Goal: Task Accomplishment & Management: Use online tool/utility

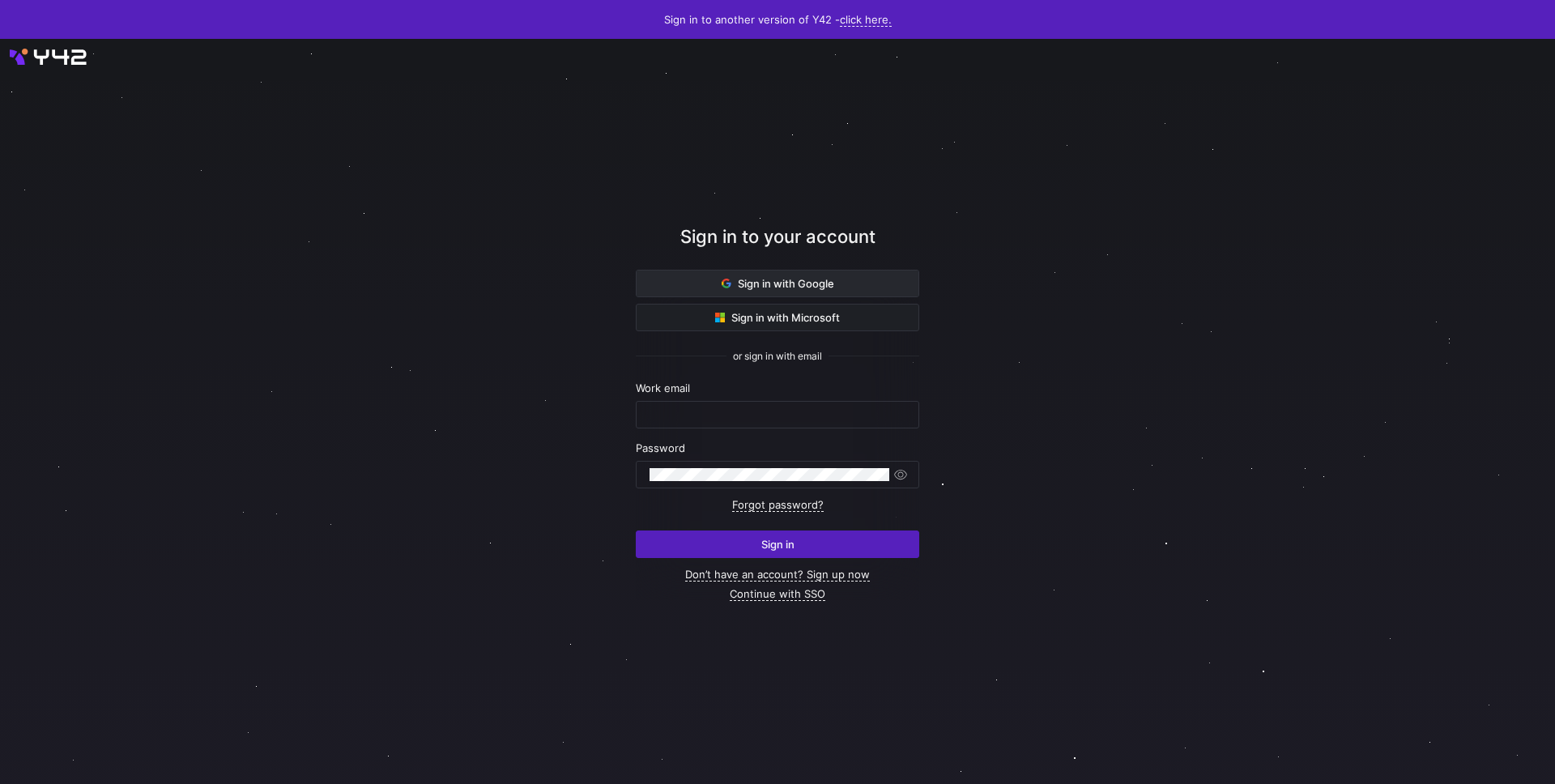
click at [773, 288] on span "Sign in with Google" at bounding box center [778, 284] width 113 height 13
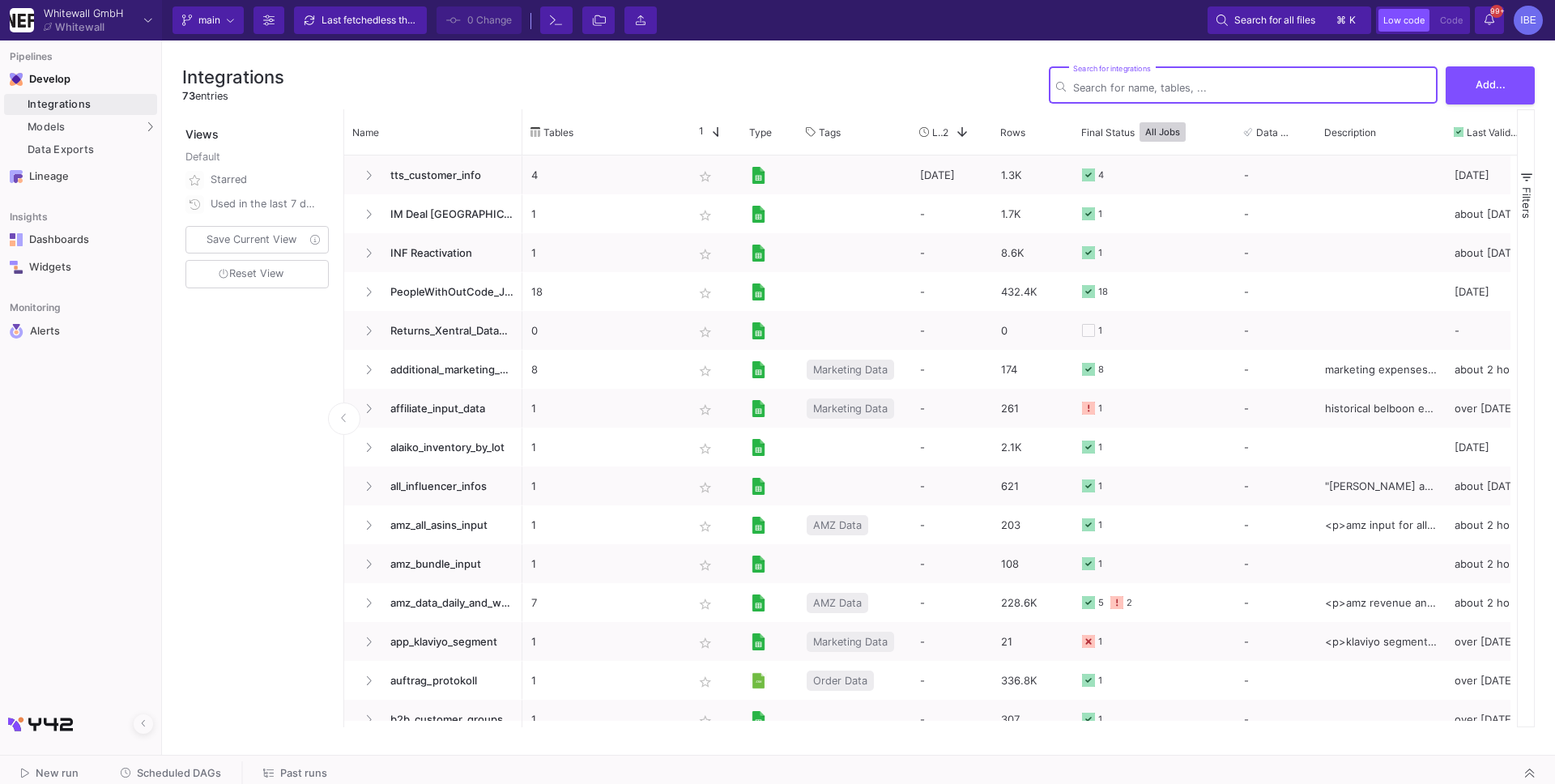
click at [188, 757] on div "New run Scheduled DAGs Past runs" at bounding box center [778, 774] width 1555 height 37
click at [188, 770] on span "Scheduled DAGs" at bounding box center [179, 773] width 84 height 13
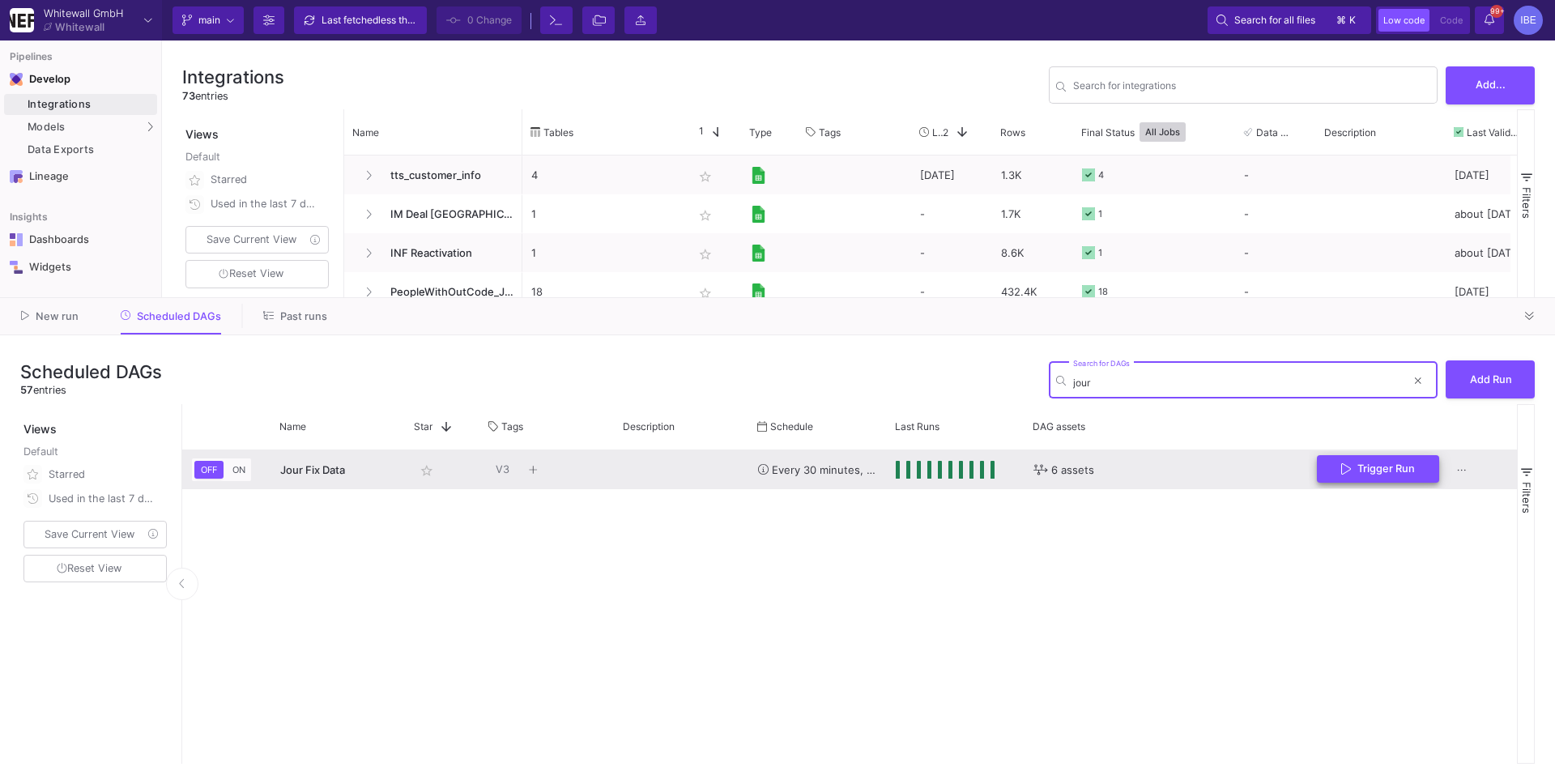
type input "jour"
click at [1355, 475] on button "Trigger Run" at bounding box center [1378, 469] width 122 height 28
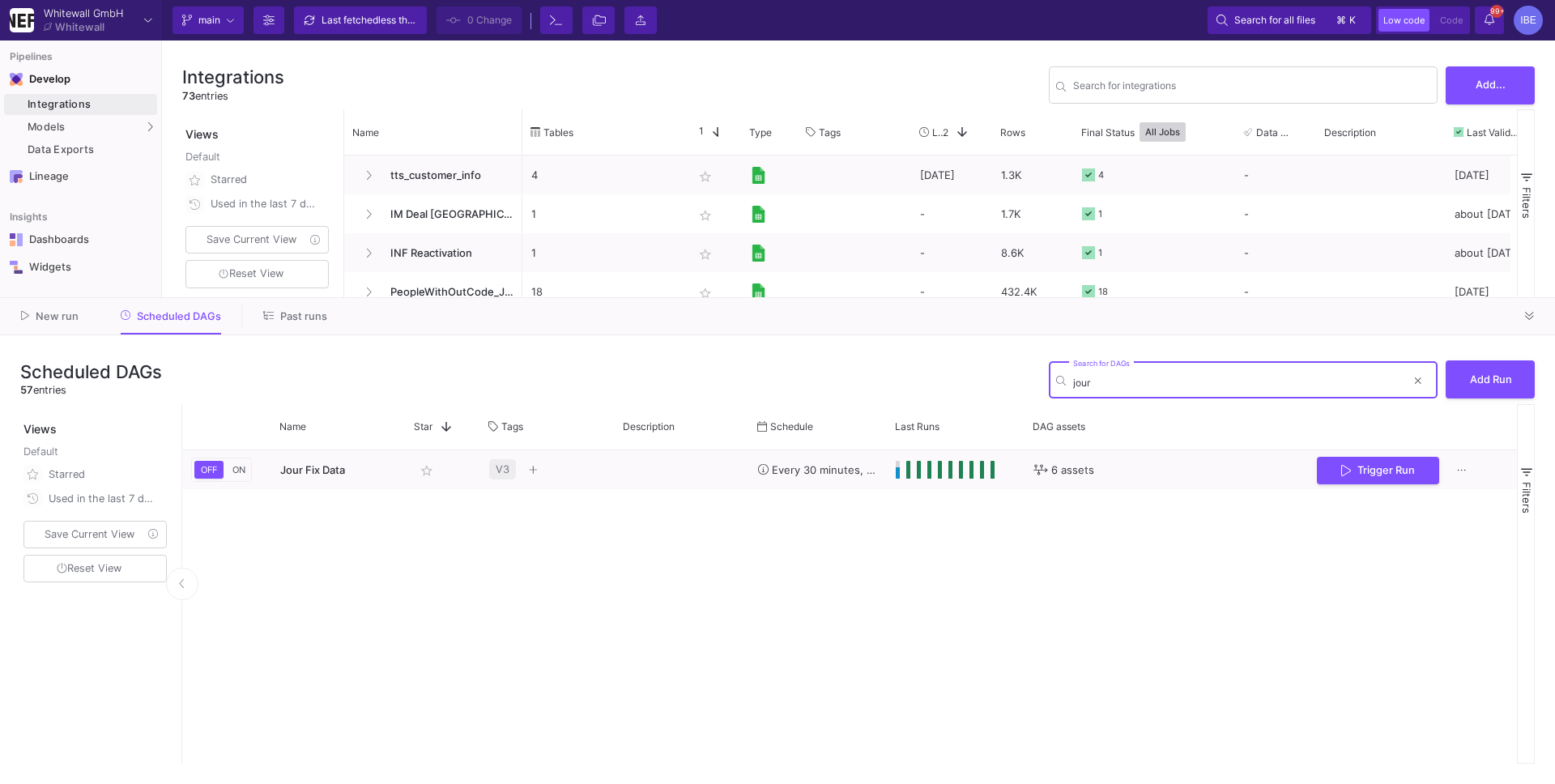
type input "jour"
click at [221, 156] on div "SQL-Models" at bounding box center [206, 156] width 62 height 13
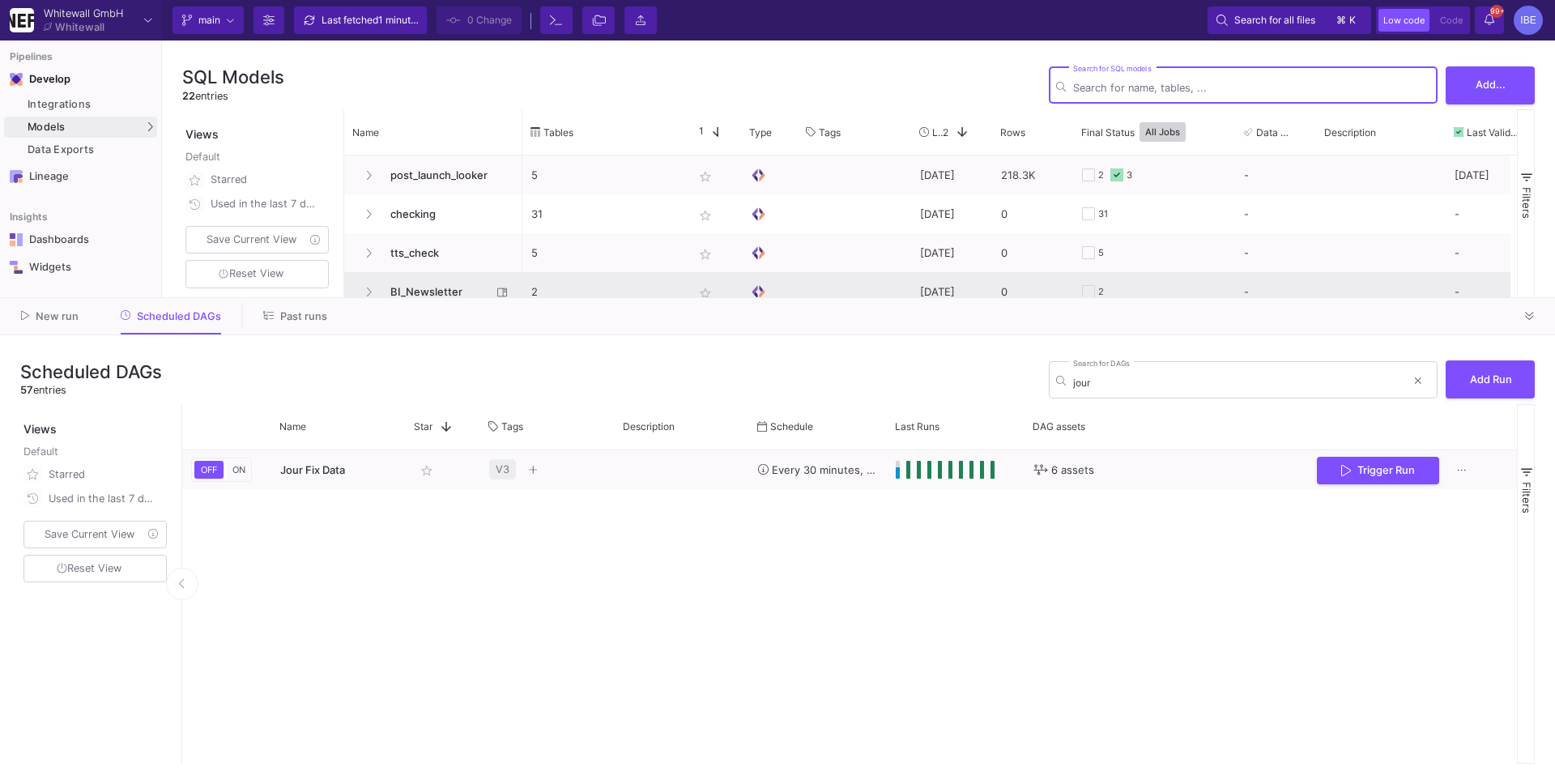
click at [428, 291] on span "BI_Newsletter" at bounding box center [436, 292] width 111 height 38
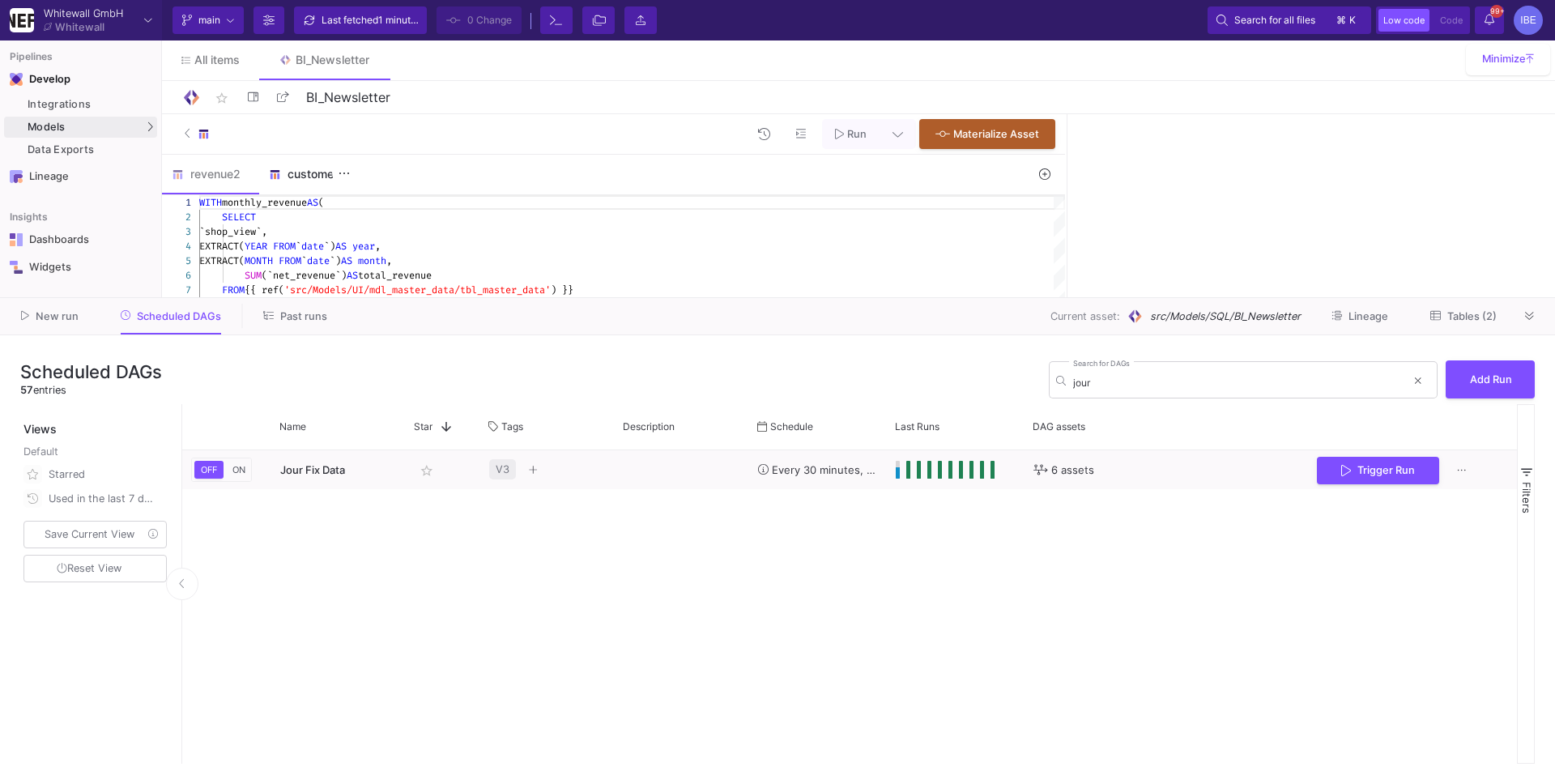
click at [302, 179] on div "customer2" at bounding box center [307, 175] width 78 height 13
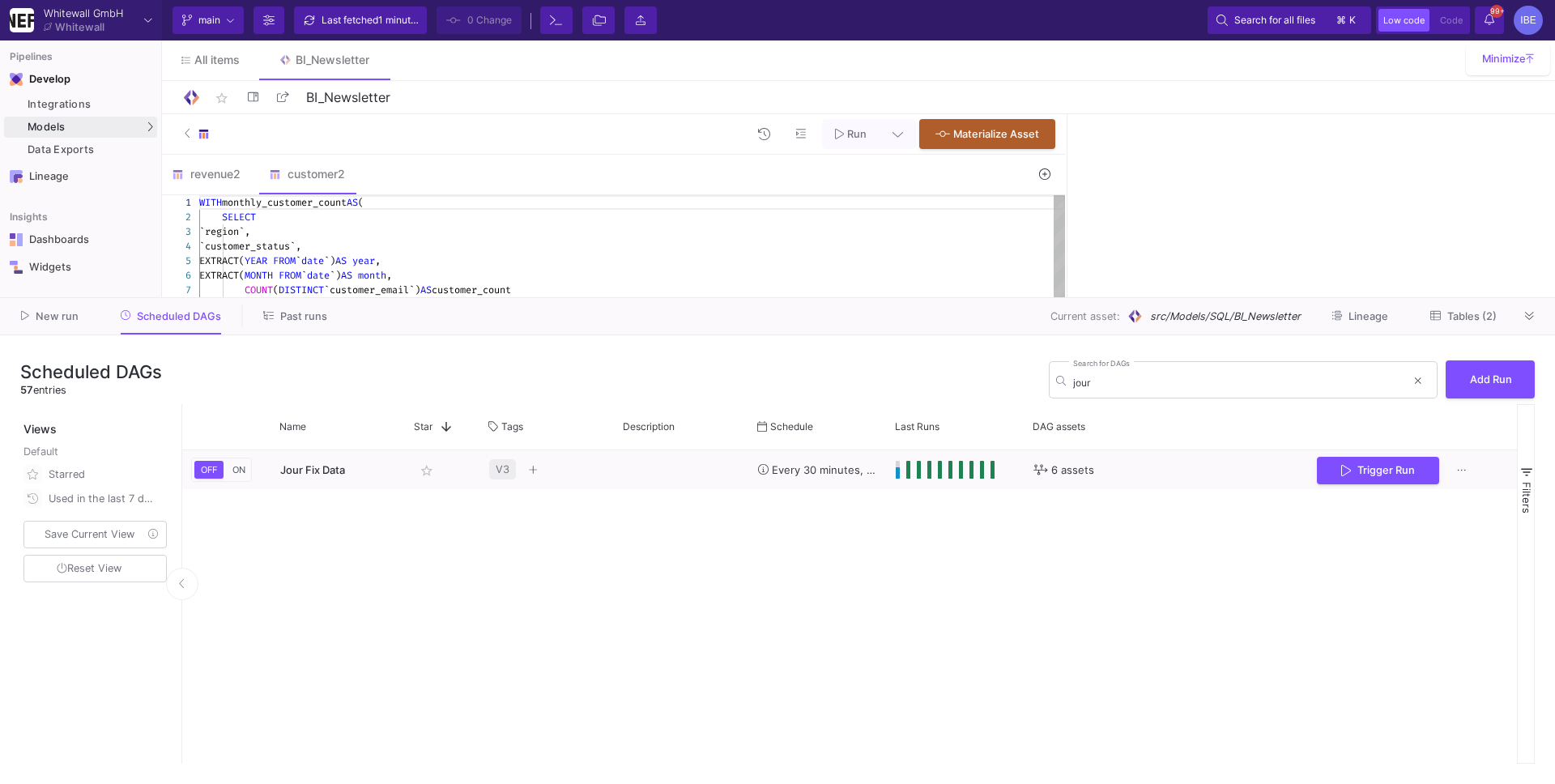
click at [347, 219] on div "SELECT" at bounding box center [632, 216] width 866 height 14
type textarea "WITH monthly_customer_count AS ( SELECT `region`, `customer_status`, EXTRACT(YE…"
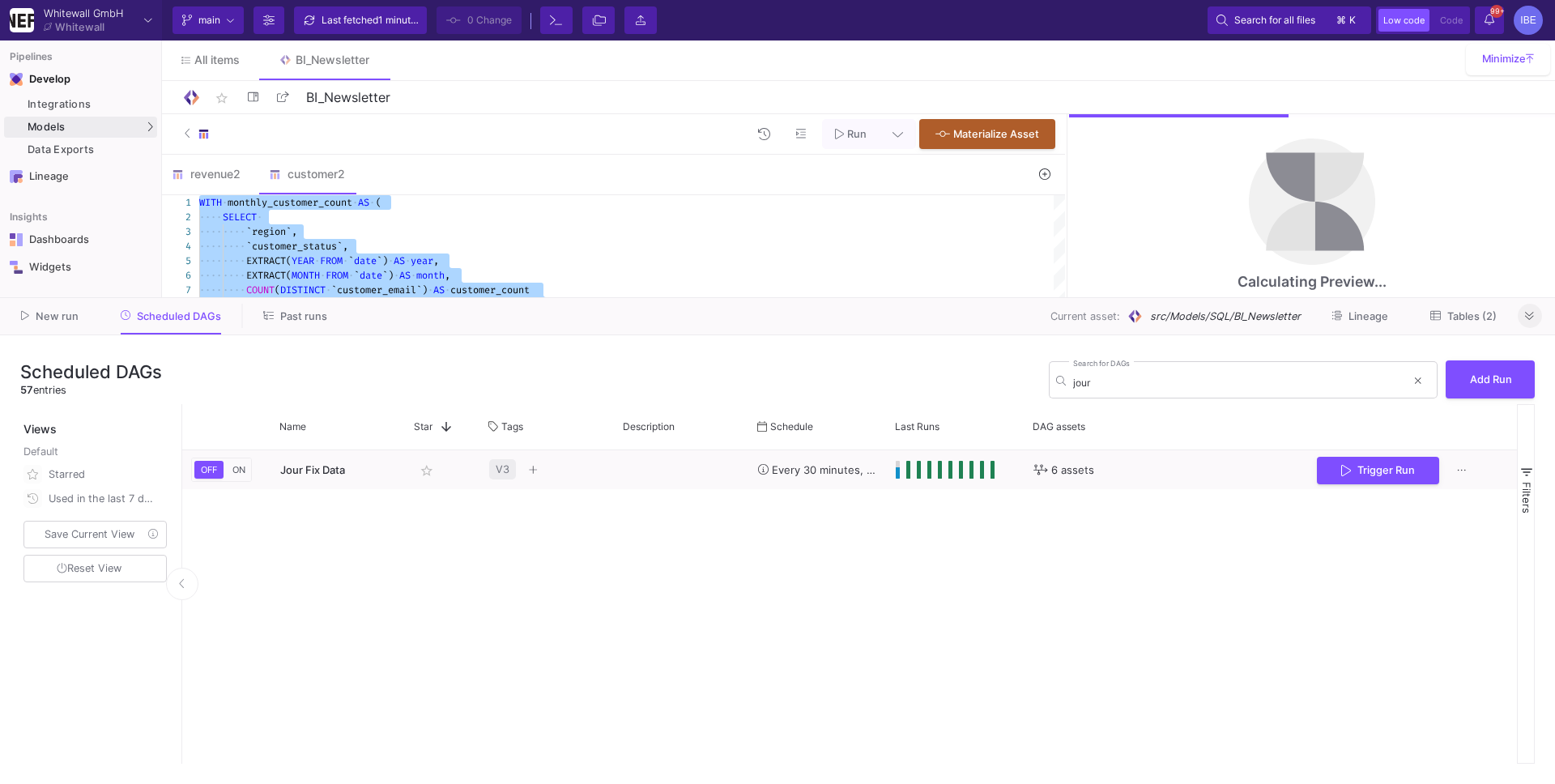
click at [1537, 320] on button at bounding box center [1530, 316] width 24 height 24
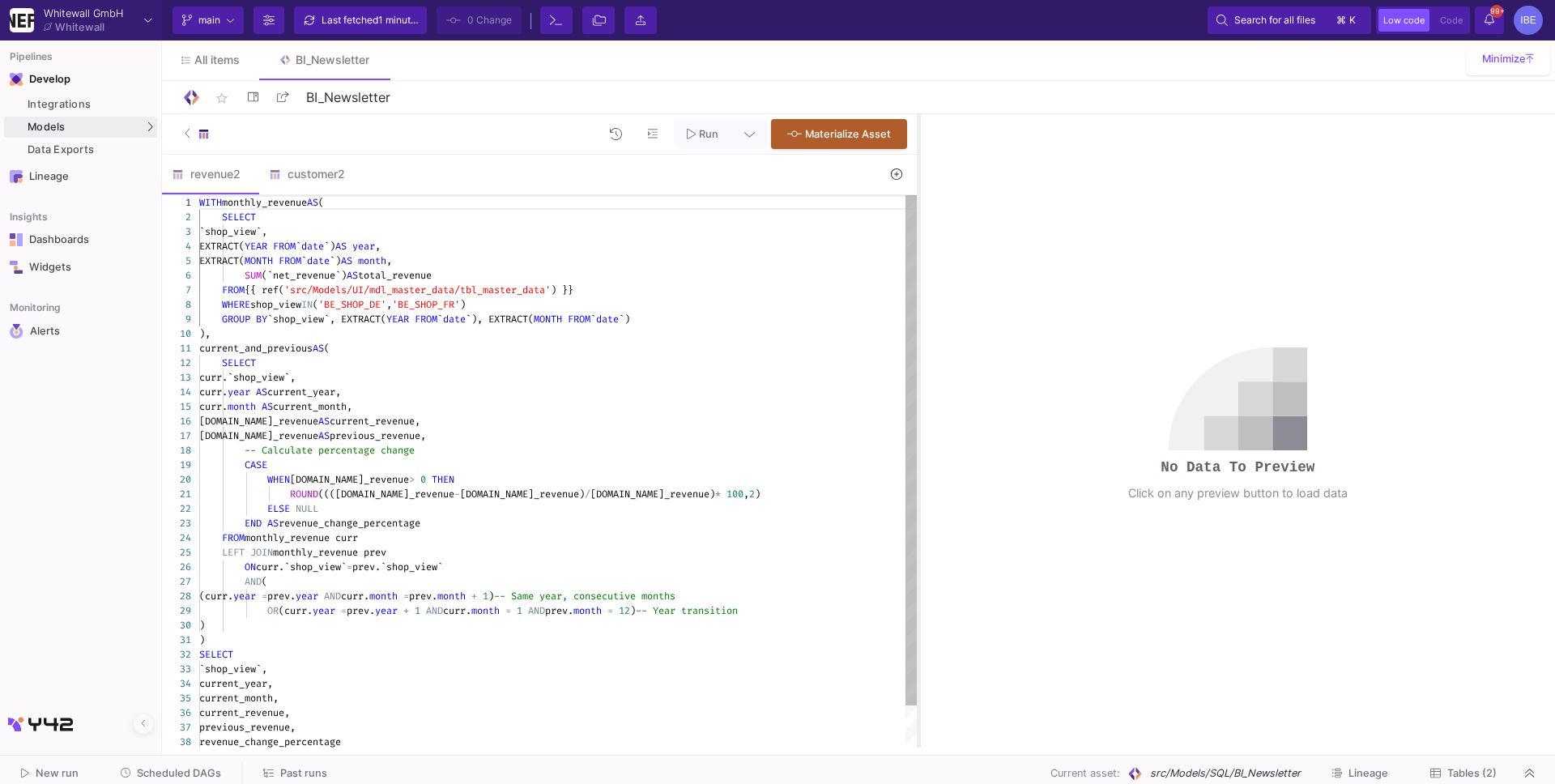
drag, startPoint x: 1066, startPoint y: 250, endPoint x: 904, endPoint y: 256, distance: 162.1
click at [917, 256] on div at bounding box center [919, 431] width 4 height 634
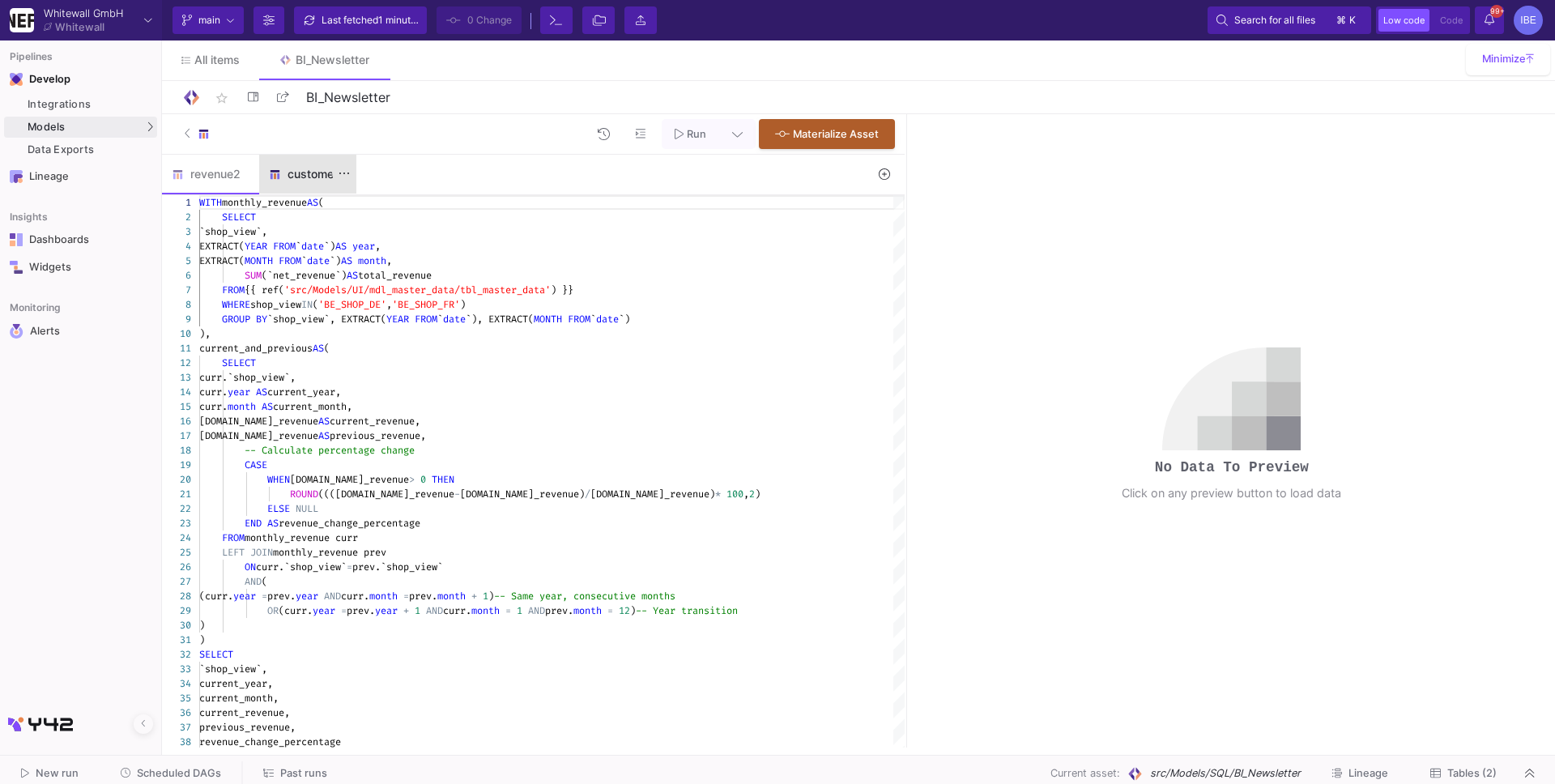
click at [293, 184] on div "customer2" at bounding box center [307, 174] width 97 height 39
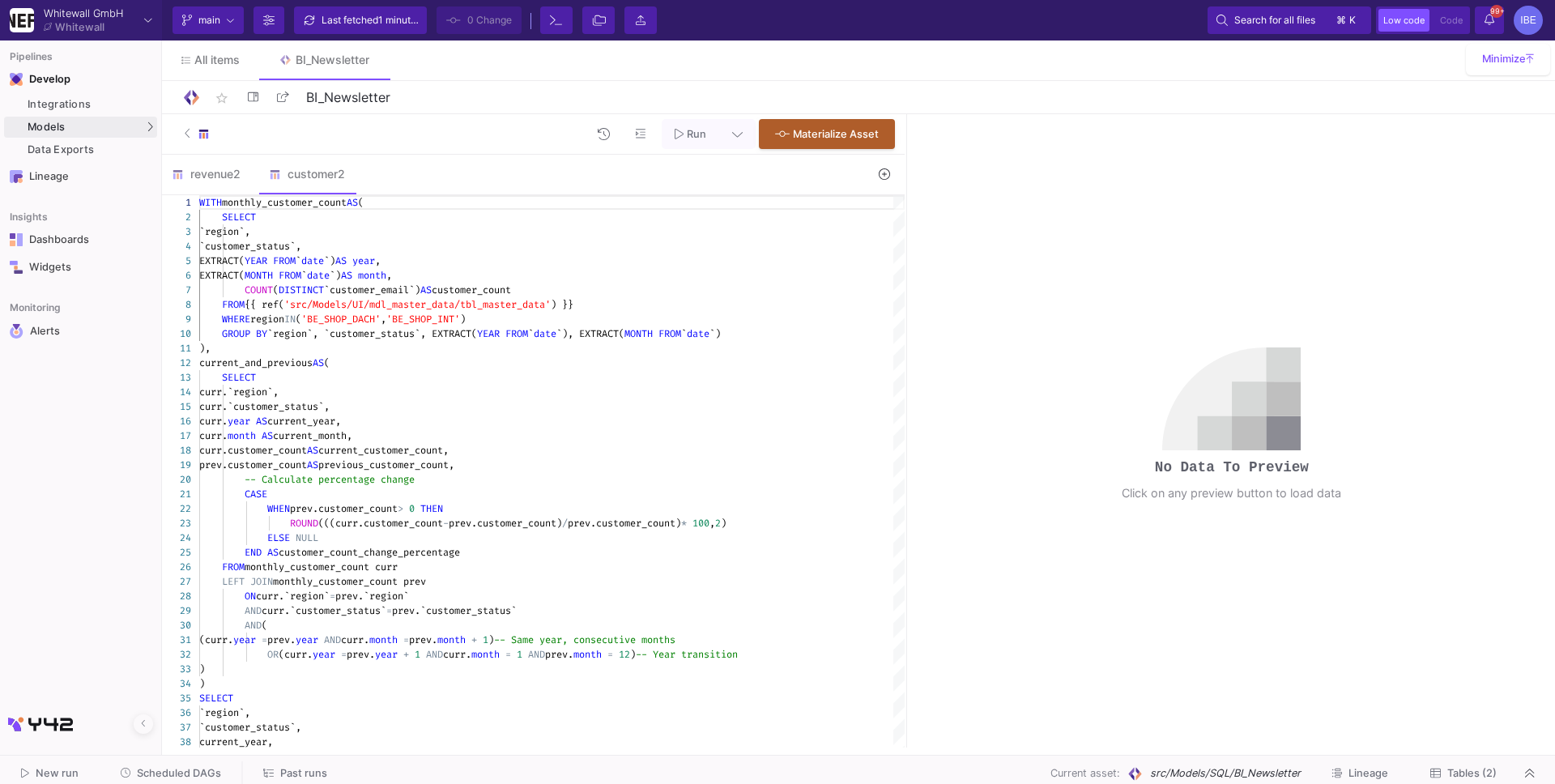
click at [686, 134] on span "Run" at bounding box center [691, 133] width 32 height 13
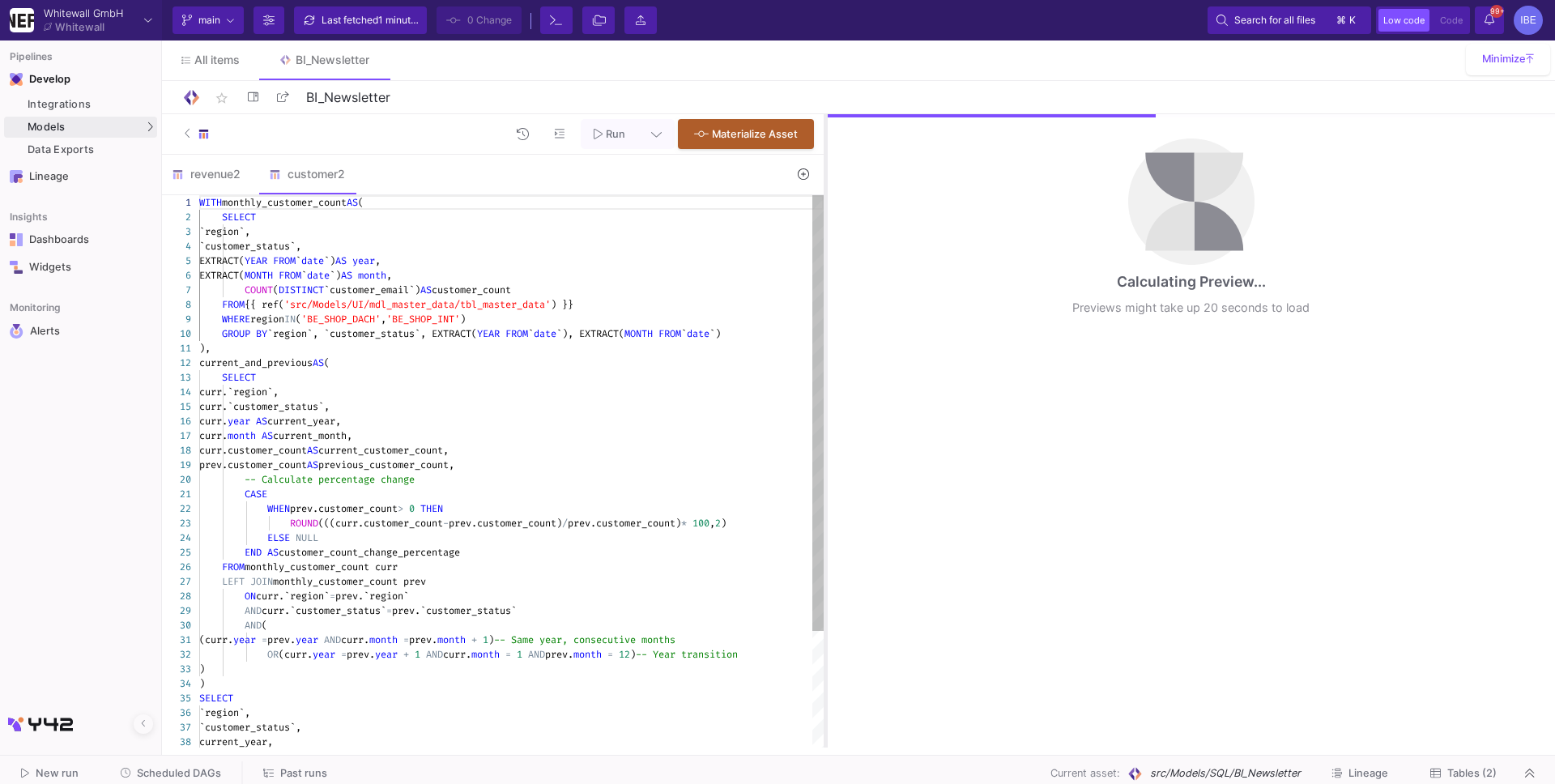
drag, startPoint x: 904, startPoint y: 218, endPoint x: 823, endPoint y: 215, distance: 81.1
click at [823, 215] on div at bounding box center [825, 431] width 4 height 634
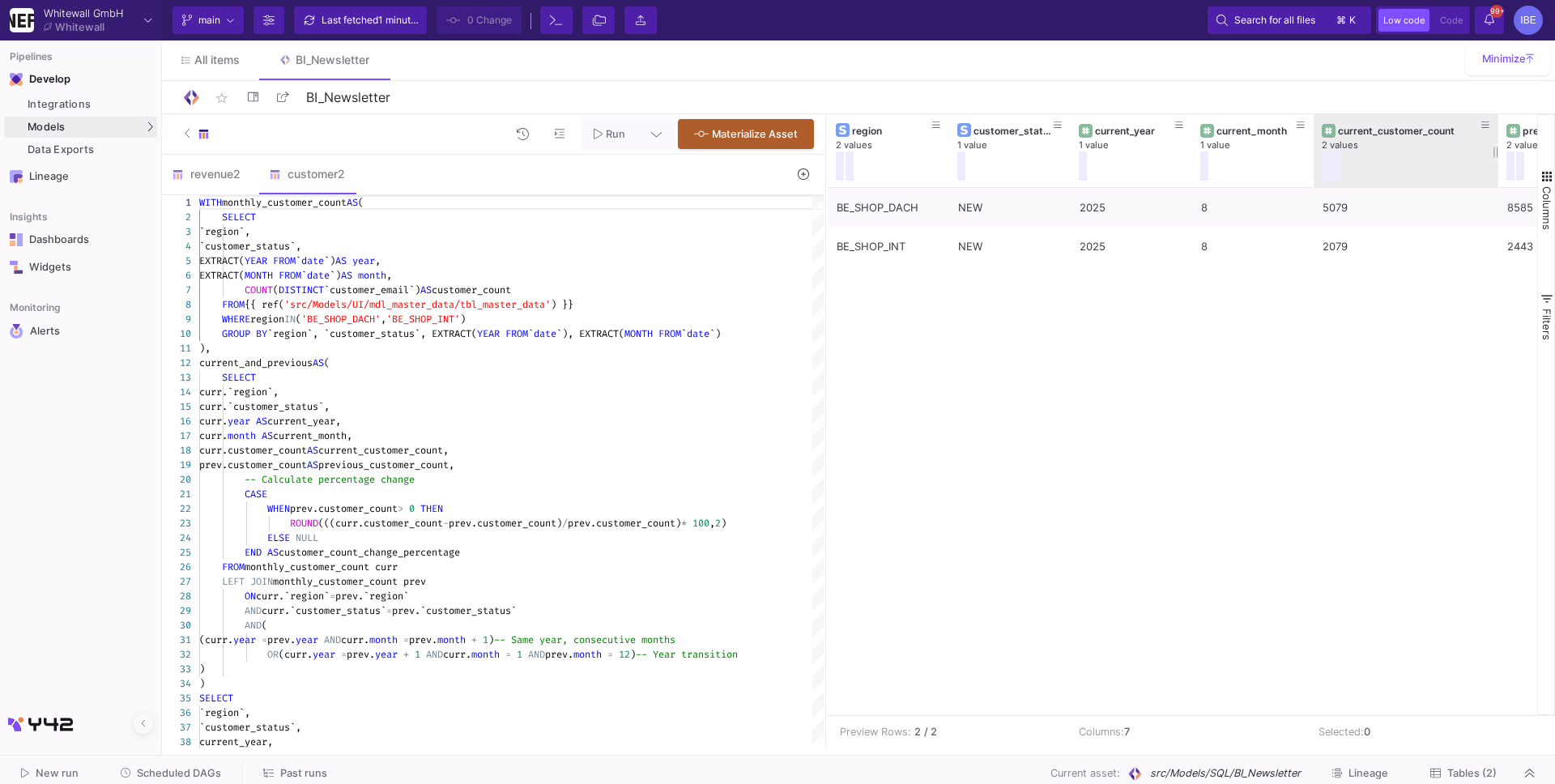
drag, startPoint x: 1434, startPoint y: 149, endPoint x: 1491, endPoint y: 149, distance: 57.0
click at [1496, 149] on div at bounding box center [1499, 150] width 7 height 73
click at [168, 776] on span "Scheduled DAGs" at bounding box center [179, 773] width 84 height 13
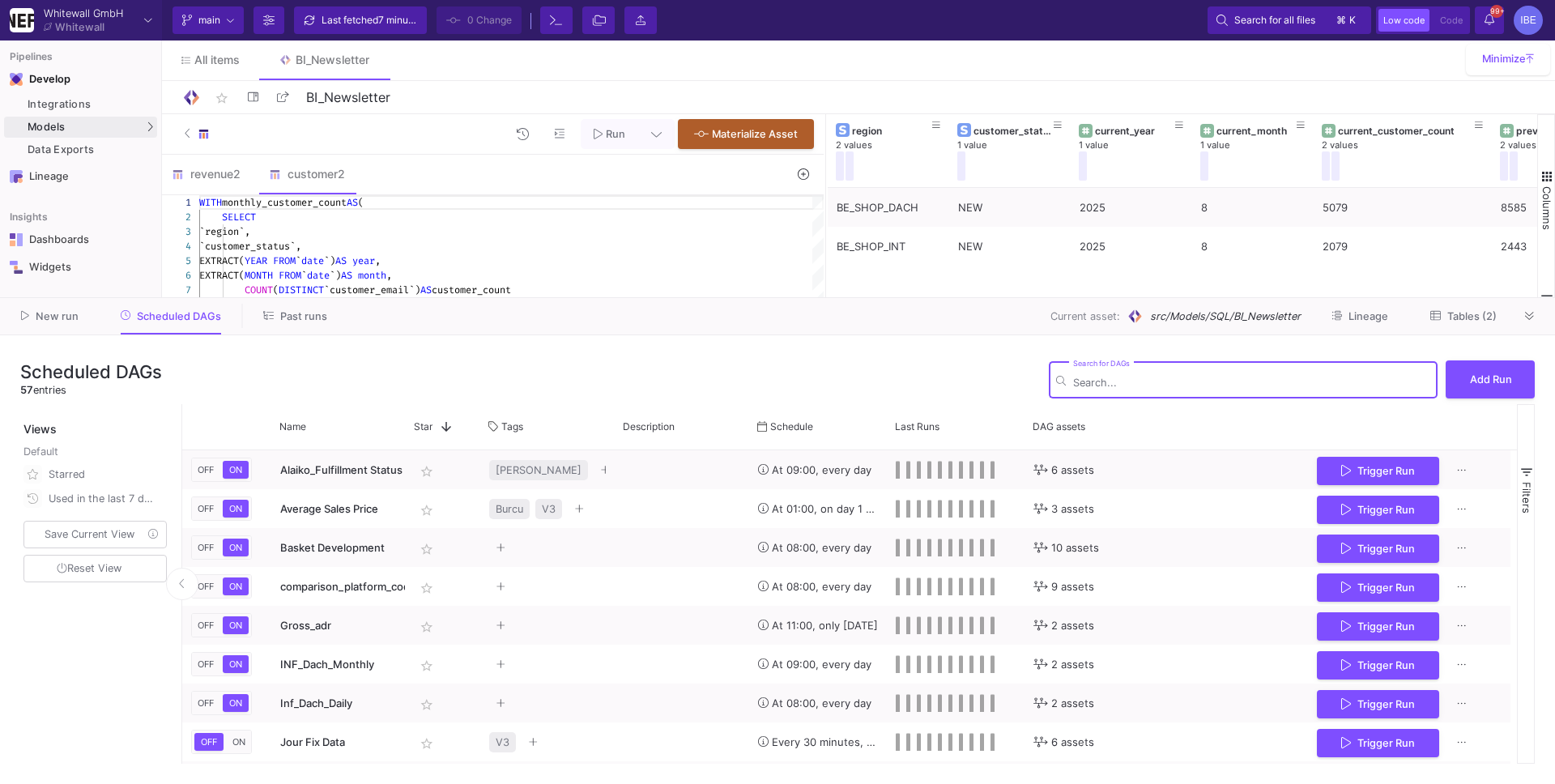
type input "o"
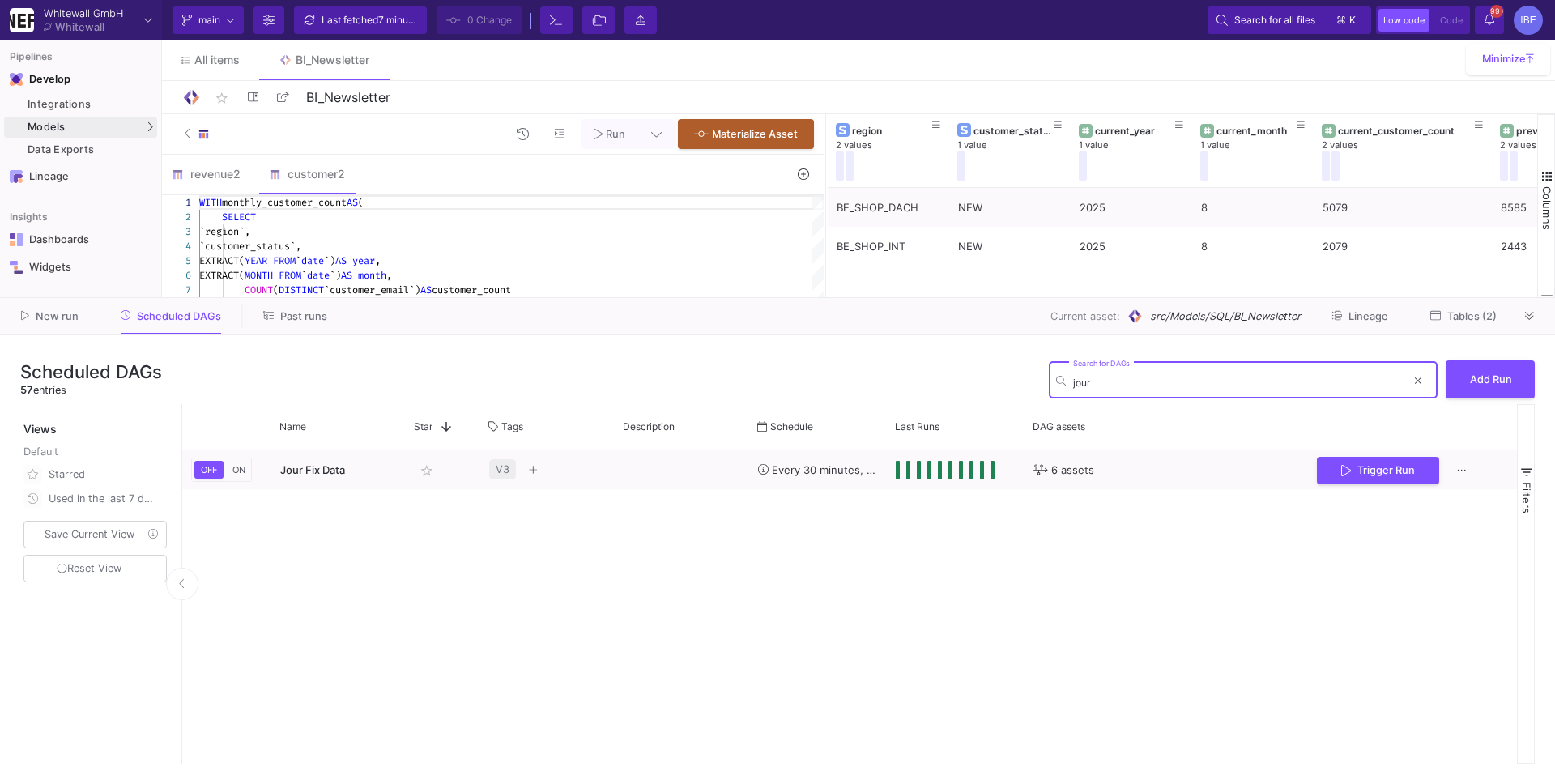
type input "jour"
click at [212, 155] on div "revenue2" at bounding box center [210, 174] width 97 height 39
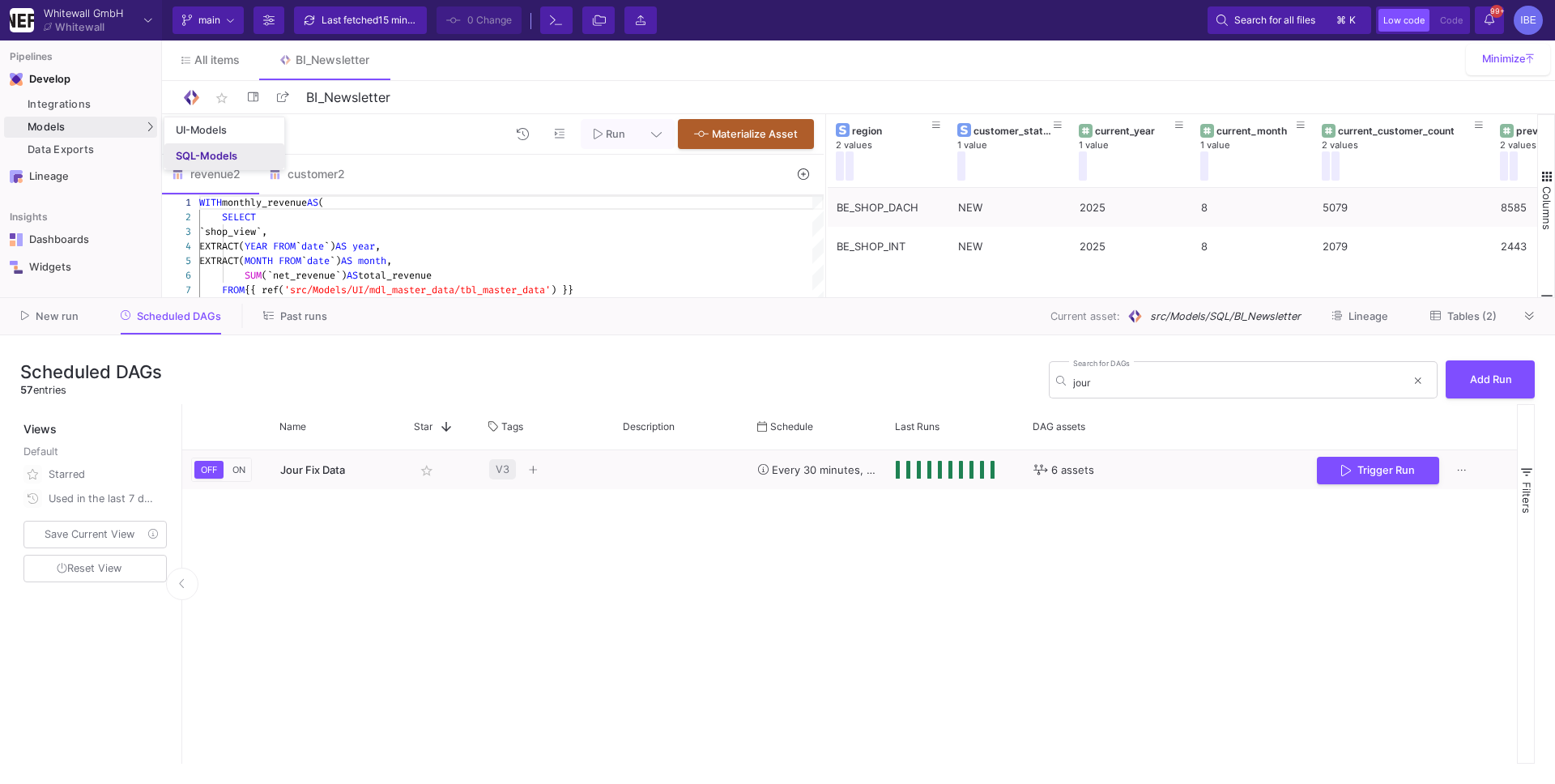
click at [170, 148] on link "SQL-Models" at bounding box center [225, 156] width 120 height 26
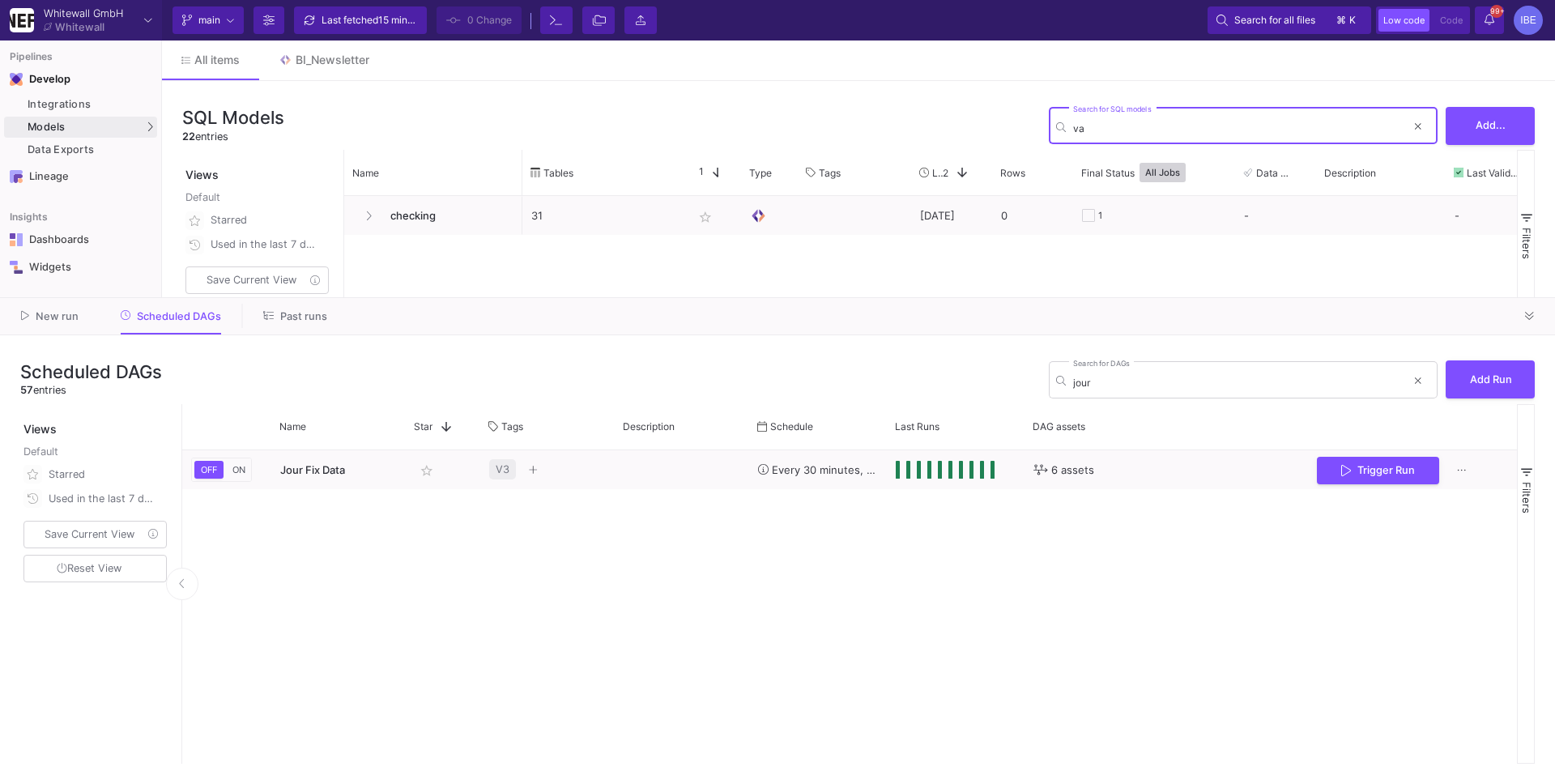
type input "v"
type input "dee"
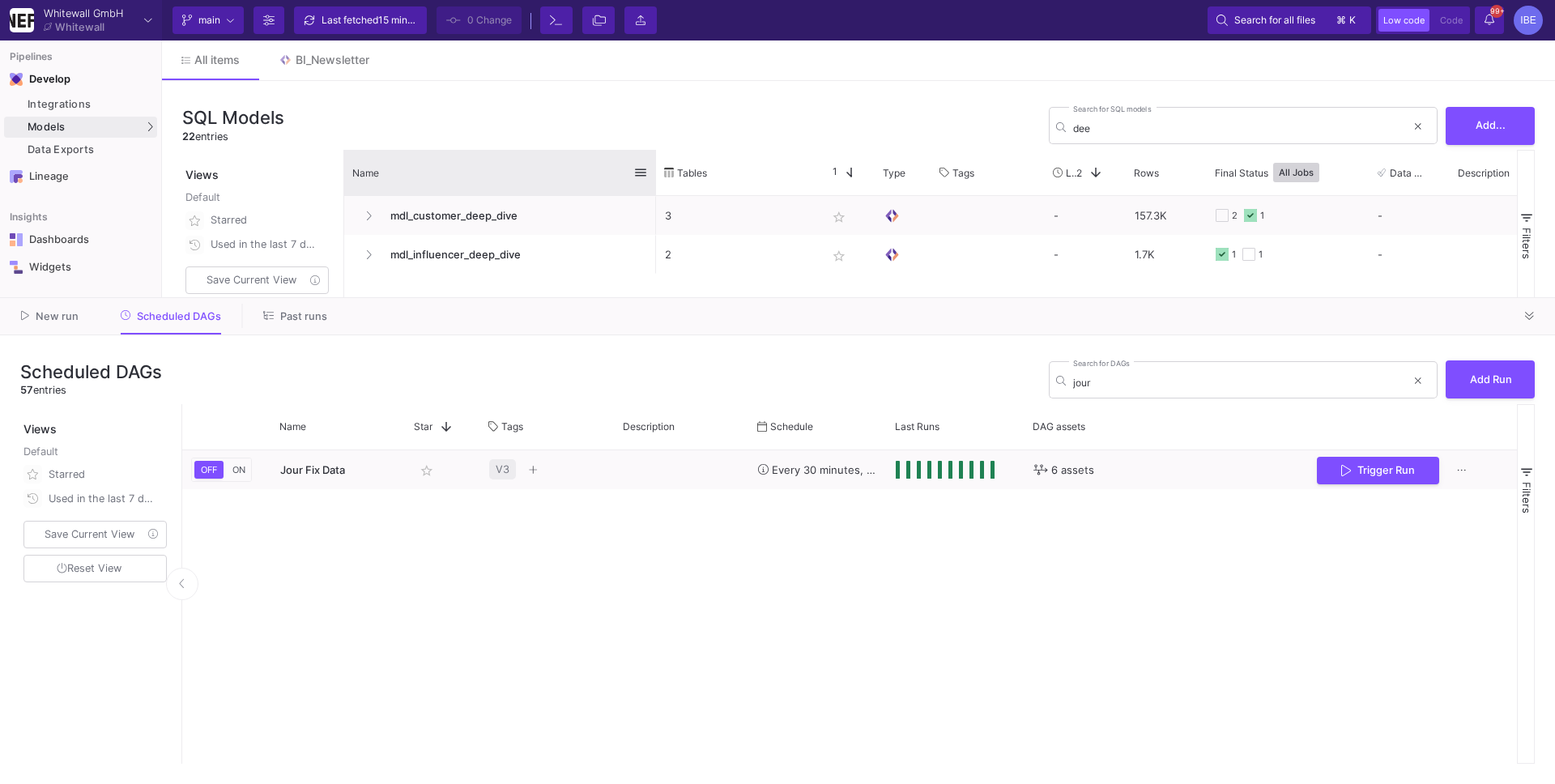
drag, startPoint x: 521, startPoint y: 159, endPoint x: 653, endPoint y: 159, distance: 132.0
click at [653, 159] on div at bounding box center [656, 172] width 7 height 45
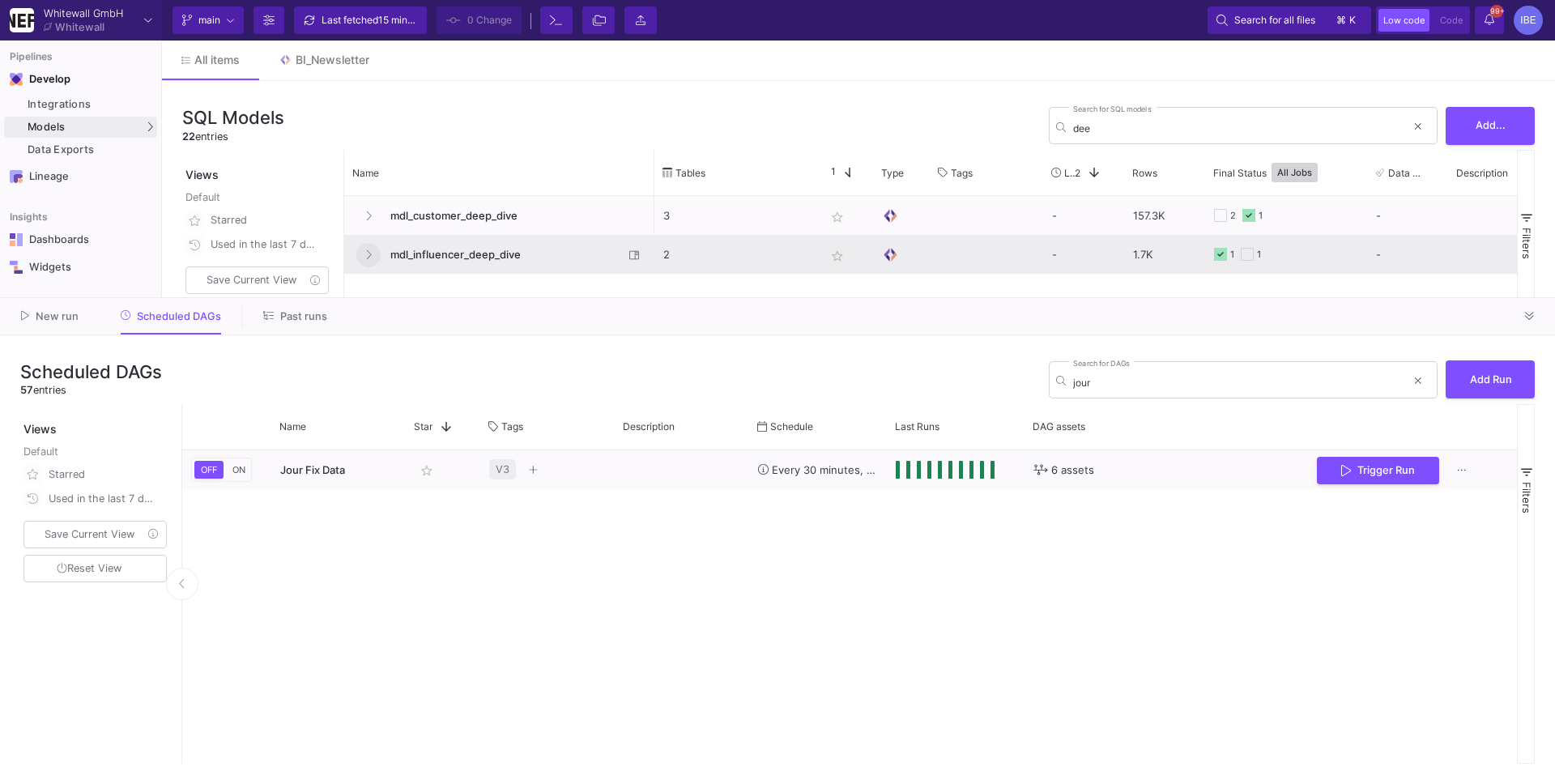
click at [374, 246] on button at bounding box center [368, 255] width 24 height 24
click at [369, 255] on icon at bounding box center [368, 255] width 7 height 11
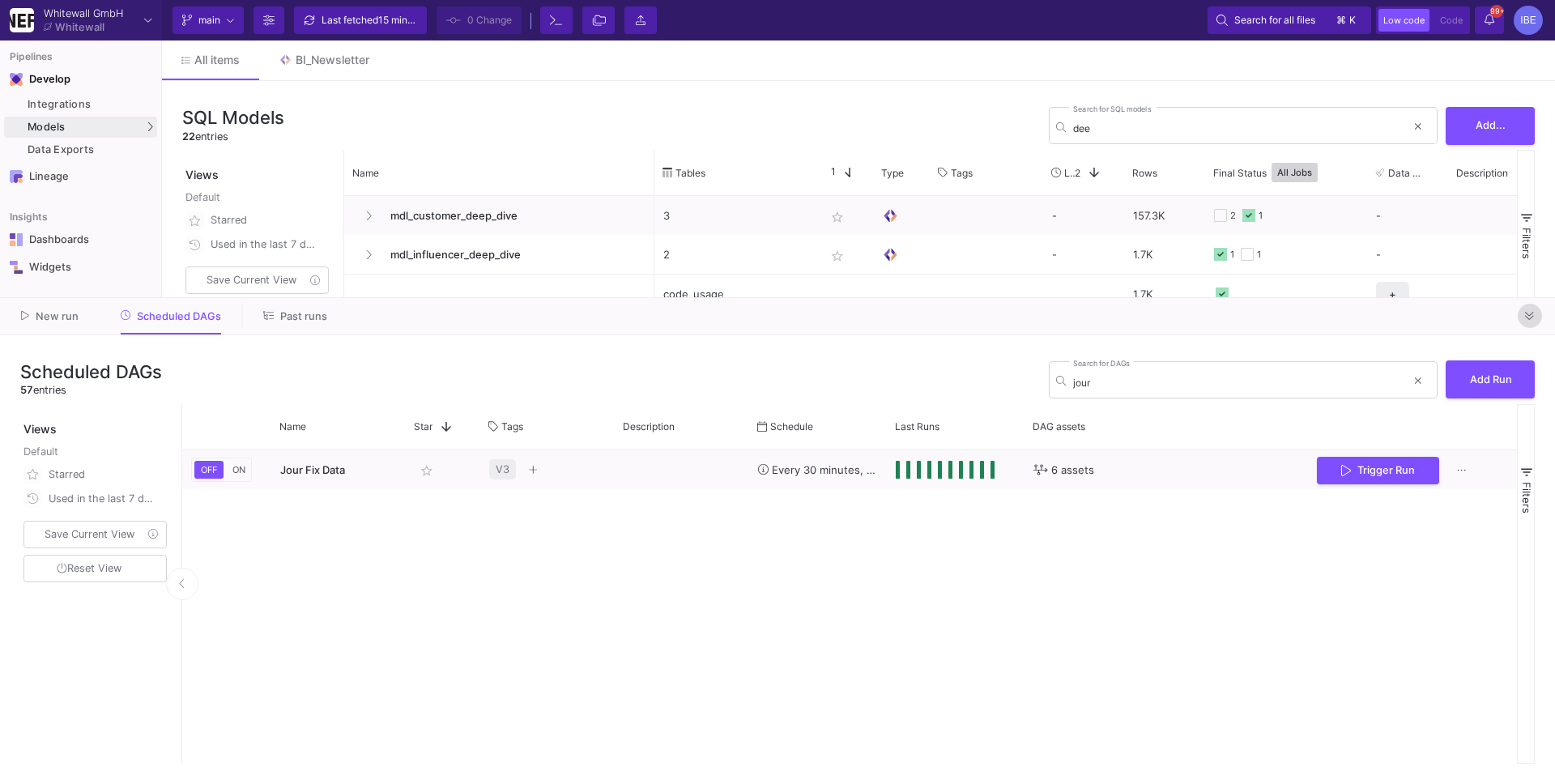
click at [1526, 321] on icon at bounding box center [1530, 316] width 9 height 11
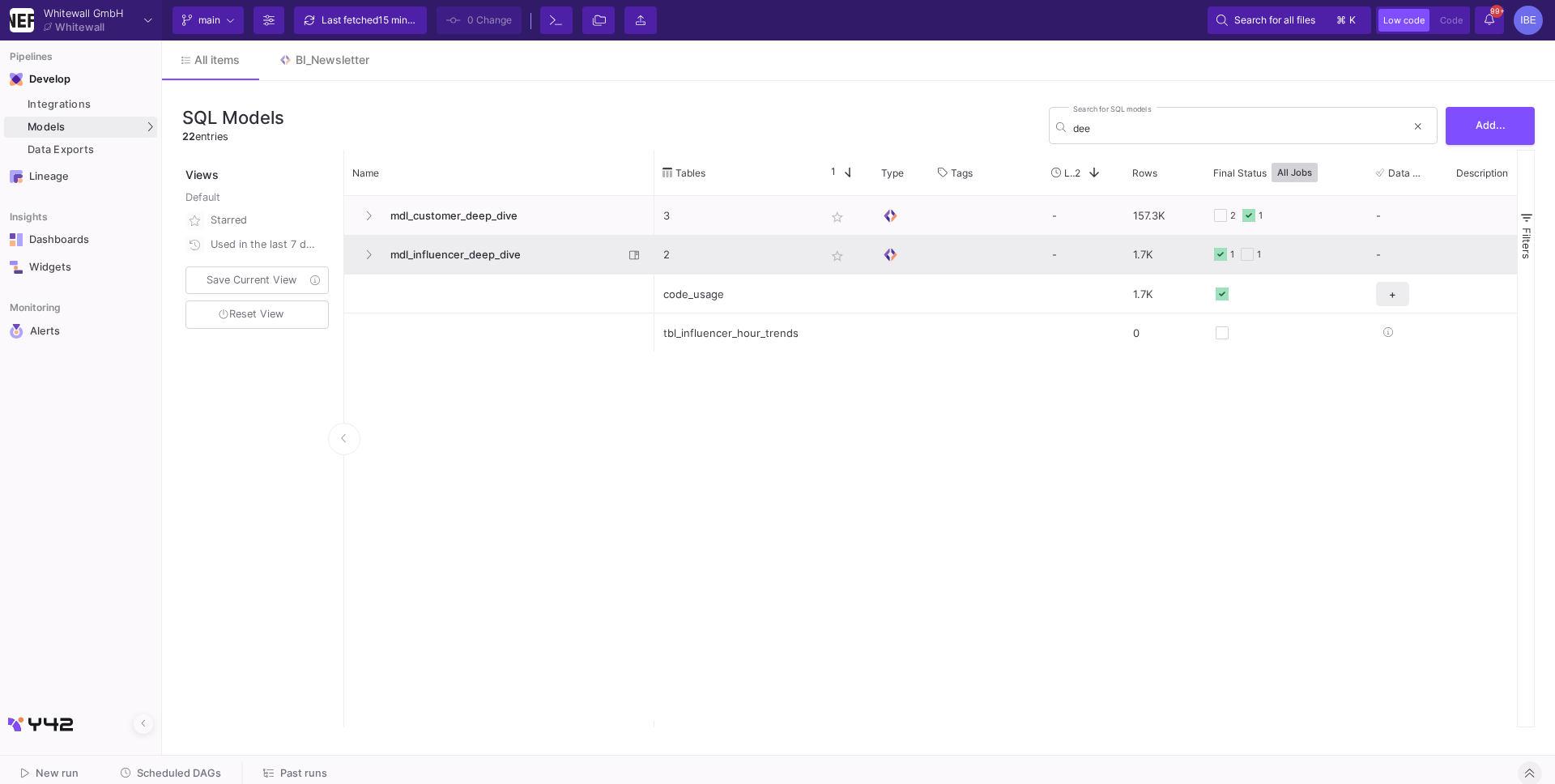
click at [356, 250] on div "mdl_influencer_deep_dive" at bounding box center [499, 255] width 292 height 38
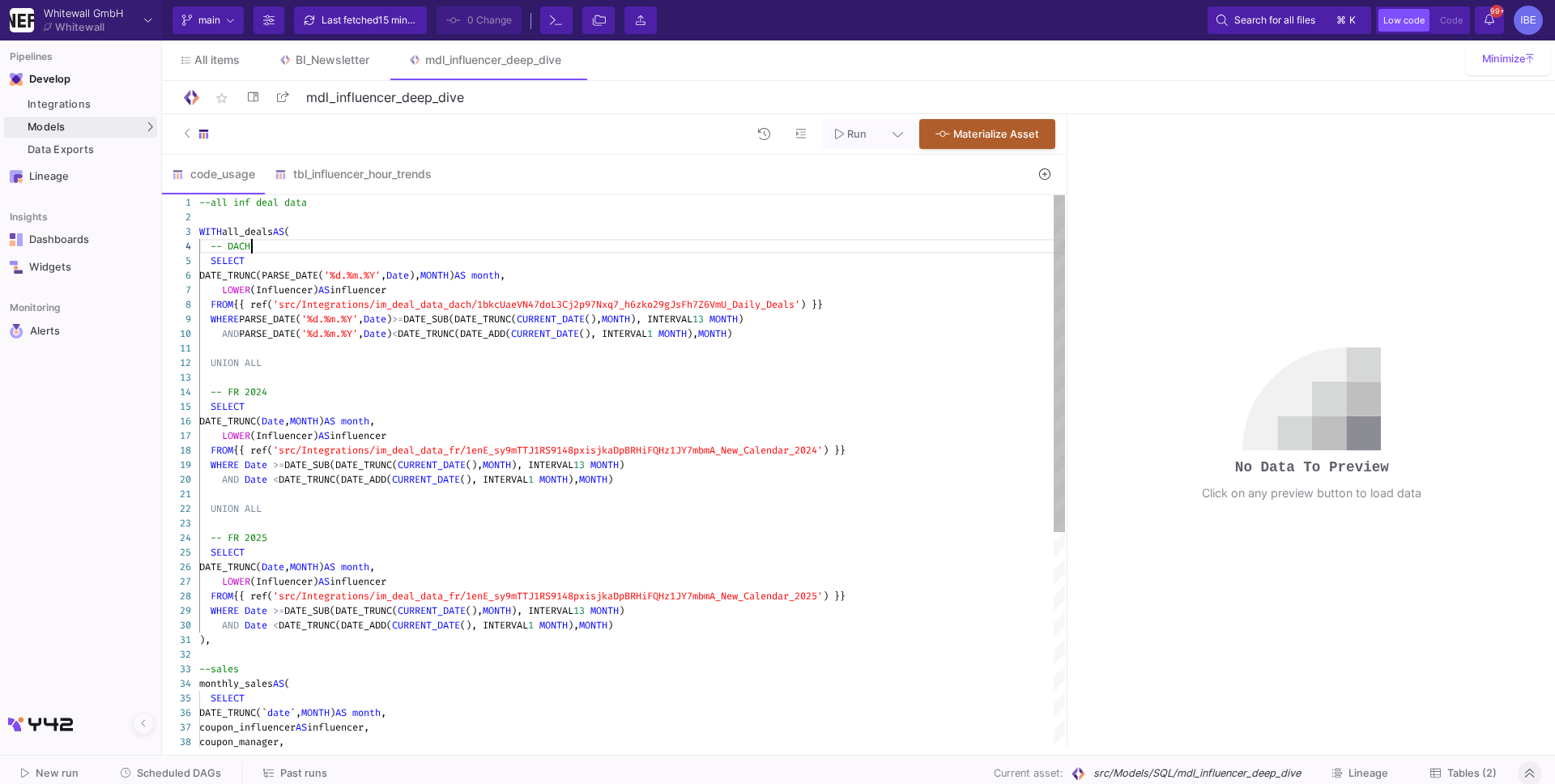
click at [356, 250] on div "-- DACH" at bounding box center [632, 245] width 866 height 14
type textarea "--all inf deal data WITH all_deals AS ( -- DACH SELECT DATE_TRUNC(PARSE_DATE('%…"
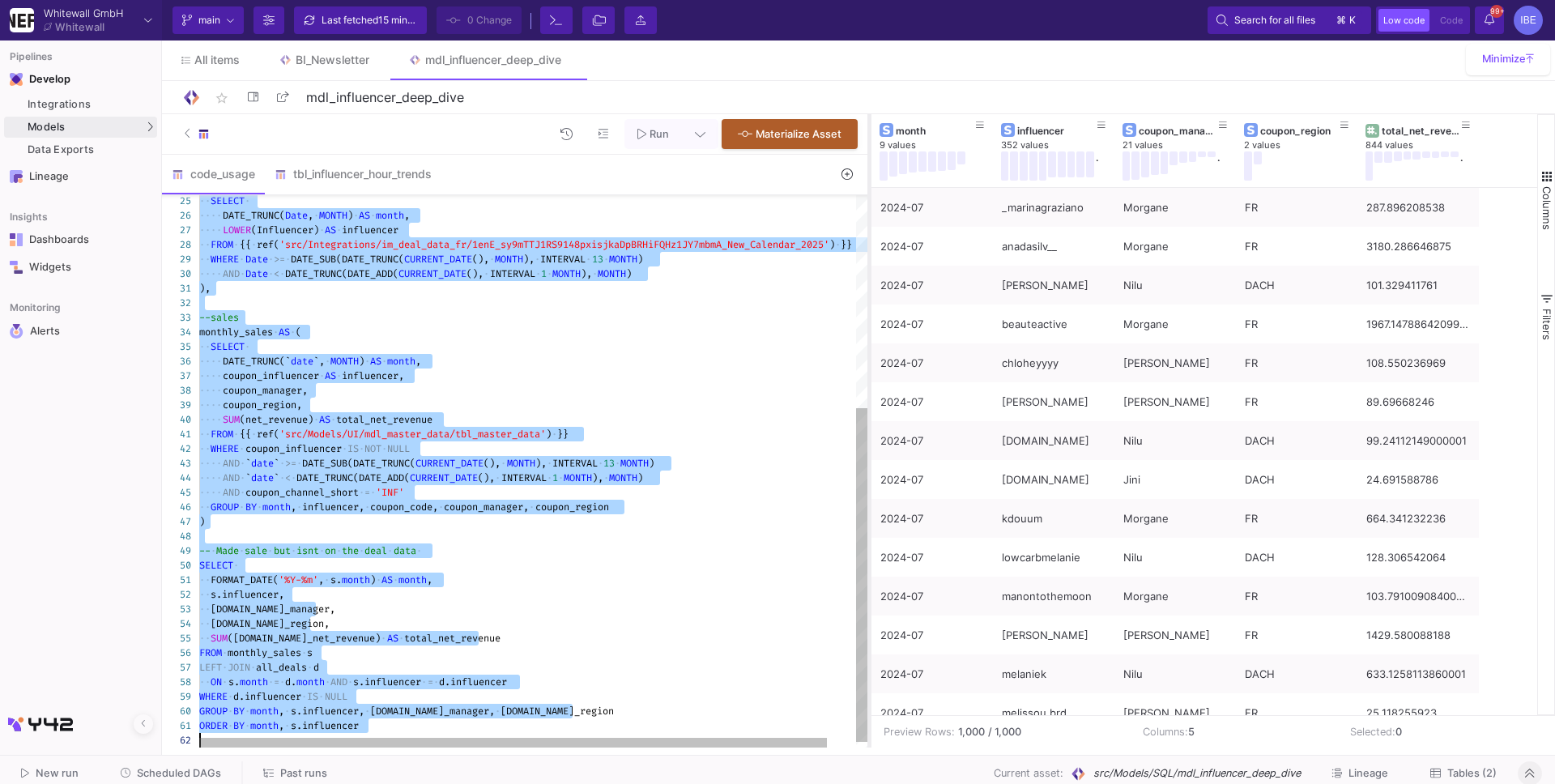
drag, startPoint x: 1066, startPoint y: 175, endPoint x: 880, endPoint y: 183, distance: 186.2
click at [872, 183] on div at bounding box center [869, 431] width 4 height 634
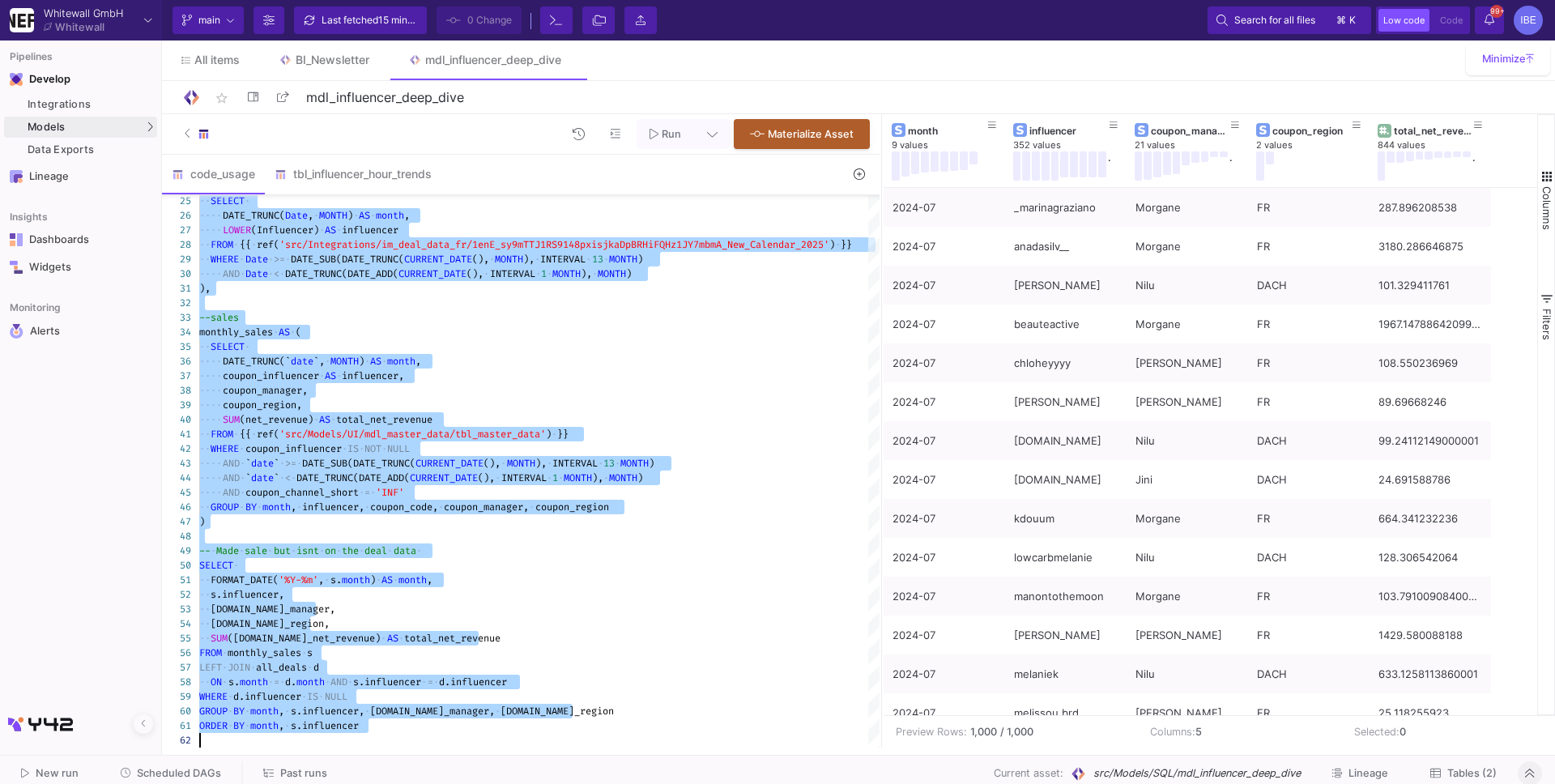
click at [195, 134] on div at bounding box center [200, 133] width 32 height 24
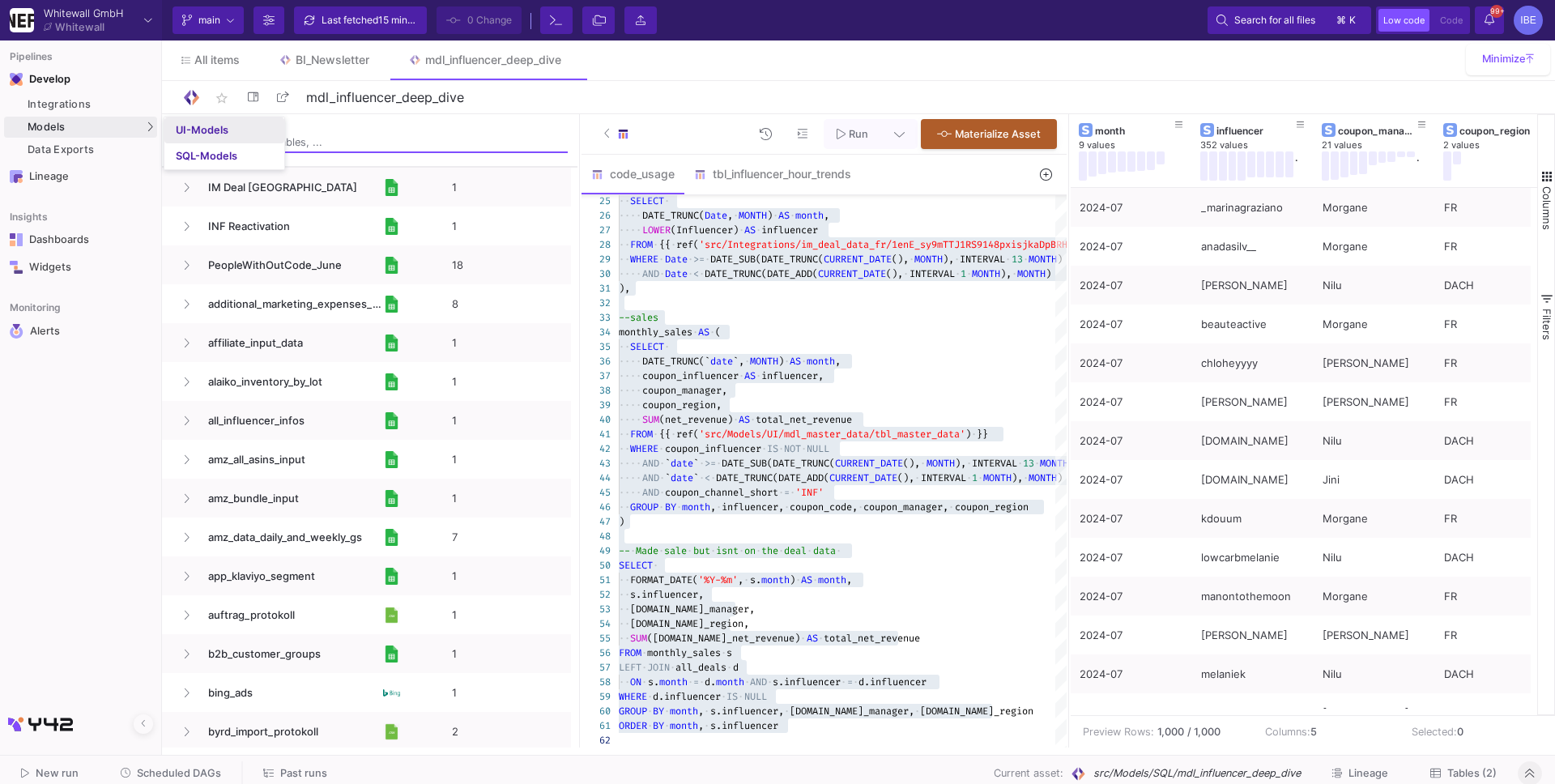
click at [181, 127] on div "UI-Models" at bounding box center [201, 130] width 53 height 13
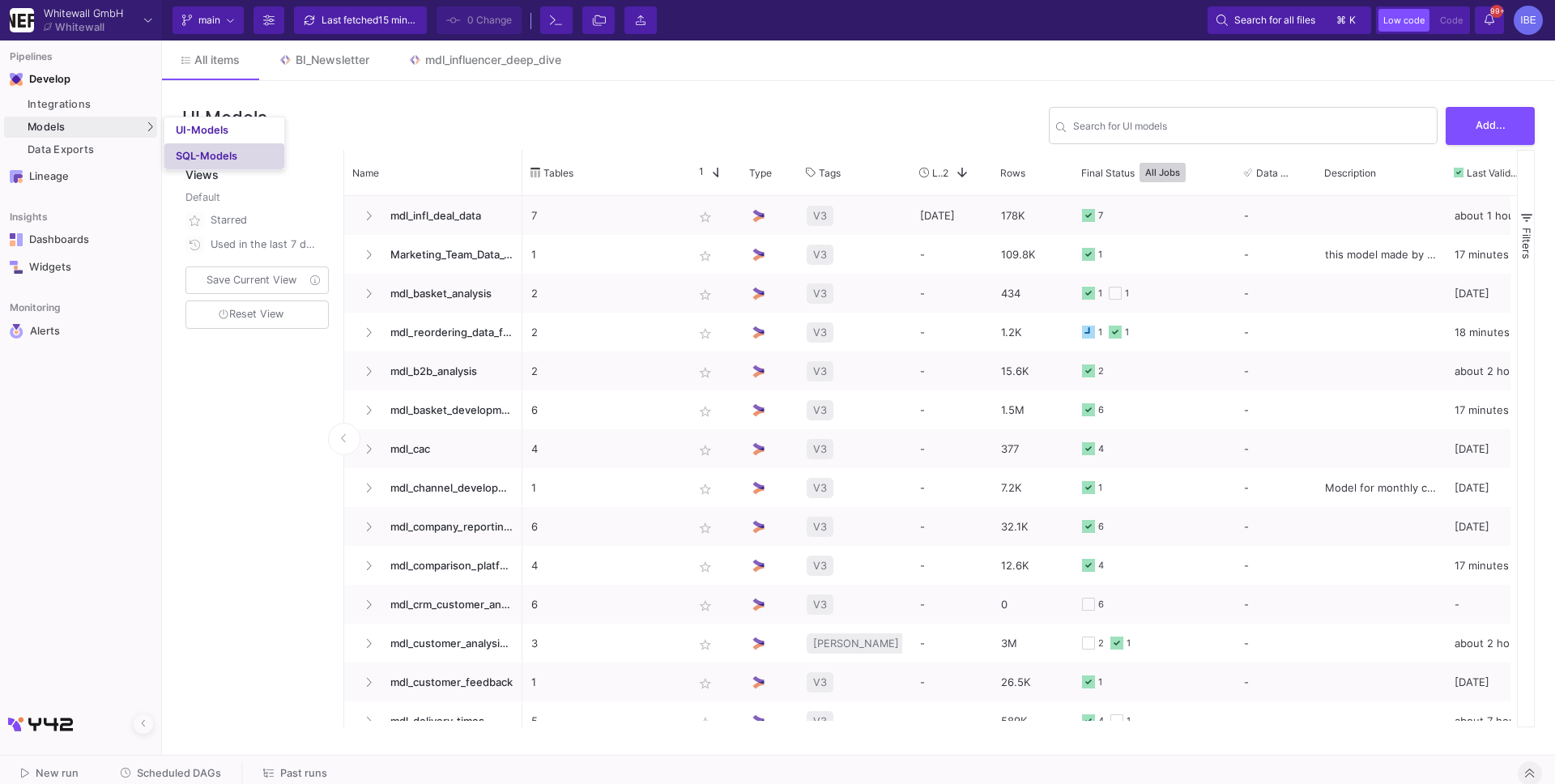
click at [174, 149] on link "SQL-Models" at bounding box center [225, 156] width 120 height 26
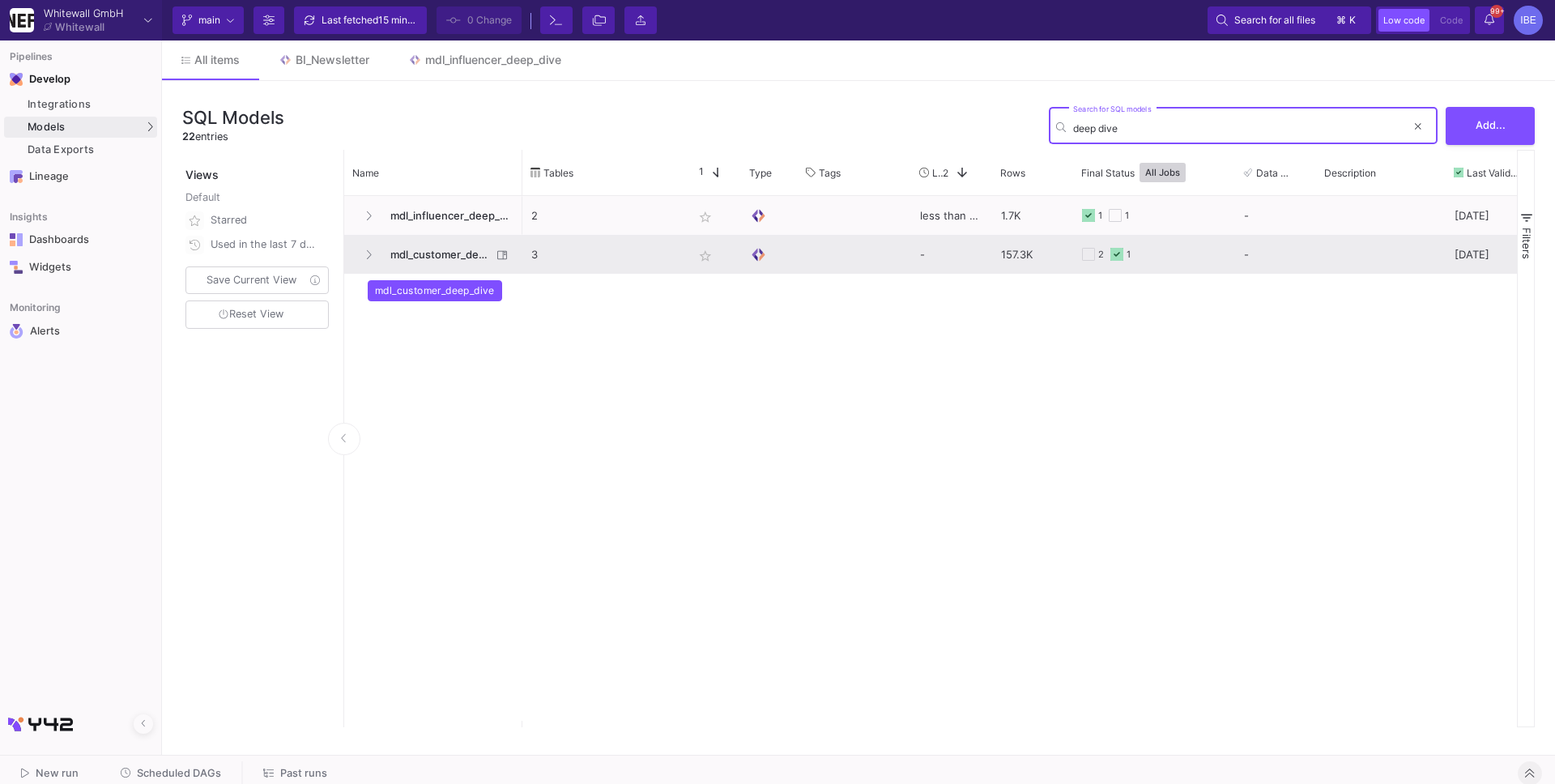
type input "deep dive"
click at [448, 263] on span "mdl_customer_deep_dive" at bounding box center [436, 255] width 111 height 38
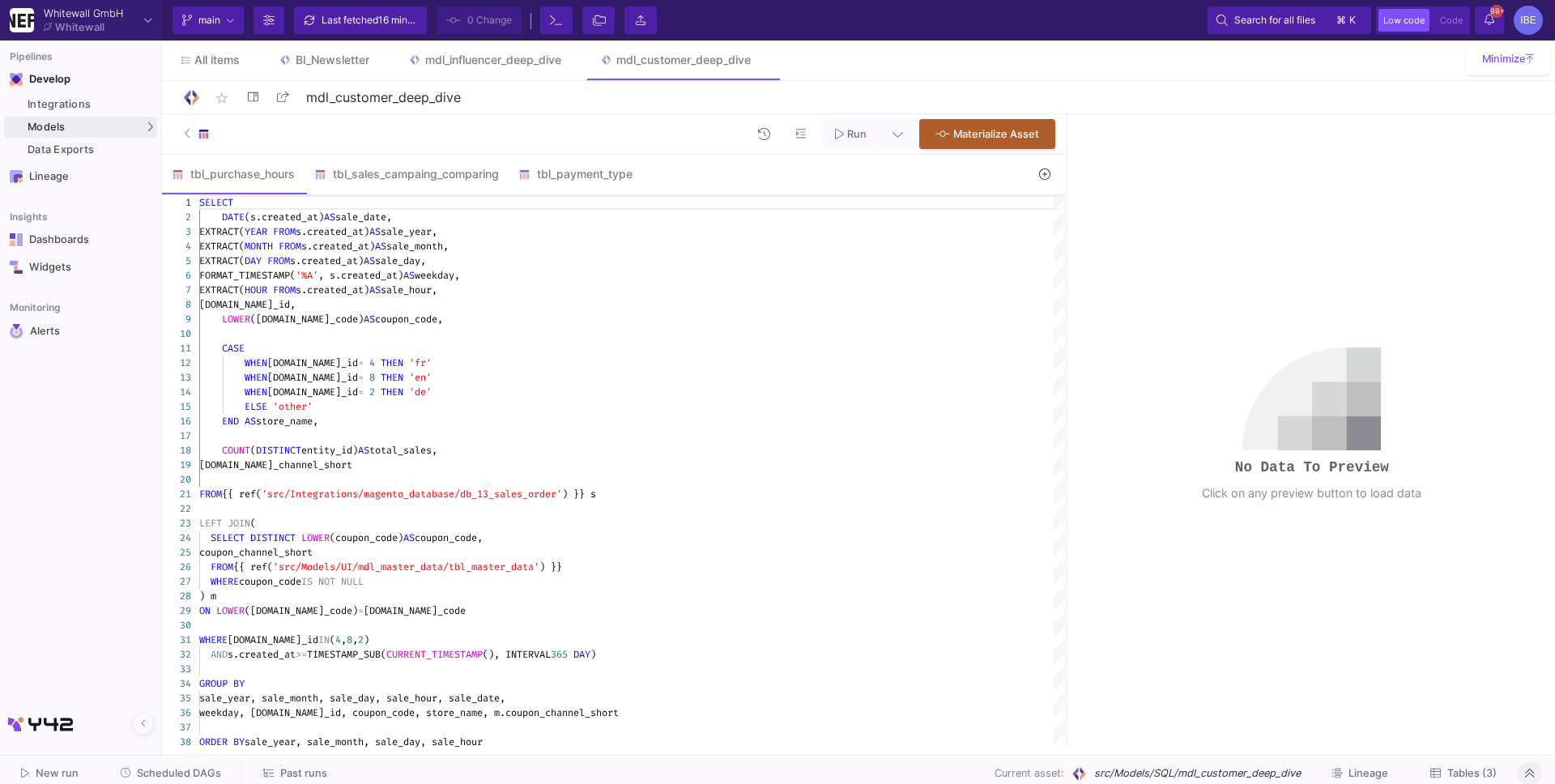
click at [1052, 162] on button at bounding box center [1045, 175] width 38 height 25
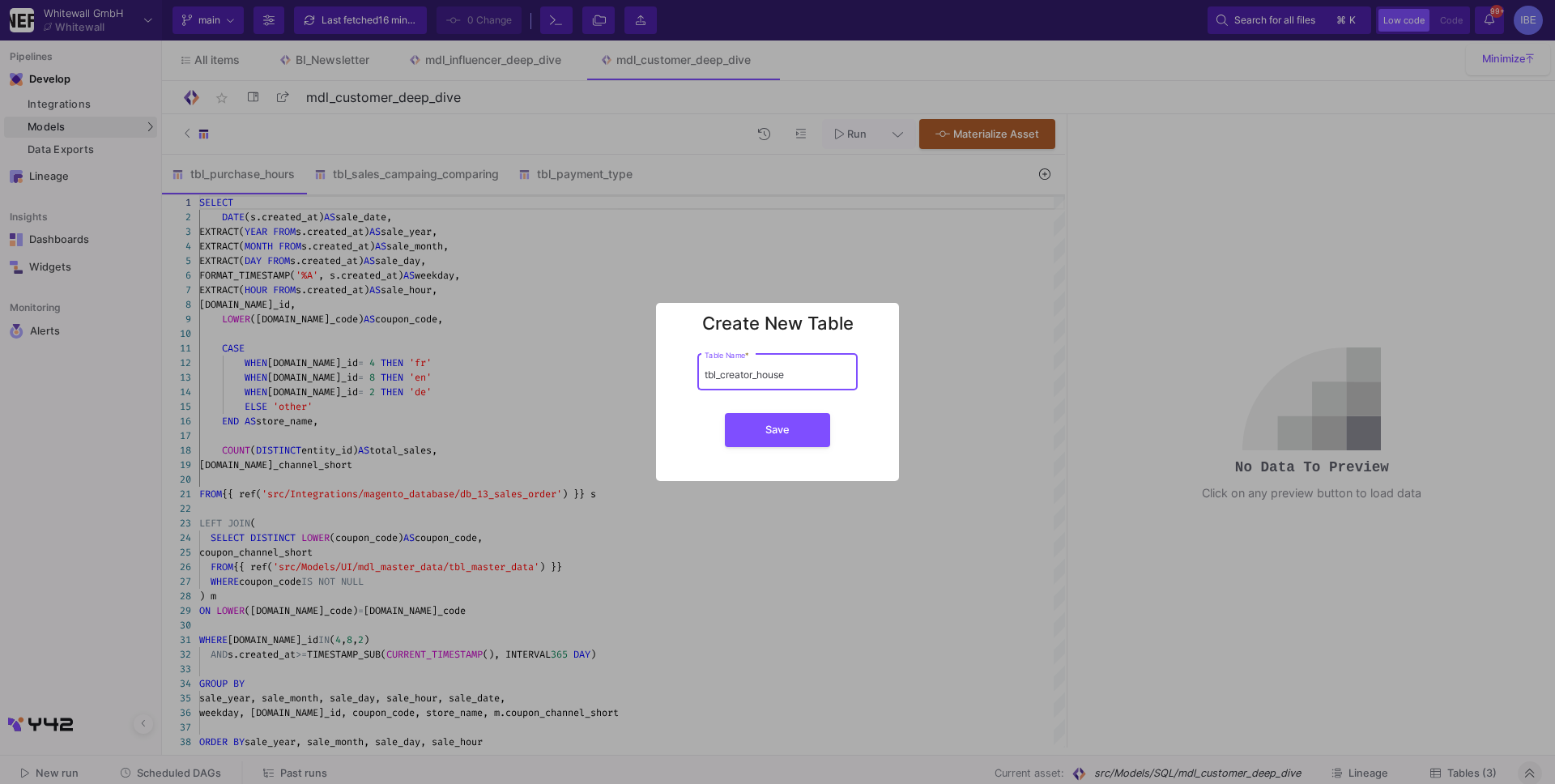
type input "tbl_creator_house"
click at [725, 413] on button "Save" at bounding box center [778, 430] width 105 height 34
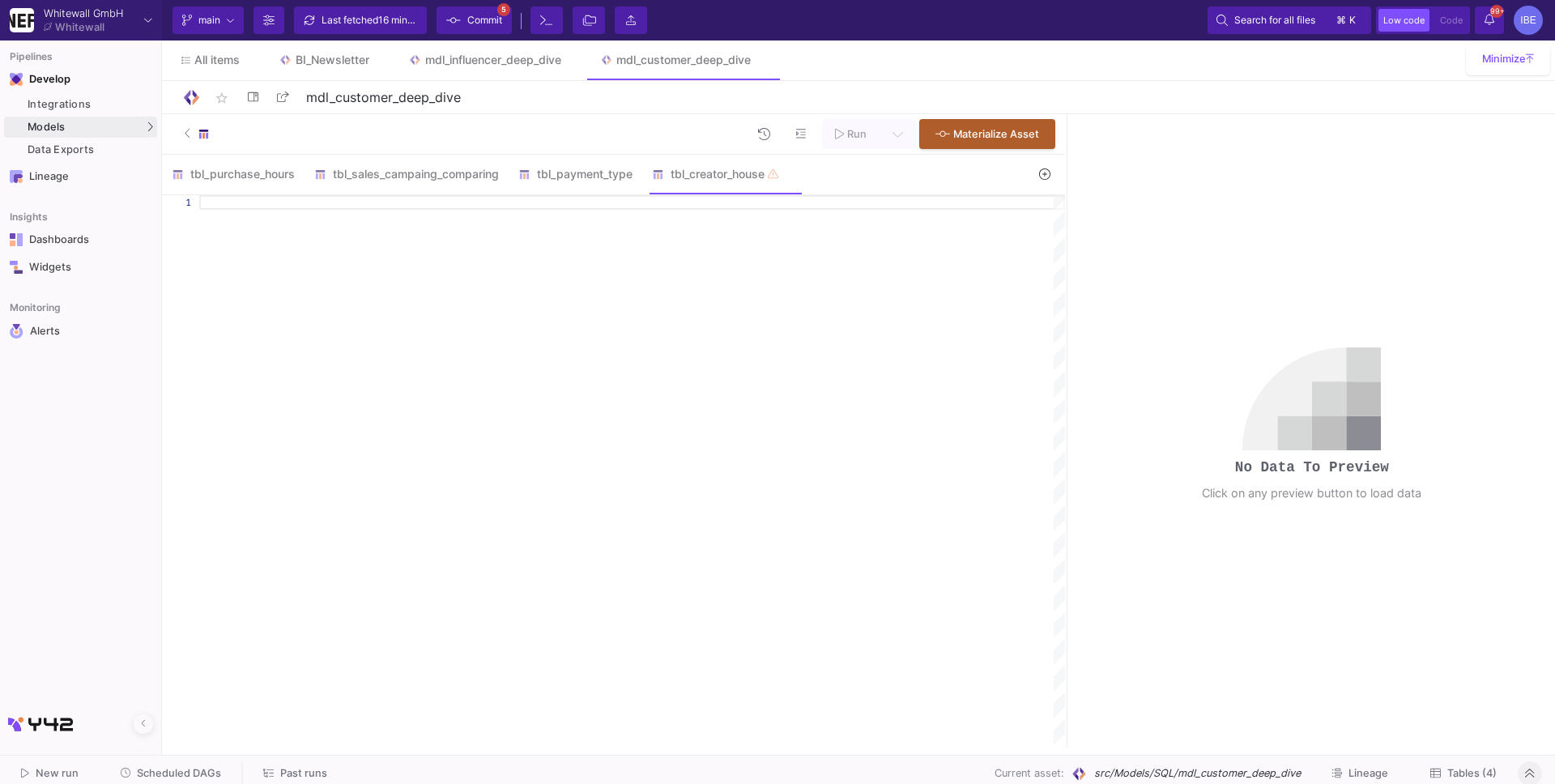
click at [101, 162] on div "Pipelines Develop Integrations Models Models UI-Models SQL-Models Data Exports …" at bounding box center [80, 115] width 161 height 150
click at [114, 154] on div "Data Exports" at bounding box center [90, 150] width 125 height 13
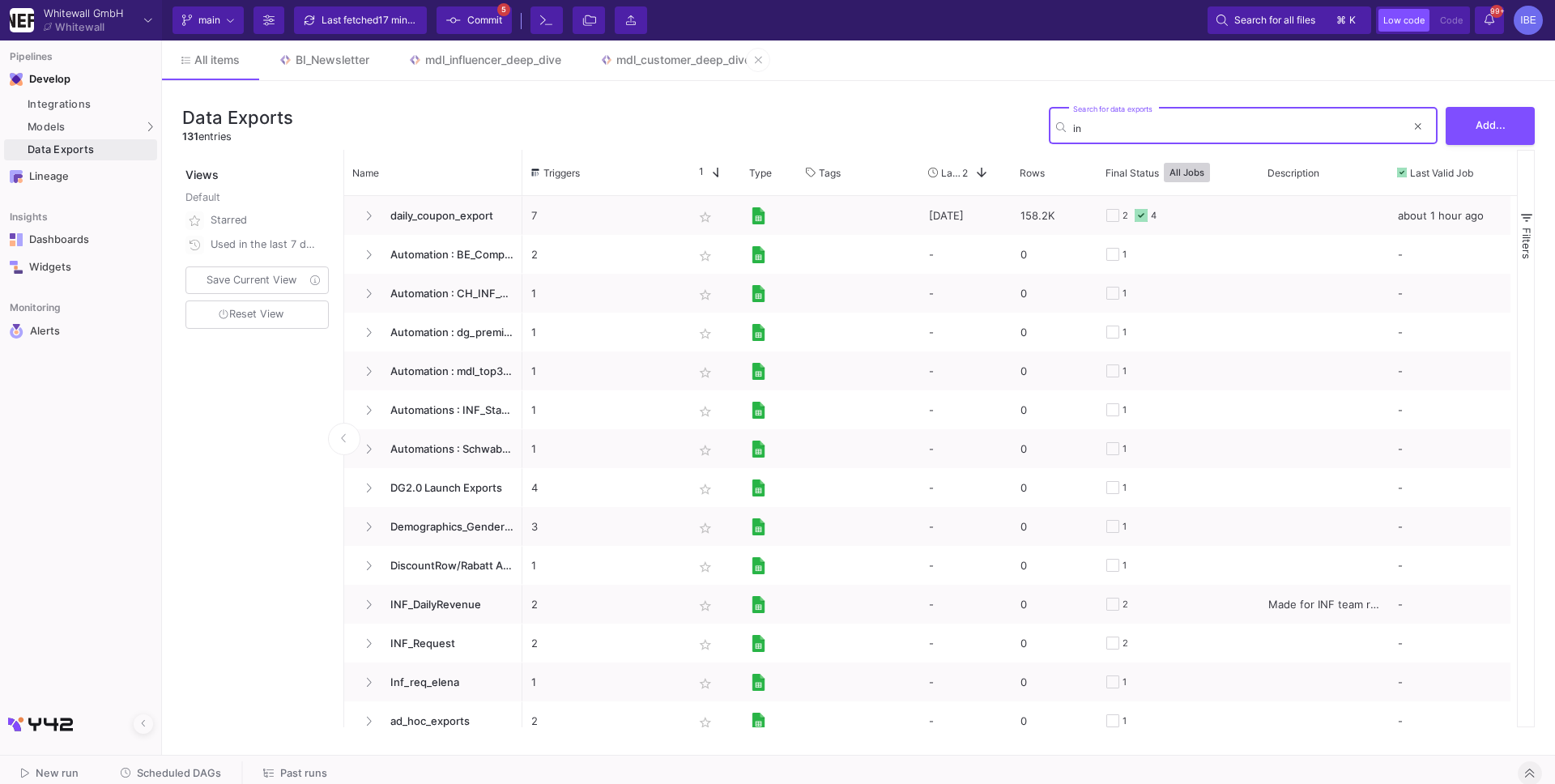
type input "i"
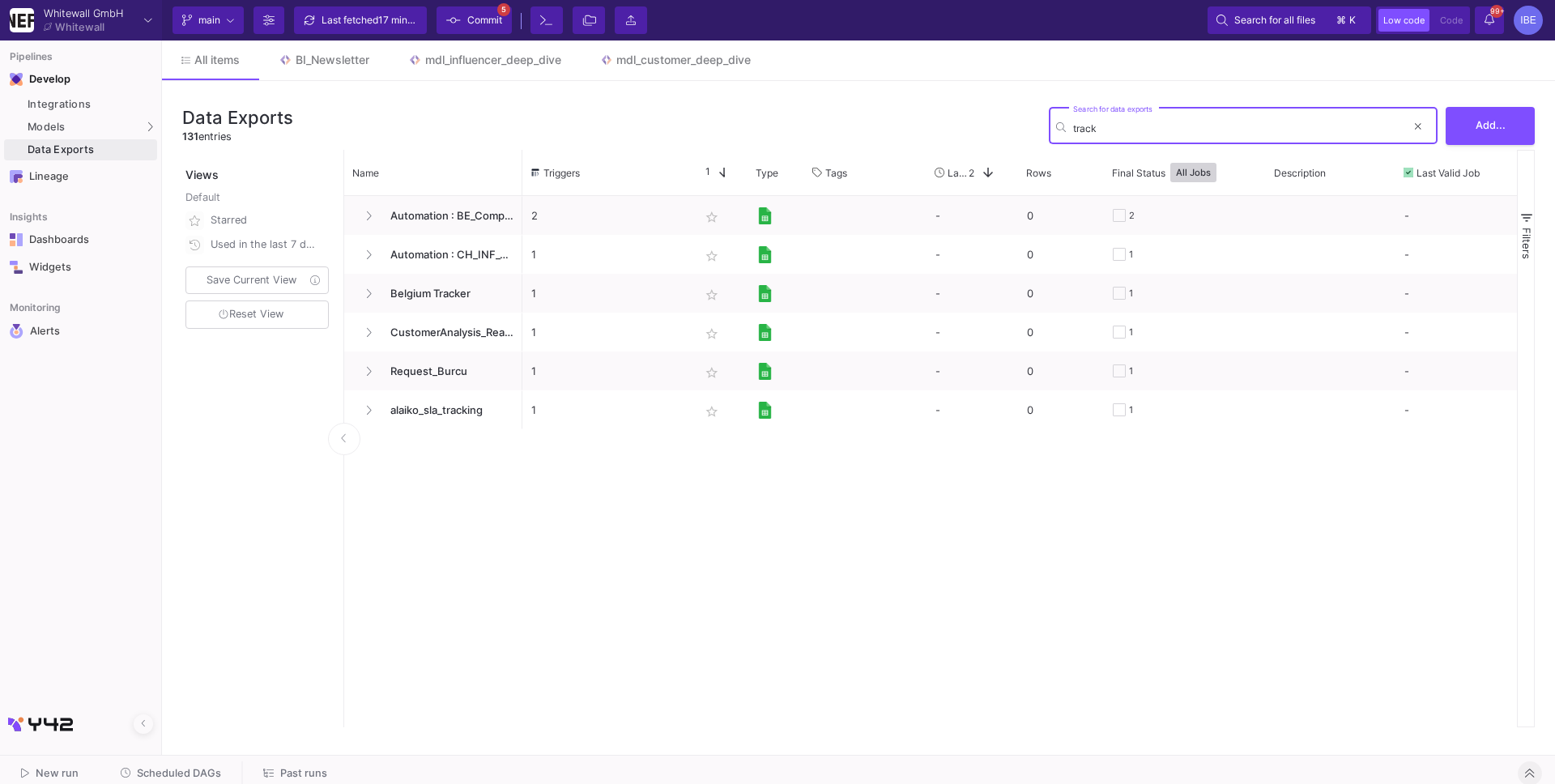
type input "track"
click at [362, 255] on mat-tooltip-component "Automation : BE_Complete_Tracker" at bounding box center [437, 258] width 162 height 34
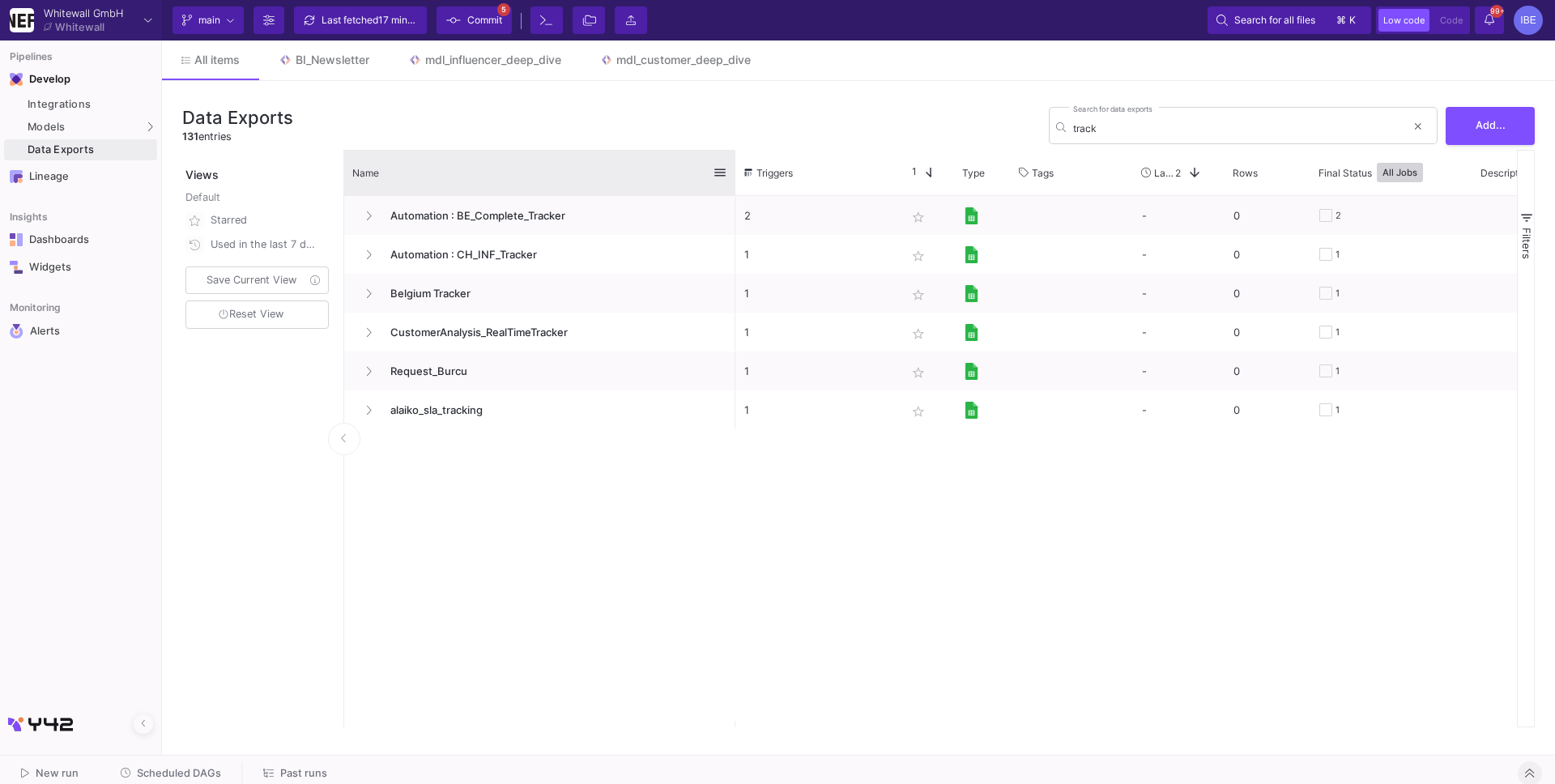
drag, startPoint x: 521, startPoint y: 158, endPoint x: 682, endPoint y: 170, distance: 161.4
click at [732, 170] on div at bounding box center [736, 172] width 7 height 45
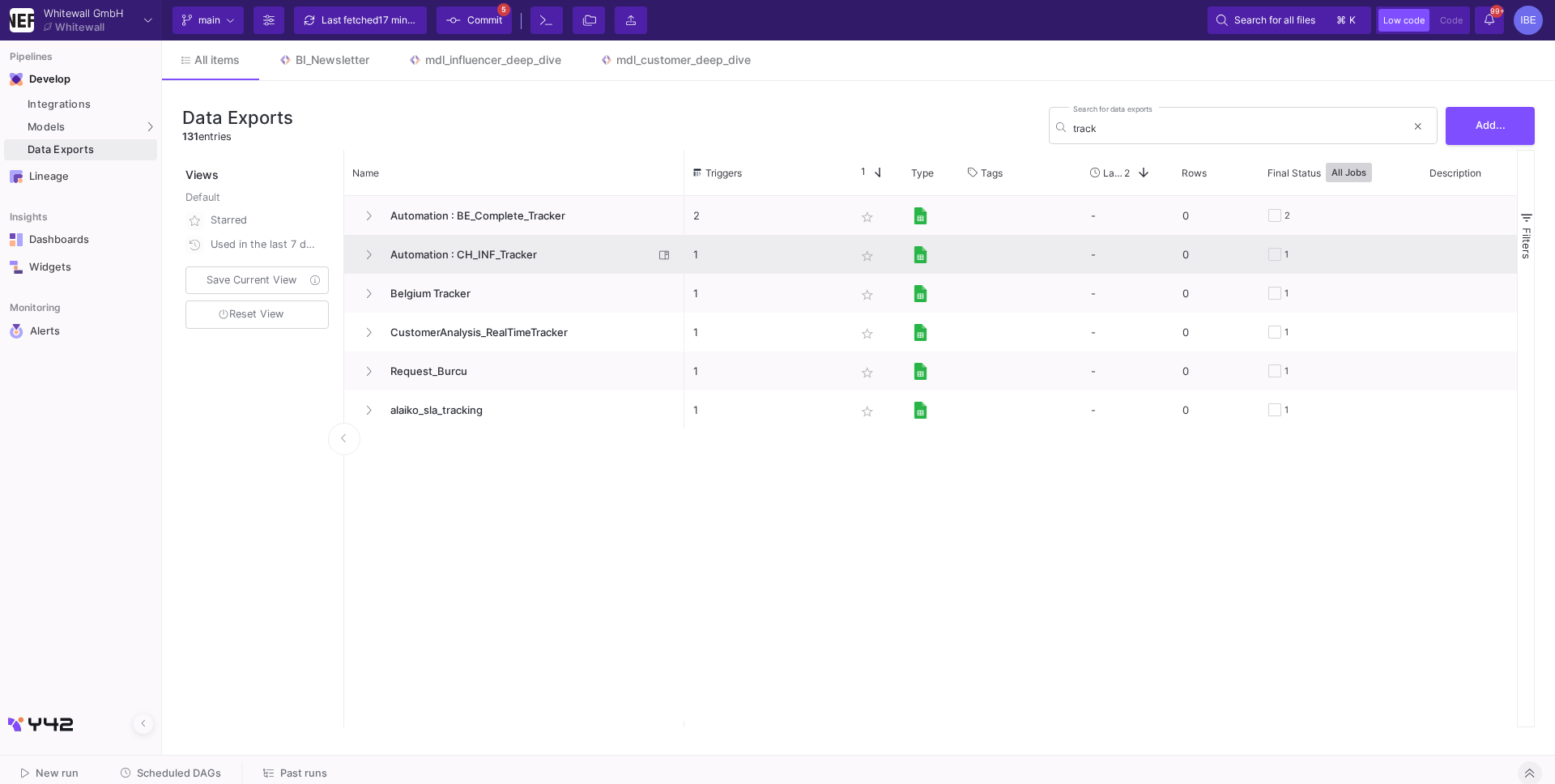
click at [353, 242] on div "Automation : CH_INF_Tracker" at bounding box center [514, 255] width 322 height 38
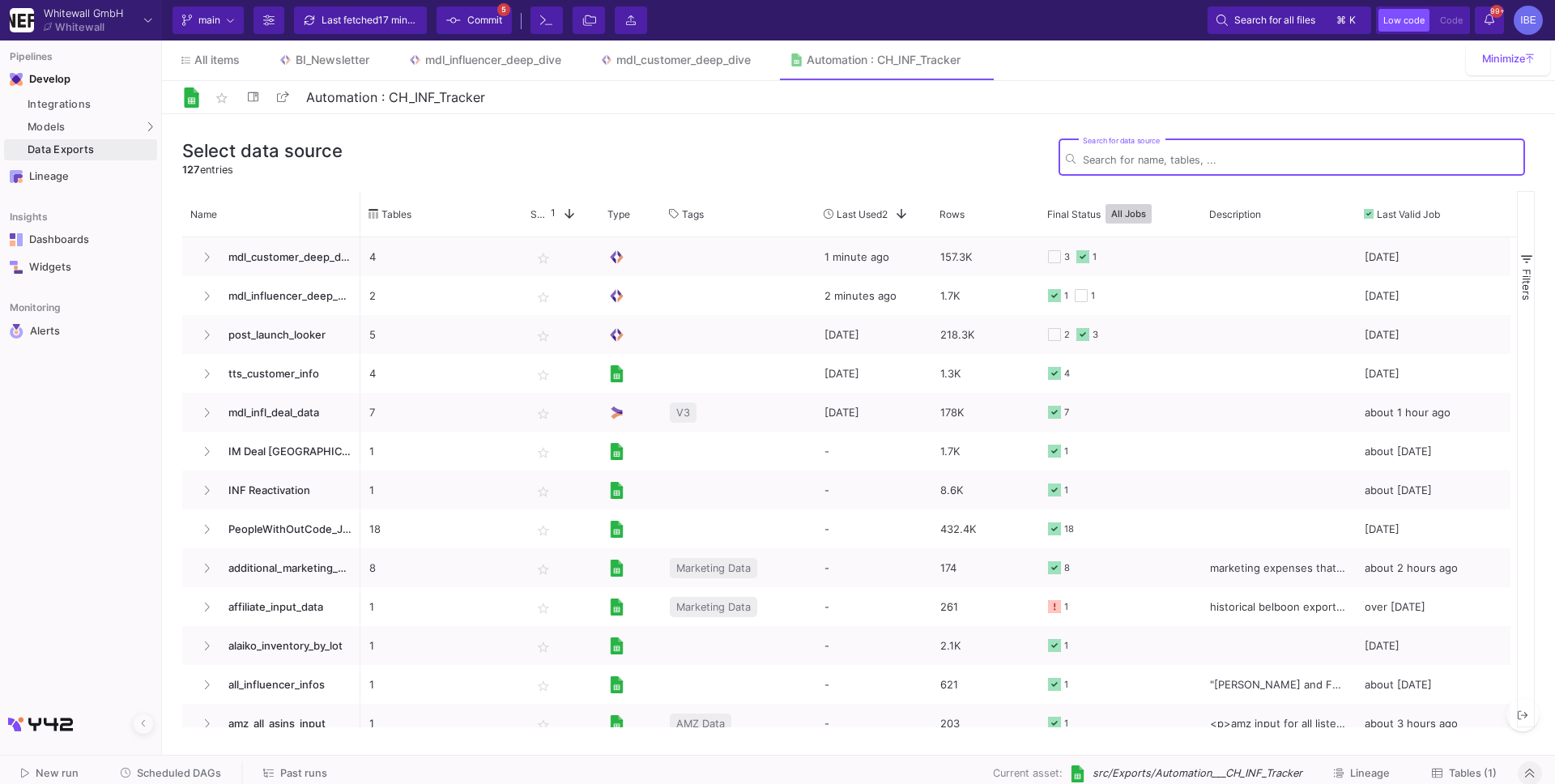
click at [1441, 770] on icon at bounding box center [1437, 773] width 11 height 11
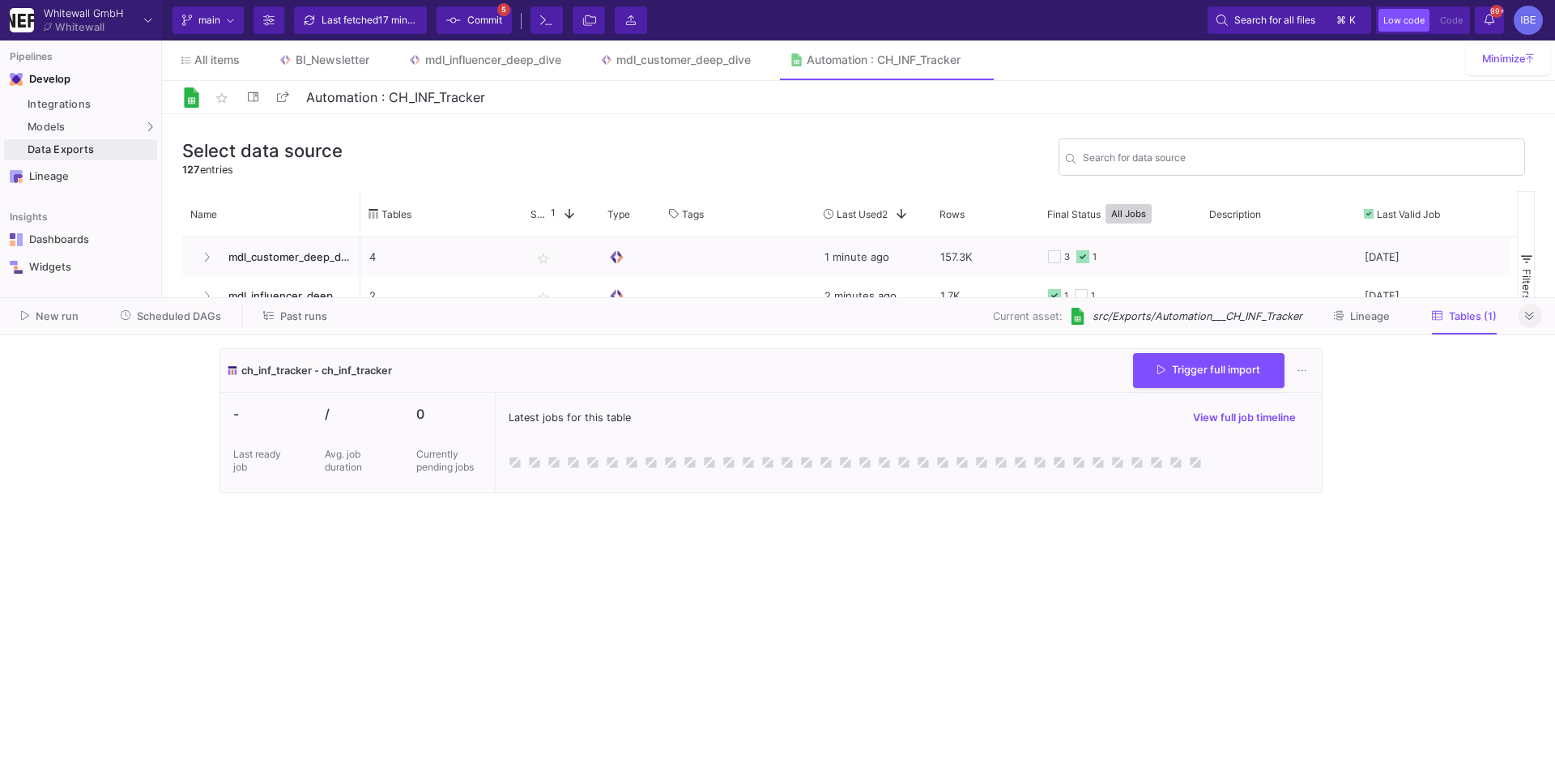
click at [323, 372] on span "ch_inf_tracker - ch_inf_tracker" at bounding box center [317, 370] width 150 height 15
click at [211, 124] on div "UI-Models" at bounding box center [201, 130] width 53 height 13
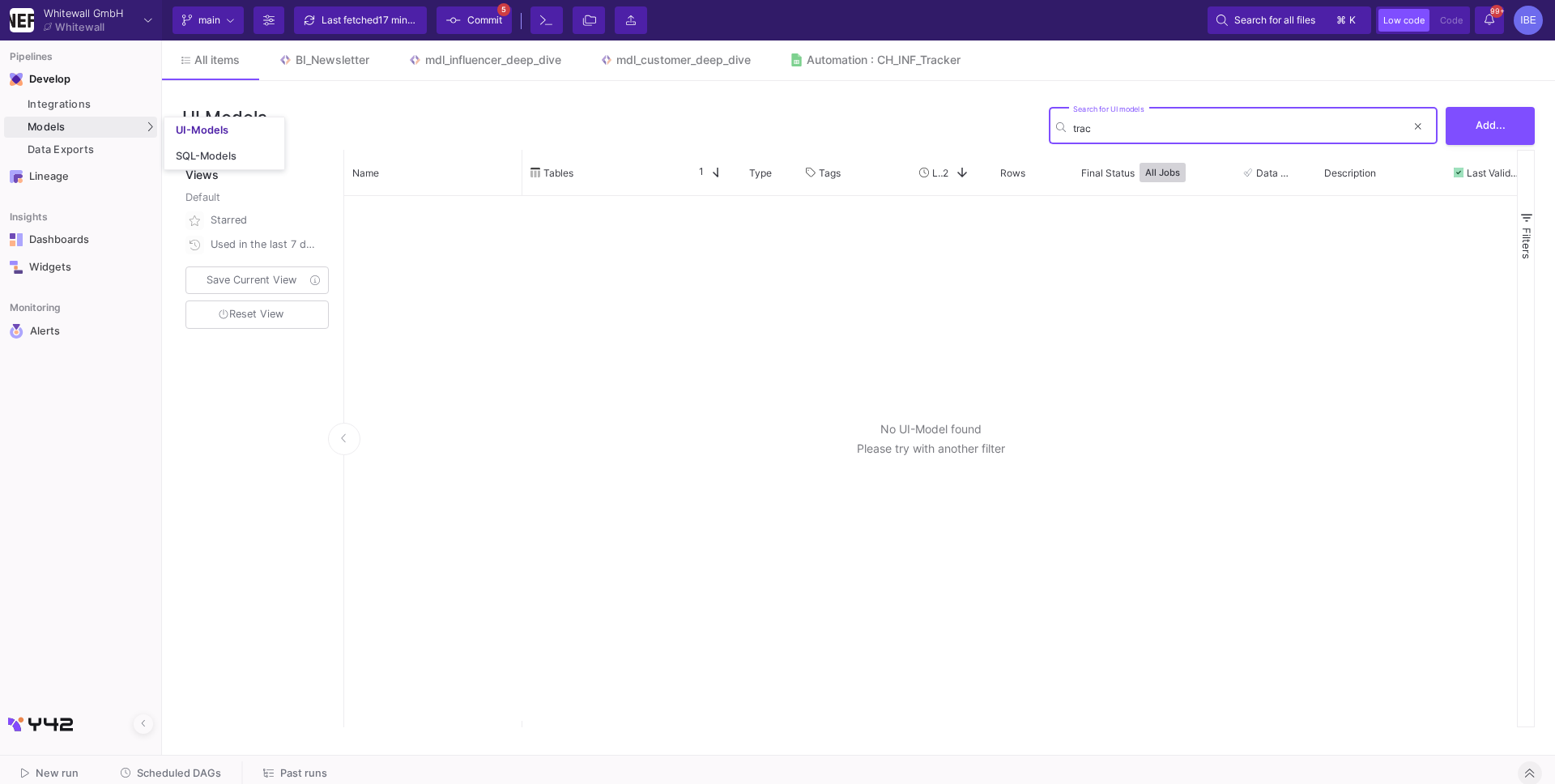
type input "trac"
click at [154, 126] on div "Models" at bounding box center [80, 127] width 153 height 21
click at [177, 146] on link "SQL-Models" at bounding box center [225, 156] width 120 height 26
type input "t"
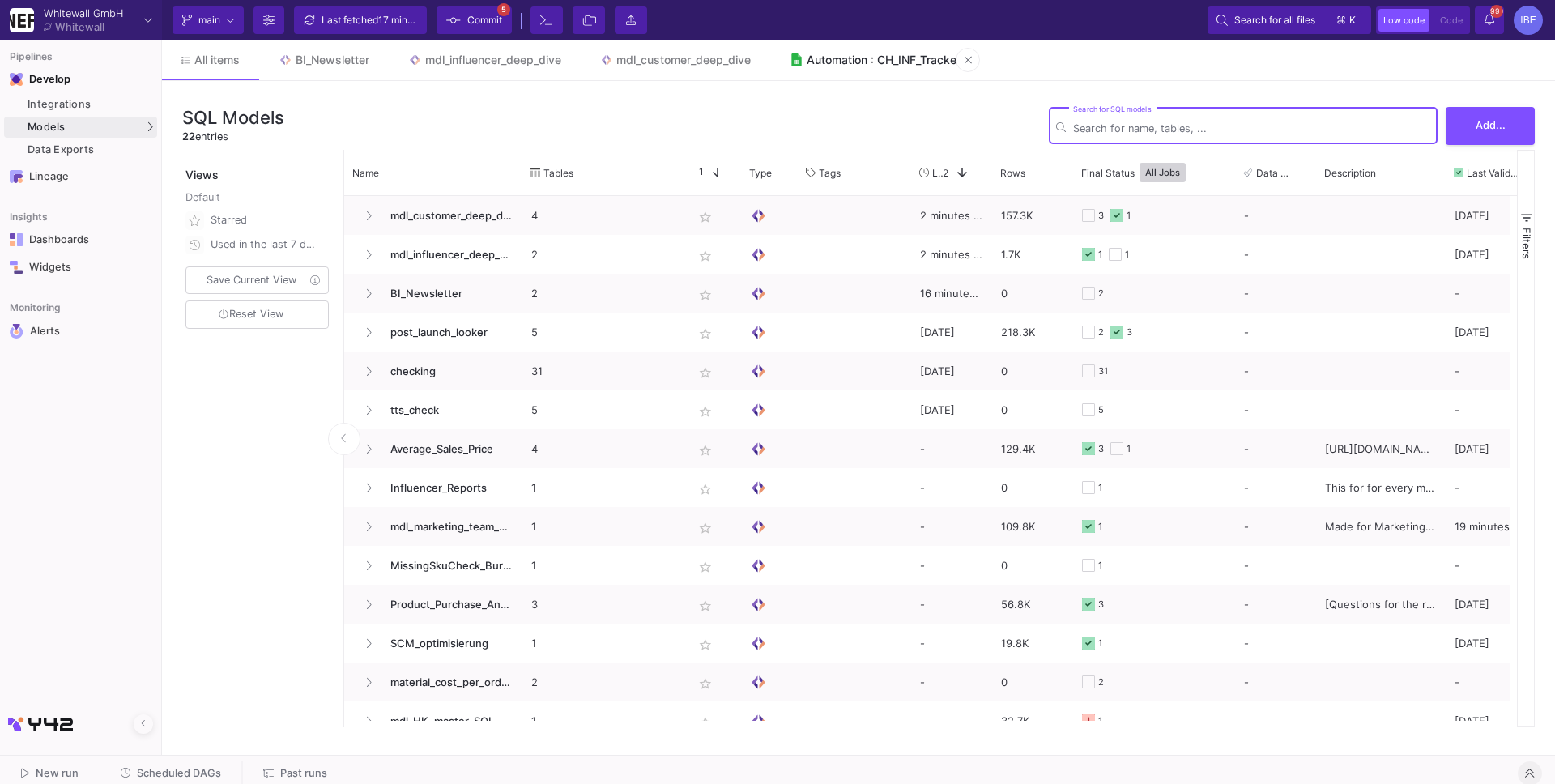
click at [888, 67] on link "Automation : CH_INF_Tracker" at bounding box center [874, 59] width 210 height 39
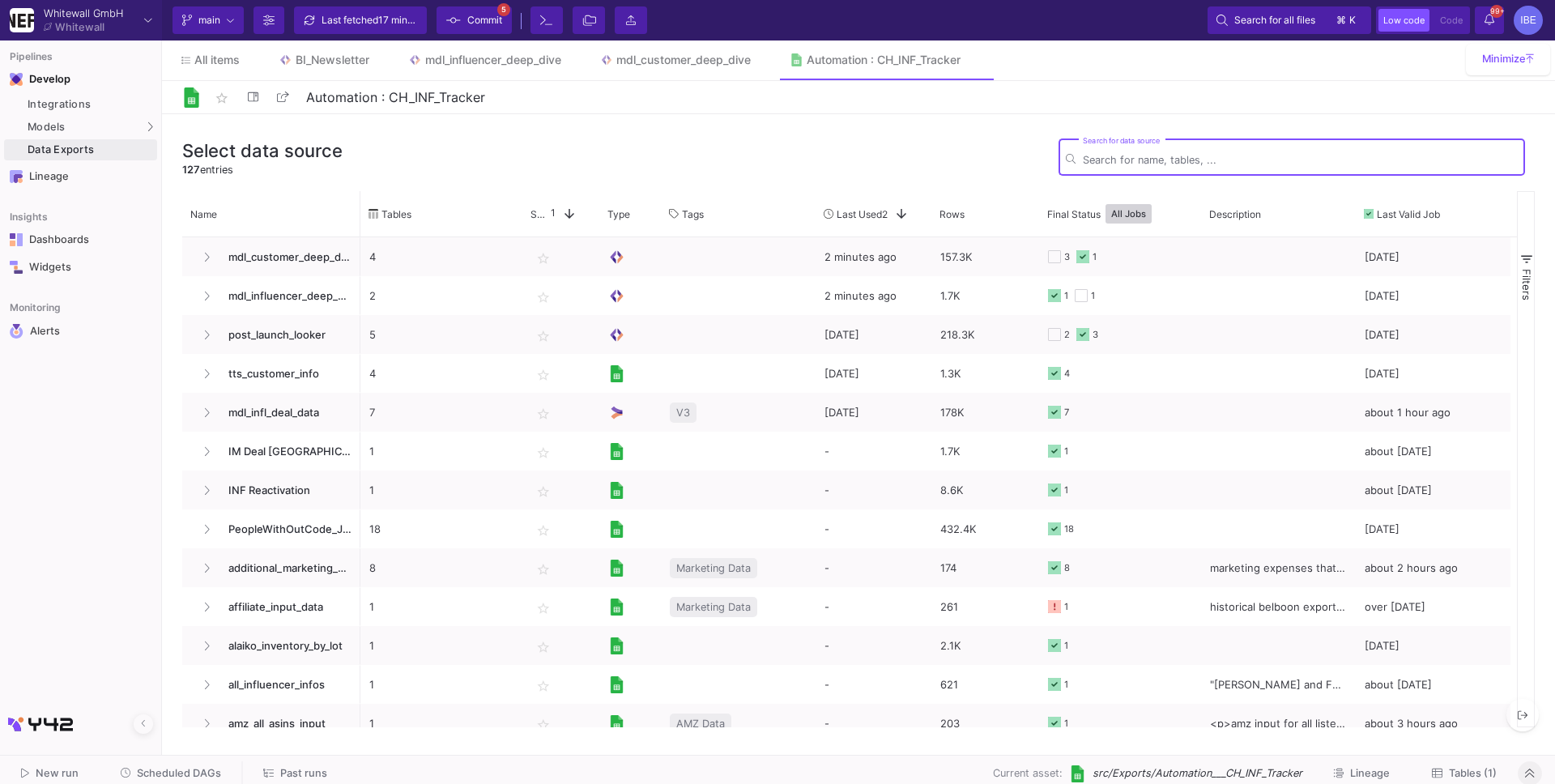
click at [1374, 771] on span "Lineage" at bounding box center [1370, 773] width 40 height 13
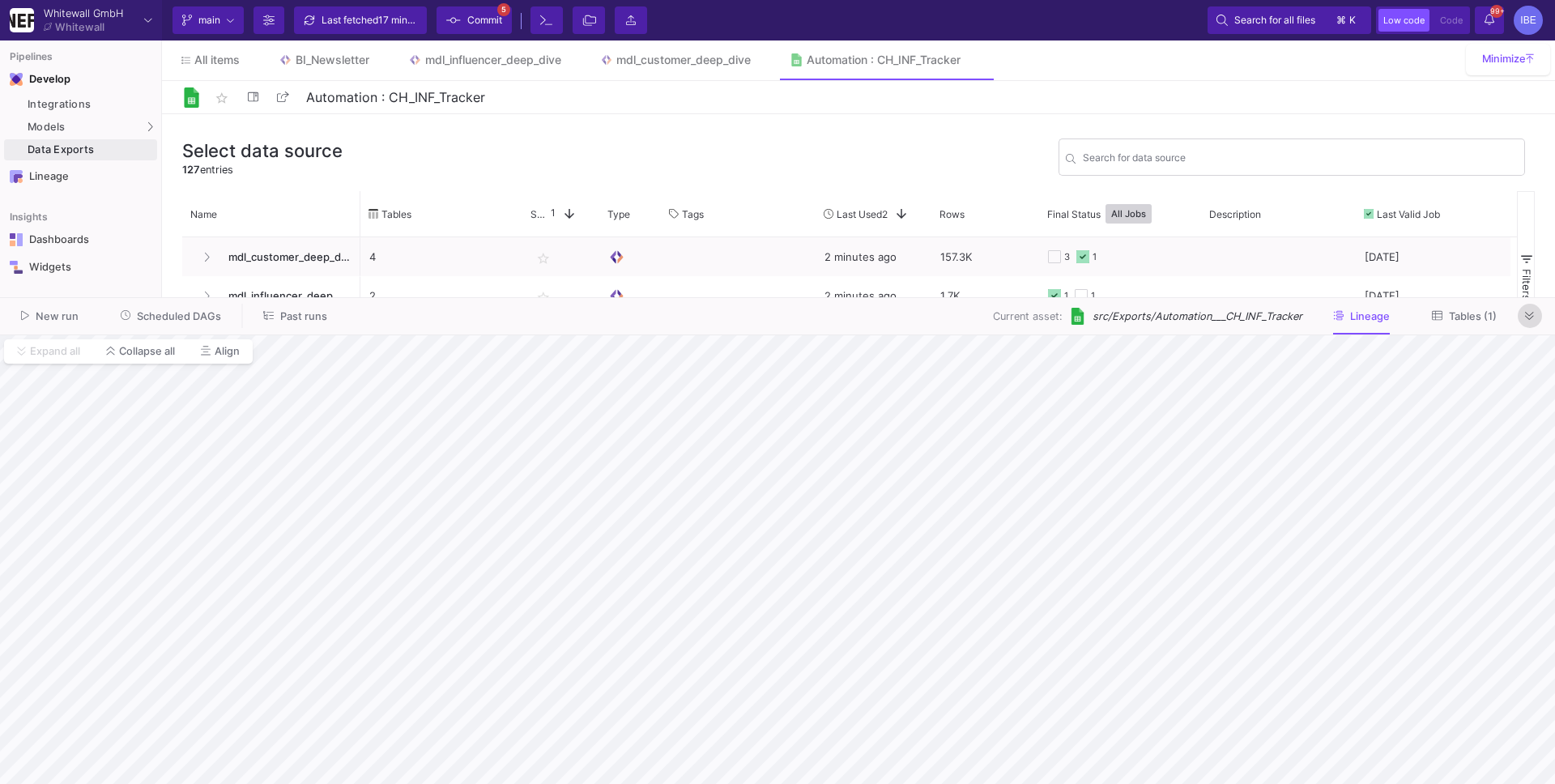
click at [1528, 317] on icon at bounding box center [1530, 316] width 9 height 11
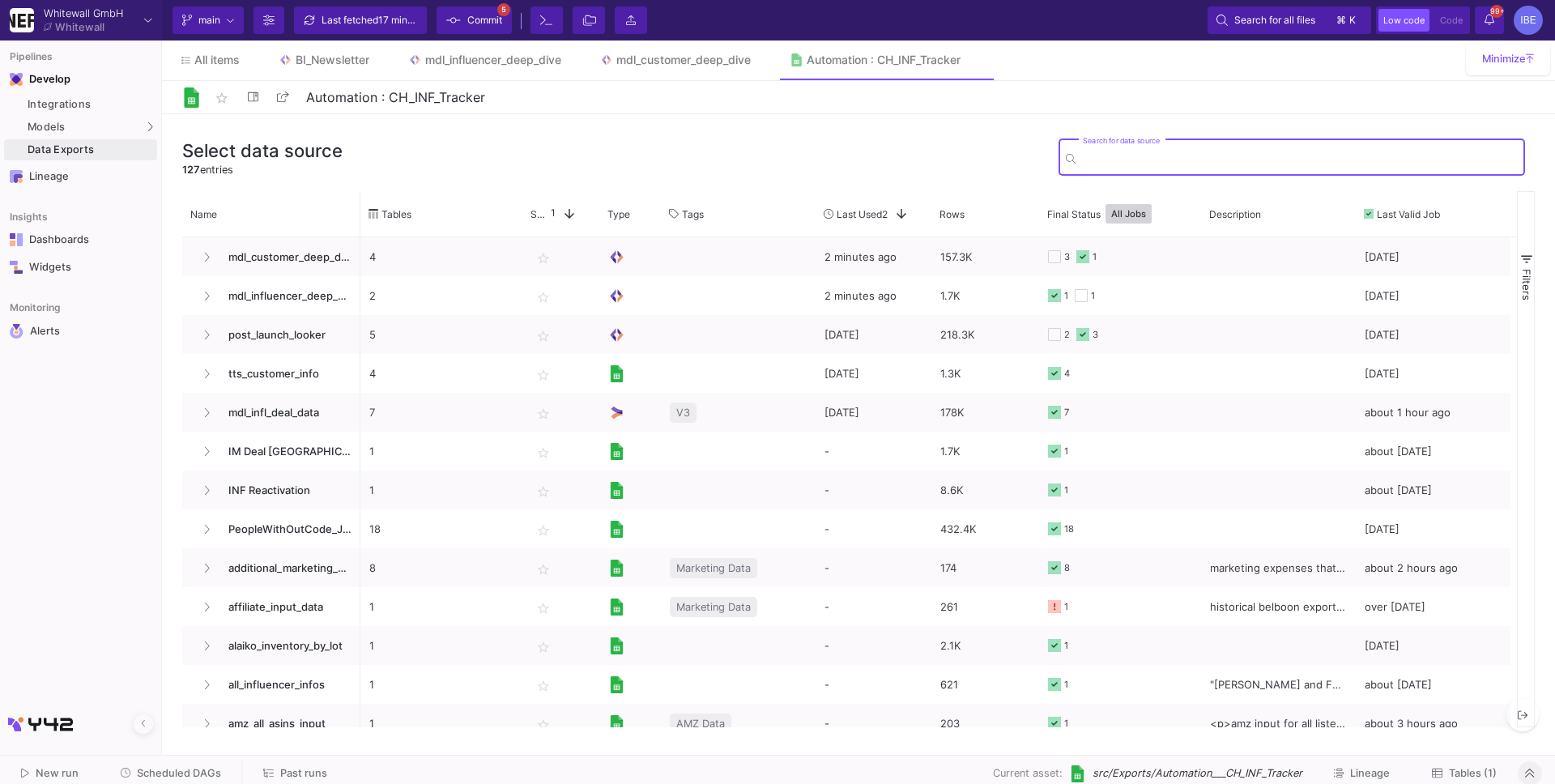
click at [1140, 157] on input "Search for data source" at bounding box center [1300, 159] width 435 height 13
click at [154, 150] on link "Data Exports" at bounding box center [80, 149] width 153 height 21
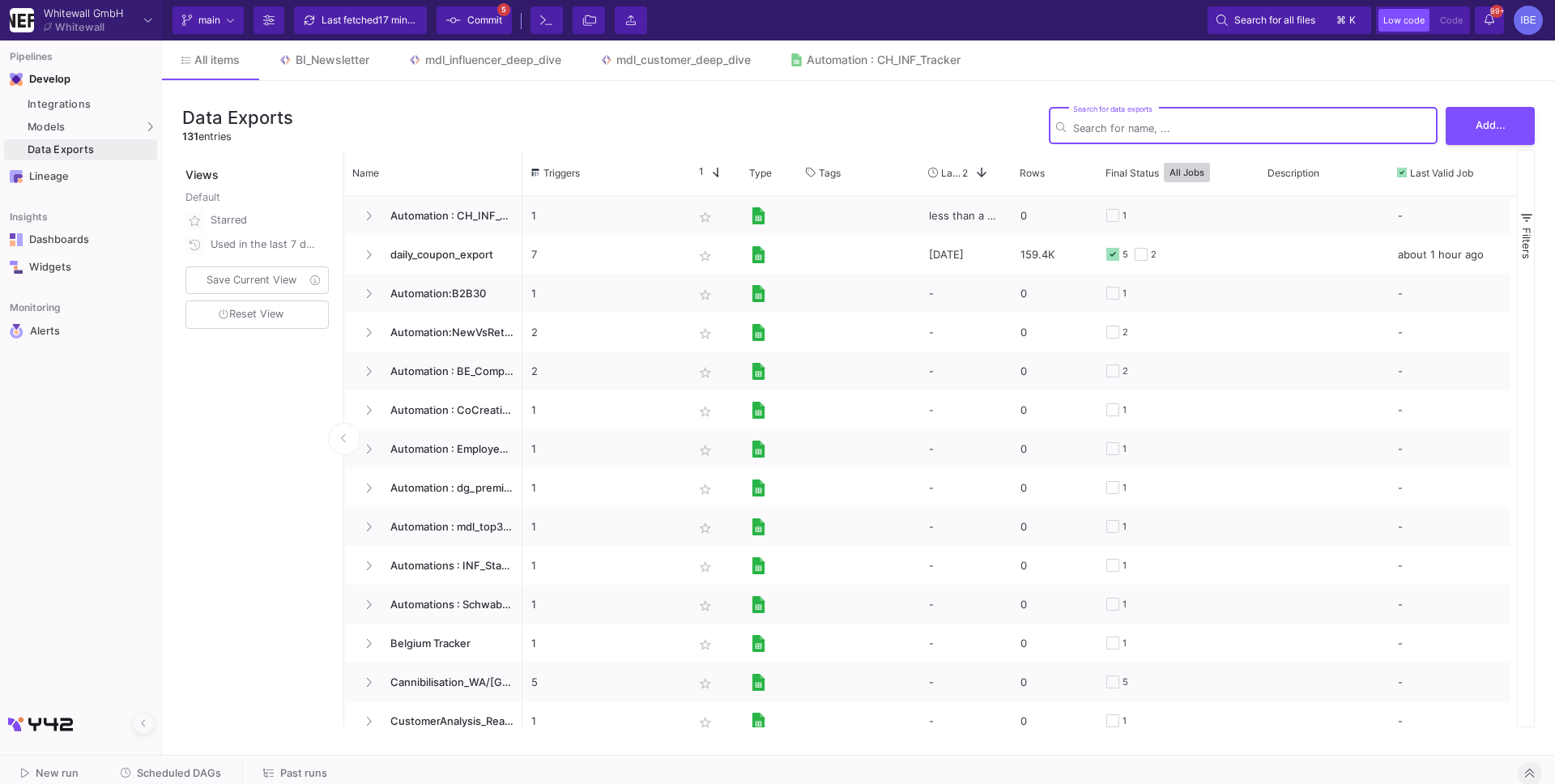
click at [1090, 128] on input "Search for data exports" at bounding box center [1252, 128] width 357 height 13
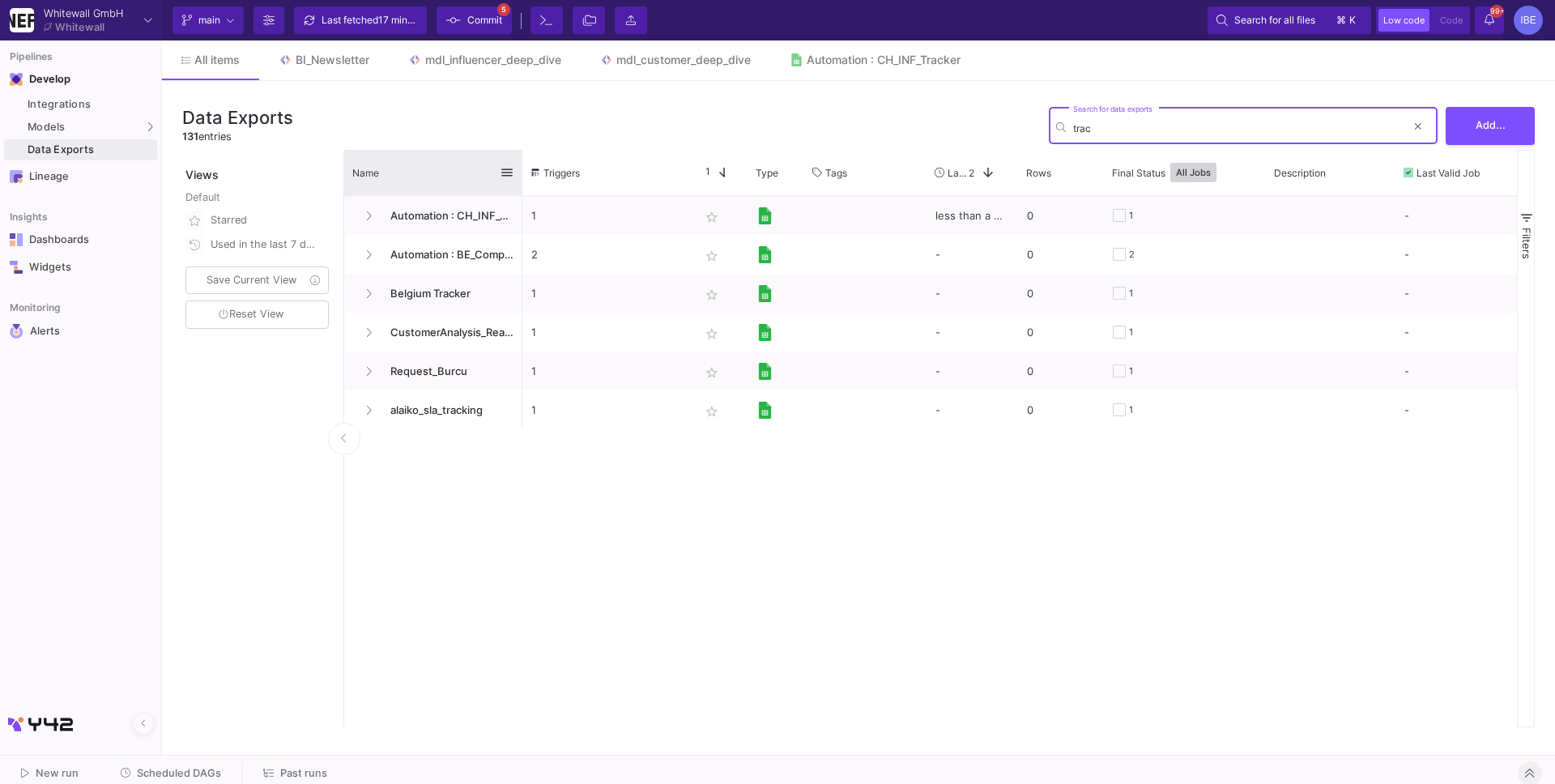
type input "trac"
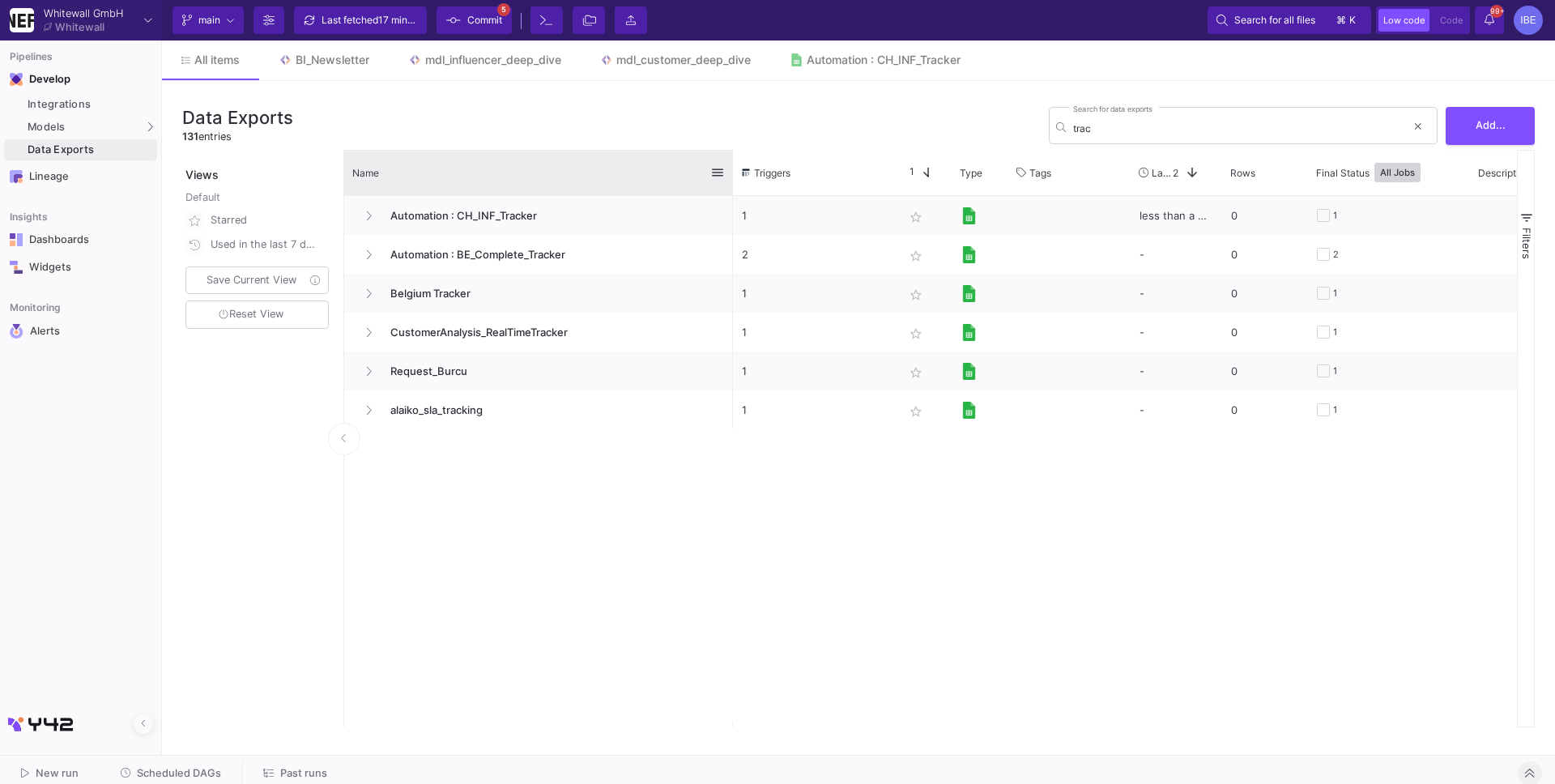
drag, startPoint x: 519, startPoint y: 159, endPoint x: 728, endPoint y: 165, distance: 209.1
click at [730, 164] on div at bounding box center [733, 172] width 7 height 45
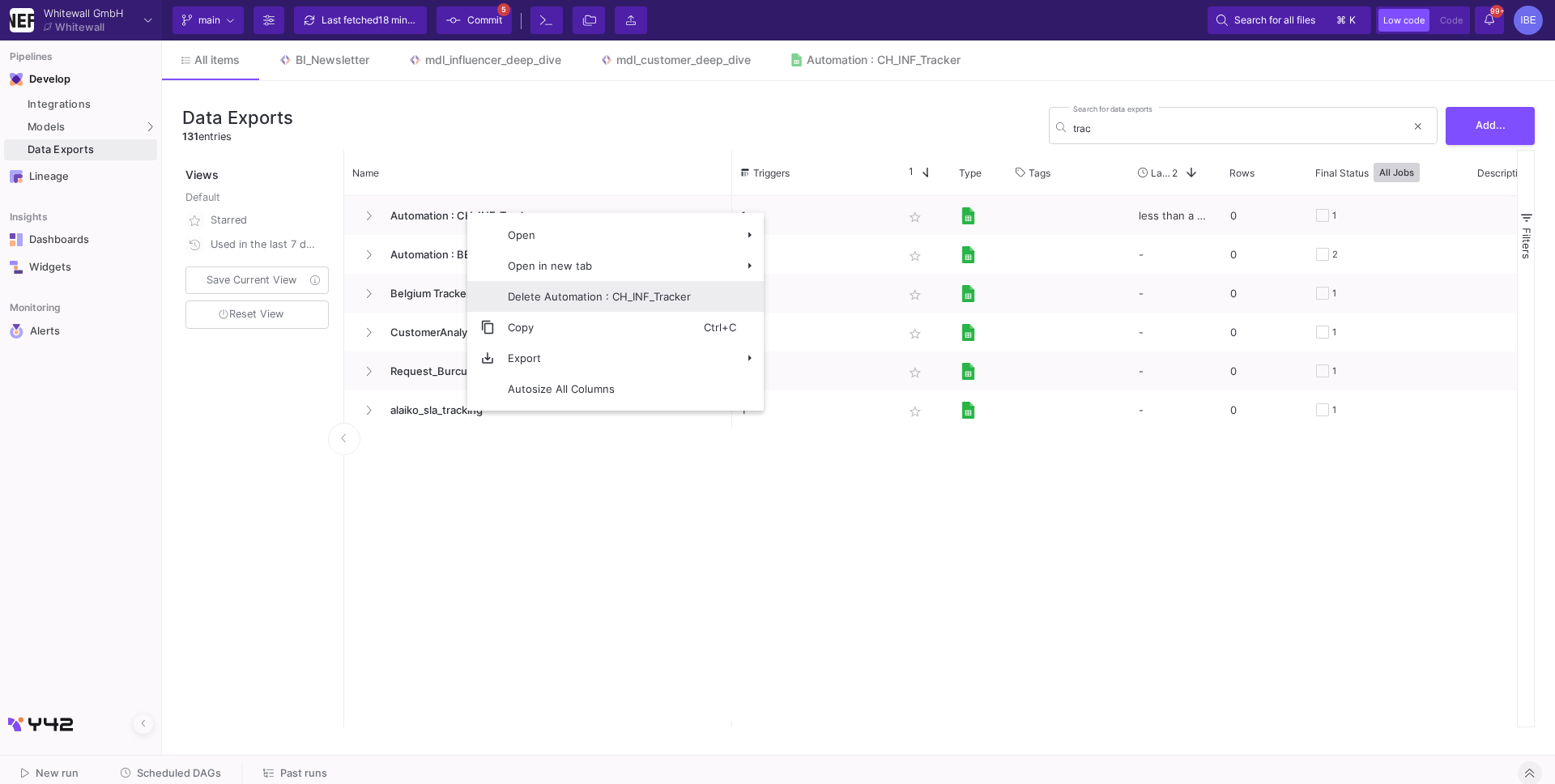
click at [629, 309] on span "Delete Automation : CH_INF_Tracker" at bounding box center [600, 296] width 209 height 31
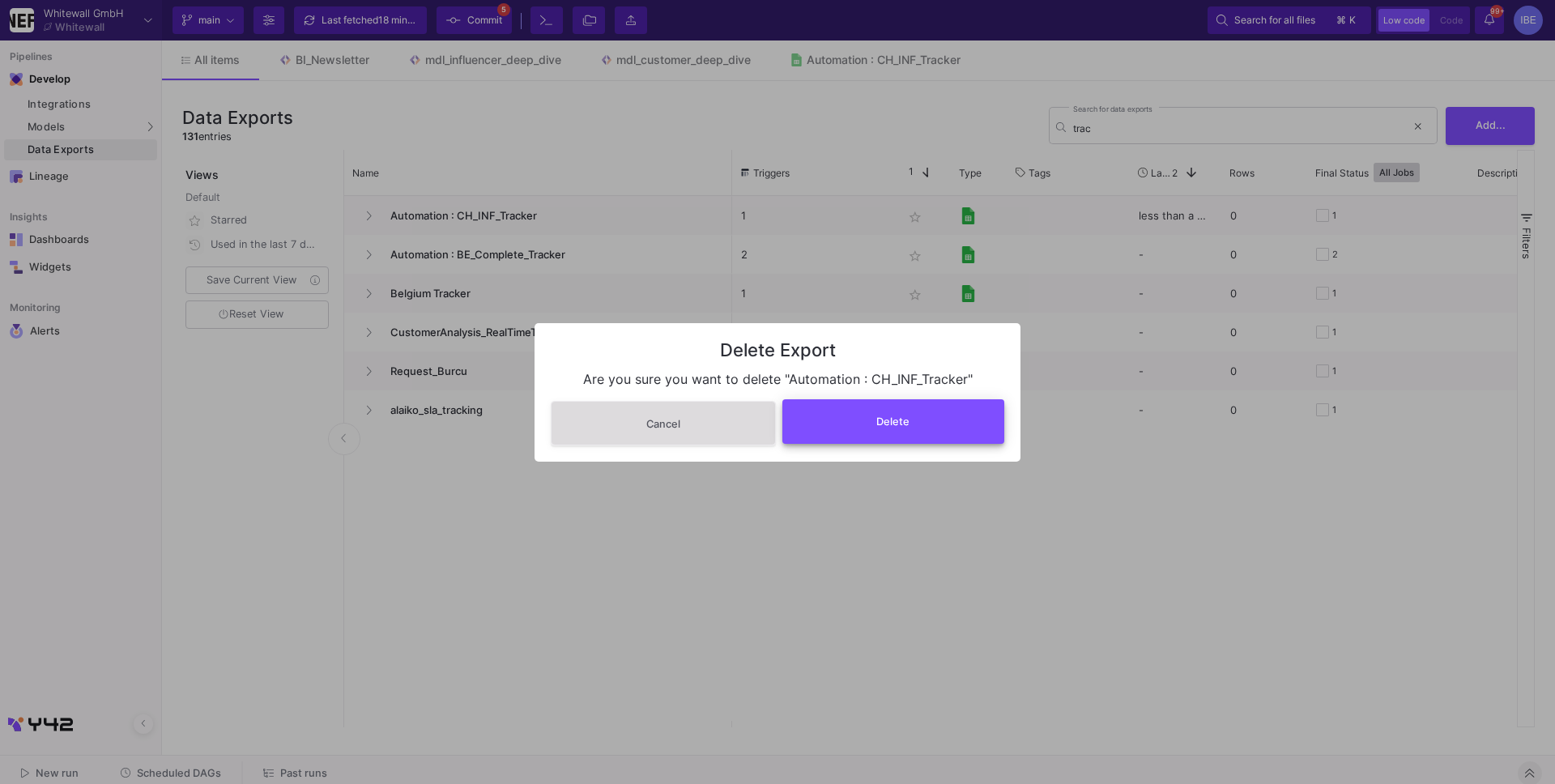
click at [894, 422] on span "Delete" at bounding box center [894, 422] width 33 height 13
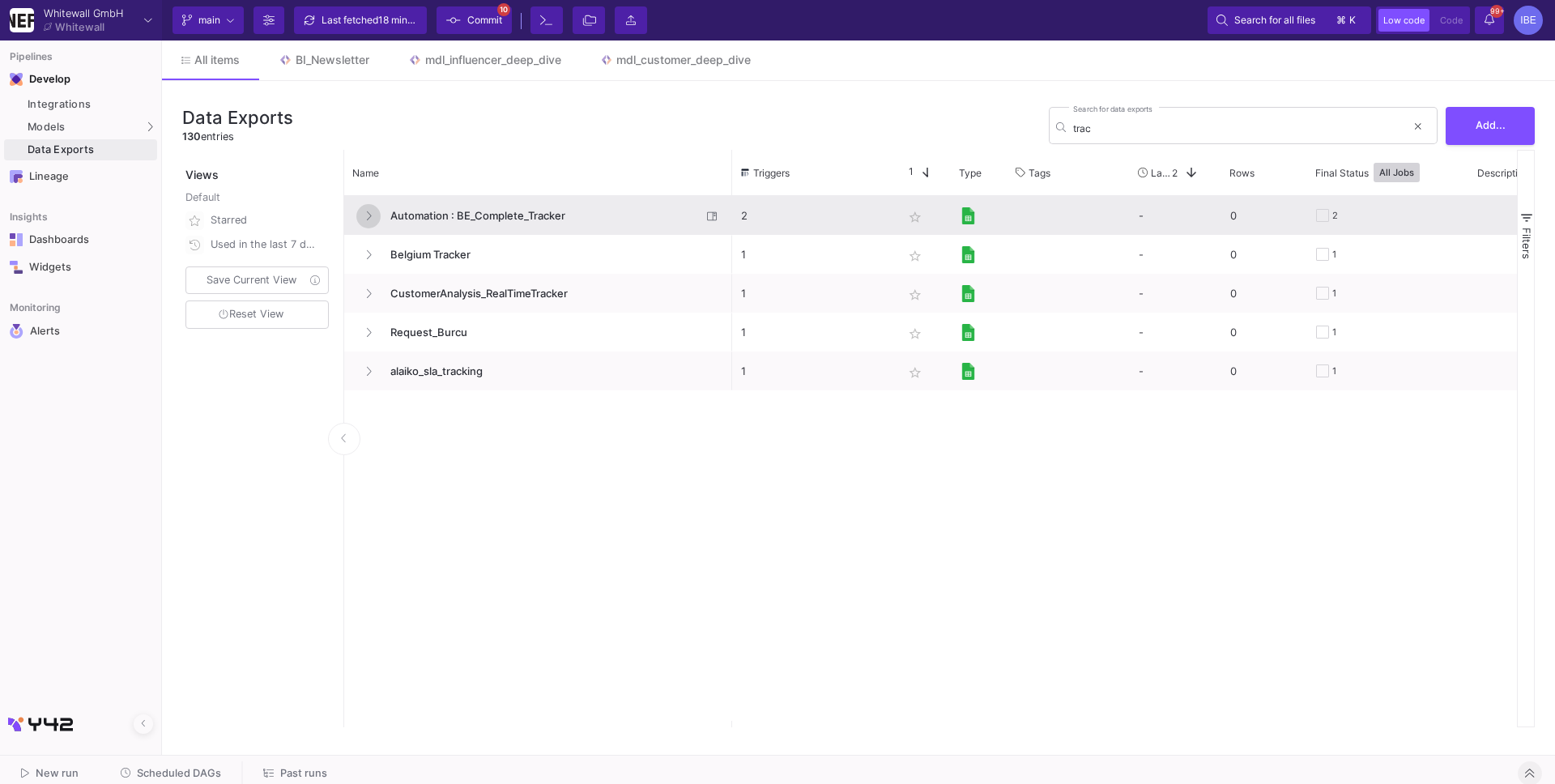
click at [372, 225] on button "Press SPACE to select this row." at bounding box center [368, 215] width 24 height 24
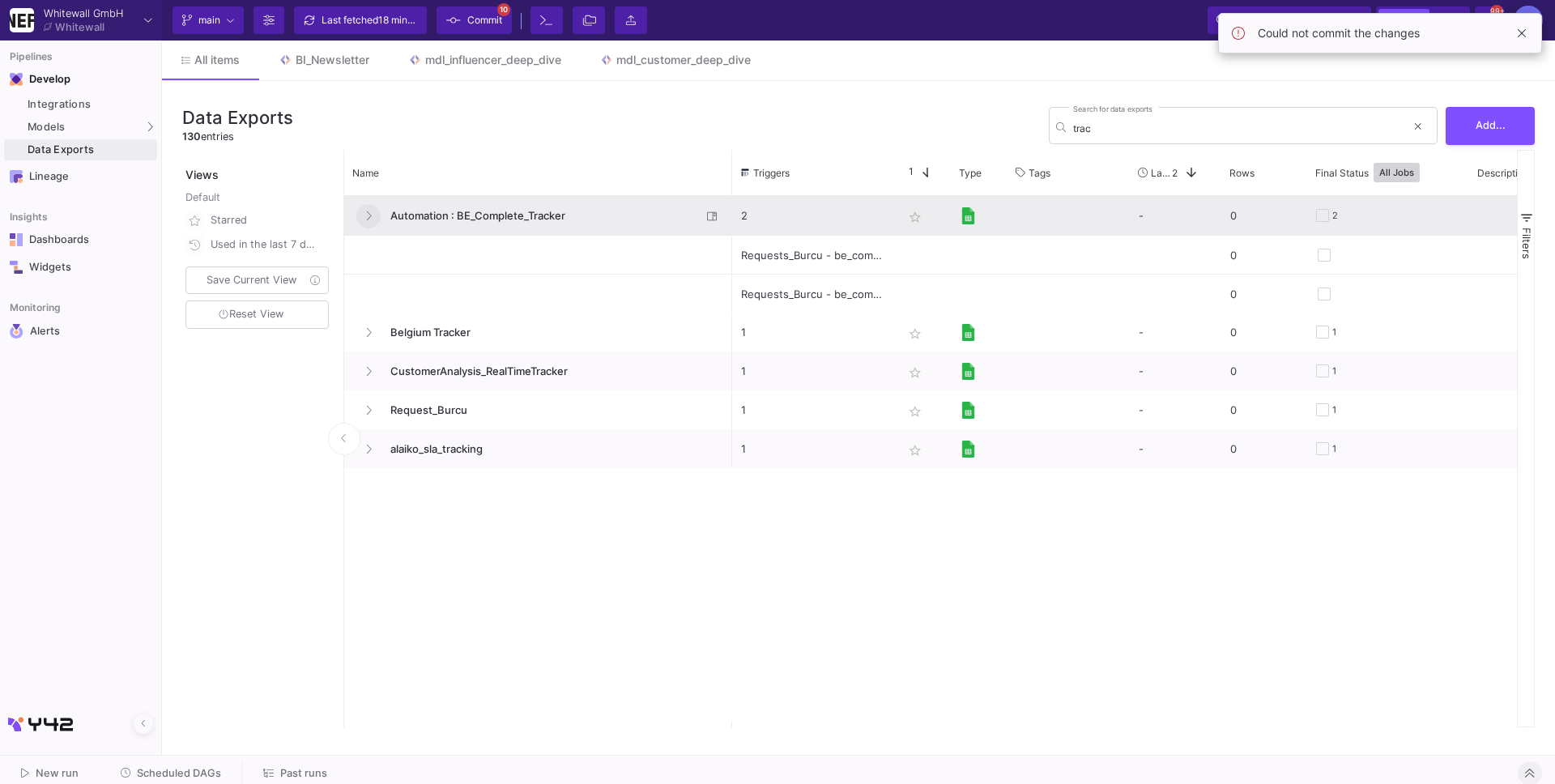
click at [372, 225] on button "Press SPACE to select this row." at bounding box center [368, 215] width 24 height 24
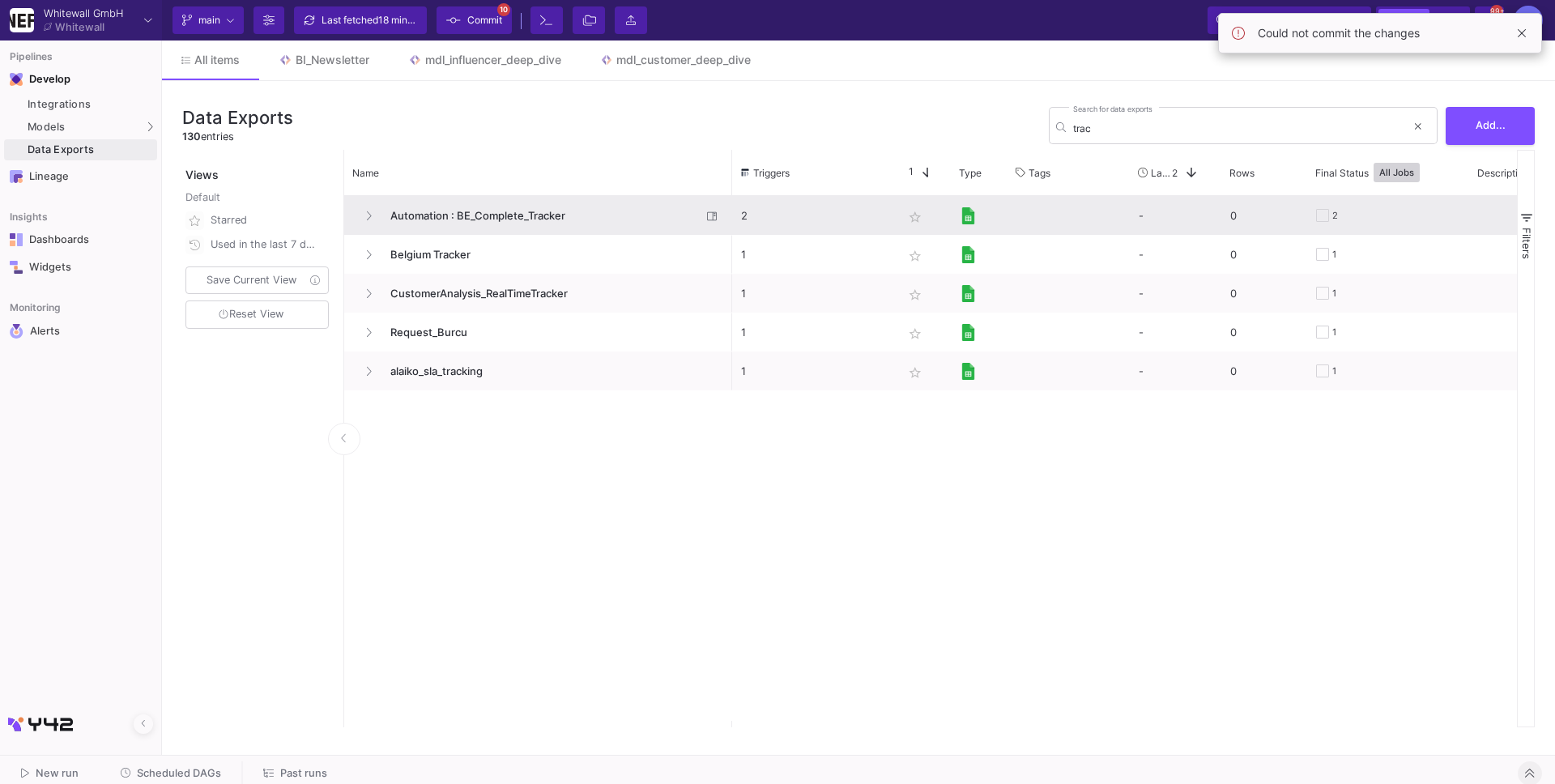
click at [473, 218] on span "Automation : BE_Complete_Tracker" at bounding box center [541, 216] width 321 height 38
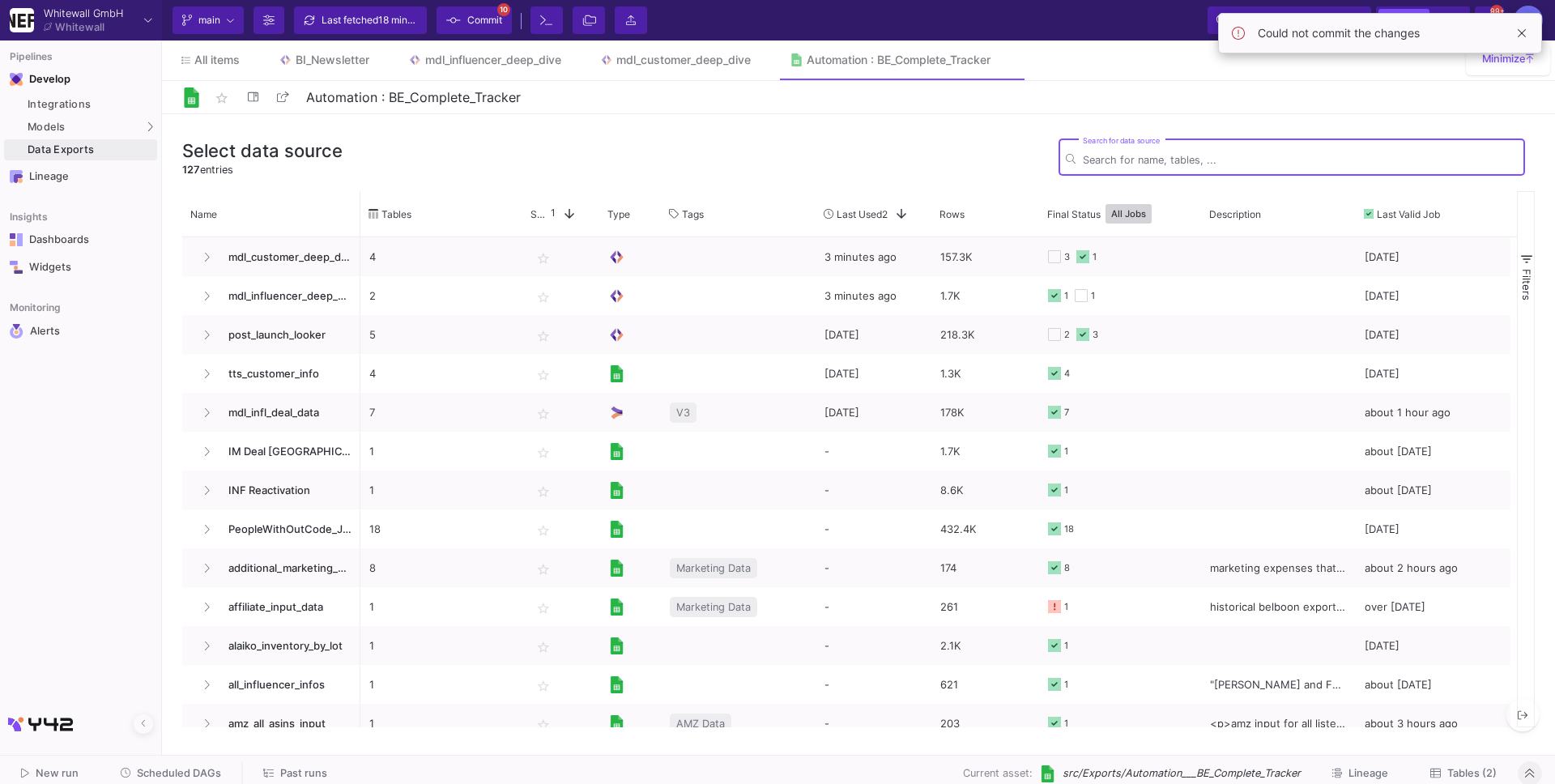
click at [113, 147] on div "Data Exports" at bounding box center [90, 150] width 125 height 13
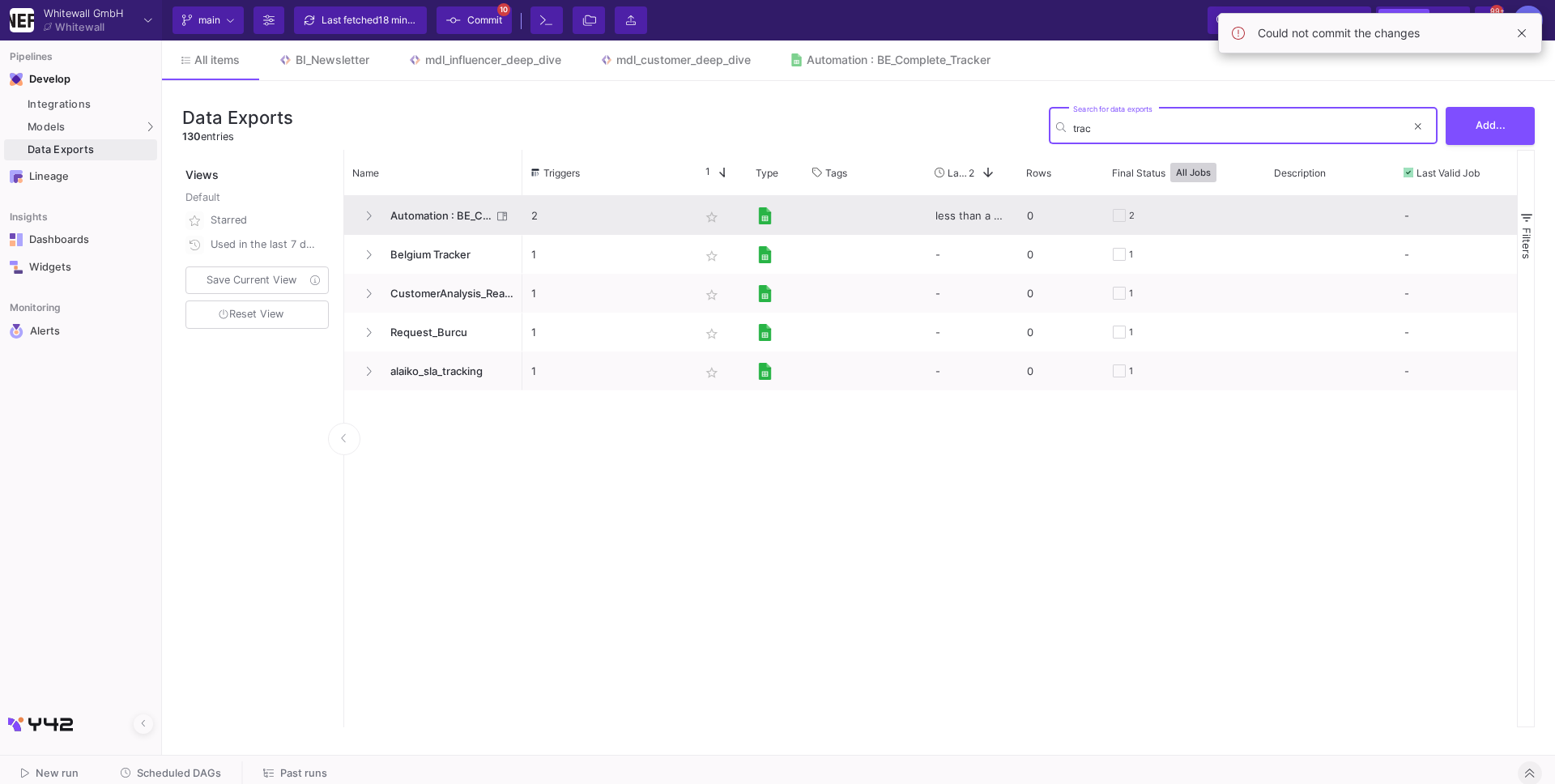
type input "trac"
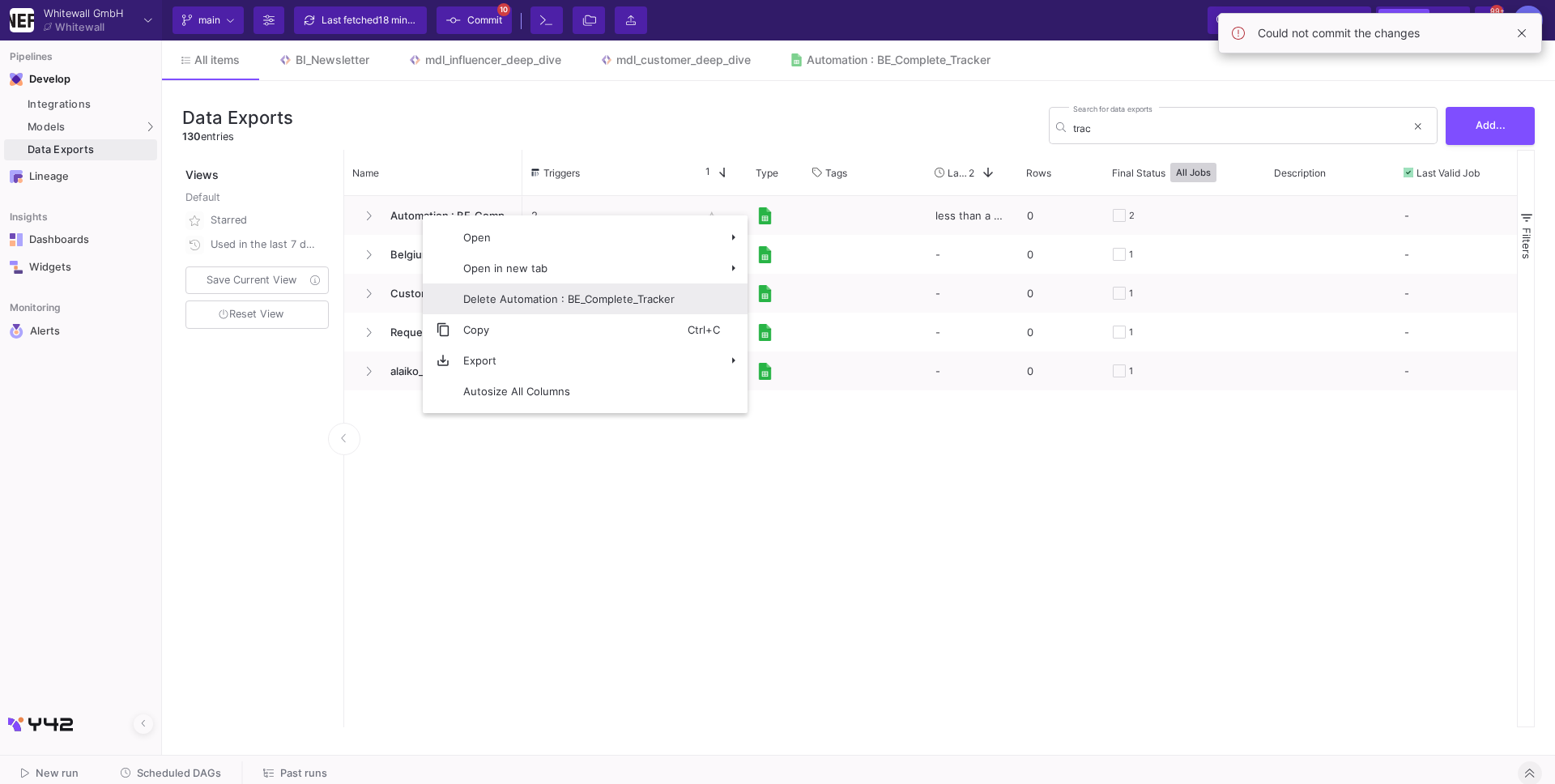
click at [534, 305] on span "Delete Automation : BE_Complete_Tracker" at bounding box center [569, 298] width 237 height 31
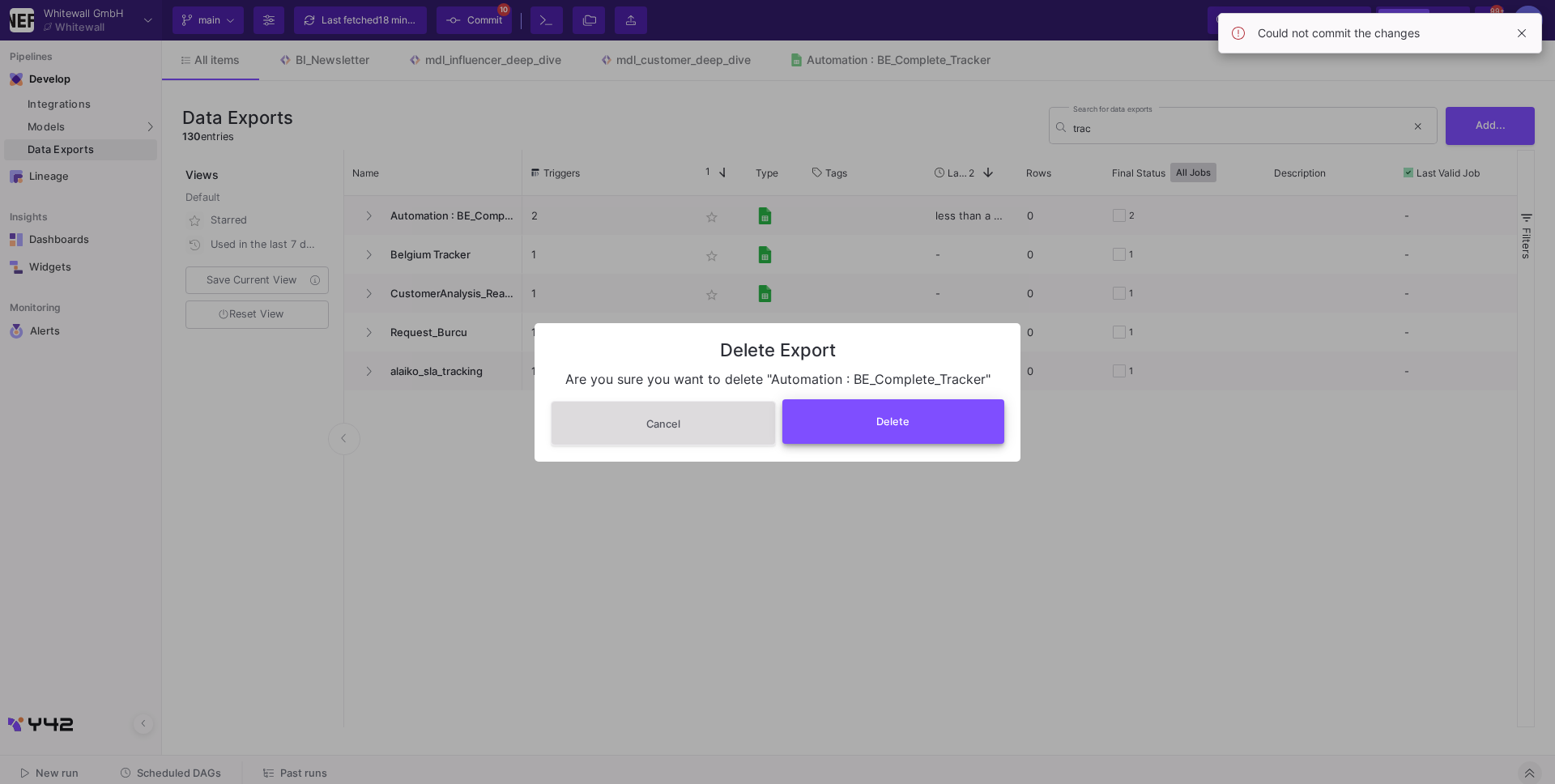
click at [877, 428] on button "Delete" at bounding box center [894, 421] width 223 height 44
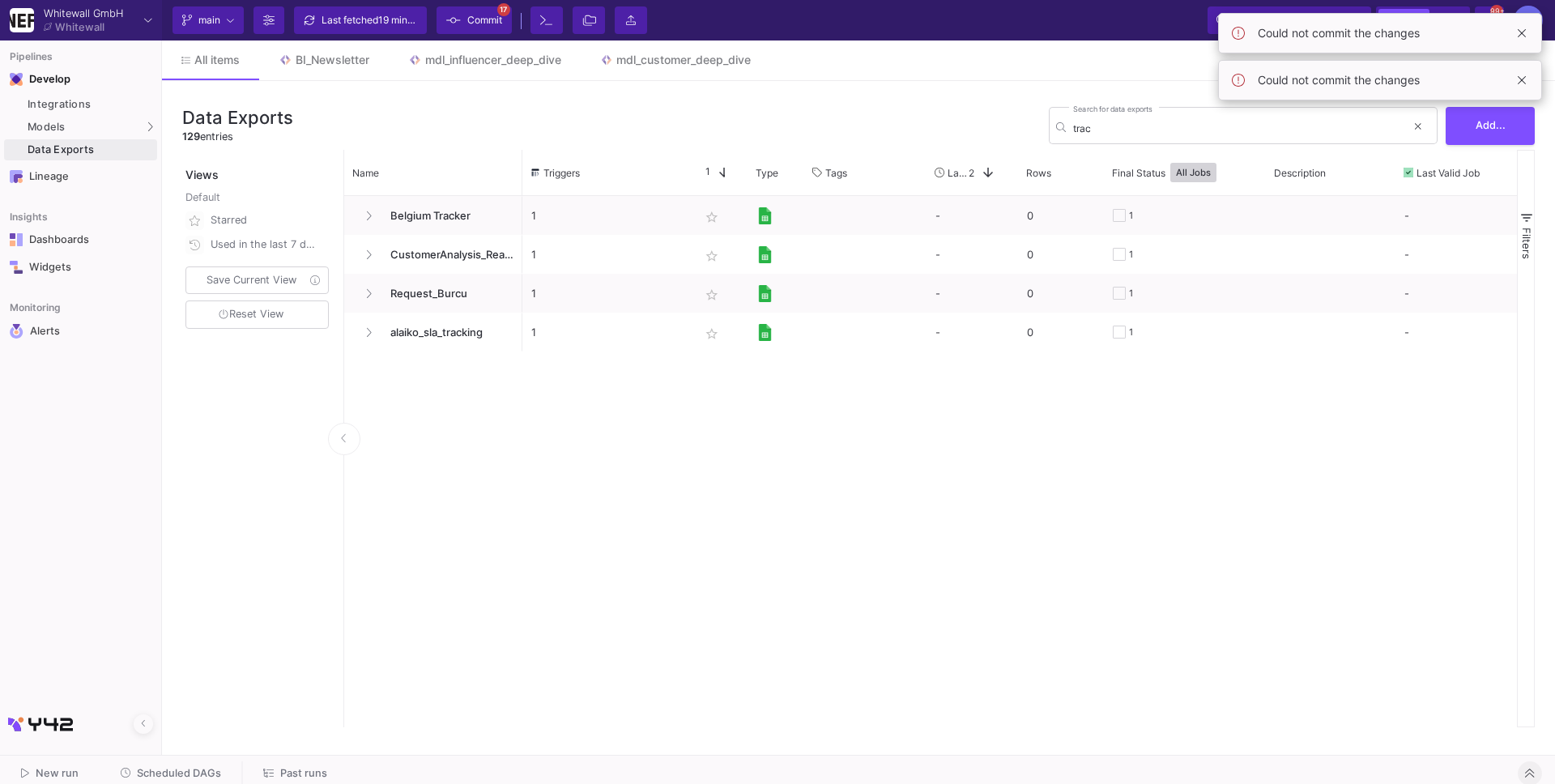
click at [496, 18] on span "Commit" at bounding box center [485, 20] width 35 height 24
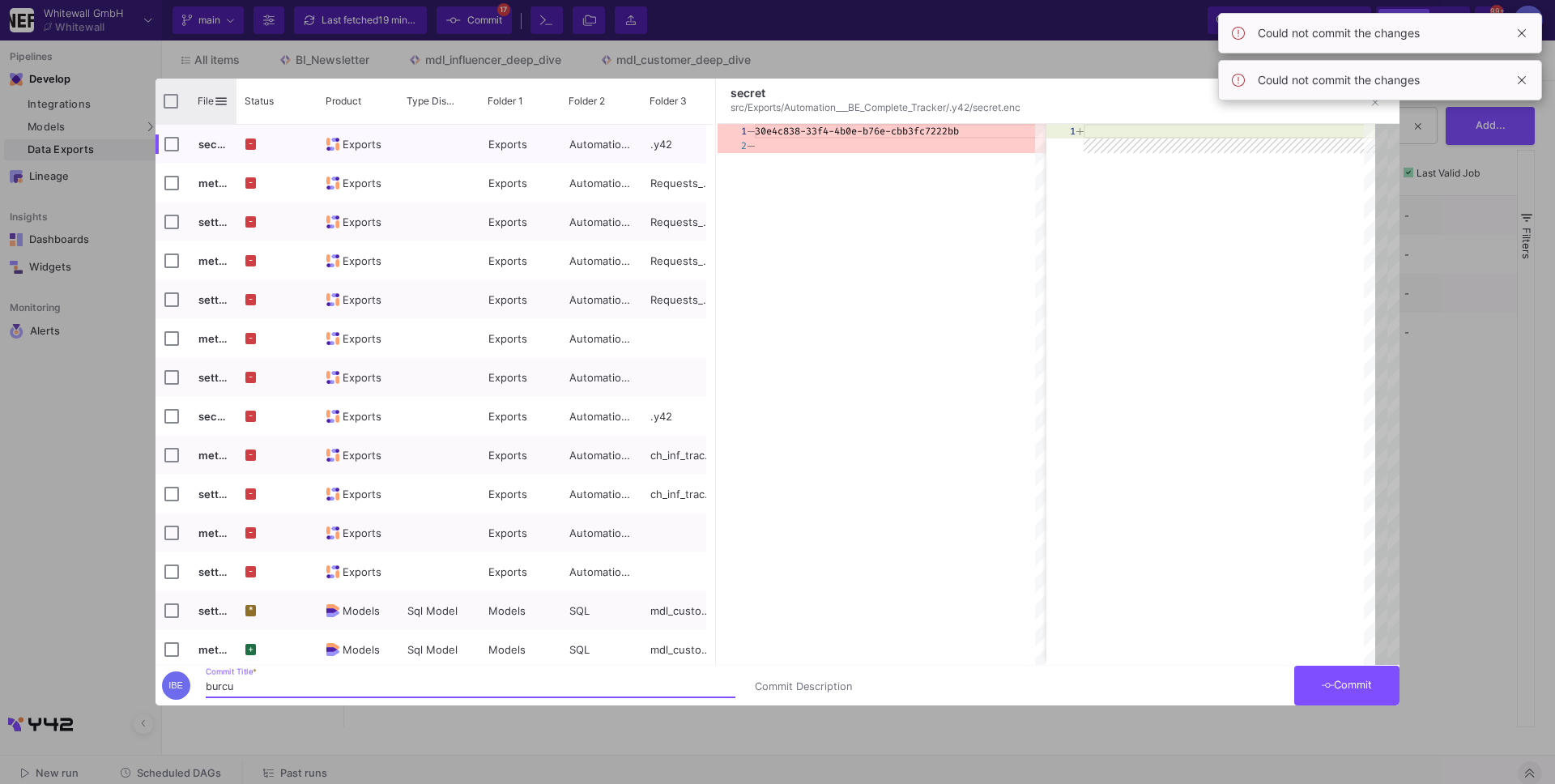
type input "burcu"
click at [173, 99] on input "Press Space to toggle all rows selection (unchecked)" at bounding box center [170, 101] width 14 height 14
checkbox input "true"
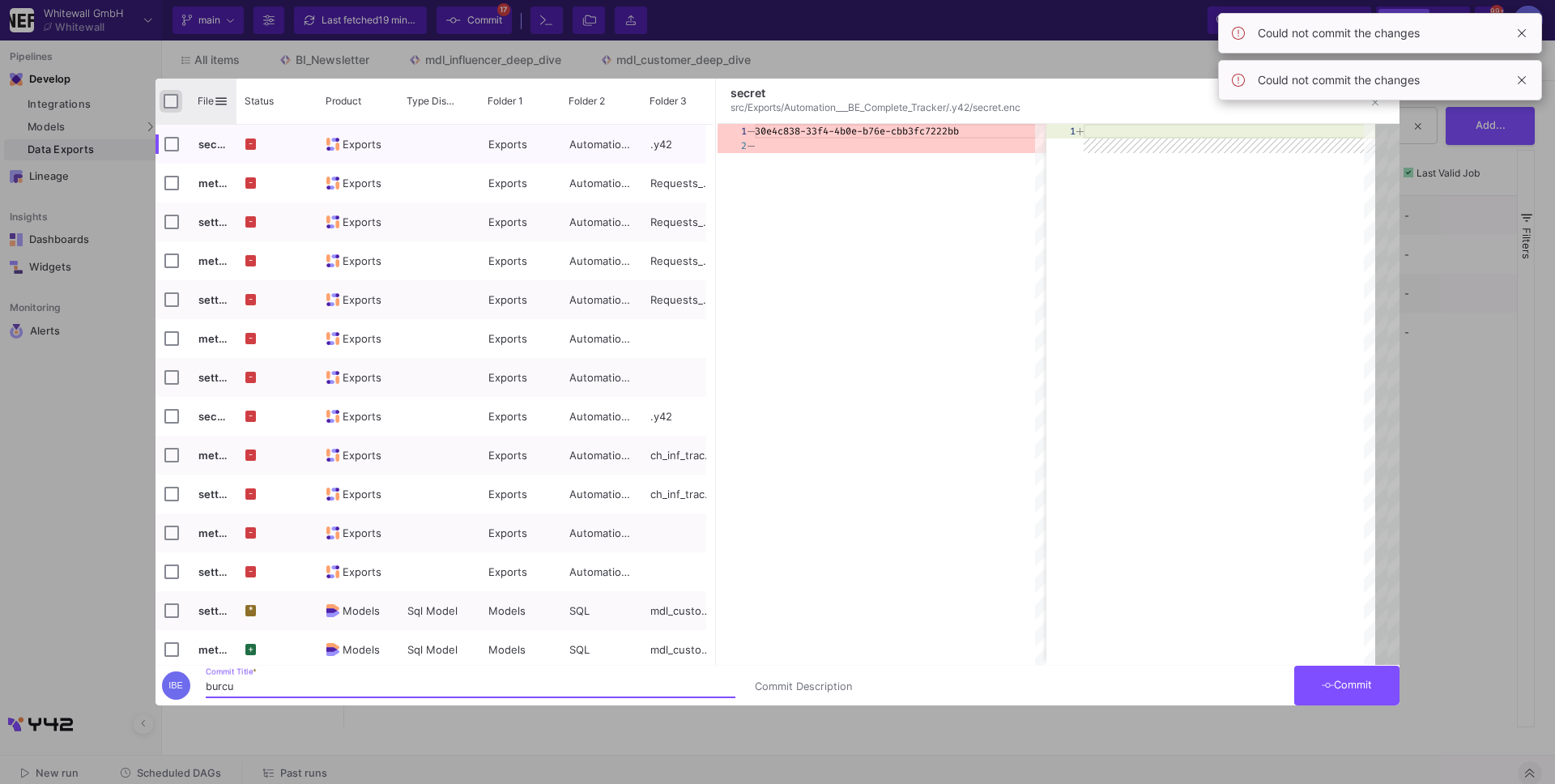
checkbox input "true"
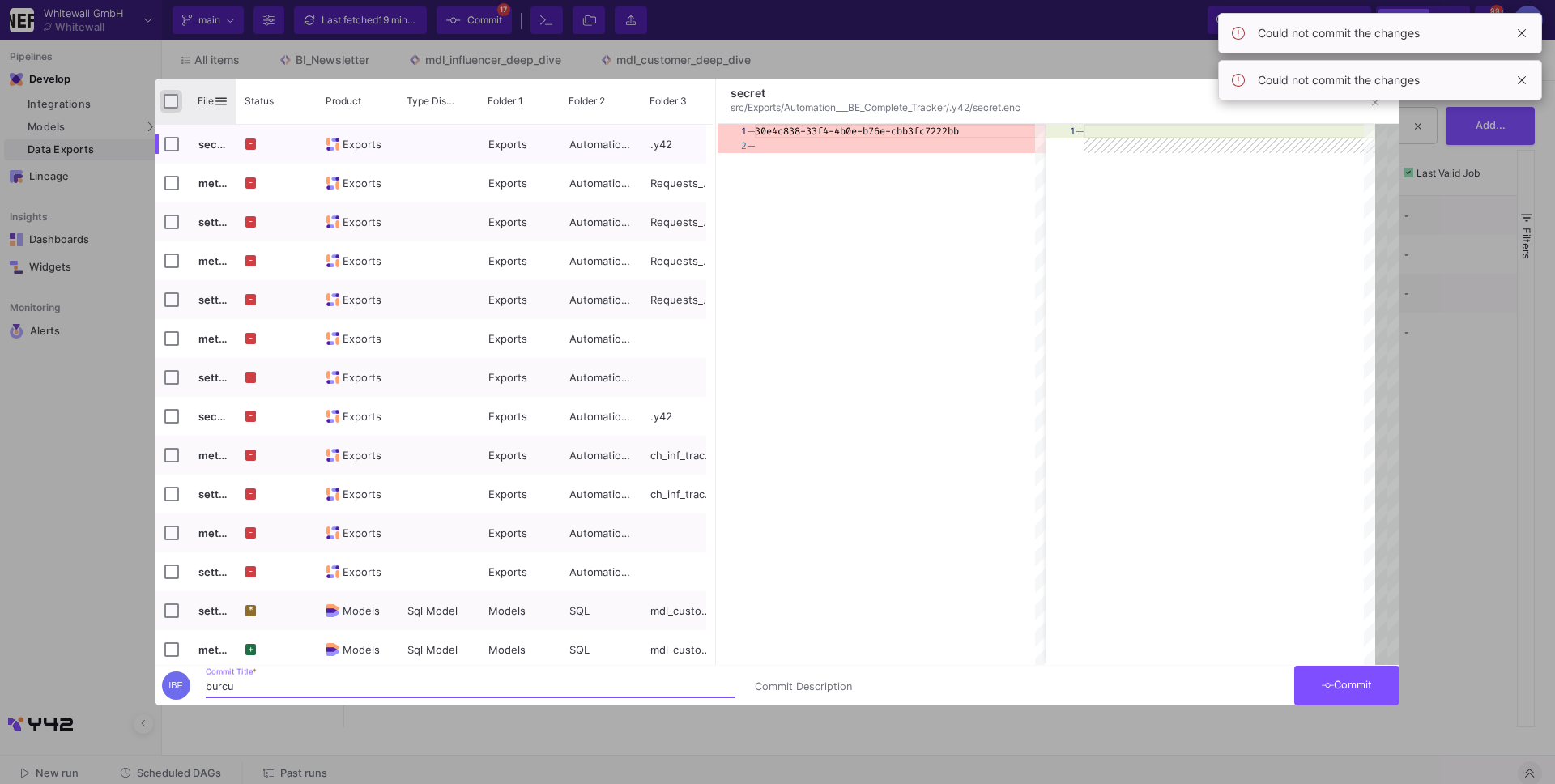
checkbox input "true"
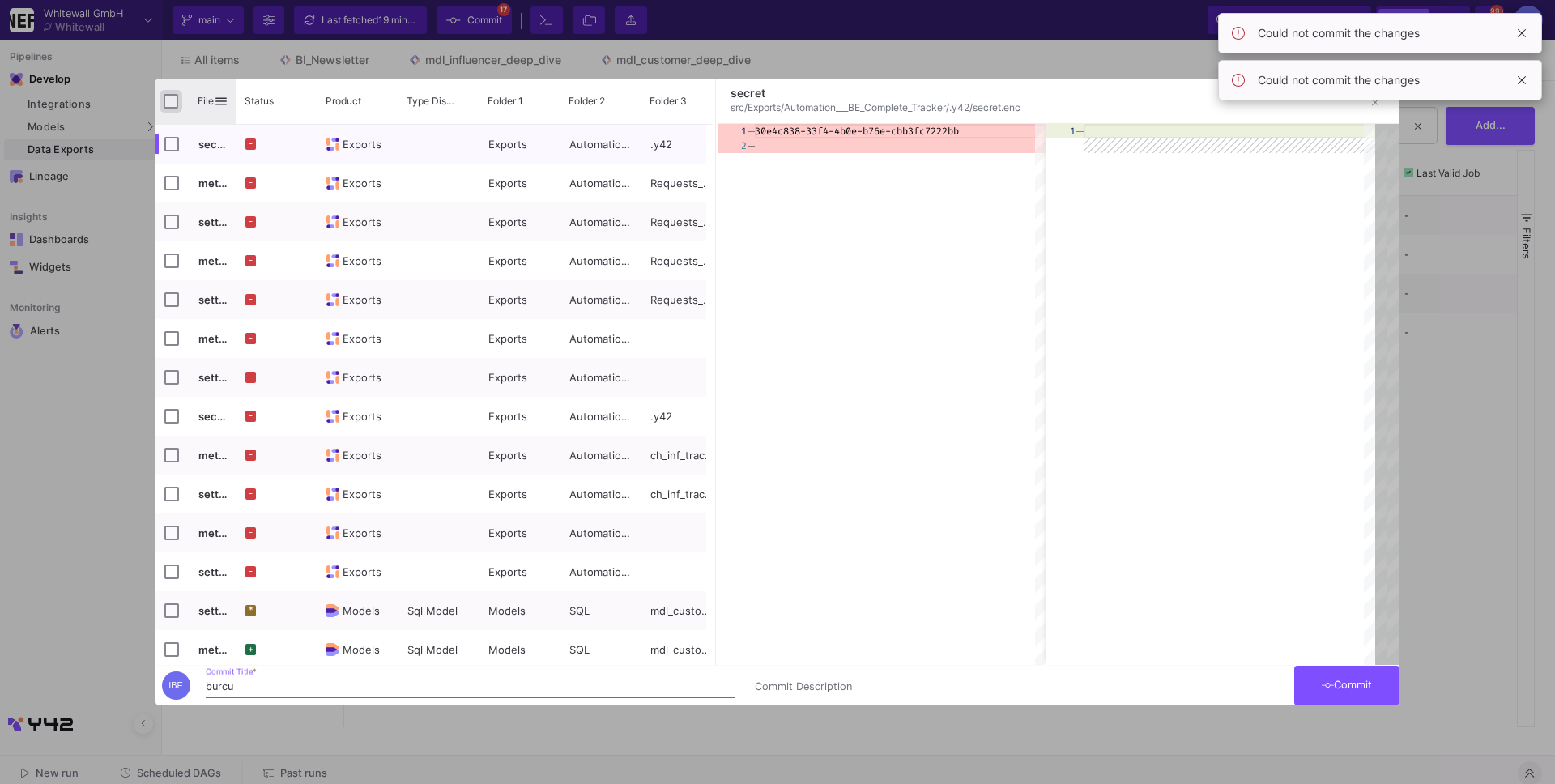
checkbox input "true"
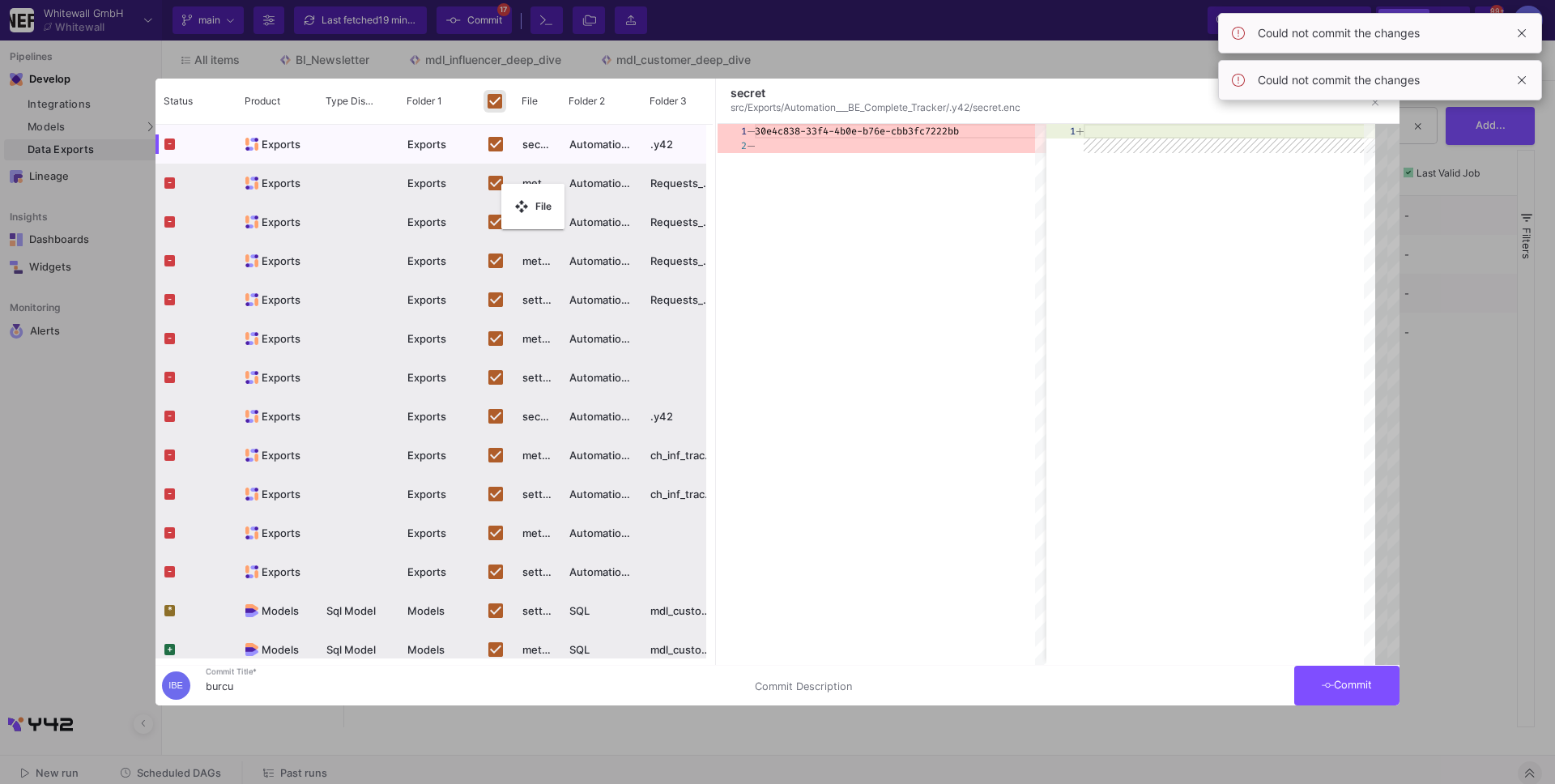
drag, startPoint x: 173, startPoint y: 99, endPoint x: 691, endPoint y: 215, distance: 530.8
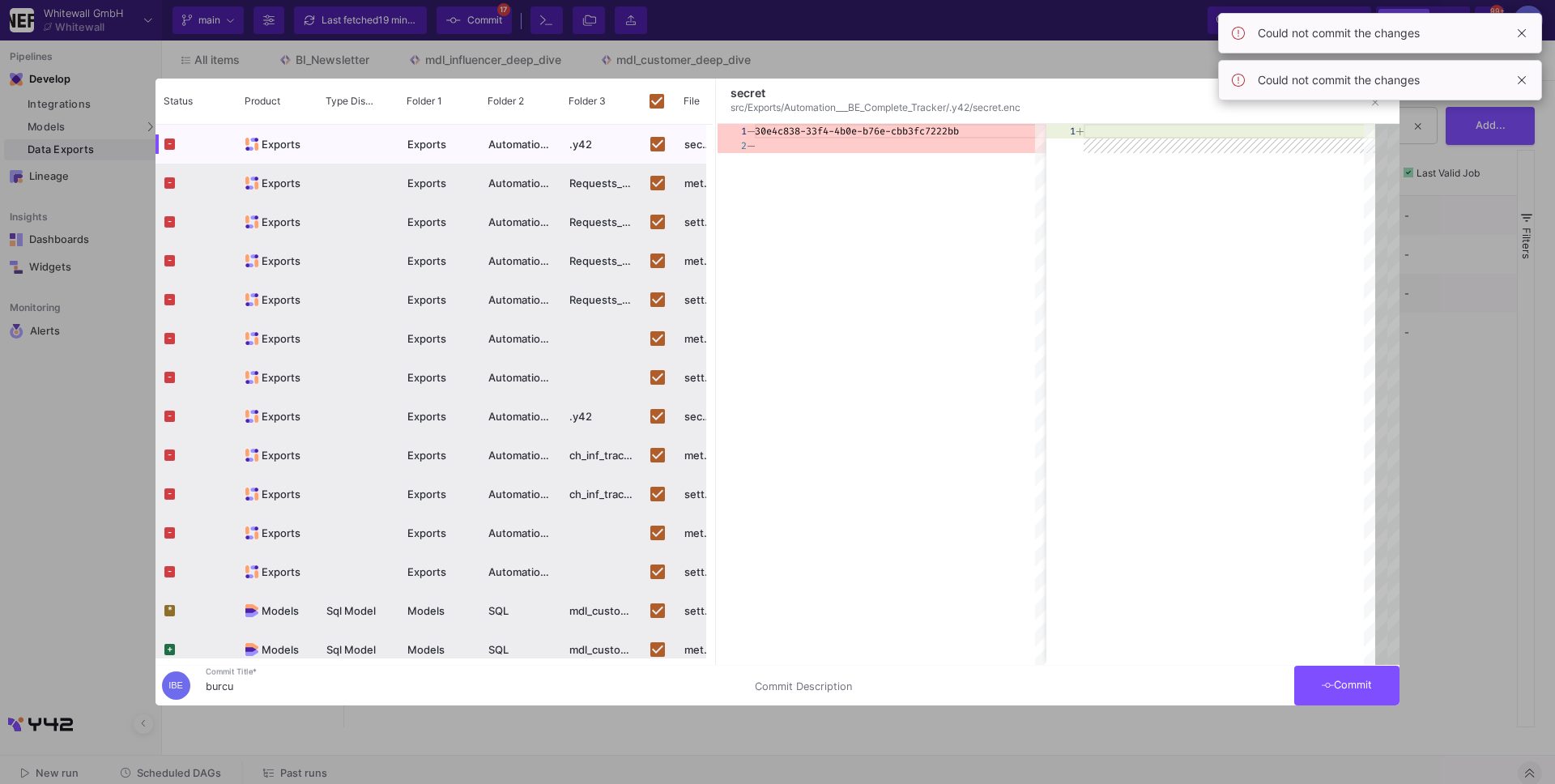
click at [1364, 695] on button "Commit" at bounding box center [1347, 685] width 105 height 40
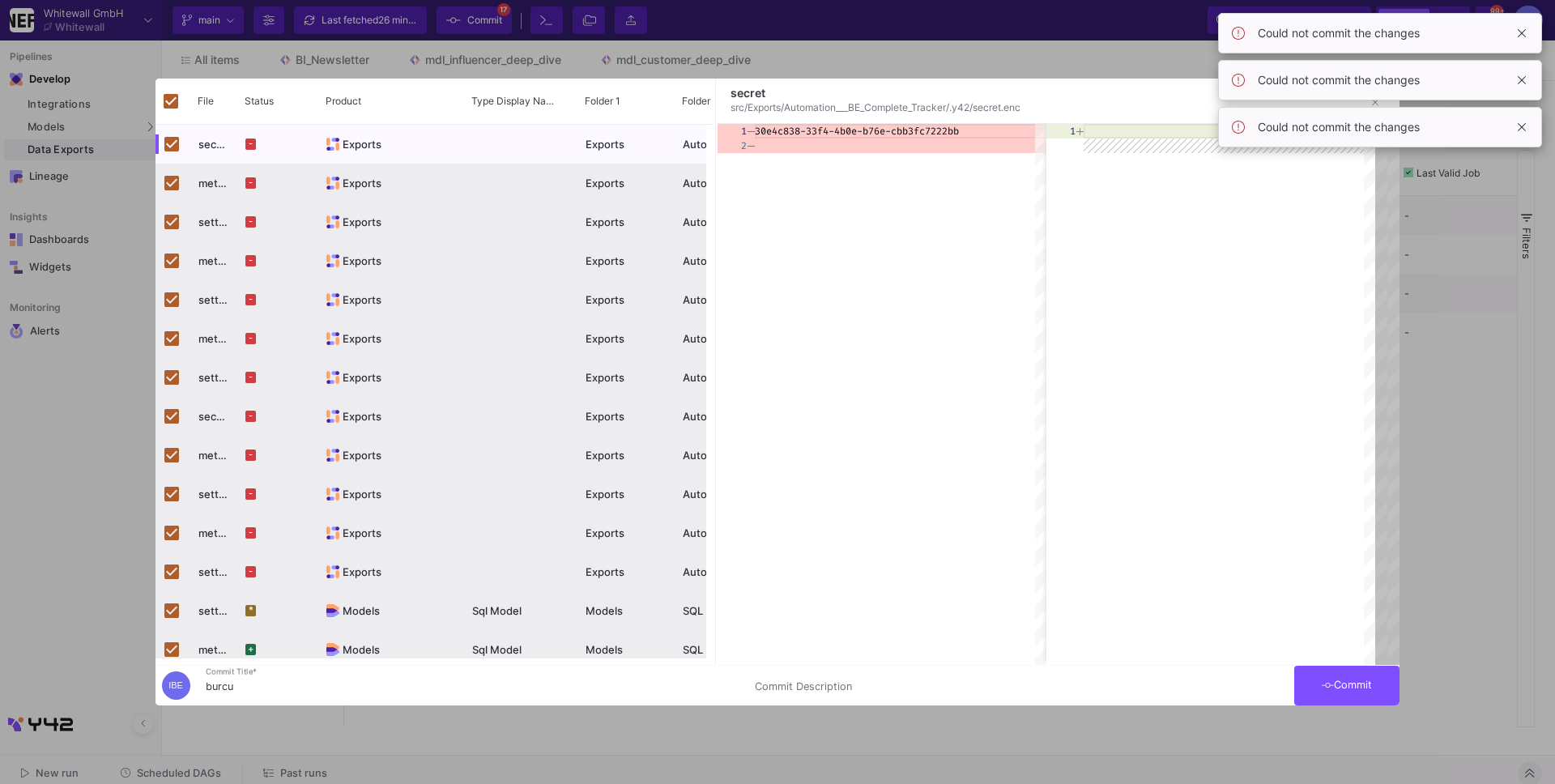
click at [1469, 513] on div at bounding box center [778, 392] width 1555 height 784
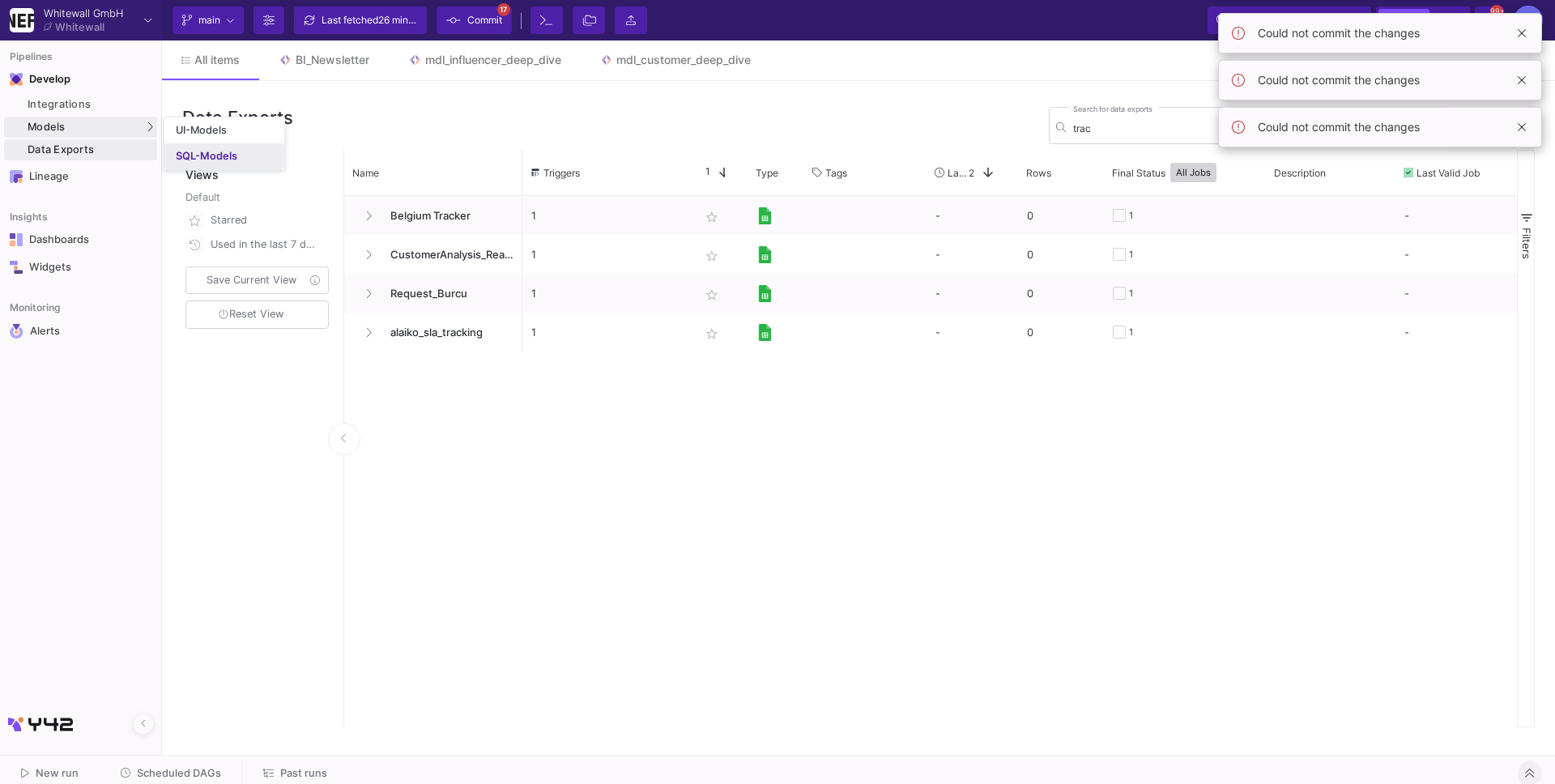
click at [200, 162] on div "SQL-Models" at bounding box center [206, 156] width 62 height 13
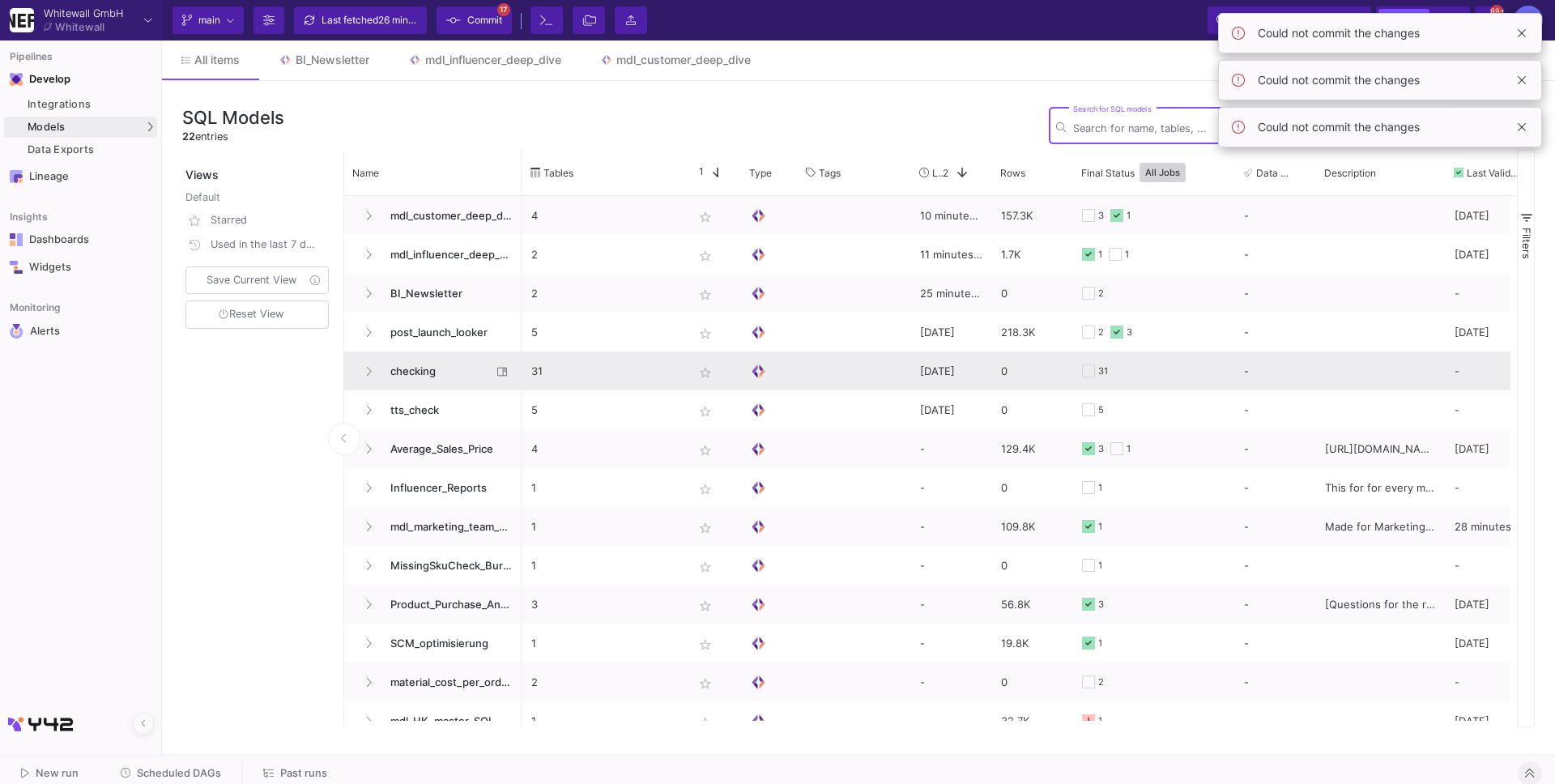
click at [453, 361] on span "checking" at bounding box center [436, 372] width 111 height 38
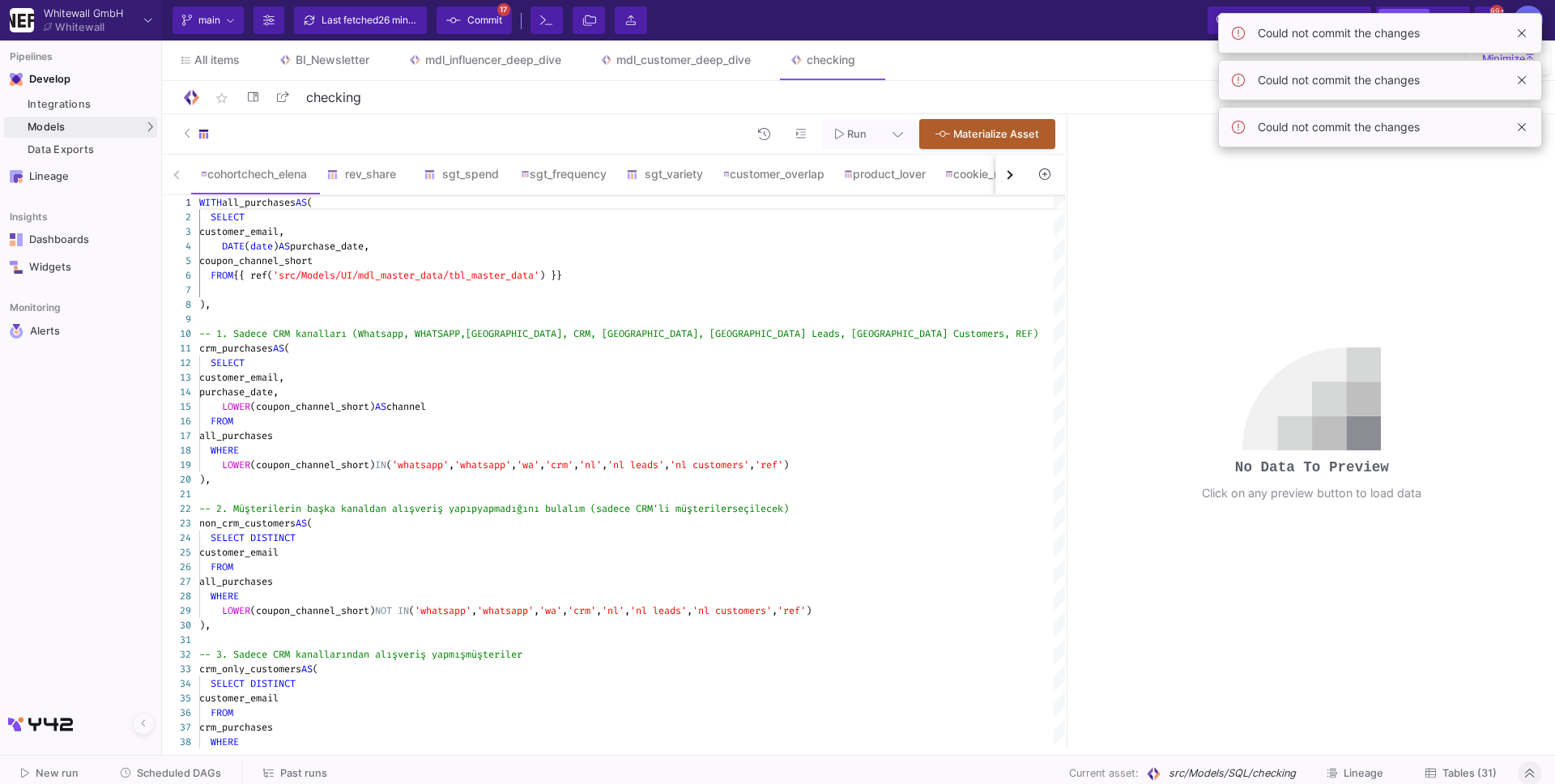
click at [1007, 172] on div "button" at bounding box center [1008, 175] width 9 height 9
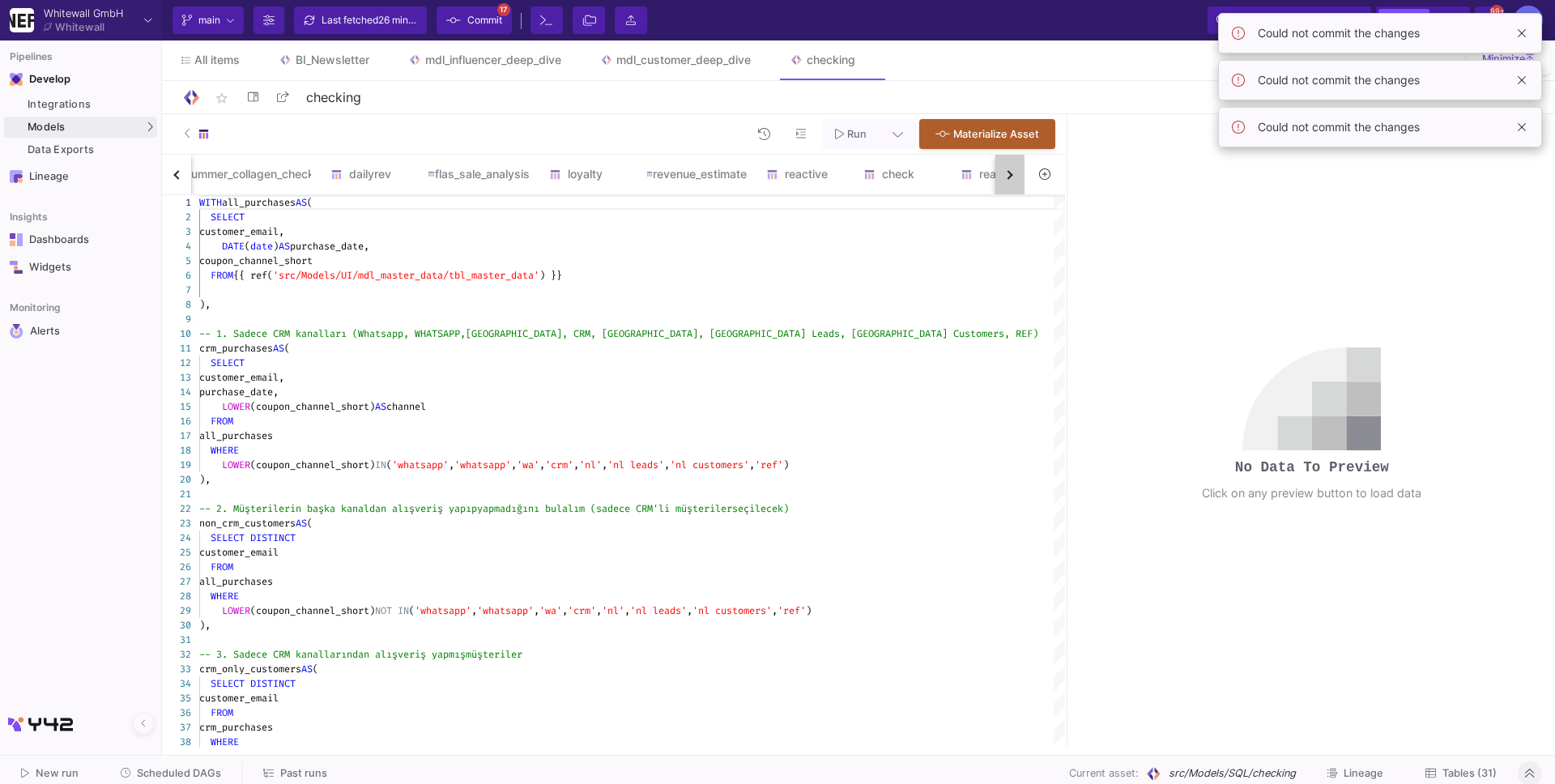
click at [1007, 172] on div "button" at bounding box center [1008, 175] width 9 height 9
click at [1006, 172] on div "button" at bounding box center [1008, 175] width 9 height 9
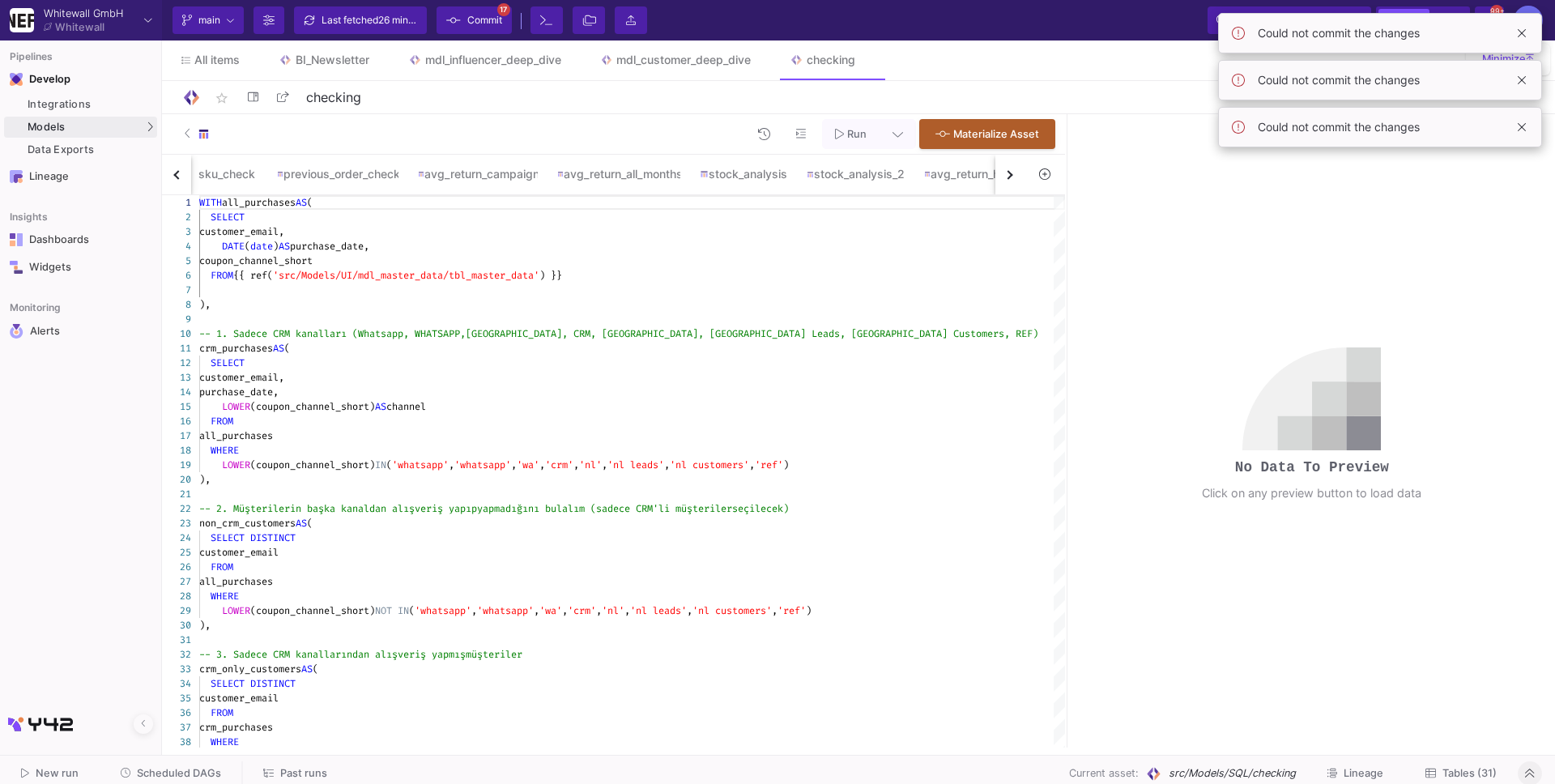
click at [1006, 172] on div "button" at bounding box center [1008, 175] width 9 height 9
click at [1006, 172] on div "cohortchech_elena rev_share sgt_spend sgt_frequency sgt_variety customer_overla…" at bounding box center [593, 175] width 863 height 40
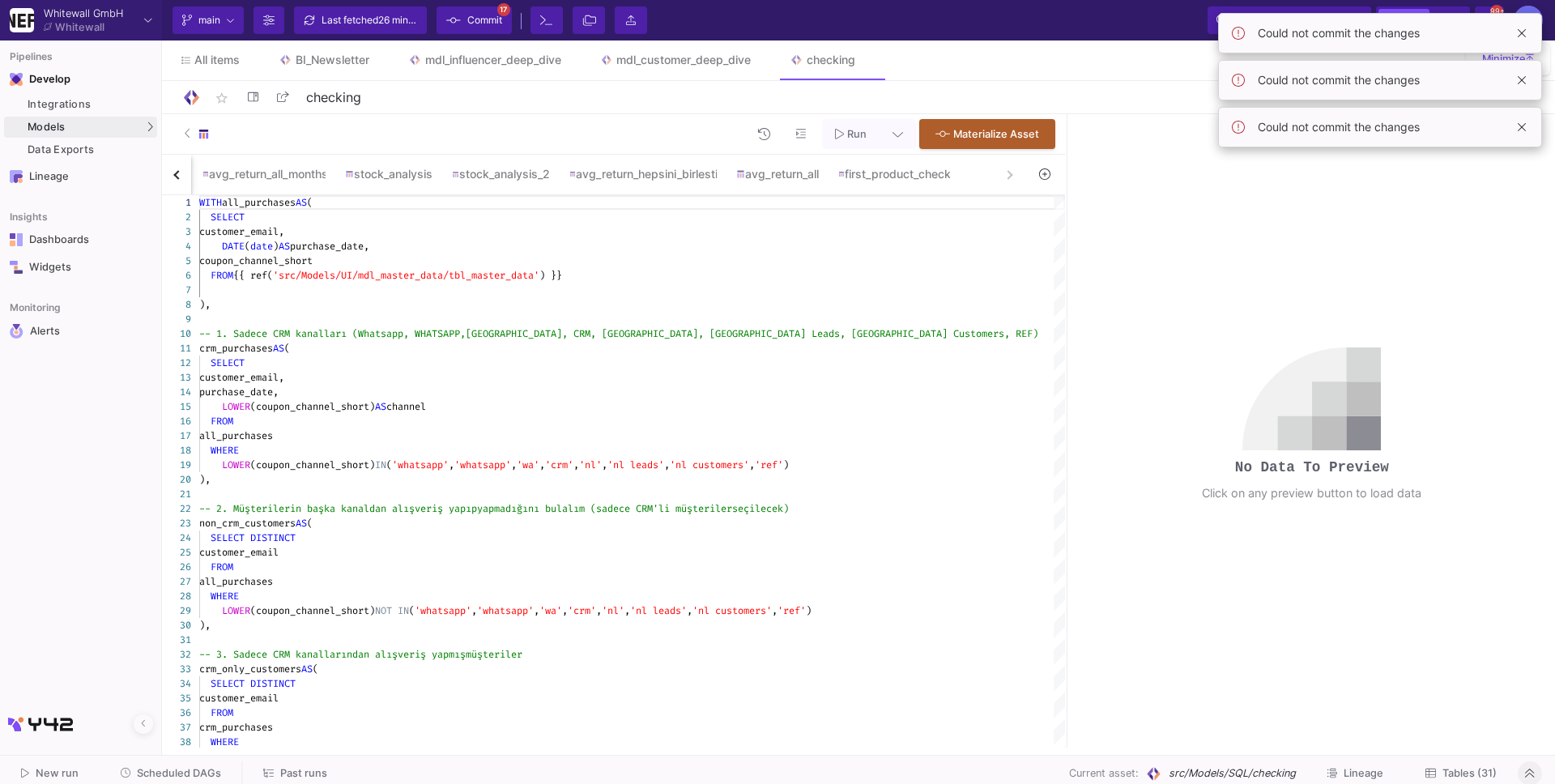
click at [1036, 176] on button at bounding box center [1045, 175] width 38 height 25
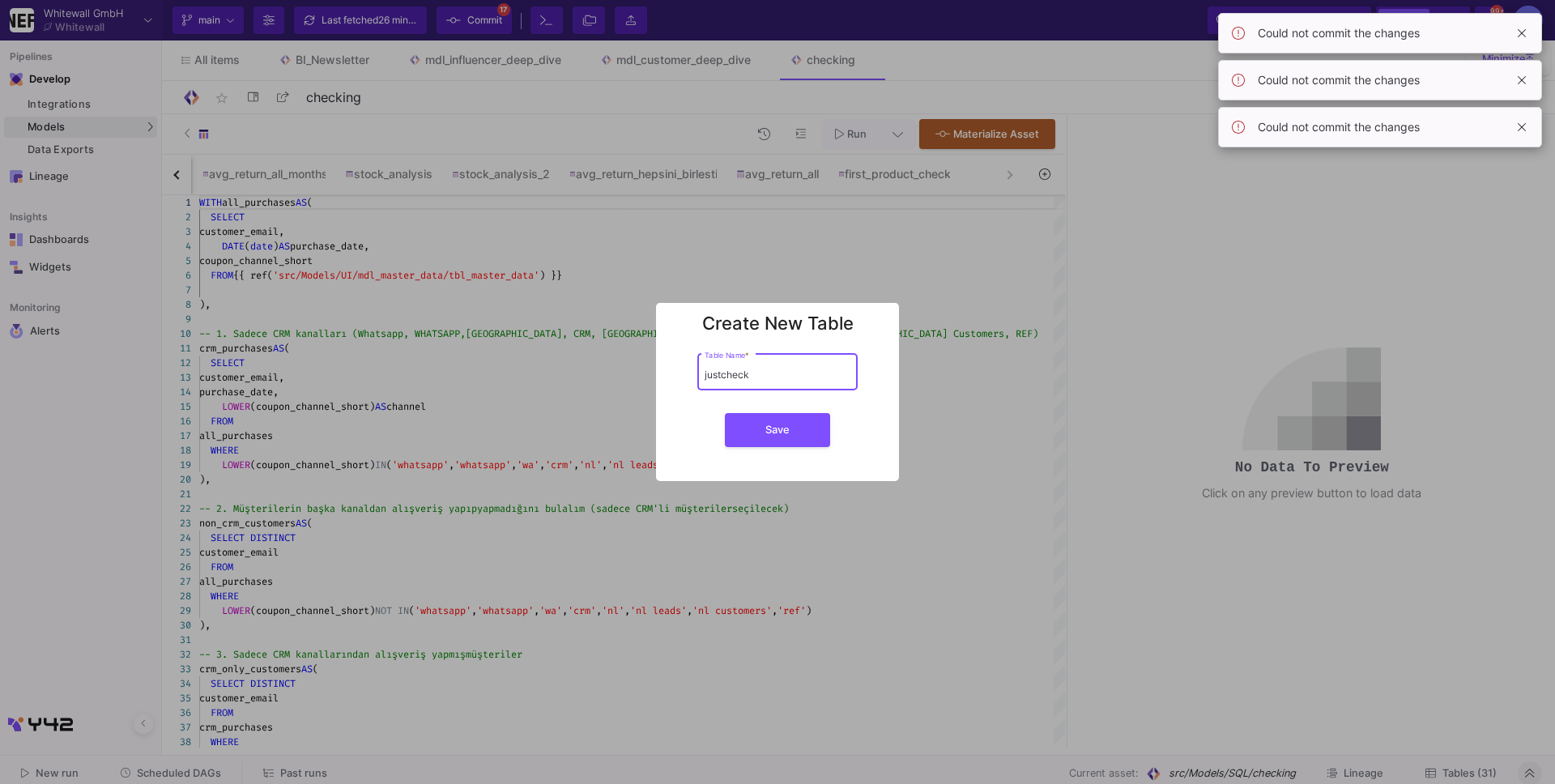
type input "justcheck"
click at [725, 413] on button "Save" at bounding box center [778, 430] width 105 height 34
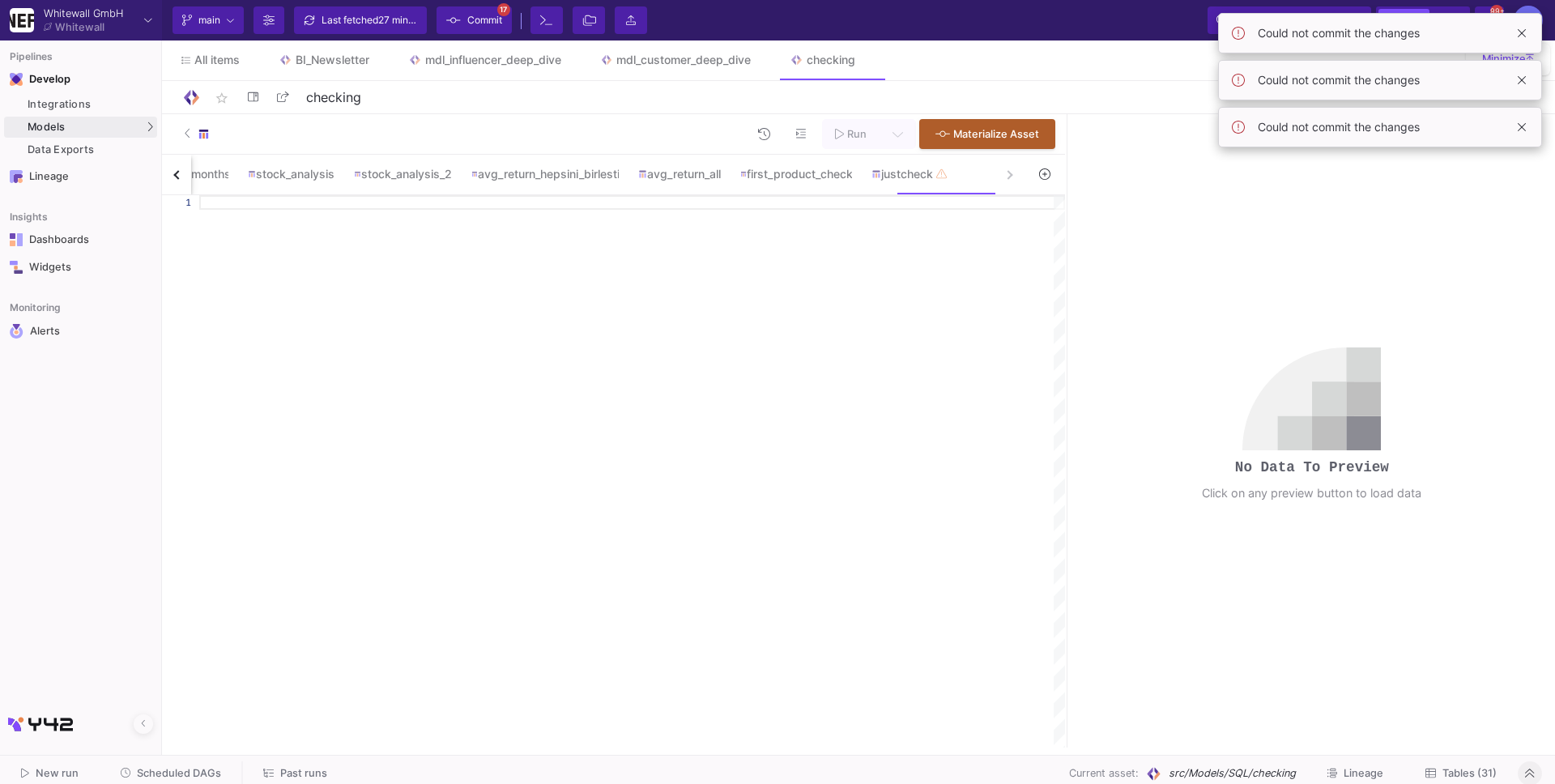
click at [815, 210] on div at bounding box center [632, 472] width 866 height 553
click at [800, 202] on div at bounding box center [632, 202] width 866 height 14
paste textarea "21BE2025"
drag, startPoint x: 816, startPoint y: 171, endPoint x: 811, endPoint y: 178, distance: 8.6
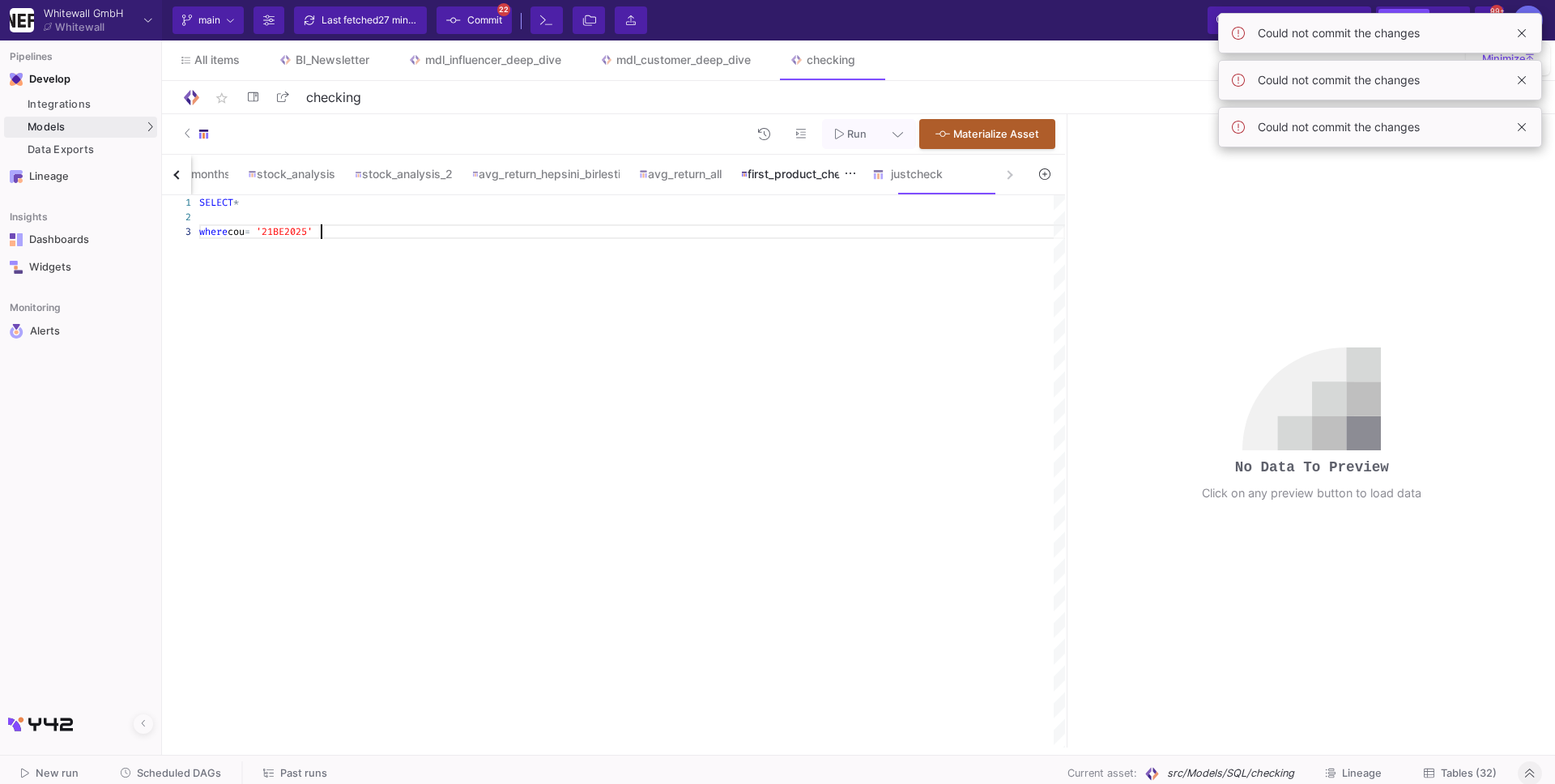
click at [816, 171] on div "first_product_check" at bounding box center [798, 175] width 112 height 13
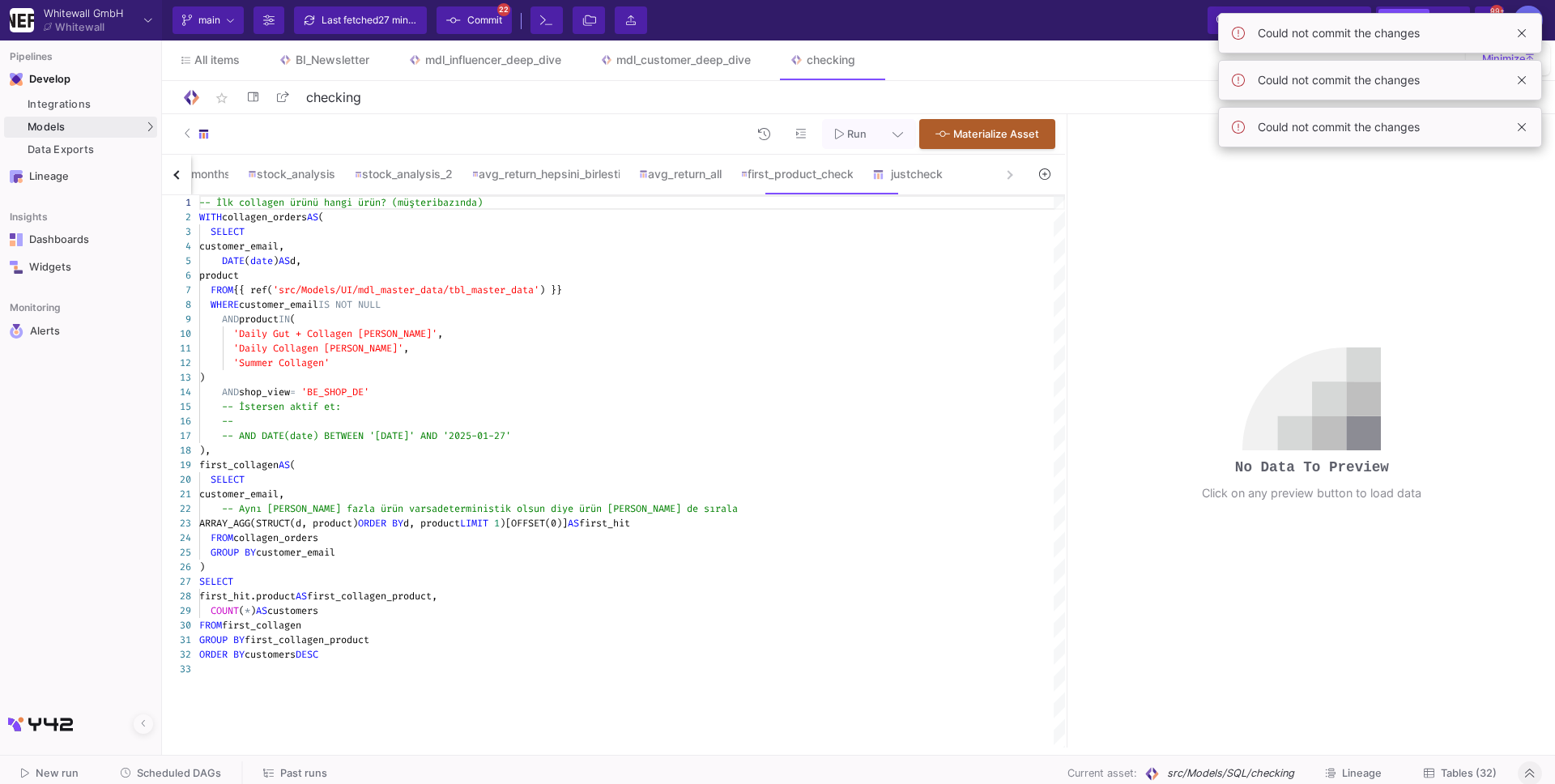
click at [499, 289] on span "'src/Models/UI/mdl_master_data/tbl_master_data'" at bounding box center [406, 290] width 266 height 13
click at [920, 180] on div "justcheck" at bounding box center [911, 174] width 97 height 39
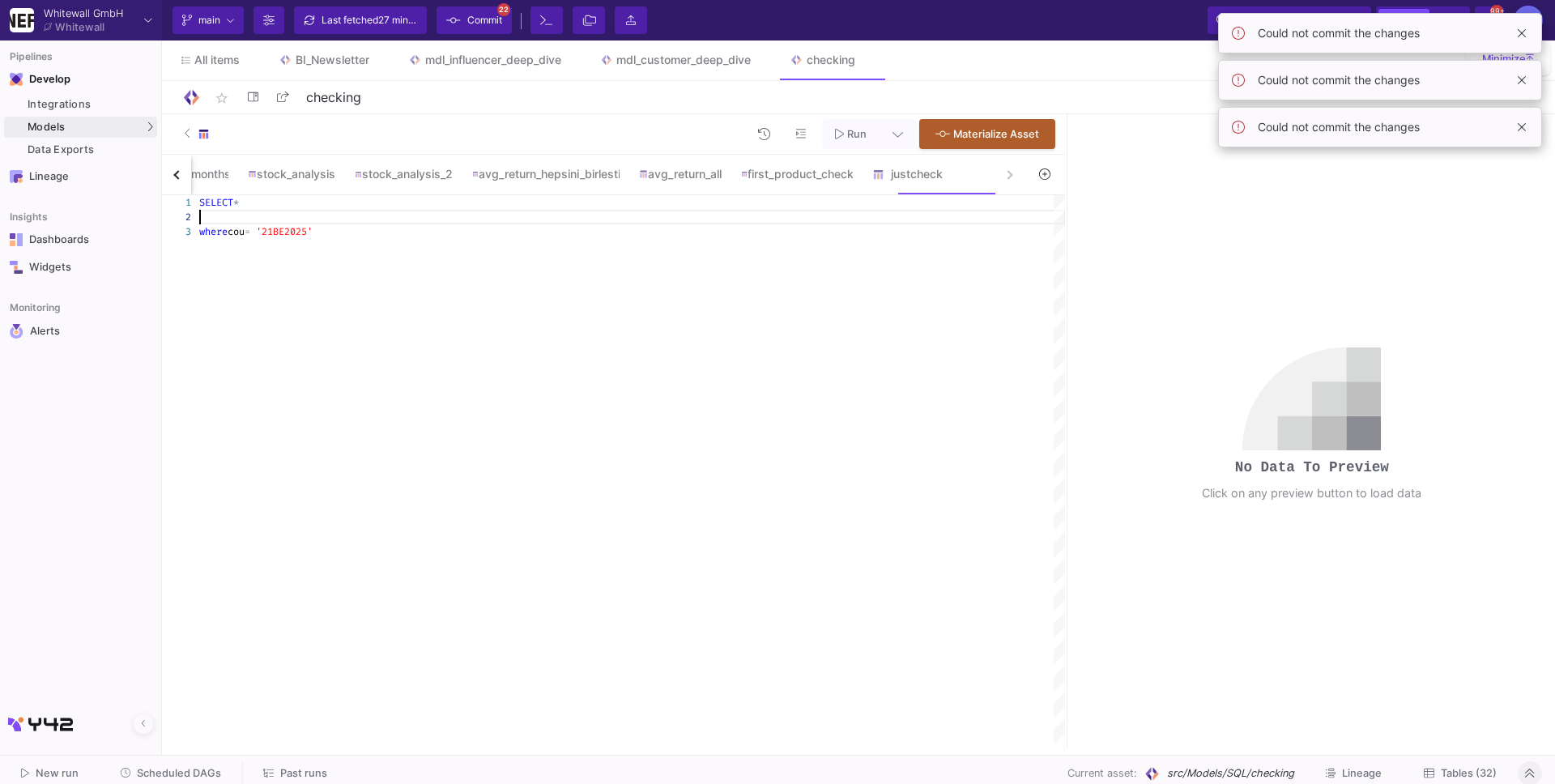
click at [362, 213] on div at bounding box center [632, 216] width 866 height 14
paste textarea "FROM {{ ref('src/Models/UI/mdl_master_data/tbl_master_data') }}"
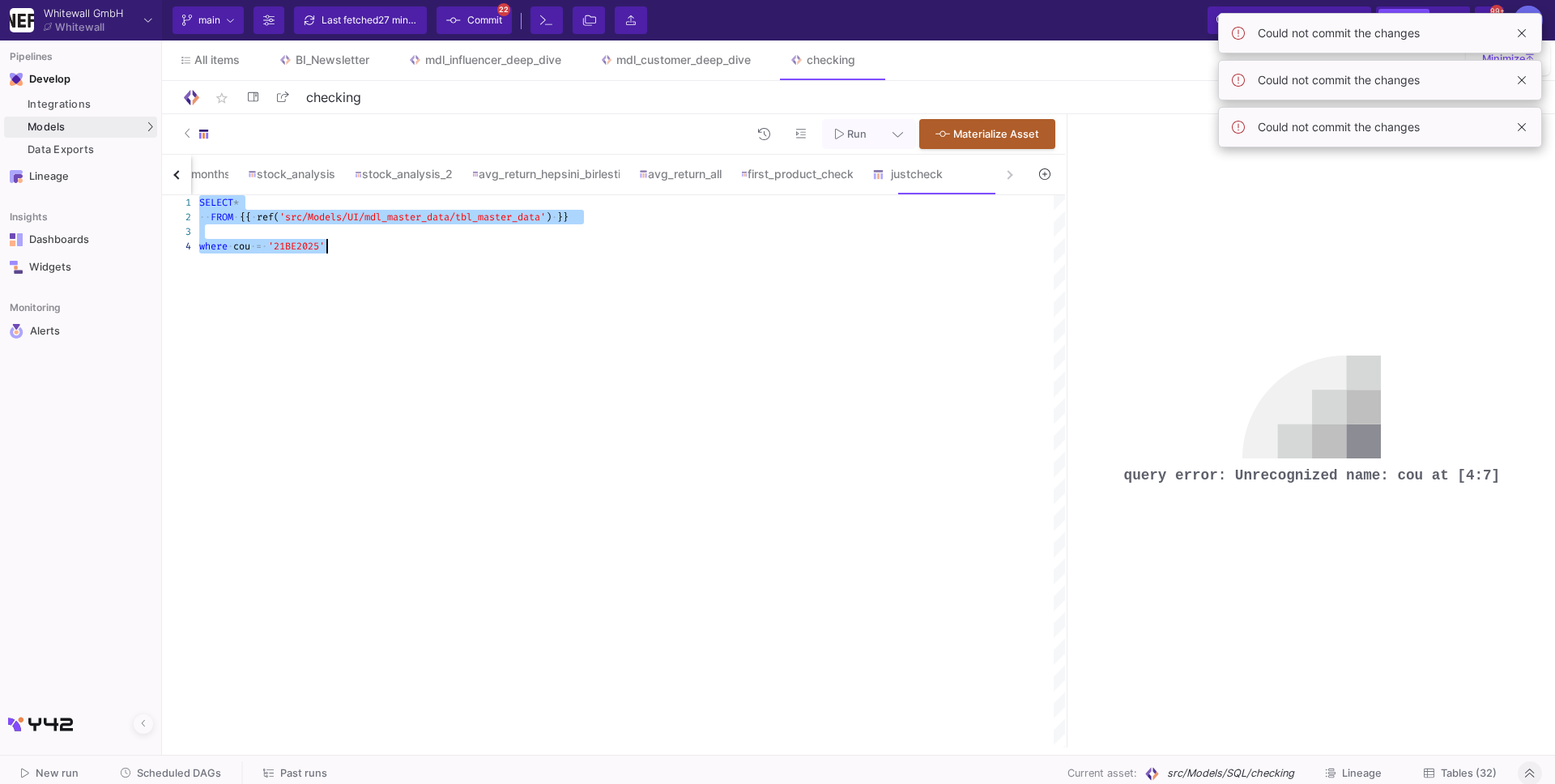
click at [362, 225] on div at bounding box center [632, 231] width 866 height 14
click at [352, 225] on div at bounding box center [632, 231] width 866 height 14
click at [245, 231] on span "cou" at bounding box center [236, 232] width 17 height 13
type textarea "SELECT* FROM {{ ref('src/Models/UI/mdl_master_data/tbl_master_data') }} where c…"
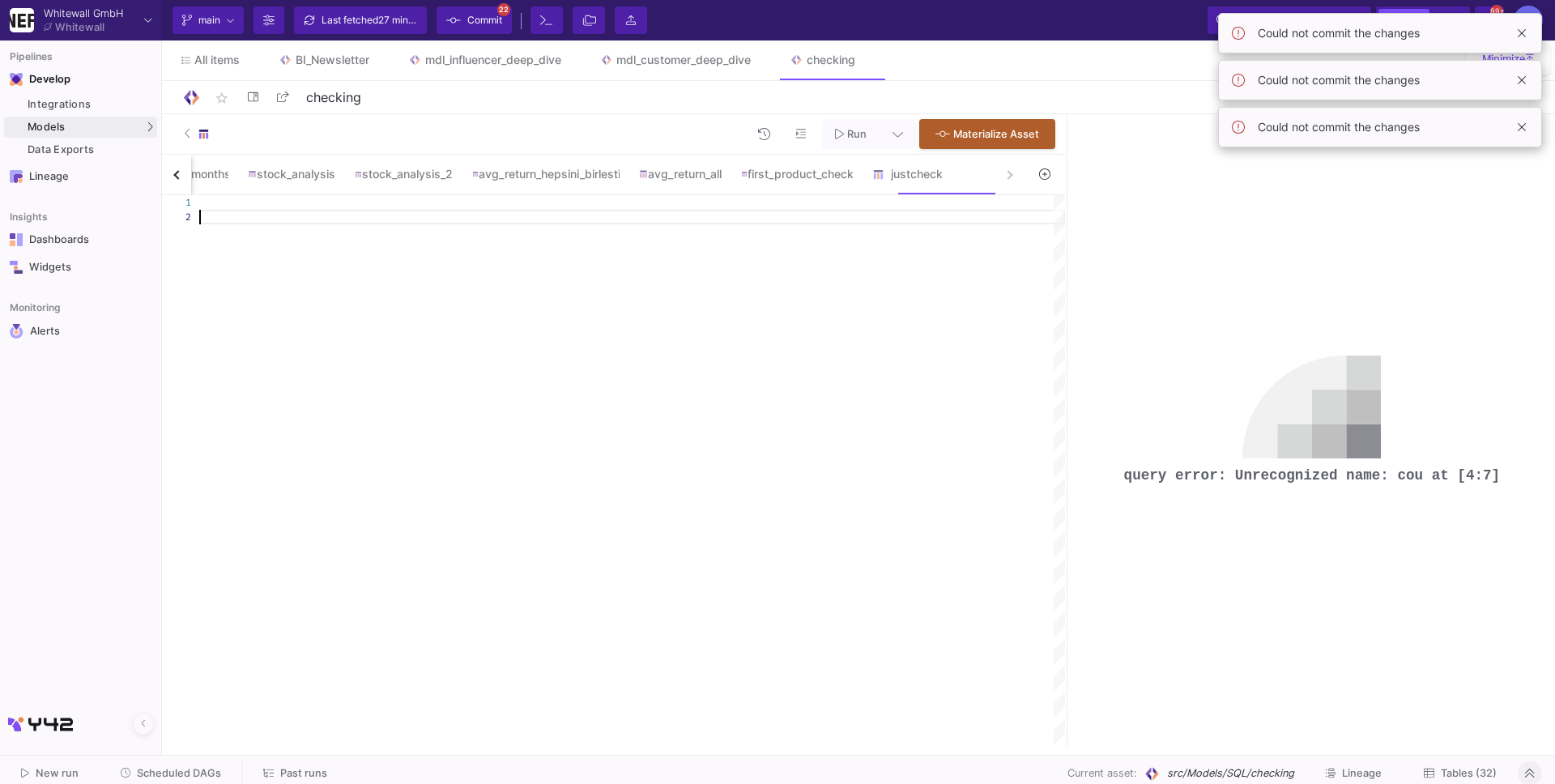
scroll to position [13, 0]
click at [878, 140] on button "Run" at bounding box center [851, 134] width 58 height 30
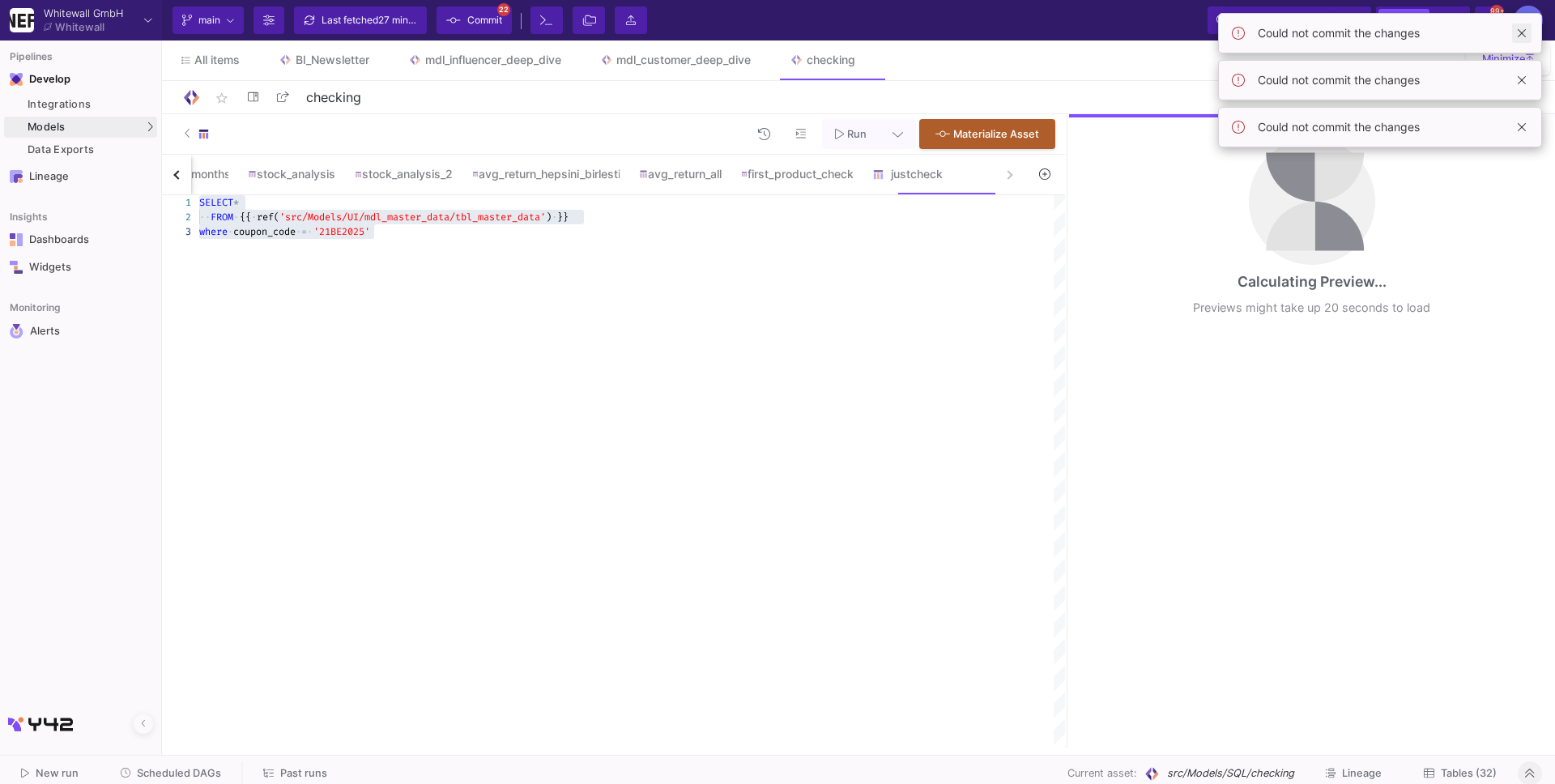
click at [1522, 33] on span at bounding box center [1522, 33] width 19 height 19
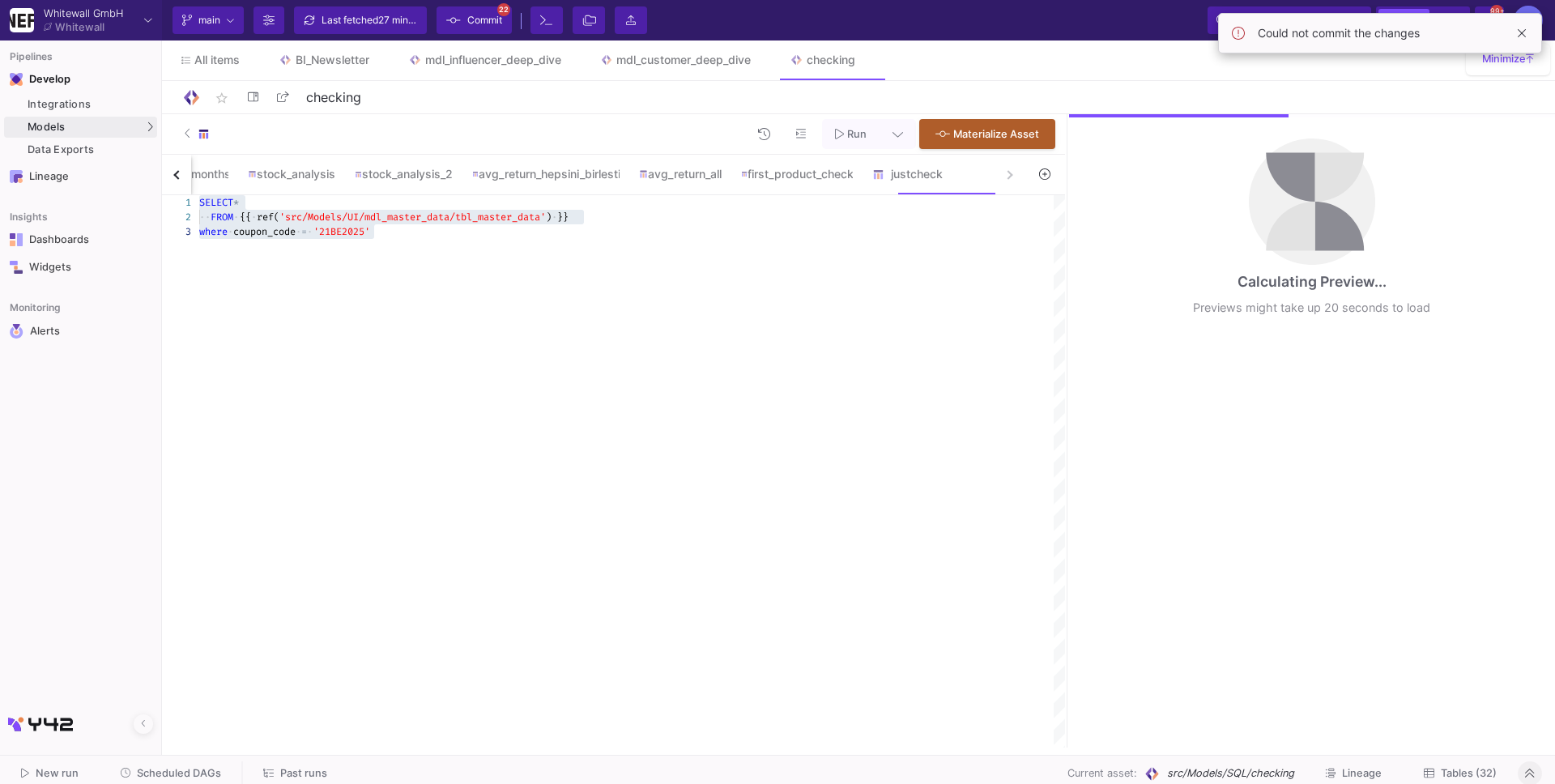
click at [1522, 33] on span at bounding box center [1522, 33] width 19 height 19
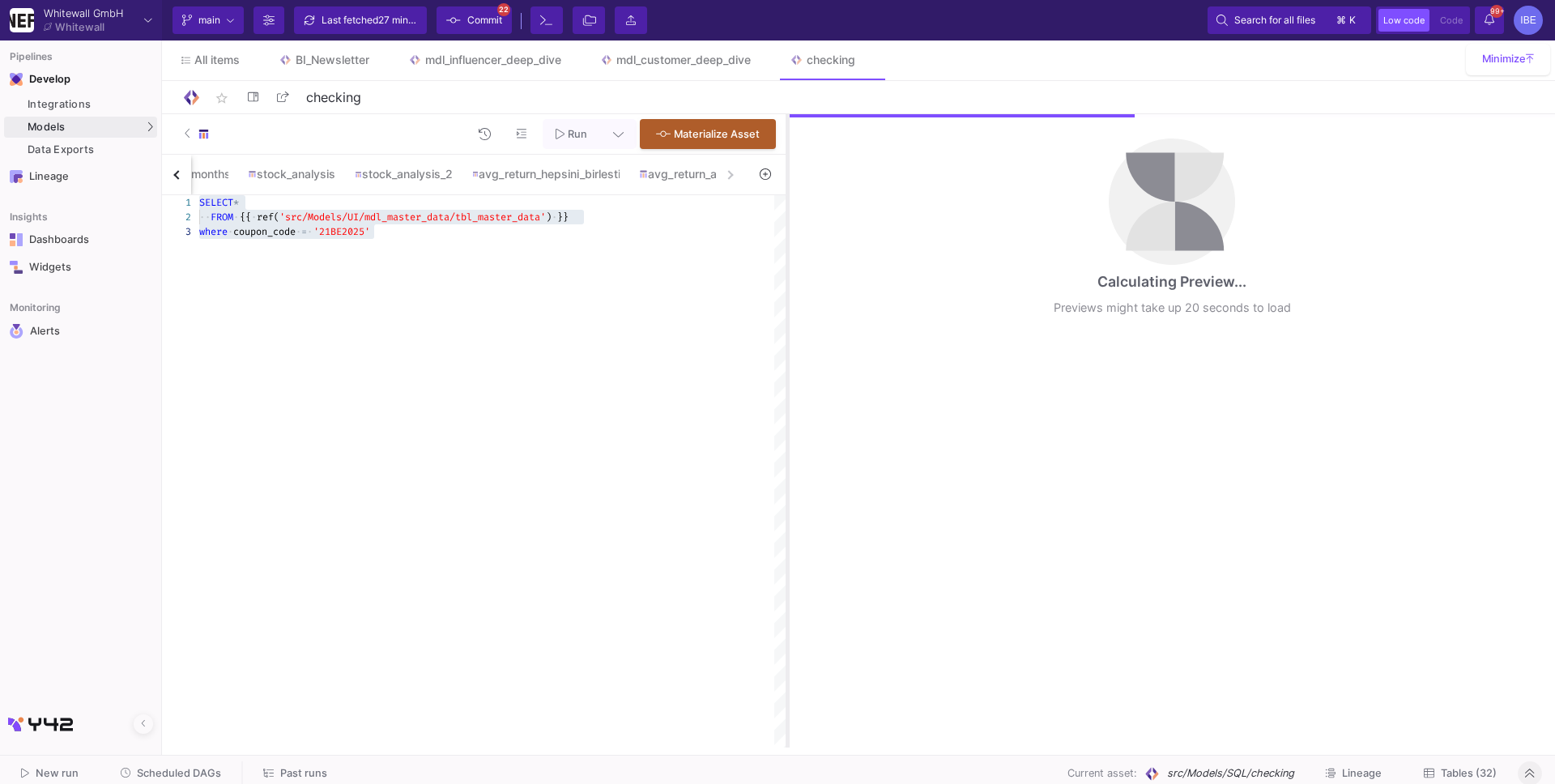
drag, startPoint x: 1066, startPoint y: 240, endPoint x: 778, endPoint y: 230, distance: 288.2
click at [786, 230] on div at bounding box center [788, 431] width 4 height 634
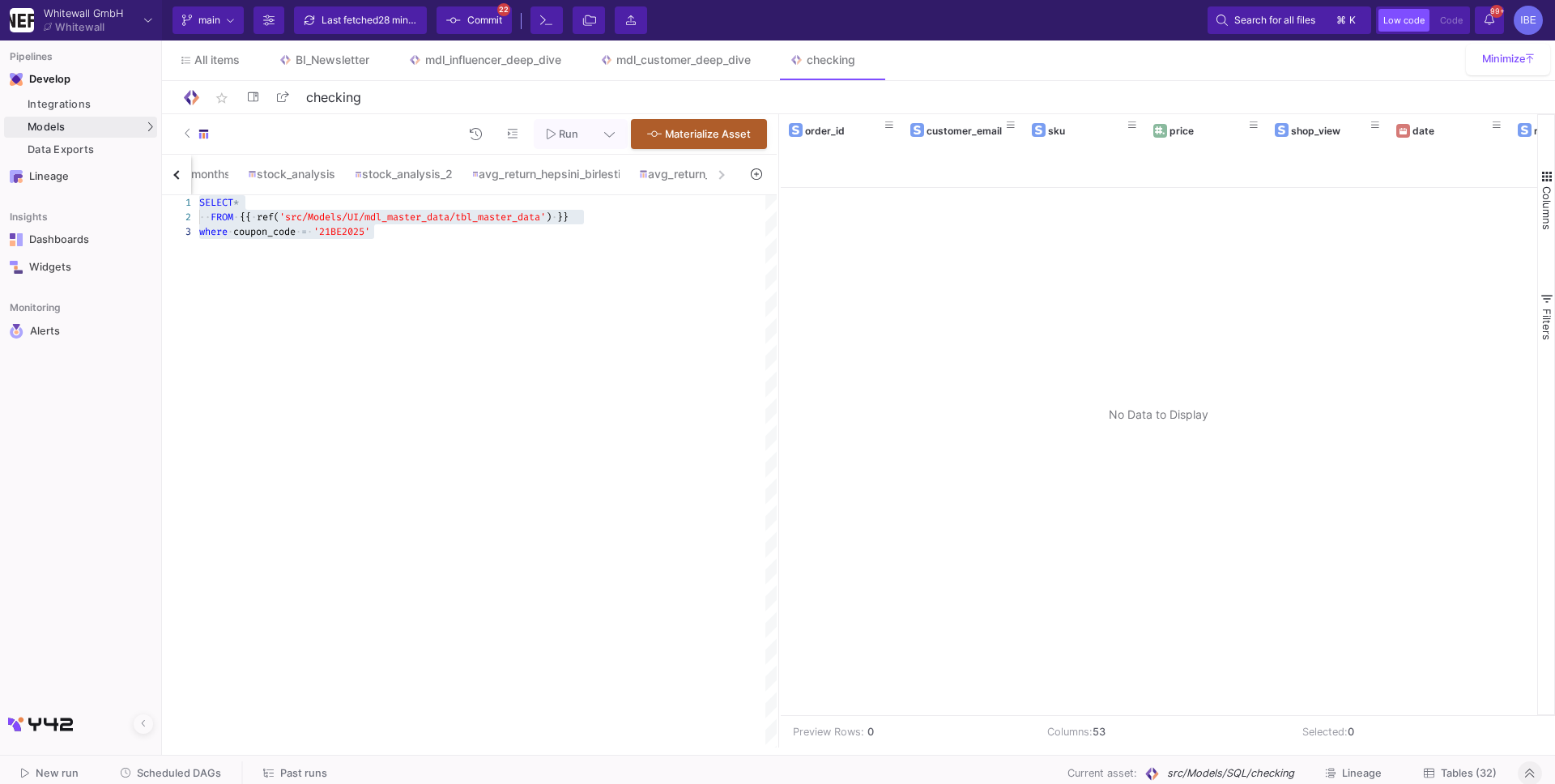
click at [280, 407] on div "SELECT * ·· FROM · {{ · ref( 'src/Models/UI/mdl_master_data/tbl_master_data' ) …" at bounding box center [489, 472] width 578 height 553
click at [353, 229] on span "'21BE2025'" at bounding box center [330, 232] width 57 height 13
click at [287, 302] on div at bounding box center [489, 304] width 578 height 14
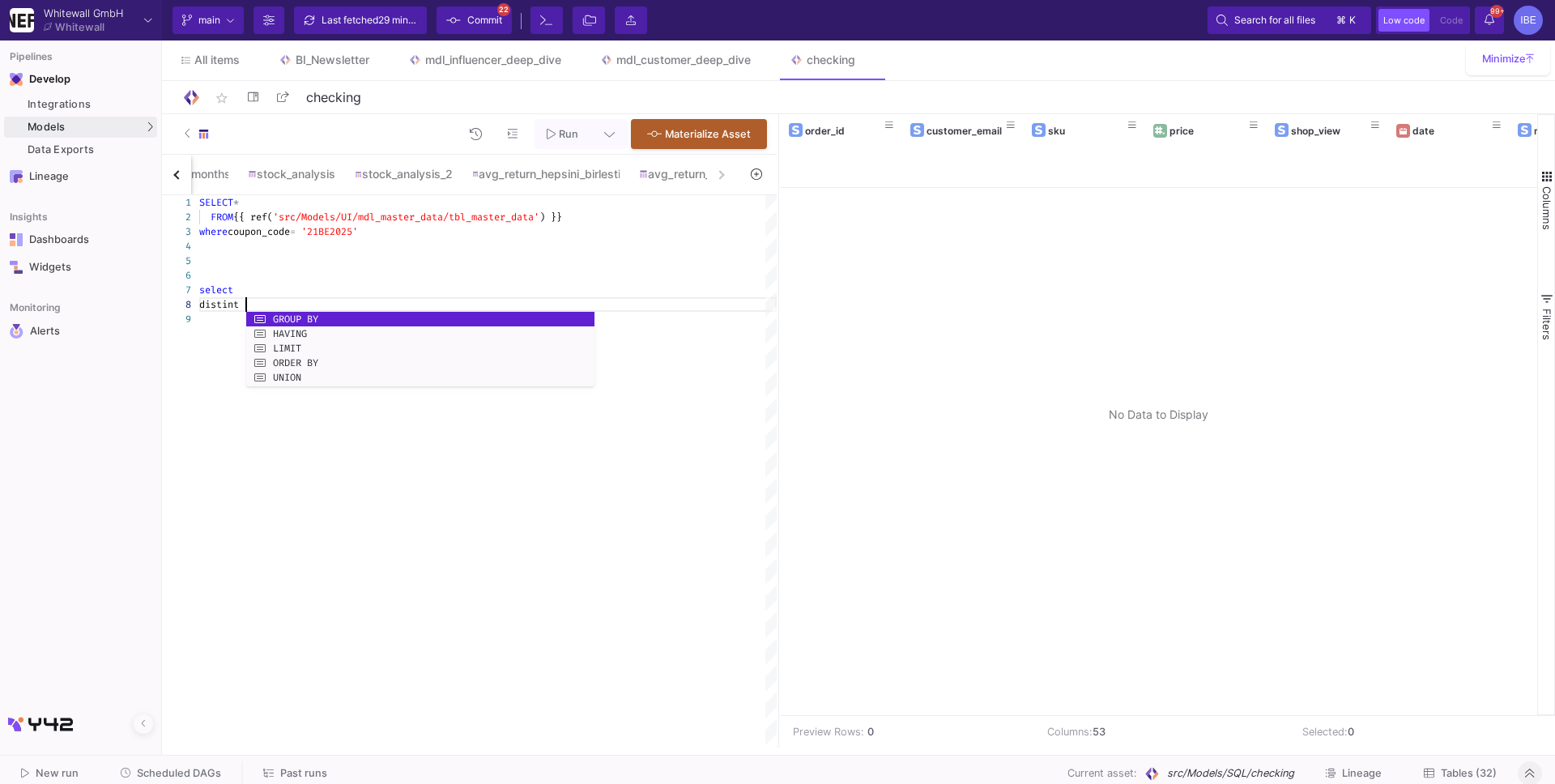
scroll to position [103, 51]
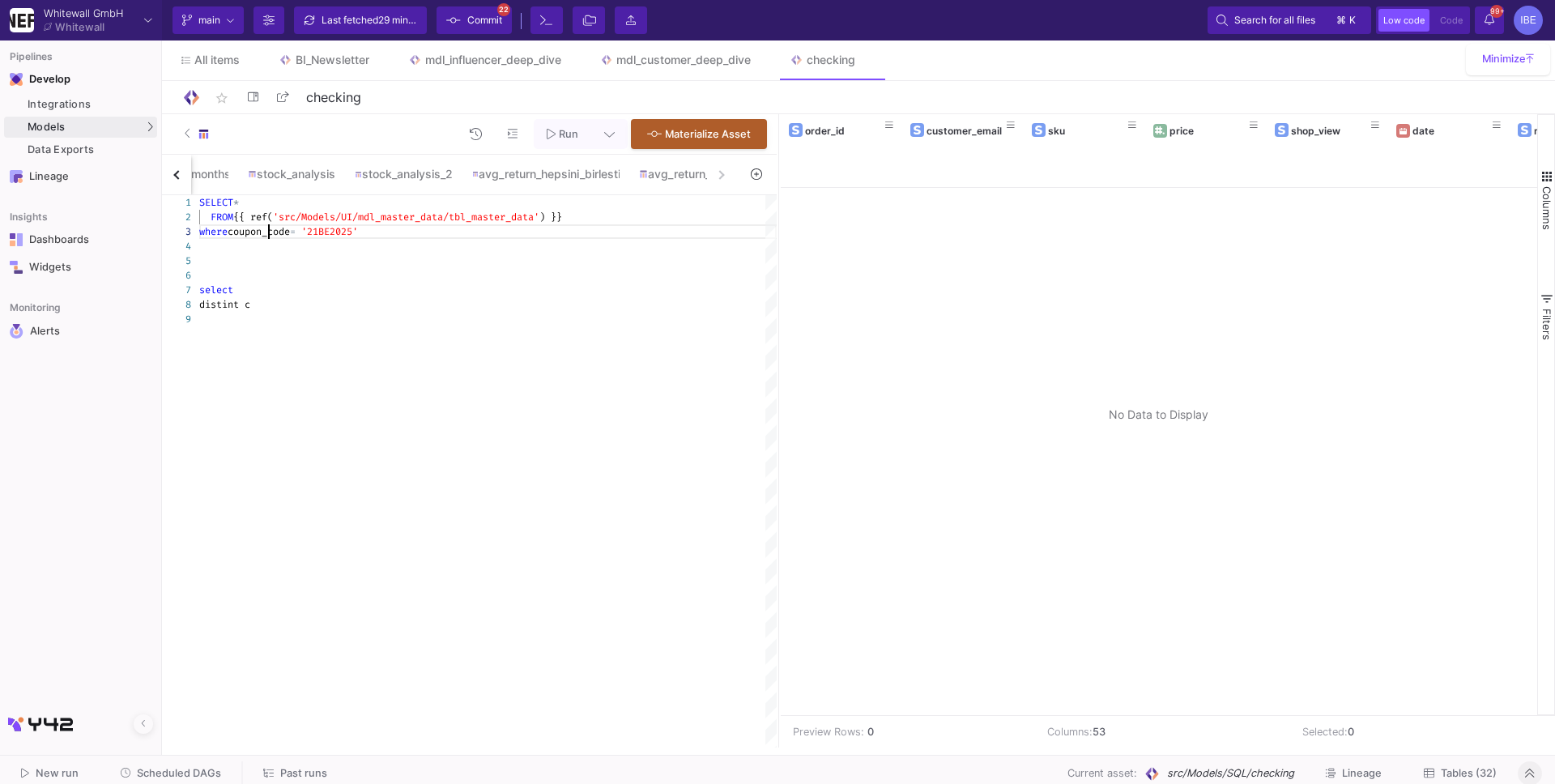
click at [269, 235] on div "1 2 3 4 5 6 7 8 9 SELECT * FROM {{ ref( 'src/Models/UI/mdl_master_data/tbl_mast…" at bounding box center [469, 472] width 615 height 553
click at [258, 311] on div at bounding box center [489, 318] width 578 height 14
paste textarea "oupon_code"
click at [311, 220] on span "'src/Models/UI/mdl_master_data/tbl_master_data'" at bounding box center [406, 217] width 266 height 13
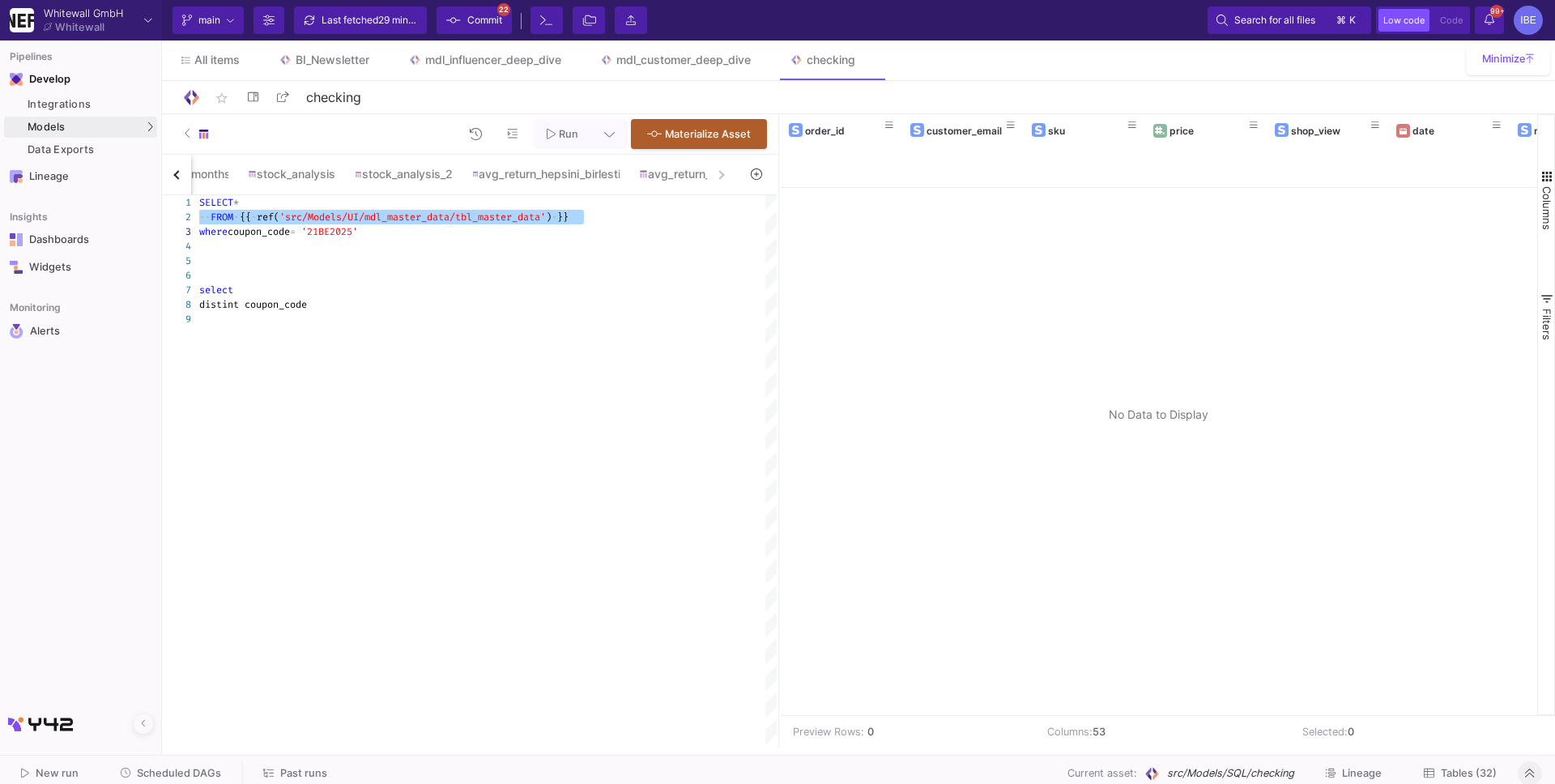
click at [261, 319] on div at bounding box center [489, 318] width 578 height 14
paste textarea "FROM {{ ref('src/Models/UI/mdl_master_data/tbl_master_data') }}"
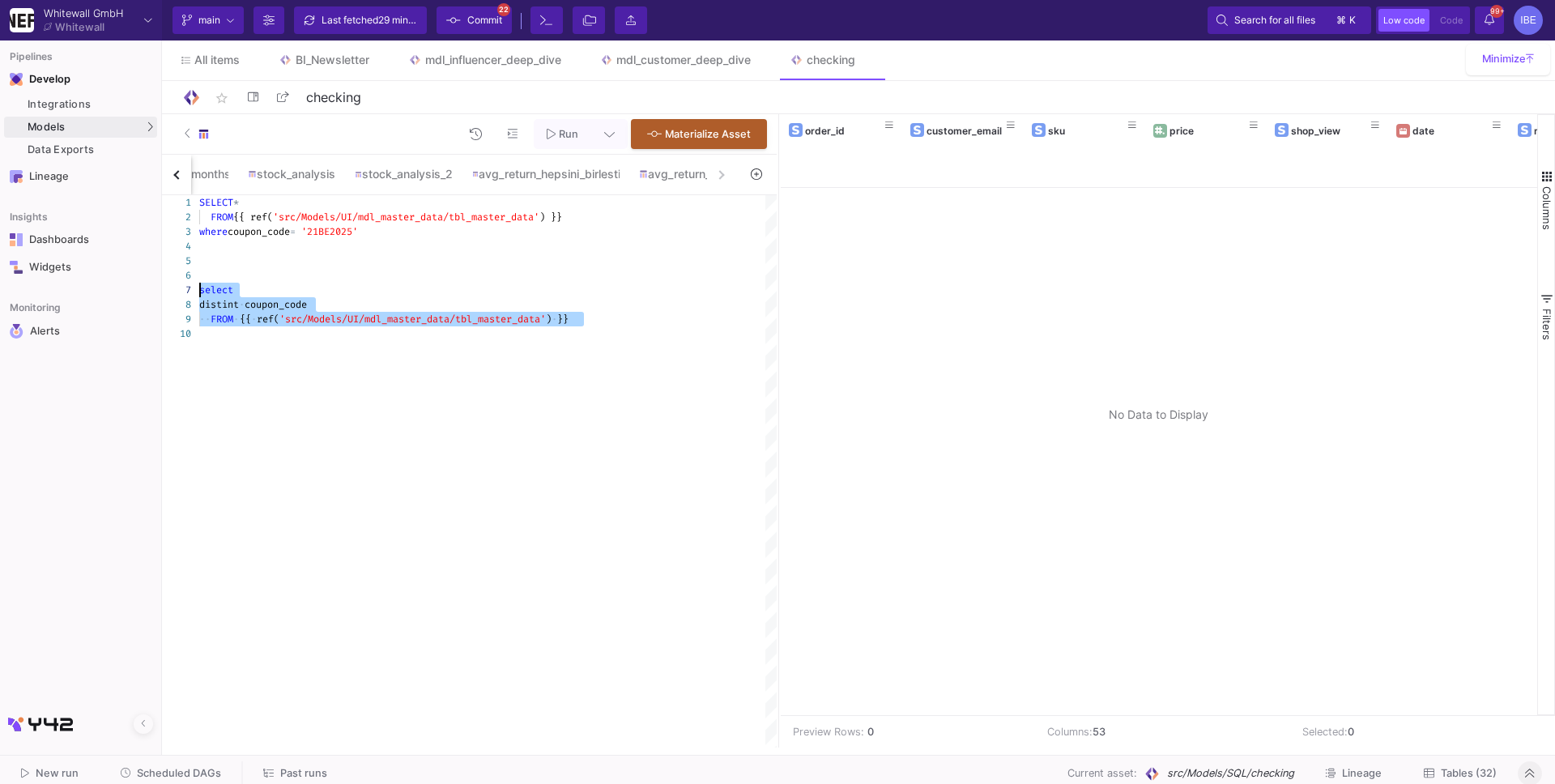
drag, startPoint x: 291, startPoint y: 336, endPoint x: 184, endPoint y: 289, distance: 116.9
click at [184, 289] on div "1 2 3 4 5 6 7 8 9 10 SELECT * FROM {{ ref( 'src/Models/UI/mdl_master_data/tbl_m…" at bounding box center [469, 472] width 615 height 553
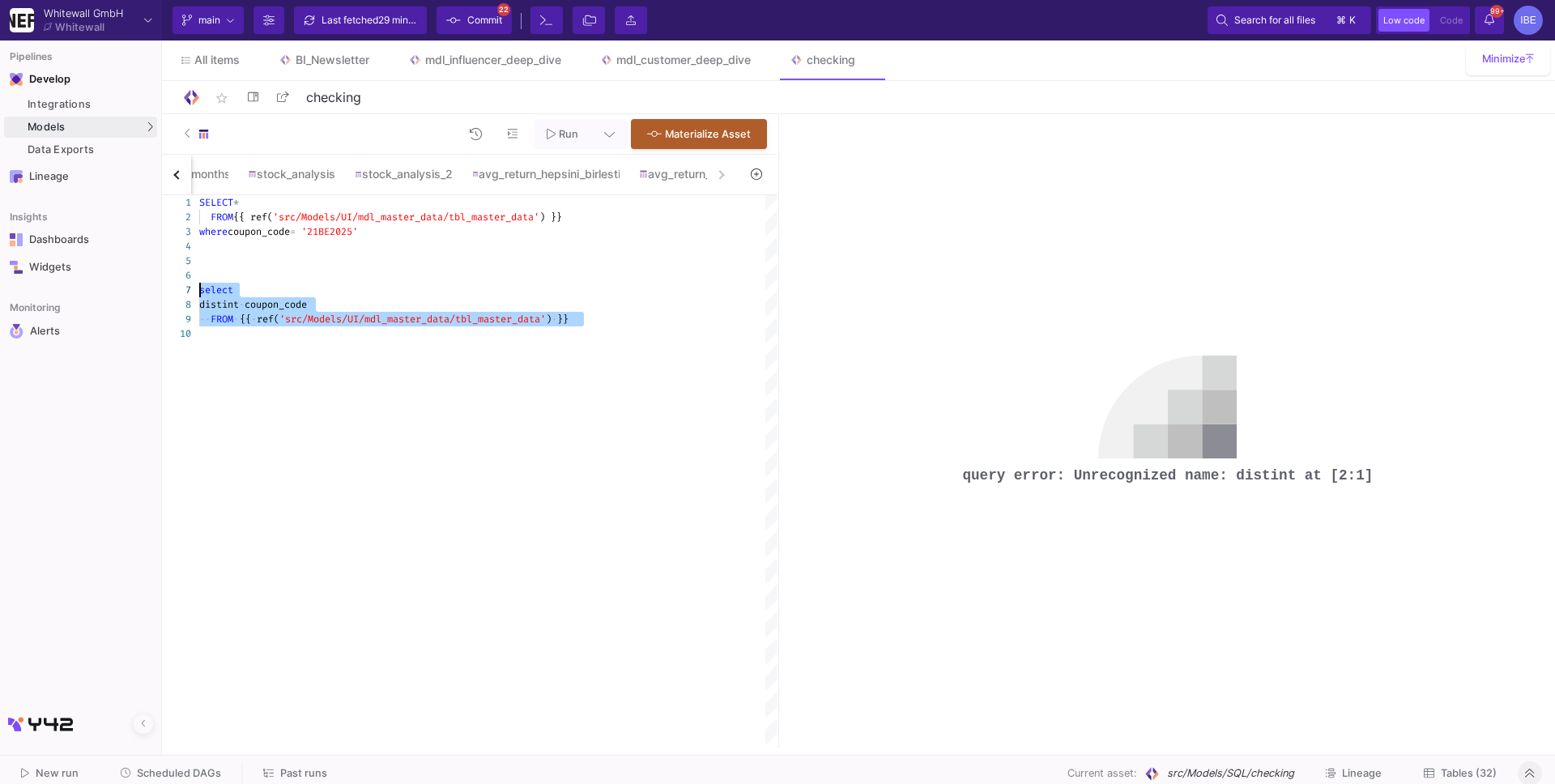
click at [230, 299] on span "distint" at bounding box center [220, 305] width 40 height 13
click at [187, 281] on div "1 2 3 4 5 6 7 8 9 10 SELECT * FROM {{ ref( 'src/Models/UI/mdl_master_data/tbl_m…" at bounding box center [469, 472] width 615 height 553
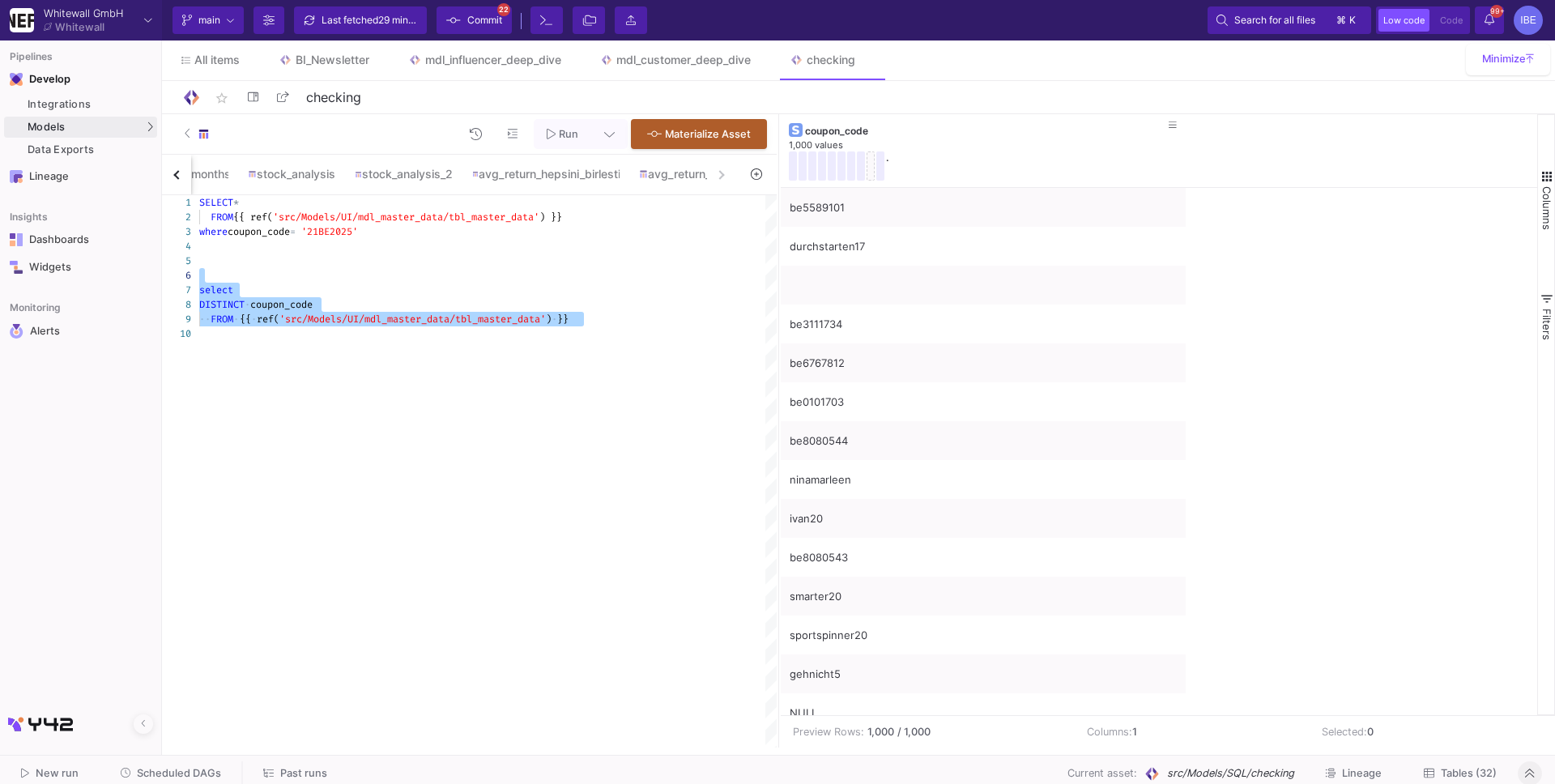
type textarea "SELECT* FROM {{ ref('src/Models/UI/mdl_master_data/tbl_master_data') }} where c…"
click at [605, 139] on button at bounding box center [610, 134] width 37 height 30
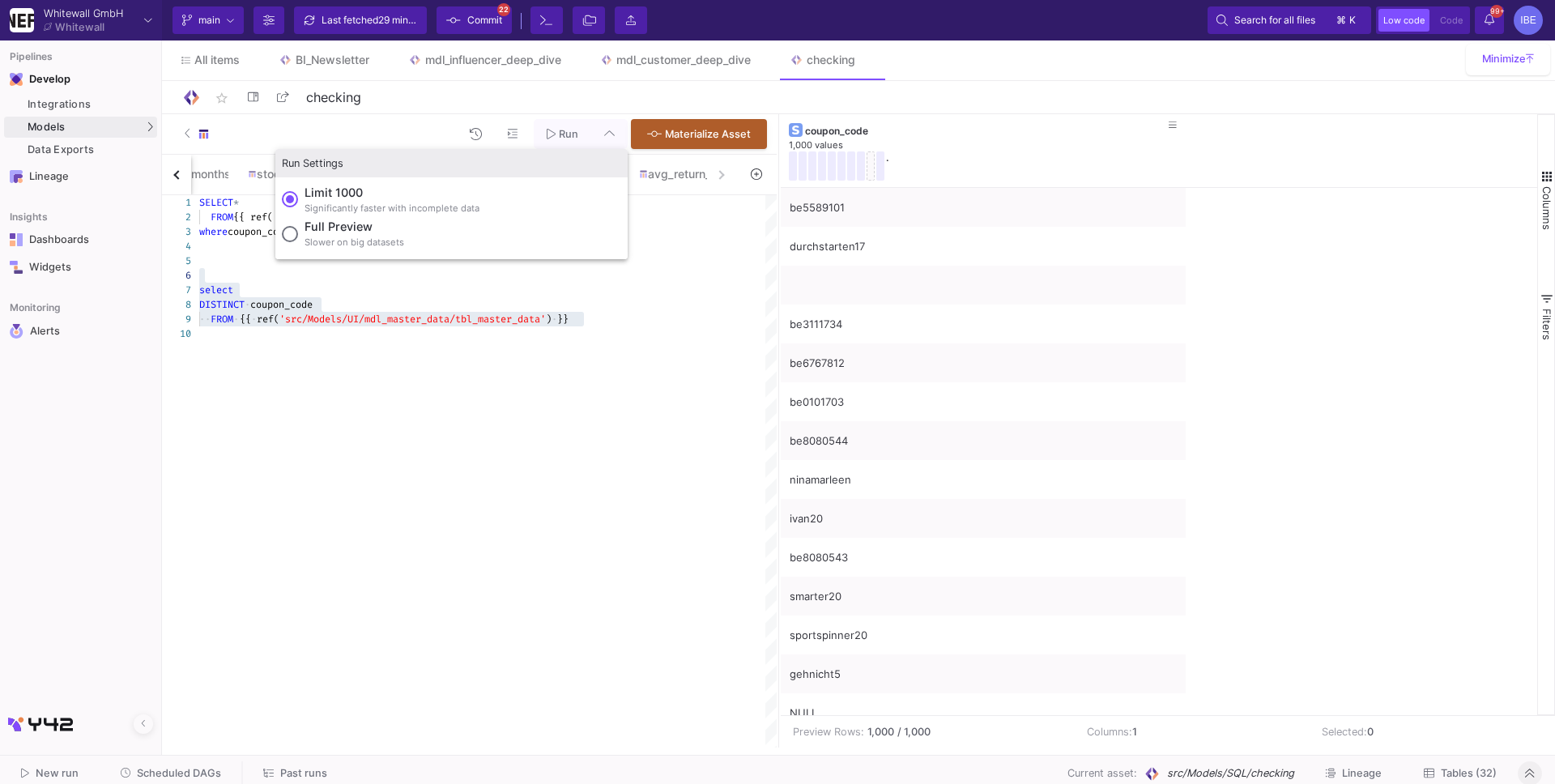
click at [433, 237] on label "Full preview Slower on big datasets" at bounding box center [452, 235] width 339 height 34
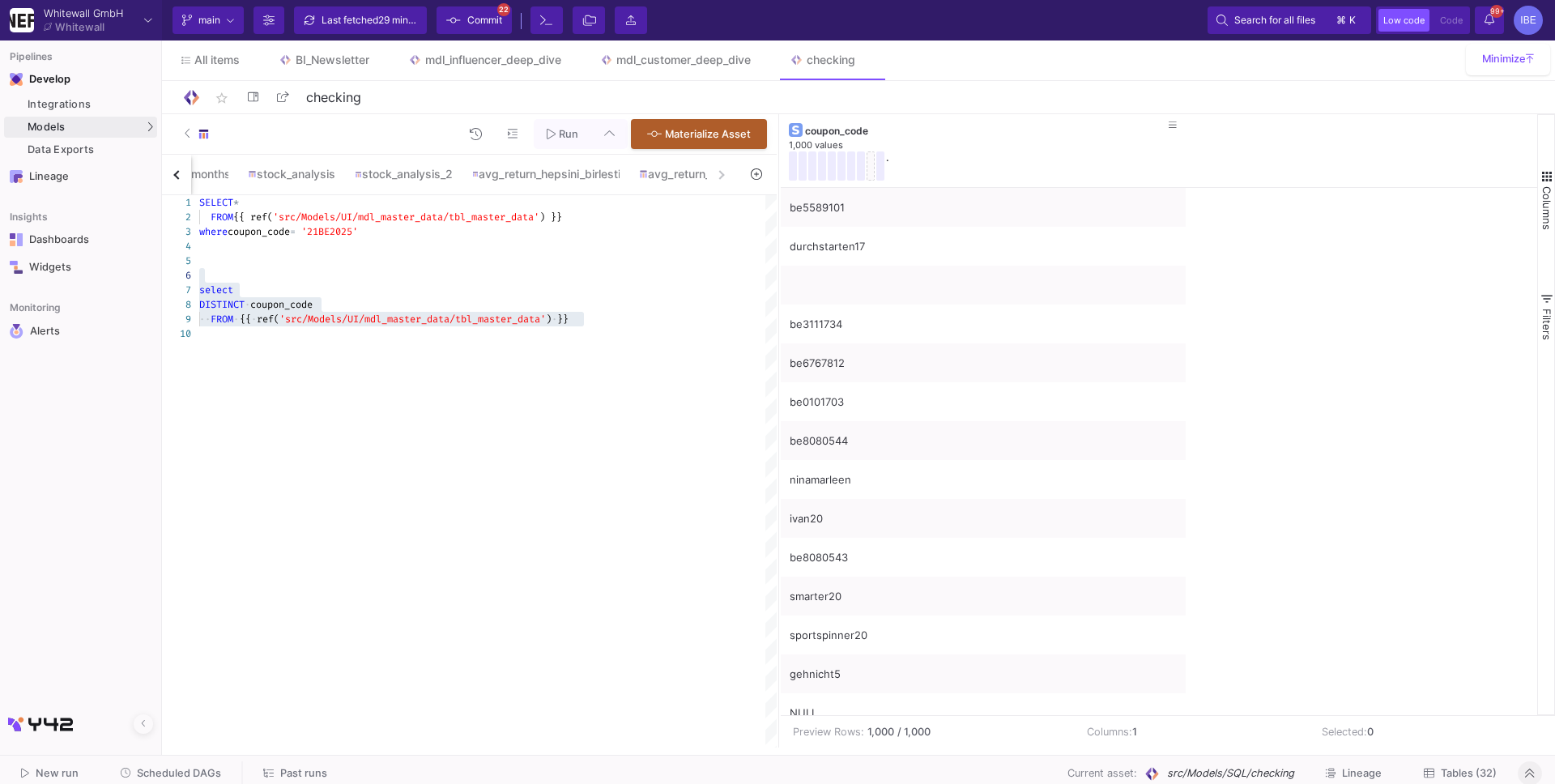
click at [298, 237] on input "Full preview Slower on big datasets" at bounding box center [290, 234] width 16 height 16
radio input "true"
click at [557, 135] on span "Run" at bounding box center [563, 133] width 32 height 13
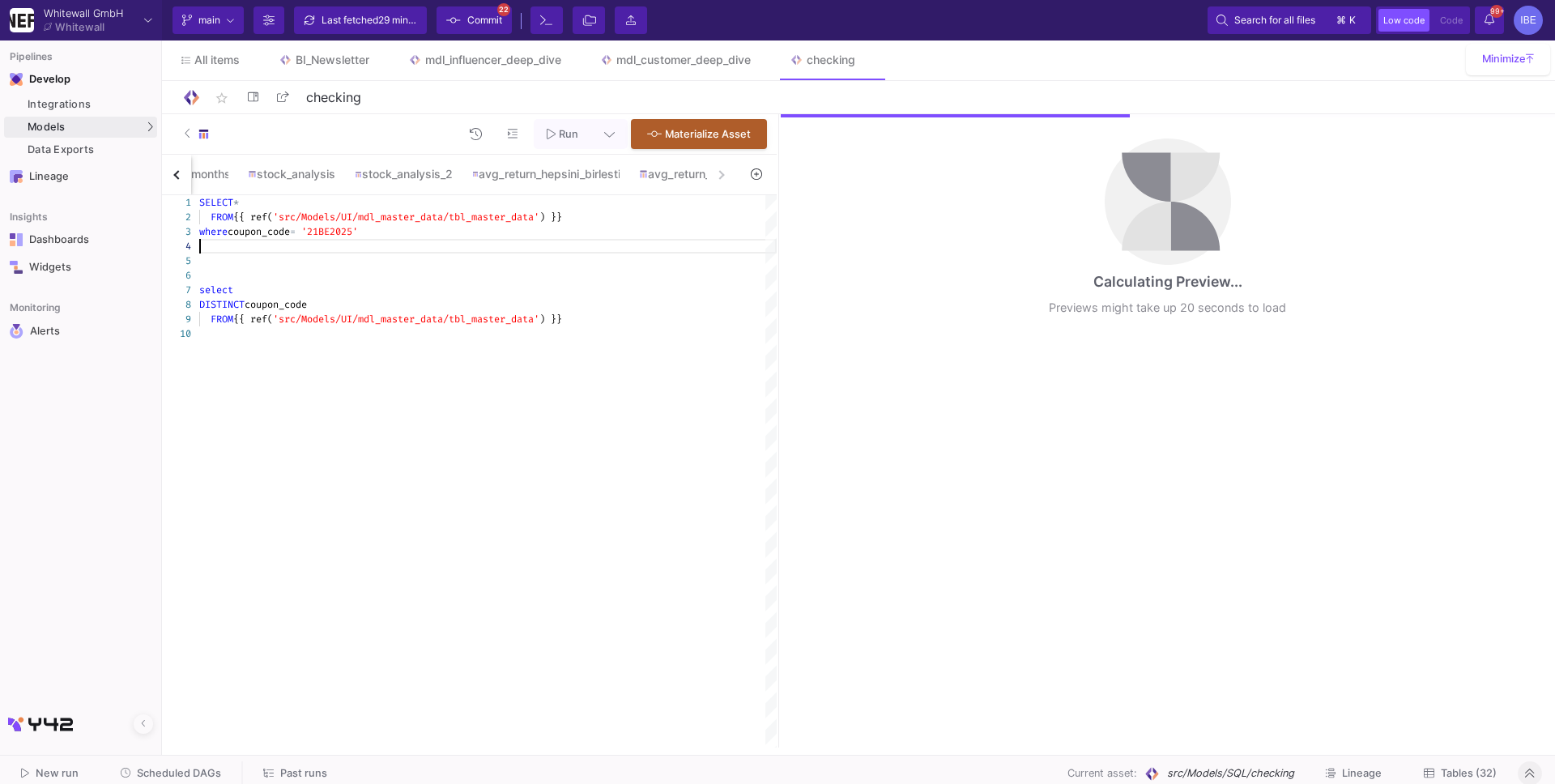
click at [342, 239] on div at bounding box center [489, 245] width 578 height 14
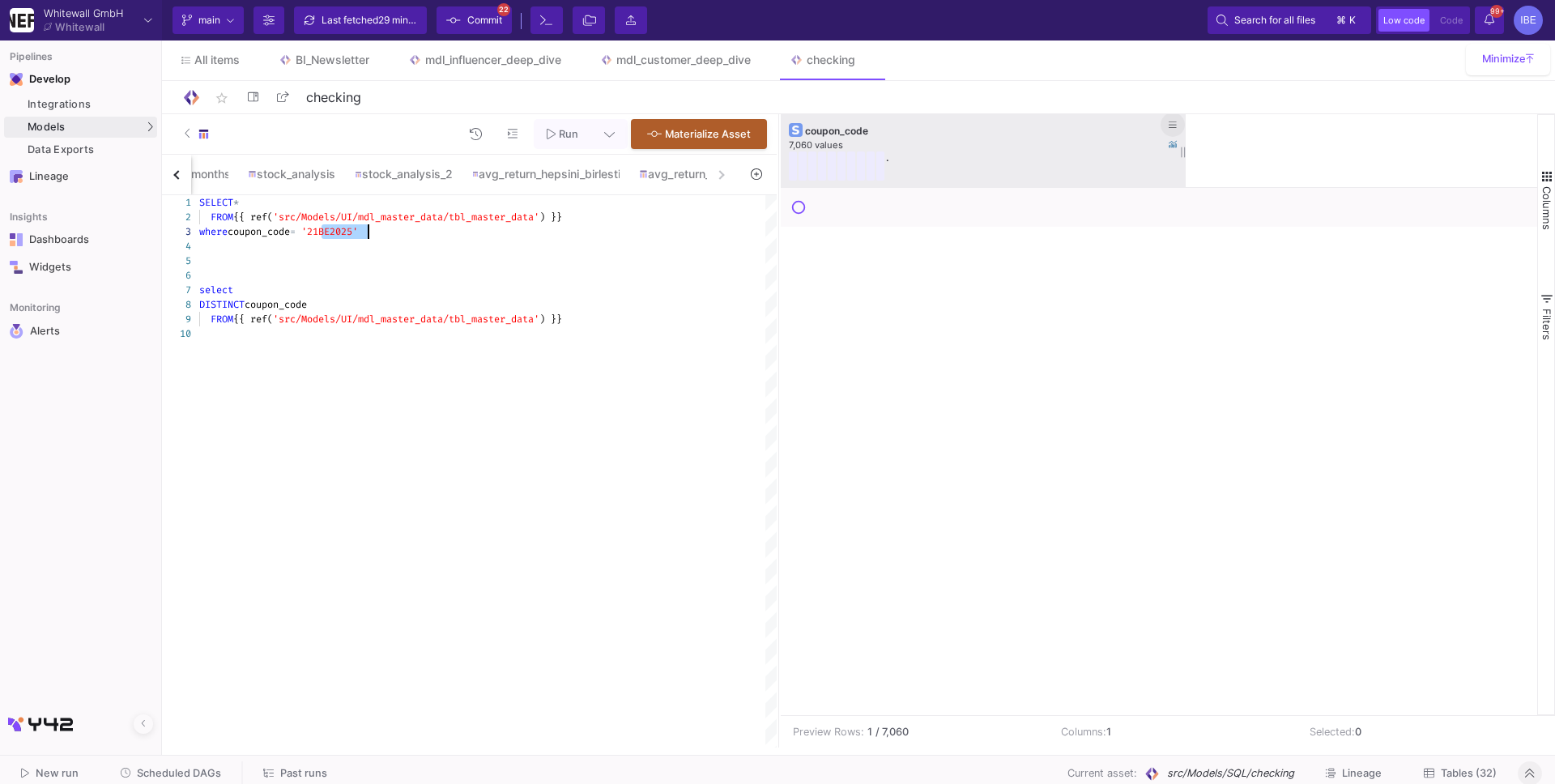
click at [1180, 121] on button at bounding box center [1173, 124] width 24 height 24
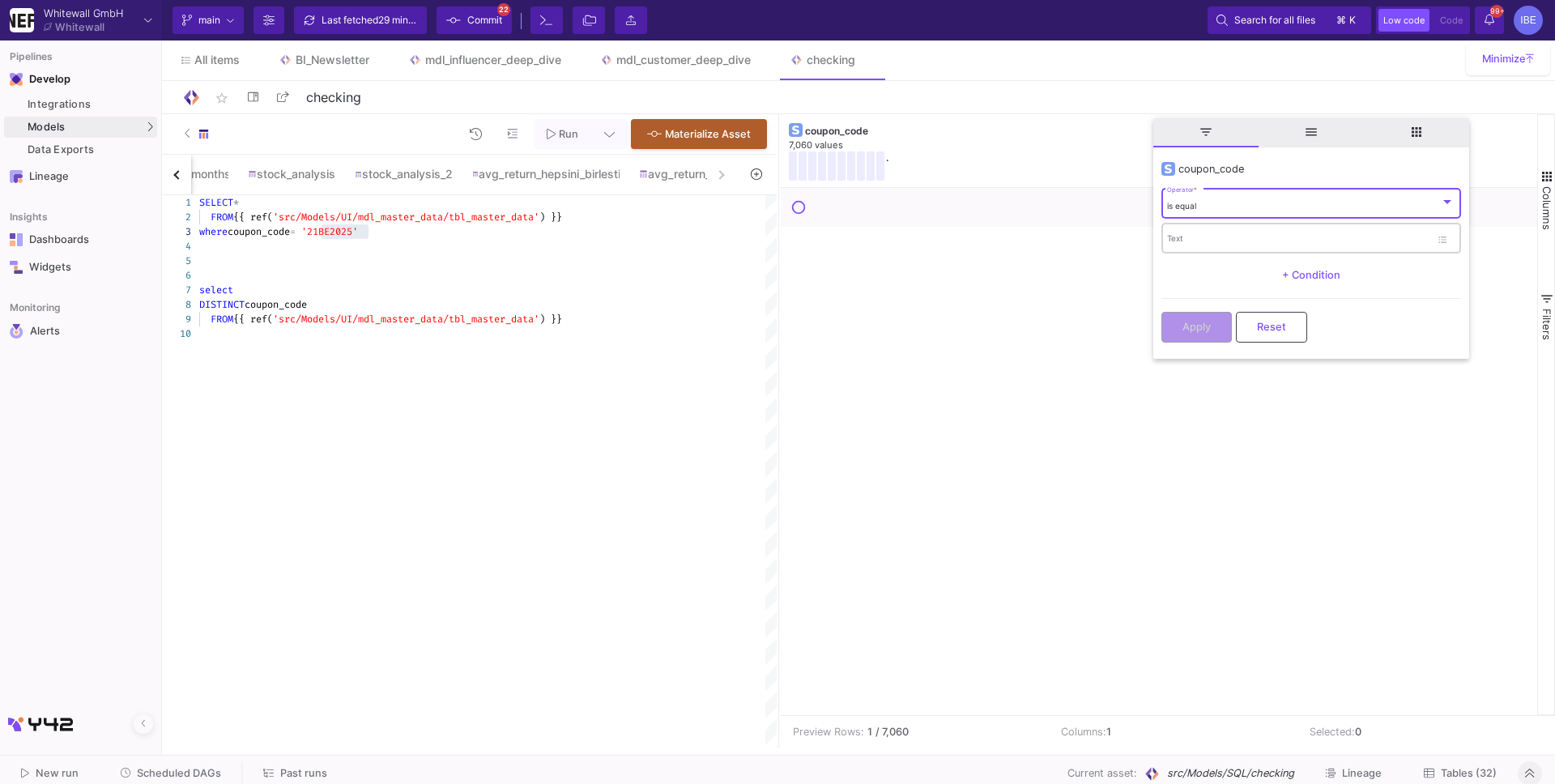
click at [1164, 240] on div "Text" at bounding box center [1311, 238] width 300 height 33
paste input "21BE2025"
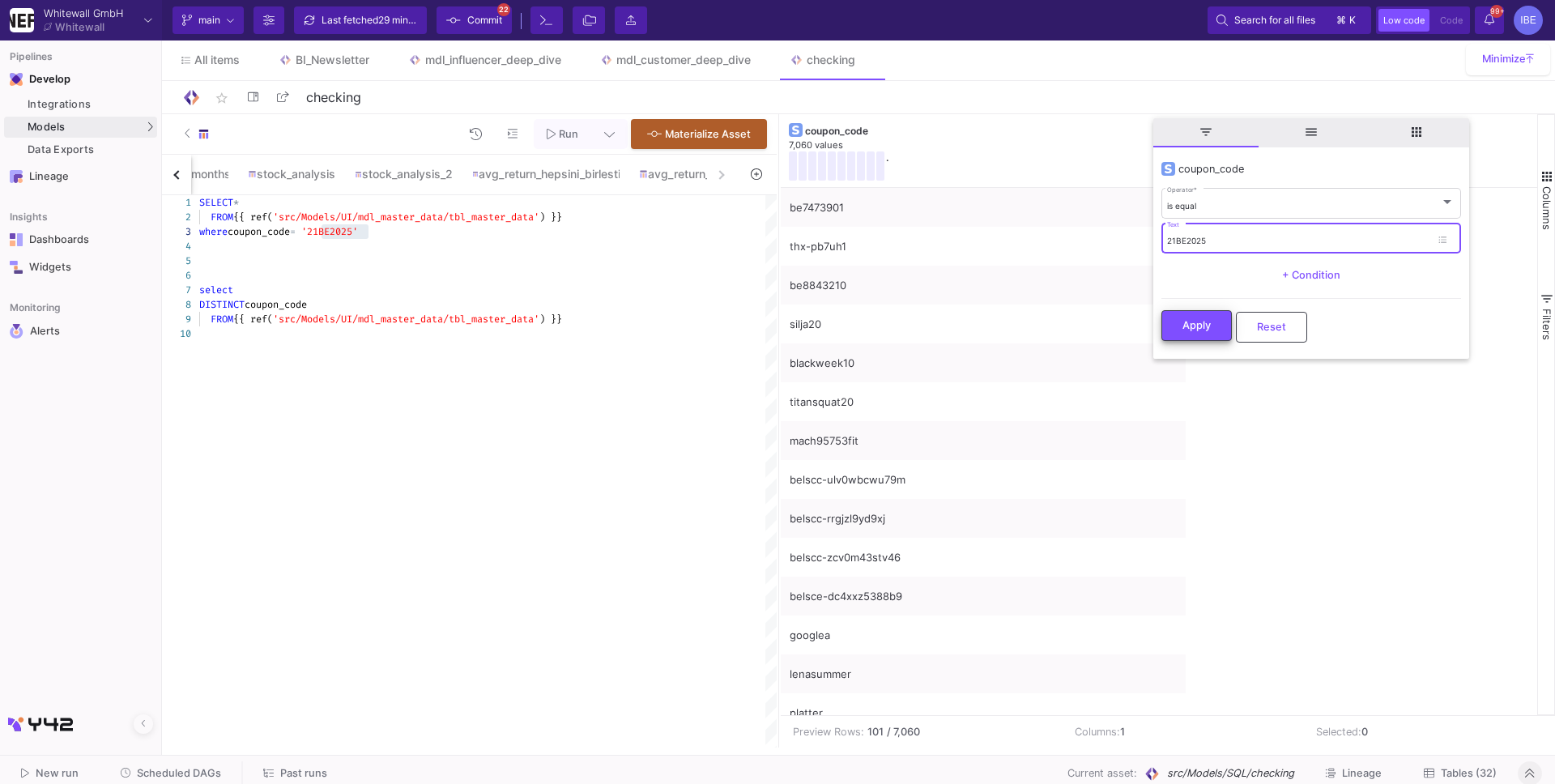
type input "21BE2025"
click at [1182, 312] on button "Apply" at bounding box center [1197, 326] width 70 height 31
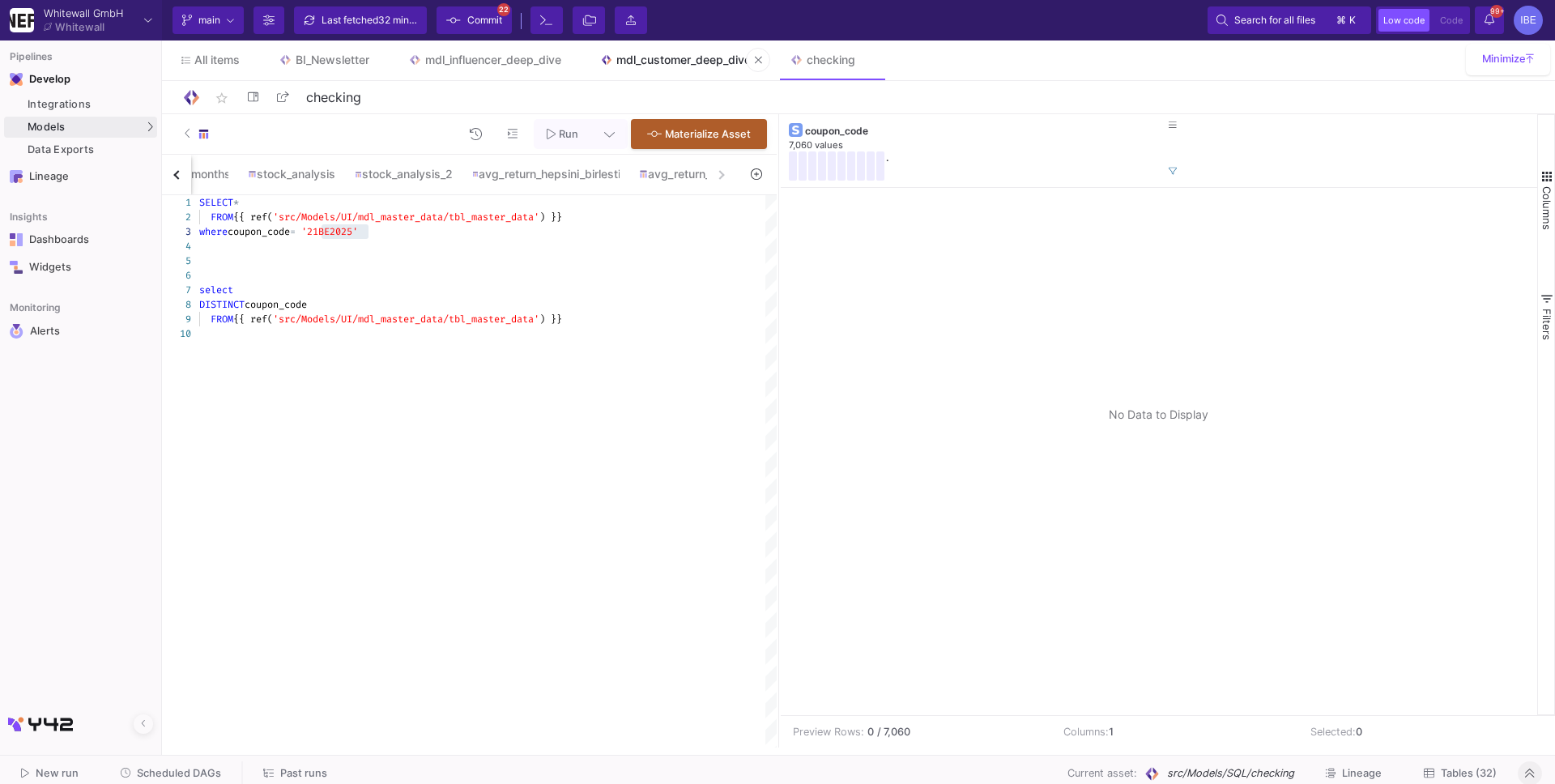
click at [650, 71] on link "mdl_customer_deep_dive" at bounding box center [676, 59] width 190 height 39
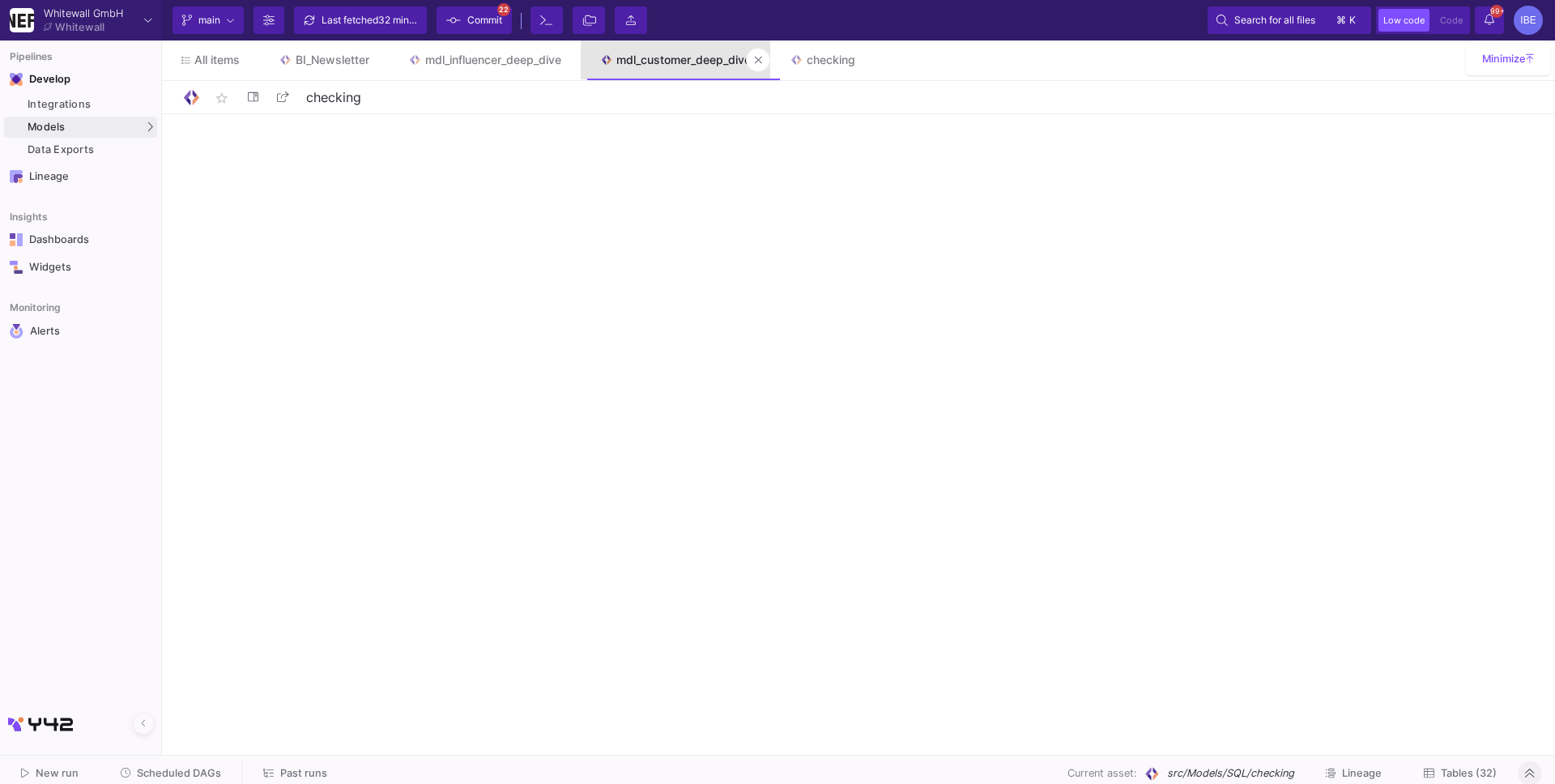
type input "mdl_customer_deep_dive"
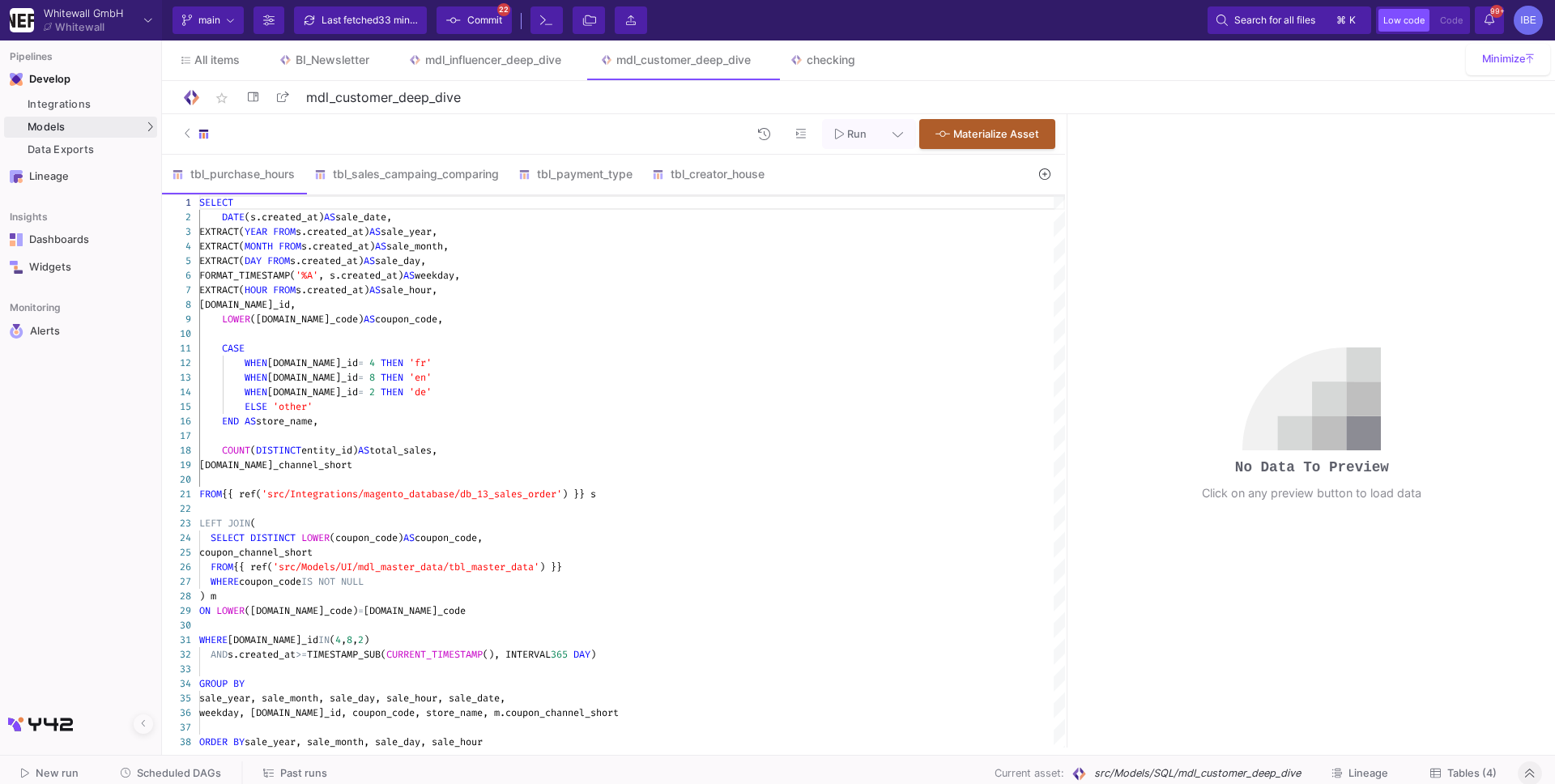
click at [461, 18] on span "Commit" at bounding box center [474, 20] width 56 height 24
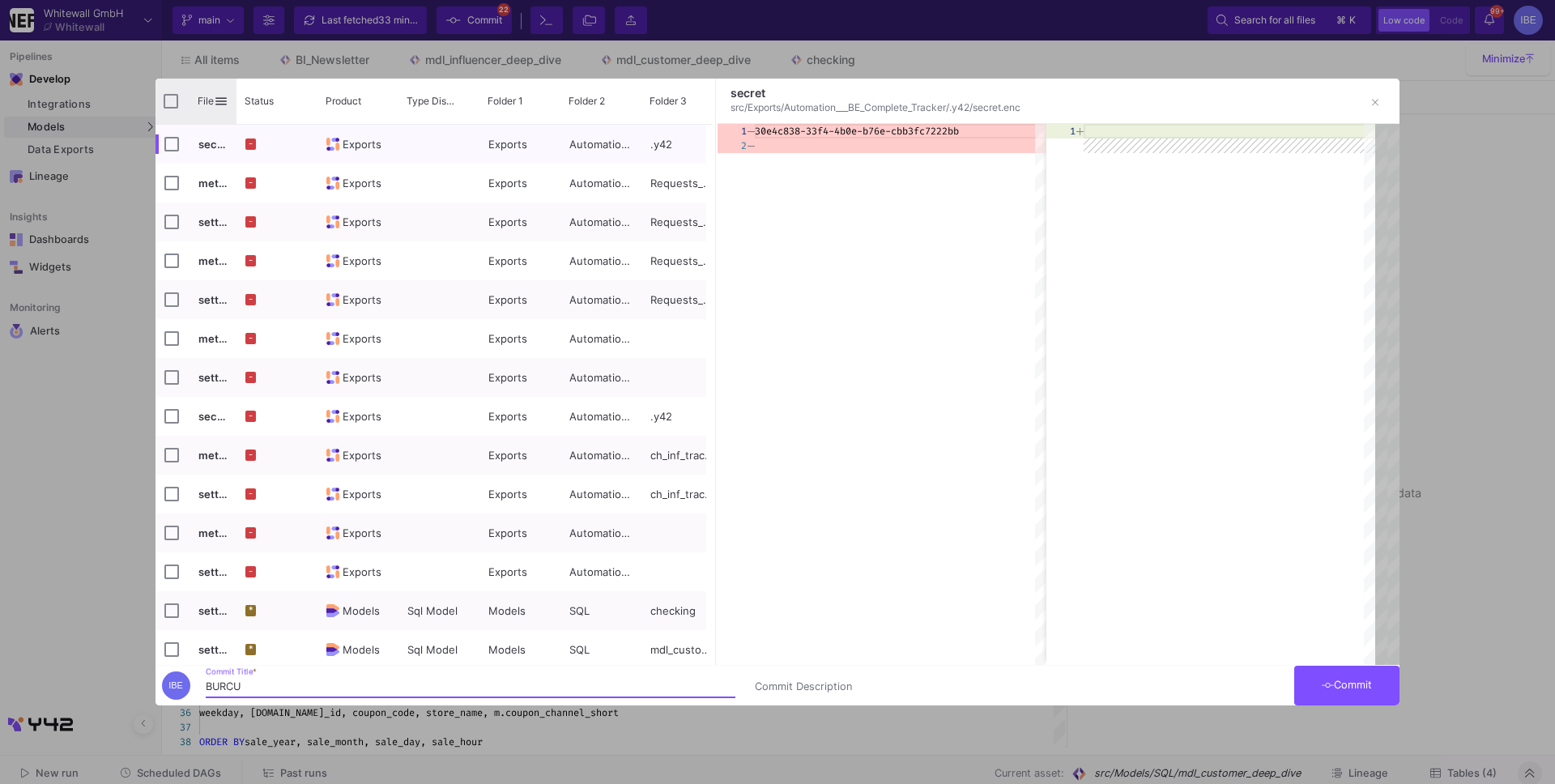
type input "BURCU"
click at [175, 93] on div "File" at bounding box center [195, 101] width 81 height 45
click at [174, 100] on input "Press Space to toggle all rows selection (unchecked)" at bounding box center [170, 101] width 14 height 14
checkbox input "true"
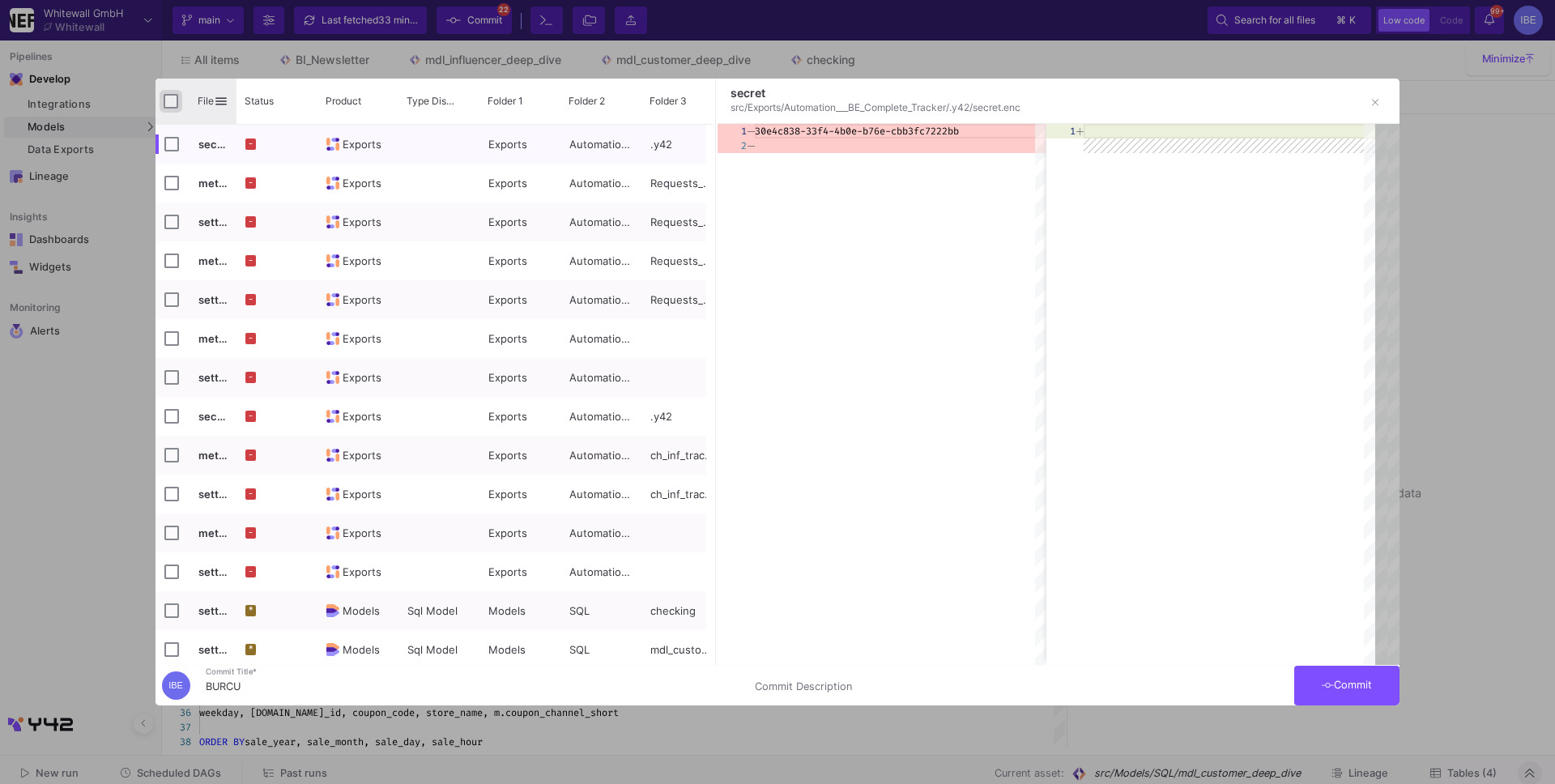
checkbox input "true"
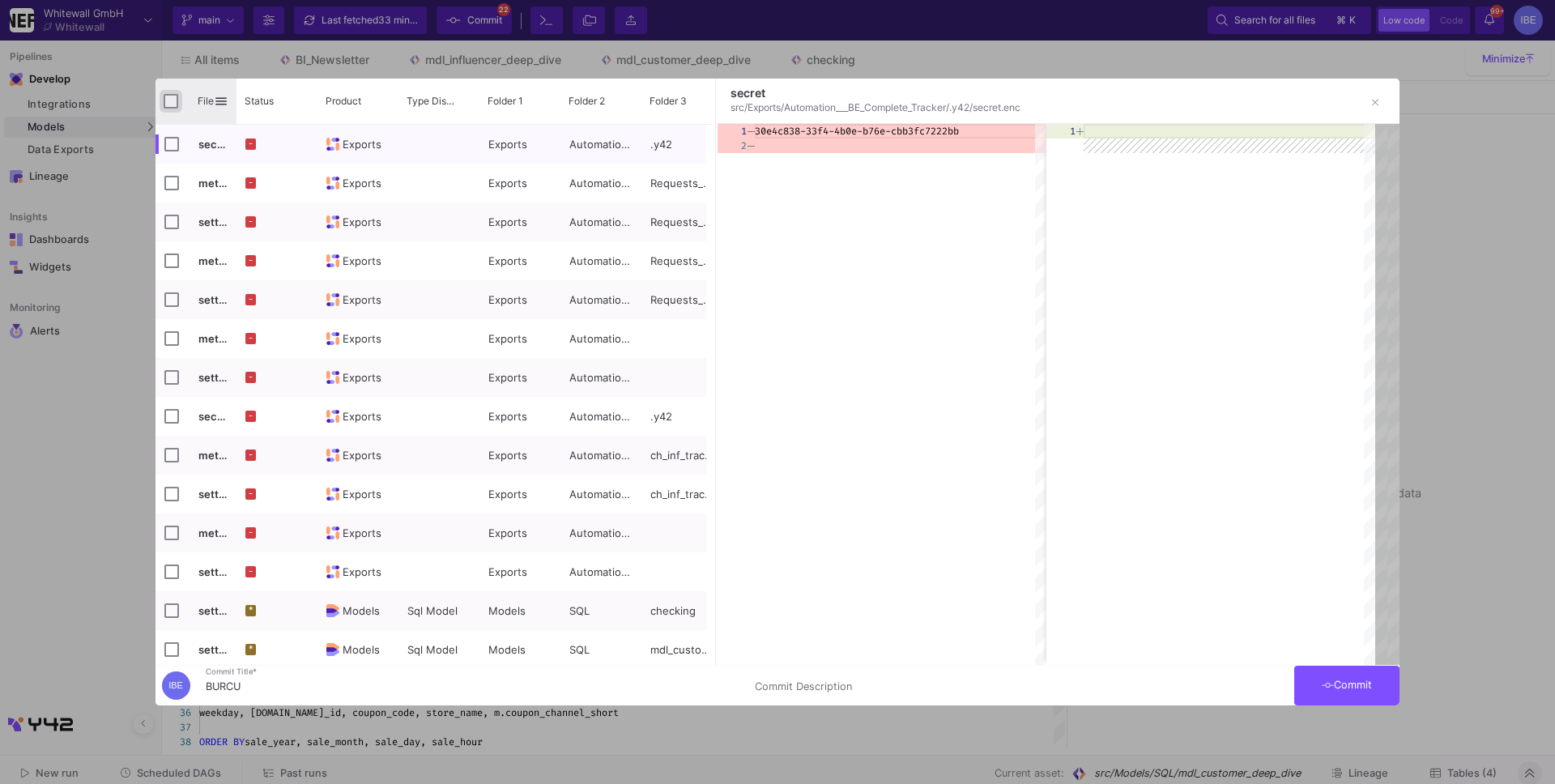
checkbox input "true"
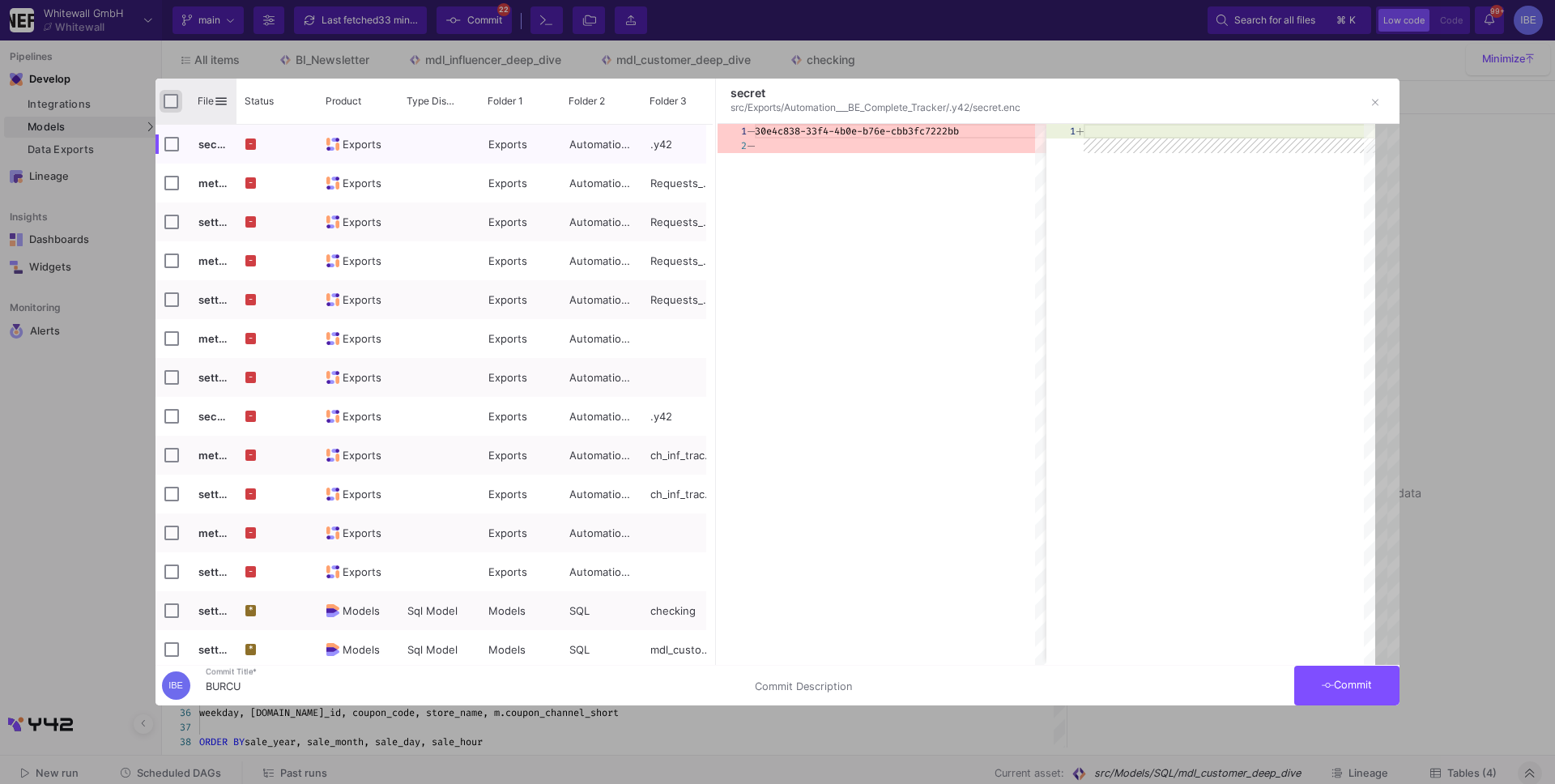
checkbox input "true"
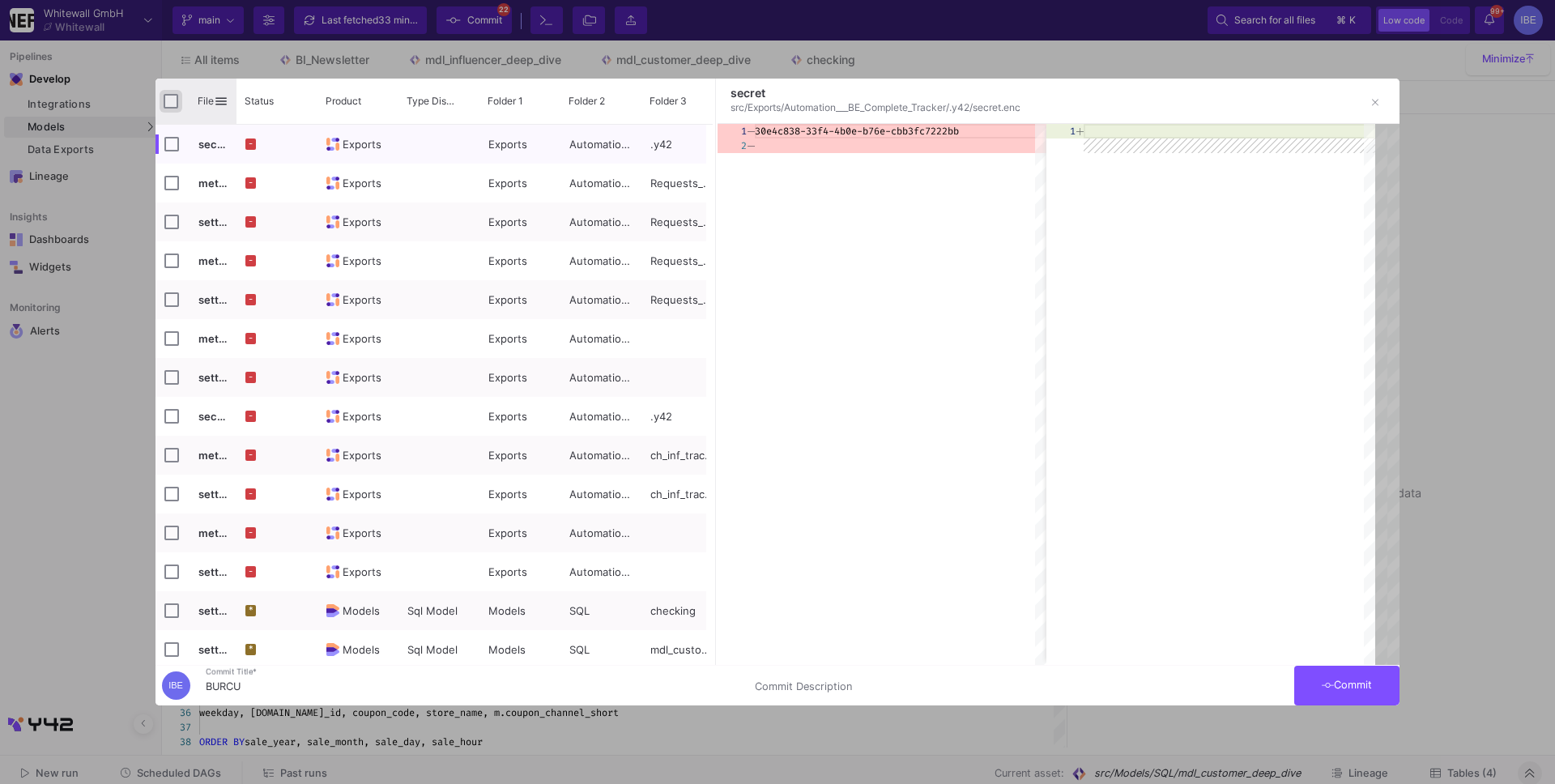
checkbox input "true"
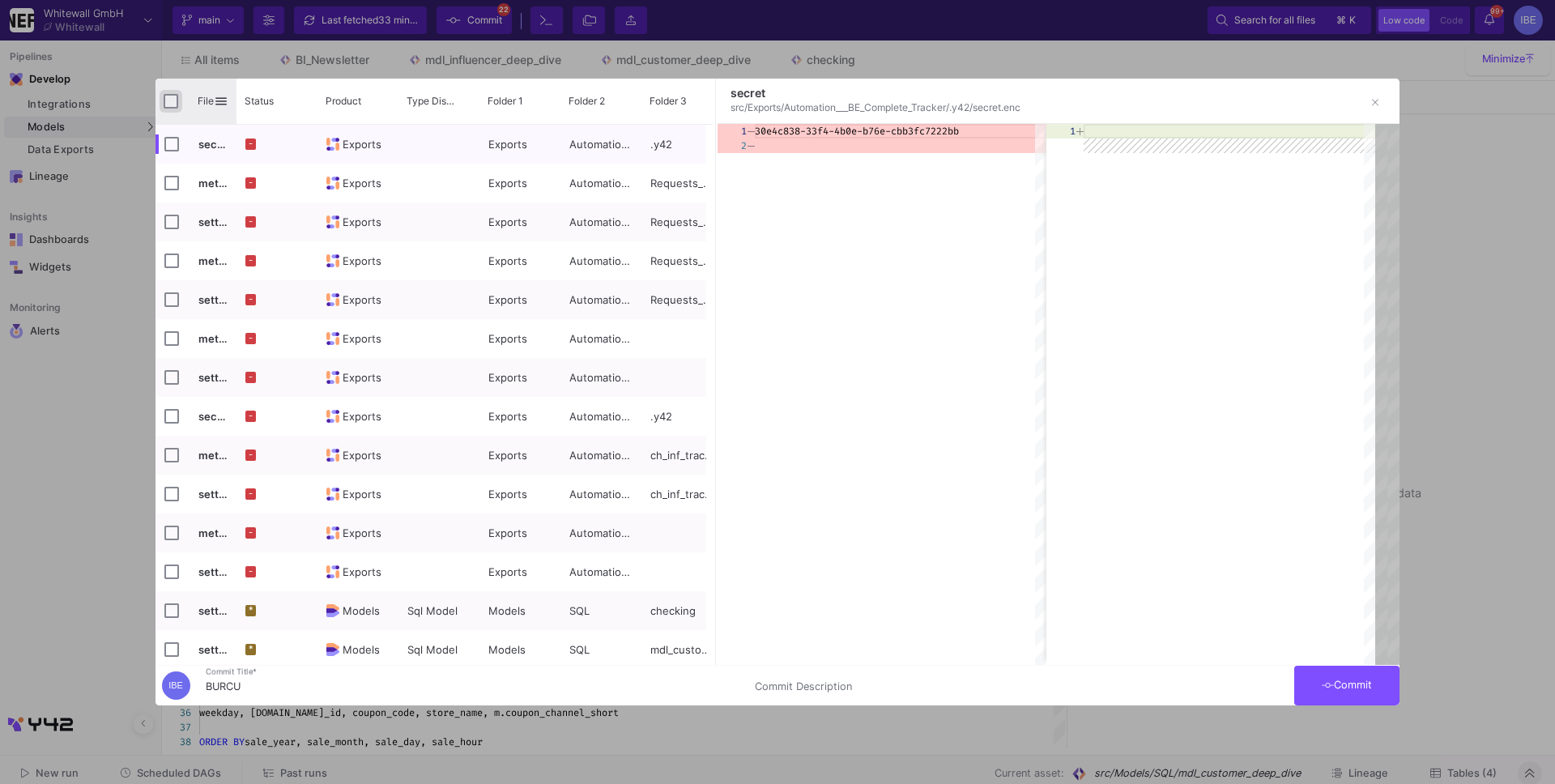
checkbox input "true"
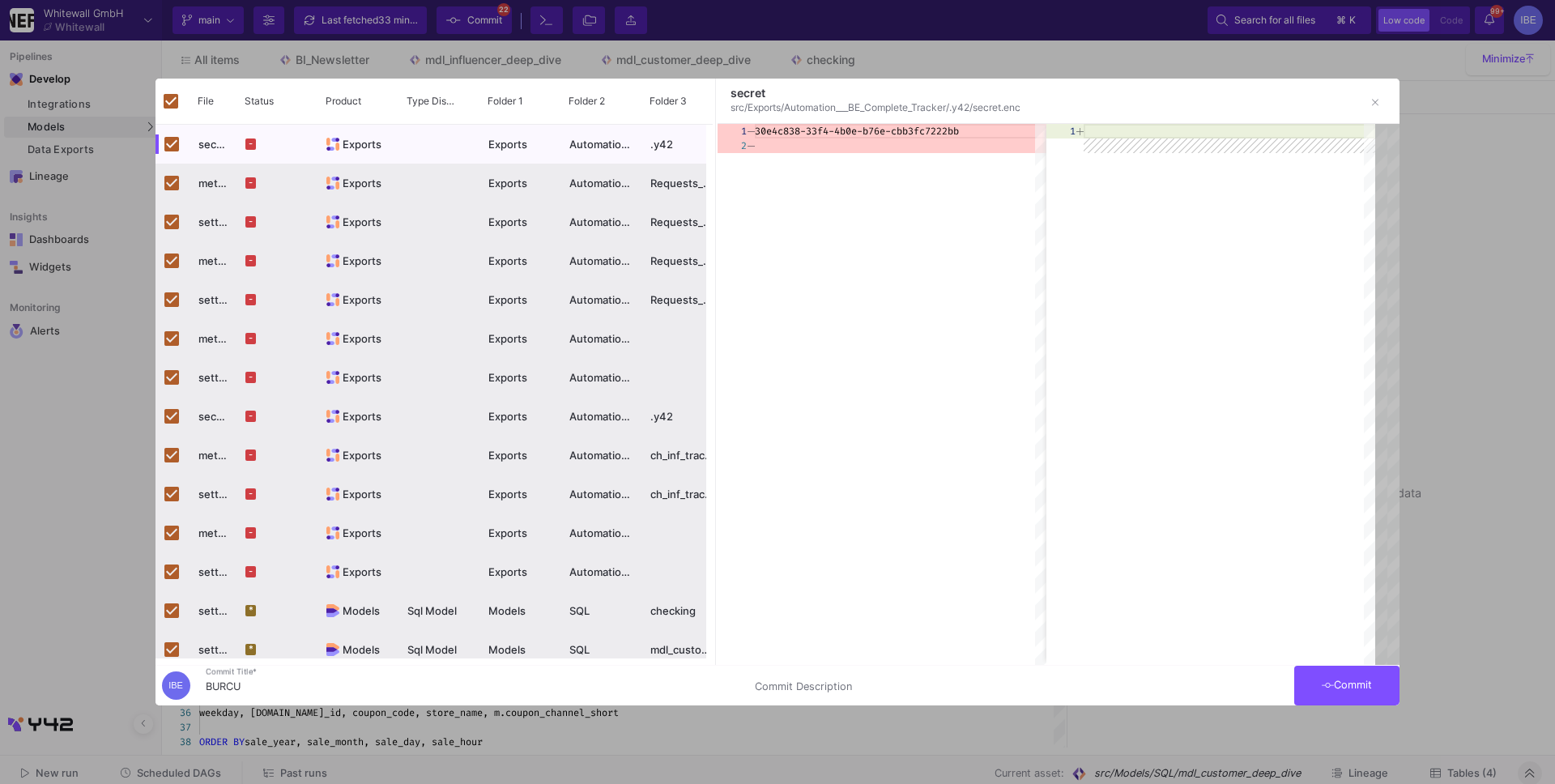
click at [1310, 695] on button "Commit" at bounding box center [1347, 685] width 105 height 40
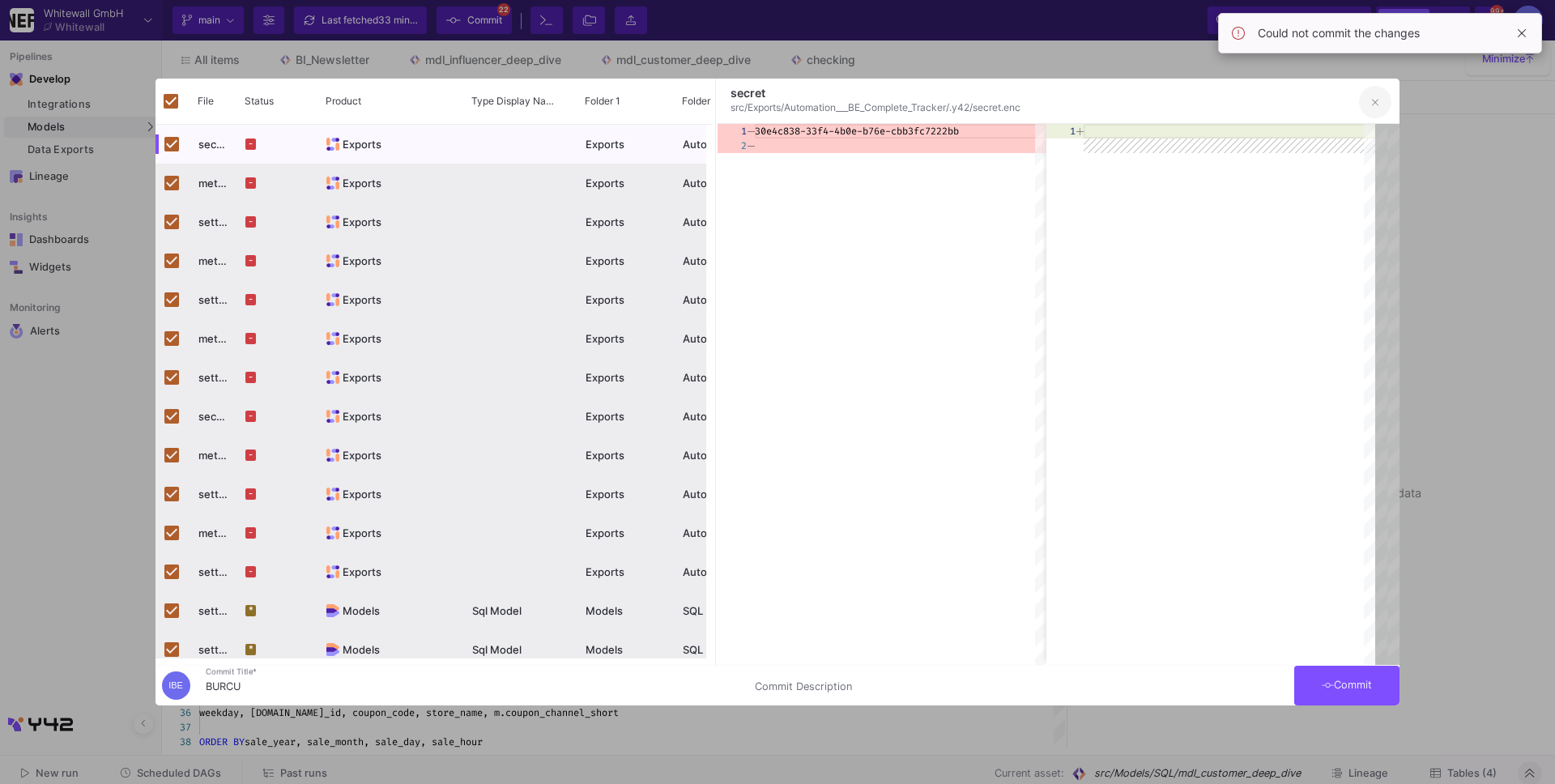
click at [1386, 94] on button "button" at bounding box center [1375, 102] width 33 height 33
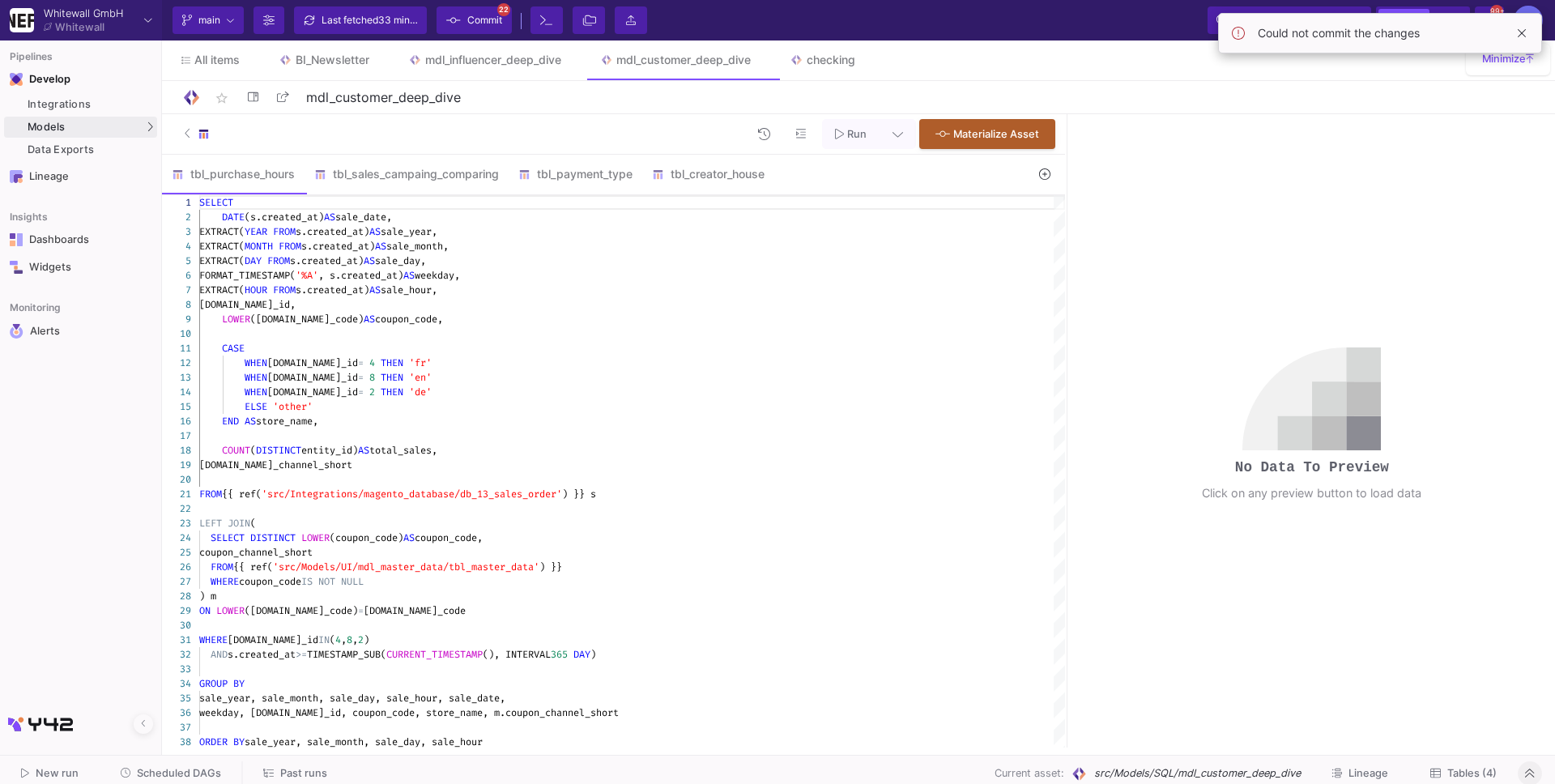
click at [359, 35] on div "Current branch main Branch Options Last fetched 33 minutes ago Commit 22 Termin…" at bounding box center [859, 20] width 1393 height 40
click at [378, 23] on div "Last fetched 33 minutes ago" at bounding box center [370, 20] width 97 height 24
click at [488, 17] on span "Commit" at bounding box center [485, 20] width 35 height 24
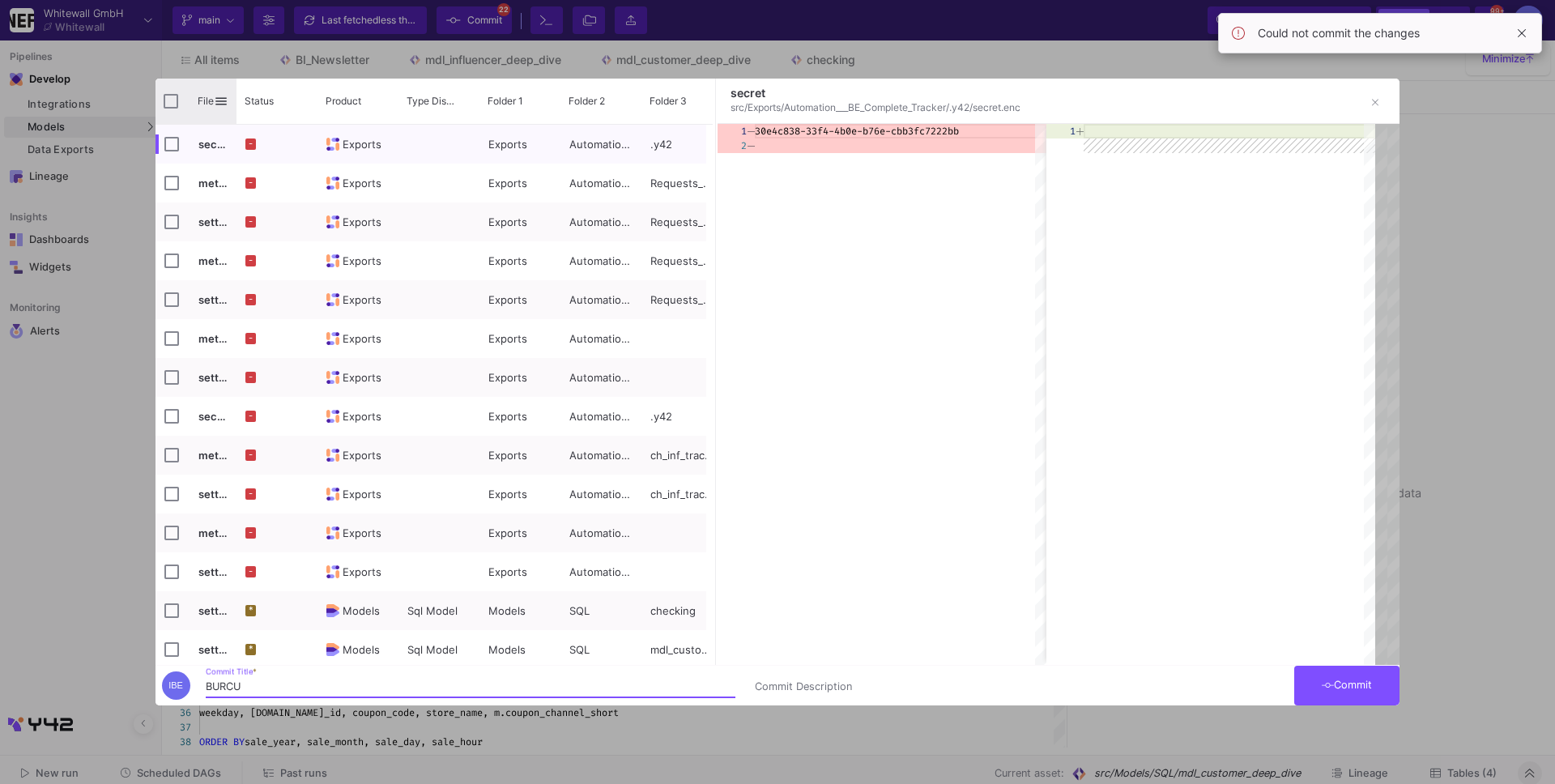
type input "BURCU"
click at [168, 96] on input "Press Space to toggle all rows selection (unchecked)" at bounding box center [170, 101] width 14 height 14
checkbox input "true"
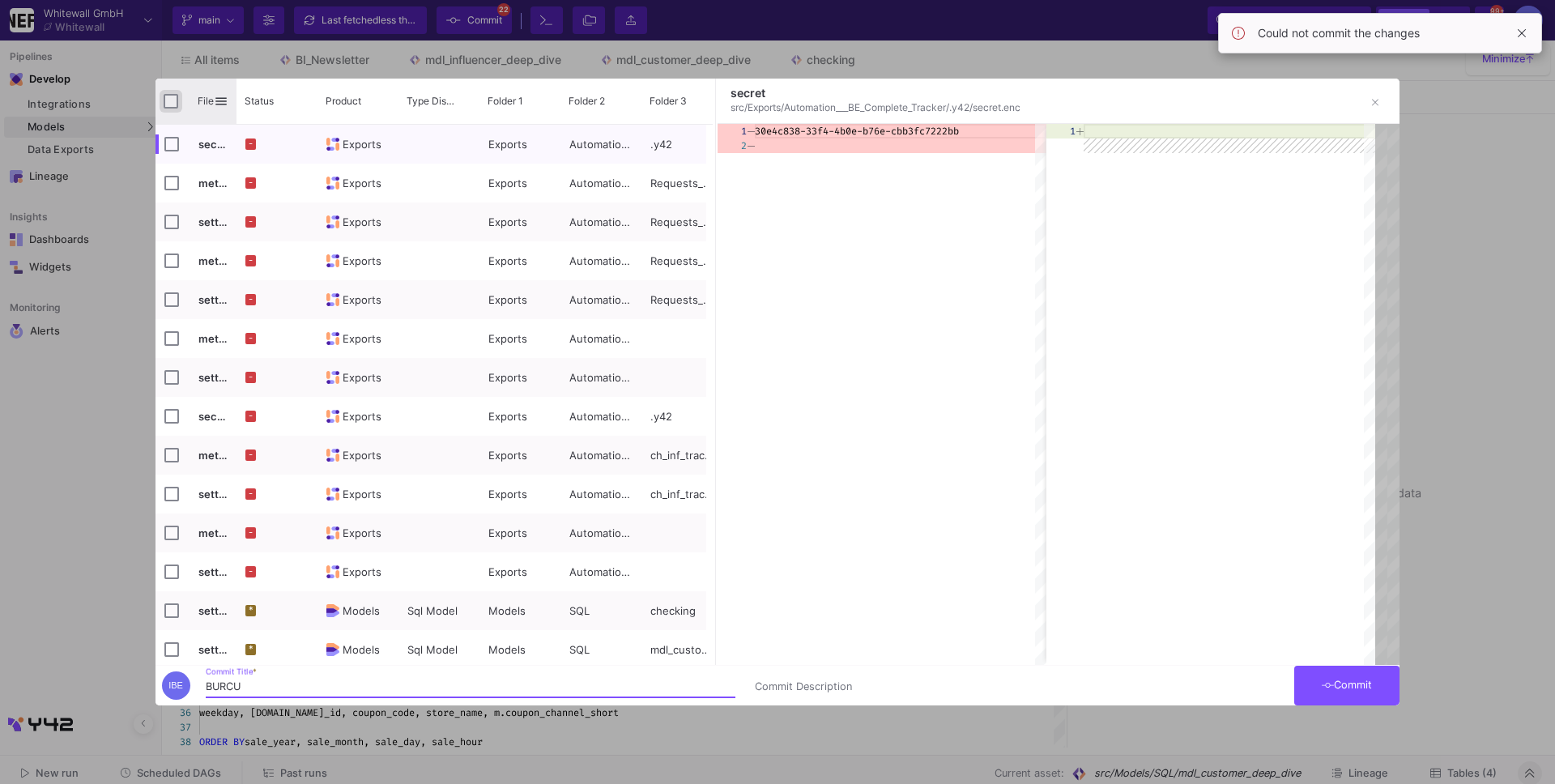
checkbox input "true"
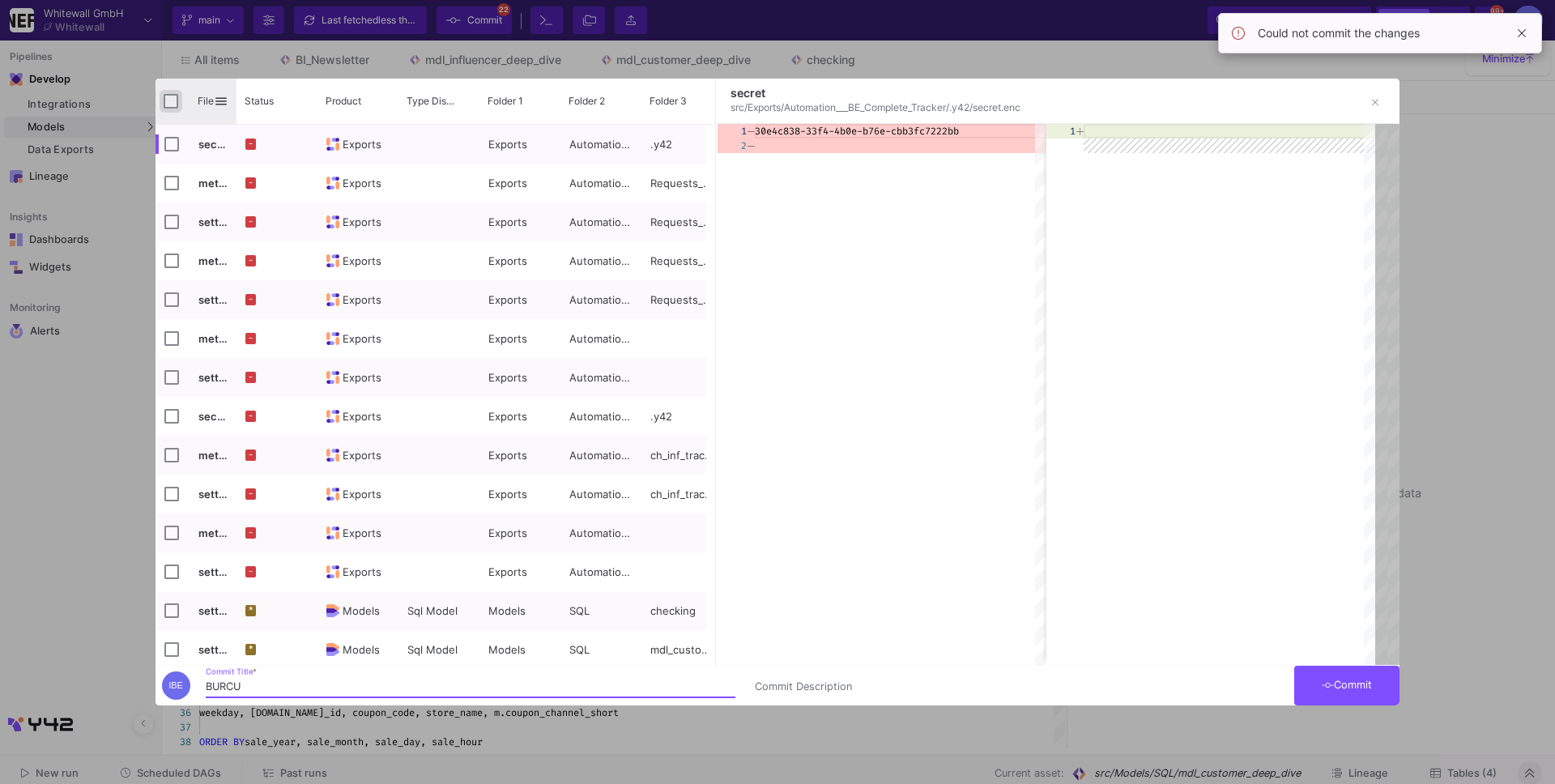
checkbox input "true"
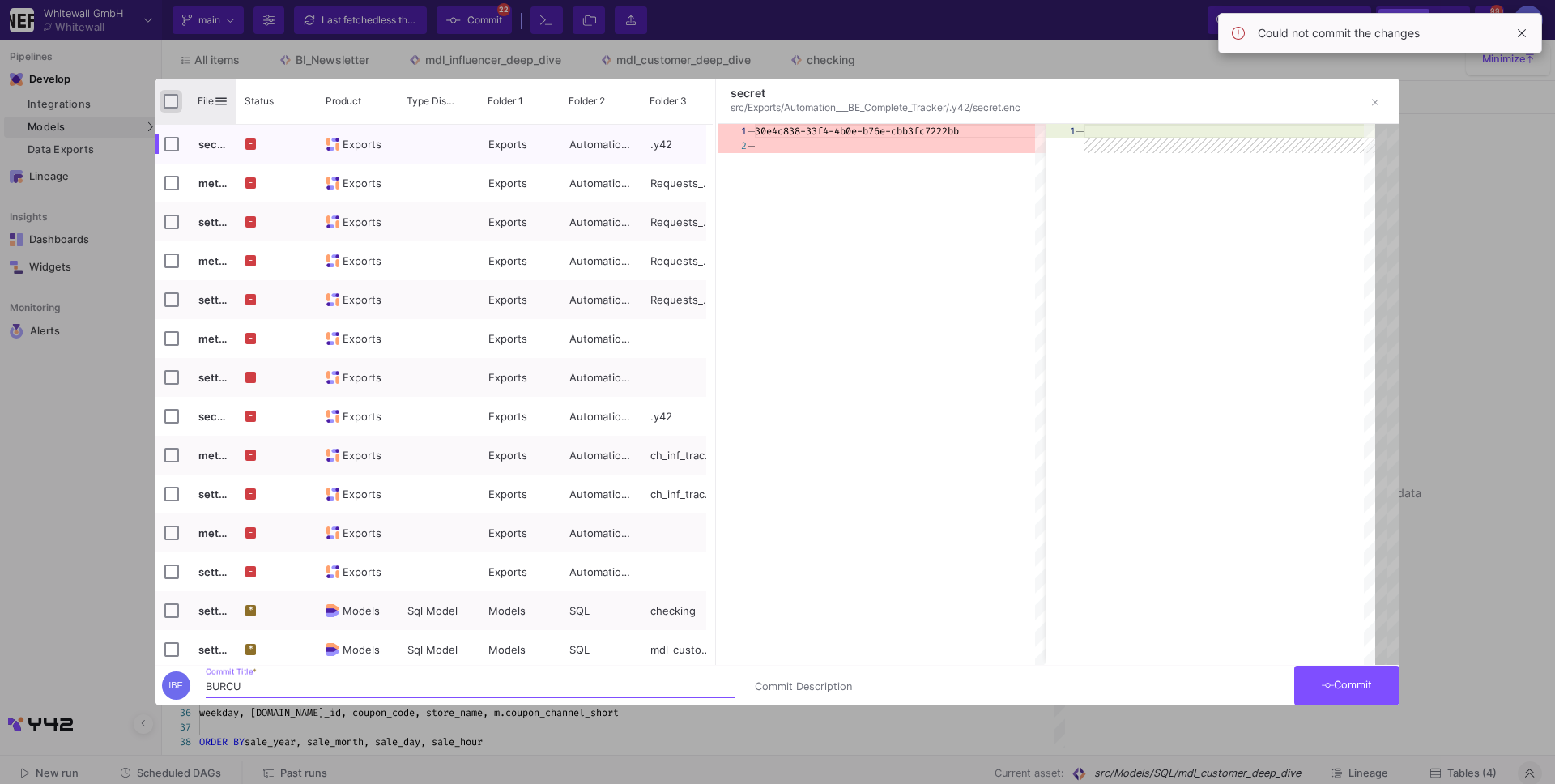
checkbox input "true"
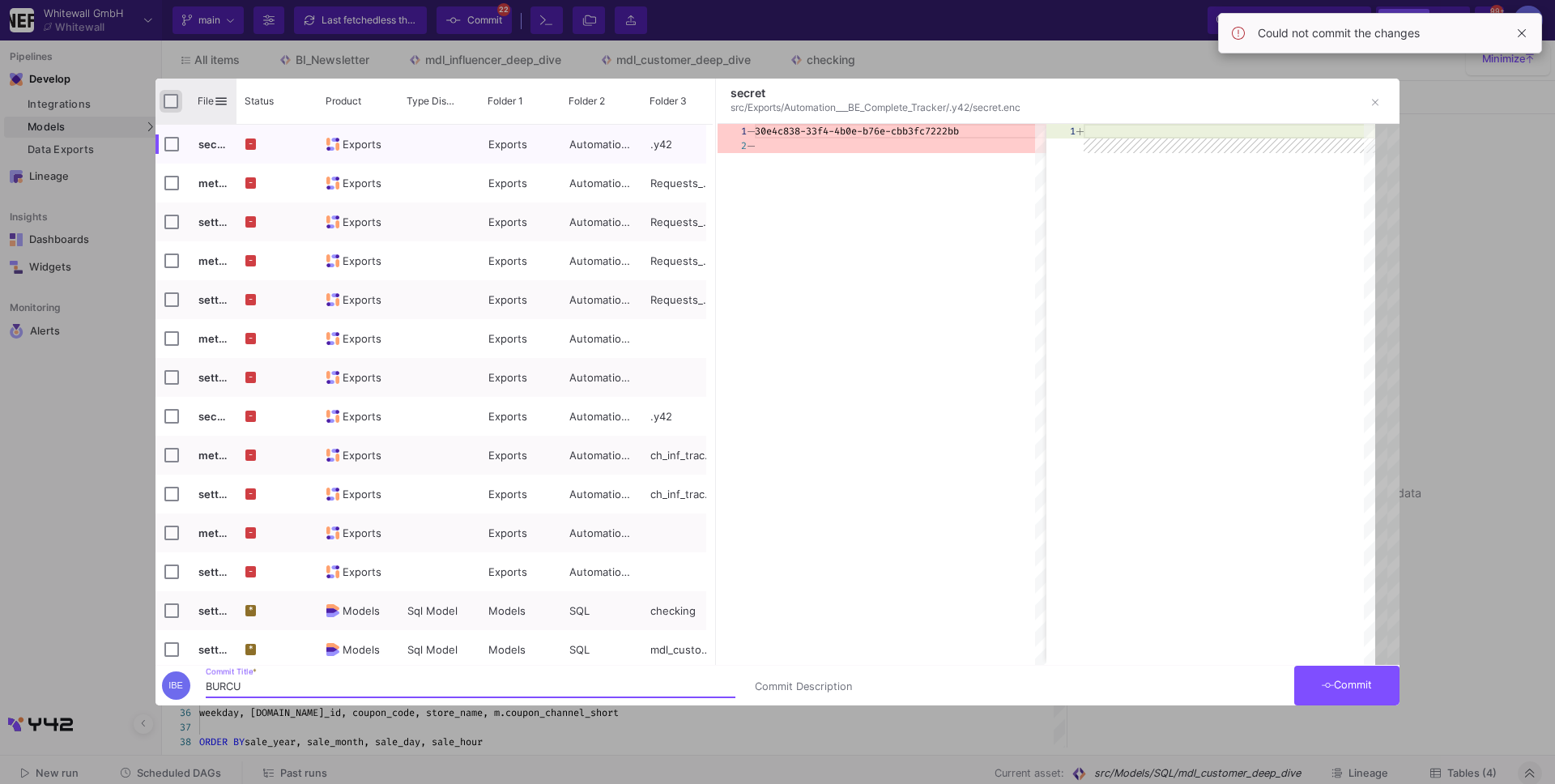
checkbox input "true"
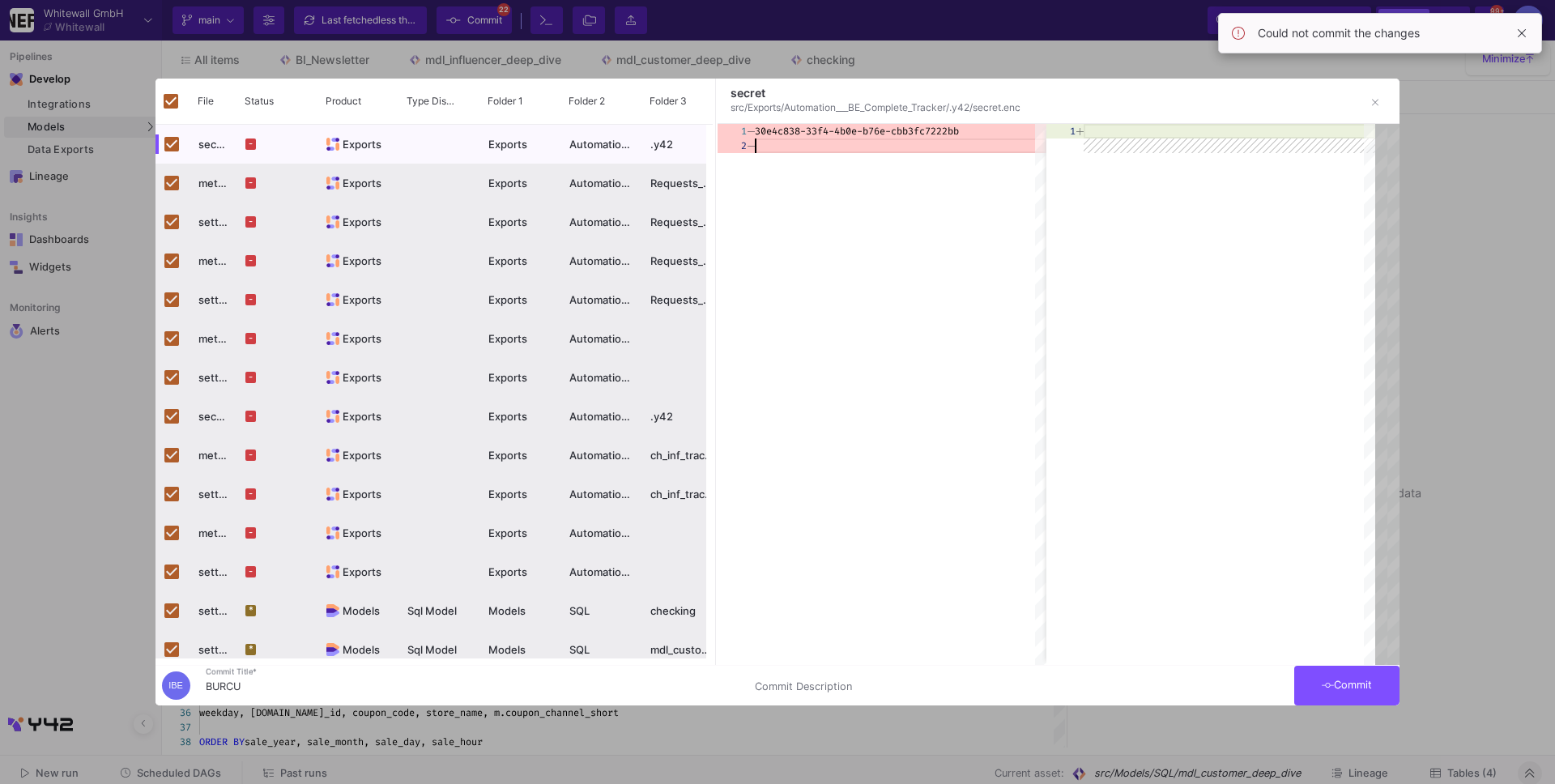
drag, startPoint x: 959, startPoint y: 372, endPoint x: 959, endPoint y: 536, distance: 164.0
click at [959, 536] on div "30e4c838-33f4-4b0e-b76e-cbb3fc7222bb" at bounding box center [900, 394] width 291 height 541
click at [1313, 687] on button "Commit" at bounding box center [1347, 685] width 105 height 40
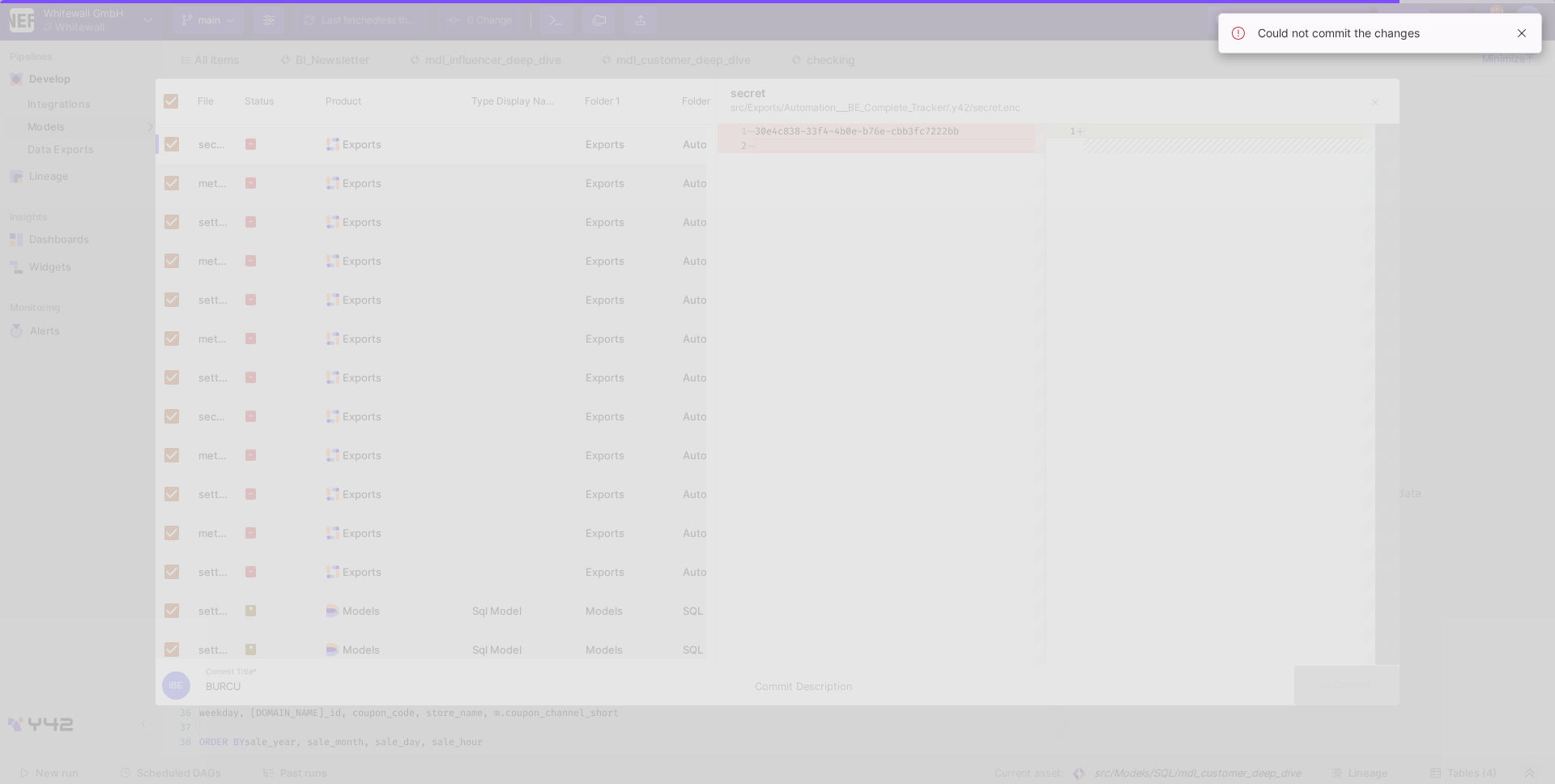
checkbox input "false"
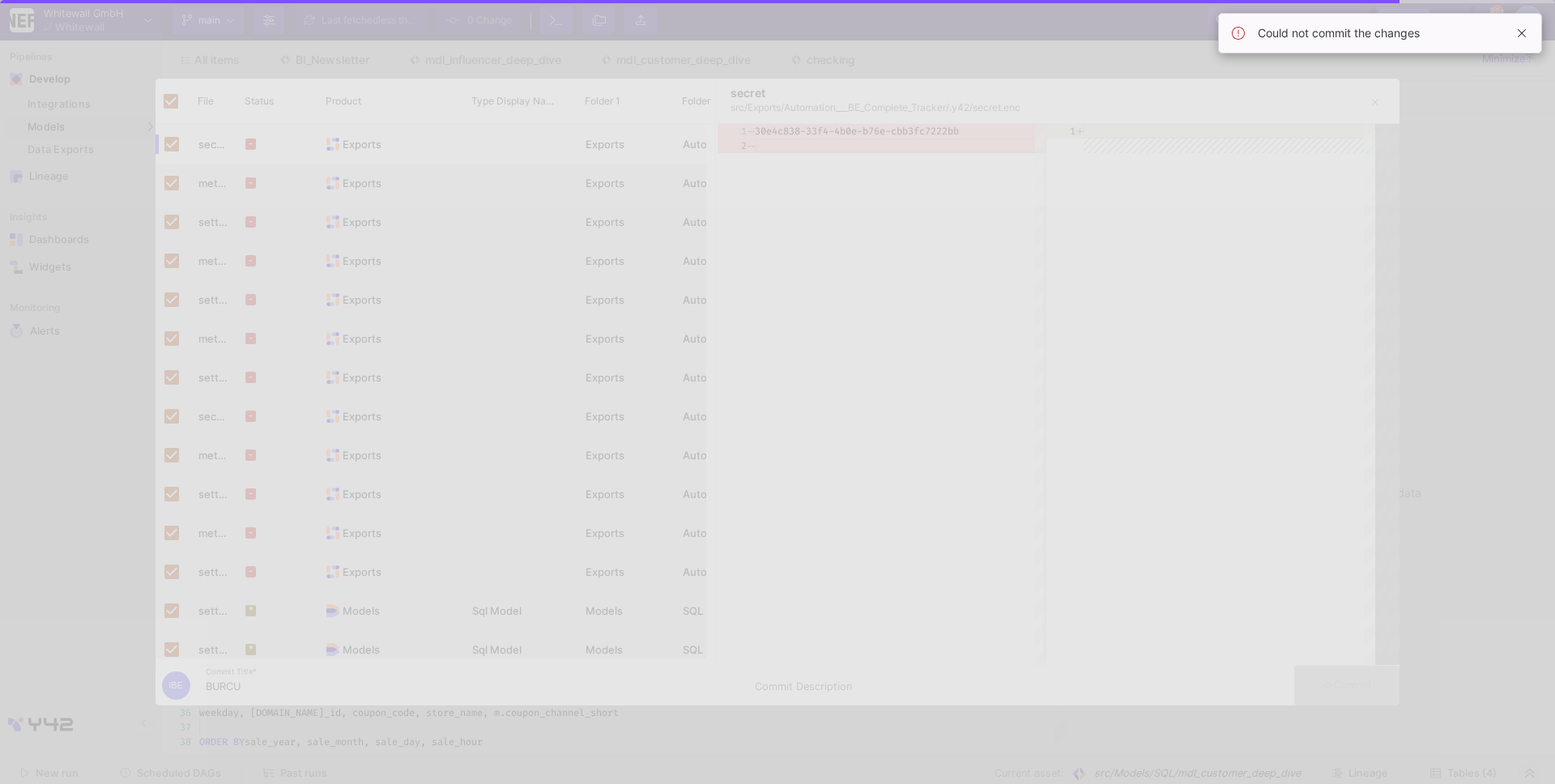
checkbox input "false"
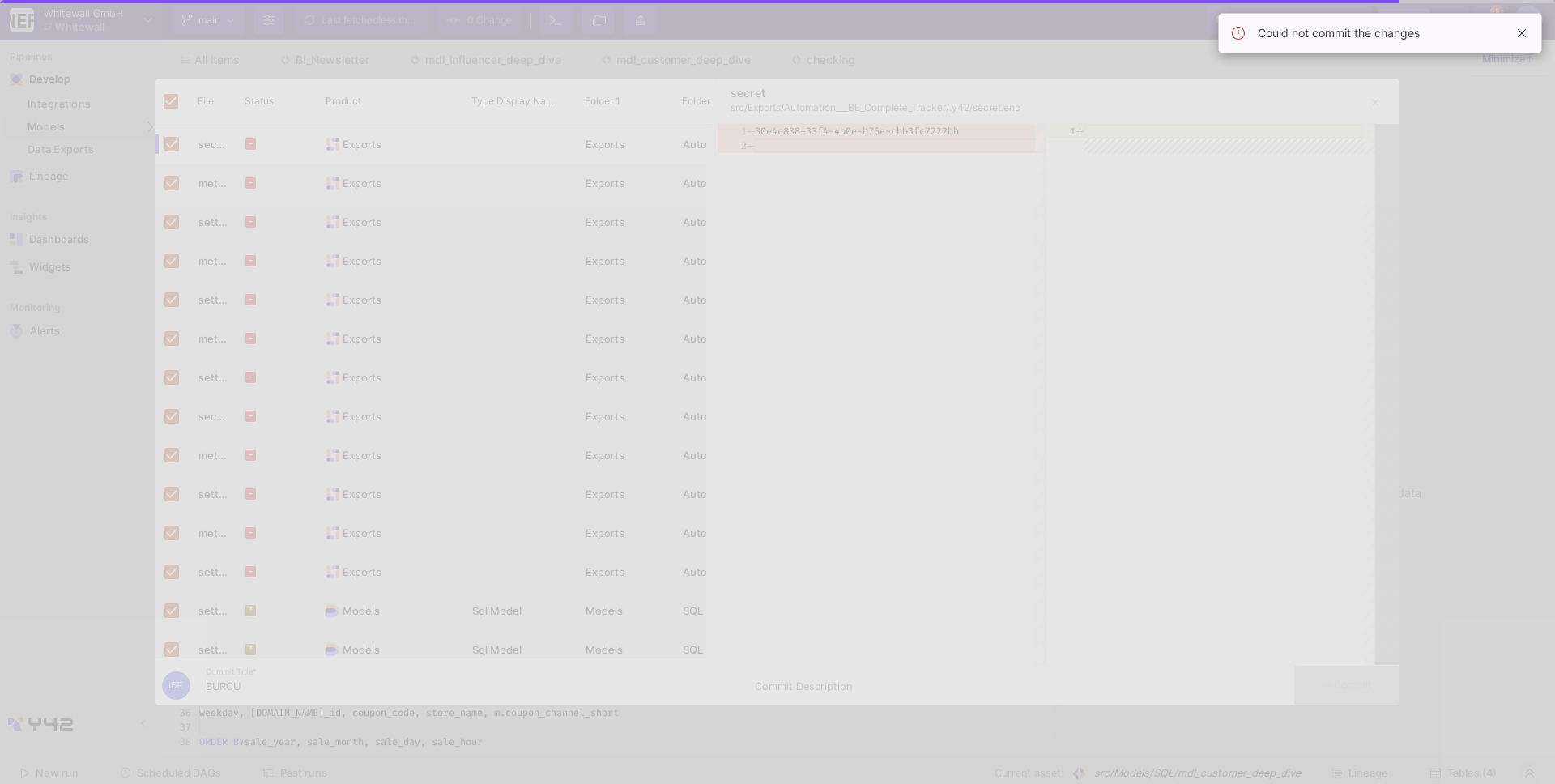
checkbox input "false"
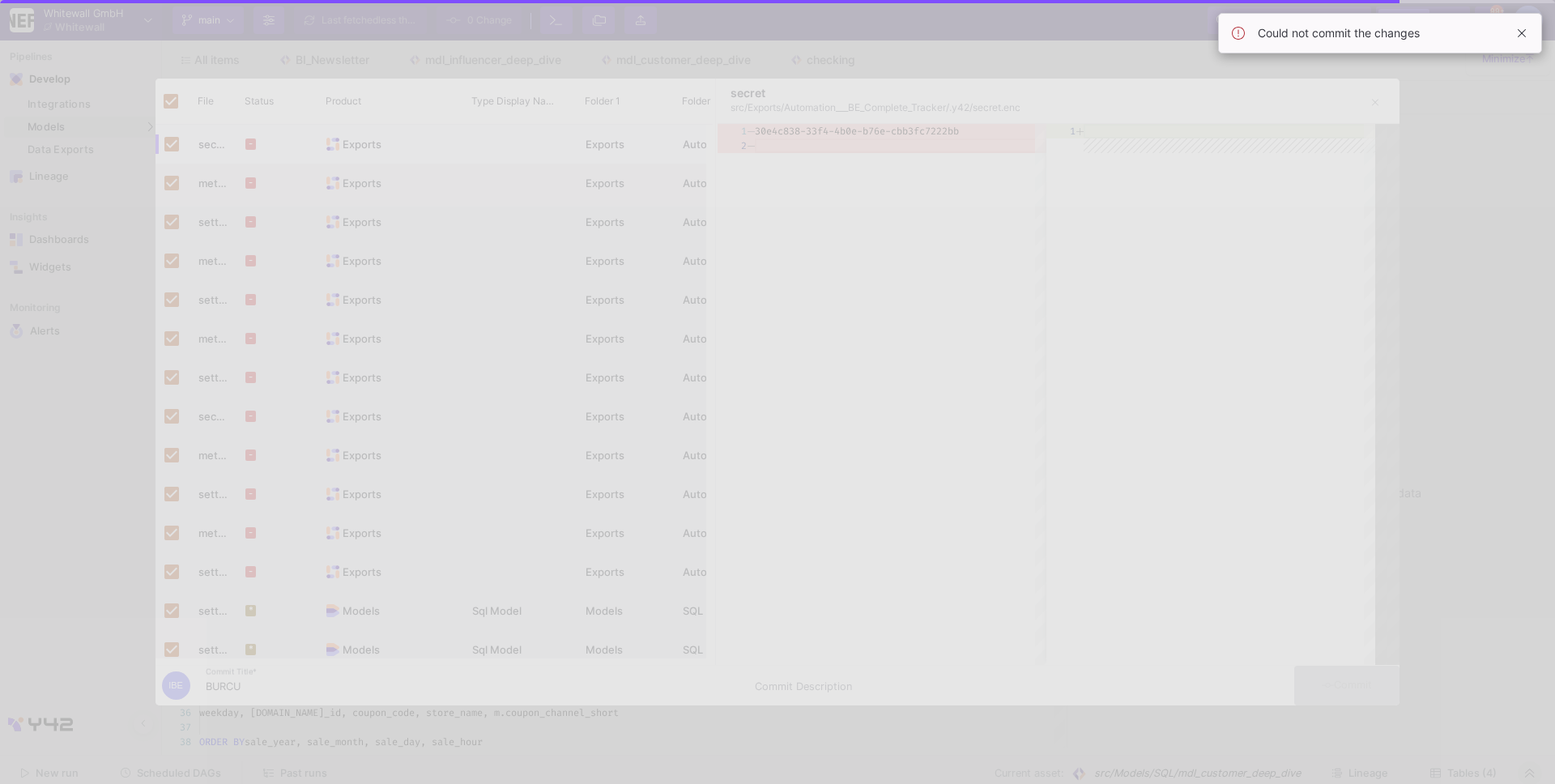
checkbox input "false"
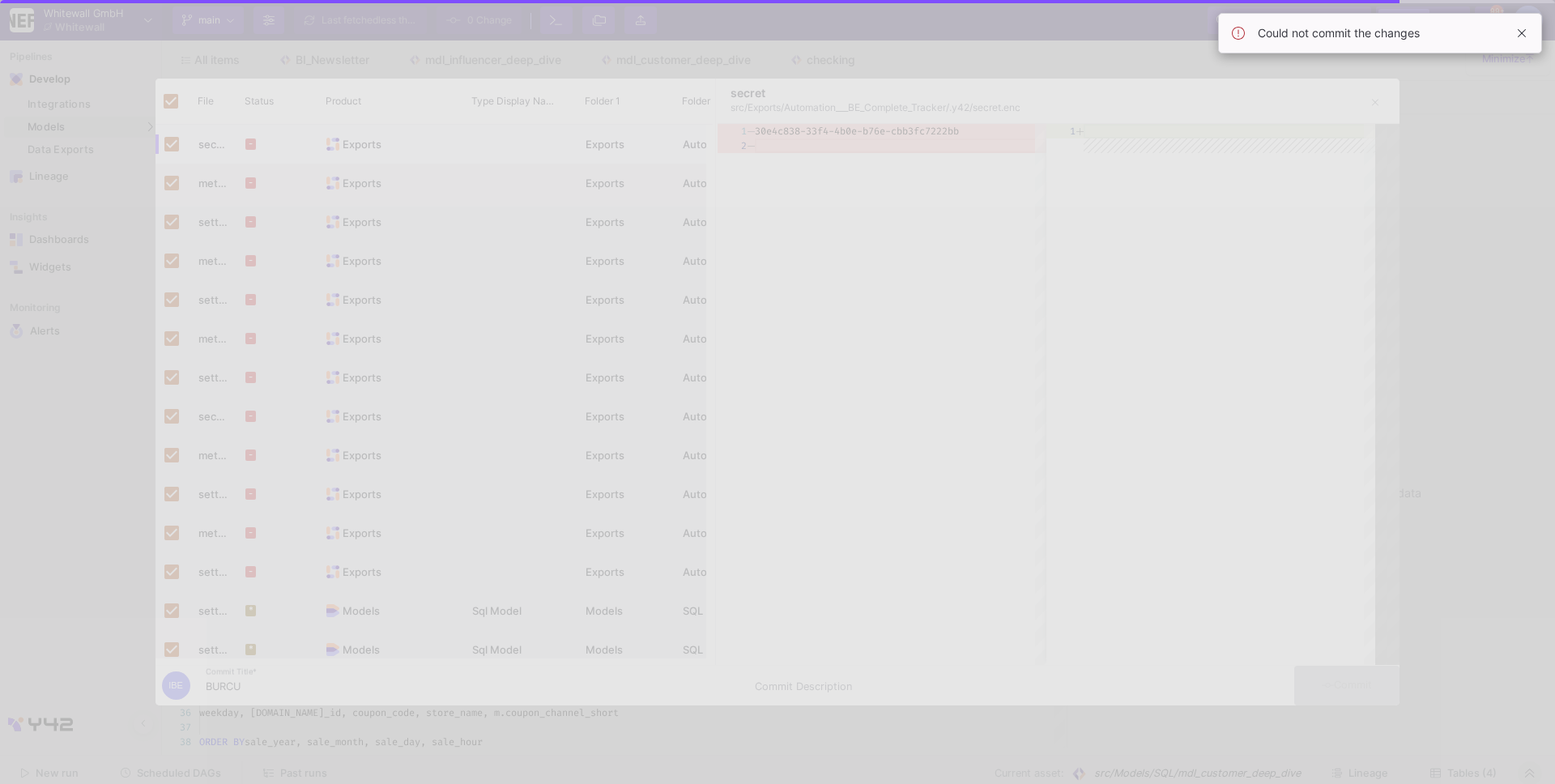
checkbox input "false"
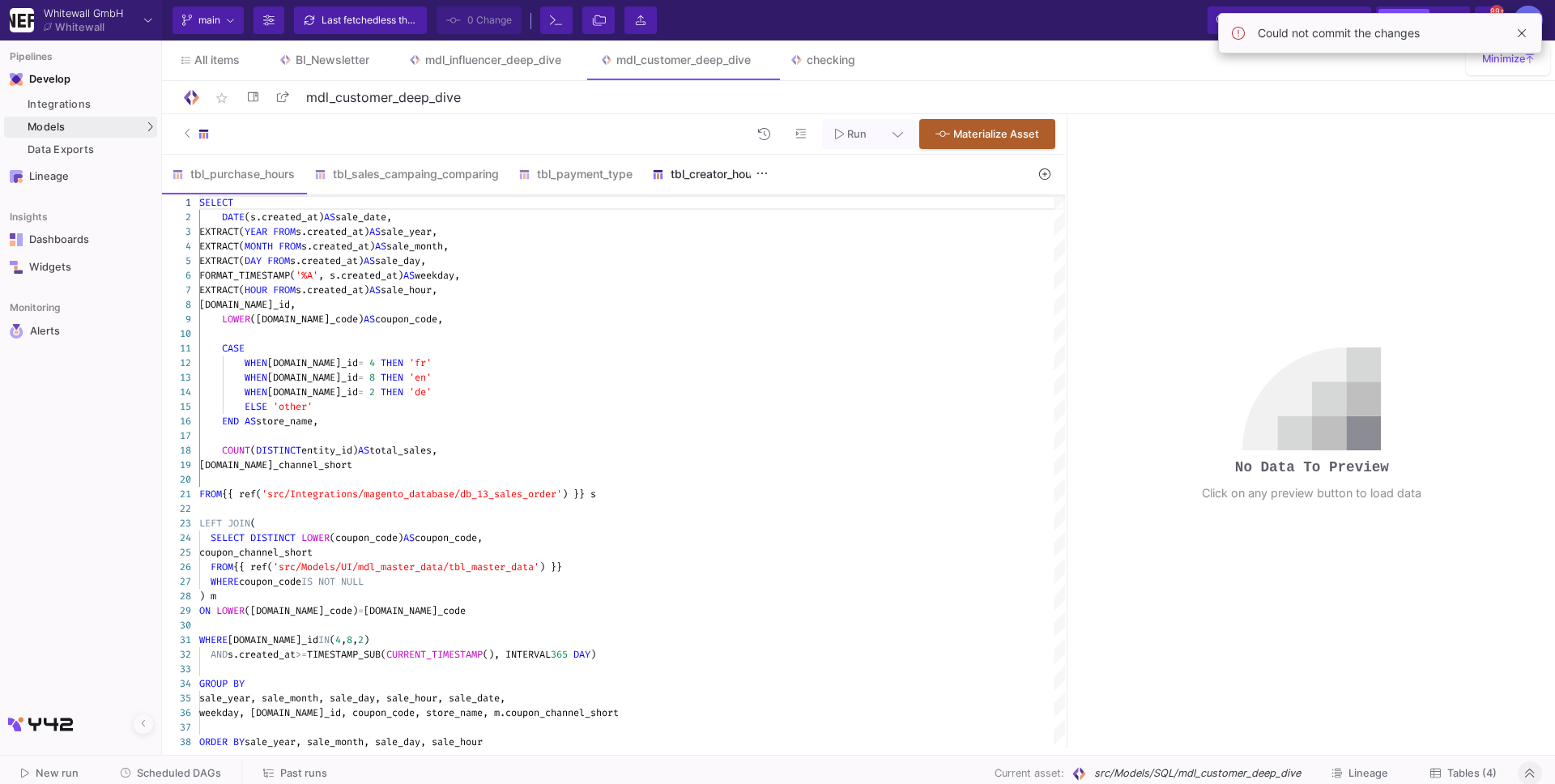
click at [702, 175] on div "tbl_creator_house" at bounding box center [708, 175] width 113 height 13
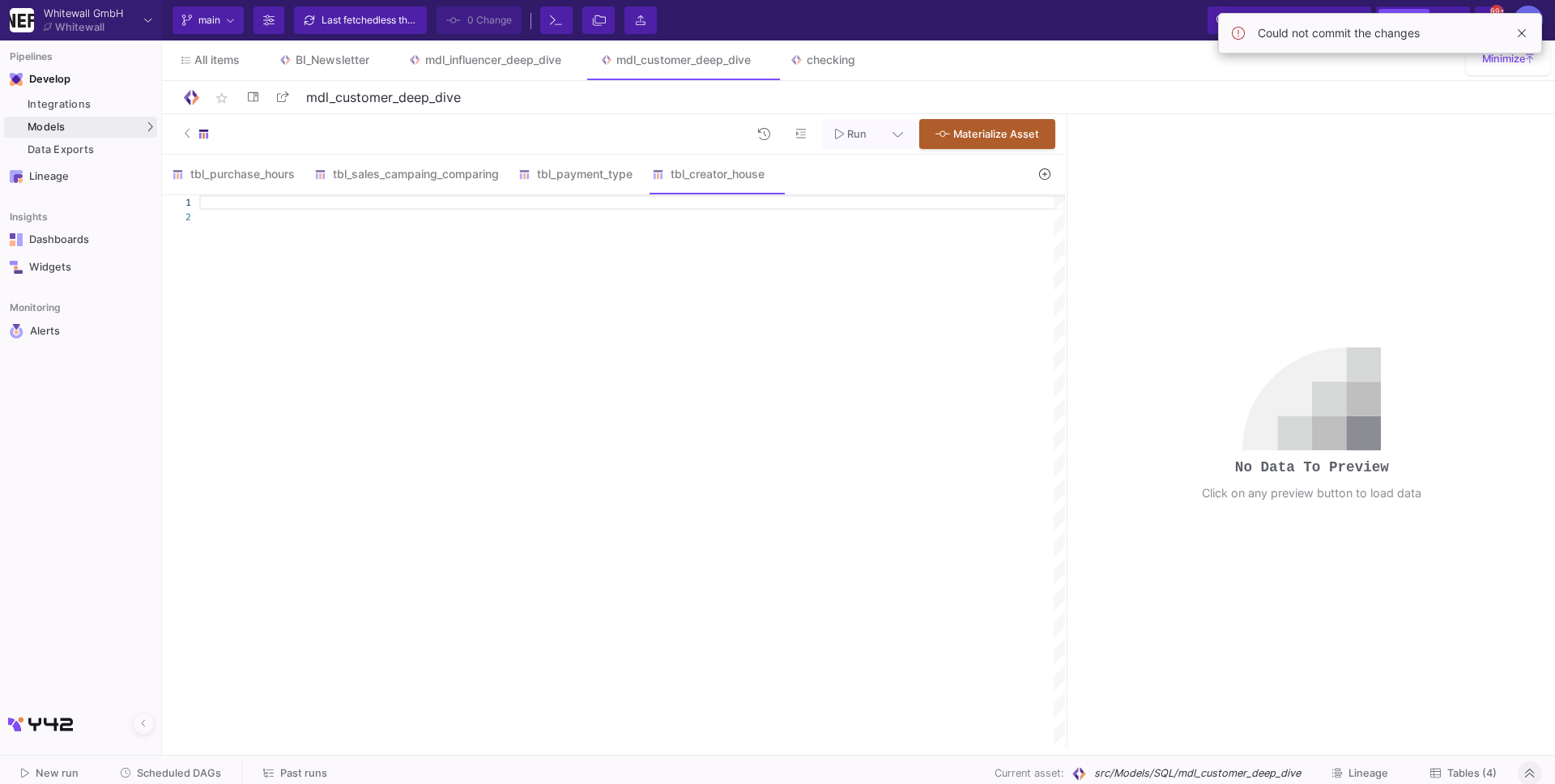
click at [629, 225] on div at bounding box center [632, 472] width 866 height 553
click at [631, 199] on div at bounding box center [632, 202] width 866 height 14
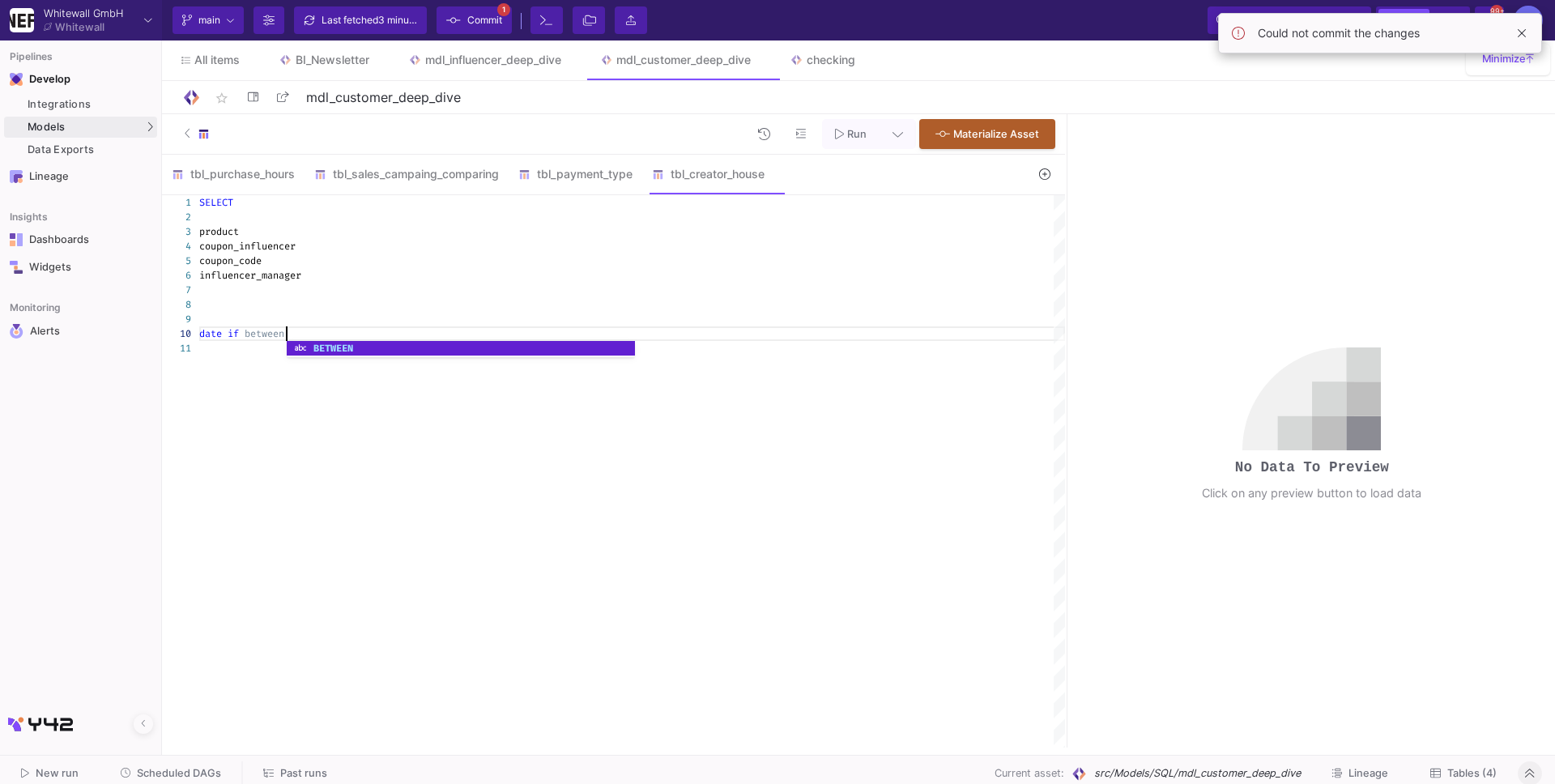
scroll to position [130, 93]
paste textarea "30/08/2024"
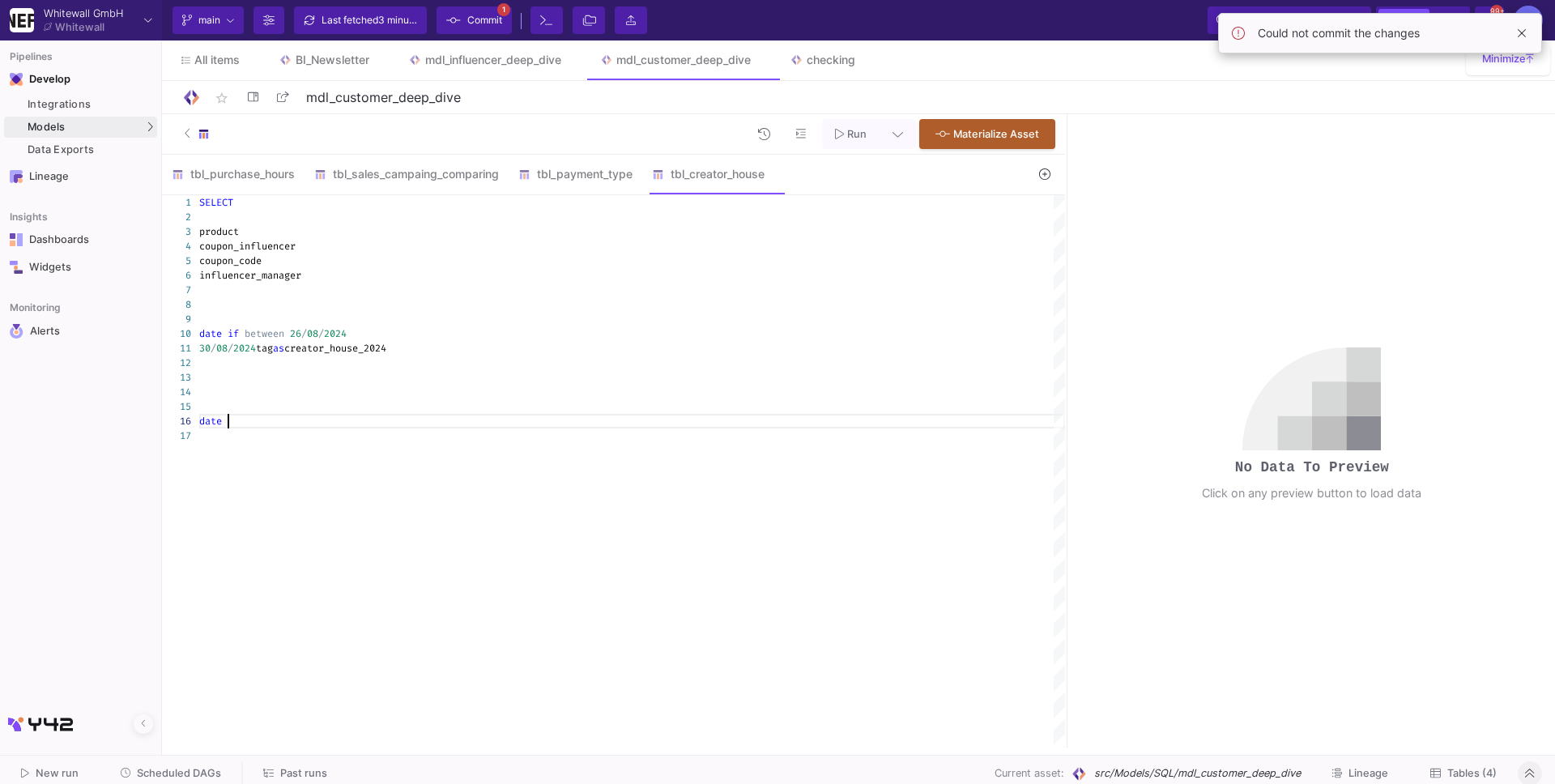
scroll to position [72, 45]
paste textarea "25/08/2025 02/09/2025"
click at [260, 330] on span "between" at bounding box center [265, 334] width 40 height 13
click at [242, 419] on span at bounding box center [241, 422] width 6 height 13
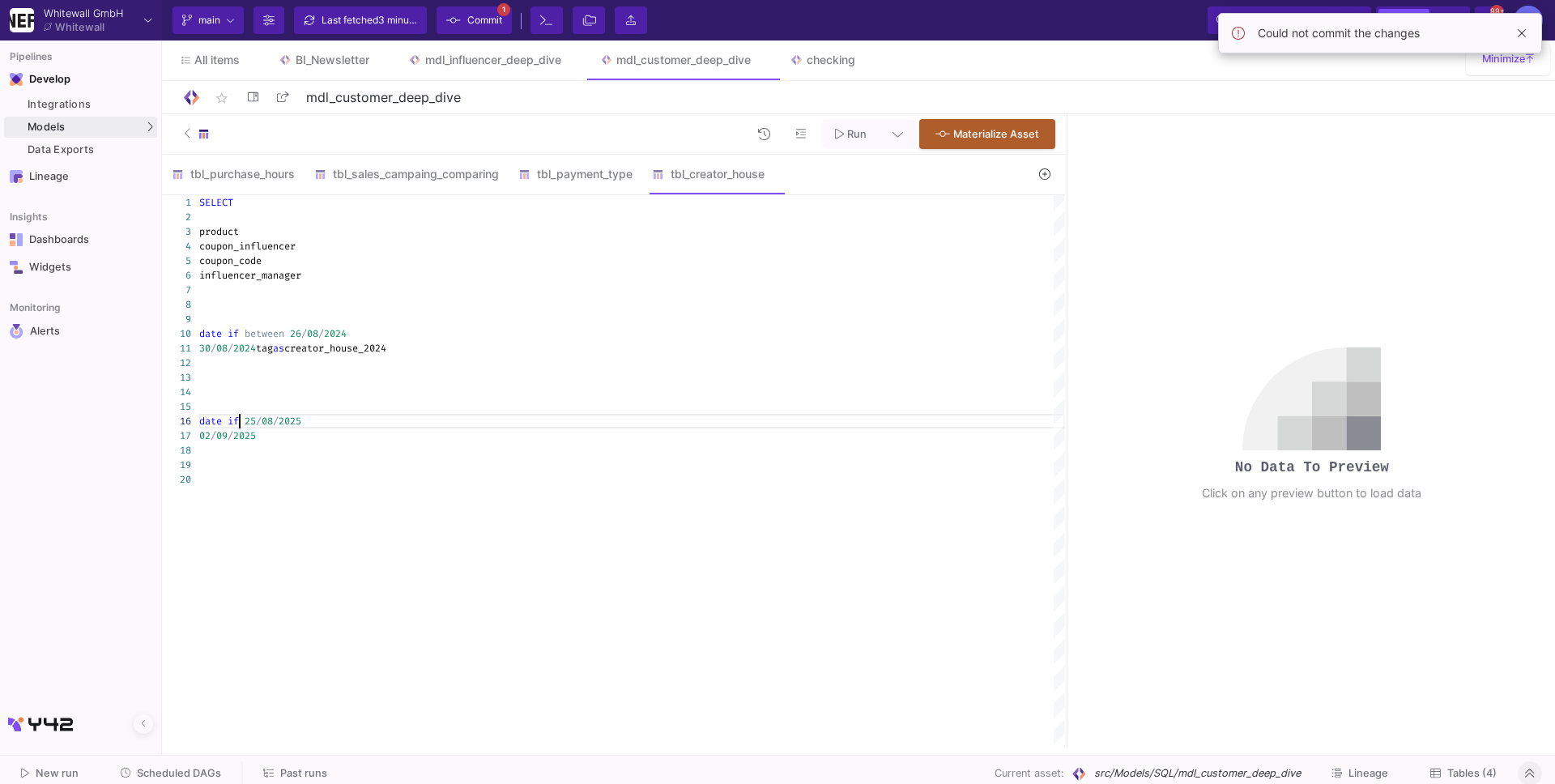
paste textarea "between"
click at [240, 424] on div "1 2 3 4 5 6 7 8 9 10 11 12 13 14 15 16 17 18 19 20 SELECT product coupon_influe…" at bounding box center [614, 472] width 904 height 553
click at [272, 438] on div "02 / 09 / 2025" at bounding box center [632, 435] width 866 height 14
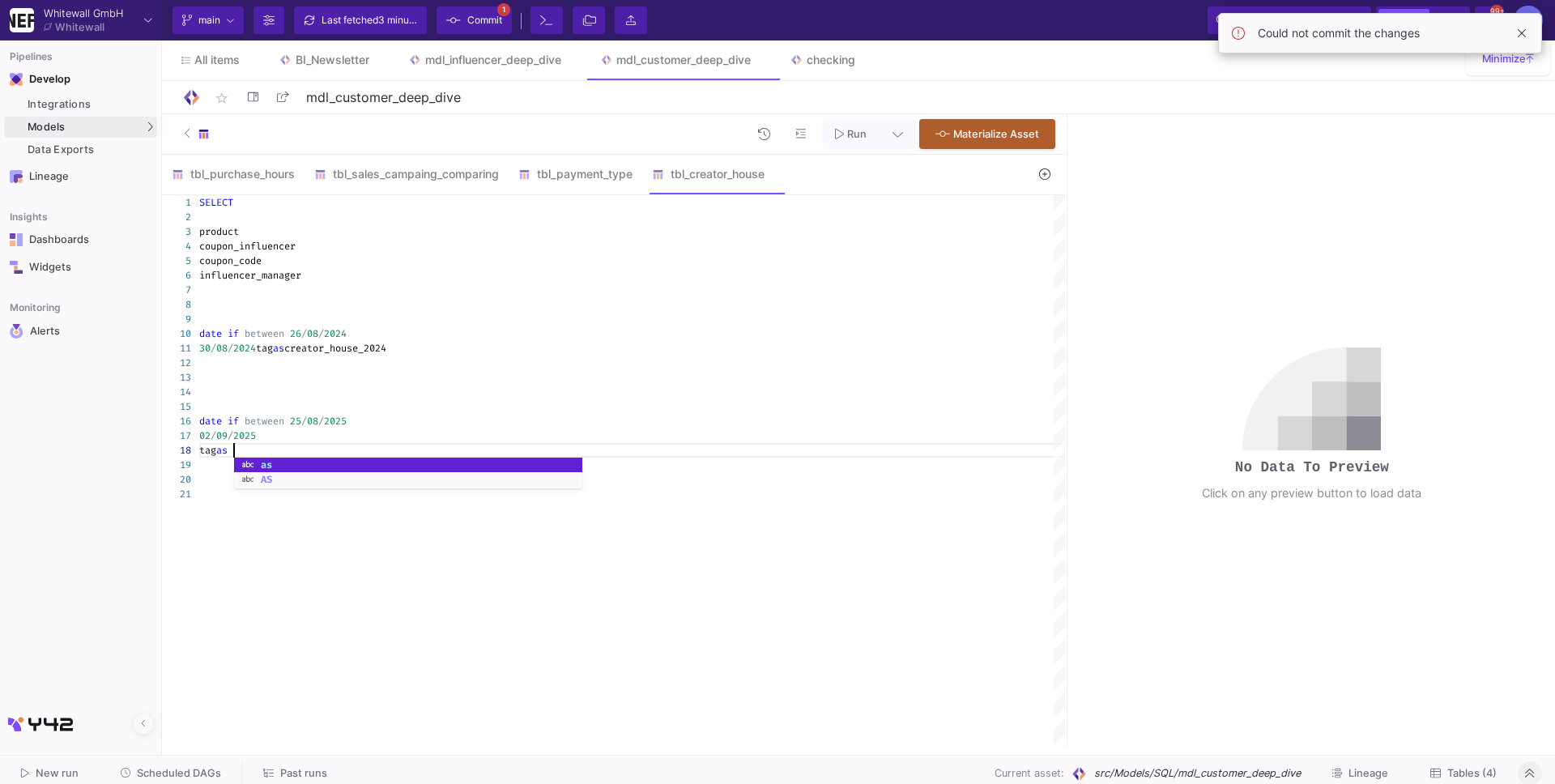
scroll to position [101, 40]
click at [330, 353] on span "creator_house_2024" at bounding box center [335, 348] width 102 height 13
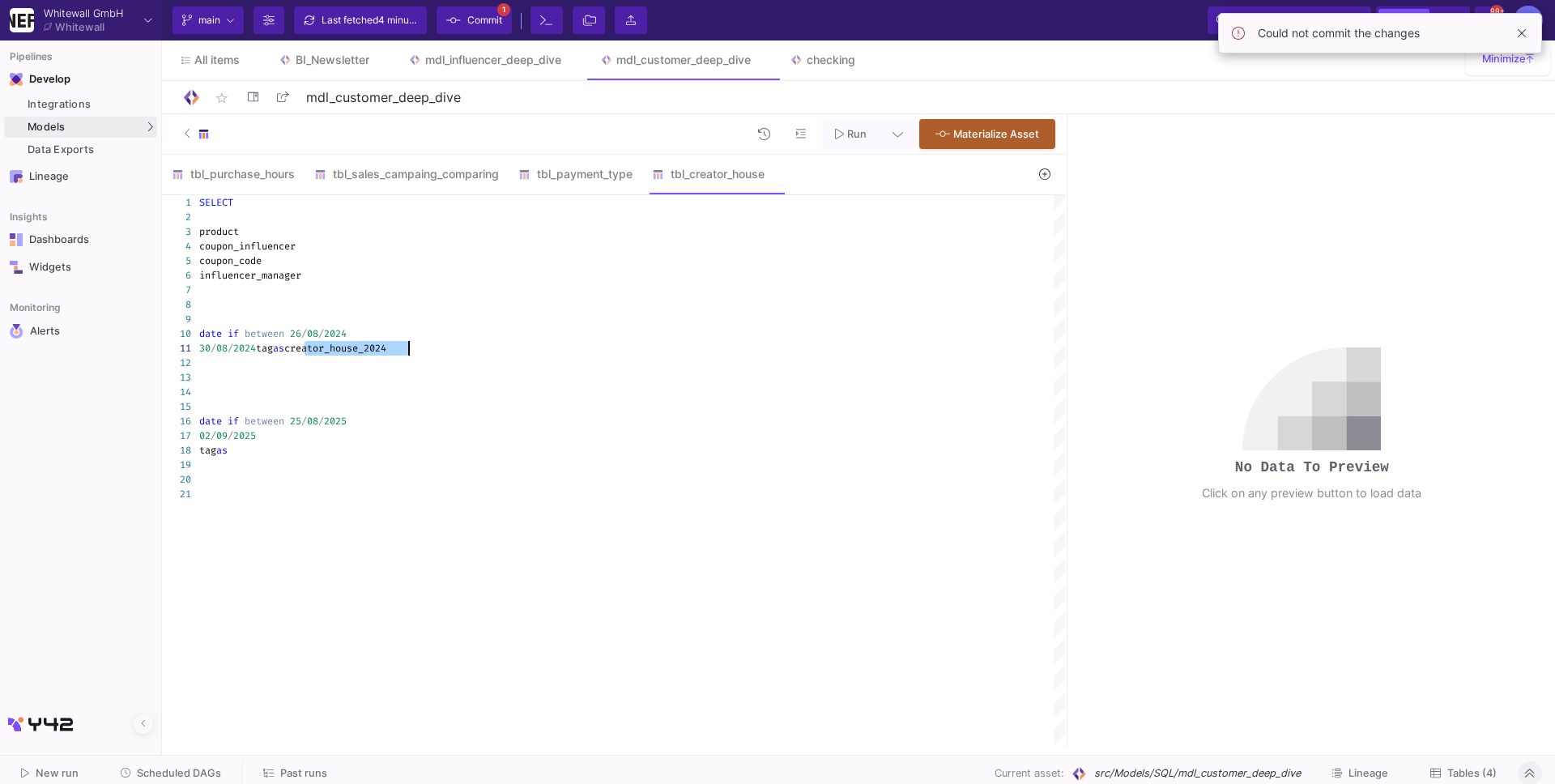
click at [311, 458] on div at bounding box center [632, 464] width 866 height 14
paste textarea "creator_house_2024"
click at [294, 457] on div "tag as" at bounding box center [632, 450] width 866 height 14
paste textarea "creator_house_2024"
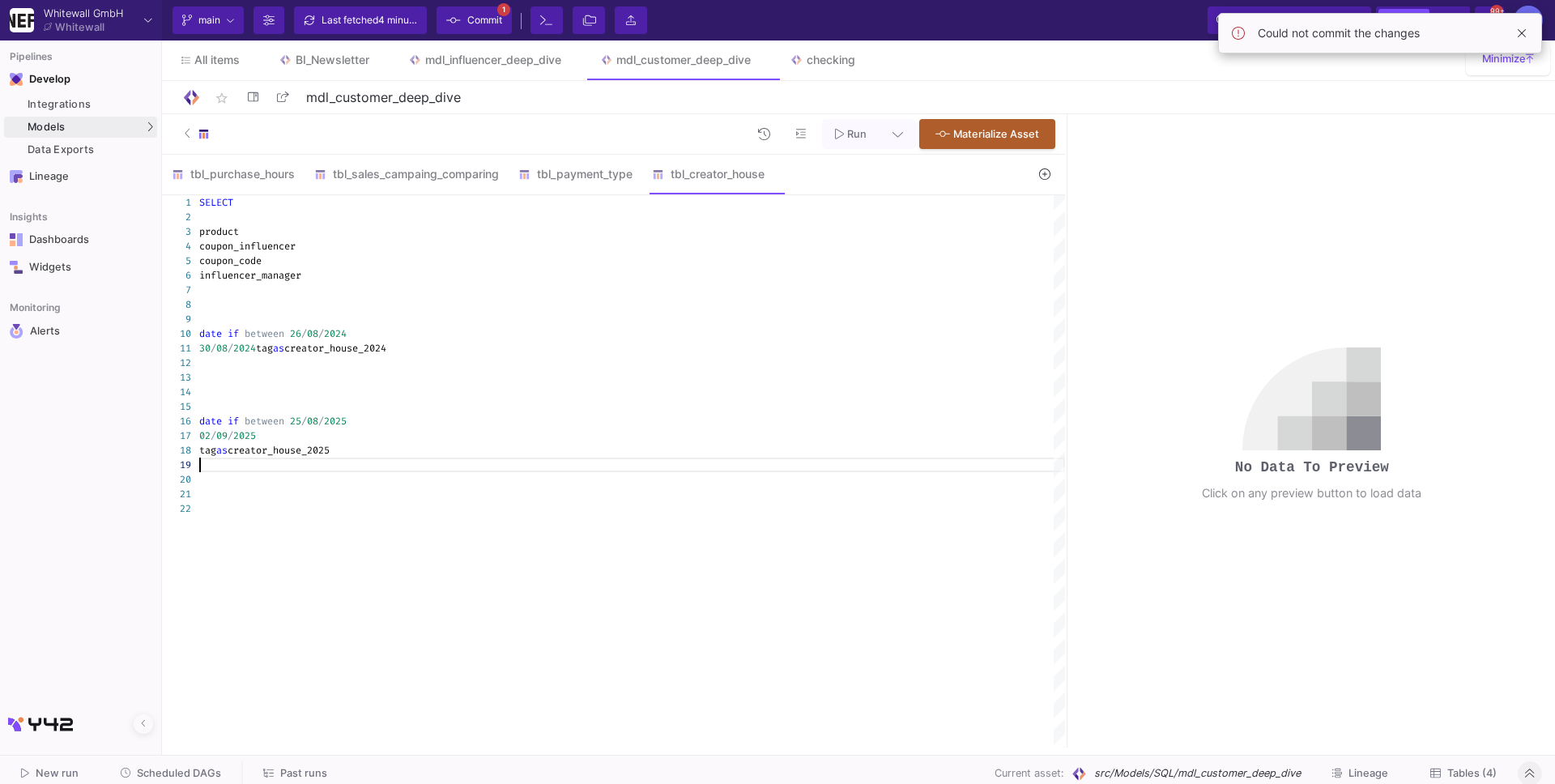
type textarea "30/08/2024 tag as creator_house_2024 date if between 25/08/2025 02/09/2025 tag …"
click at [274, 362] on div at bounding box center [632, 362] width 866 height 14
click at [387, 350] on span "creator_house_2024" at bounding box center [335, 348] width 102 height 13
click at [376, 366] on div at bounding box center [632, 362] width 866 height 14
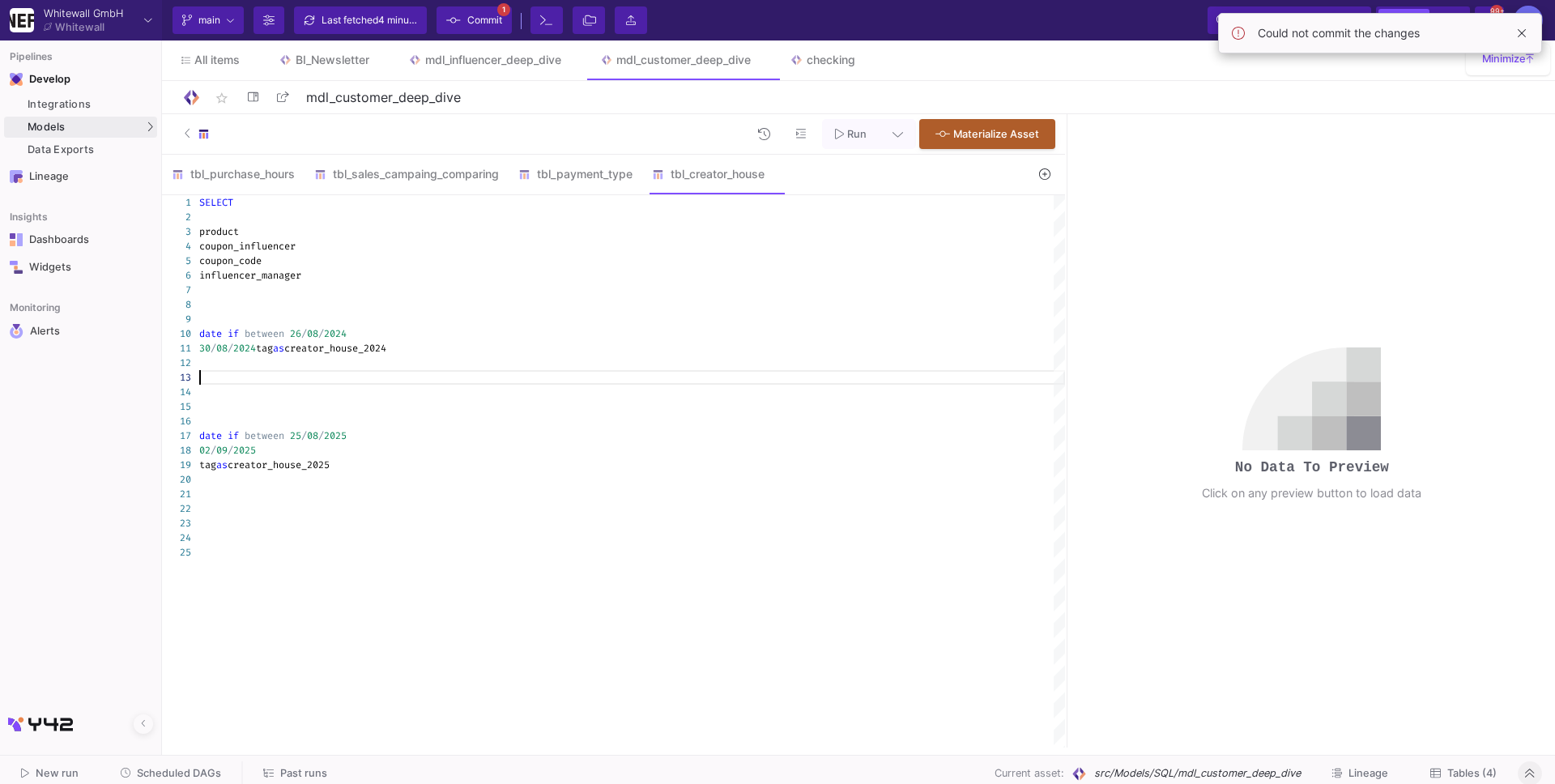
scroll to position [43, 0]
paste textarea "creator_house_2024"
click at [437, 395] on div "creator_house_2024 coupon_influncer" at bounding box center [632, 392] width 866 height 14
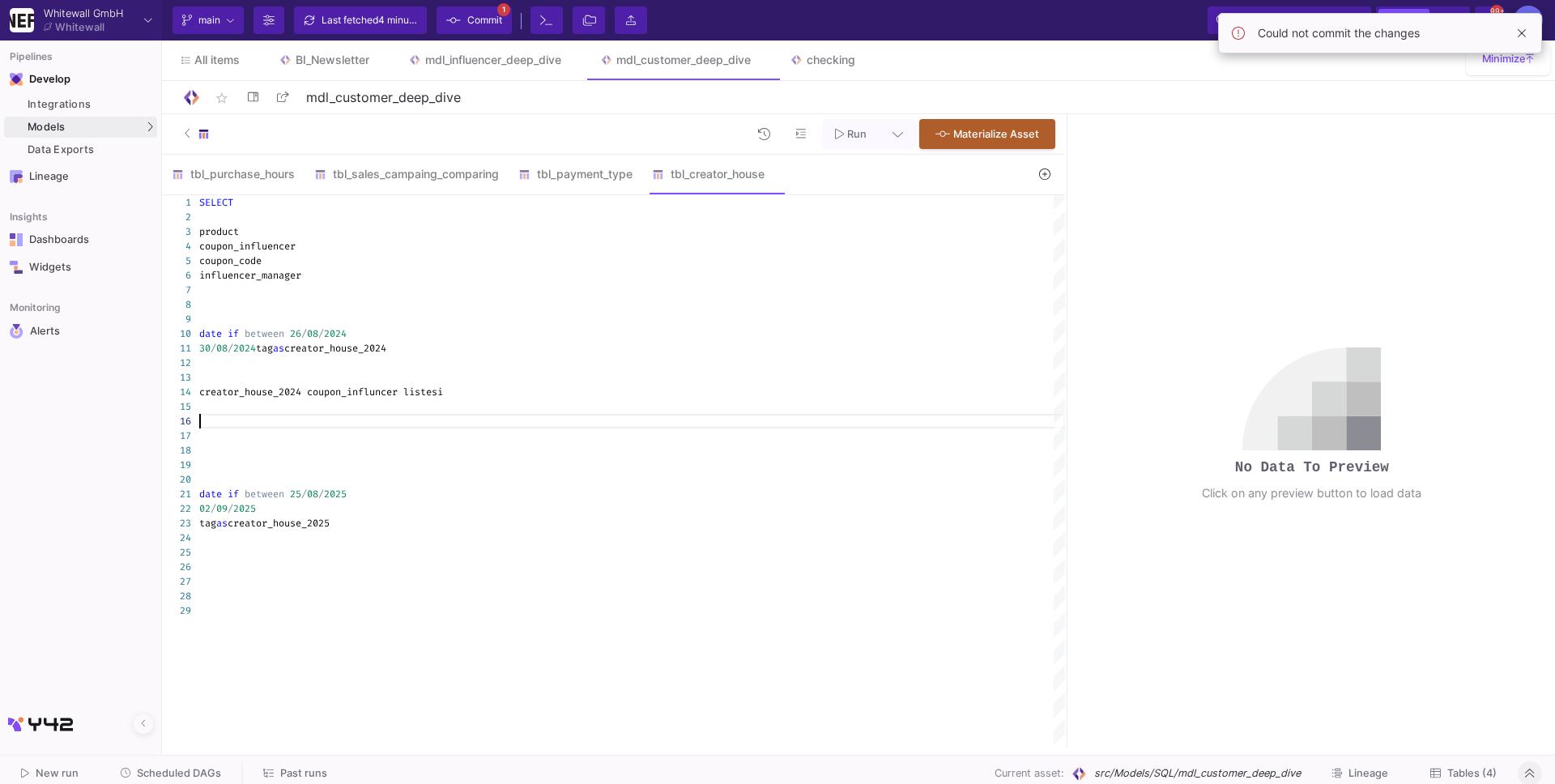
scroll to position [72, 0]
paste textarea "sophiebreuer99 caromareike lizzi1402 annrahel date if between 25/08/2025 02/09/…"
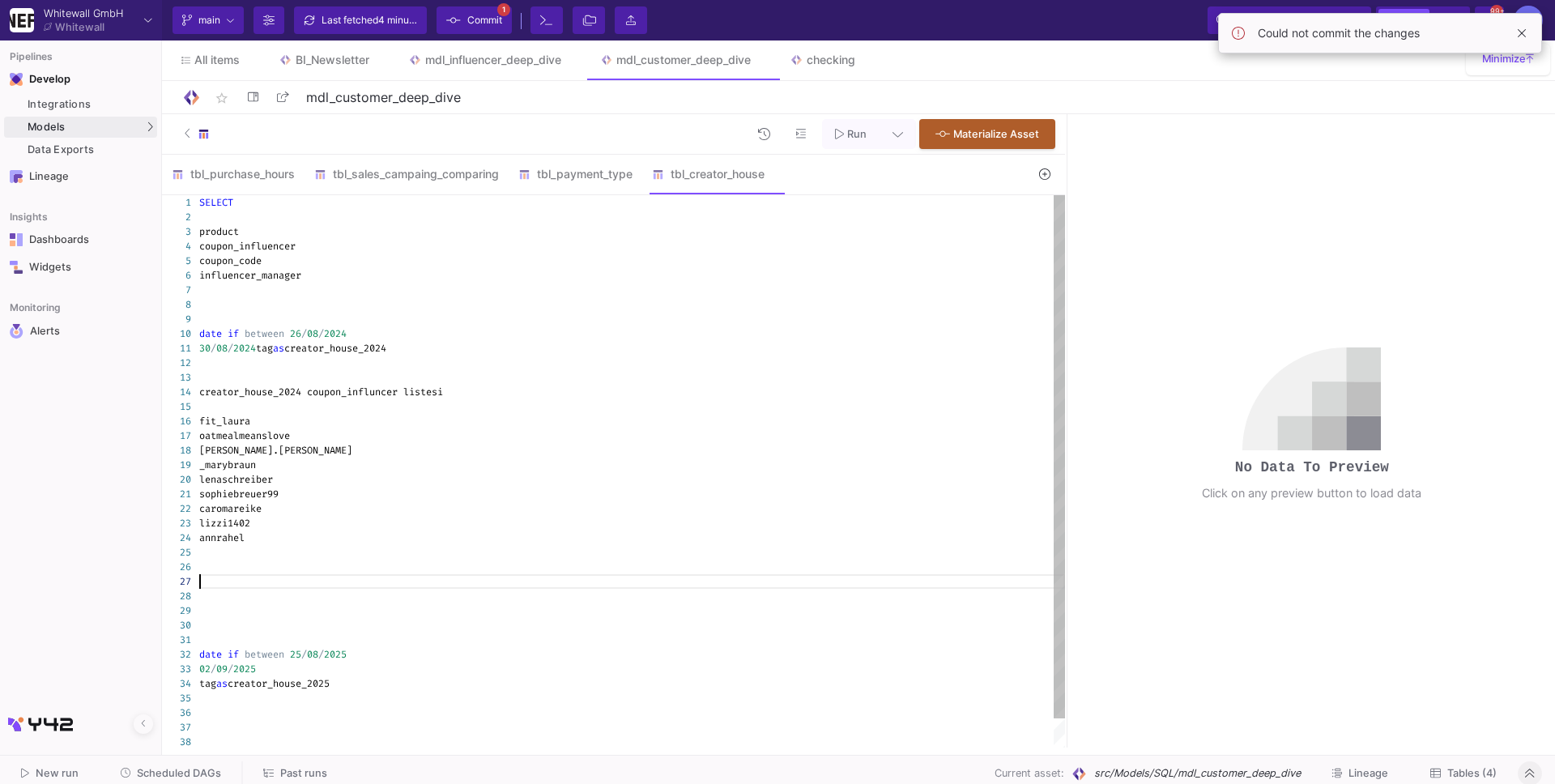
scroll to position [87, 0]
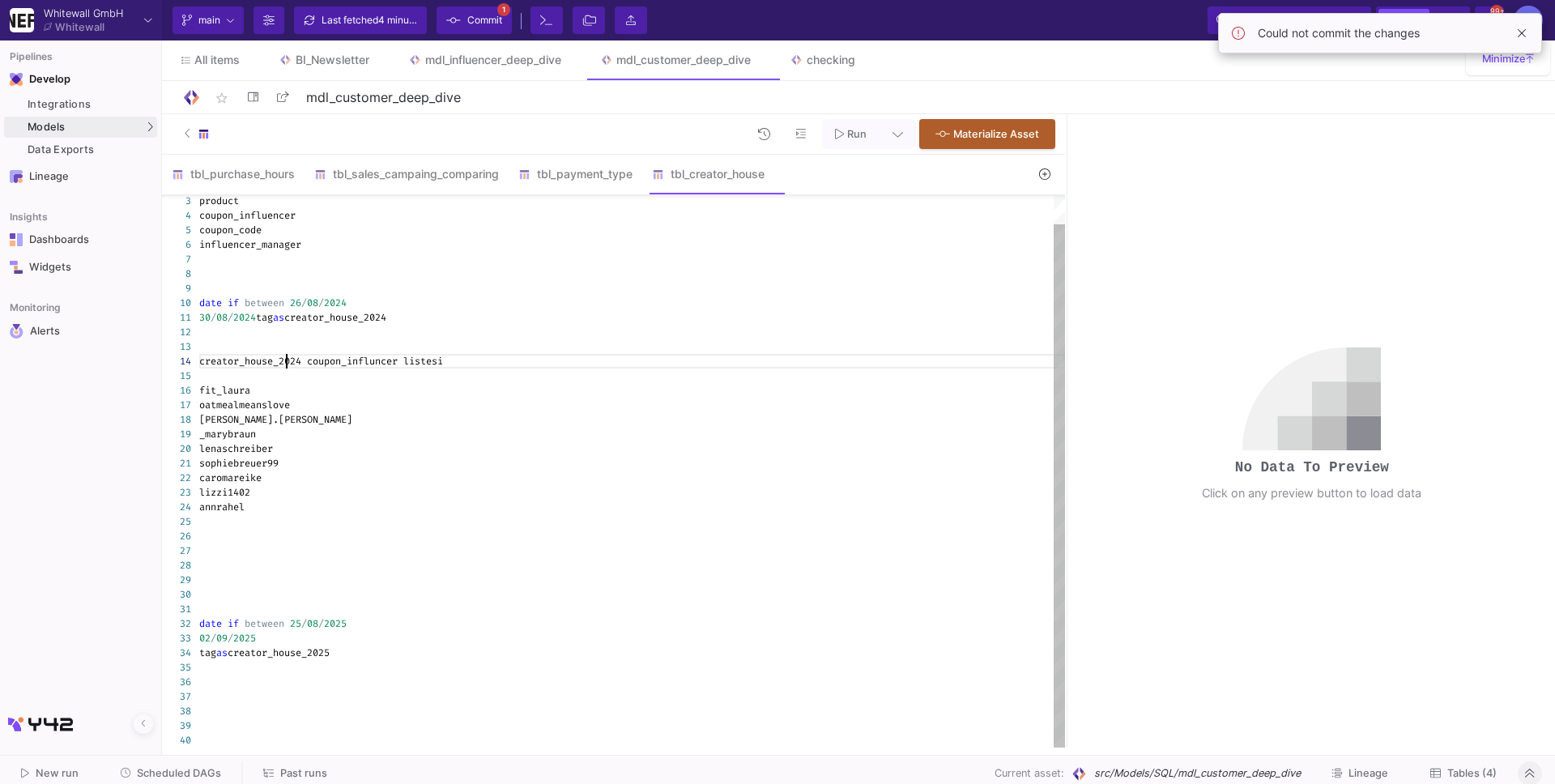
click at [287, 362] on span "creator_house_2024 coupon_influncer listesi" at bounding box center [322, 362] width 244 height 13
click at [317, 657] on span "creator_house_2025" at bounding box center [279, 653] width 102 height 13
click at [311, 694] on div at bounding box center [632, 695] width 866 height 14
paste textarea "creator_house_2025"
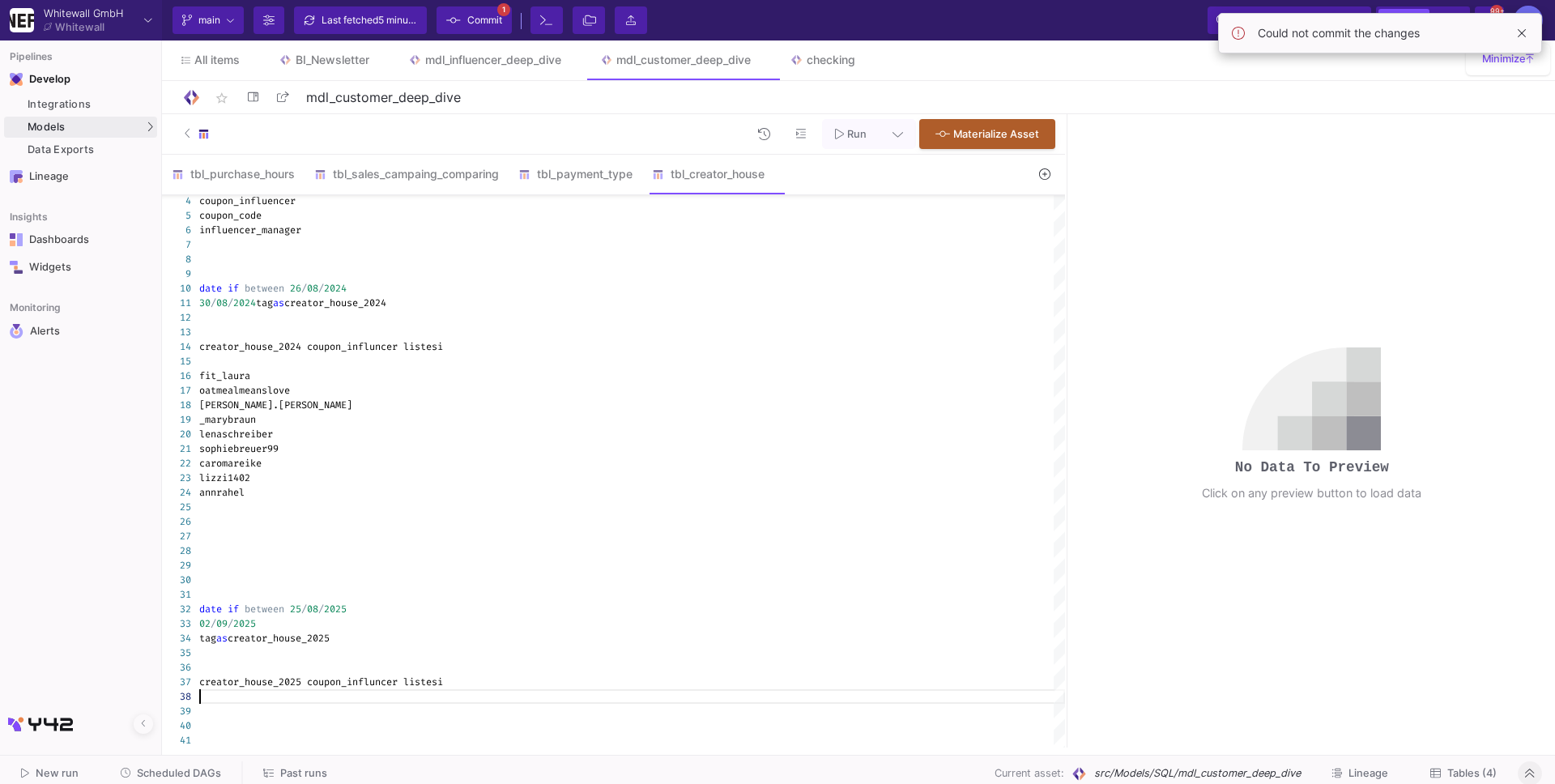
paste textarea "_marybraun sophiebreuer99 oatmealmeanslove annrahel fit__laura"
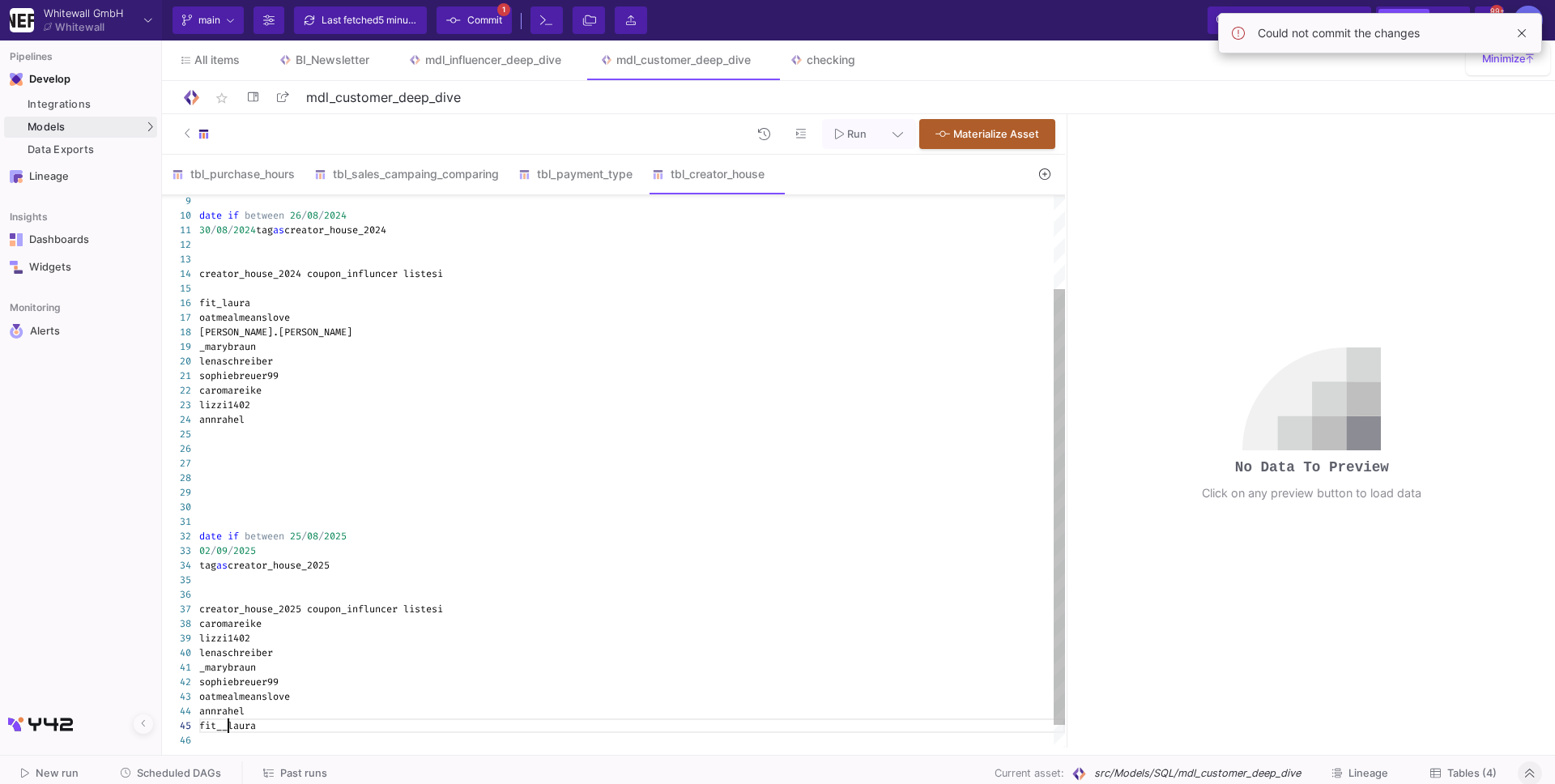
click at [228, 726] on div "9 10 11 12 29 30 31 32 13 14 28 15 16 17 18 19 20 21 22 23 24 33 34 35 36 37 25…" at bounding box center [614, 472] width 904 height 553
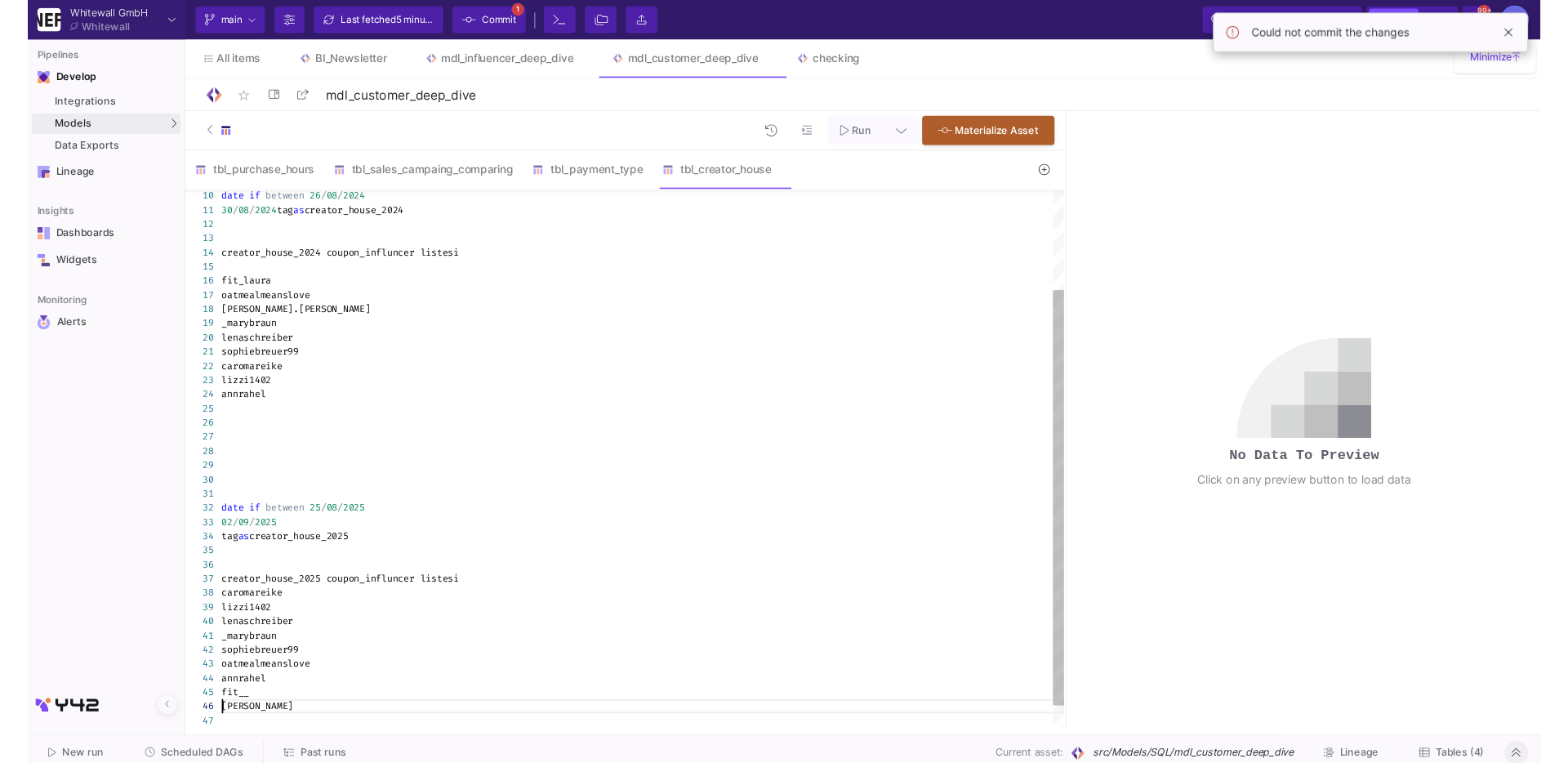
scroll to position [74, 0]
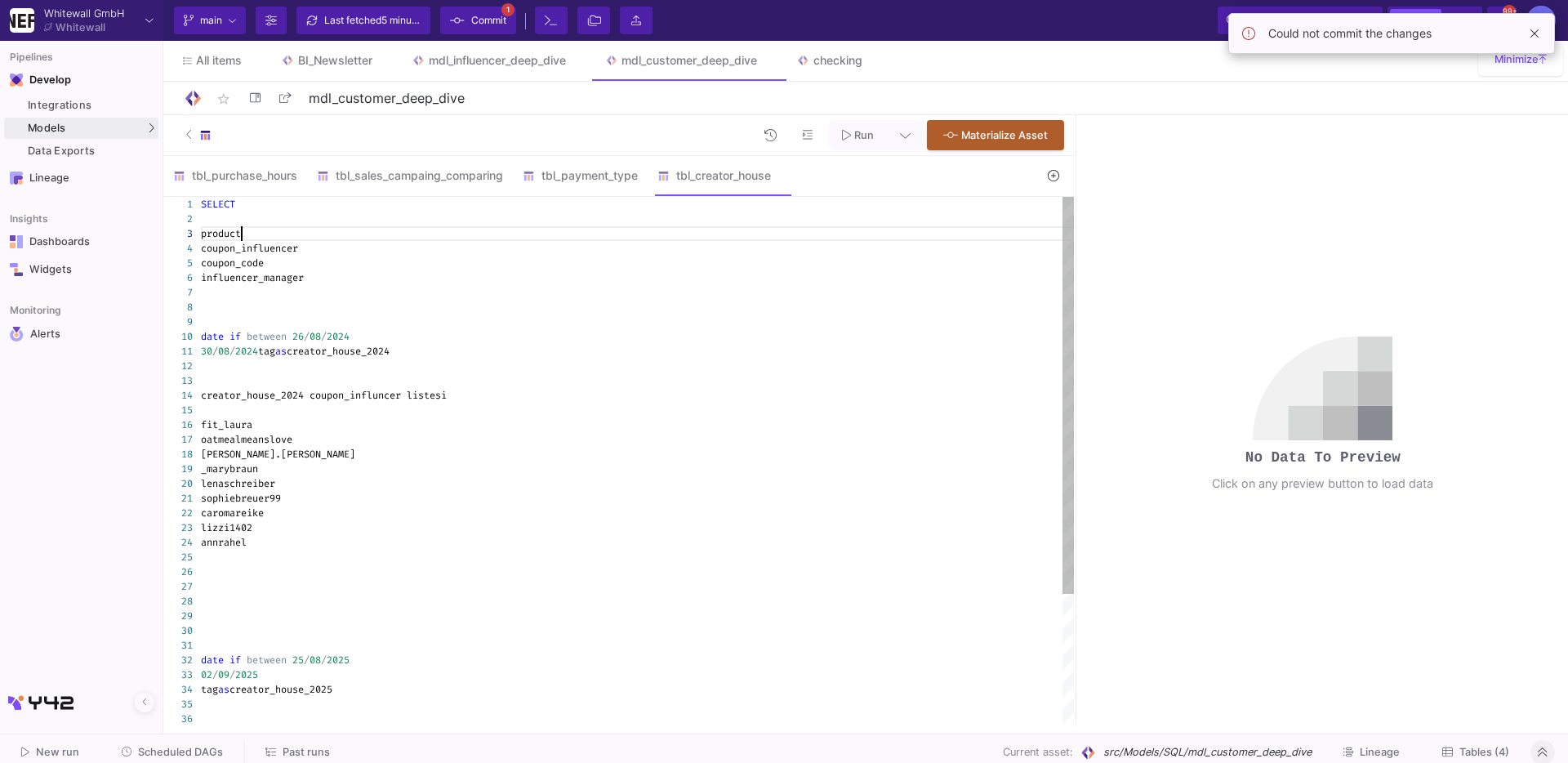
click at [392, 229] on div "product" at bounding box center [637, 233] width 873 height 14
click at [395, 241] on div "coupon_influencer" at bounding box center [637, 248] width 873 height 14
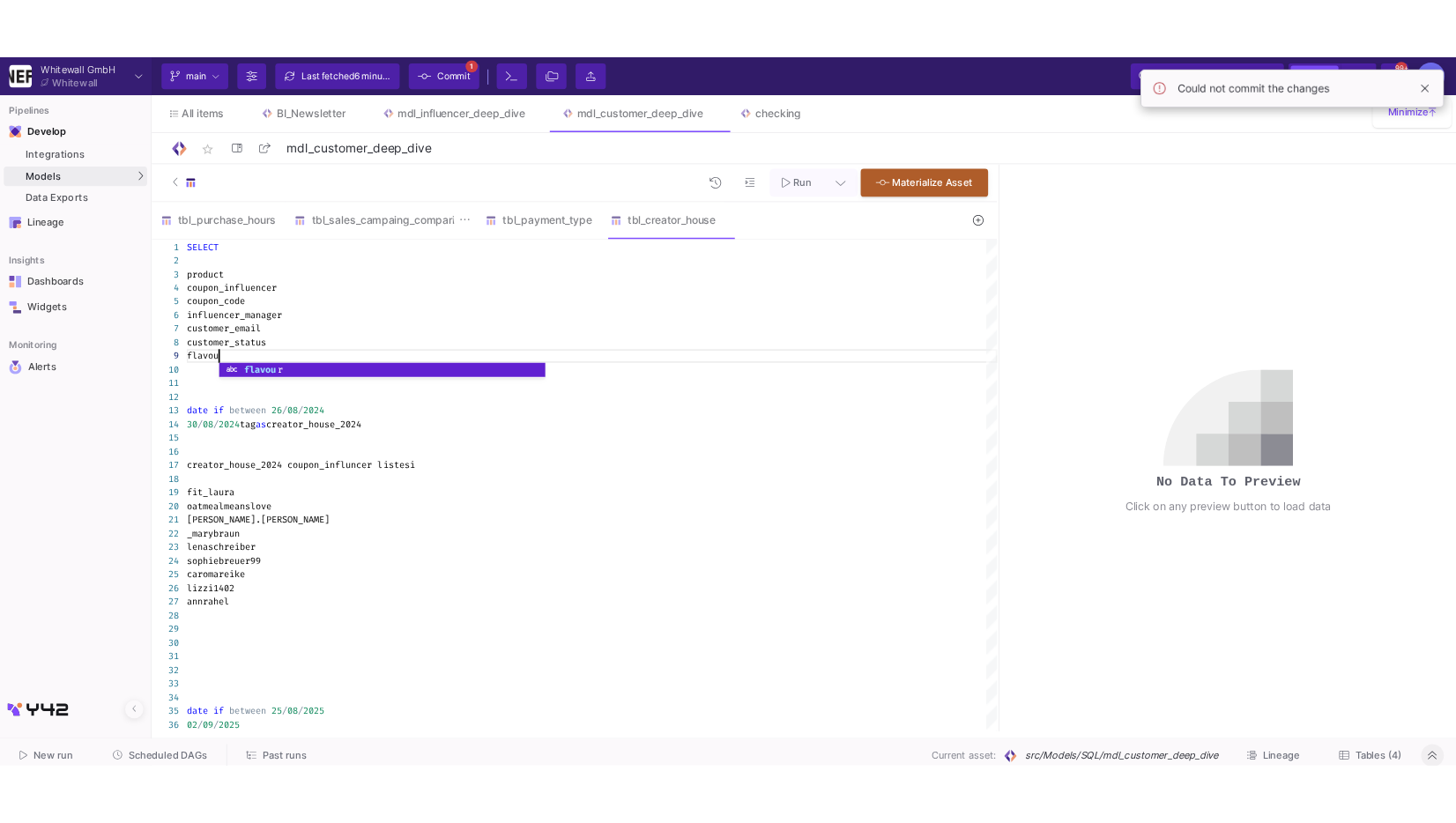
scroll to position [126, 44]
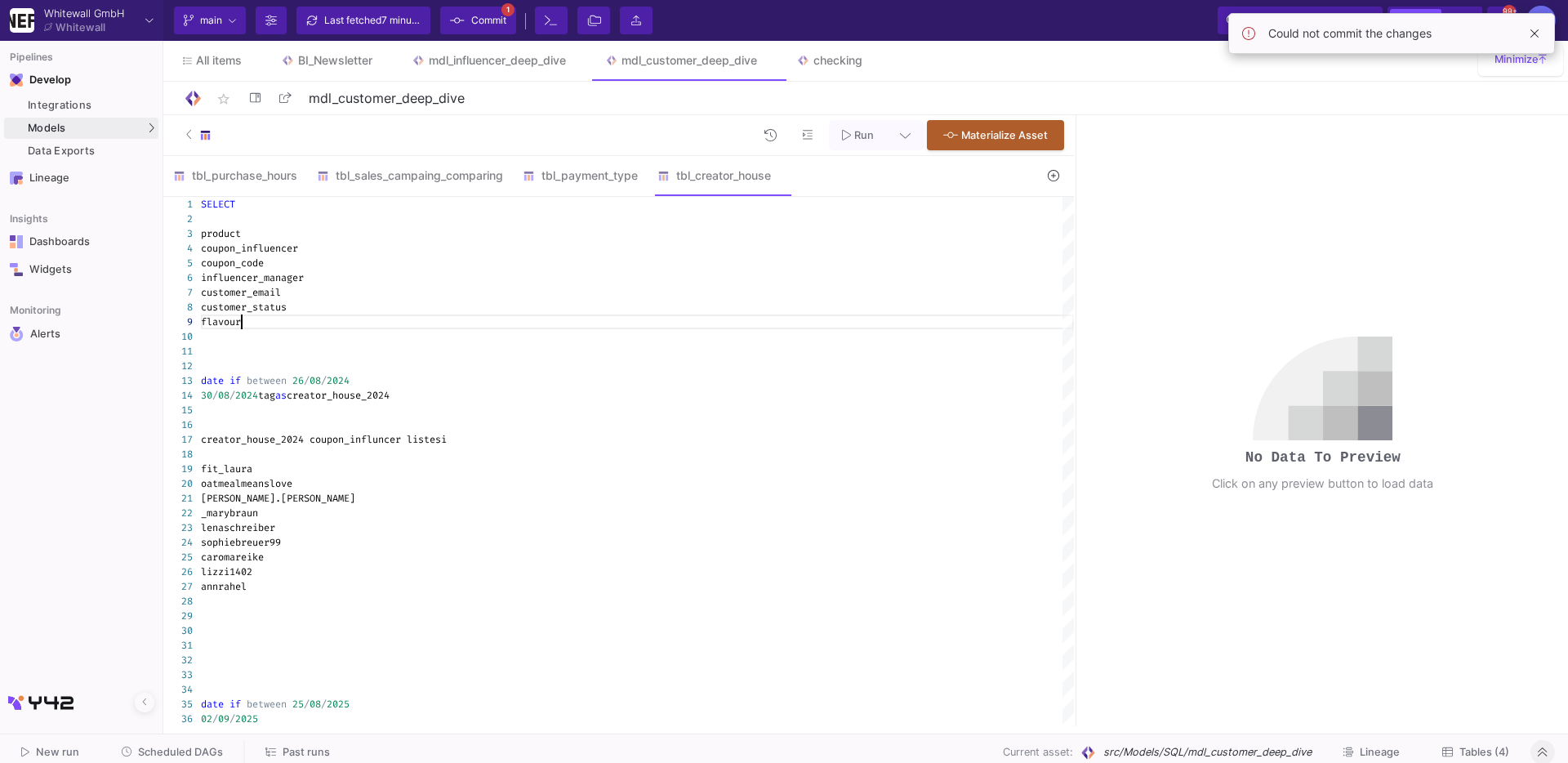
click at [407, 395] on div "32 33 34 35 16 17 31 18 19 20 21 22 23 24 25 26 27 36 28 29 30 15 14 13 11 12 5…" at bounding box center [619, 462] width 911 height 530
type textarea "SELECT product coupon_influencer coupon_code influencer_manager customer_email …"
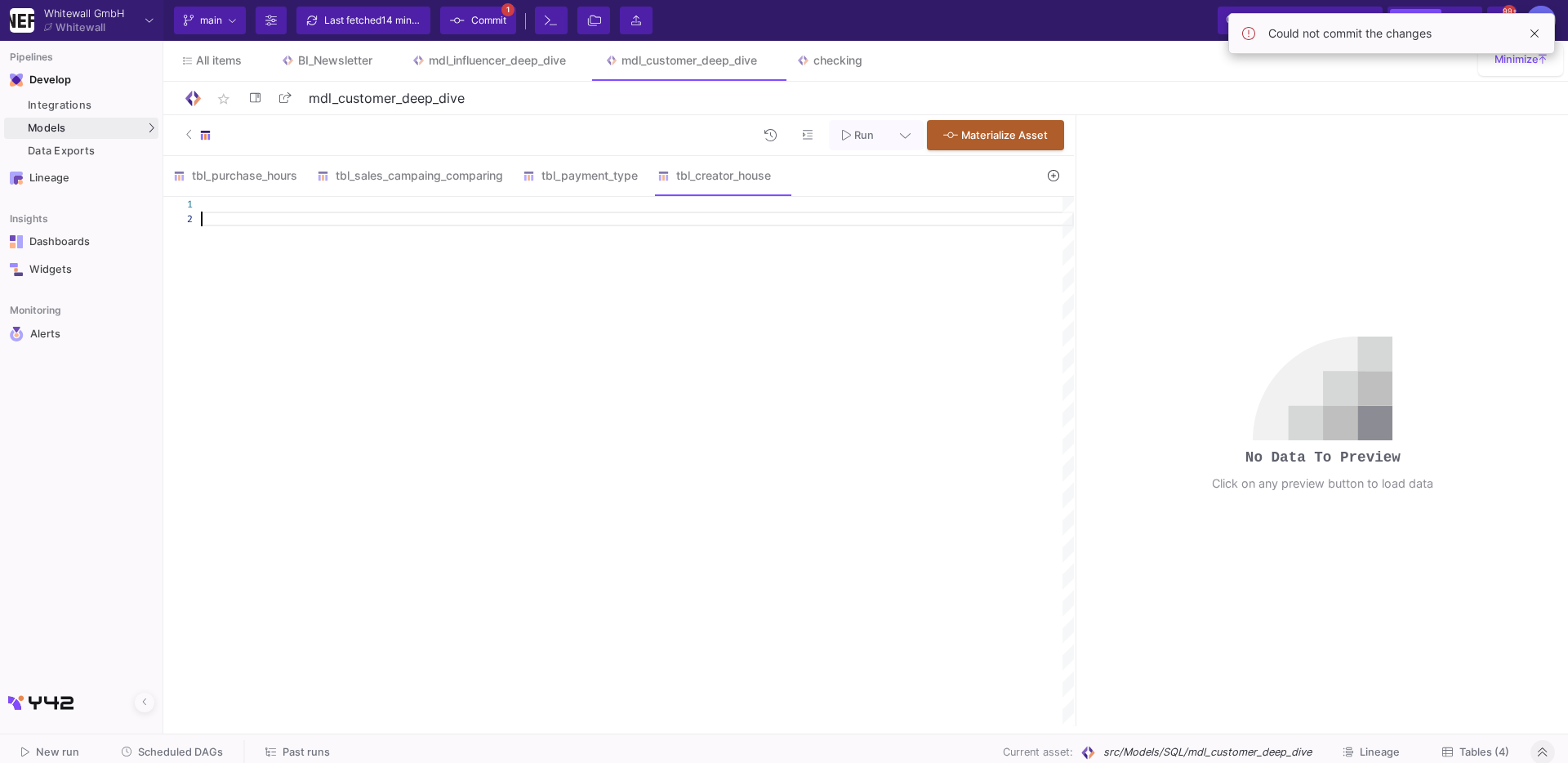
paste textarea "FROM labeled ORDER BY creator_house_tag, order_date, coupon_influencer;"
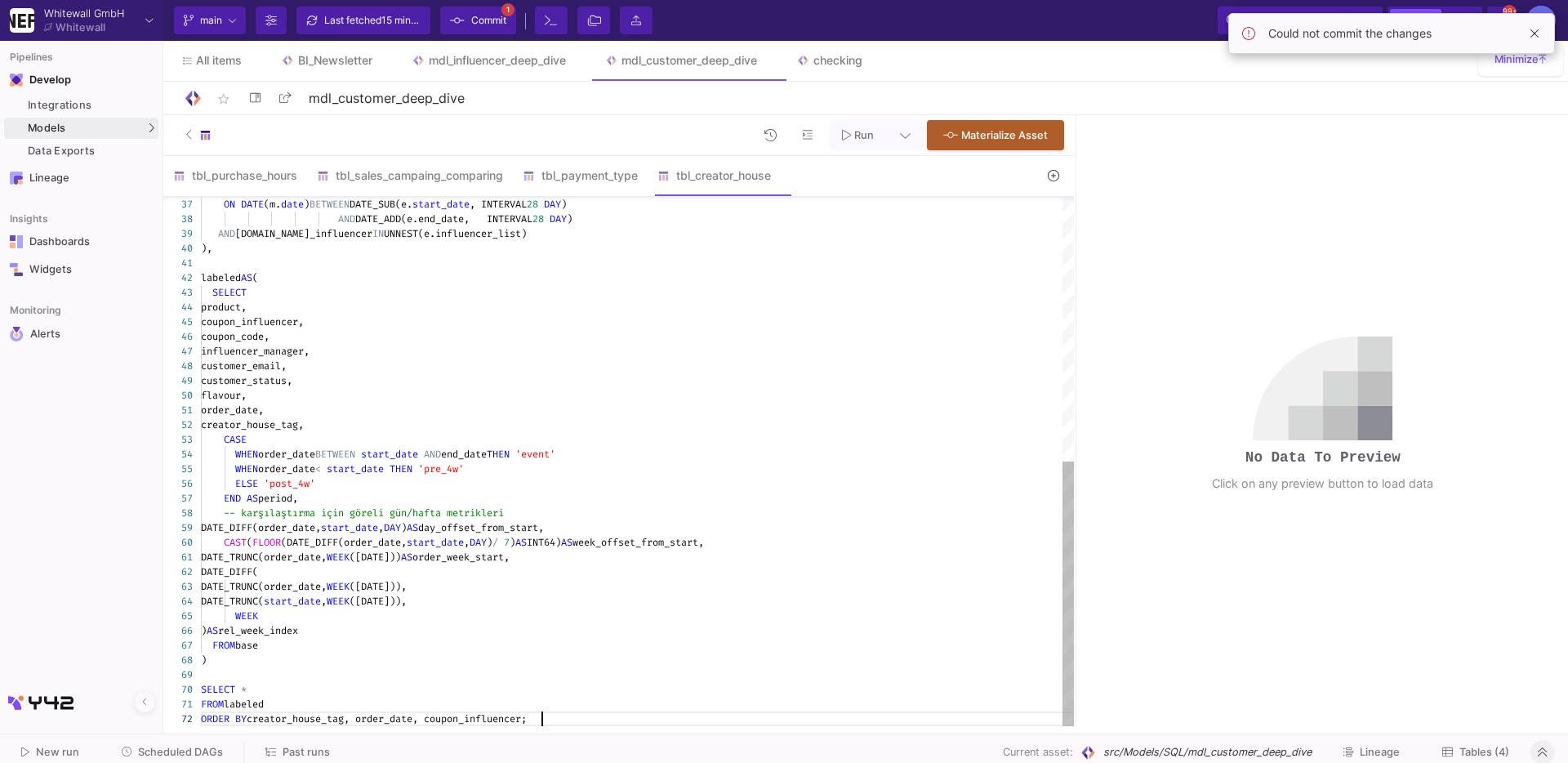
scroll to position [14, 0]
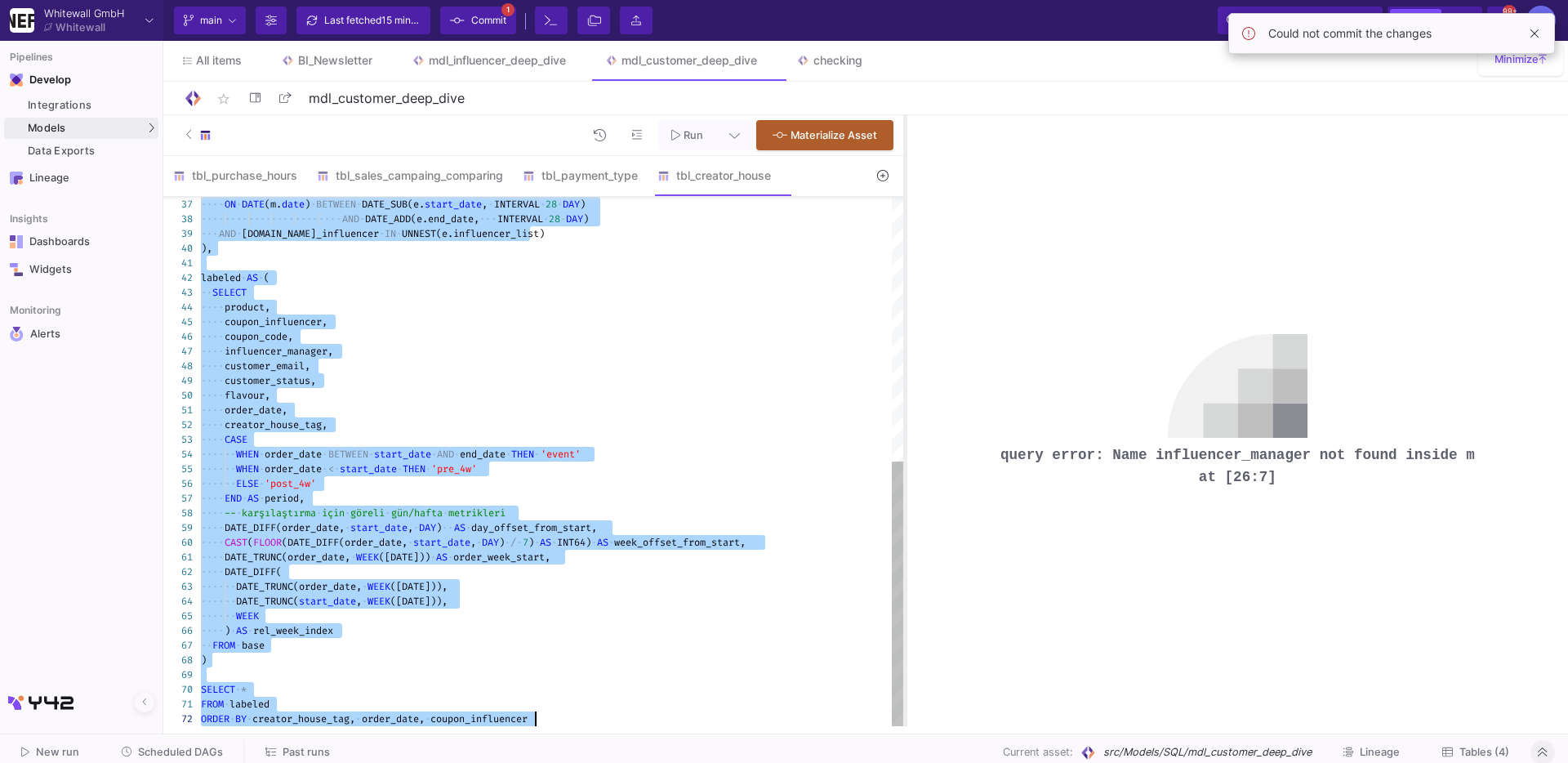
drag, startPoint x: 1075, startPoint y: 328, endPoint x: 904, endPoint y: 323, distance: 171.1
click at [904, 323] on div at bounding box center [905, 421] width 4 height 611
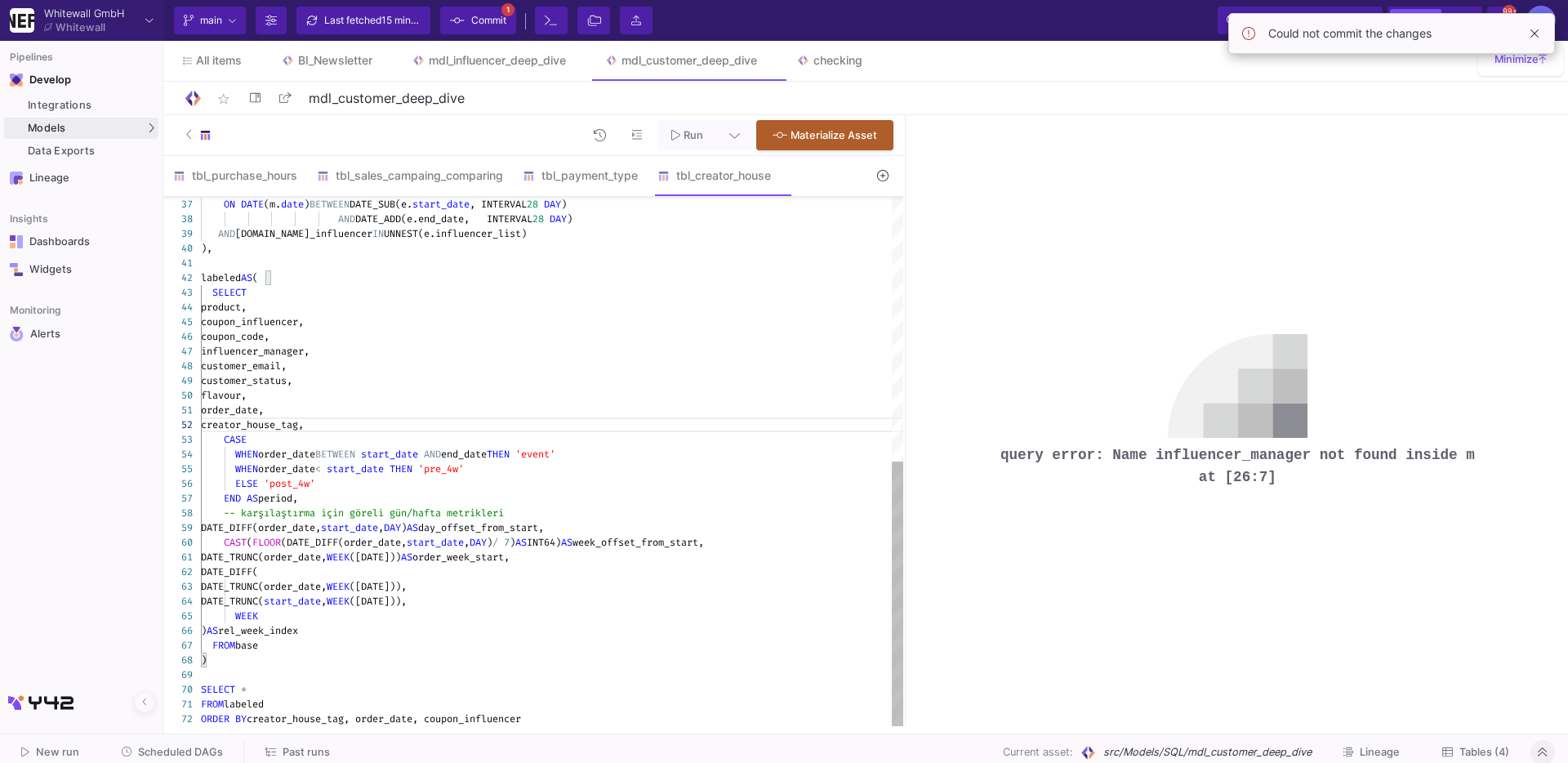
click at [284, 323] on div "40 41 42 43 44 45 46 47 48 49 50 51 52 53 54 55 56 57 58 59 60 61 62 63 64 65 6…" at bounding box center [533, 462] width 740 height 530
click at [279, 354] on span "influencer_manager," at bounding box center [255, 351] width 109 height 13
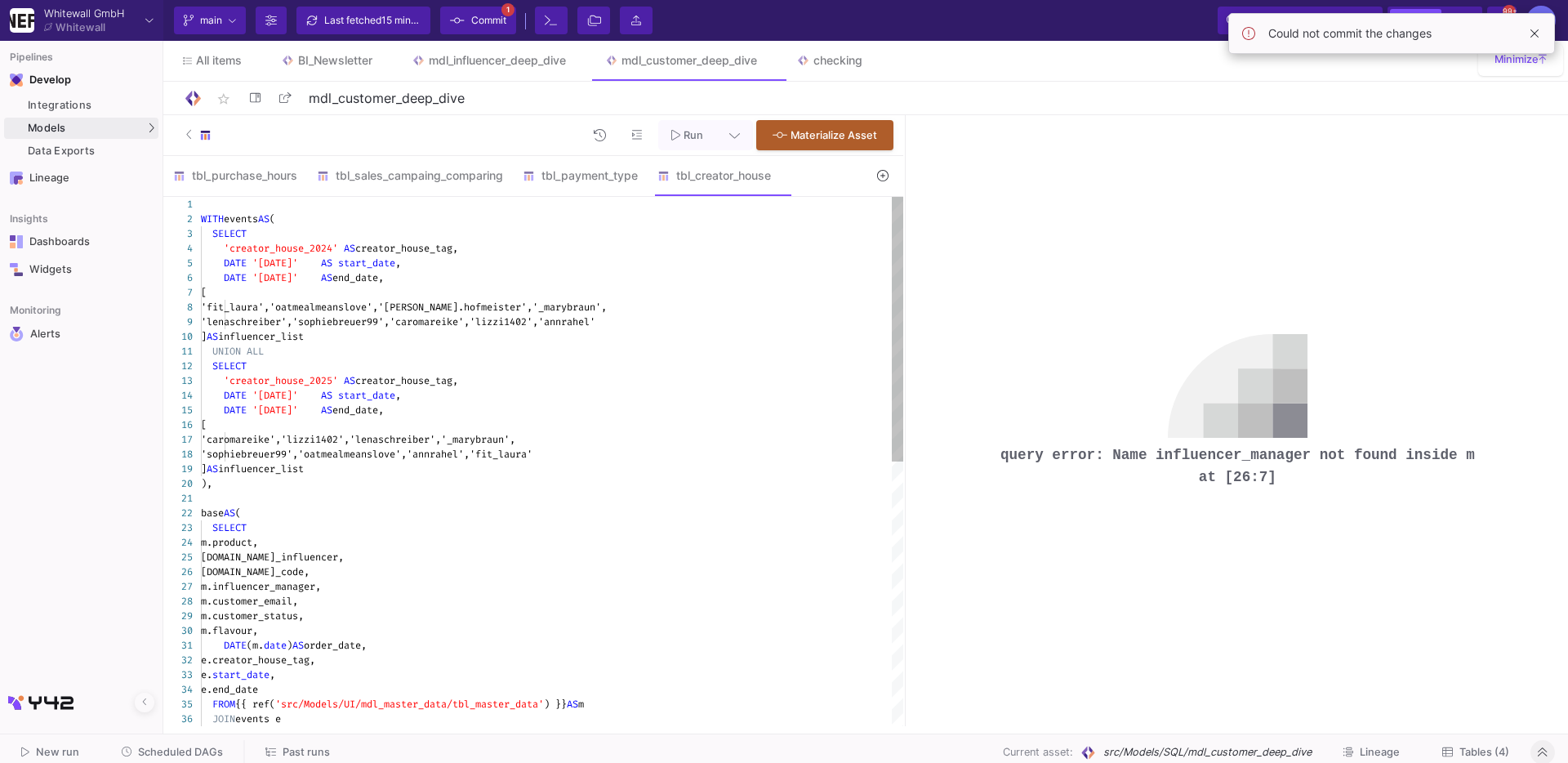
click at [274, 589] on span "m.influencer_manager," at bounding box center [261, 587] width 120 height 13
click at [270, 591] on span "m.influencer_manager," at bounding box center [261, 587] width 120 height 13
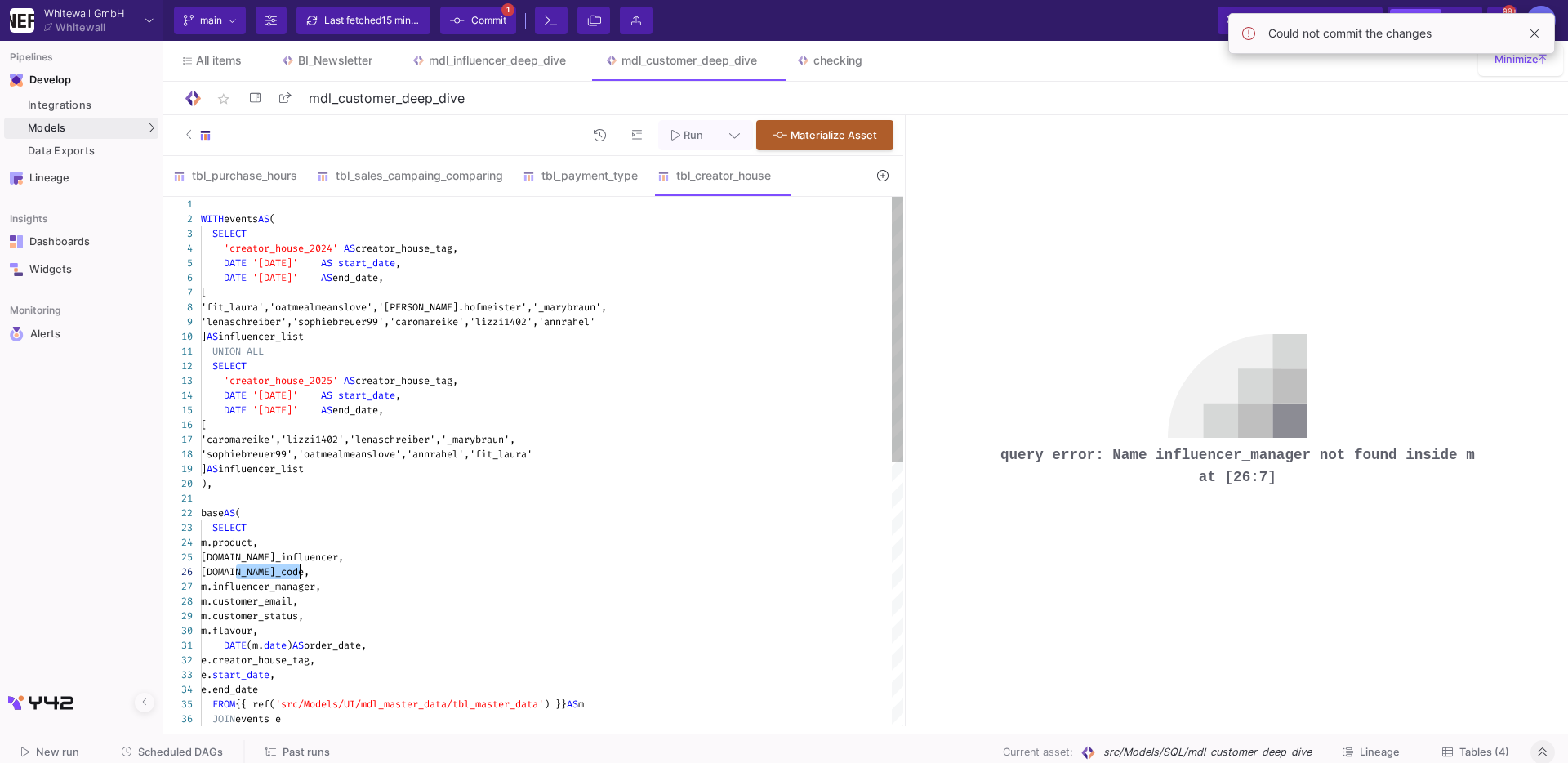
click at [247, 574] on span "m.coupon_code," at bounding box center [255, 572] width 109 height 13
drag, startPoint x: 274, startPoint y: 555, endPoint x: 240, endPoint y: 555, distance: 34.0
drag, startPoint x: 293, startPoint y: 586, endPoint x: 235, endPoint y: 588, distance: 58.0
paste textarea "coupon"
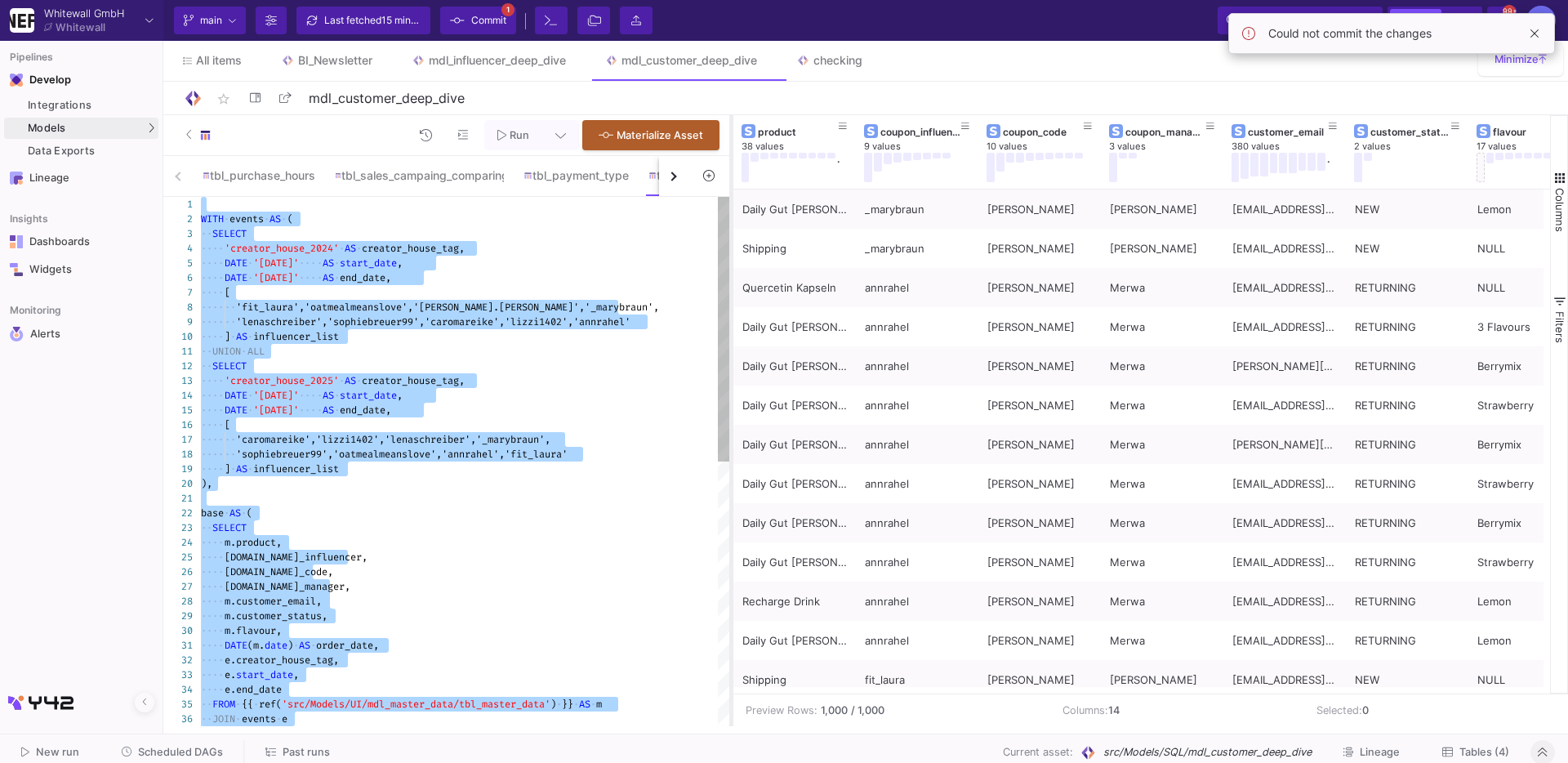
drag, startPoint x: 904, startPoint y: 353, endPoint x: 725, endPoint y: 339, distance: 179.5
click at [729, 339] on div at bounding box center [731, 421] width 4 height 611
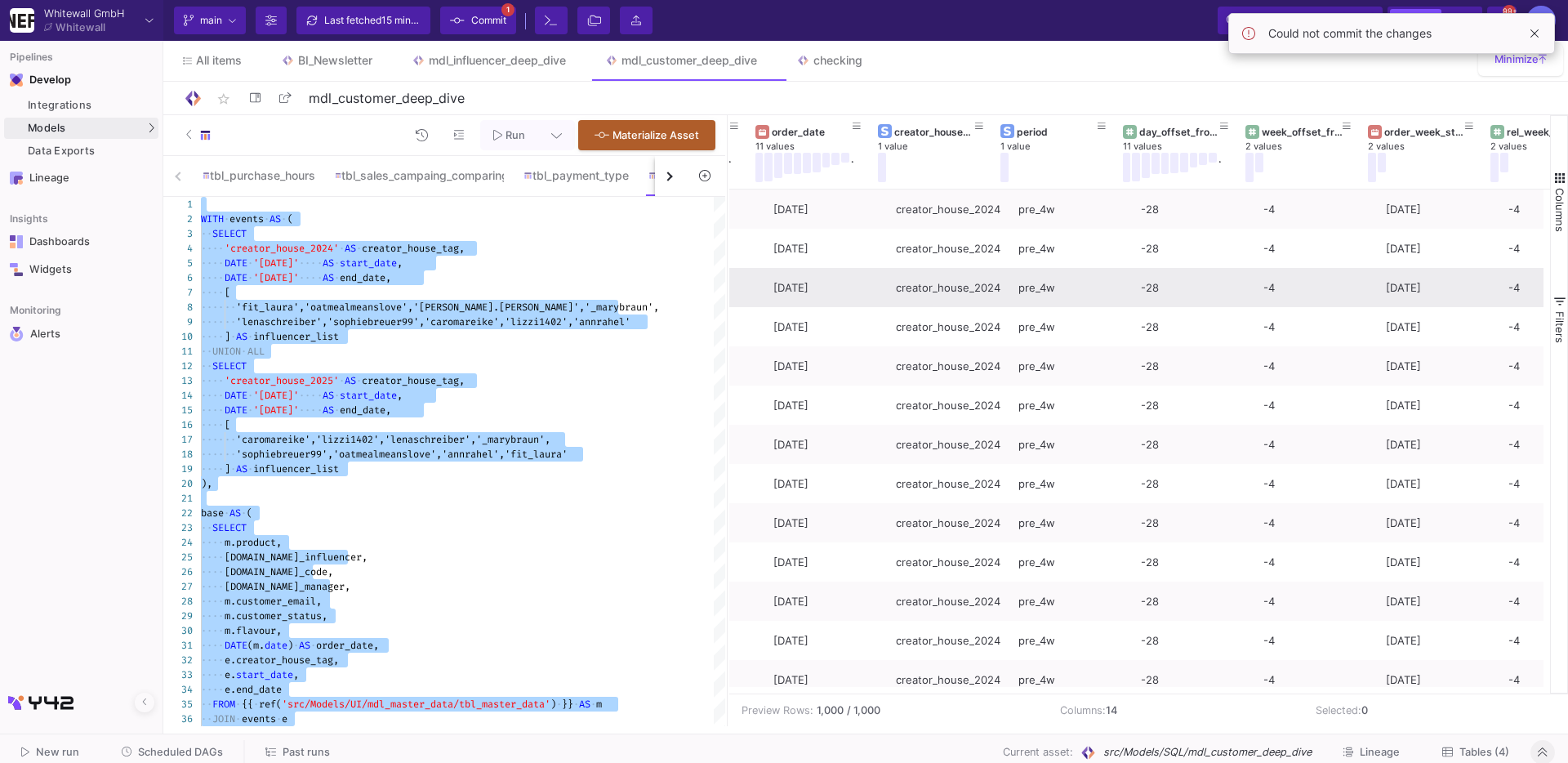
scroll to position [0, 0]
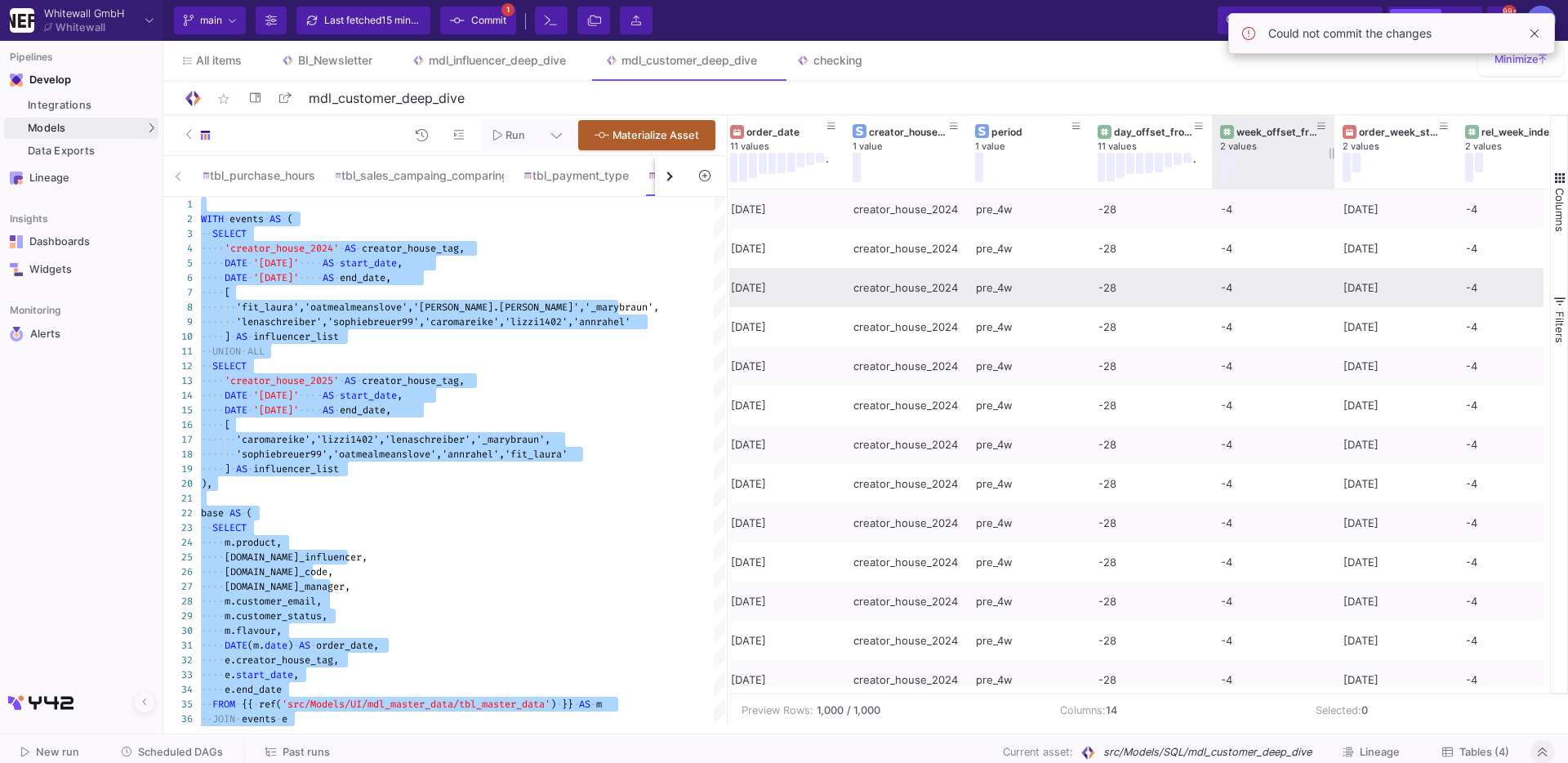
type textarea "WITH events AS ( SELECT 'creator_house_2024' AS creator_house_tag, DATE '2024-0…"
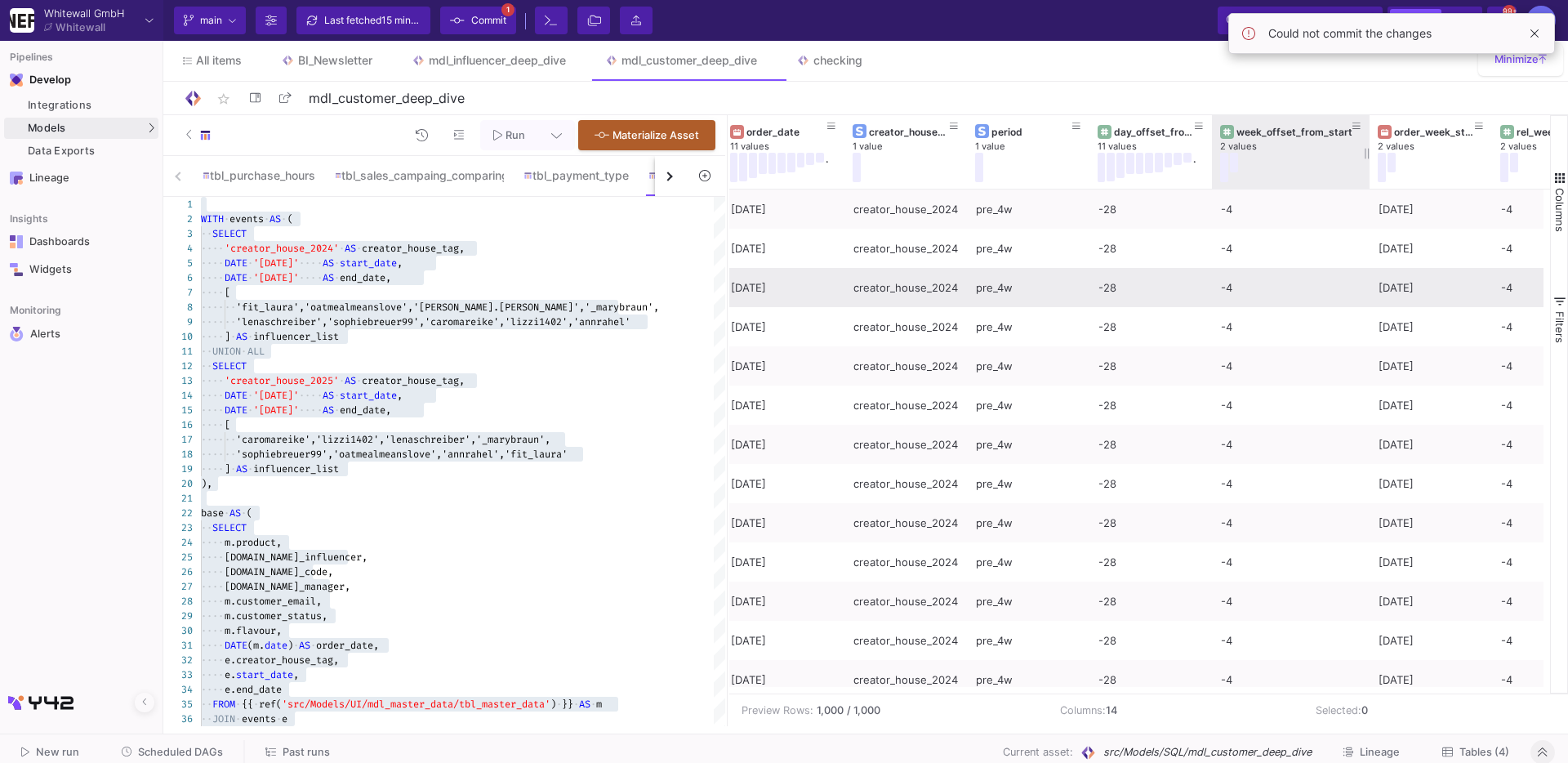
drag, startPoint x: 1333, startPoint y: 140, endPoint x: 1367, endPoint y: 134, distance: 34.5
click at [1368, 134] on div at bounding box center [1370, 152] width 7 height 73
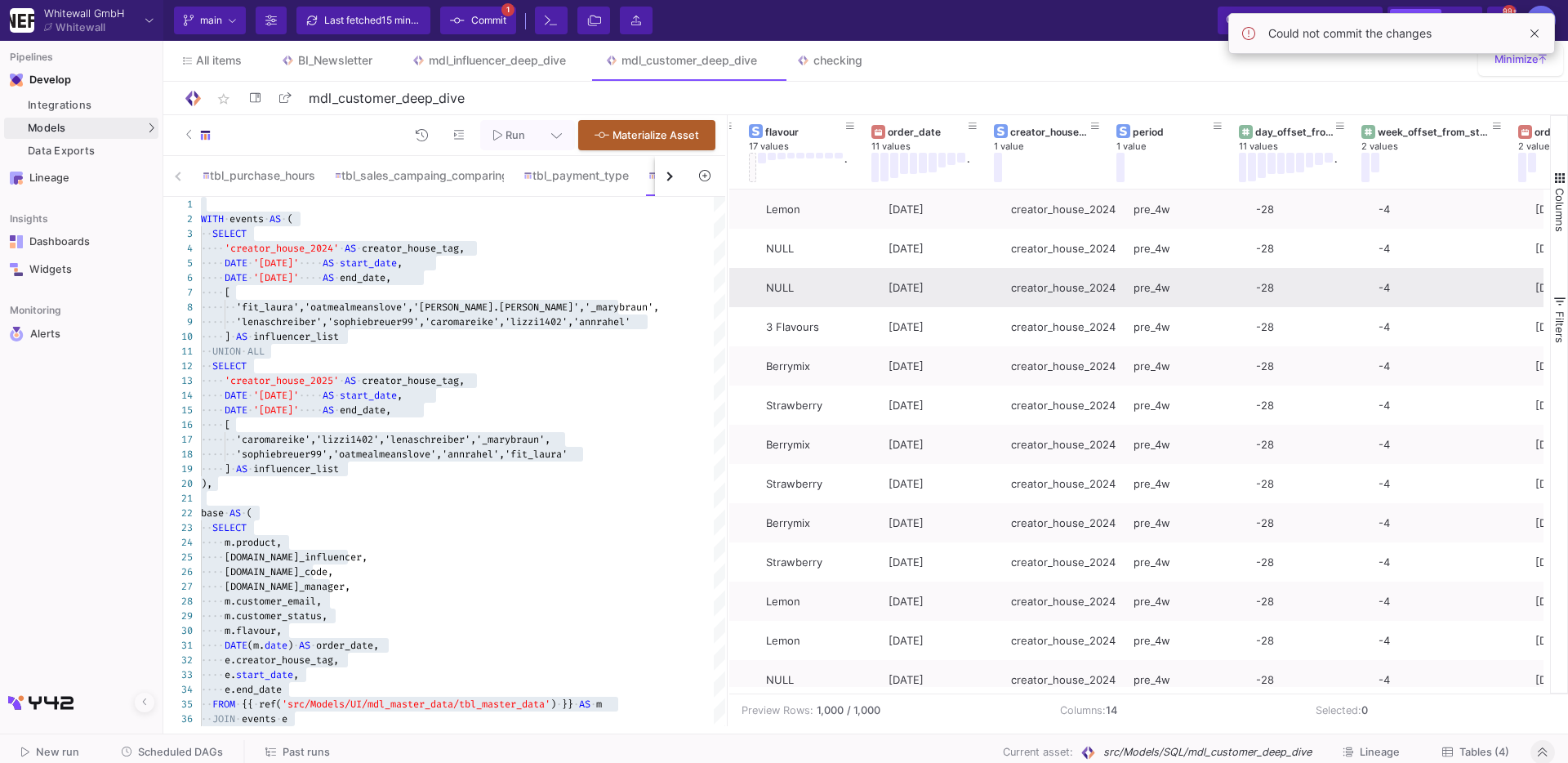
scroll to position [0, 701]
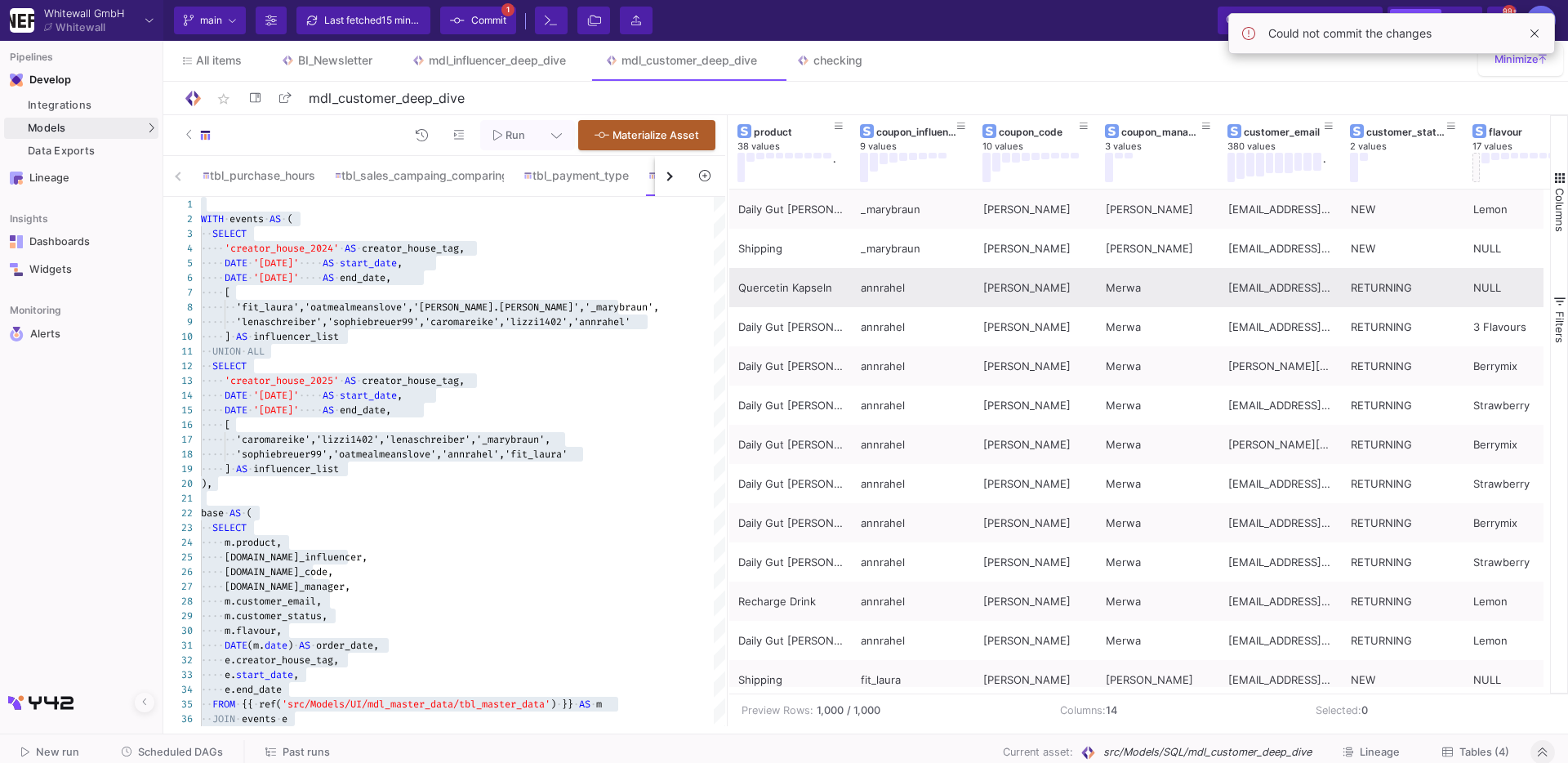
click at [551, 141] on button at bounding box center [557, 136] width 37 height 30
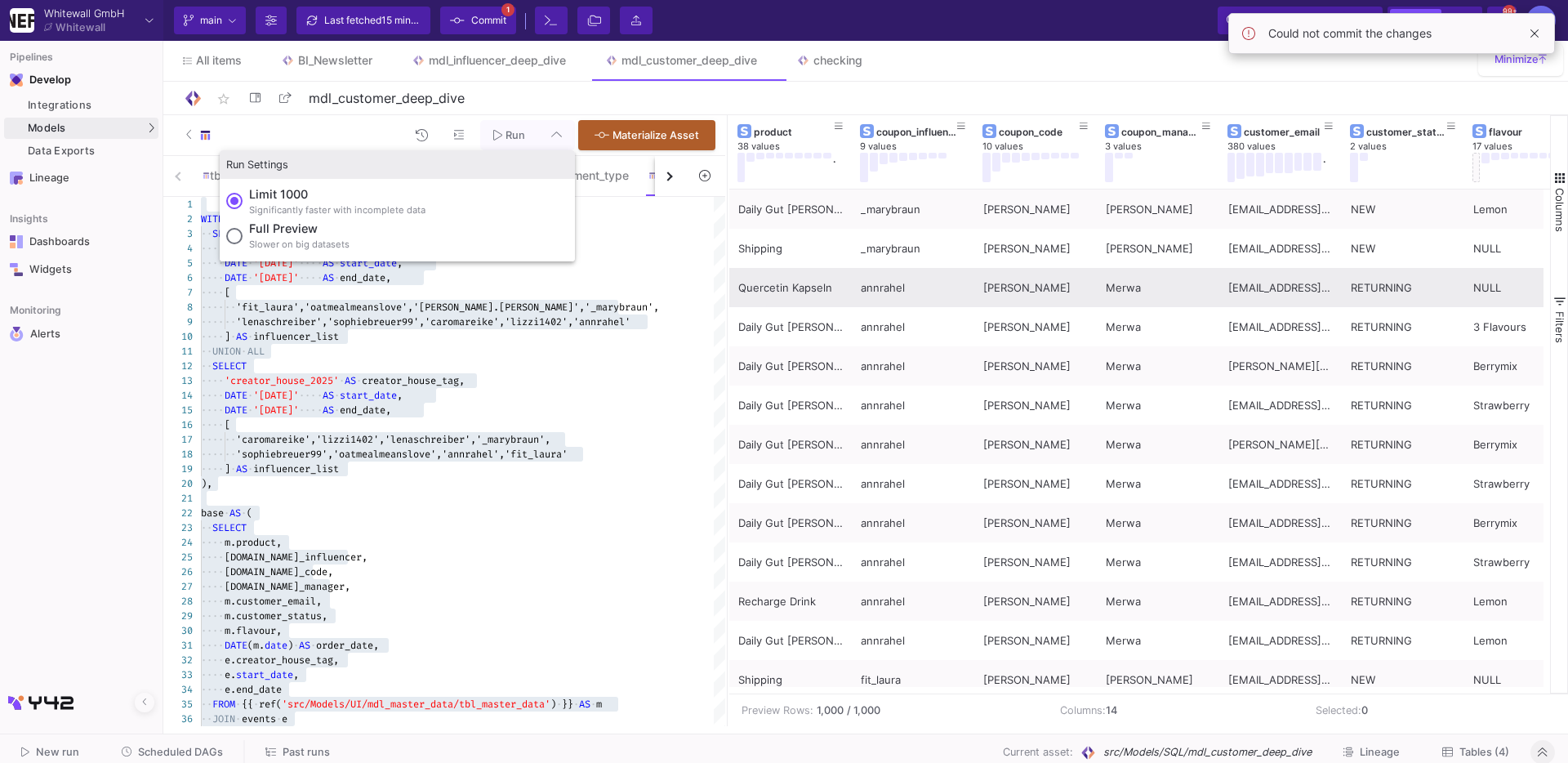
click at [364, 232] on label "Full preview Slower on big datasets" at bounding box center [397, 237] width 342 height 35
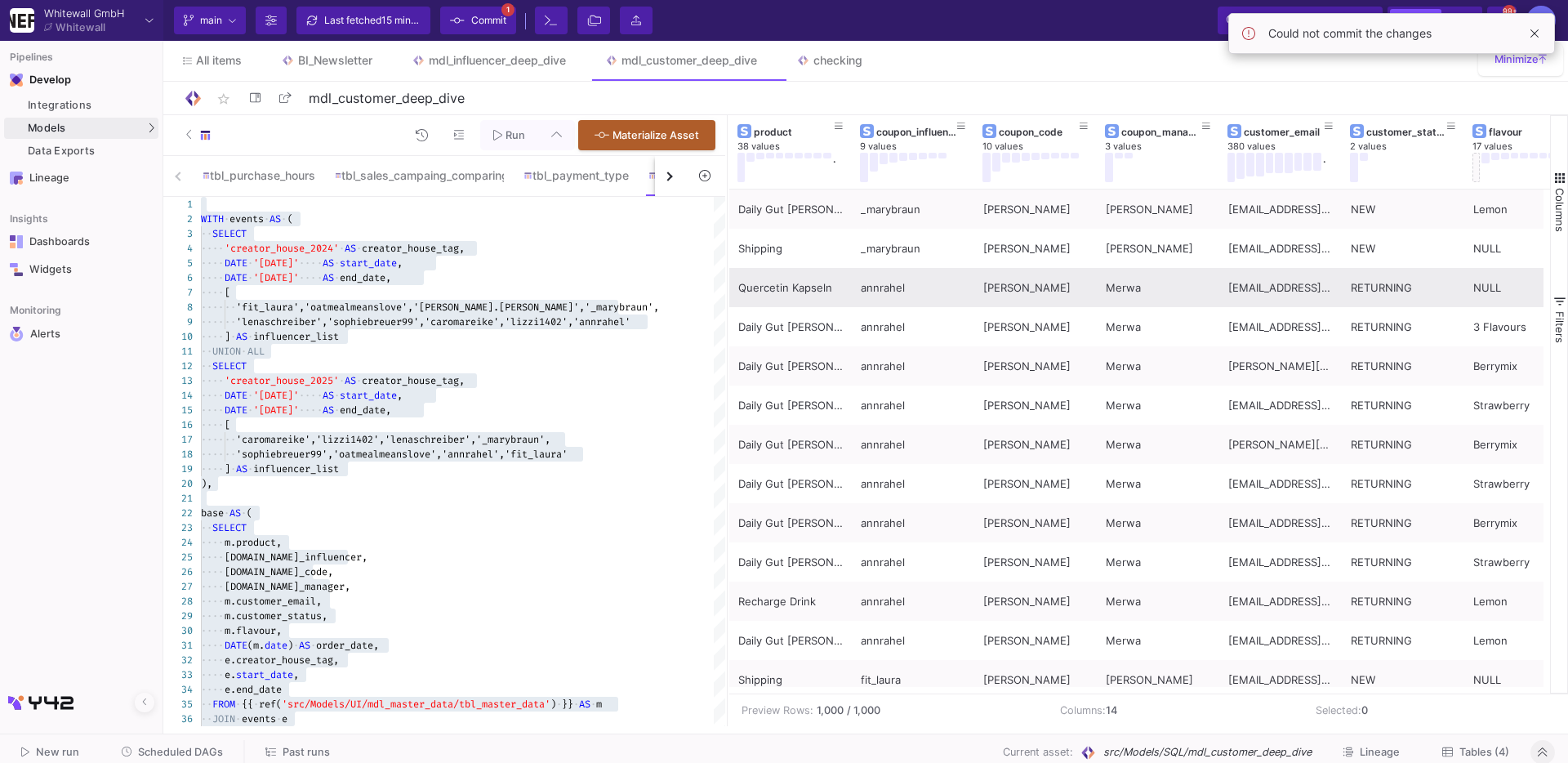
click at [243, 232] on input "Full preview Slower on big datasets" at bounding box center [234, 236] width 16 height 16
radio input "true"
click at [417, 301] on span "'fit_laura','oatmealmeanslove','marisa.hofmeister'" at bounding box center [407, 307] width 343 height 13
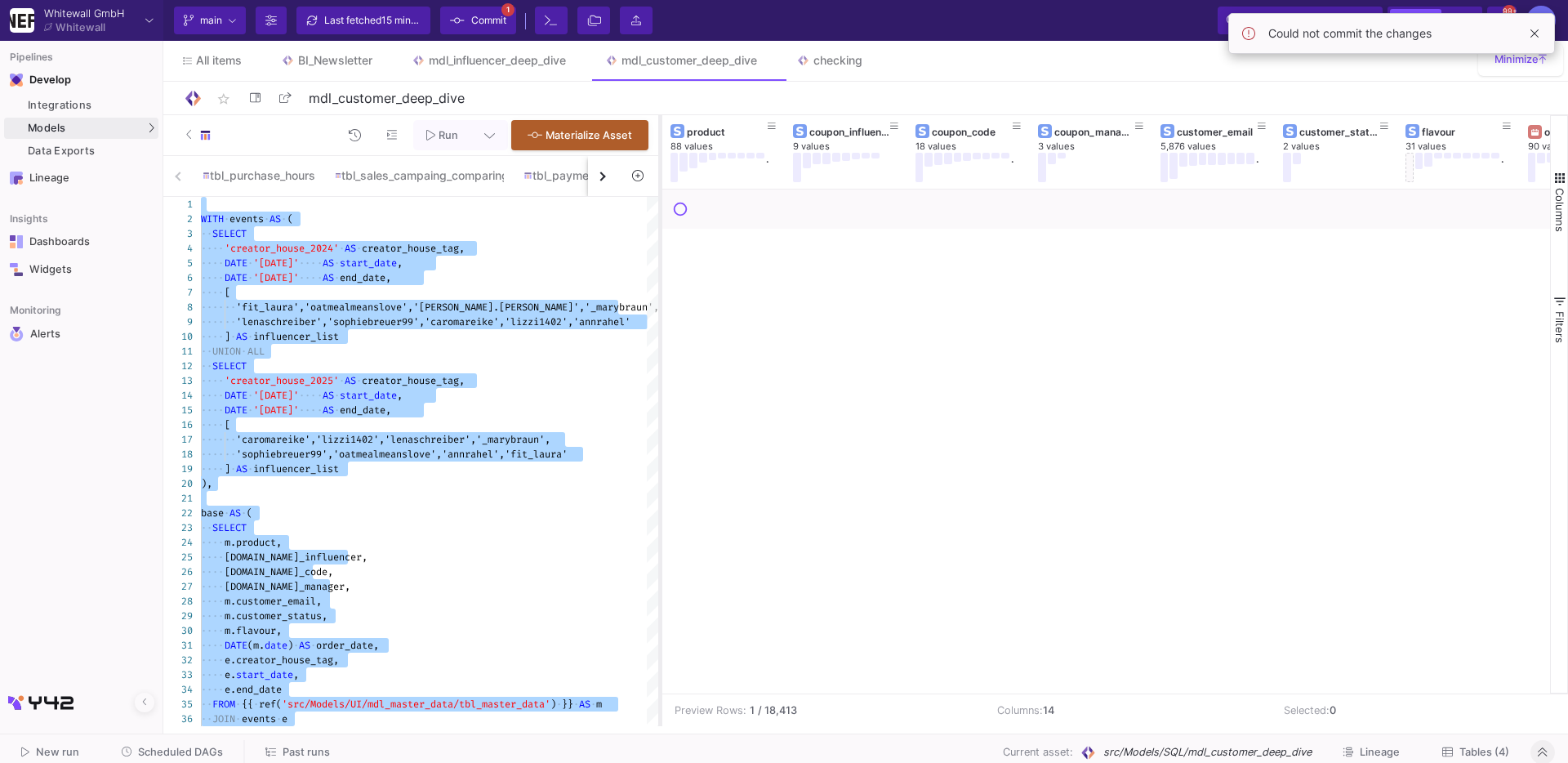
drag, startPoint x: 726, startPoint y: 218, endPoint x: 659, endPoint y: 247, distance: 73.0
click at [659, 247] on div at bounding box center [660, 421] width 4 height 611
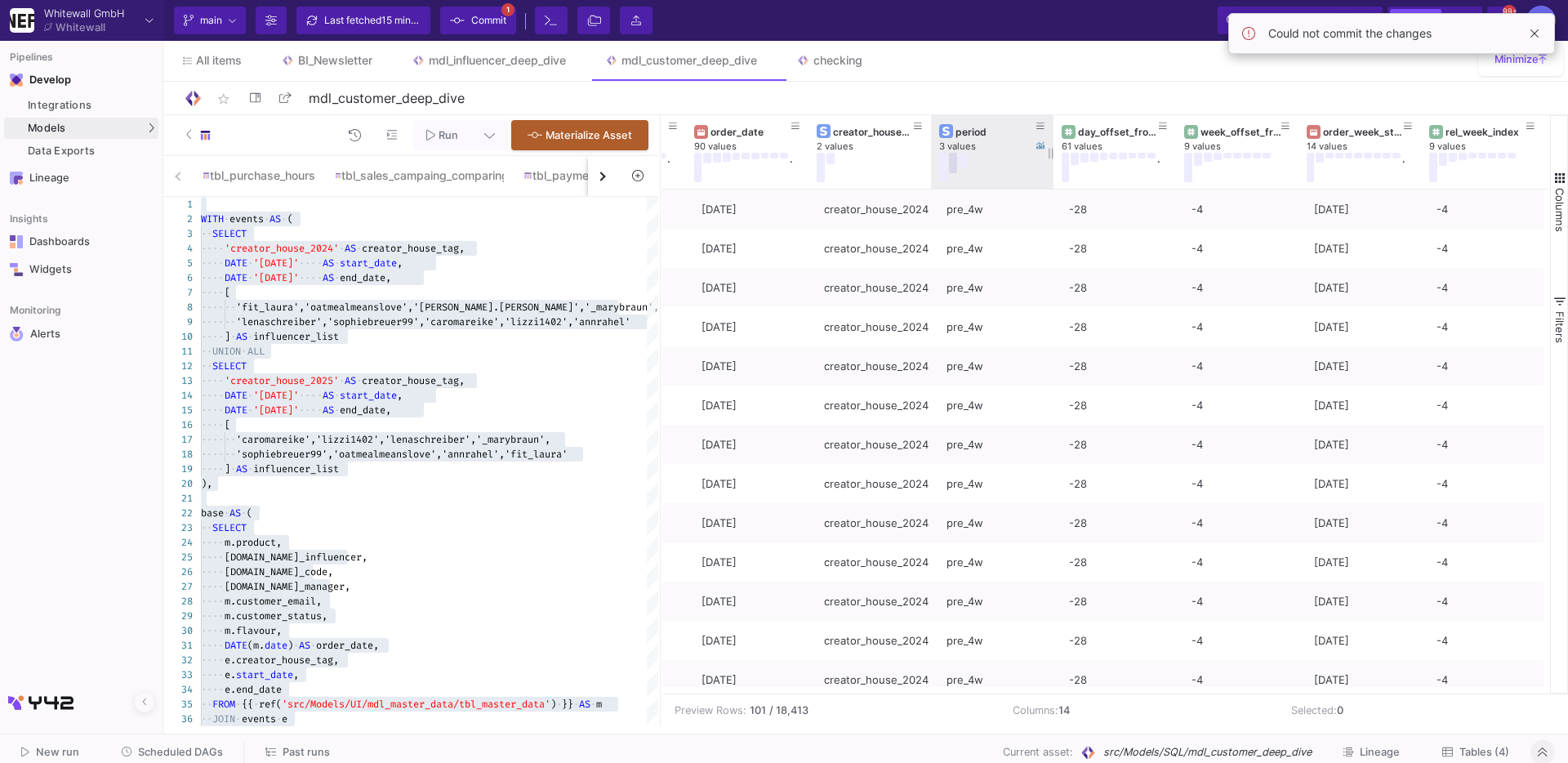
click at [955, 167] on button at bounding box center [953, 163] width 8 height 20
click at [973, 158] on button at bounding box center [970, 159] width 8 height 14
click at [957, 162] on button at bounding box center [960, 163] width 8 height 20
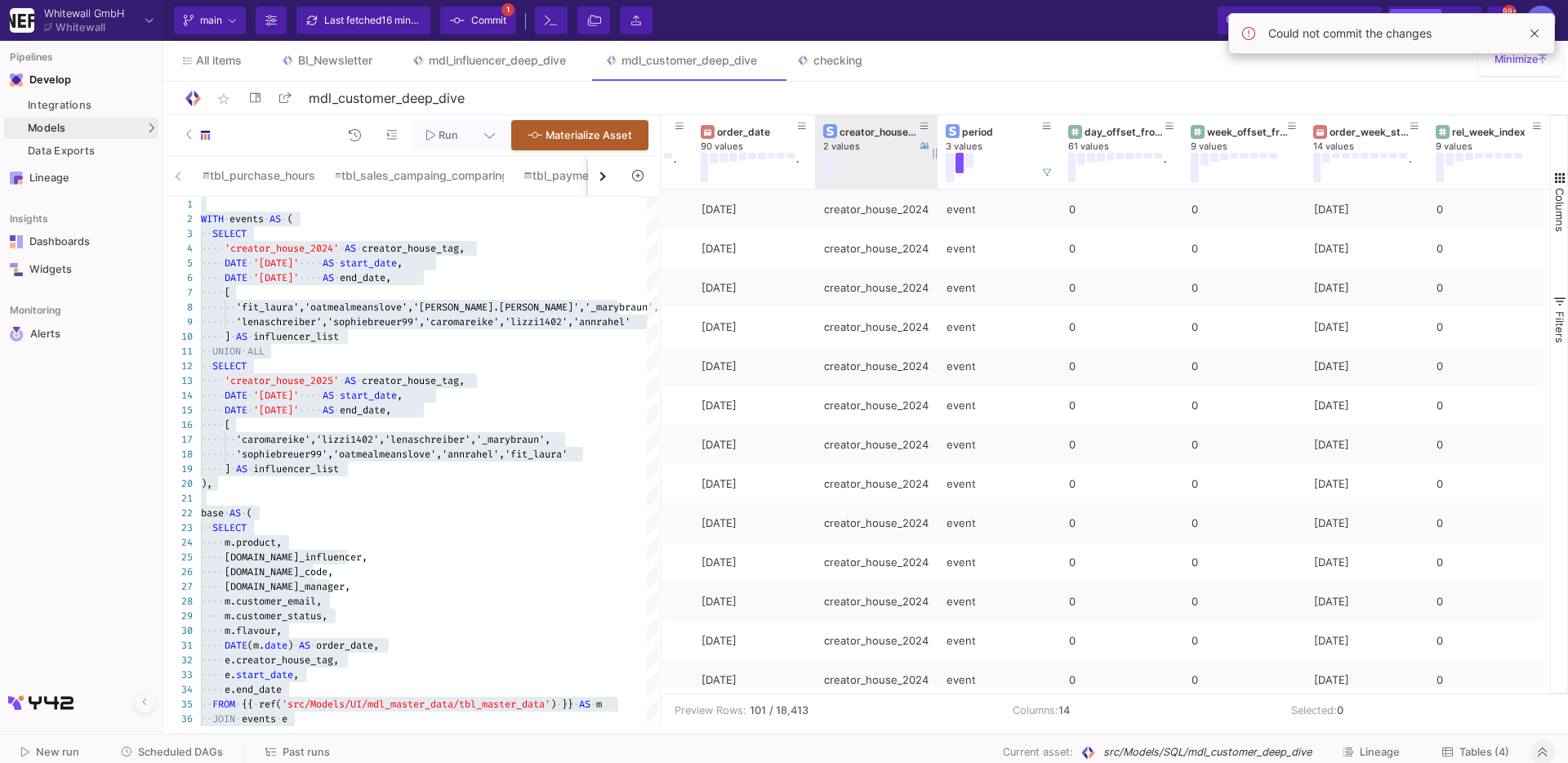
click at [839, 161] on button at bounding box center [837, 158] width 8 height 12
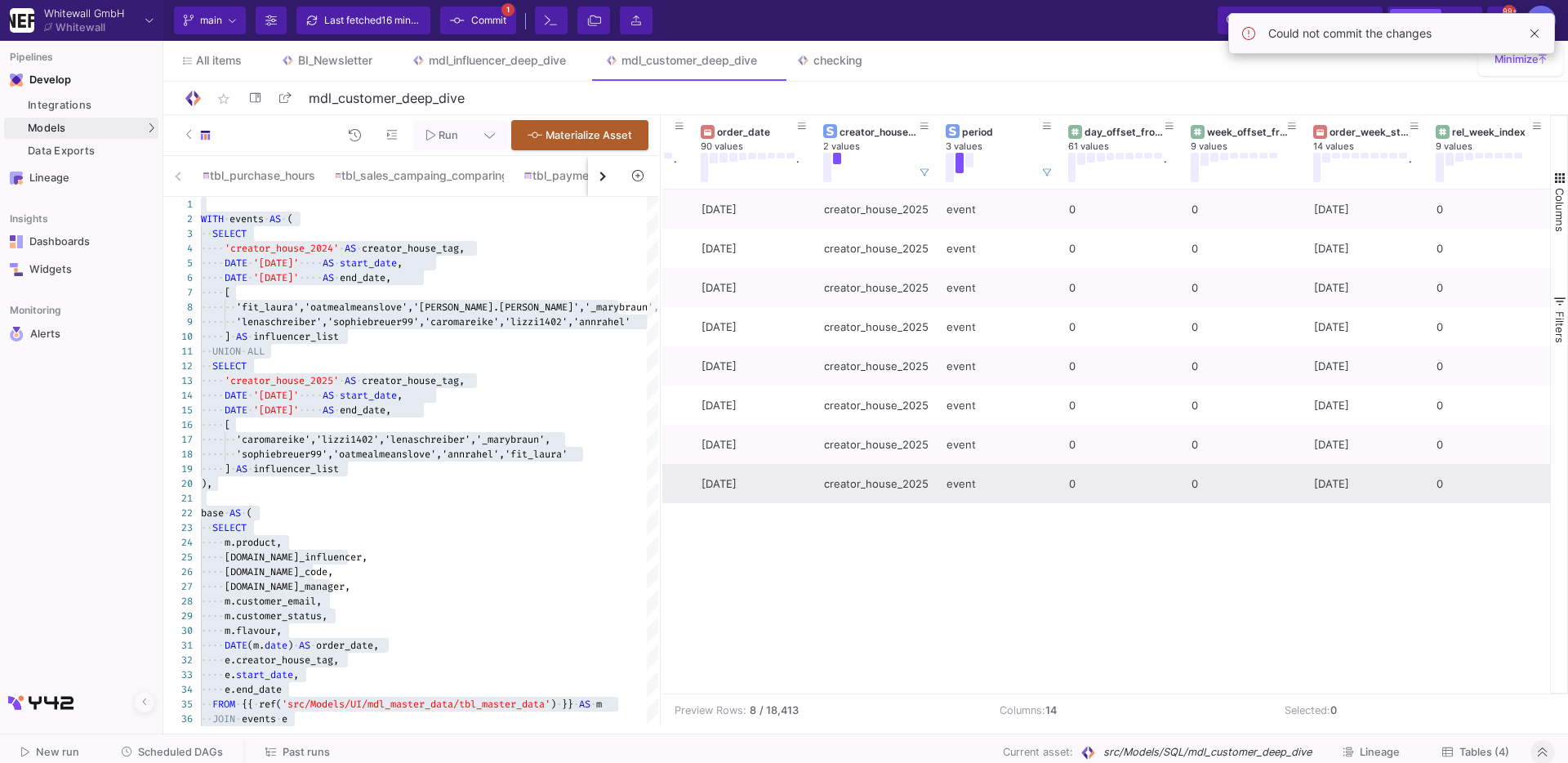
scroll to position [0, 701]
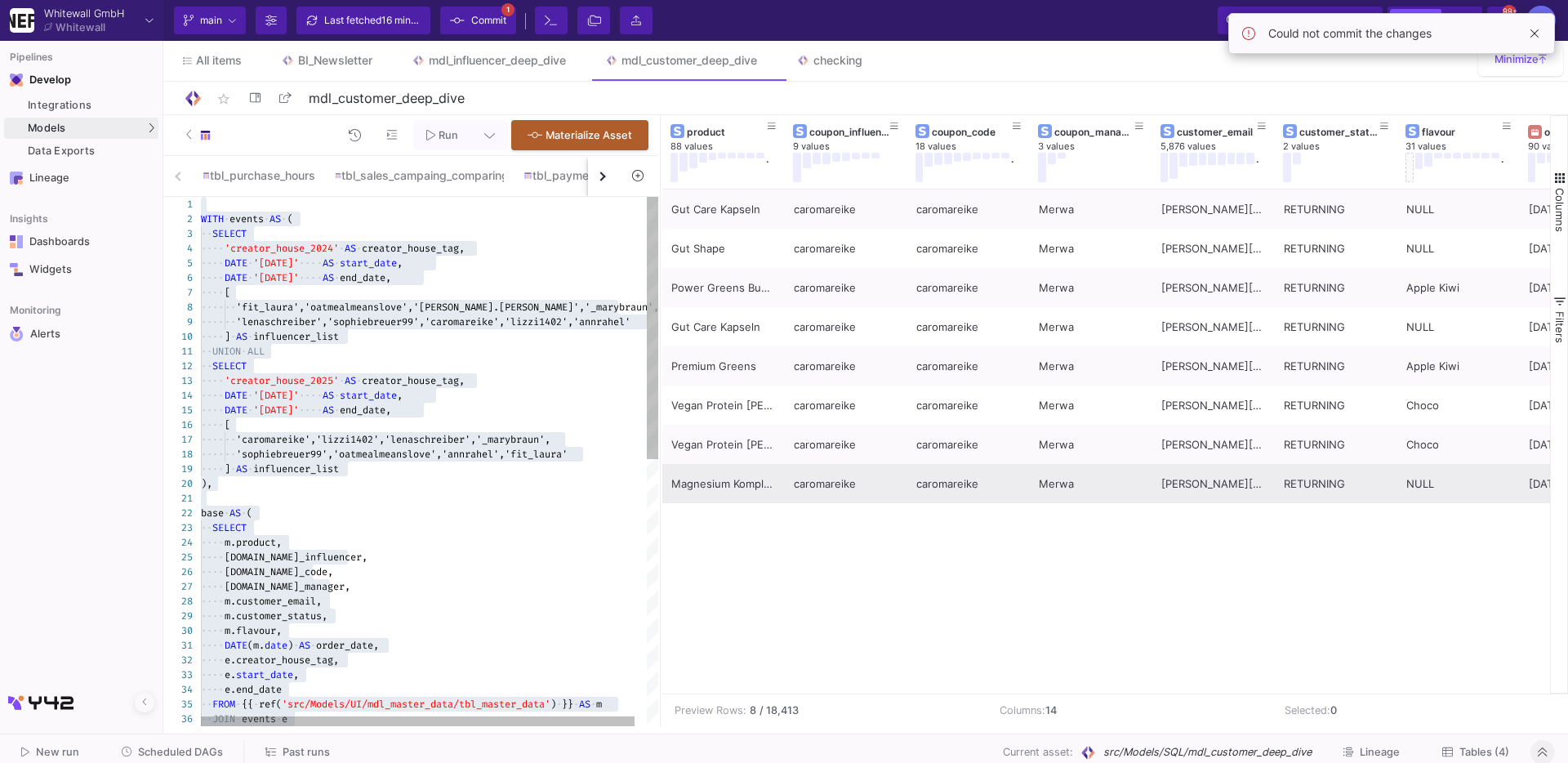
click at [432, 314] on div "···· ·· 'lenaschreiber','sophiebreuer99','caromareike','li zzi1402','annrahel'" at bounding box center [436, 321] width 470 height 14
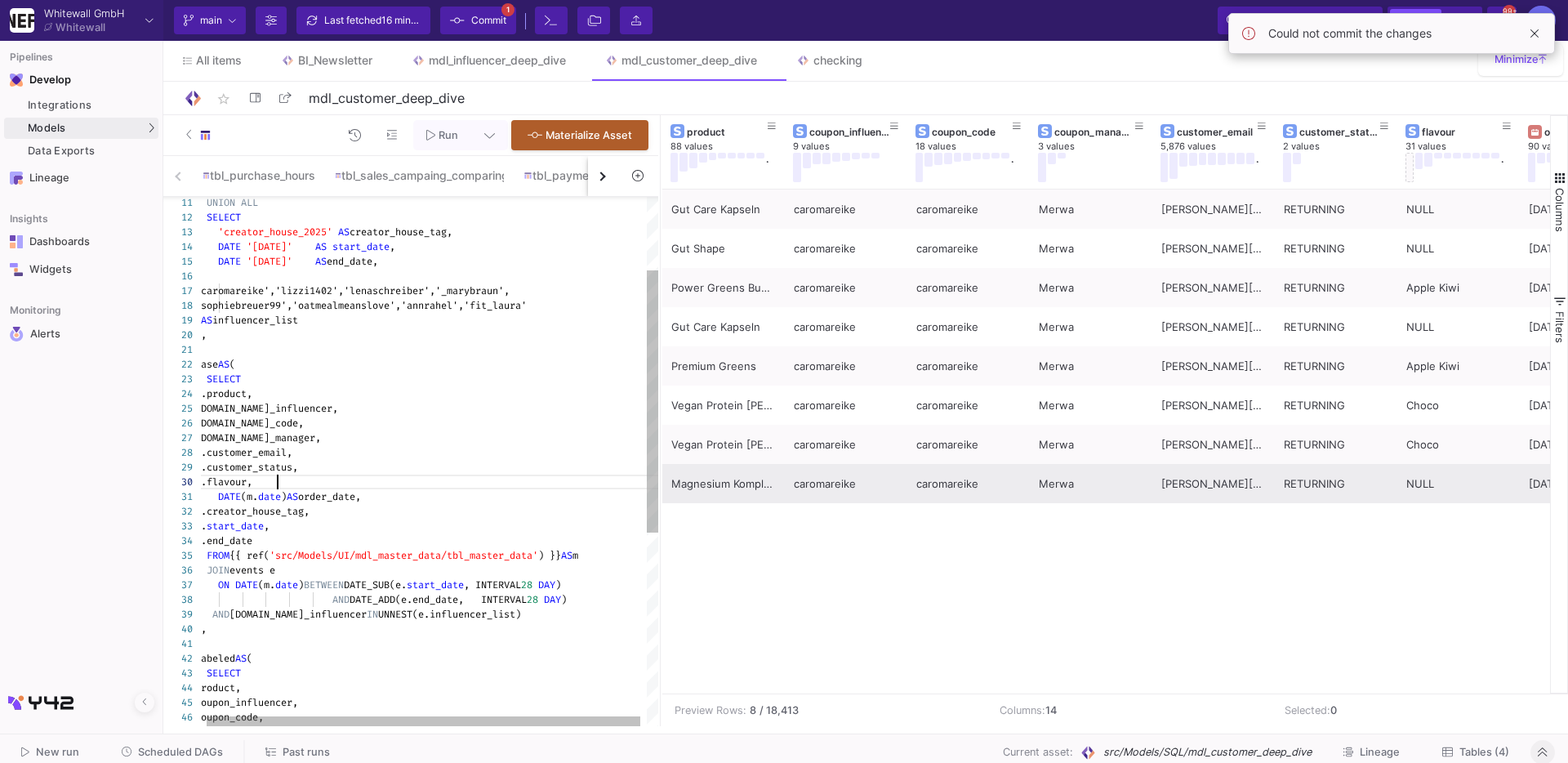
click at [289, 477] on div "m.flavour," at bounding box center [430, 482] width 470 height 14
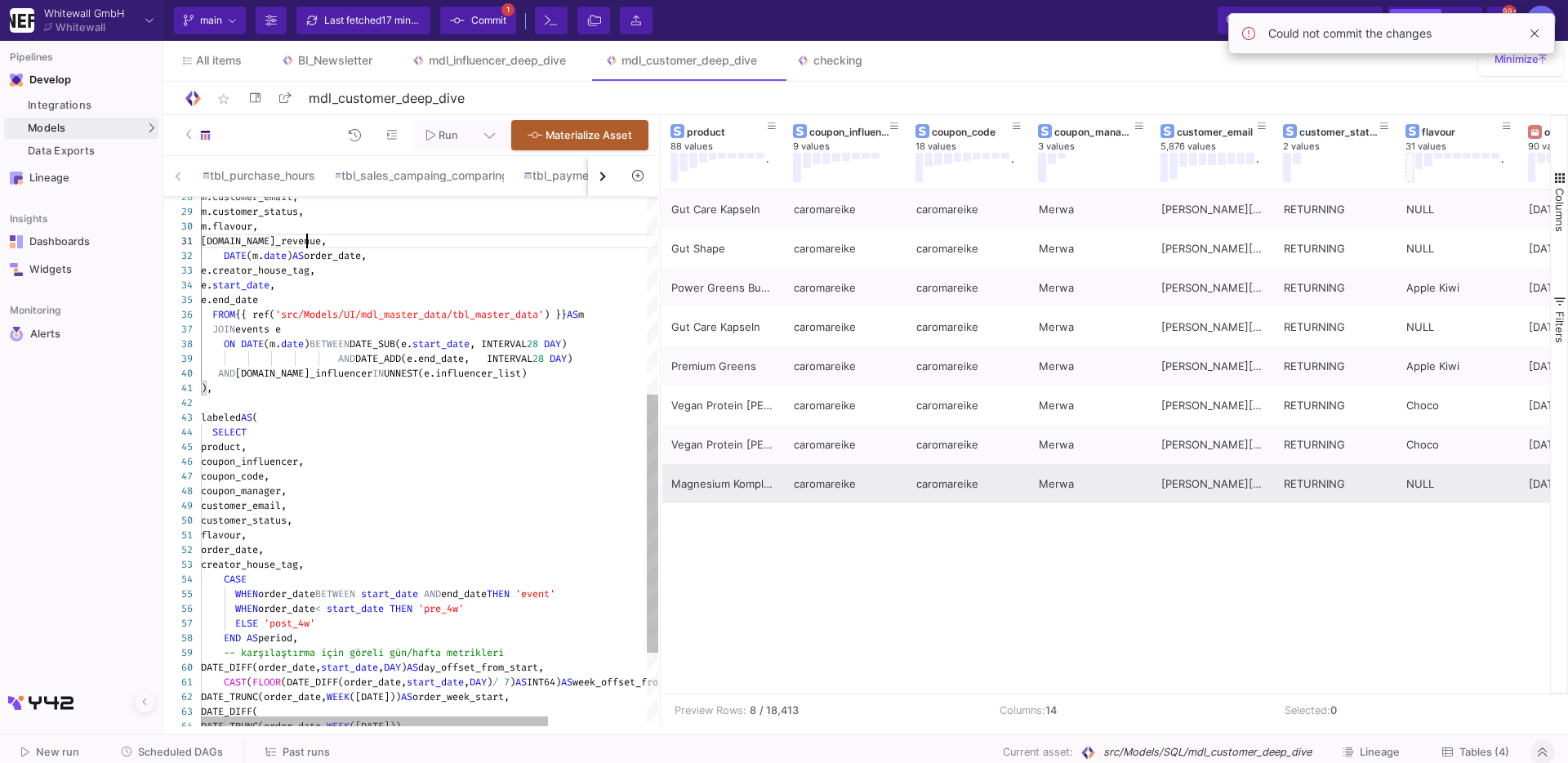
click at [319, 520] on div "customer_status," at bounding box center [494, 520] width 587 height 14
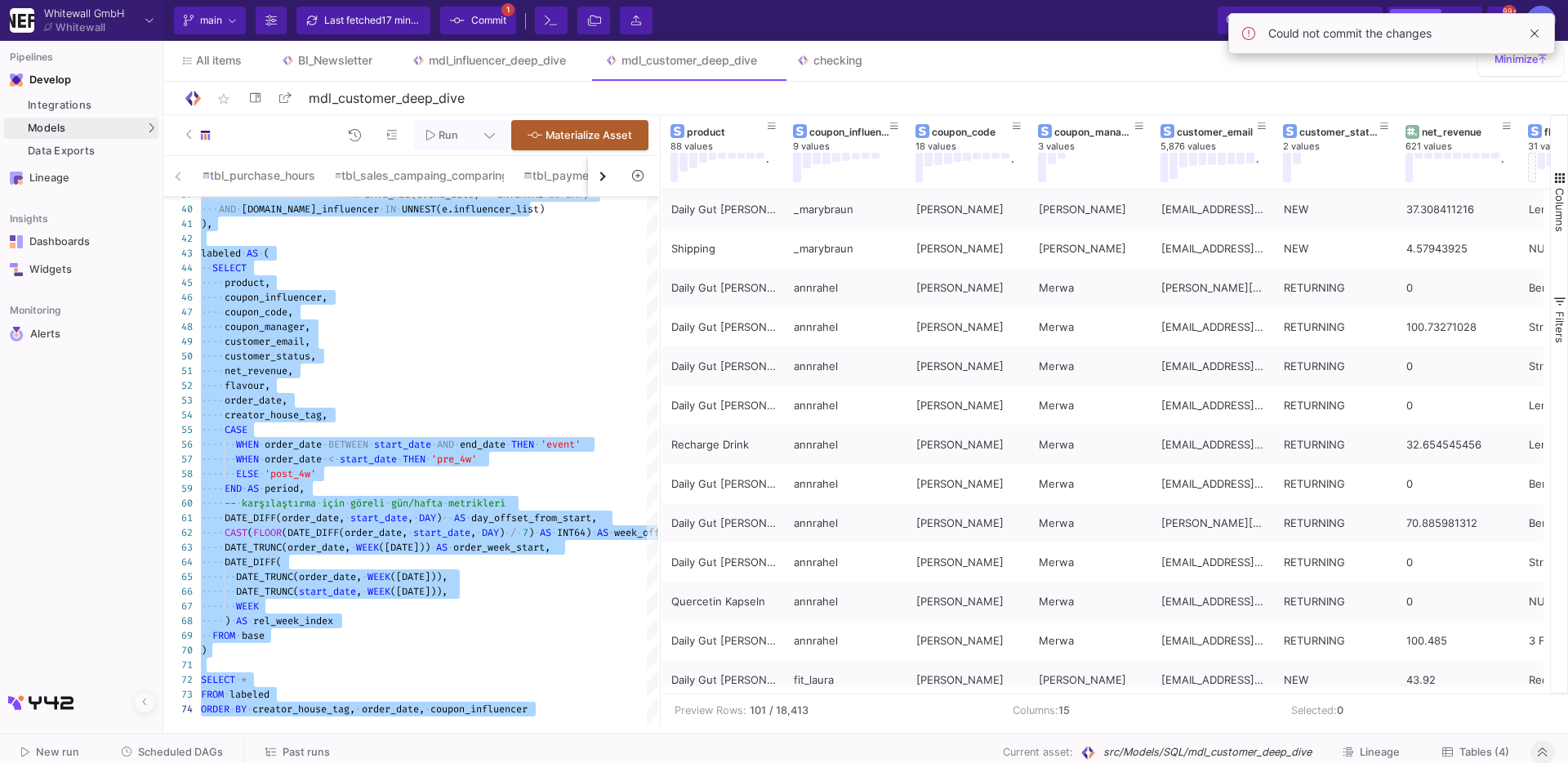
type textarea "WITH events AS ( SELECT 'creator_house_2024' AS creator_house_tag, DATE '2024-0…"
click at [1345, 105] on div "star_border mdl_customer_deep_dive 22/90" at bounding box center [866, 98] width 1366 height 24
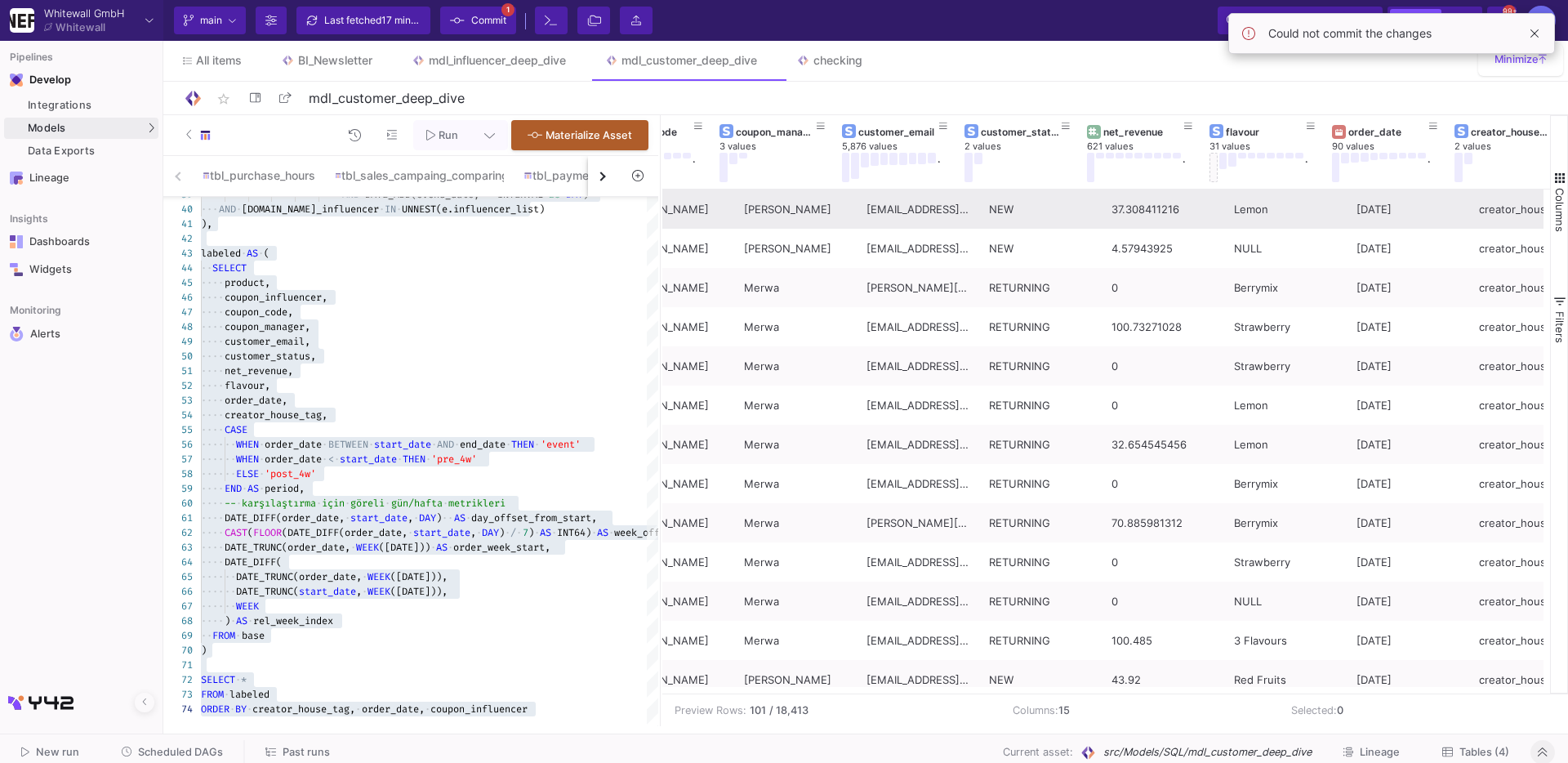
scroll to position [0, 340]
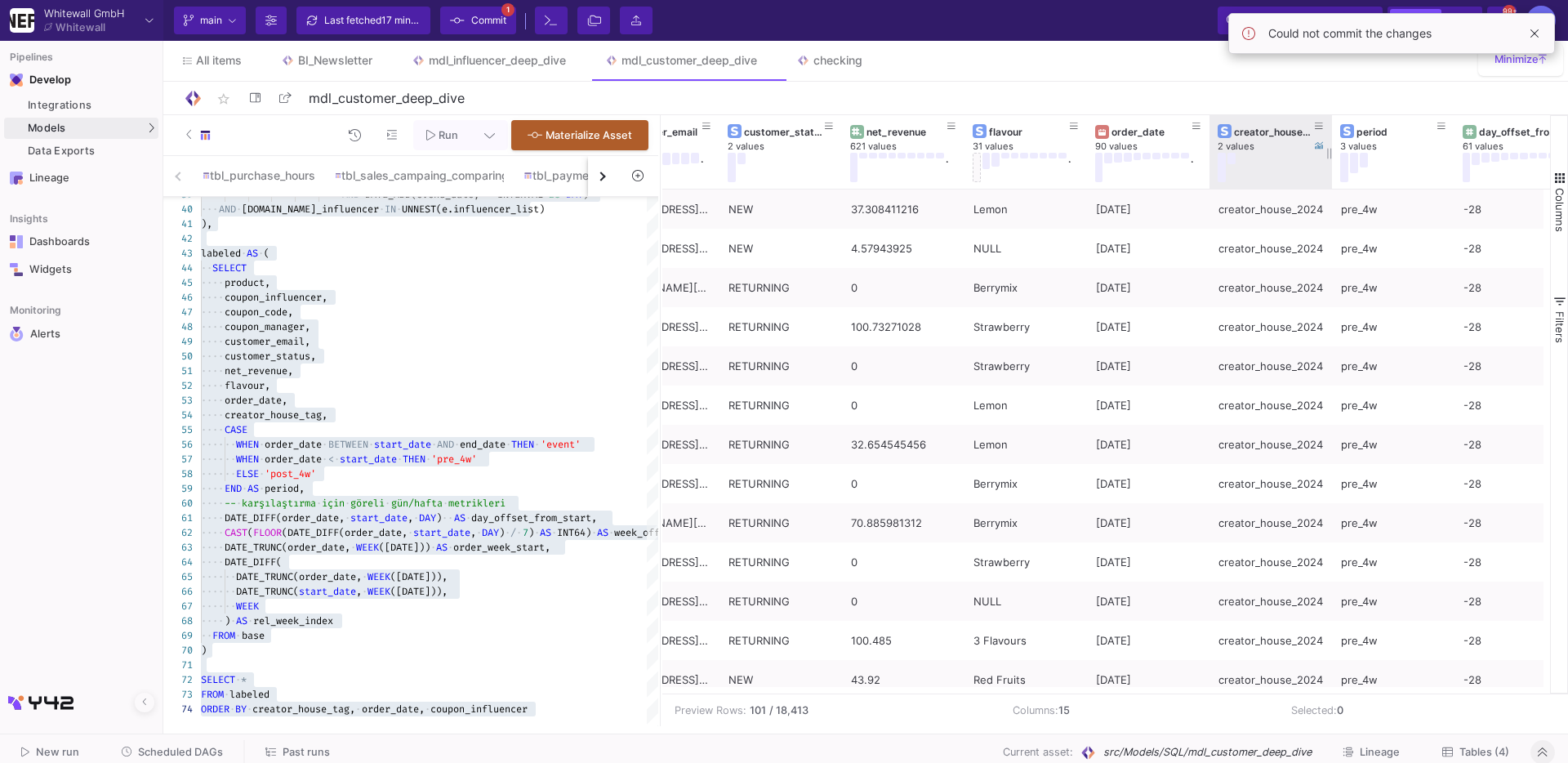
click at [1237, 163] on div at bounding box center [1267, 167] width 98 height 29
click at [1237, 158] on div at bounding box center [1267, 167] width 98 height 29
click at [1235, 157] on button at bounding box center [1232, 158] width 8 height 12
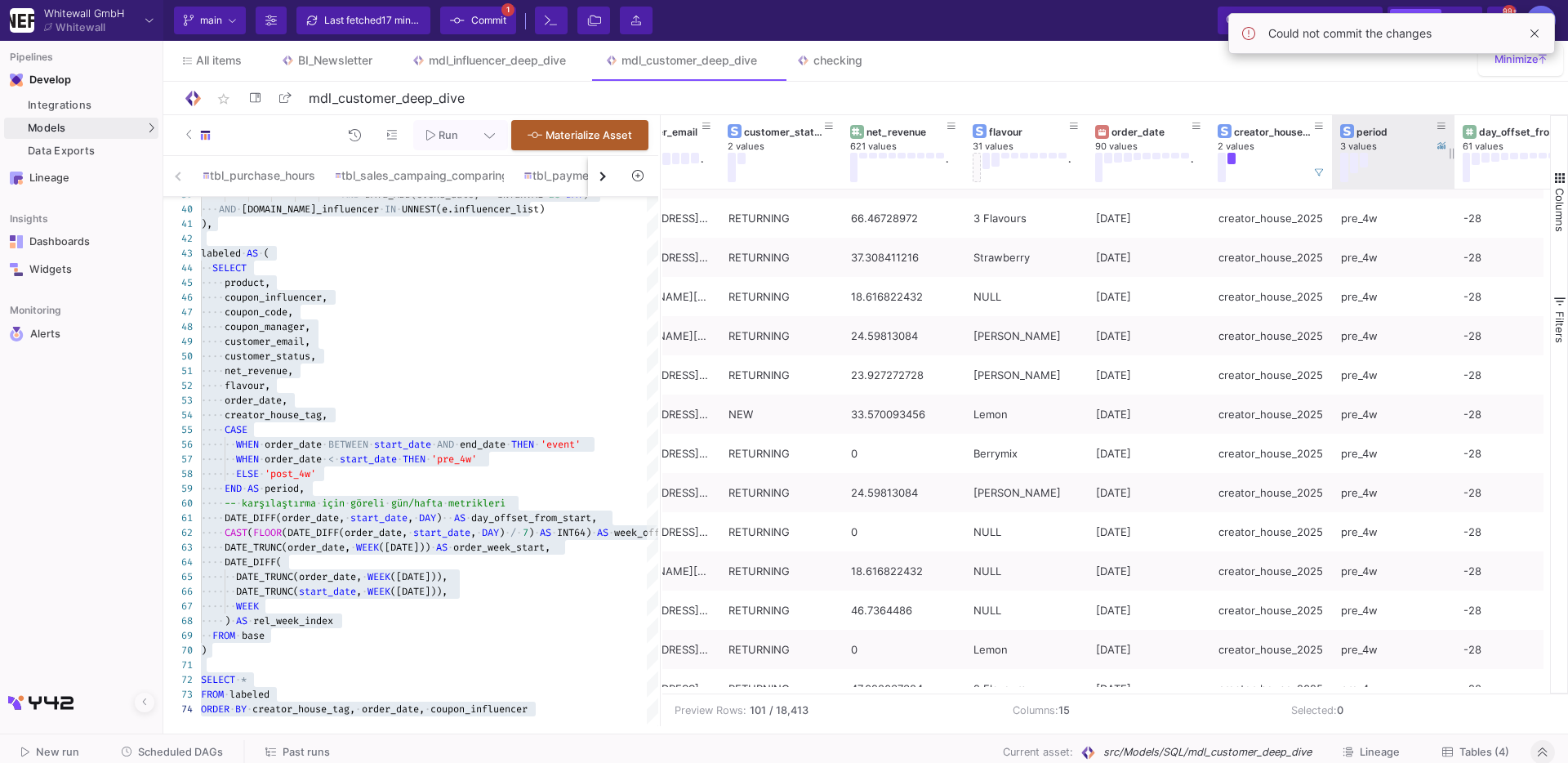
click at [1357, 158] on div at bounding box center [1389, 167] width 98 height 29
click at [1355, 157] on button at bounding box center [1354, 163] width 8 height 20
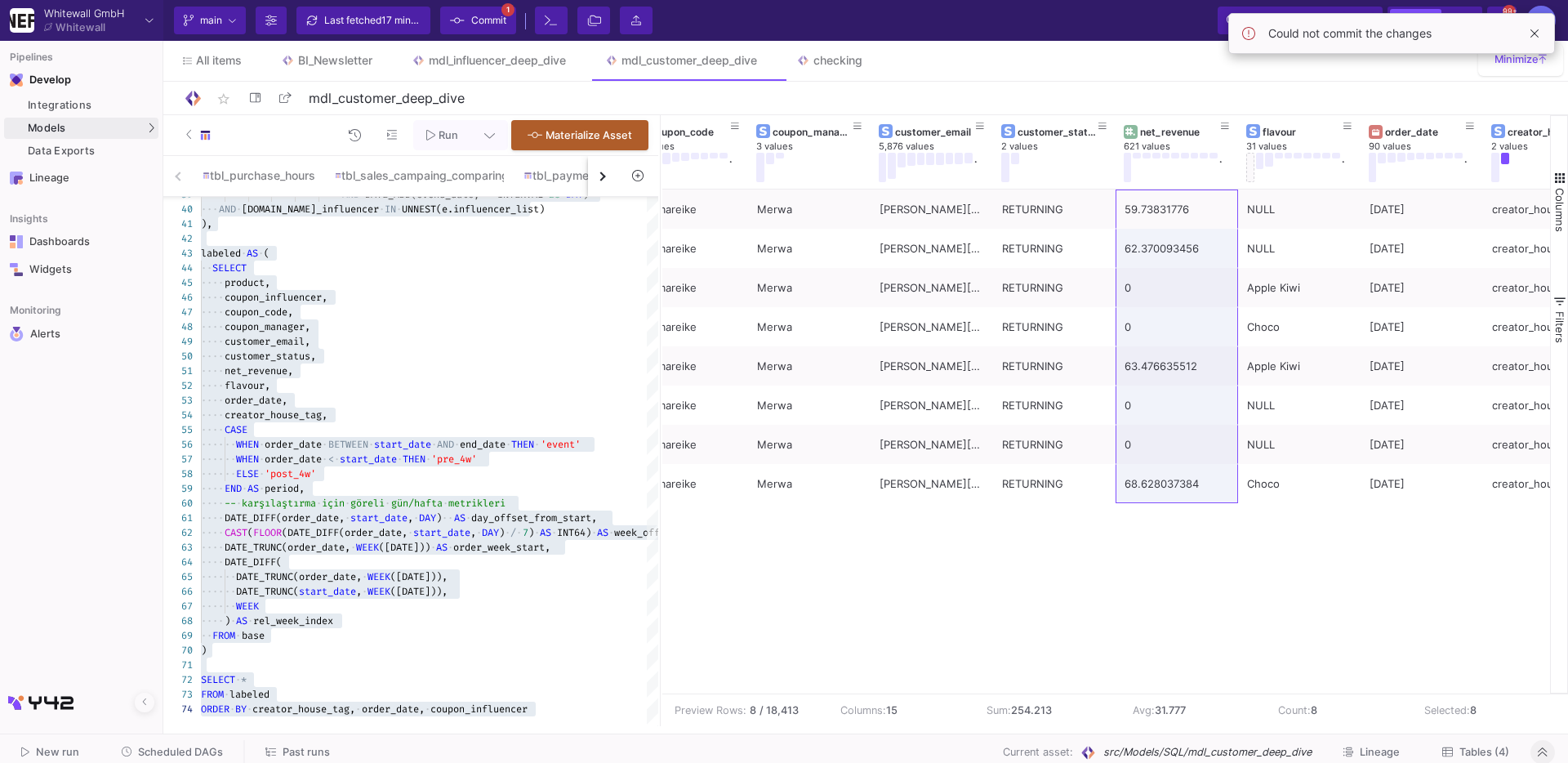
drag, startPoint x: 1177, startPoint y: 211, endPoint x: 1133, endPoint y: 506, distance: 298.3
click at [1133, 506] on div "Merwa michelle.dequis@gmail.com RETURNING 59.73831776 NULL 25/08/25 caromareike…" at bounding box center [1107, 441] width 888 height 504
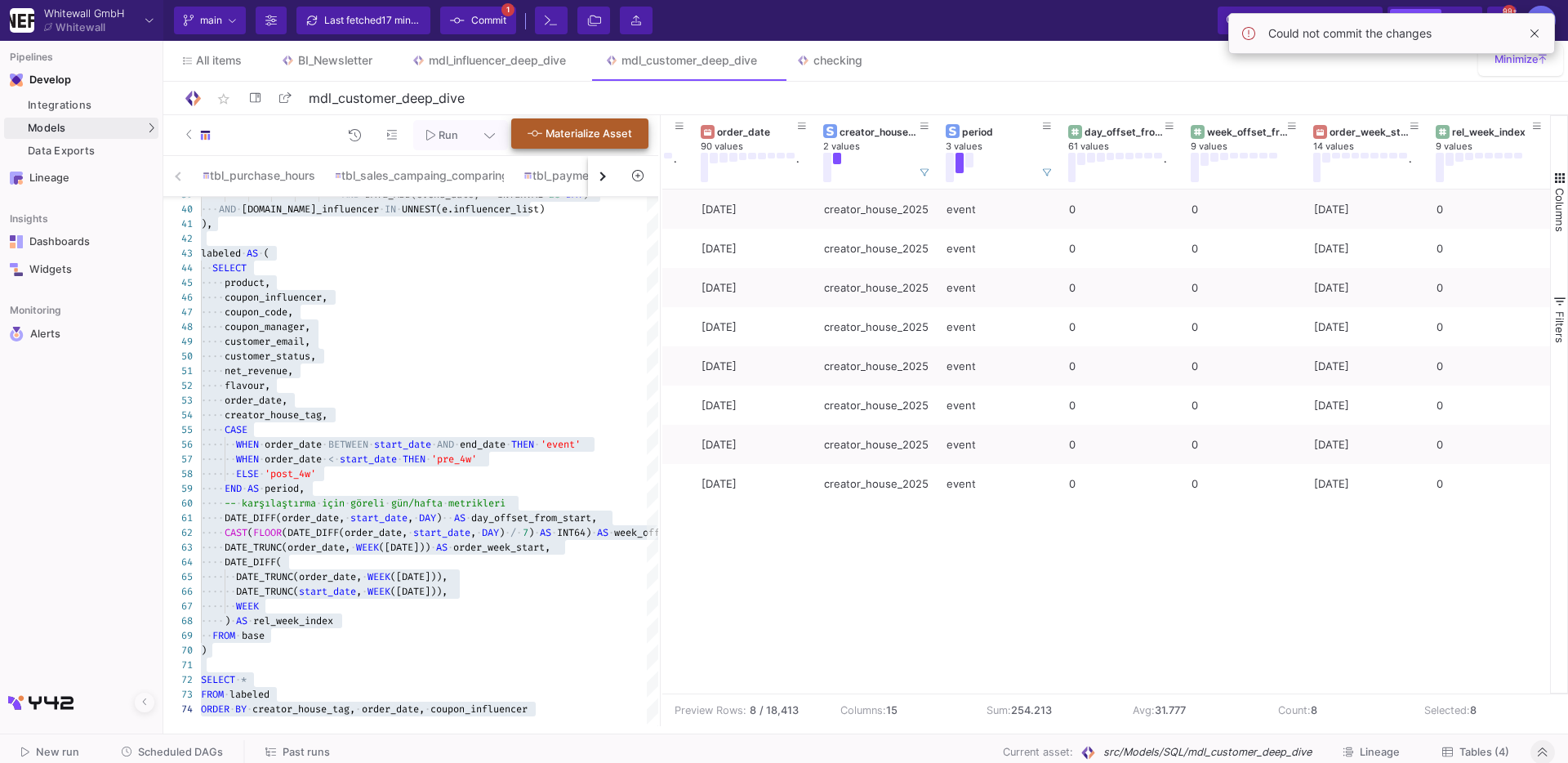
click at [573, 121] on button "Materialize Asset" at bounding box center [579, 134] width 137 height 30
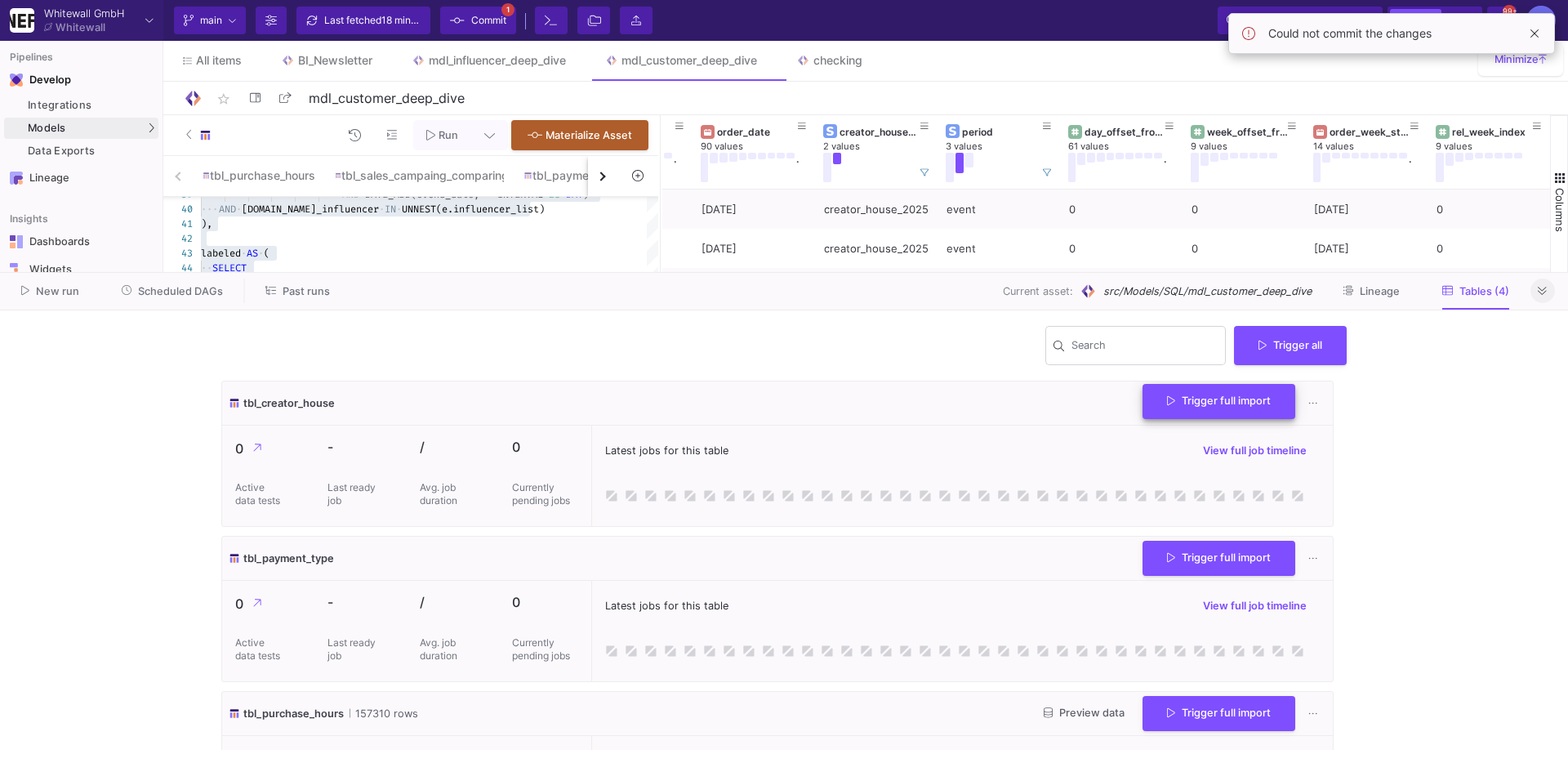
click at [1191, 407] on button "Trigger full import" at bounding box center [1219, 402] width 152 height 35
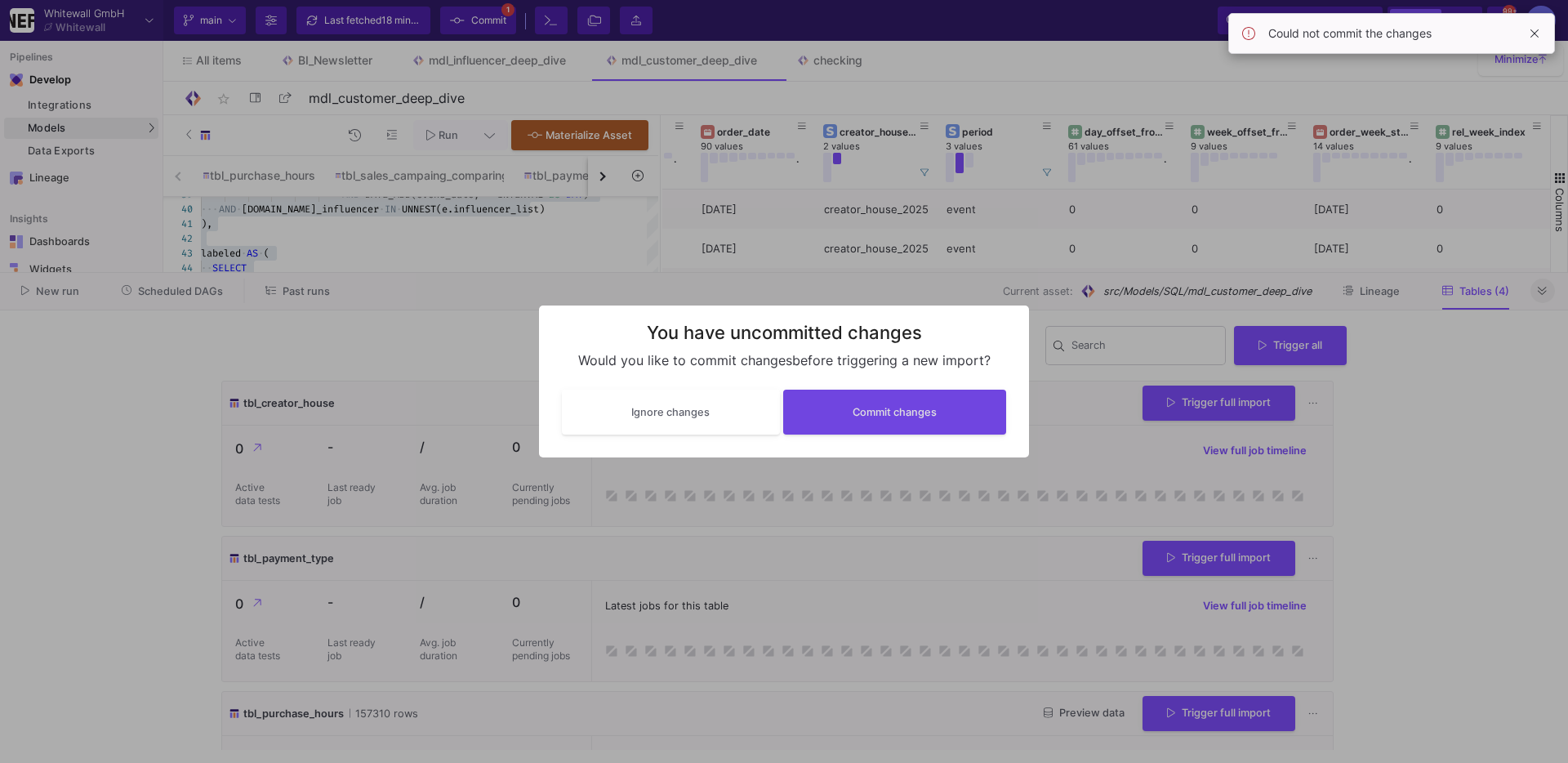
click at [962, 437] on div "Ignore changes Commit changes" at bounding box center [784, 412] width 457 height 59
click at [941, 414] on button "Commit changes" at bounding box center [895, 410] width 224 height 45
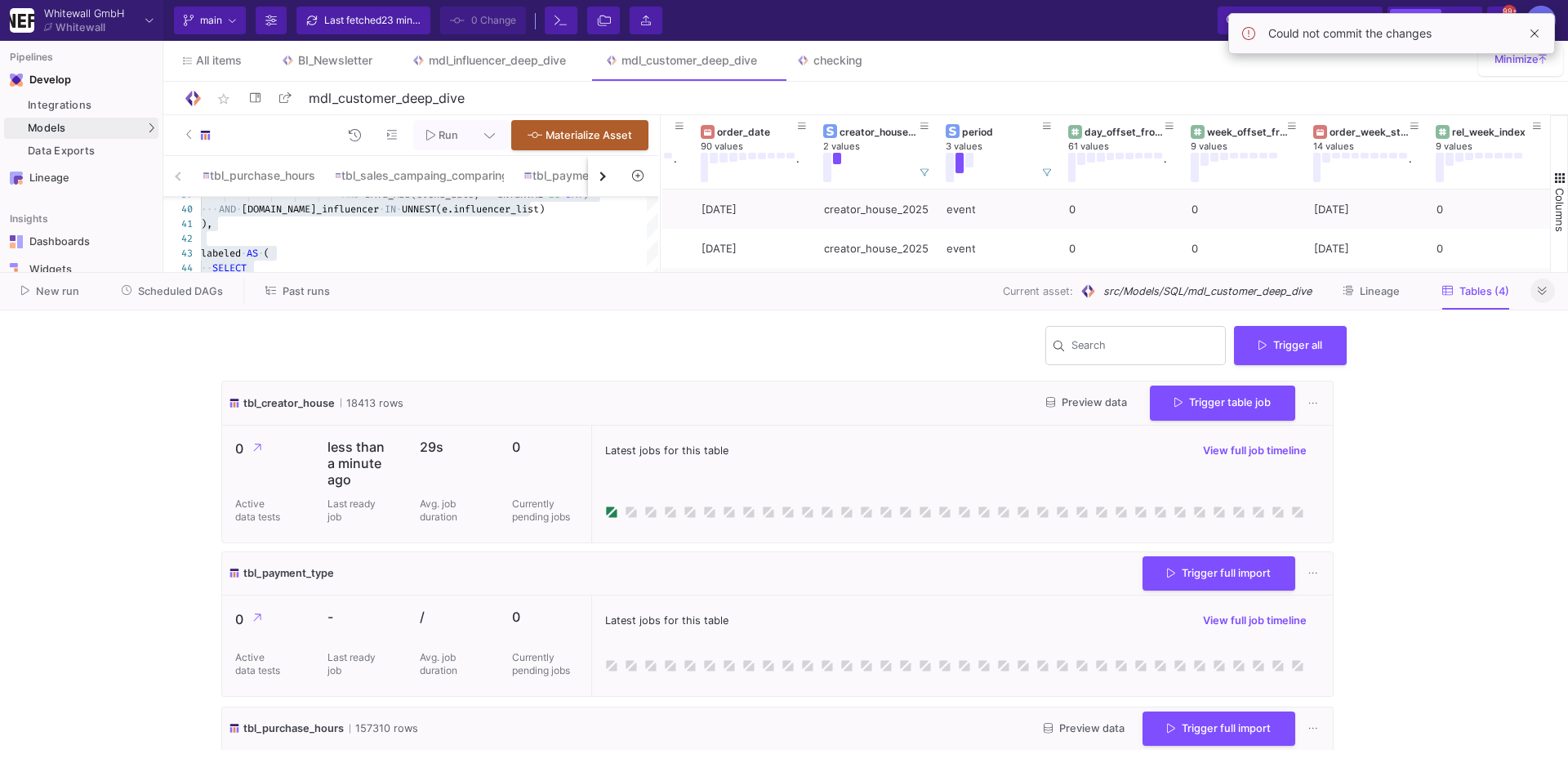
click at [1550, 301] on div at bounding box center [1543, 291] width 24 height 24
click at [1539, 292] on icon at bounding box center [1543, 291] width 9 height 11
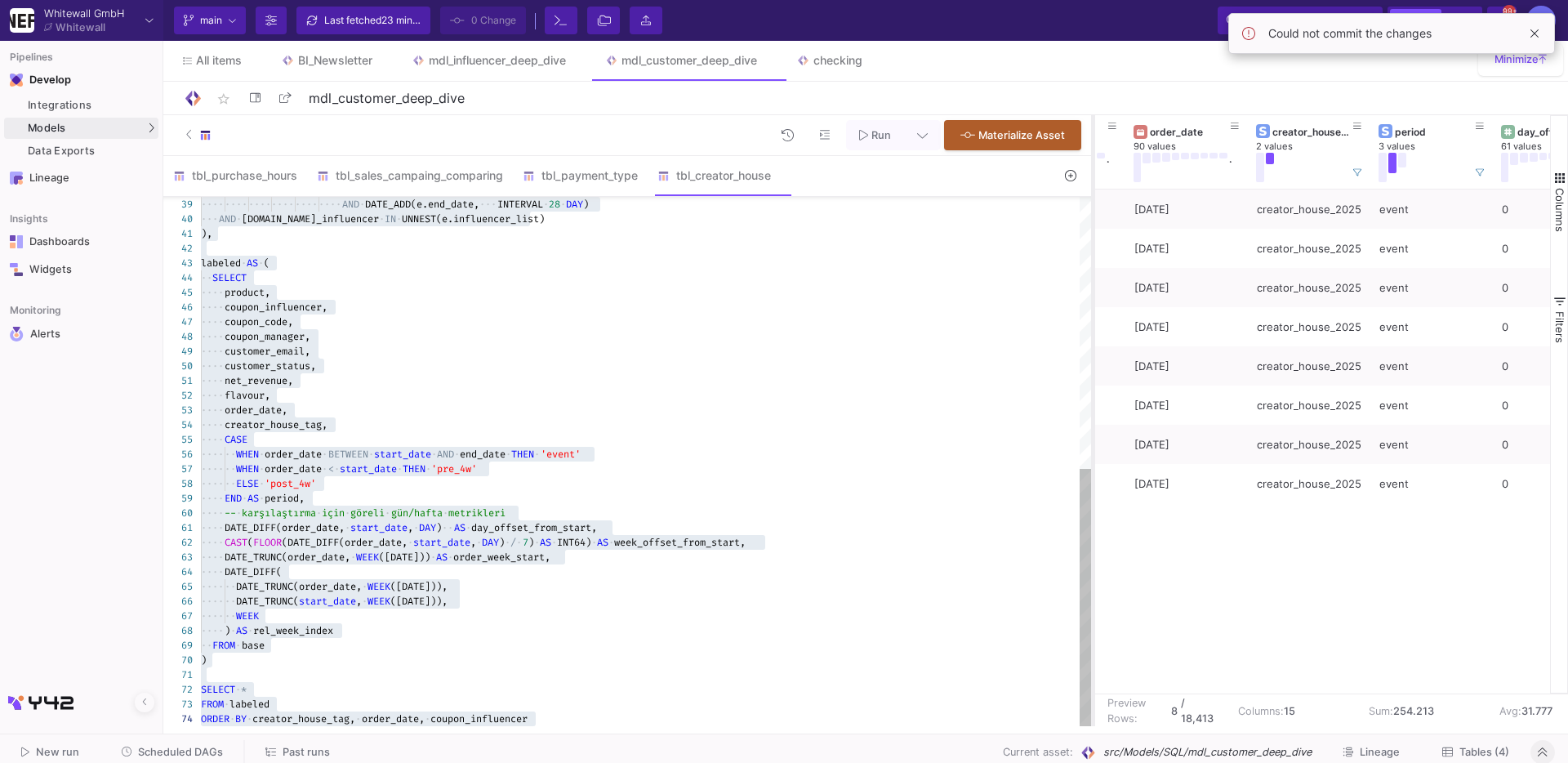
drag, startPoint x: 659, startPoint y: 208, endPoint x: 1091, endPoint y: 204, distance: 432.0
click at [1091, 204] on div at bounding box center [1093, 421] width 4 height 611
click at [451, 179] on div "tbl_sales_campaing_comparing" at bounding box center [409, 176] width 186 height 13
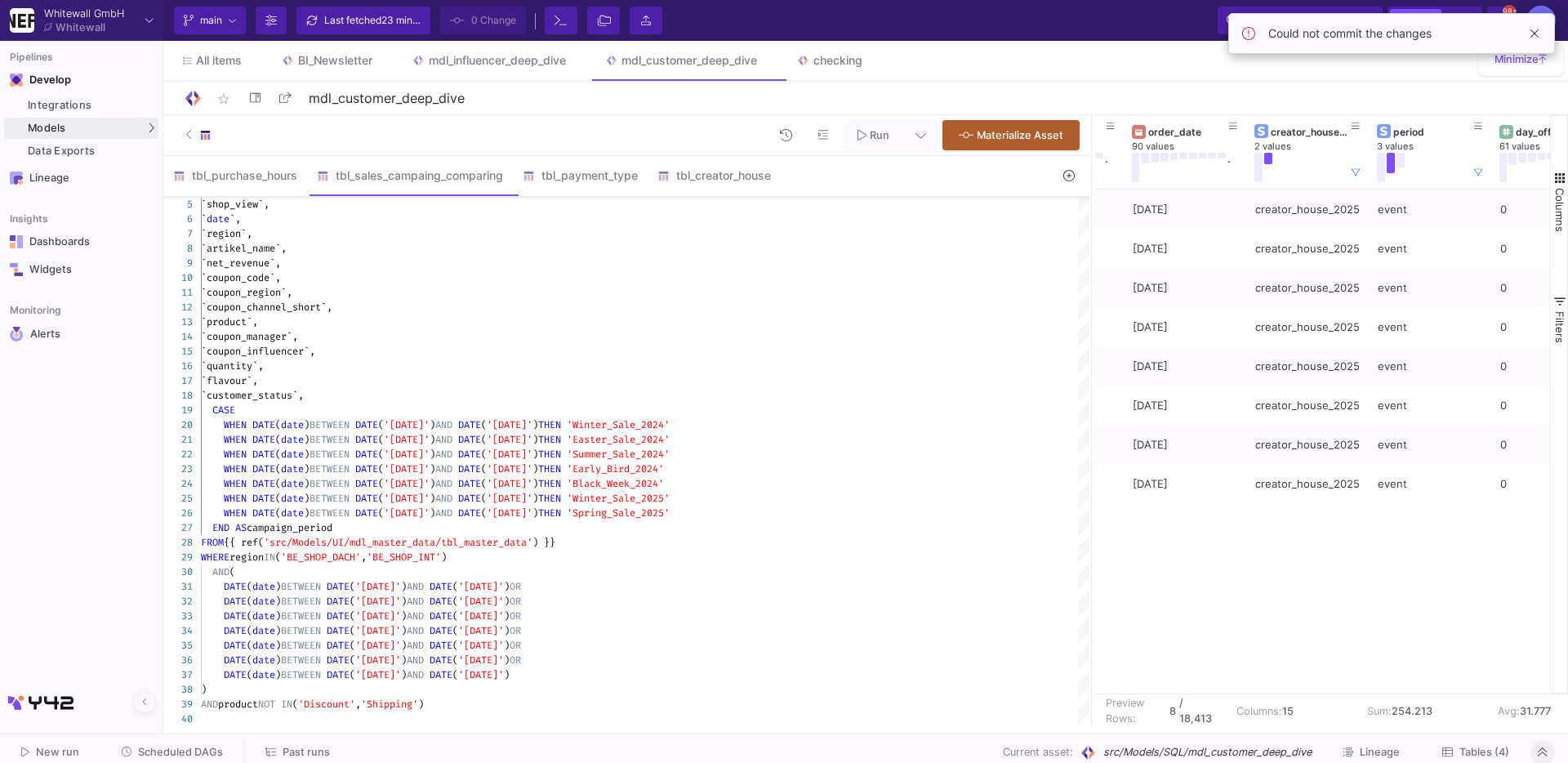
click at [561, 507] on span "THEN" at bounding box center [549, 513] width 23 height 13
click at [631, 507] on div "5 6 7 8 9 10 11 12 13 14 15 16 17 18 19 20 21 22 23 24 25 26 27 28 29 30 31 32 …" at bounding box center [627, 462] width 926 height 530
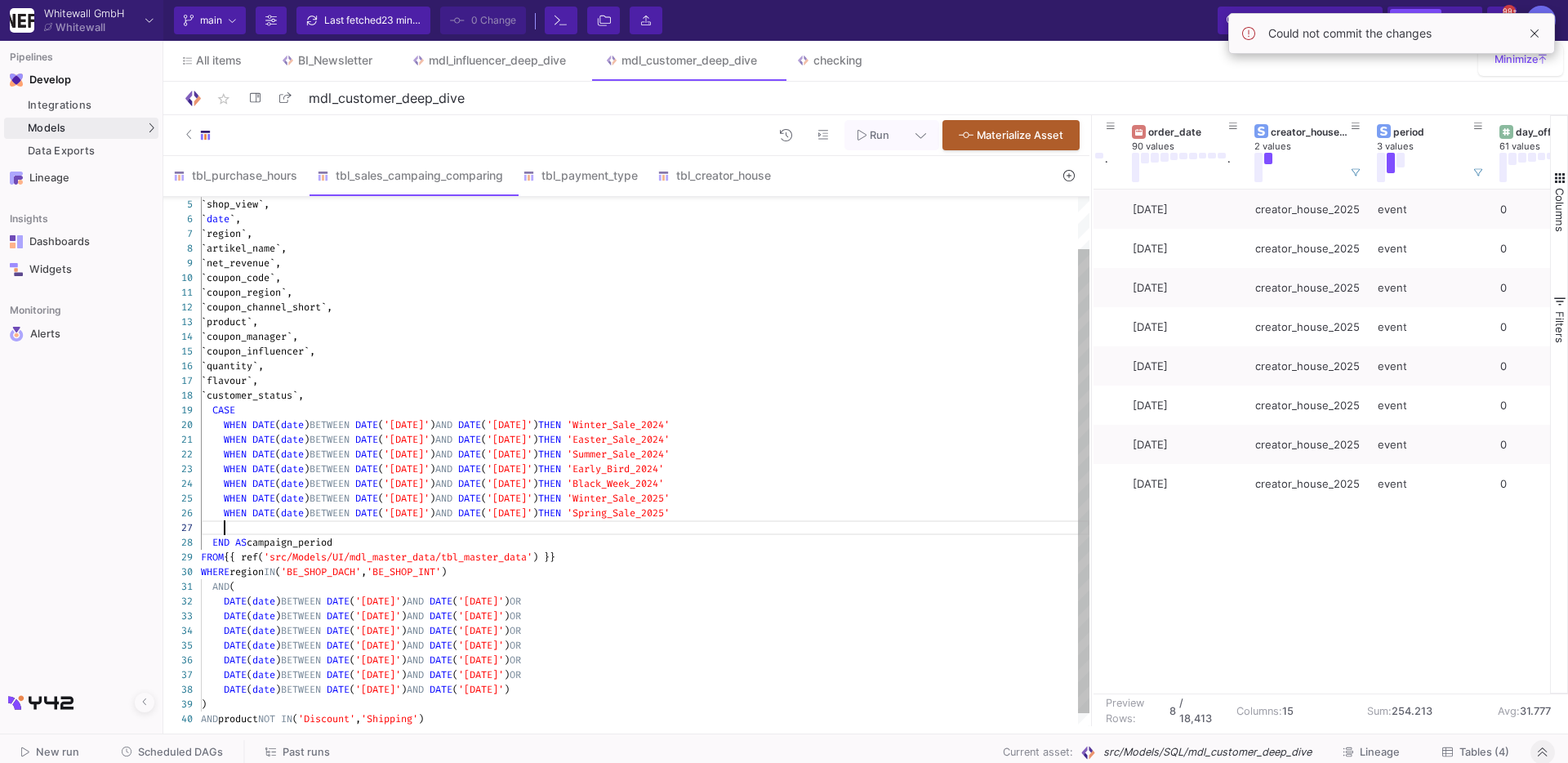
paste textarea "Summer_Sale_2024' WHEN DATE(date) BETWEEN DATE('2024-10-28') AND DATE('2024-11-…"
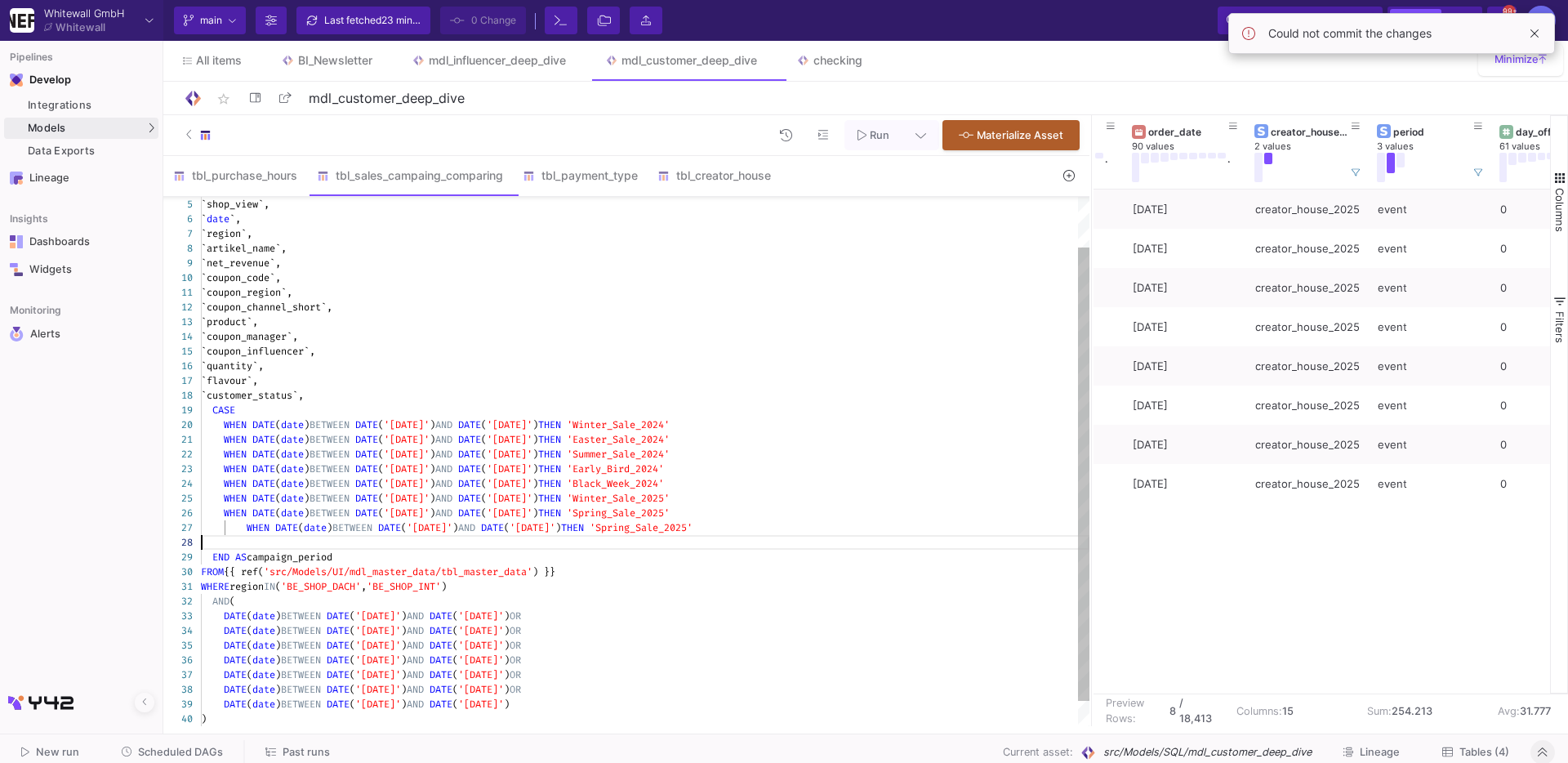
click at [248, 522] on div "5 6 7 8 9 10 11 12 13 14 15 16 17 18 19 20 21 22 23 24 25 26 29 30 31 32 33 34 …" at bounding box center [627, 462] width 926 height 530
click at [429, 529] on span "'[DATE]'" at bounding box center [407, 528] width 45 height 13
click at [578, 531] on div "5 6 7 8 9 10 11 12 13 14 15 16 17 18 19 20 21 22 23 24 25 26 29 30 31 32 33 34 …" at bounding box center [627, 462] width 926 height 530
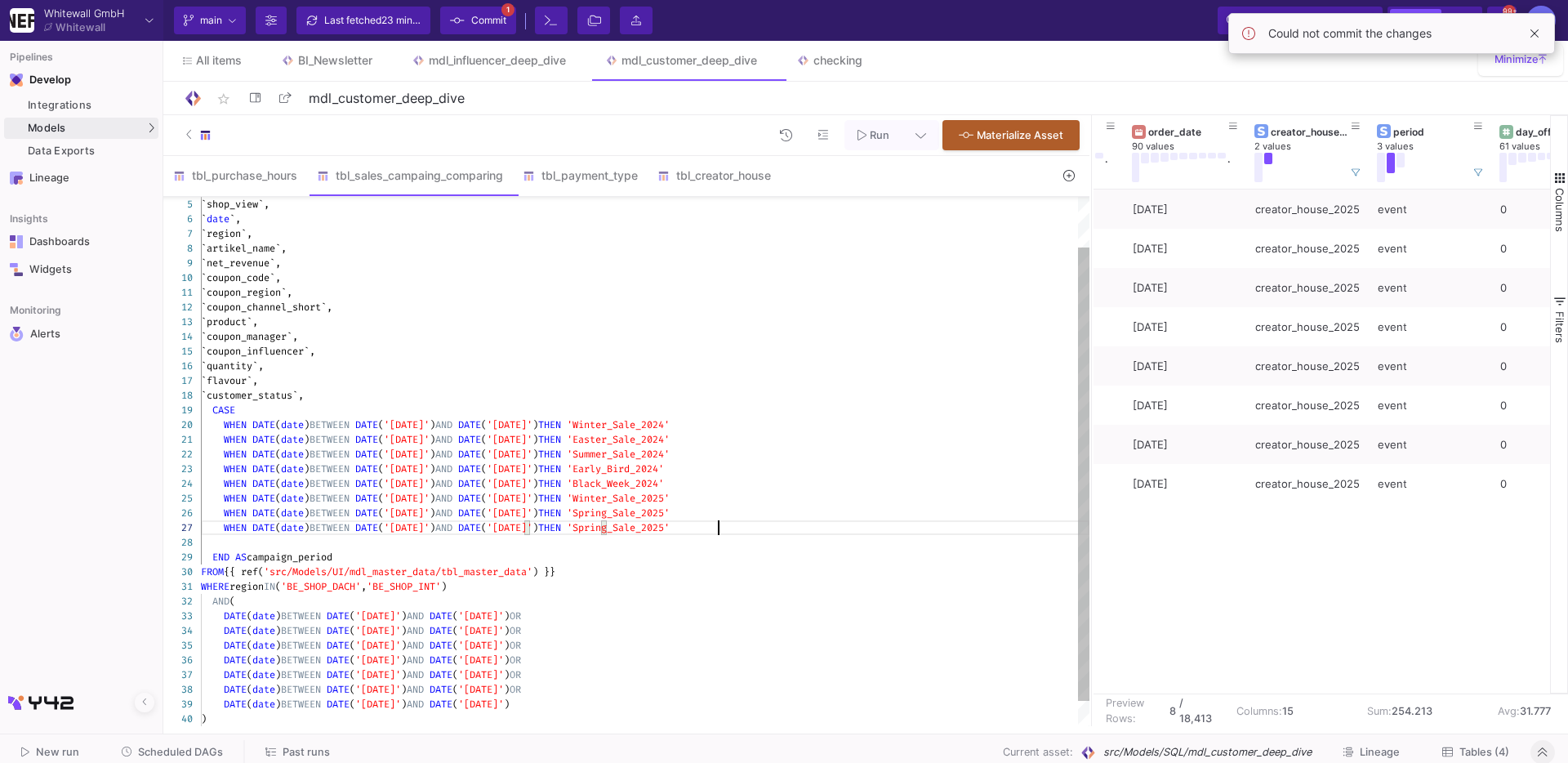
click at [669, 531] on span "'Spring_Sale_2025'" at bounding box center [618, 528] width 103 height 13
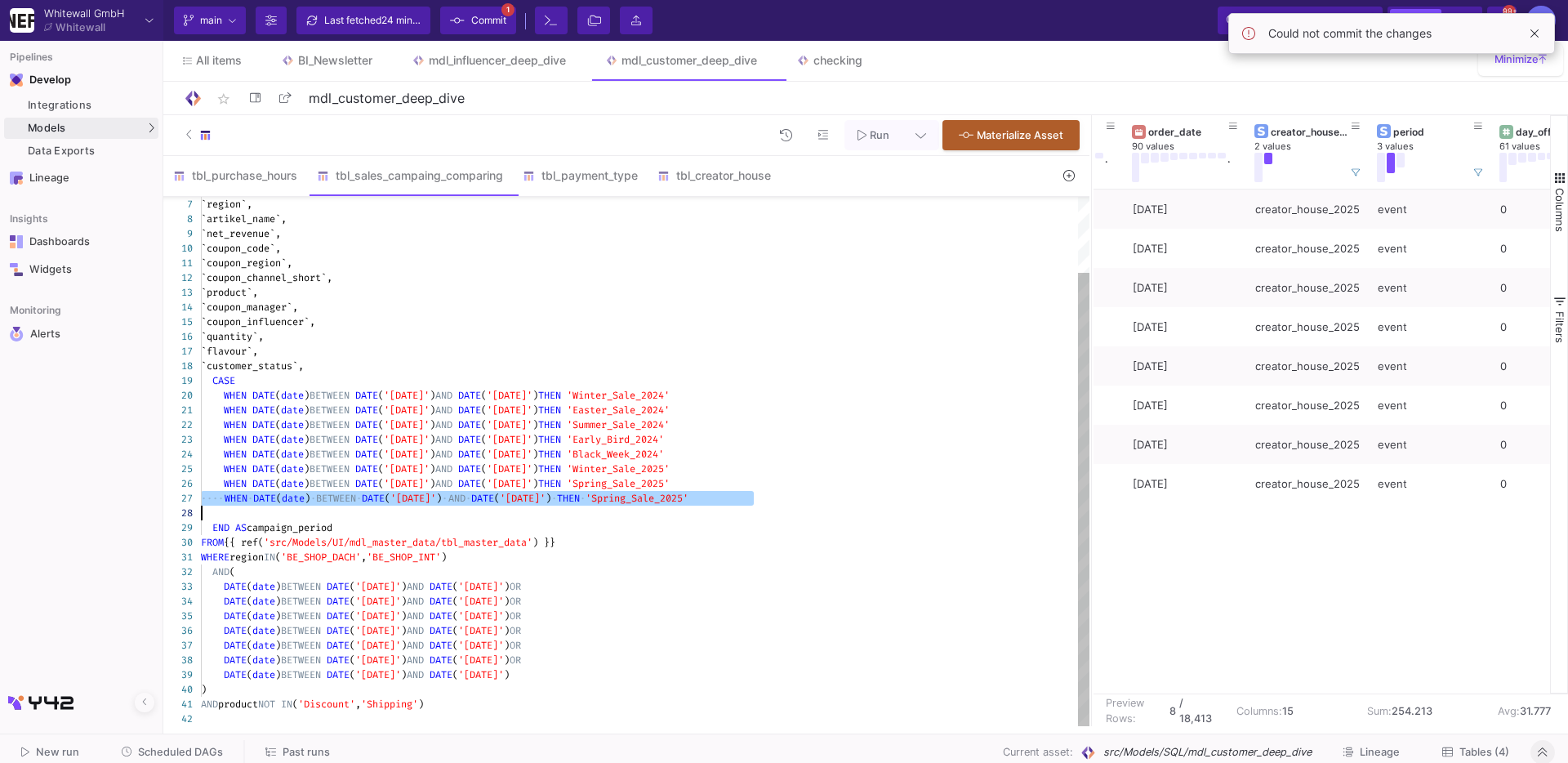
click at [624, 677] on div "DATE ( date ) BETWEEN DATE ( '2025-04-23' ) AND DATE ( '2025-05-01' )" at bounding box center [645, 674] width 888 height 14
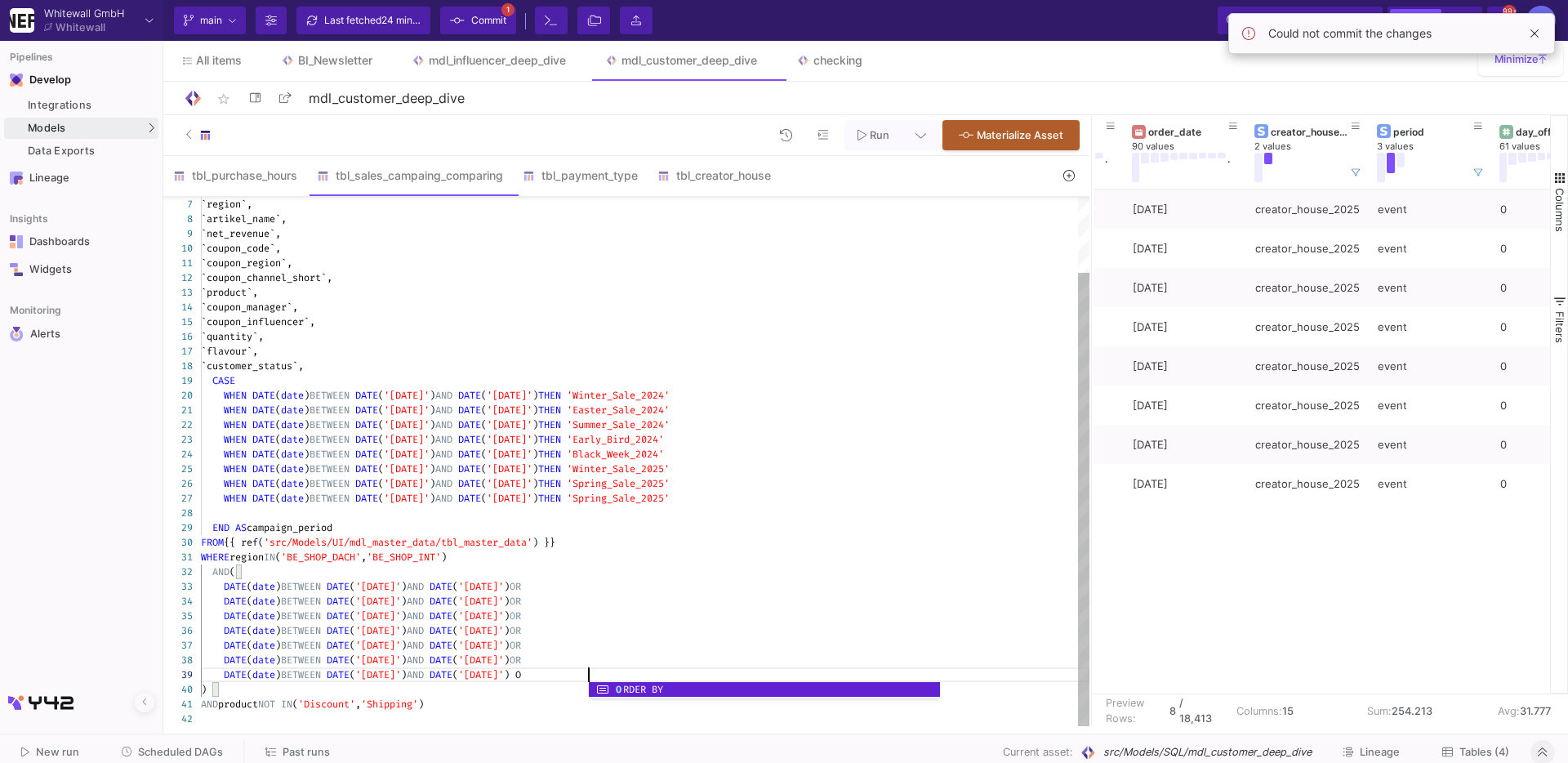
scroll to position [117, 393]
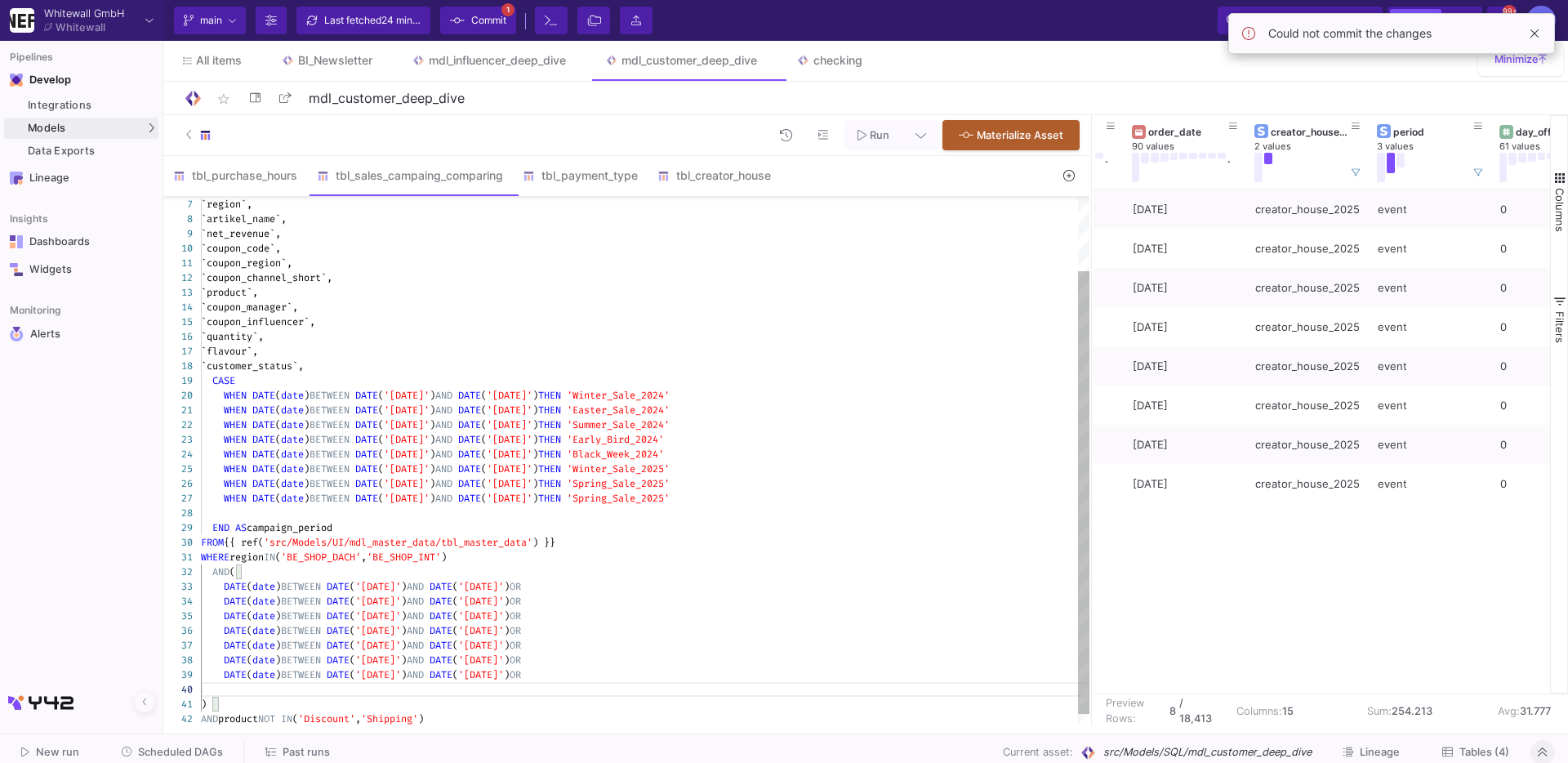
paste textarea ") AND product NOT IN ('Discount','Shipping')"
click at [327, 692] on span "date" at bounding box center [315, 690] width 23 height 13
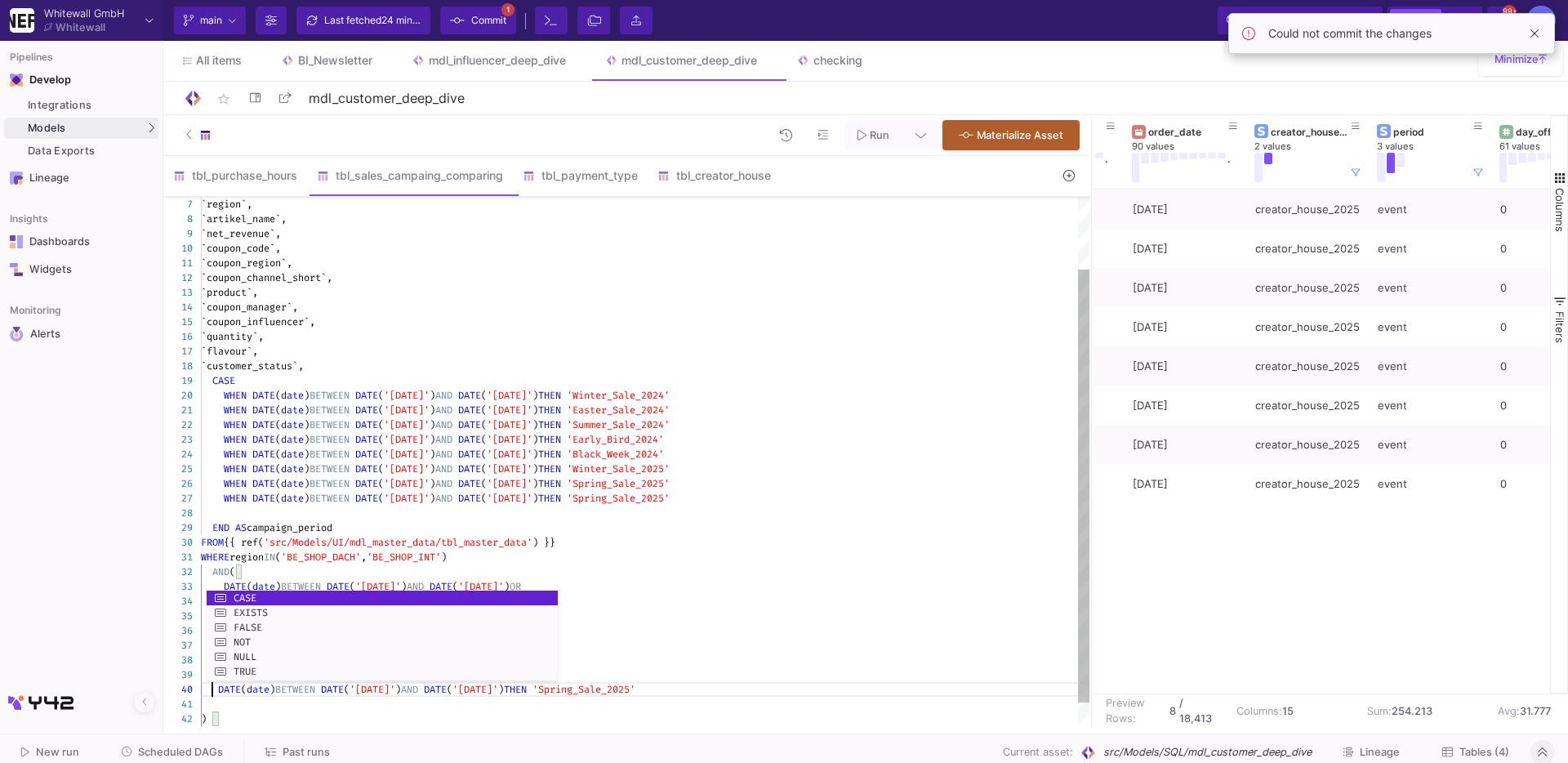
scroll to position [131, 17]
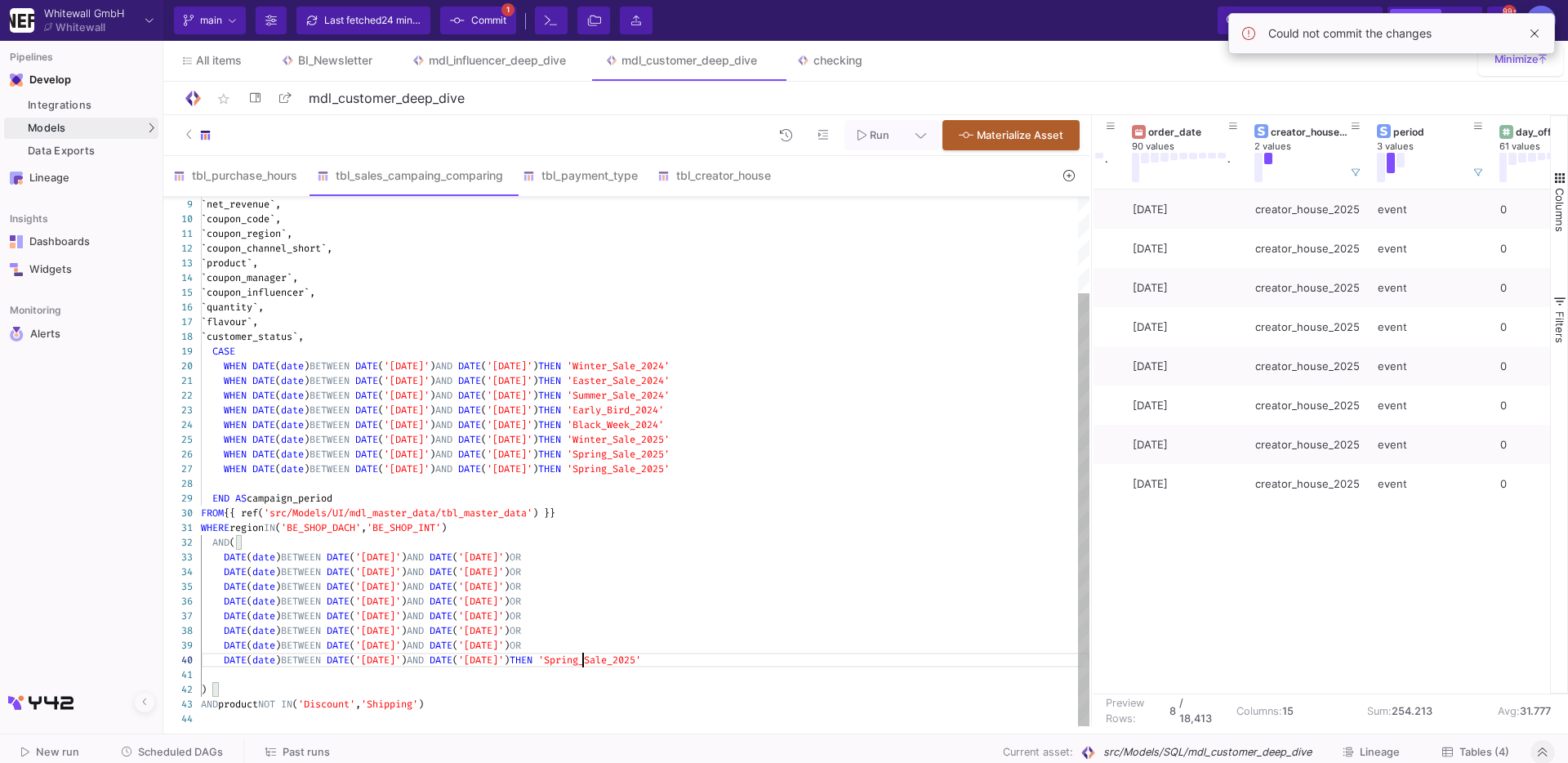
scroll to position [118, 17]
drag, startPoint x: 582, startPoint y: 661, endPoint x: 703, endPoint y: 670, distance: 121.3
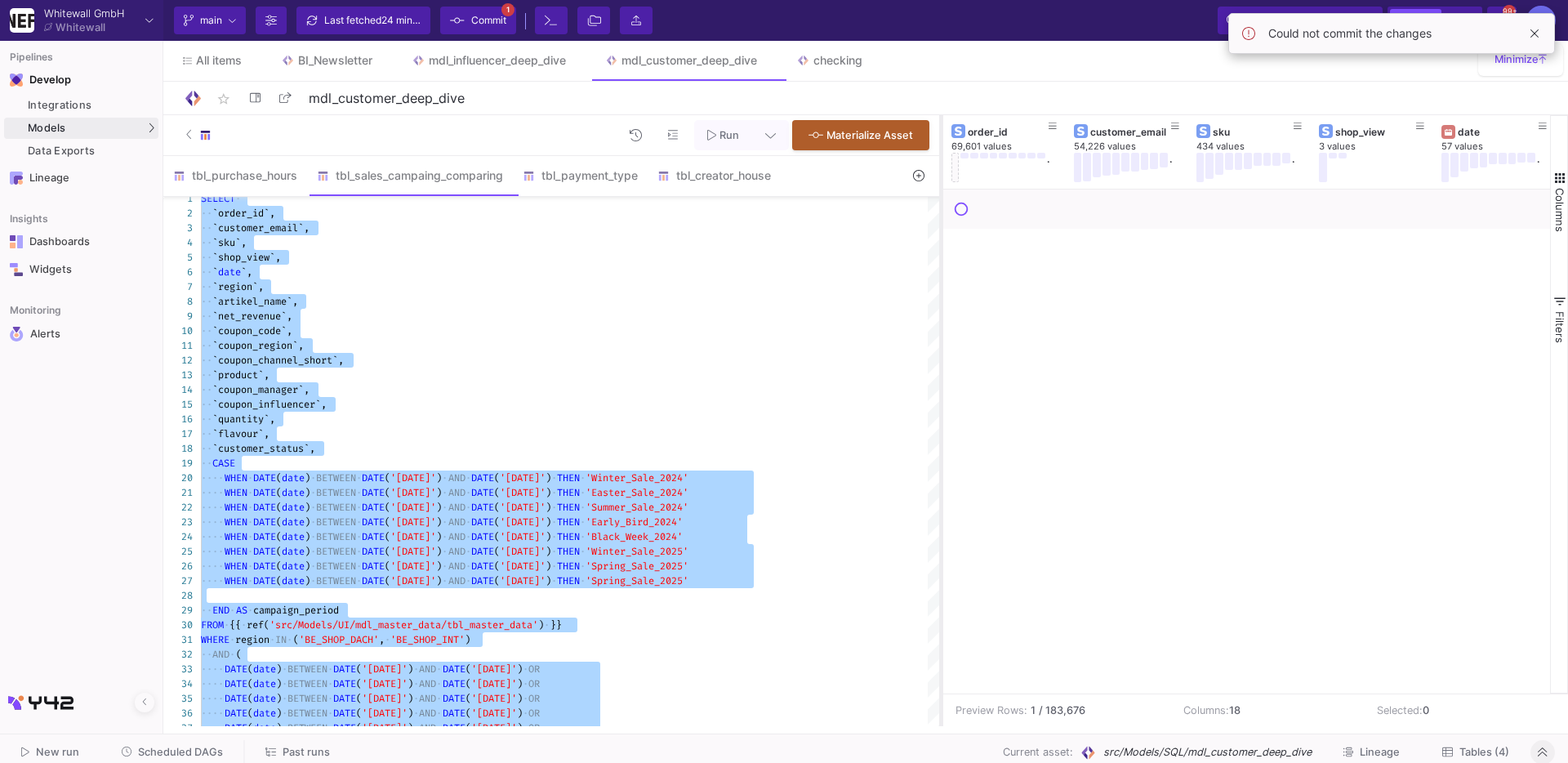
drag, startPoint x: 1090, startPoint y: 326, endPoint x: 934, endPoint y: 312, distance: 156.6
click at [939, 312] on div at bounding box center [941, 421] width 4 height 611
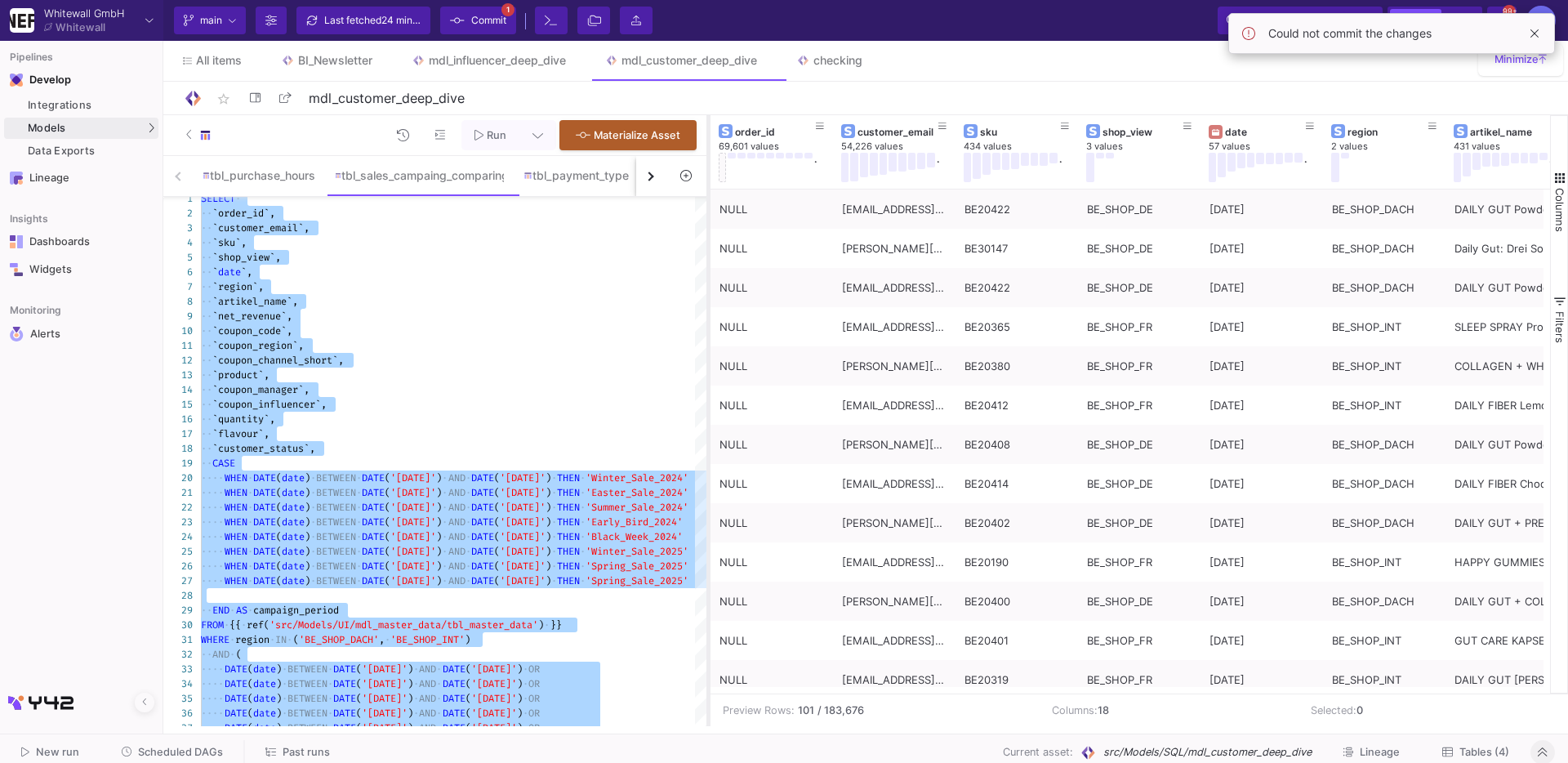
drag, startPoint x: 935, startPoint y: 222, endPoint x: 701, endPoint y: 282, distance: 241.6
click at [707, 282] on div at bounding box center [708, 421] width 4 height 611
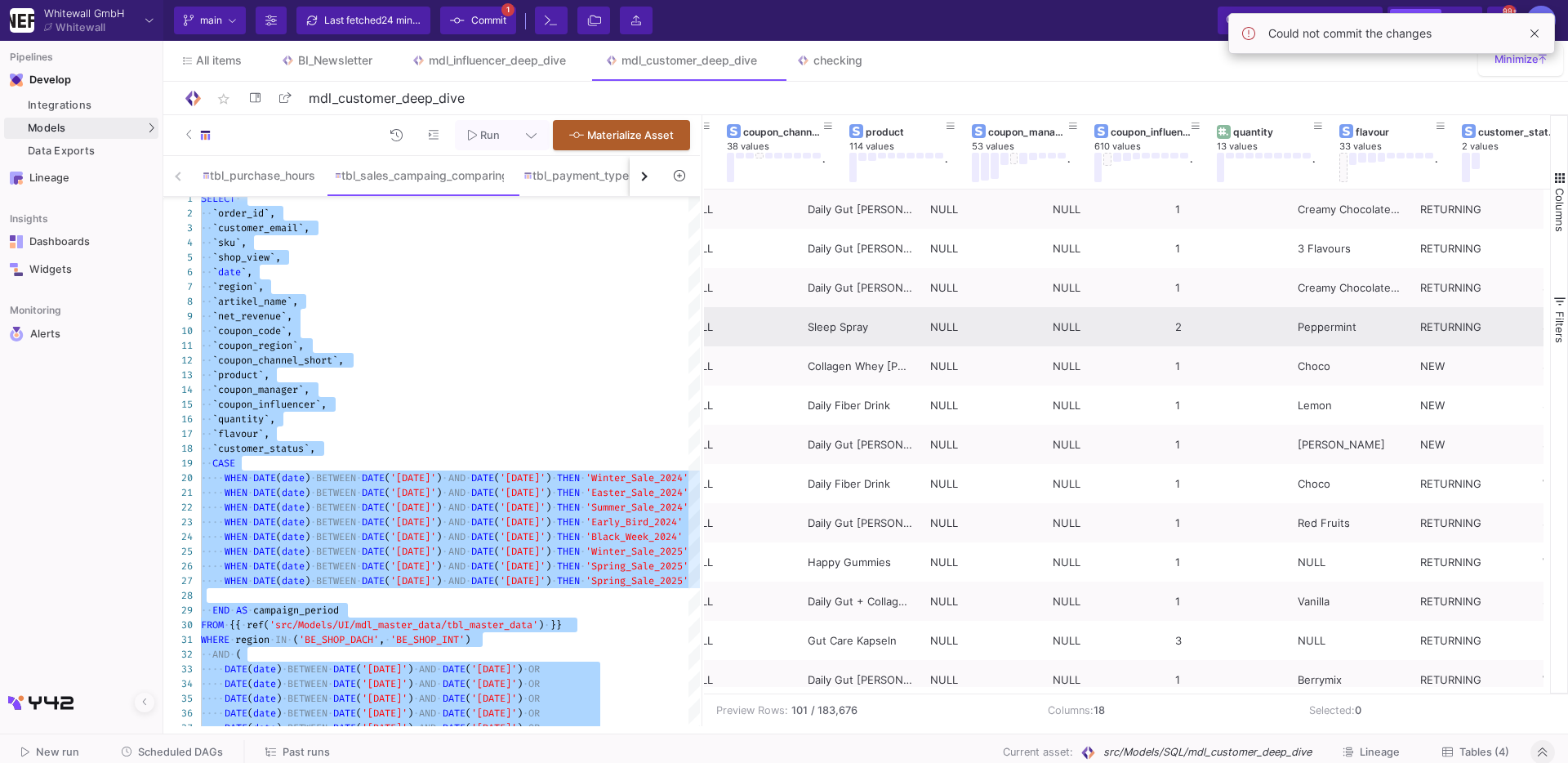
scroll to position [0, 1318]
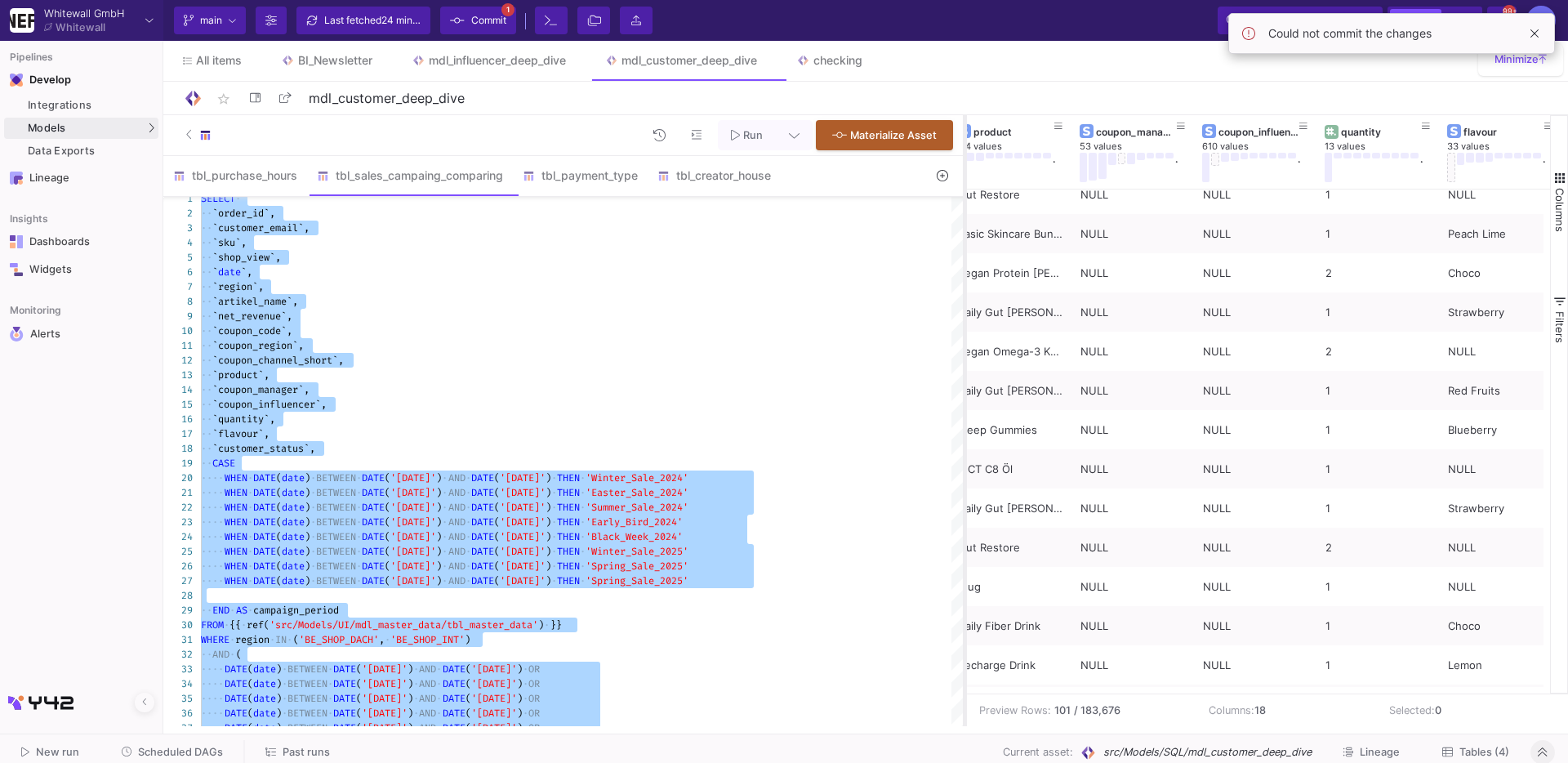
drag, startPoint x: 701, startPoint y: 212, endPoint x: 954, endPoint y: 228, distance: 253.5
click at [963, 229] on div at bounding box center [965, 421] width 4 height 611
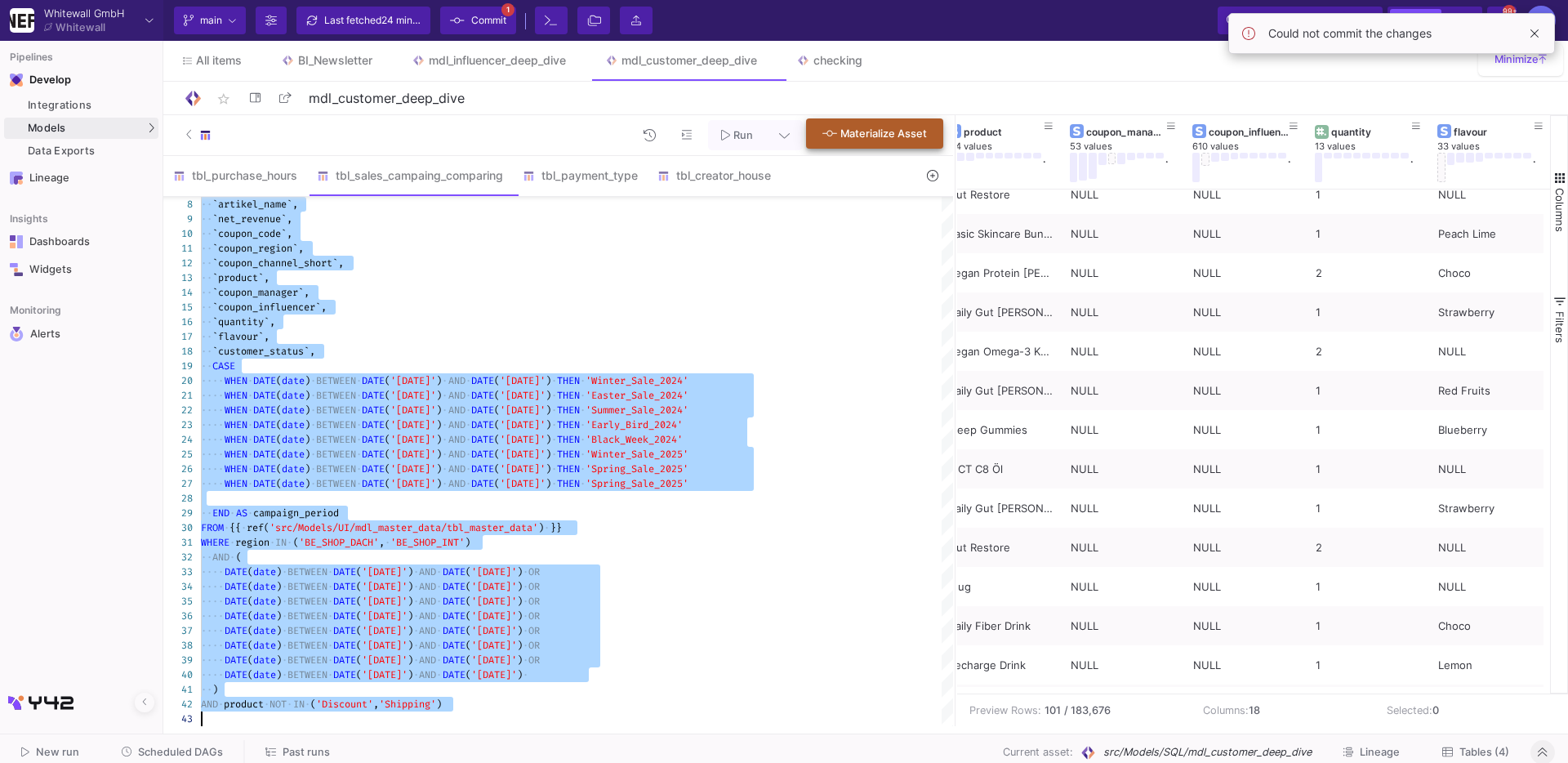
type textarea "SELECT `order_id`, `customer_email`, `sku`, `shop_view`, `date`, `region`, `art…"
click at [861, 131] on span "Materialize Asset" at bounding box center [883, 133] width 87 height 13
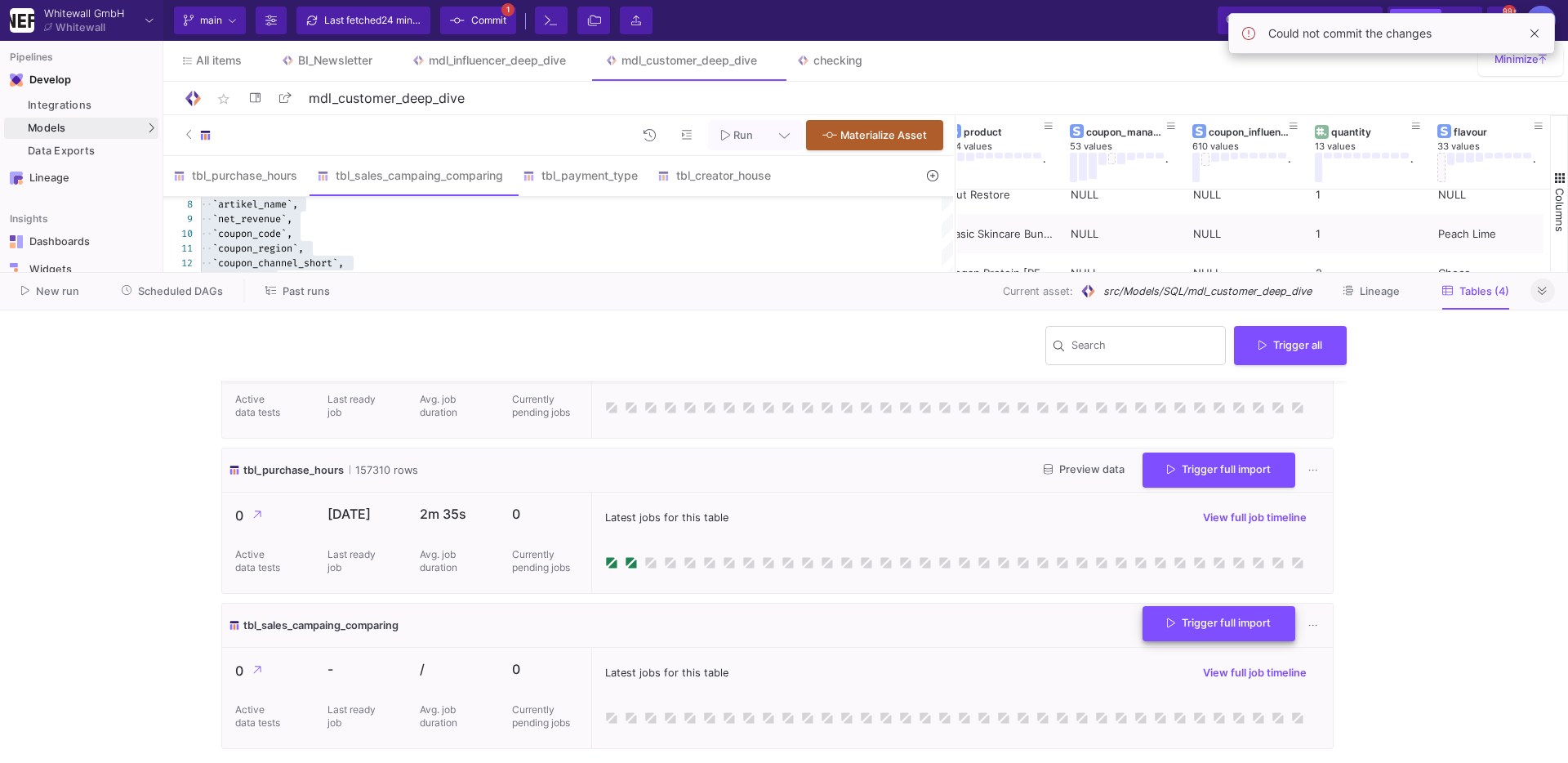
click at [1181, 619] on span "Trigger full import" at bounding box center [1219, 622] width 104 height 13
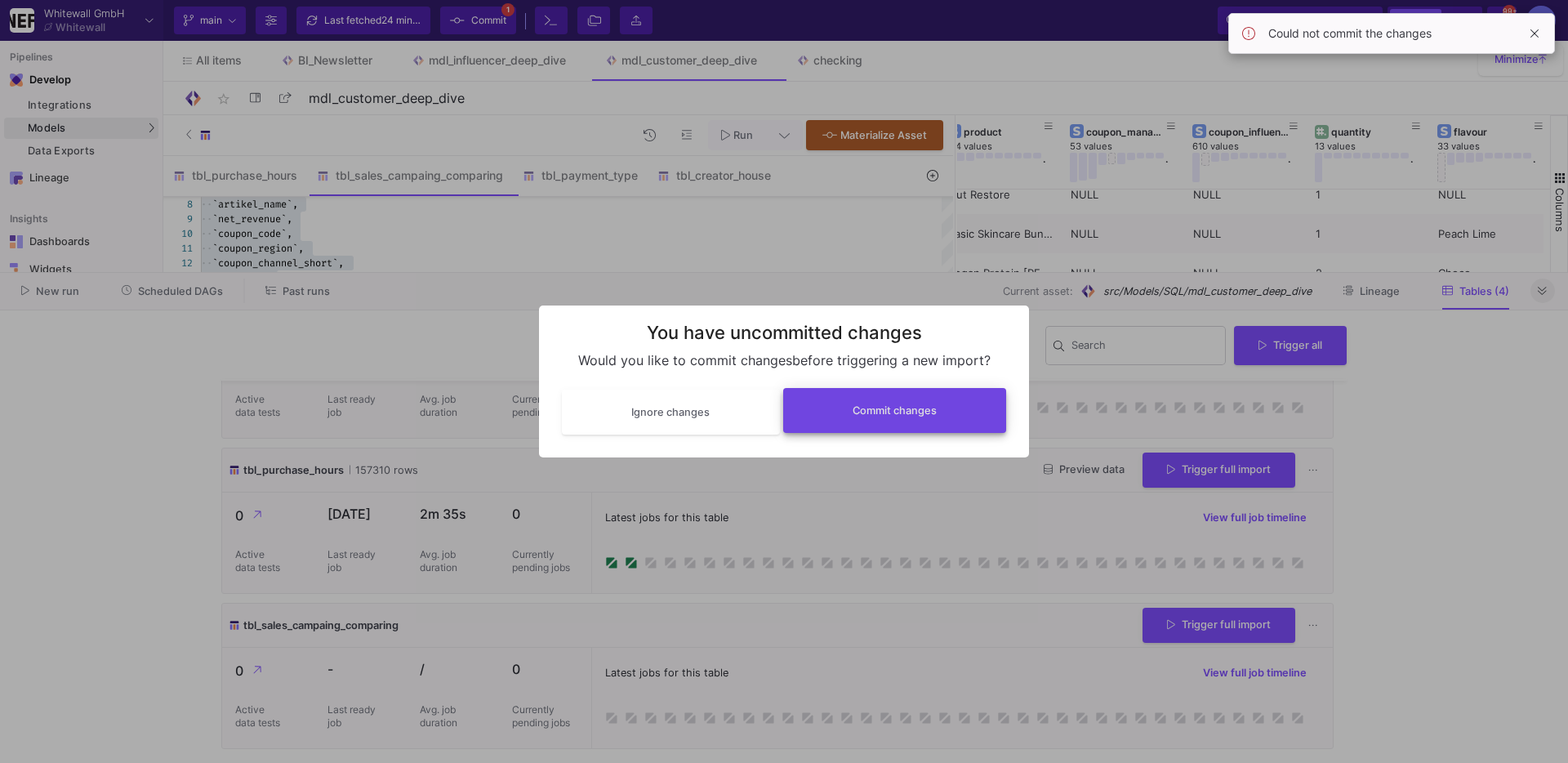
click at [895, 418] on button "Commit changes" at bounding box center [895, 410] width 224 height 45
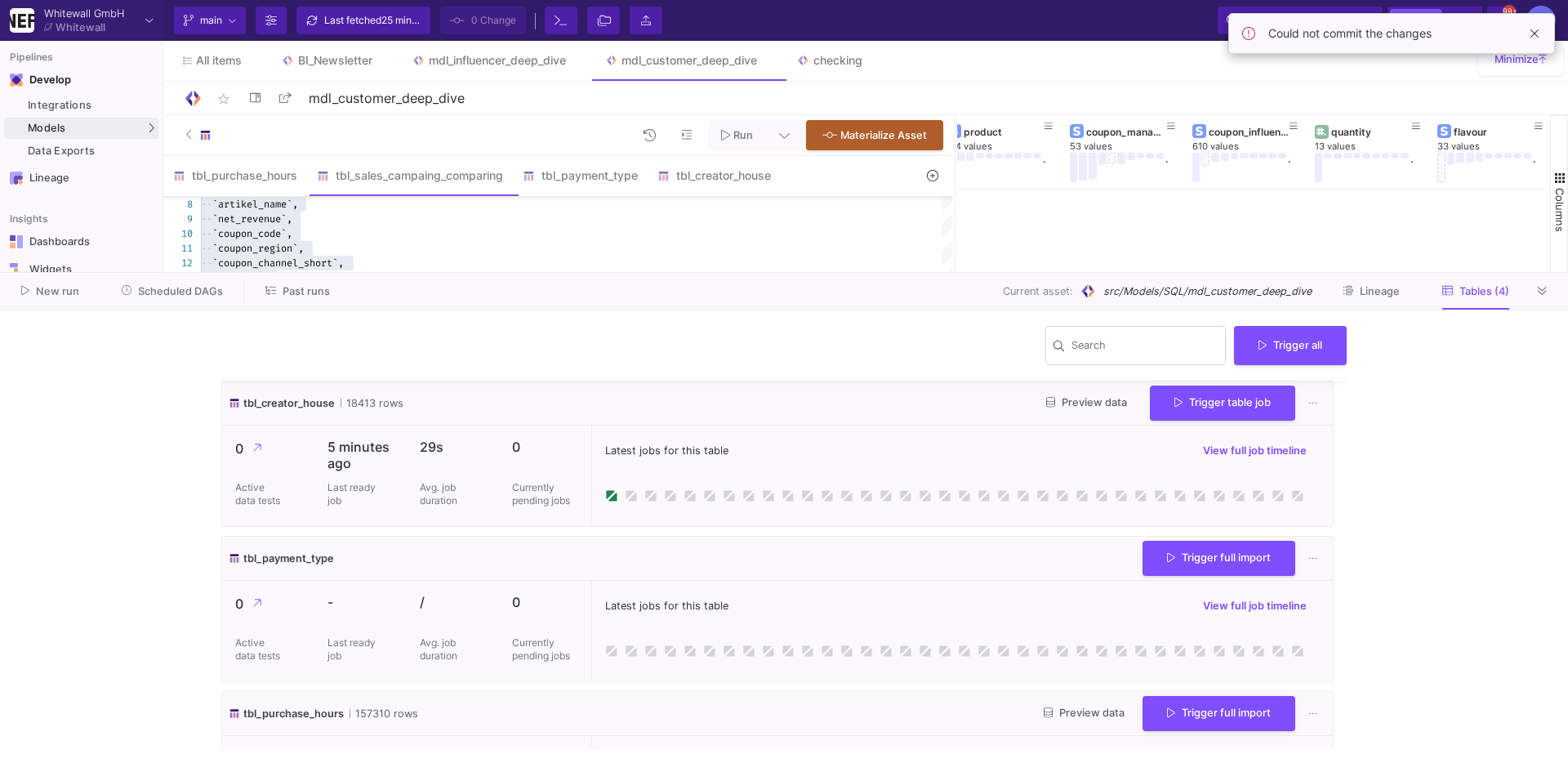
scroll to position [243, 0]
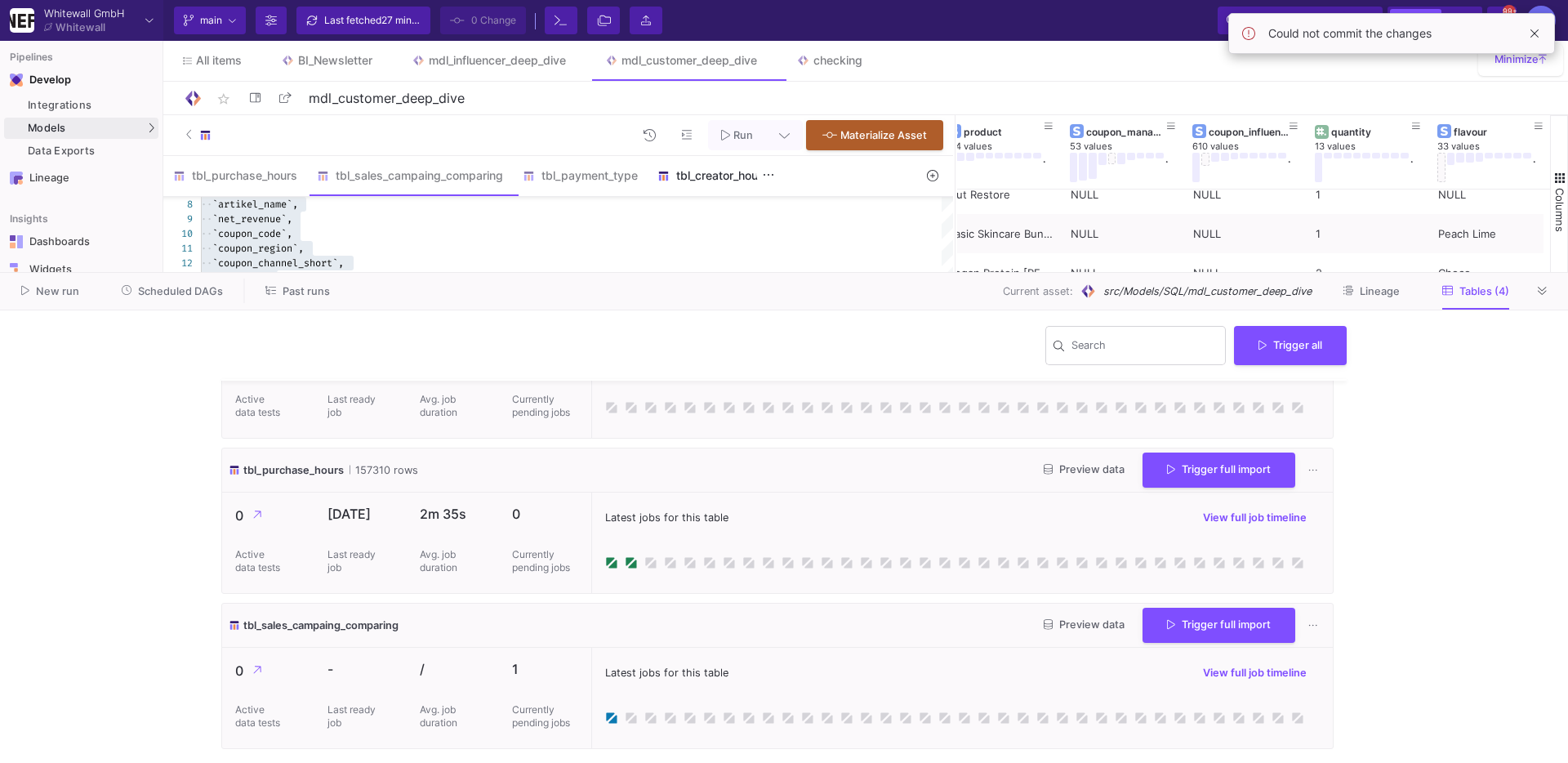
click at [743, 184] on div "tbl_creator_house" at bounding box center [714, 175] width 133 height 40
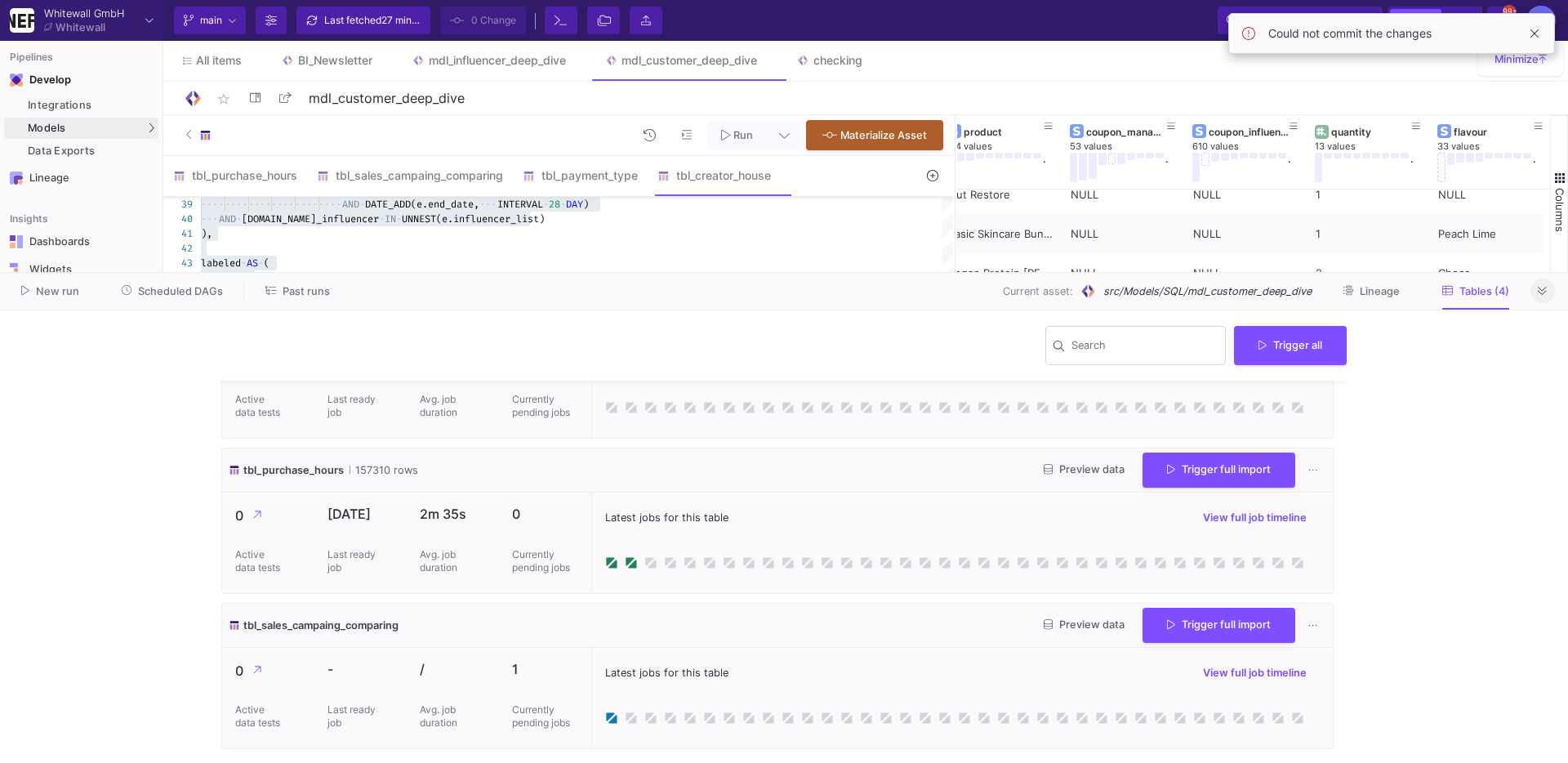
click at [1546, 285] on icon at bounding box center [1543, 291] width 9 height 11
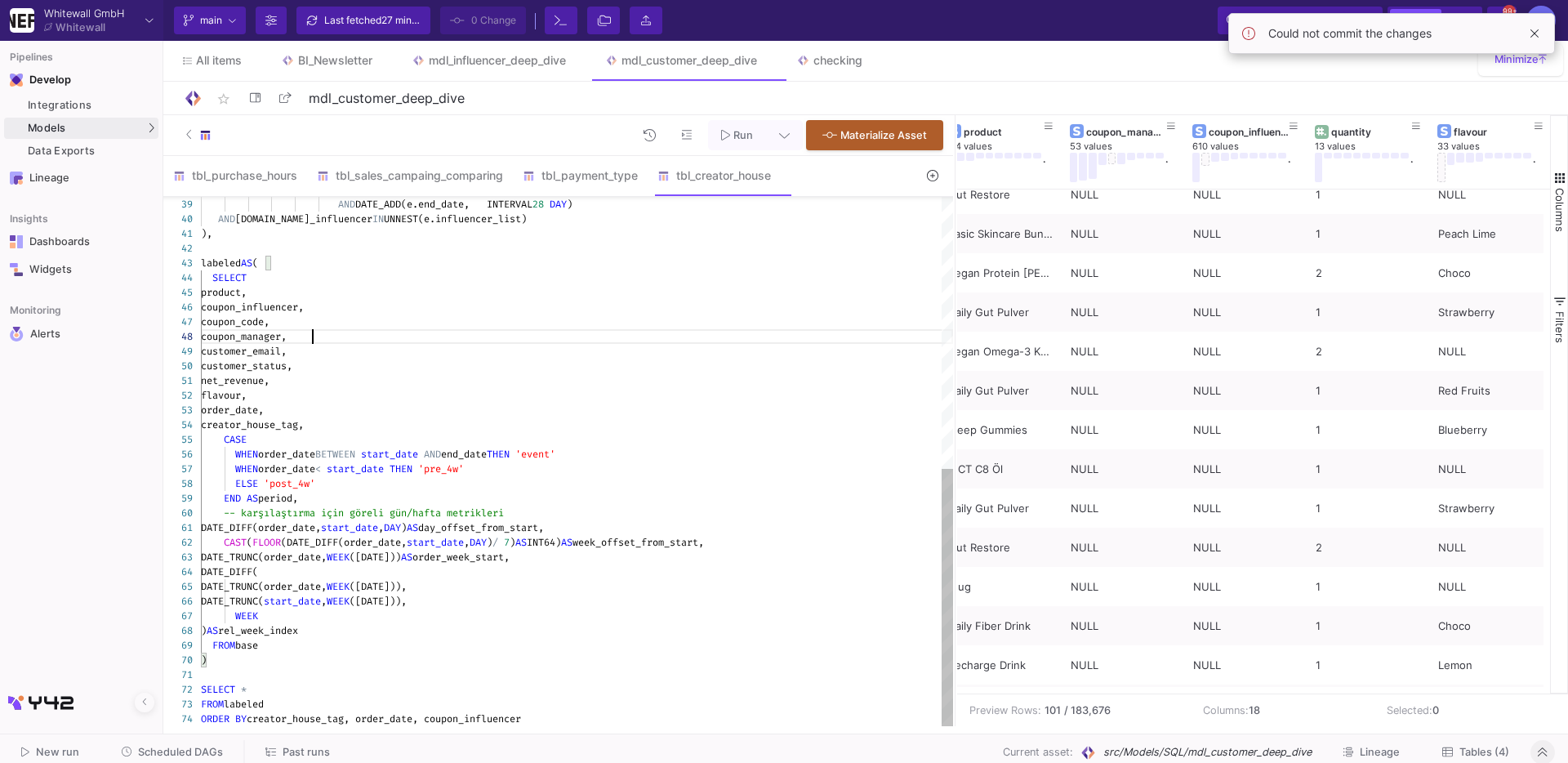
click at [733, 335] on div "coupon_manager," at bounding box center [577, 336] width 752 height 14
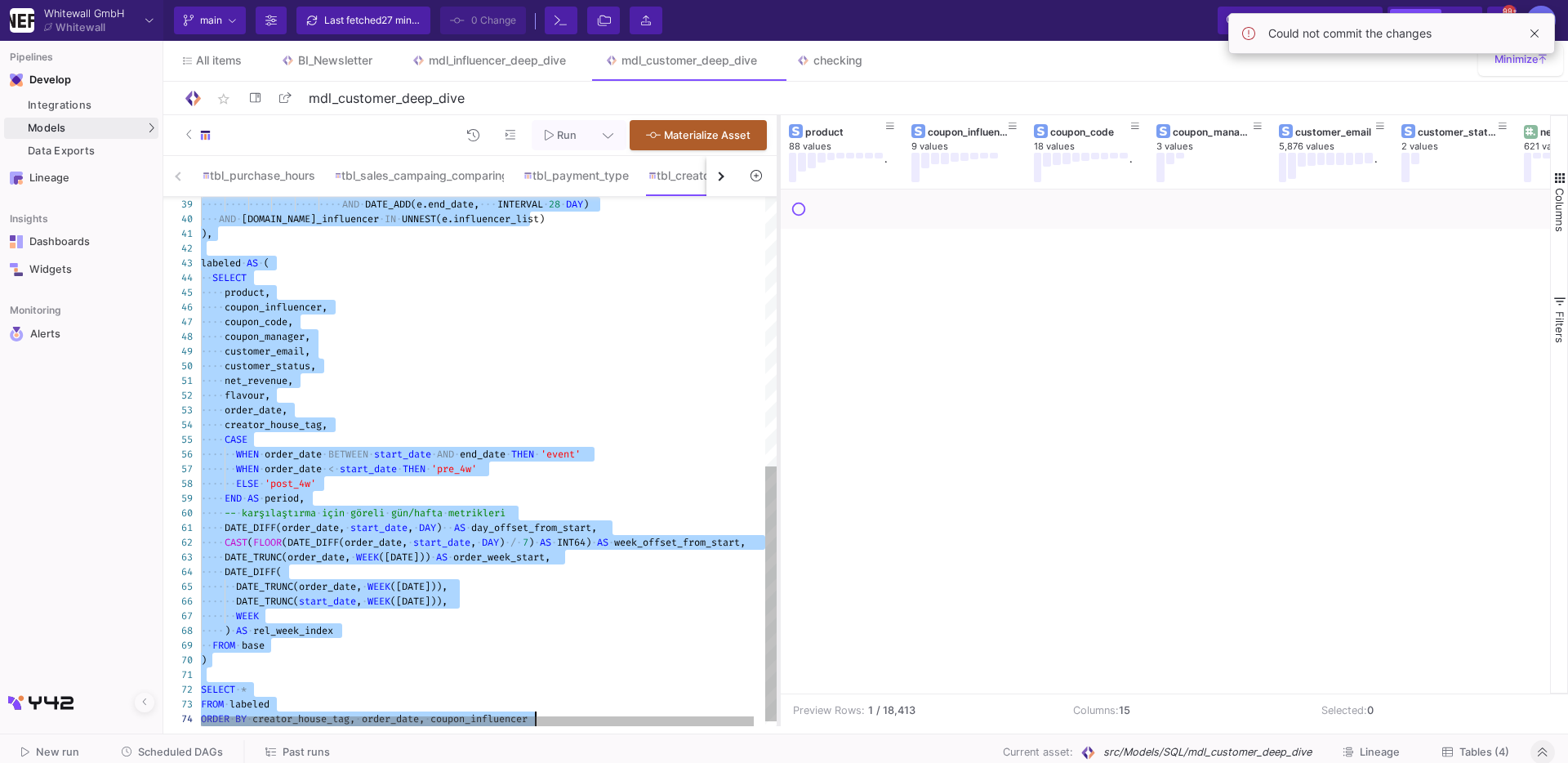
drag, startPoint x: 955, startPoint y: 302, endPoint x: 776, endPoint y: 307, distance: 179.1
click at [778, 307] on div at bounding box center [778, 421] width 4 height 611
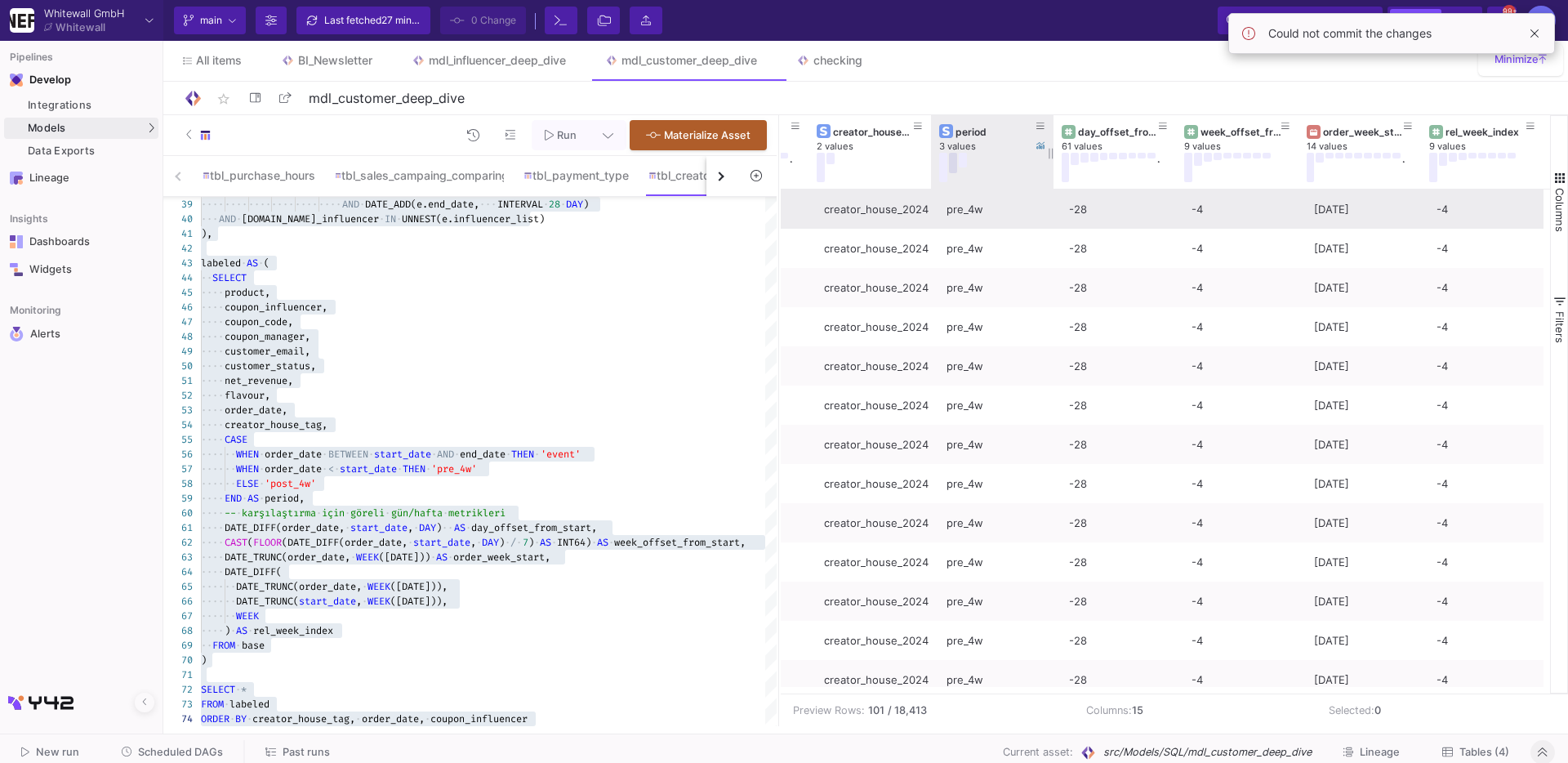
click at [954, 160] on button at bounding box center [953, 163] width 8 height 20
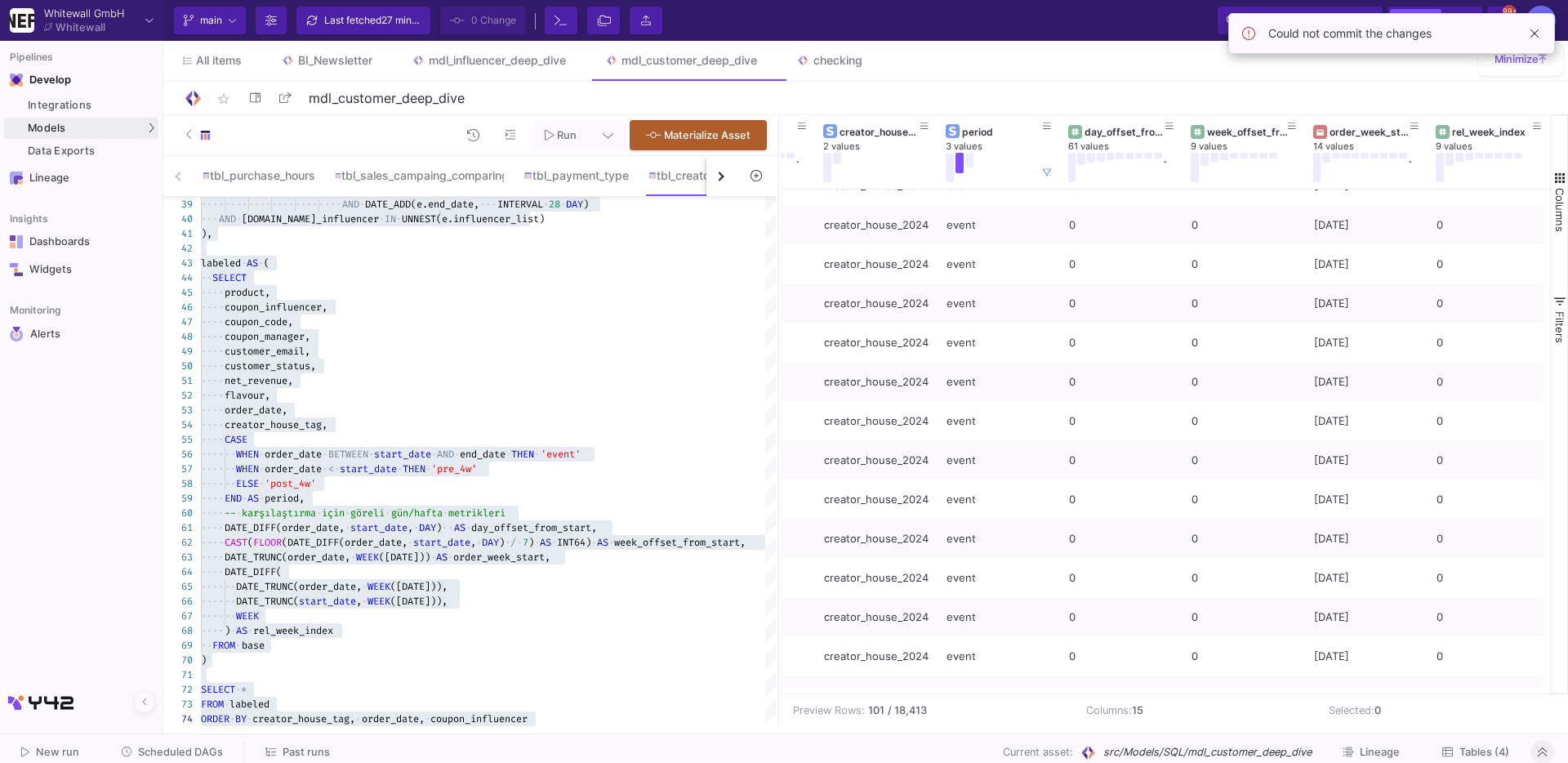
scroll to position [2158, 0]
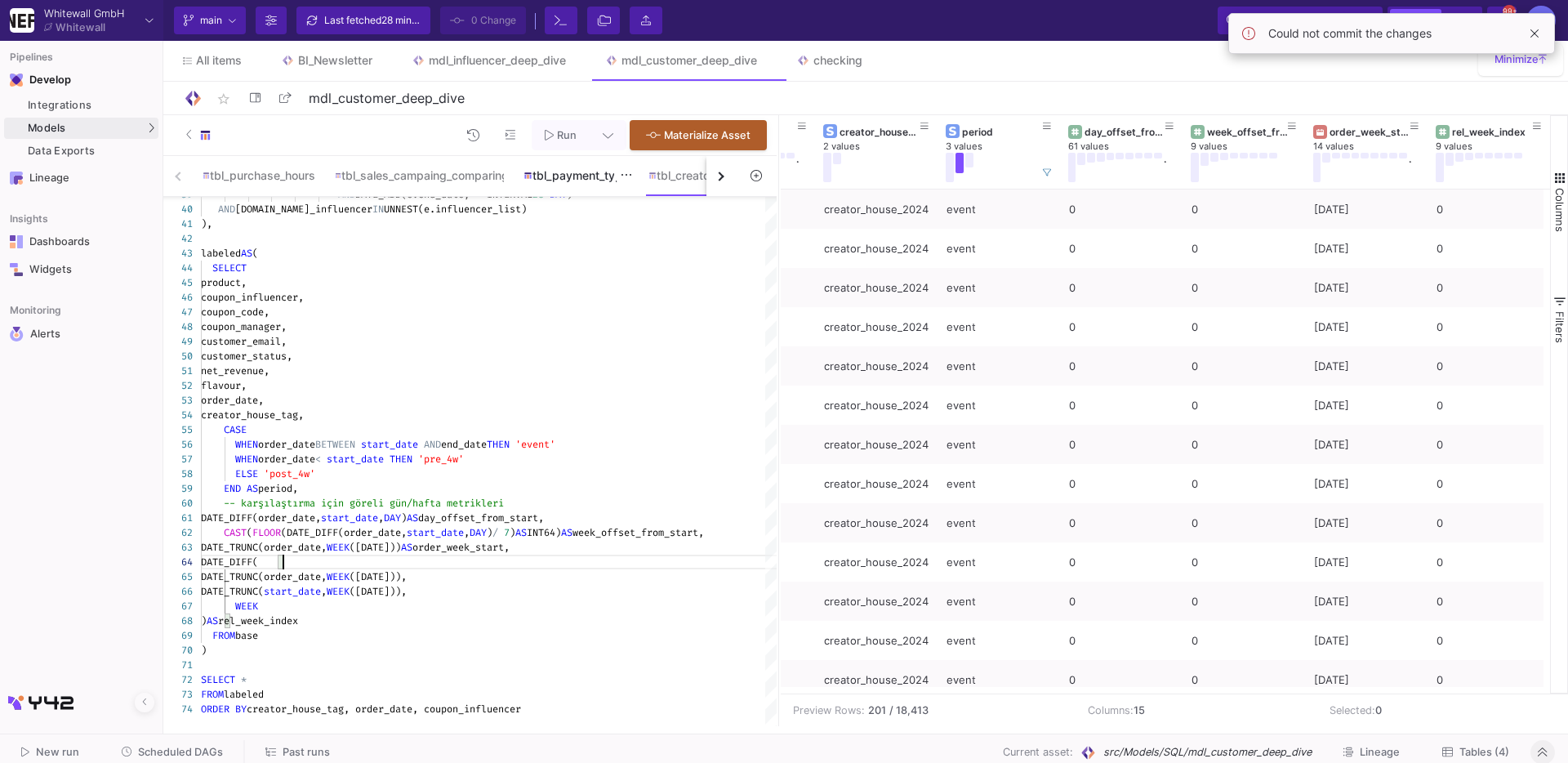
click at [598, 173] on div "tbl_payment_type" at bounding box center [576, 176] width 104 height 13
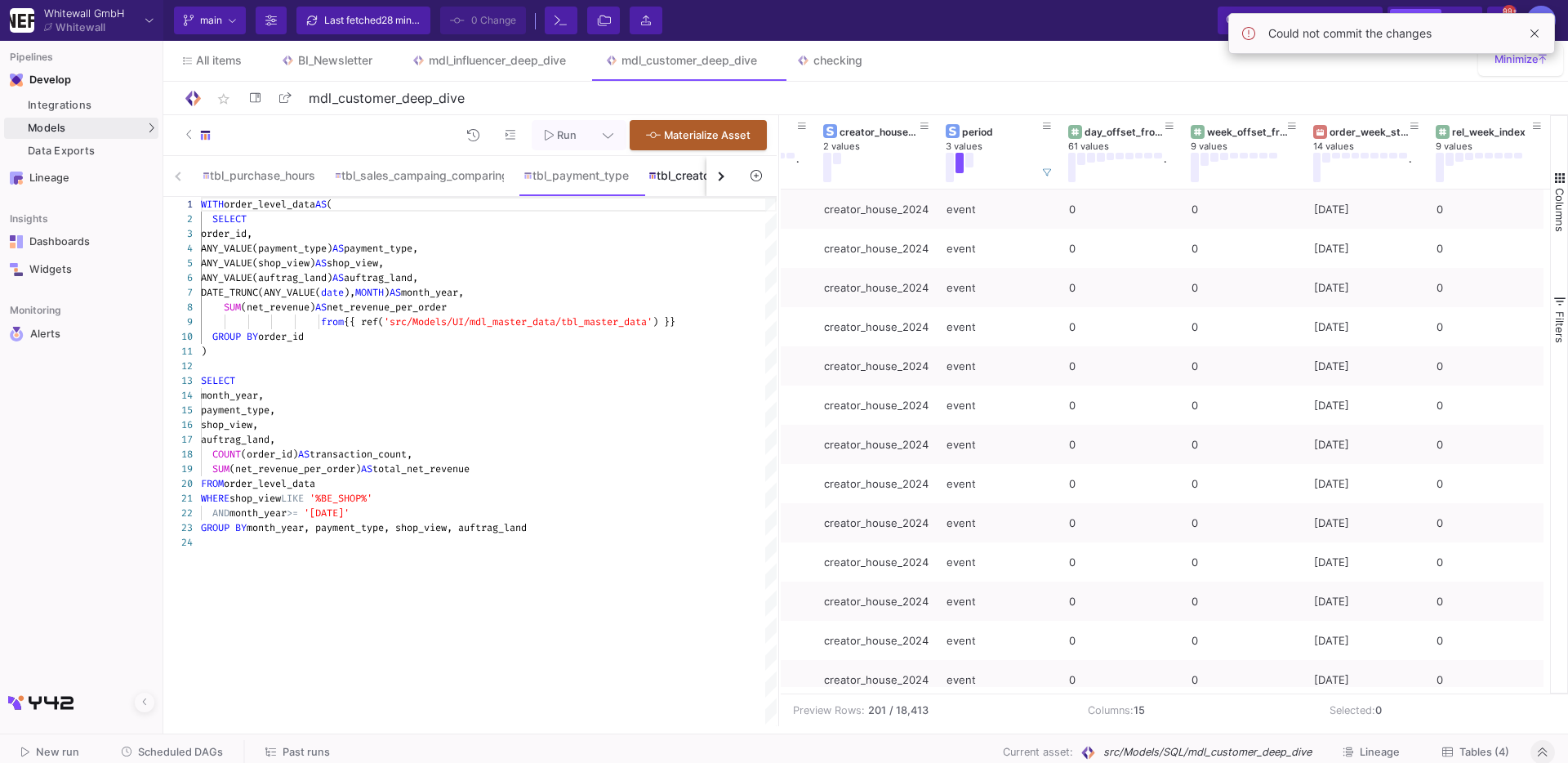
click at [668, 173] on div "tbl_creator_house" at bounding box center [700, 176] width 103 height 13
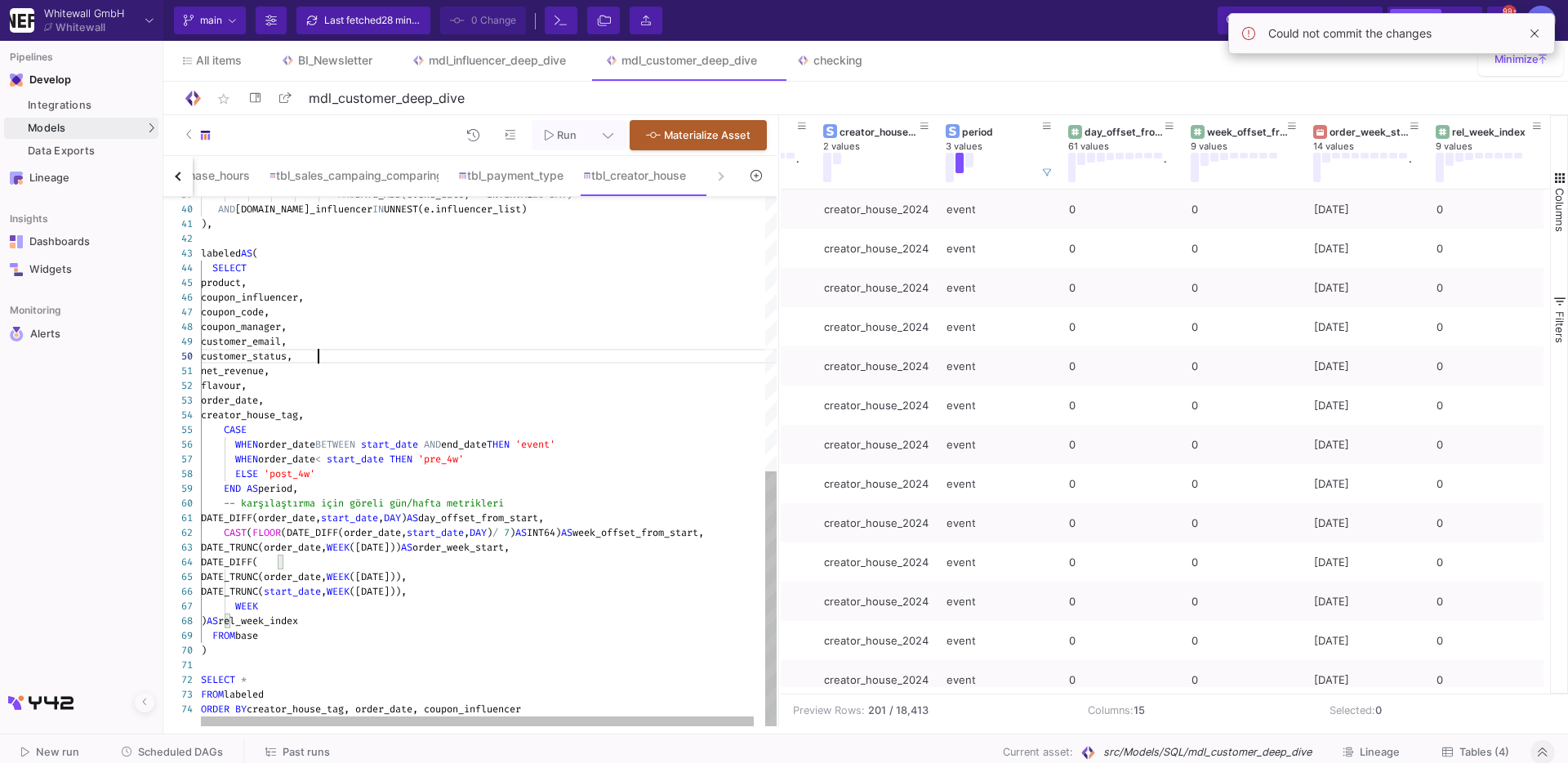
click at [616, 355] on div "customer_status," at bounding box center [494, 355] width 587 height 14
type textarea "WITH events AS ( SELECT 'creator_house_2024' AS creator_house_tag, DATE '2024-0…"
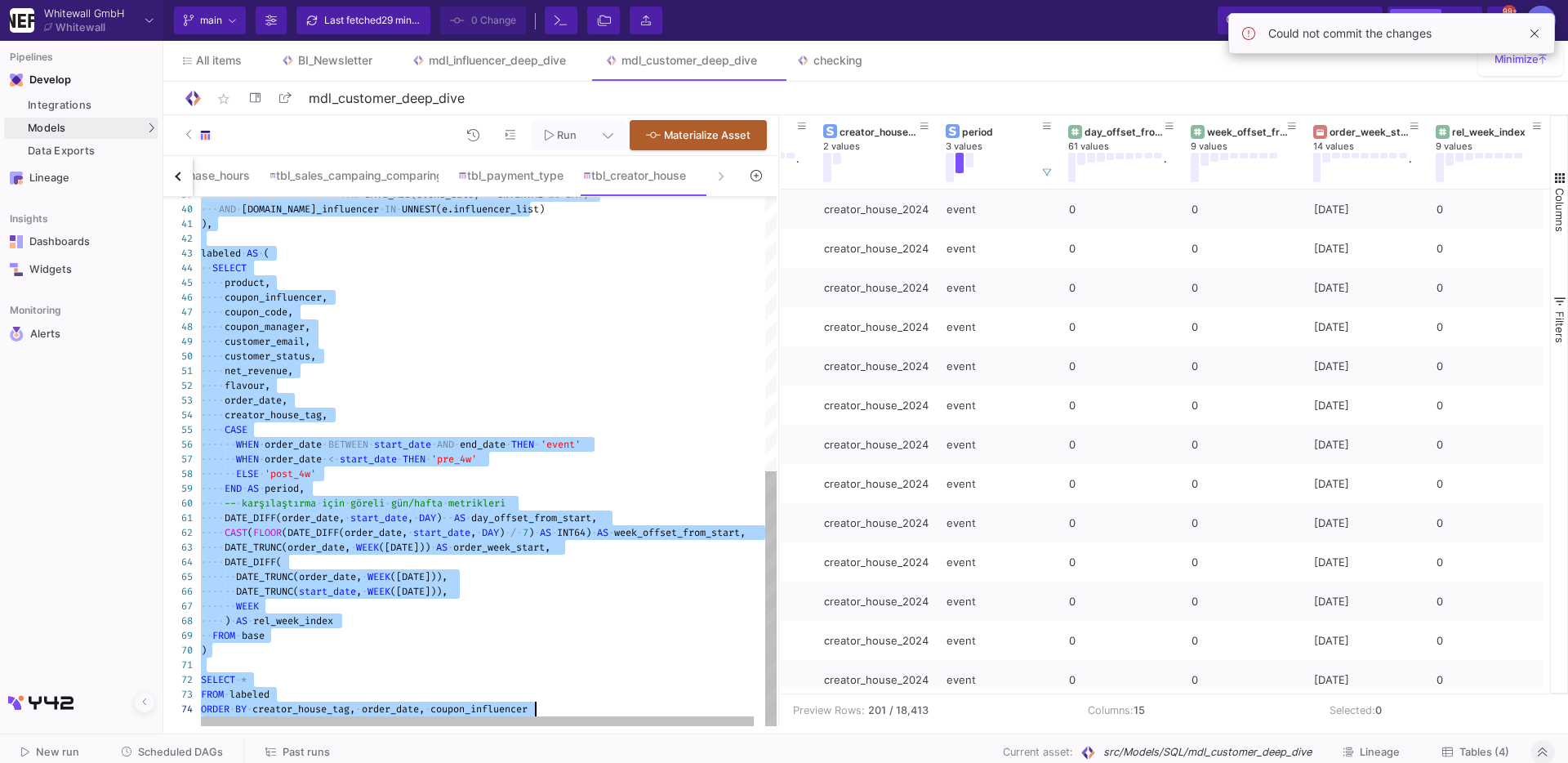
scroll to position [0, 0]
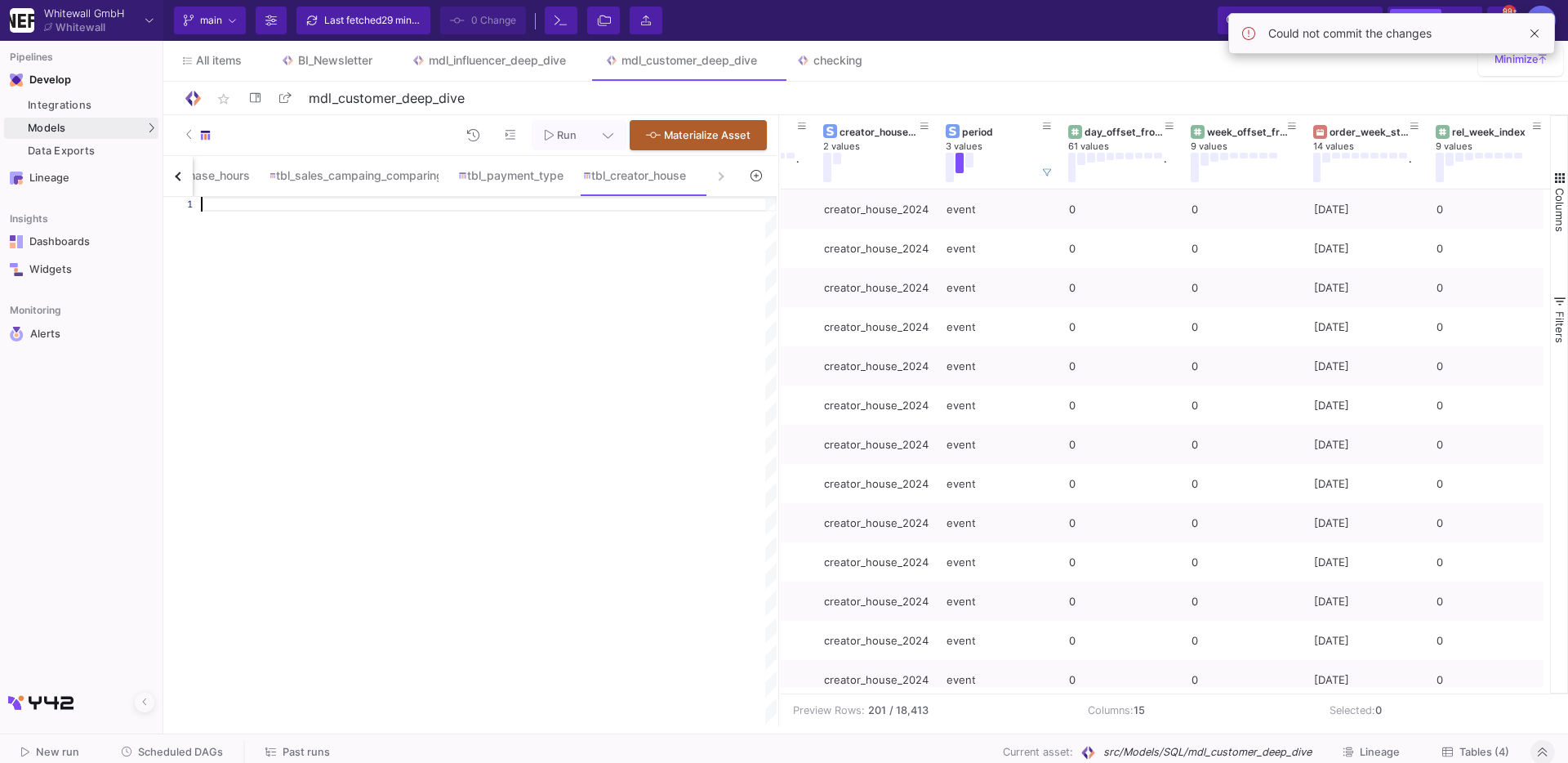
paste textarea "THEN DATE_DIFF(order_date, start_date, DAY) + 1 ELSE NULL END AS event_day FROM…"
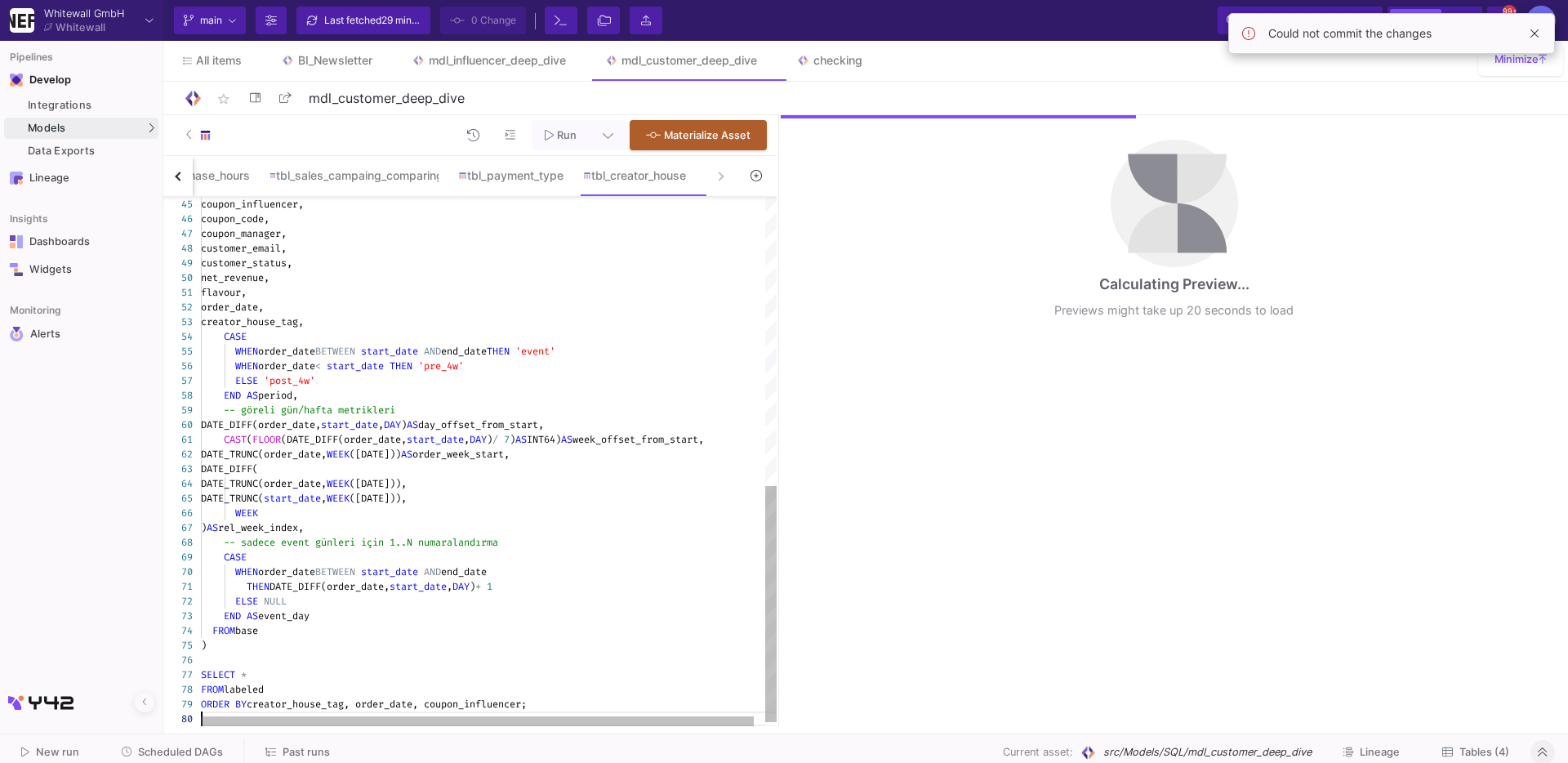
click at [585, 700] on div "ORDER BY creator_house_tag, order_date, coupon_influencer;" at bounding box center [494, 703] width 587 height 14
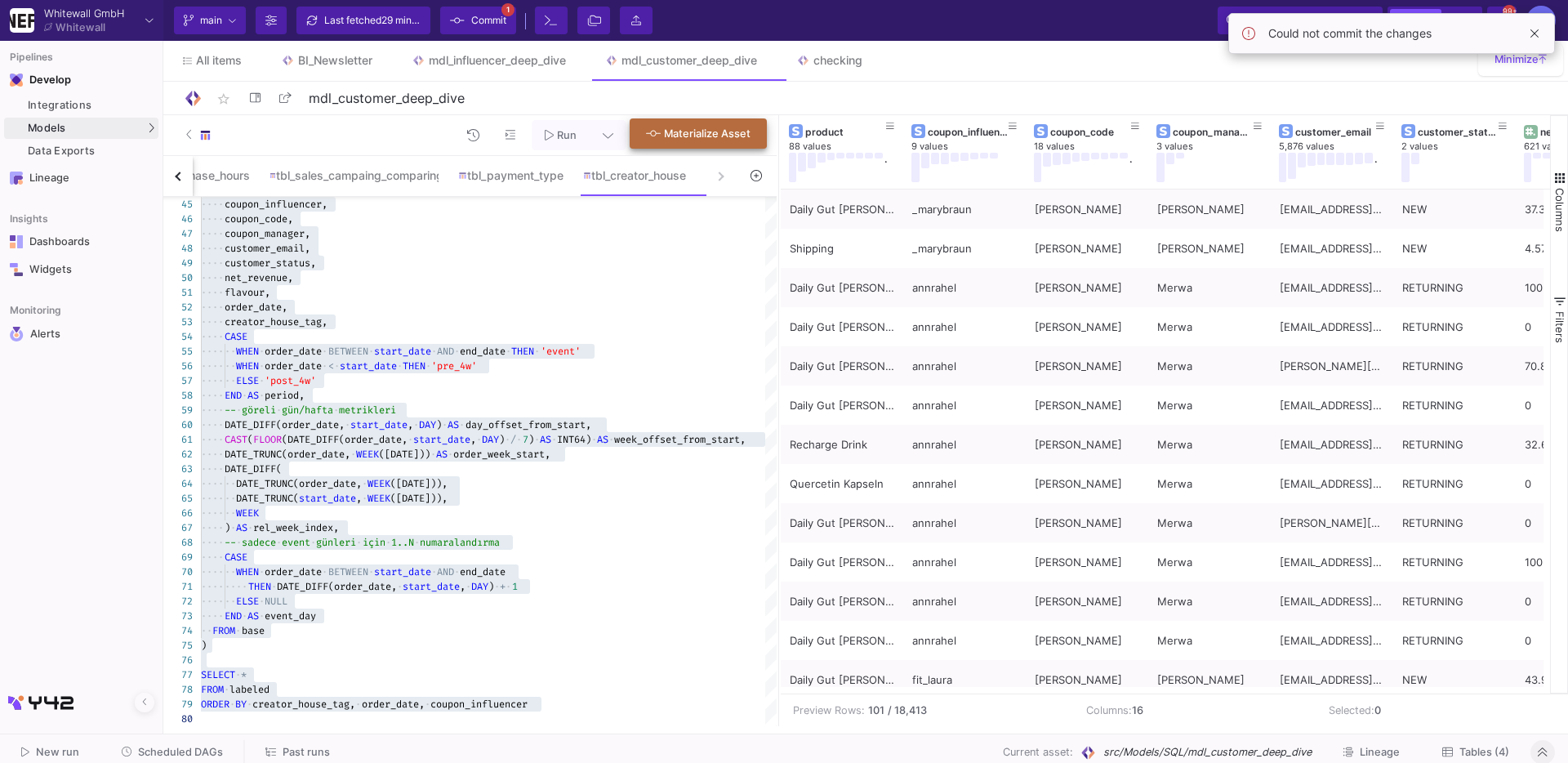
click at [673, 132] on span "Materialize Asset" at bounding box center [707, 133] width 87 height 13
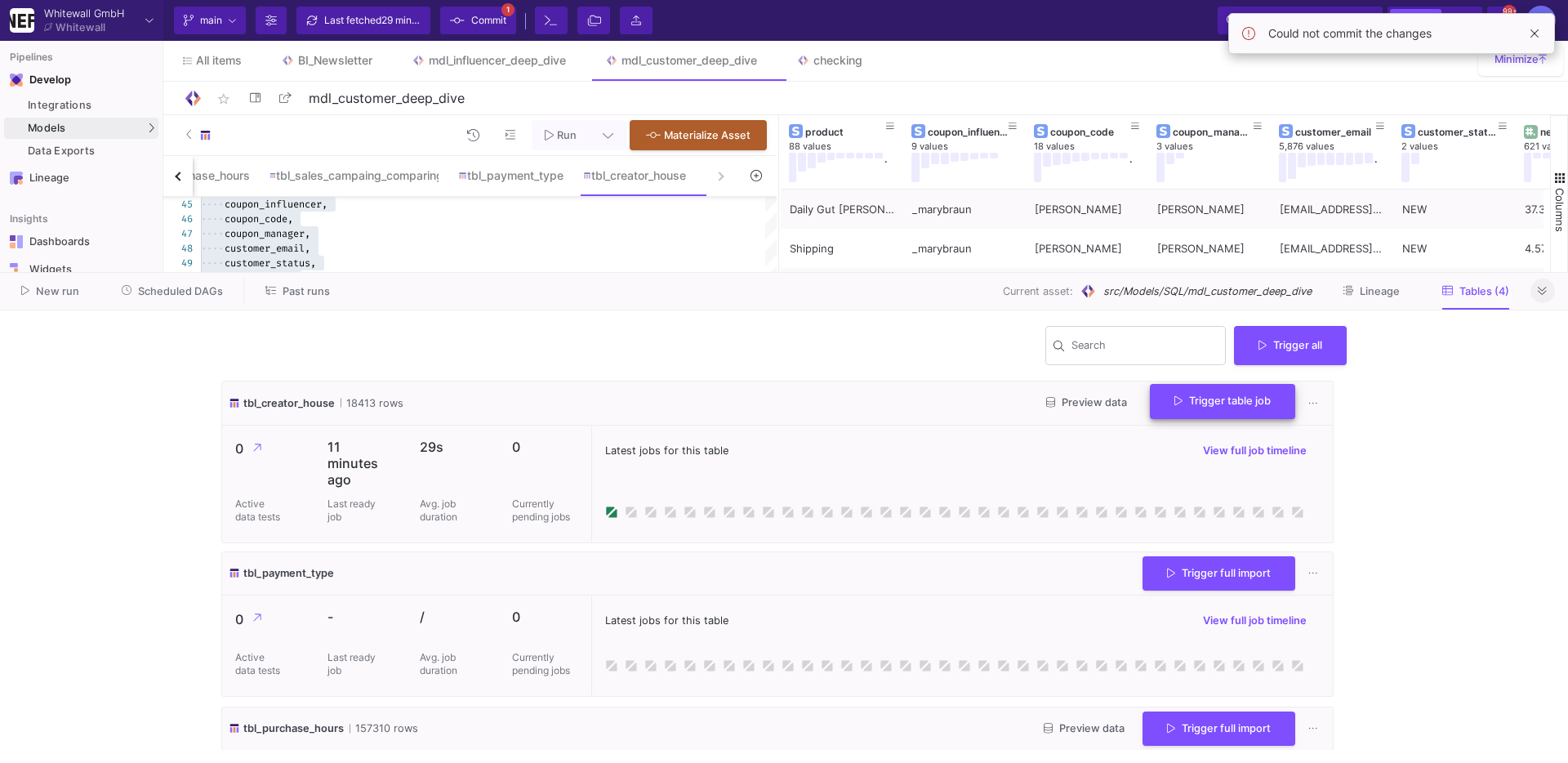
click at [1220, 414] on button "Trigger table job" at bounding box center [1223, 402] width 146 height 35
click at [1211, 435] on button "Full import" at bounding box center [1210, 443] width 136 height 40
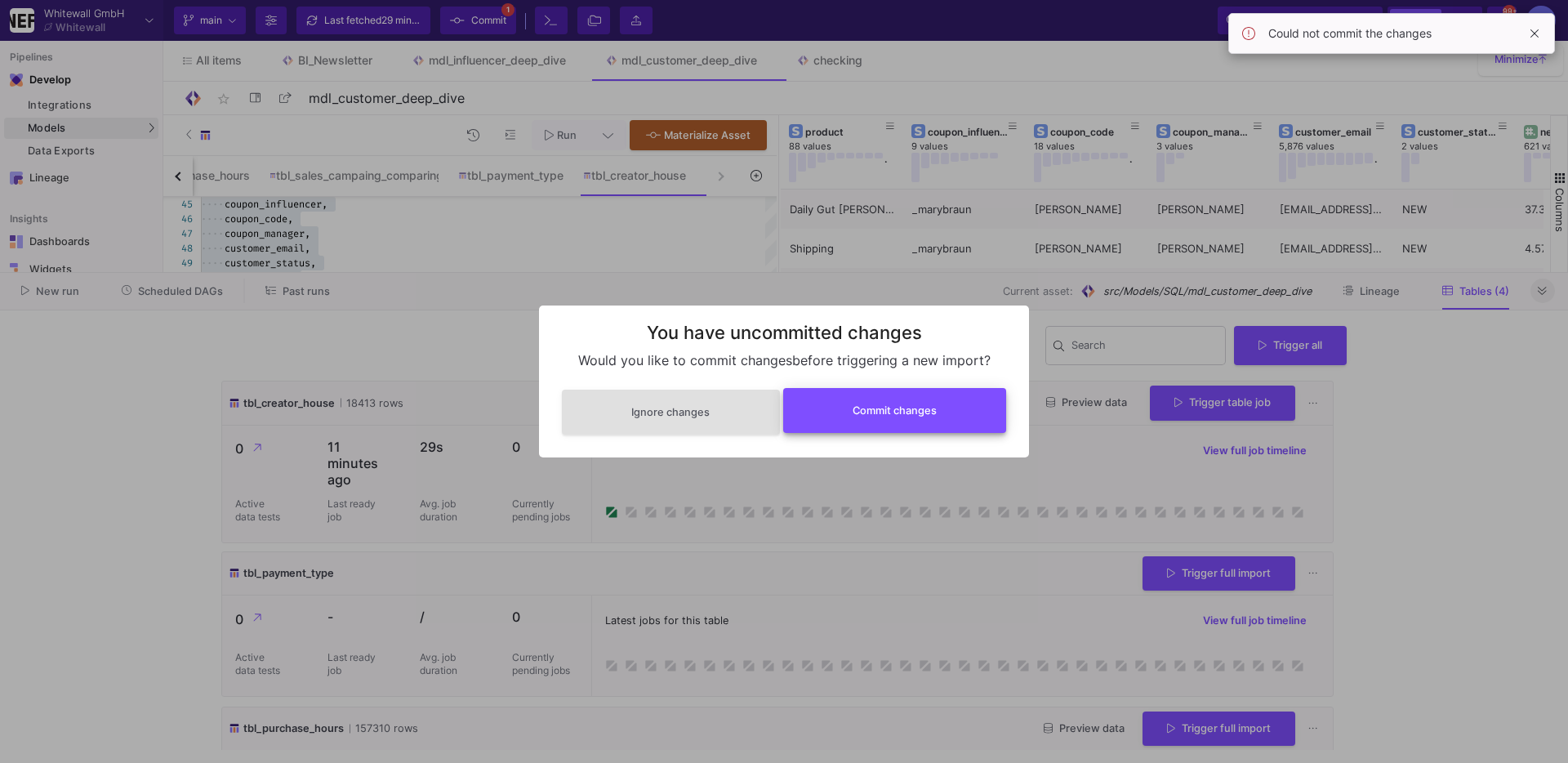
click at [937, 408] on button "Commit changes" at bounding box center [895, 410] width 224 height 45
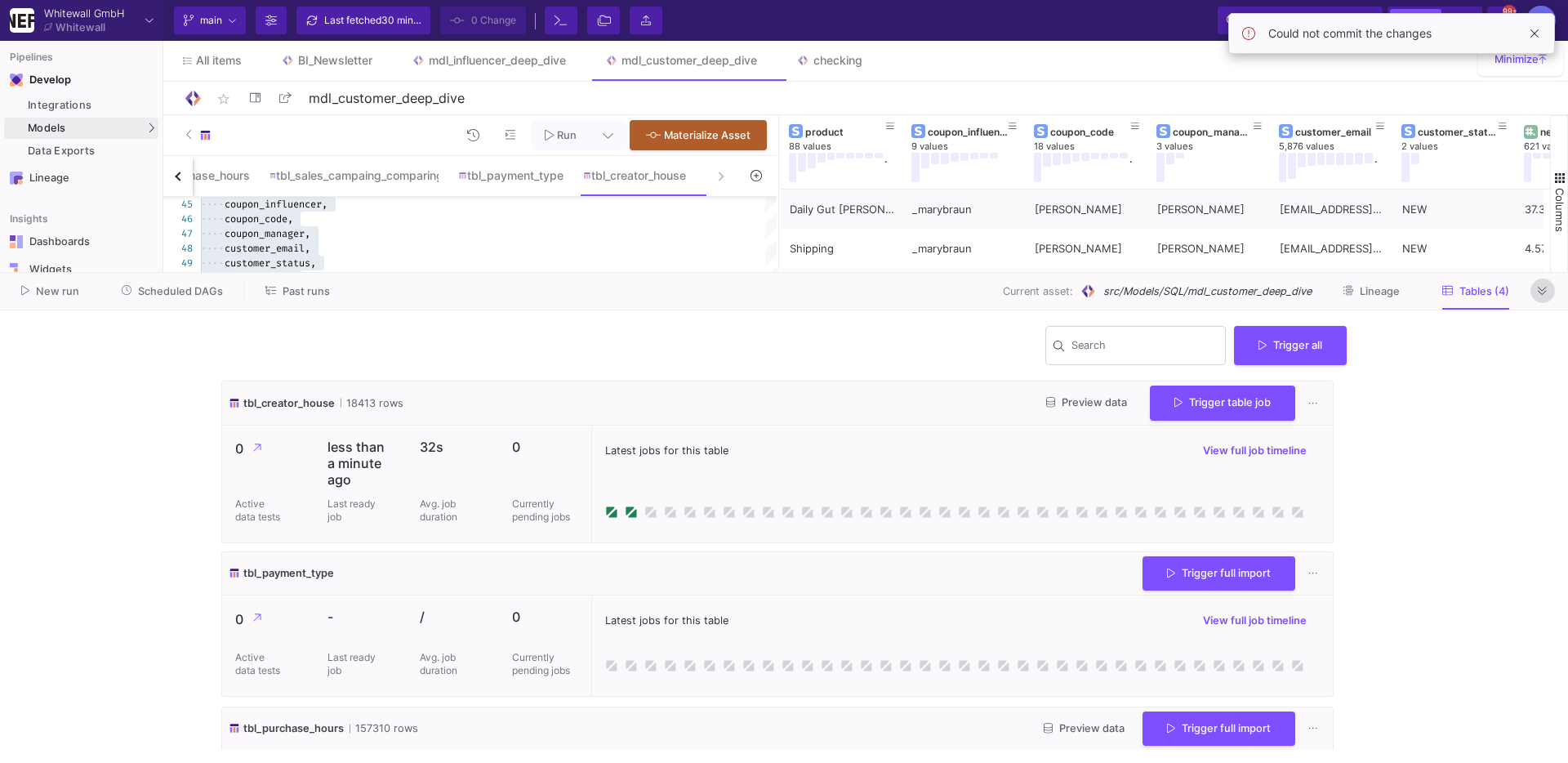
click at [1541, 293] on icon at bounding box center [1543, 291] width 9 height 11
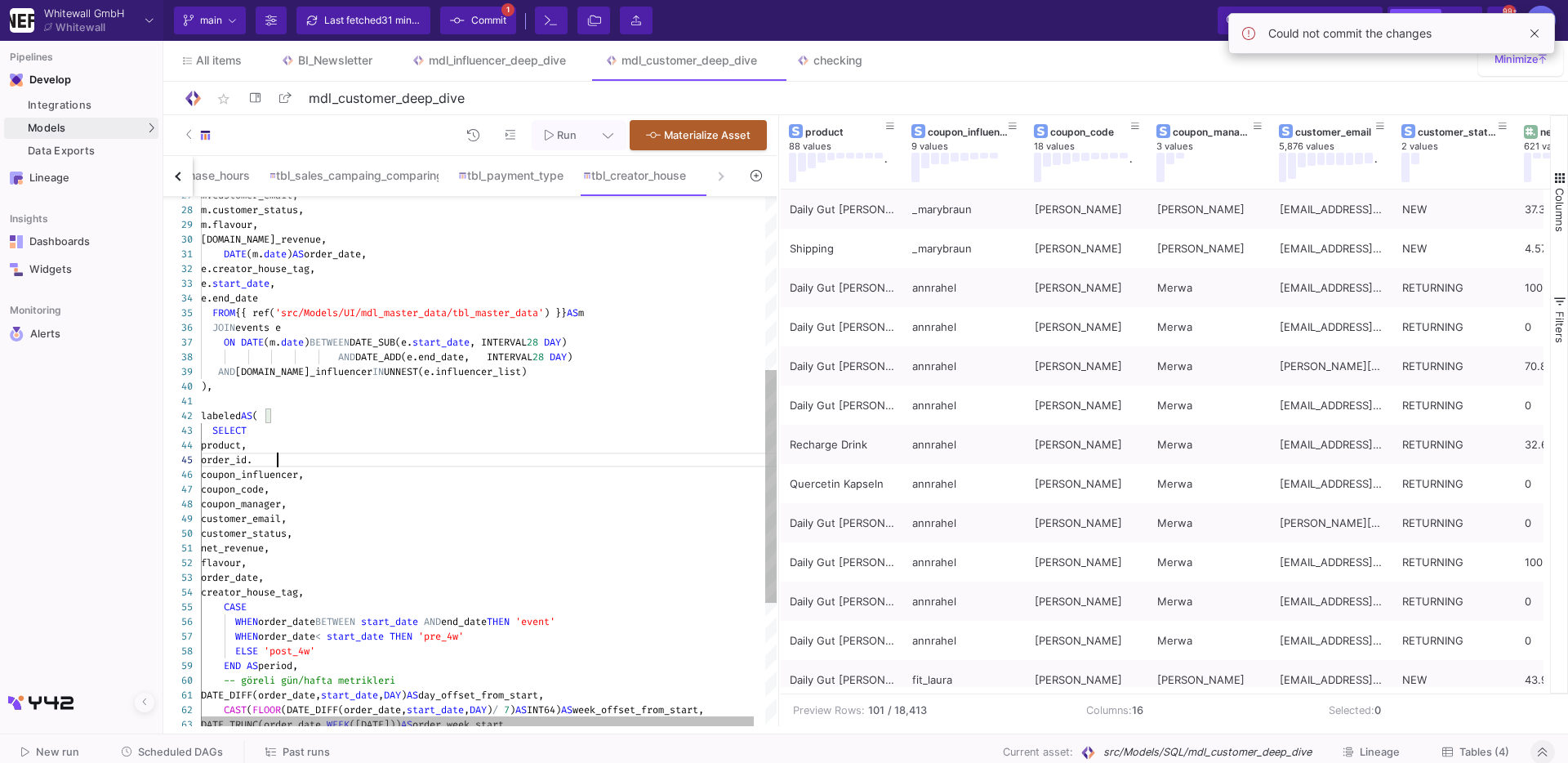
scroll to position [58, 75]
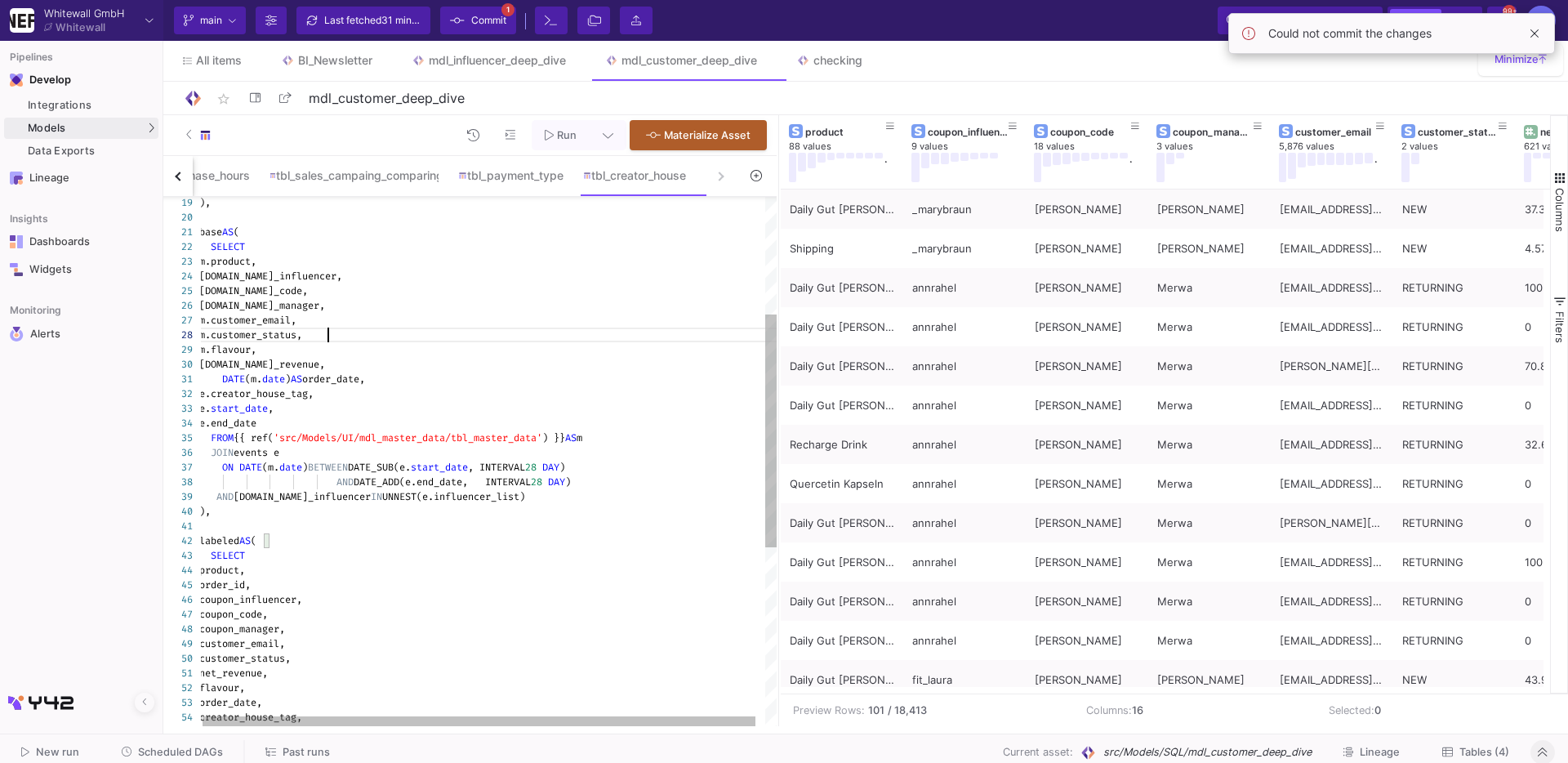
click at [361, 329] on div "m.customer_status," at bounding box center [493, 334] width 587 height 14
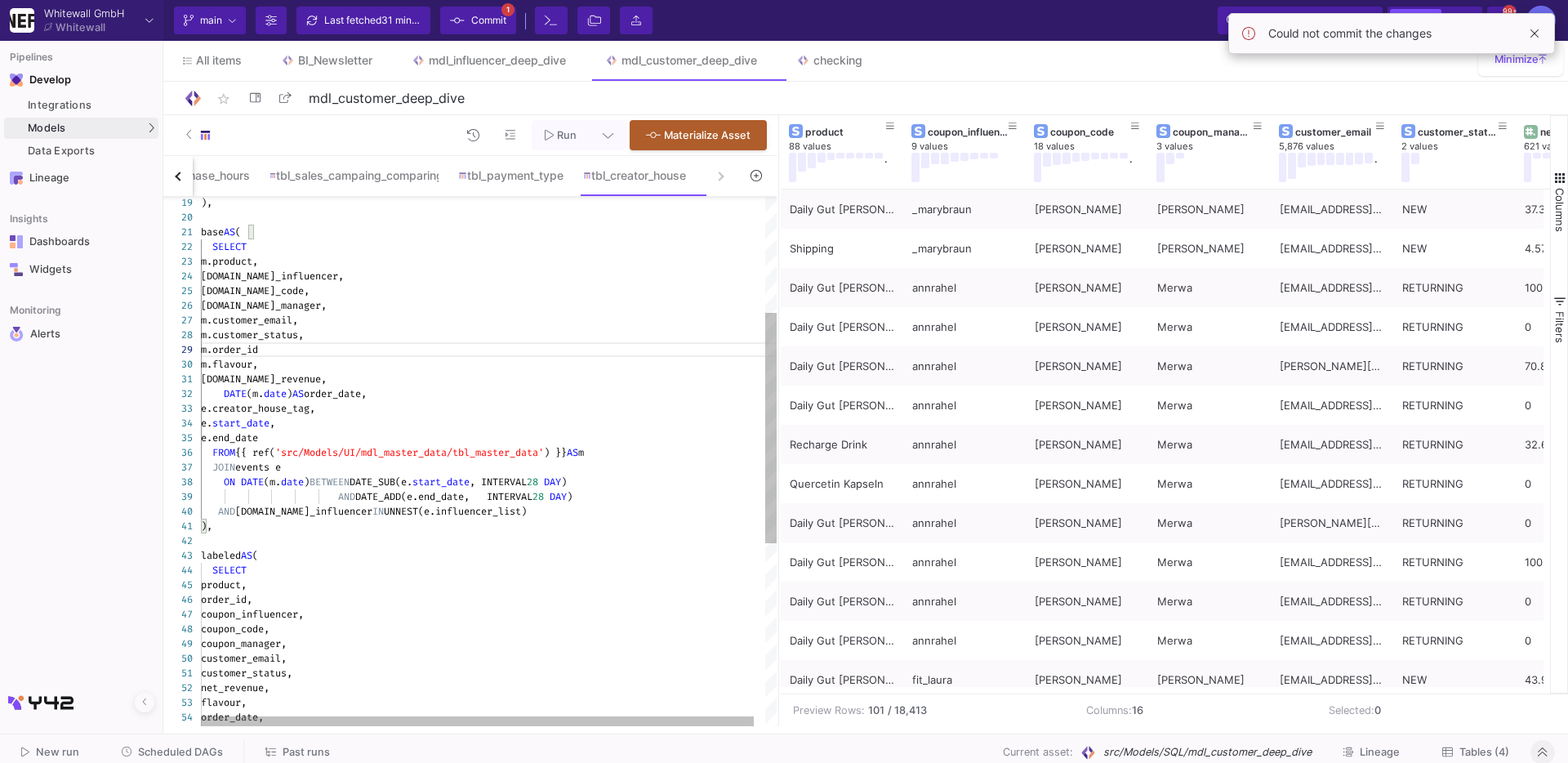
scroll to position [117, 88]
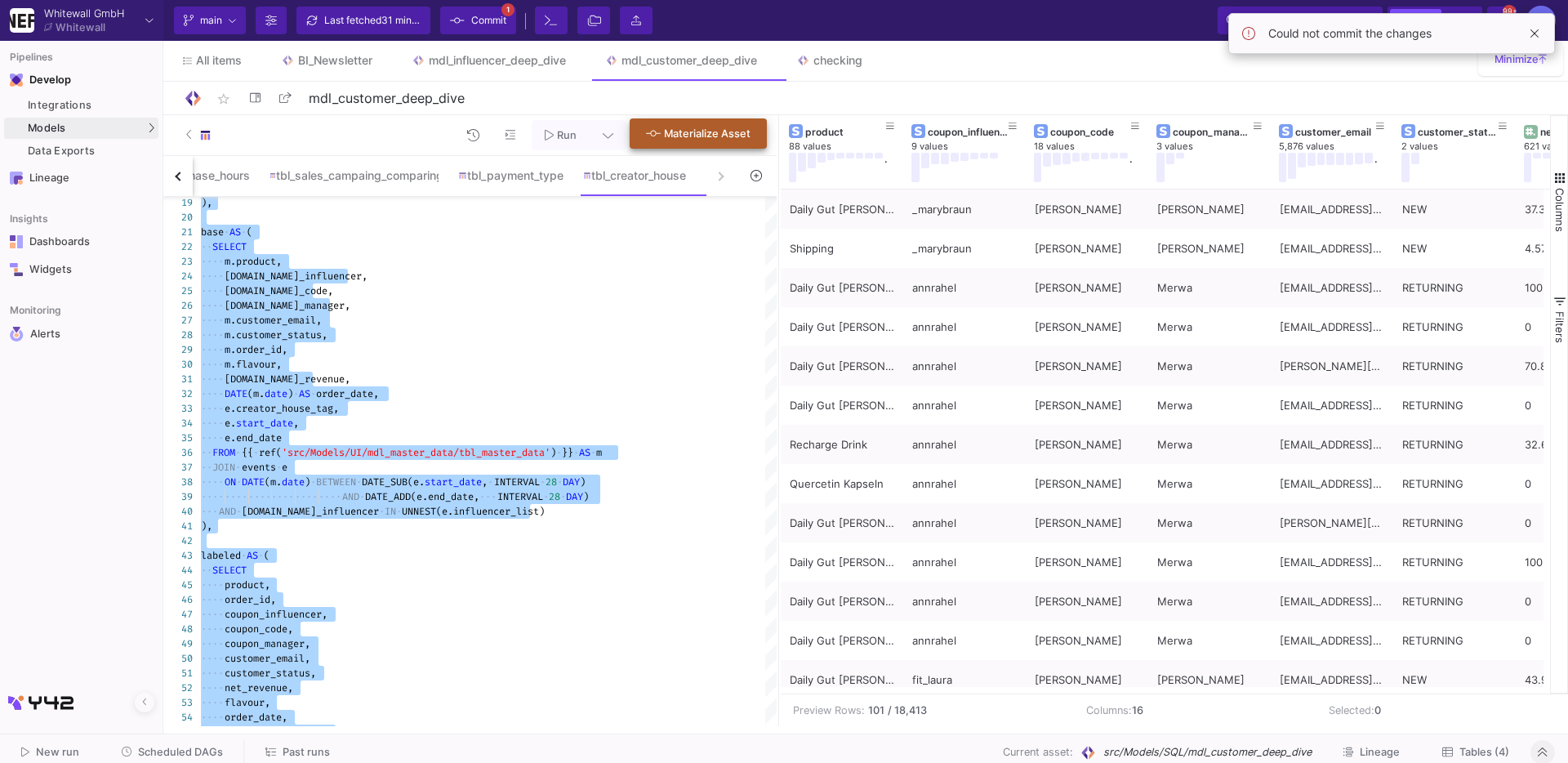
type textarea "WITH events AS ( SELECT 'creator_house_2024' AS creator_house_tag, DATE '2024-0…"
click at [701, 132] on span "Materialize Asset" at bounding box center [707, 133] width 87 height 13
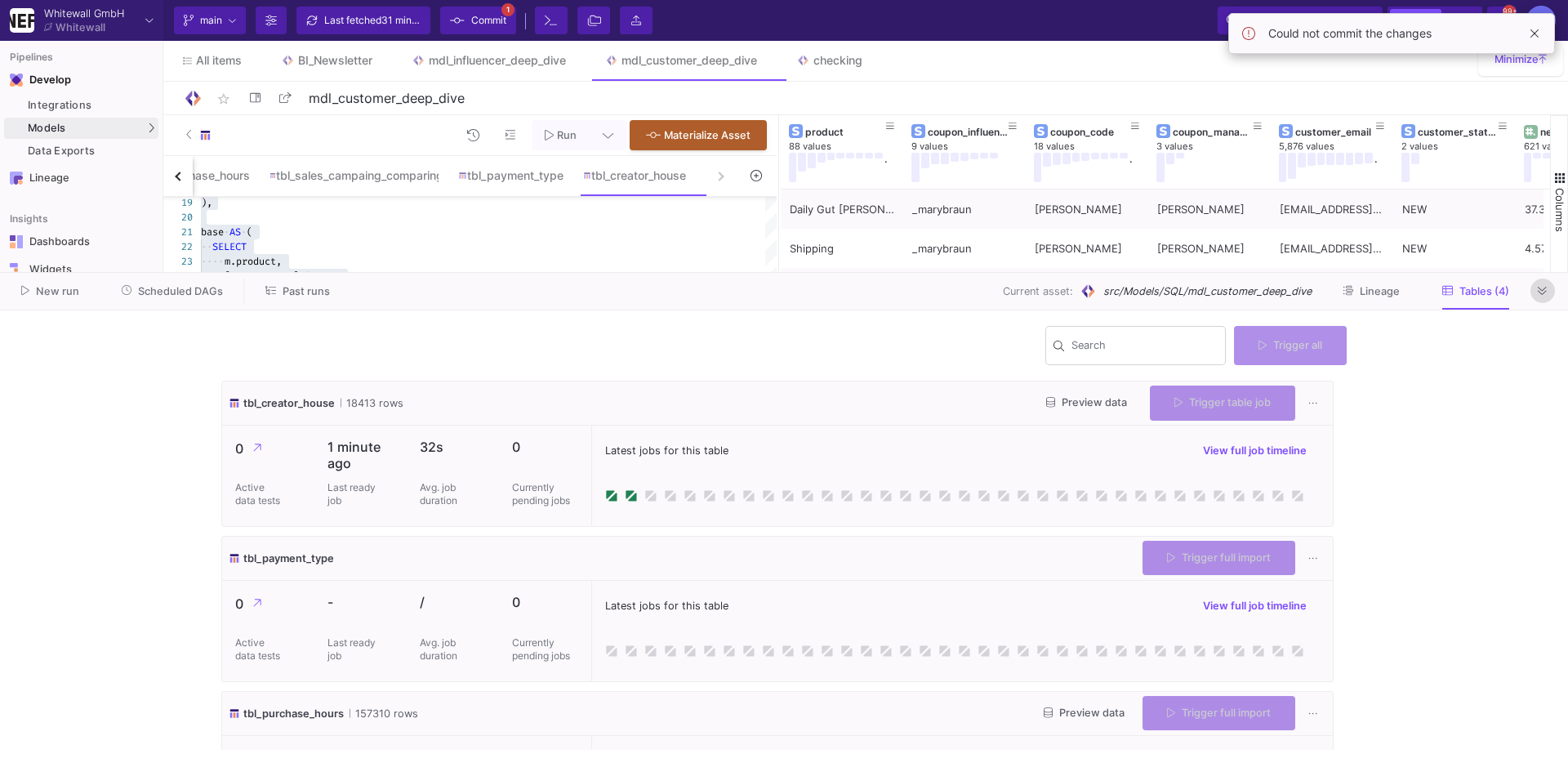
click at [1540, 291] on icon at bounding box center [1543, 291] width 9 height 11
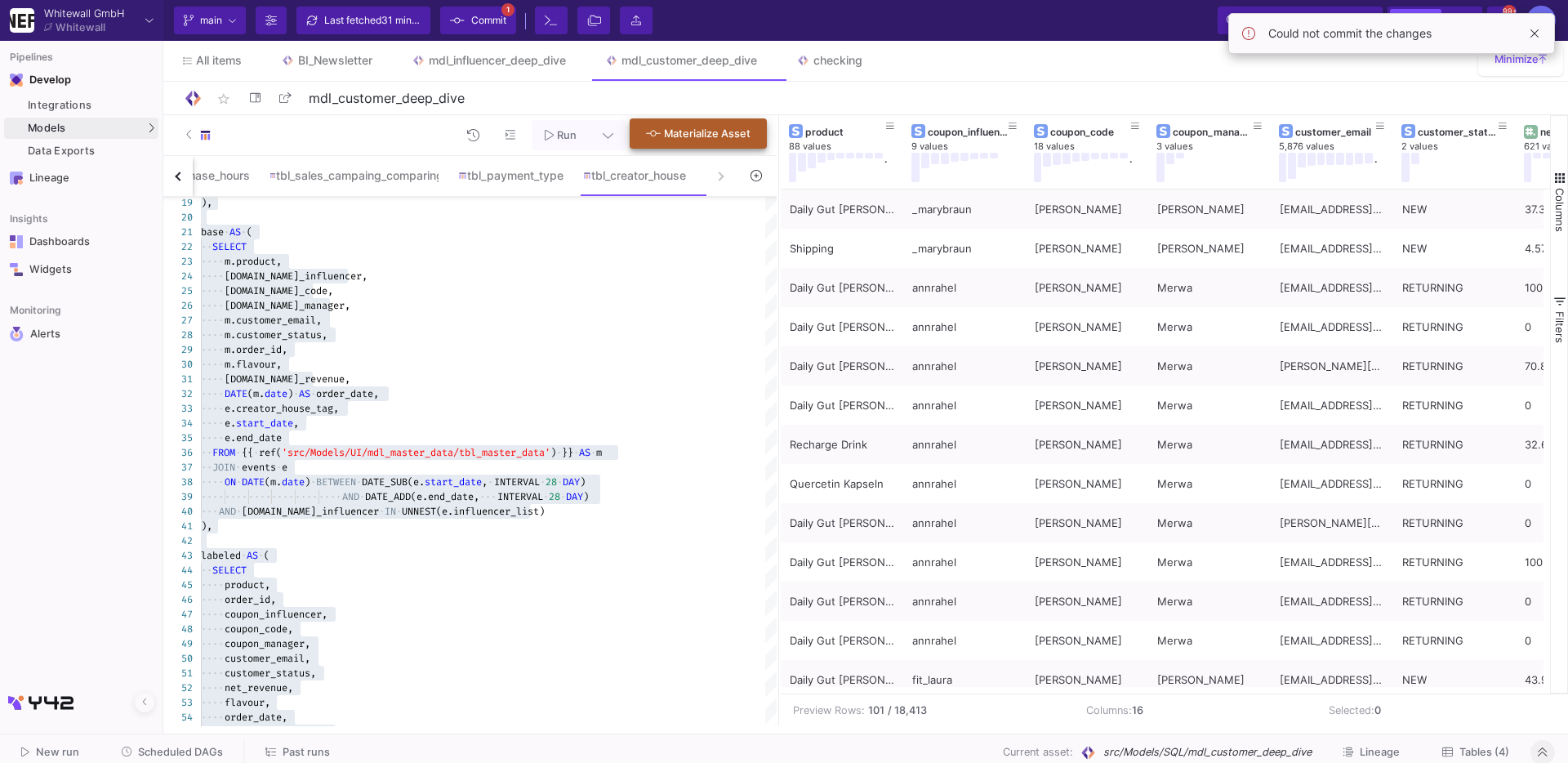
click at [738, 136] on span "Materialize Asset" at bounding box center [707, 133] width 87 height 13
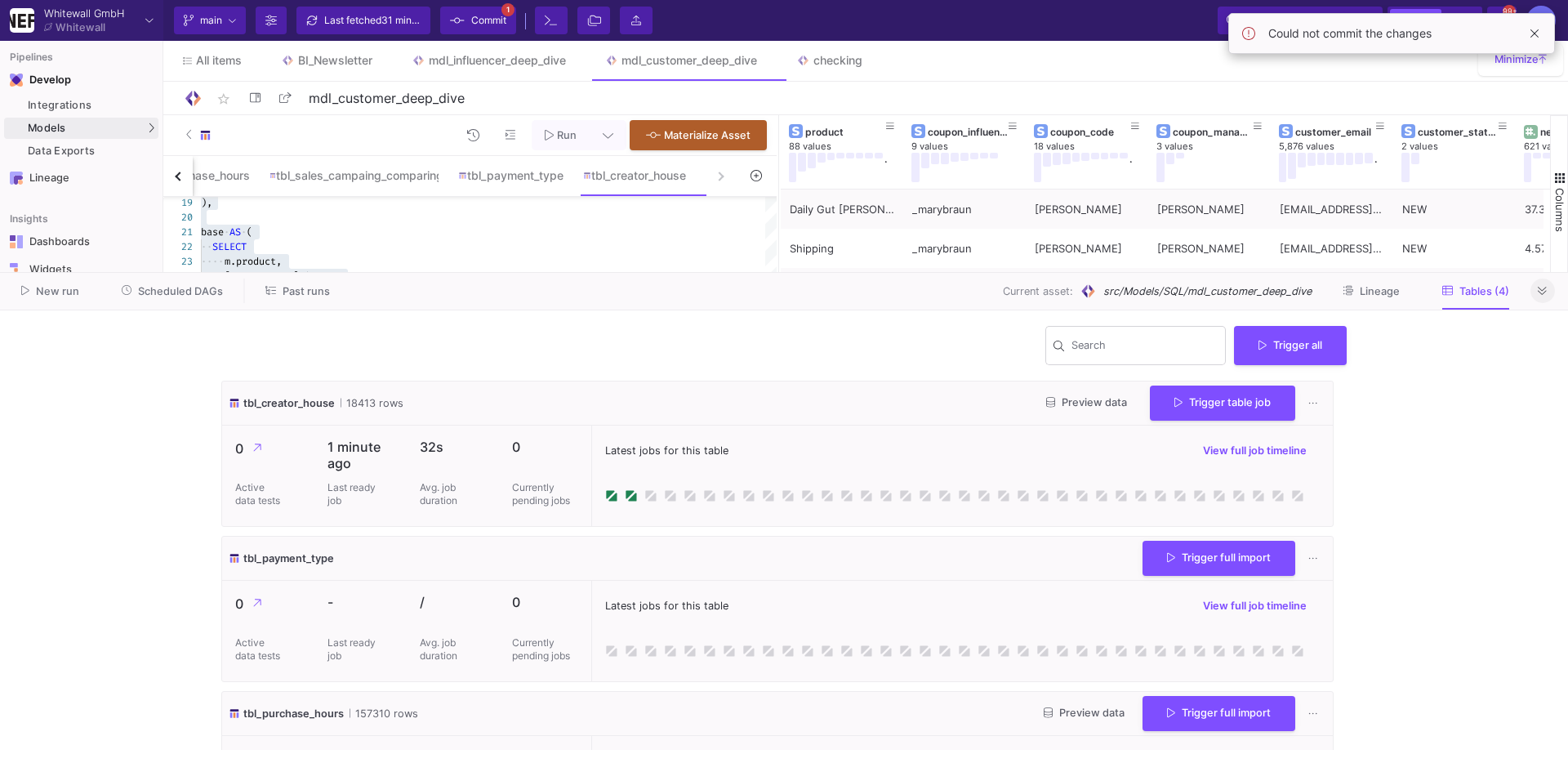
click at [1552, 291] on button at bounding box center [1543, 291] width 24 height 24
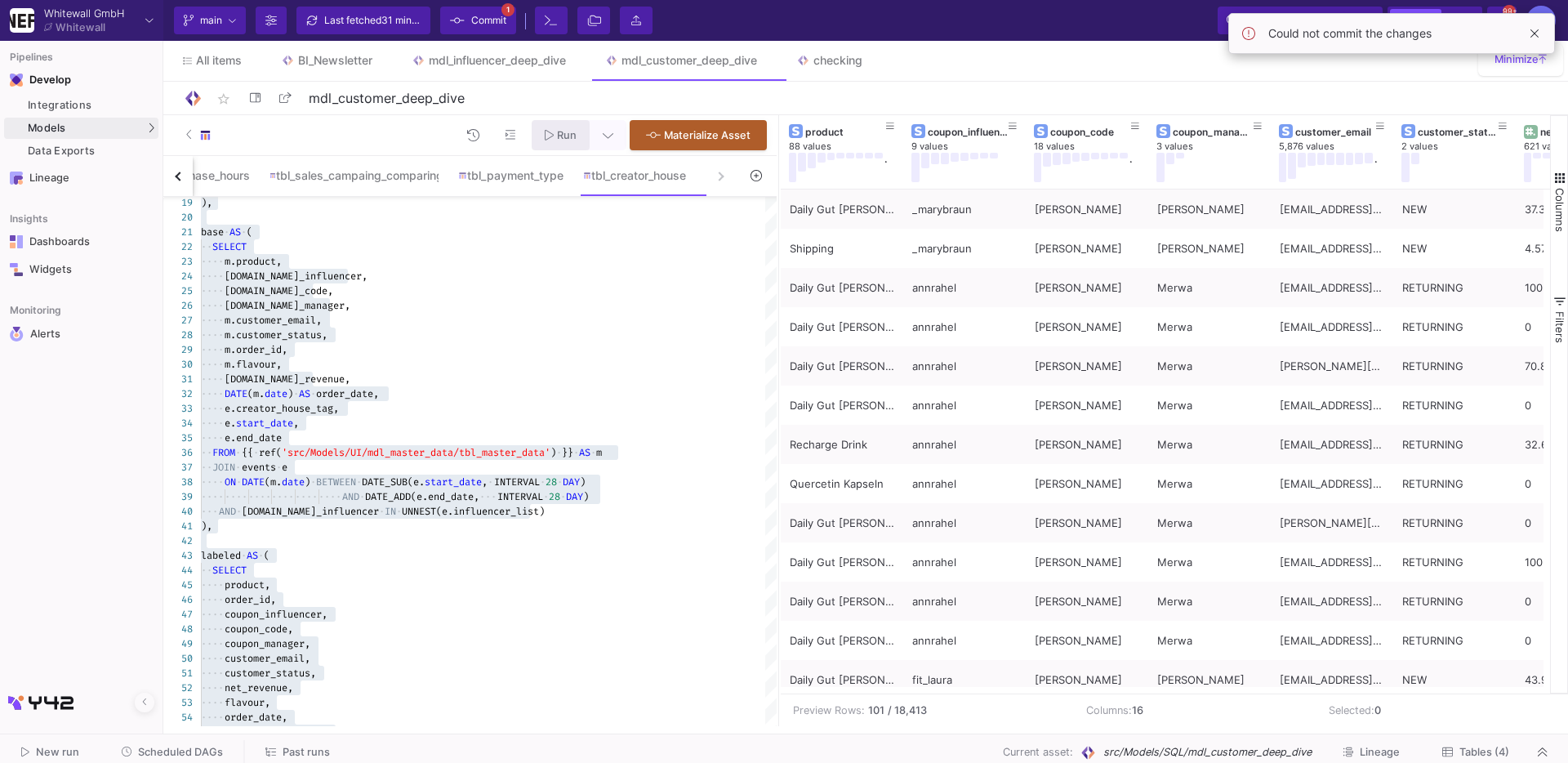
click at [574, 136] on span "Run" at bounding box center [567, 135] width 19 height 13
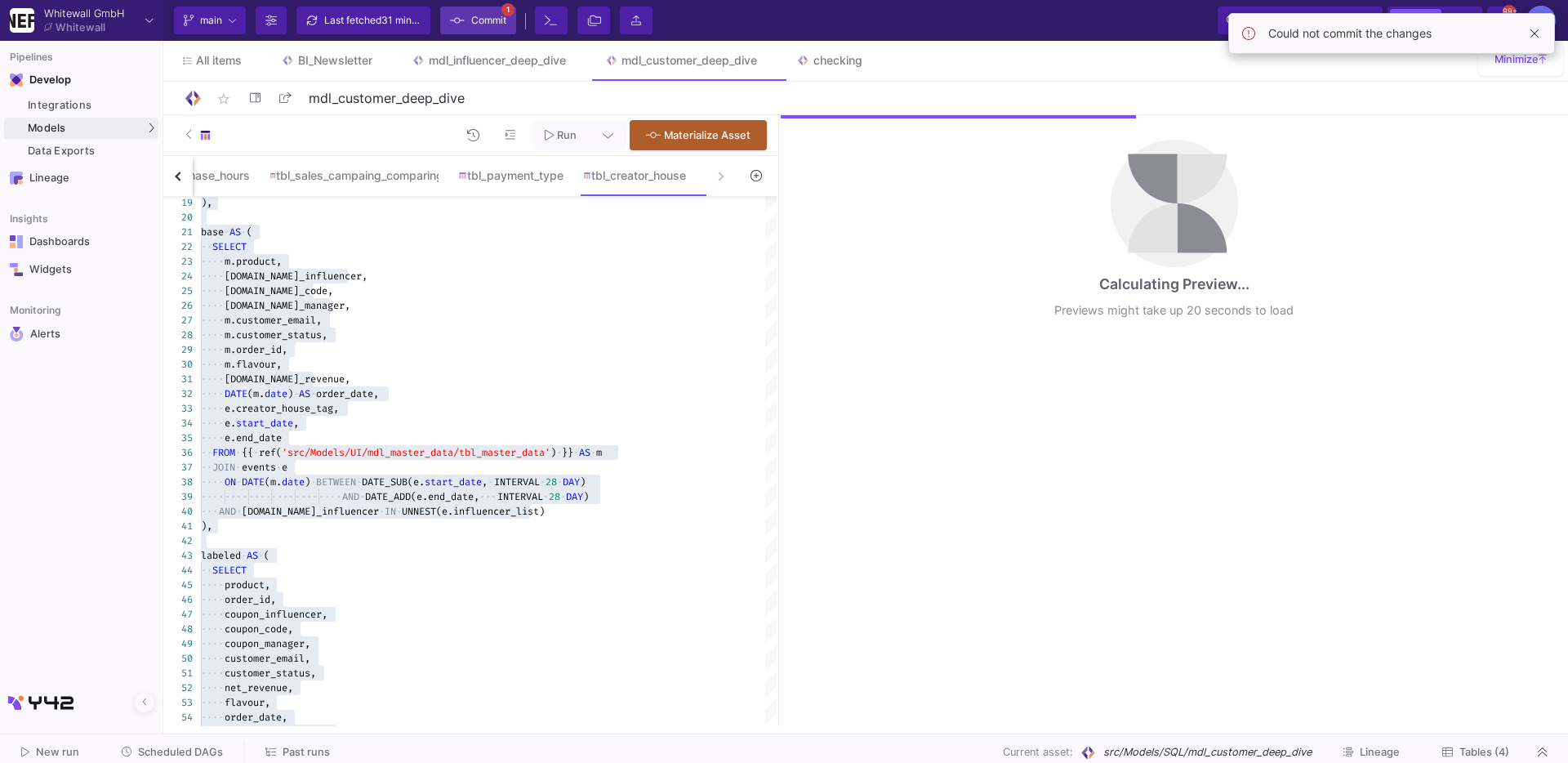
click at [481, 17] on span "Commit" at bounding box center [489, 20] width 35 height 24
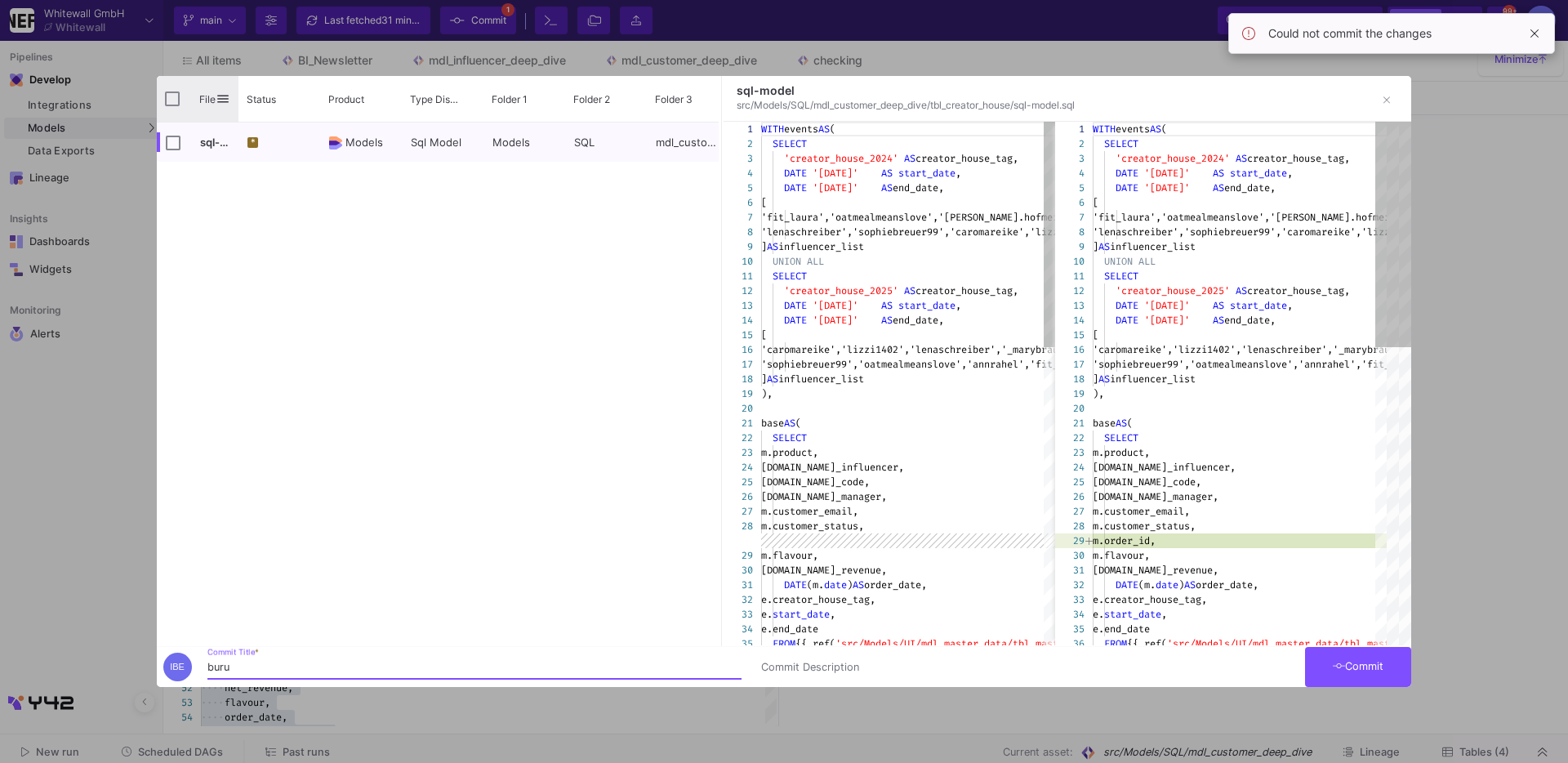
type input "buru"
click at [176, 91] on div "File" at bounding box center [197, 99] width 82 height 45
click at [1372, 673] on button "Commit" at bounding box center [1358, 667] width 106 height 40
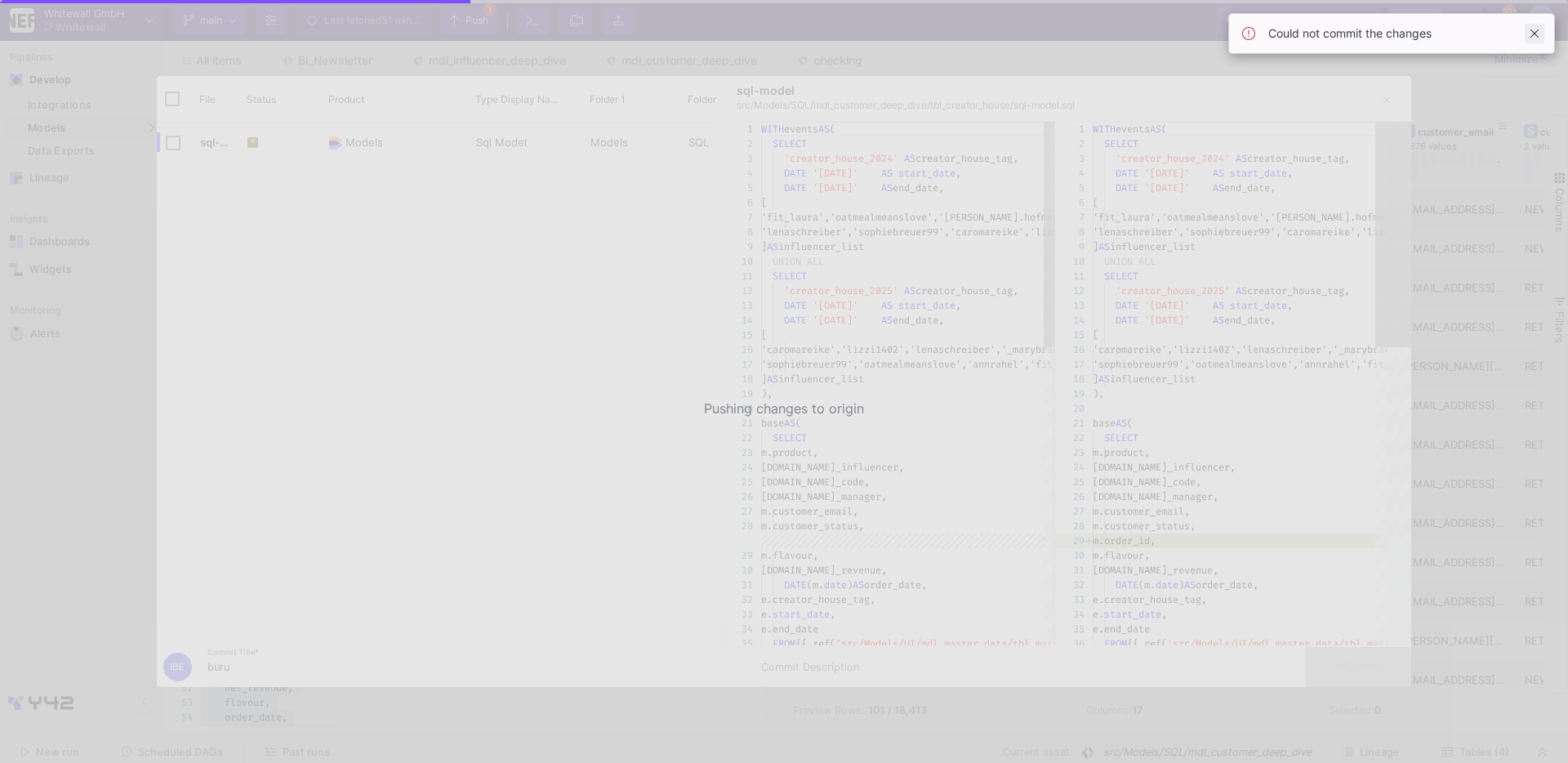
click at [1539, 34] on span at bounding box center [1534, 33] width 19 height 19
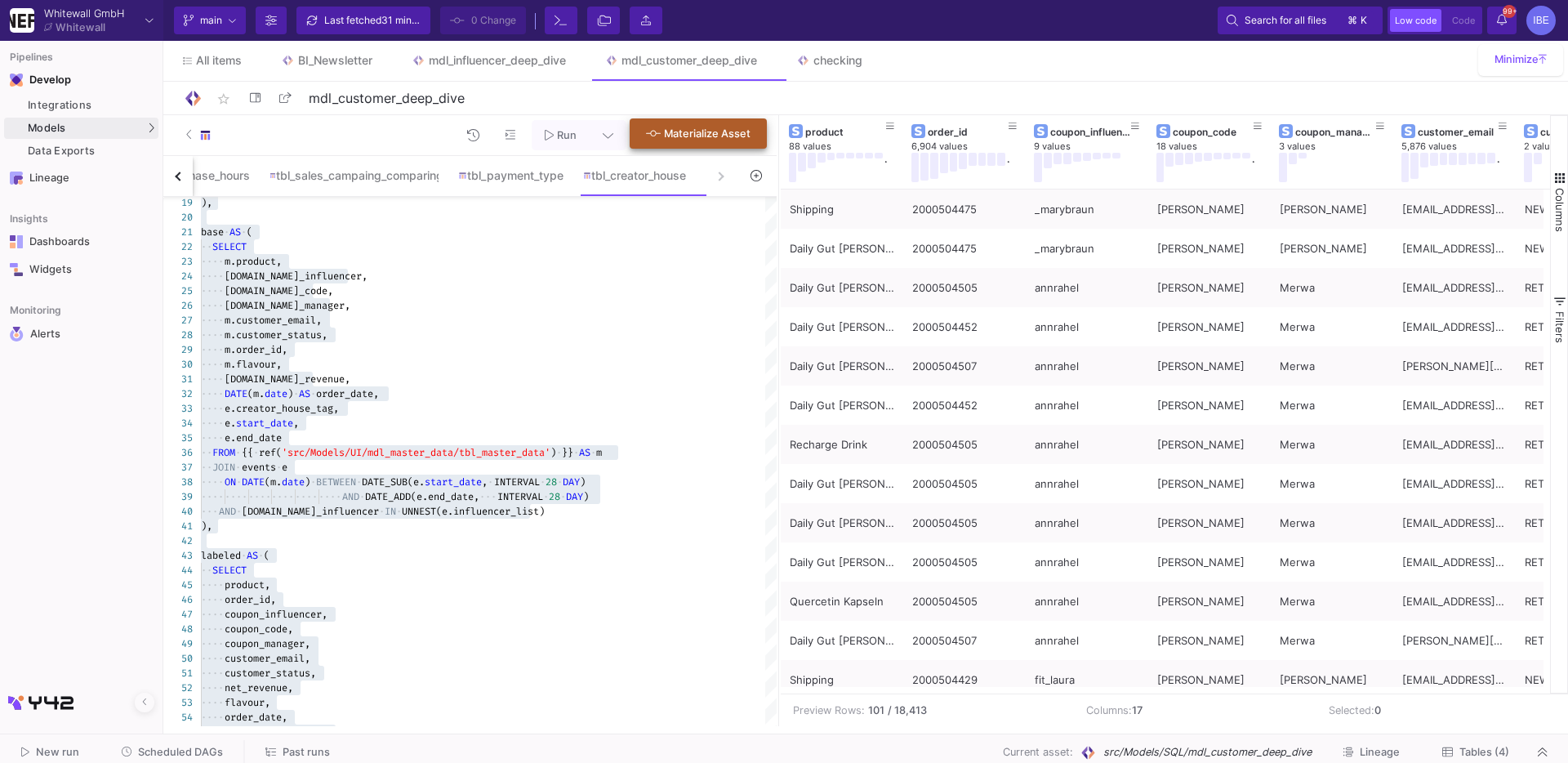
click at [655, 145] on button "Materialize Asset" at bounding box center [698, 134] width 137 height 30
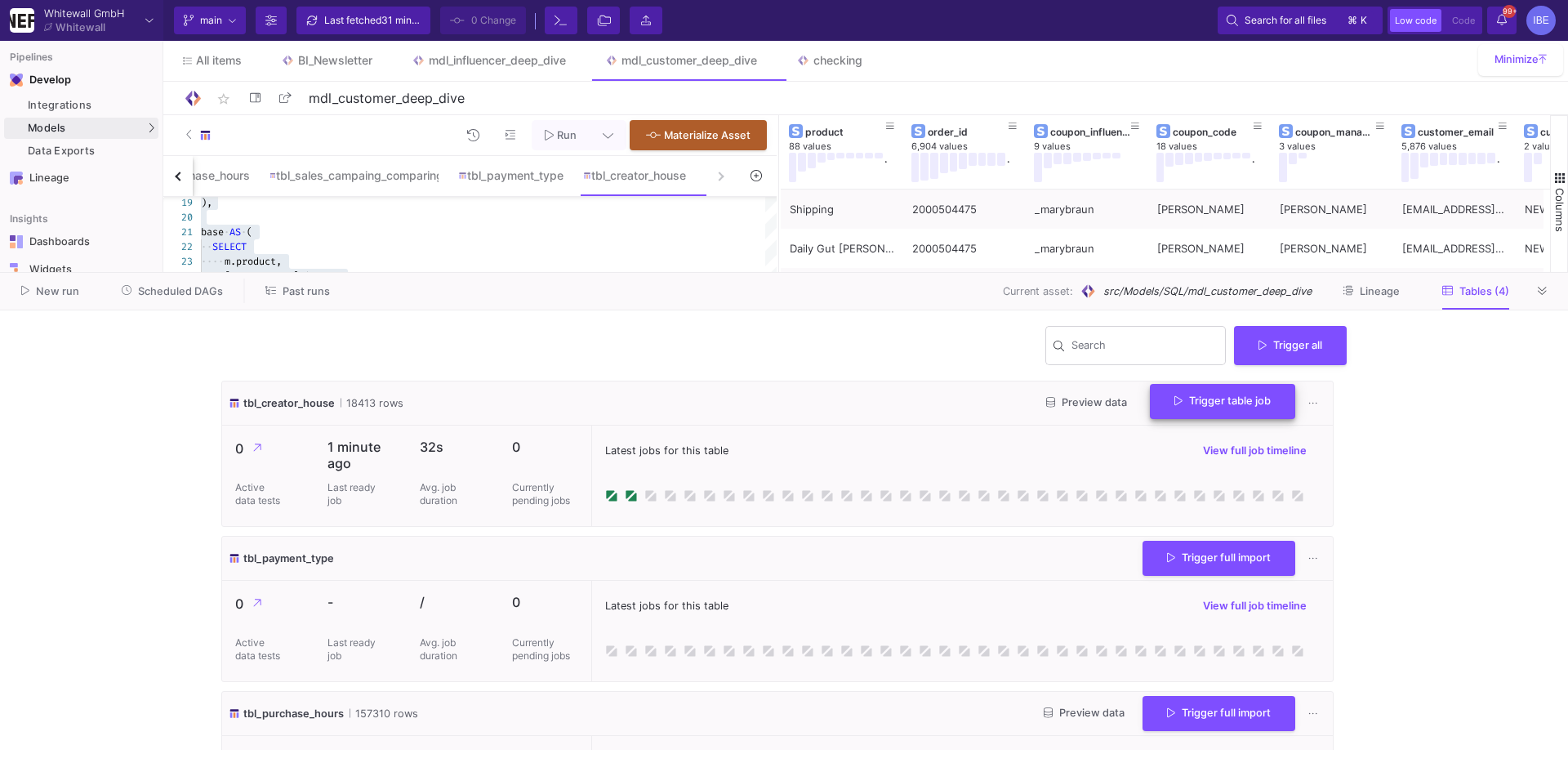
click at [1202, 403] on span "Trigger table job" at bounding box center [1223, 401] width 96 height 13
click at [1211, 432] on button "Full import" at bounding box center [1210, 443] width 136 height 40
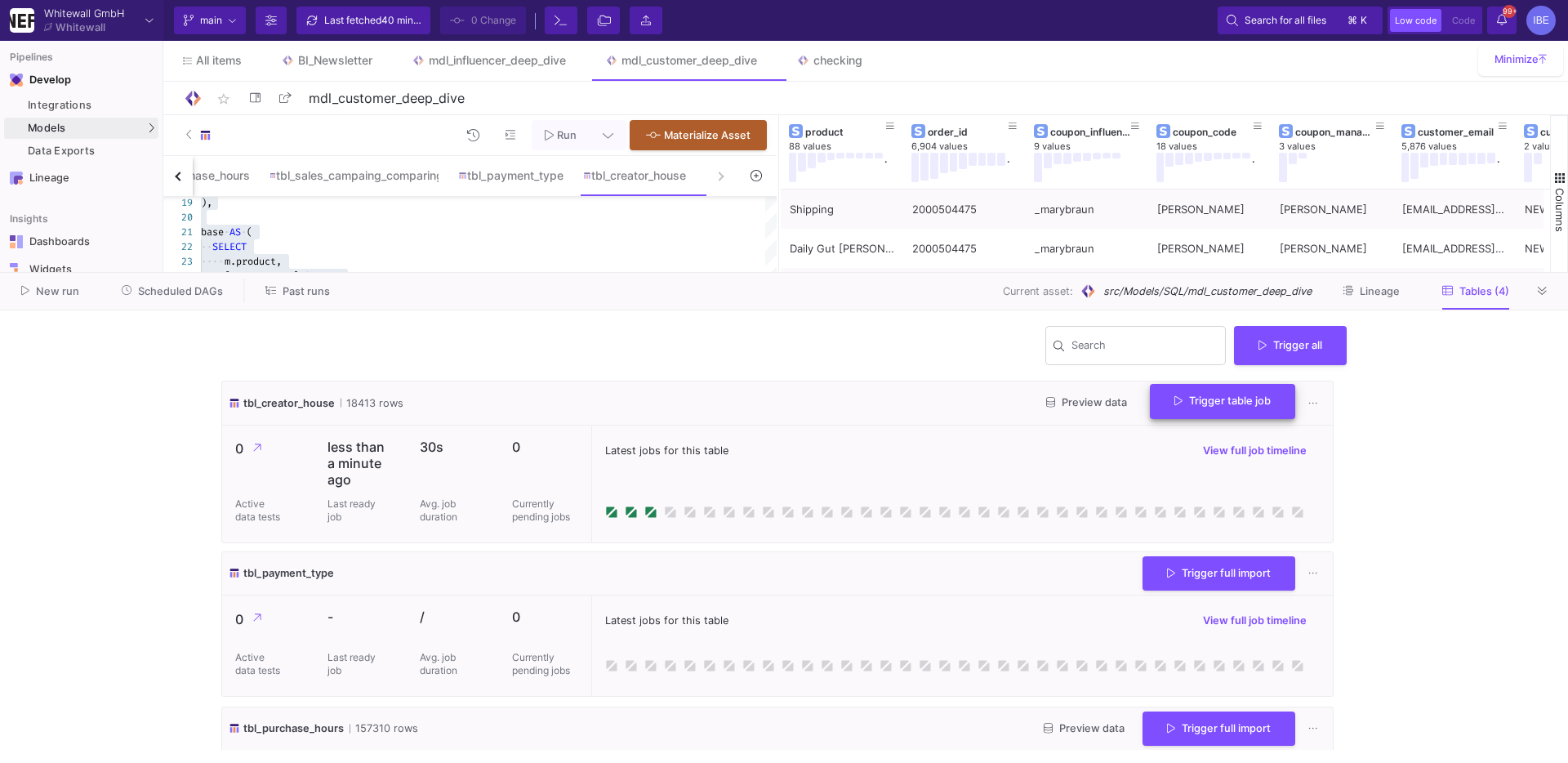
click at [1206, 415] on button "Trigger table job" at bounding box center [1223, 402] width 146 height 35
click at [1197, 435] on button "Full import" at bounding box center [1210, 443] width 136 height 40
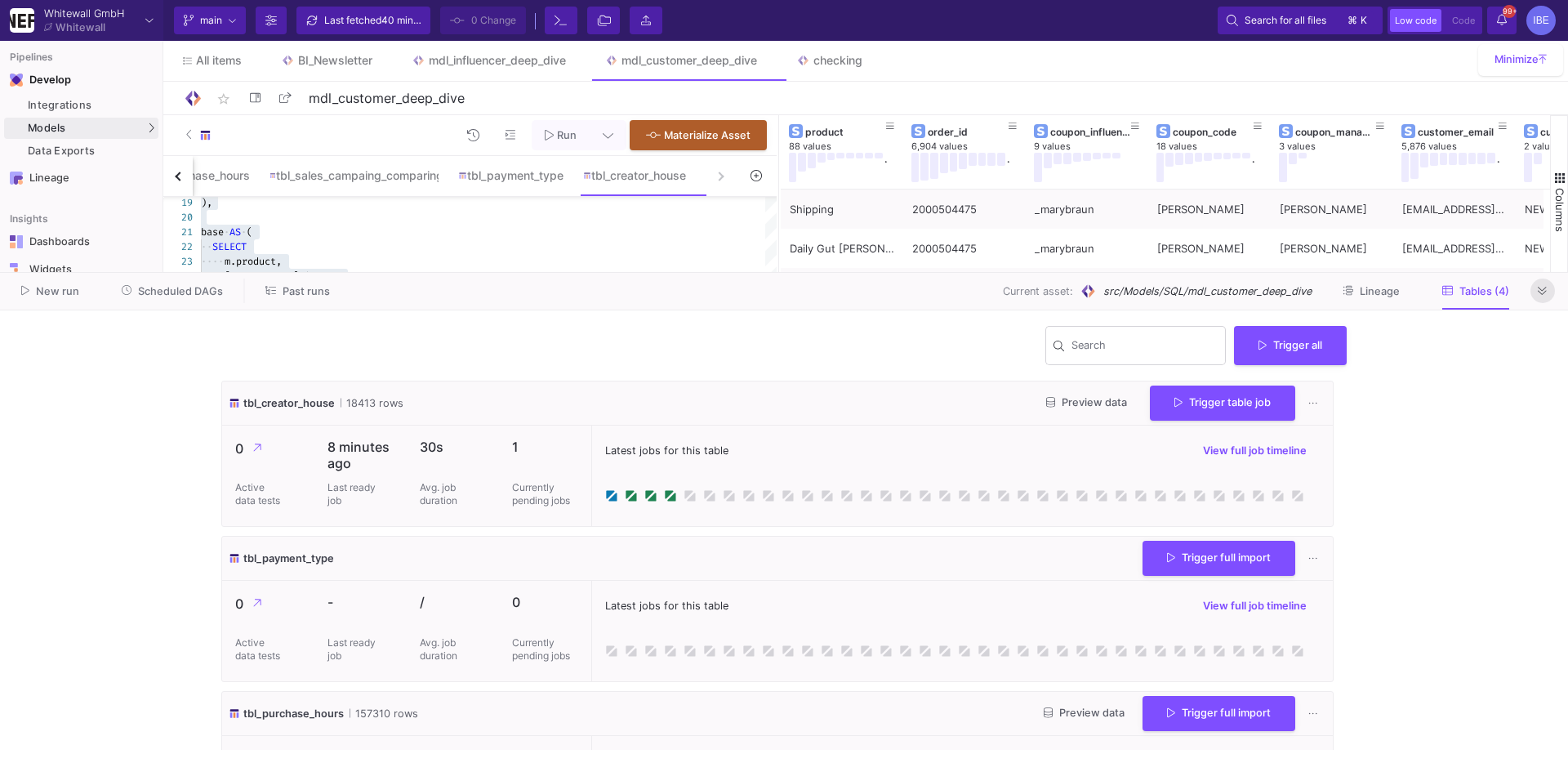
click at [1543, 287] on icon at bounding box center [1543, 291] width 9 height 11
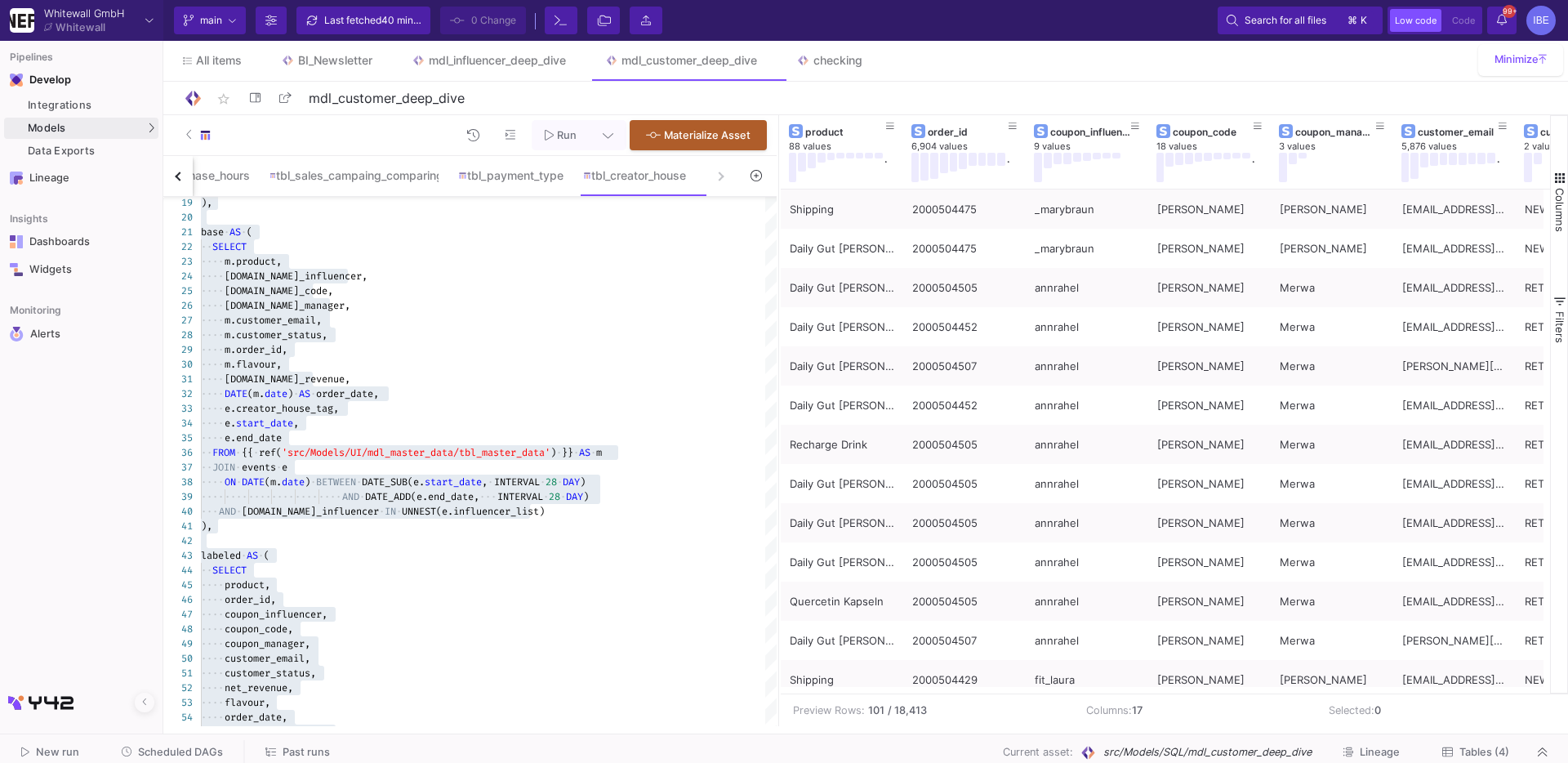
click at [1462, 749] on span "Tables (4)" at bounding box center [1484, 752] width 50 height 13
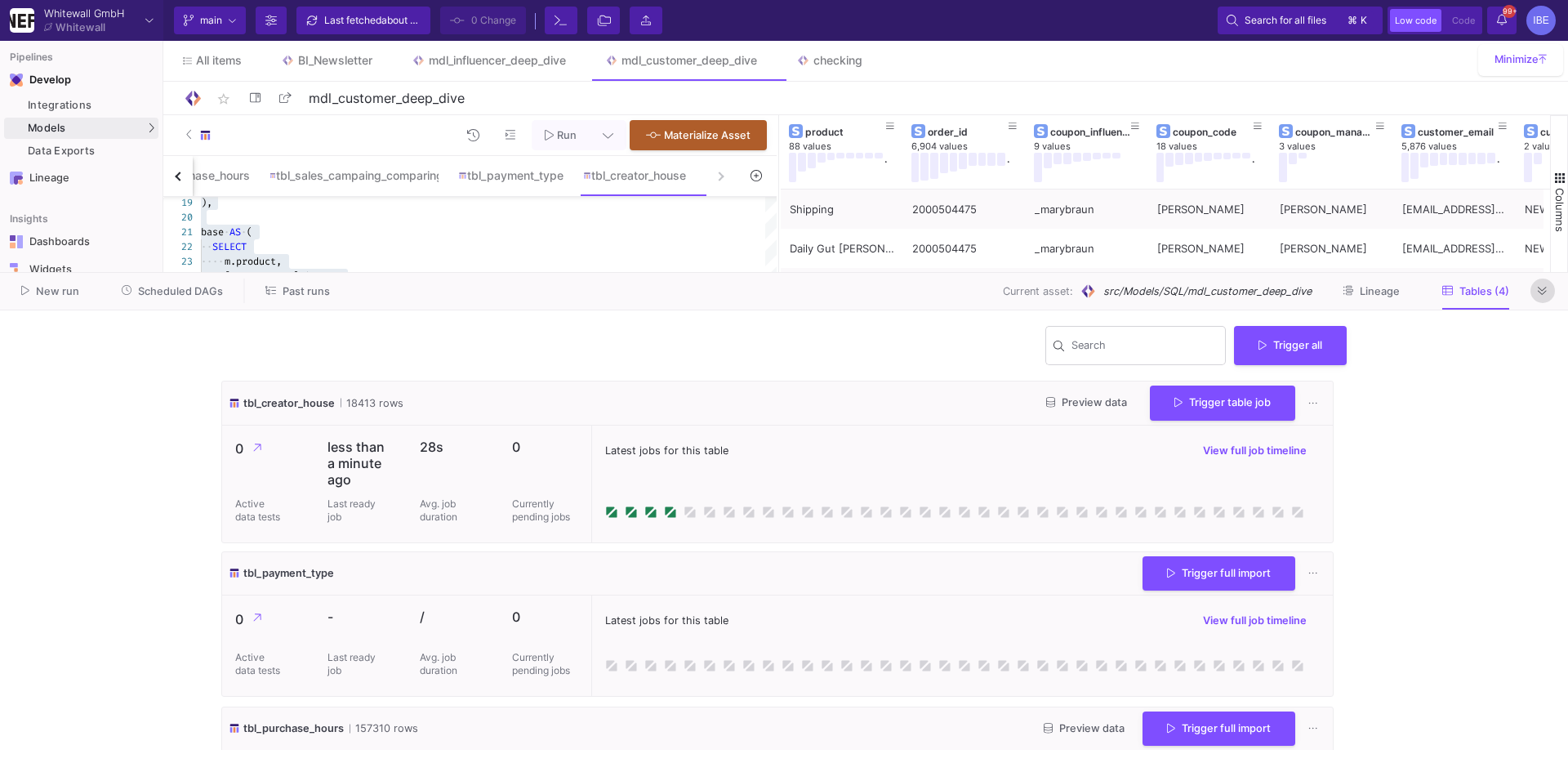
click at [1552, 290] on button at bounding box center [1543, 291] width 24 height 24
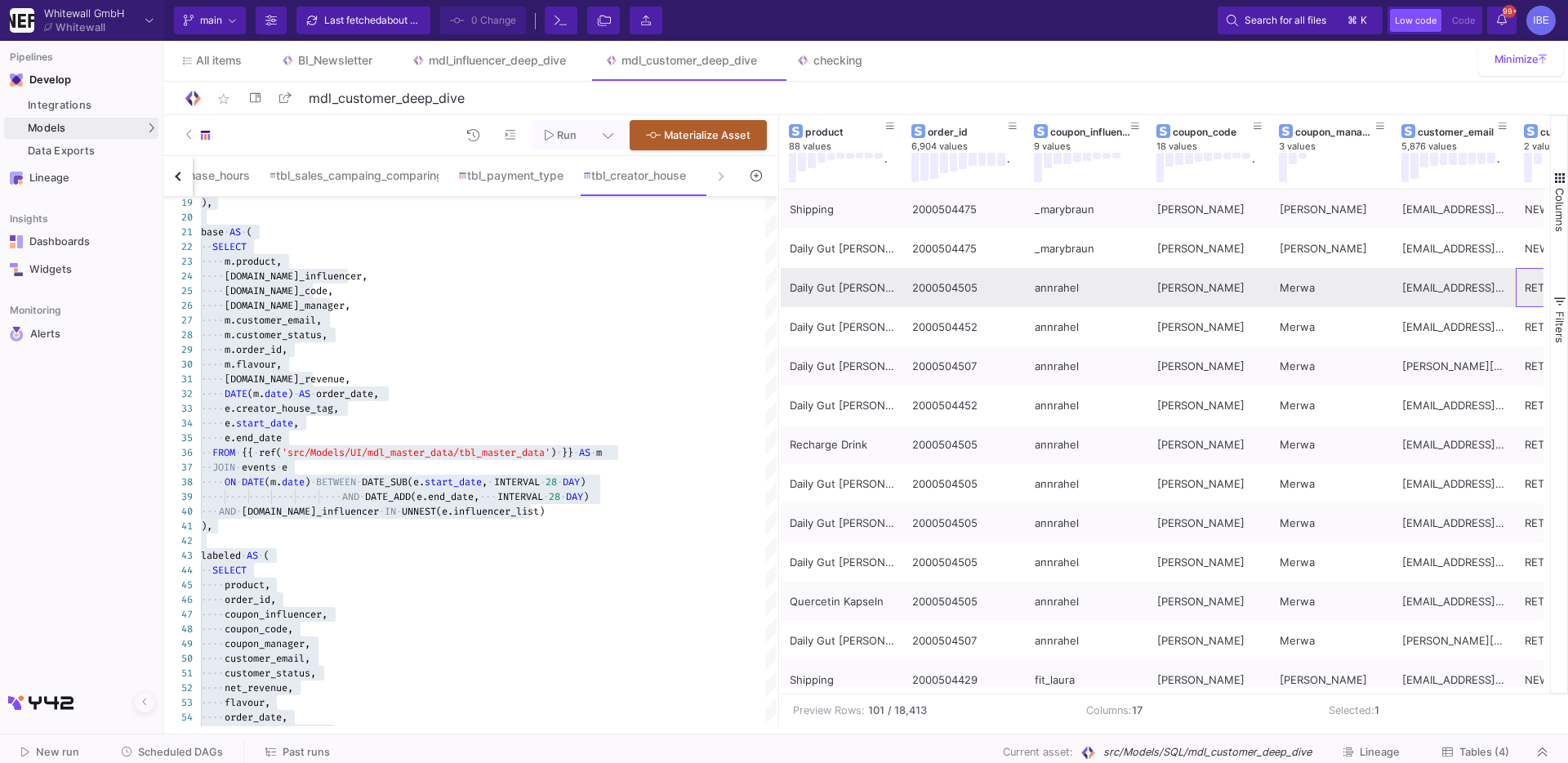
click at [1542, 297] on div "RETURNING" at bounding box center [1577, 288] width 104 height 39
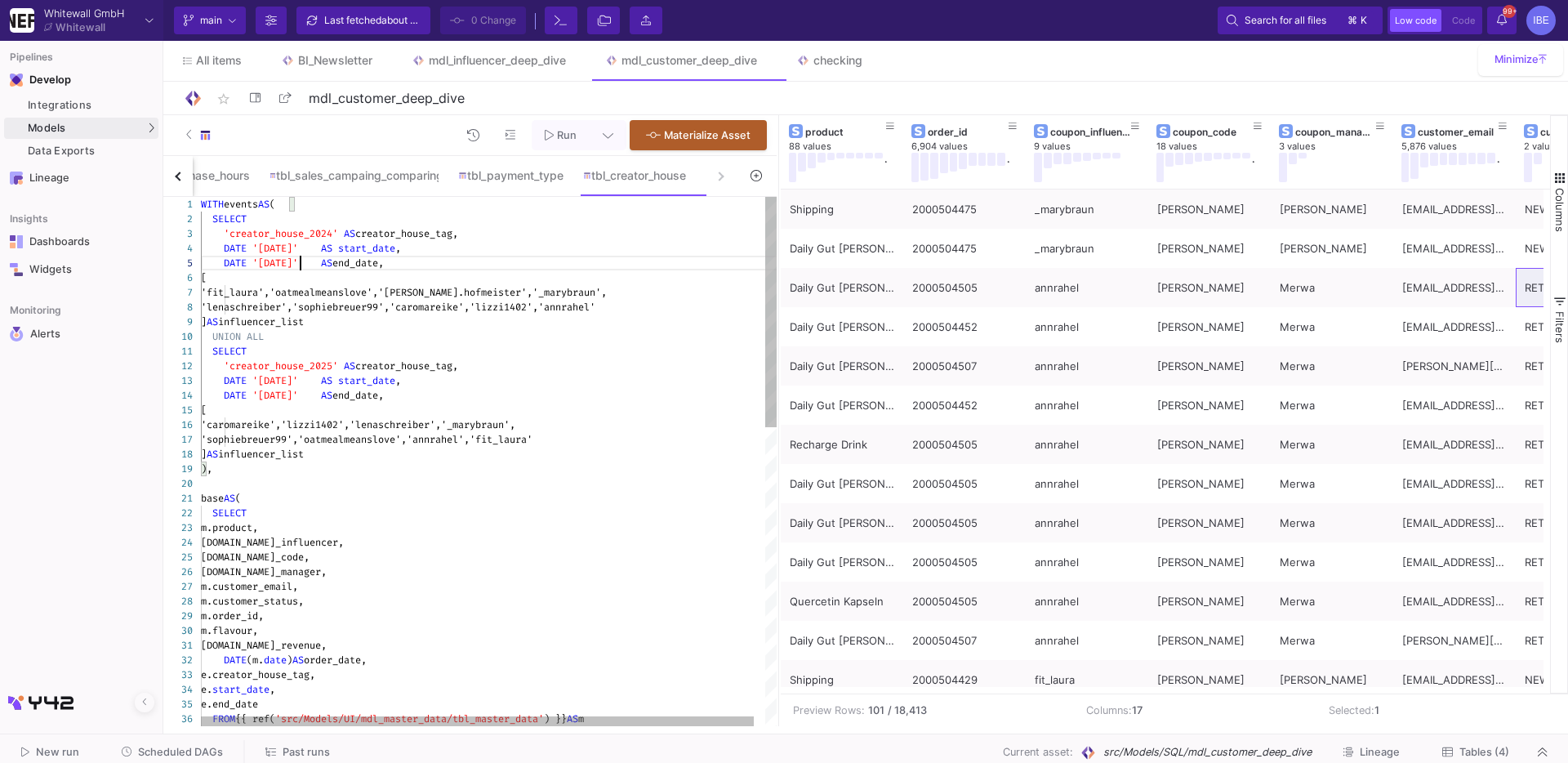
click at [300, 261] on div "34 35 36 32 33 30 31 27 28 26 25 24 23 21 22 20 19 29 17 18 15 16 12 13 14 8 9 …" at bounding box center [470, 462] width 613 height 530
click at [330, 395] on div "34 35 36 32 33 30 31 27 28 26 25 24 23 21 22 20 19 29 17 18 15 16 12 13 14 8 9 …" at bounding box center [470, 462] width 613 height 530
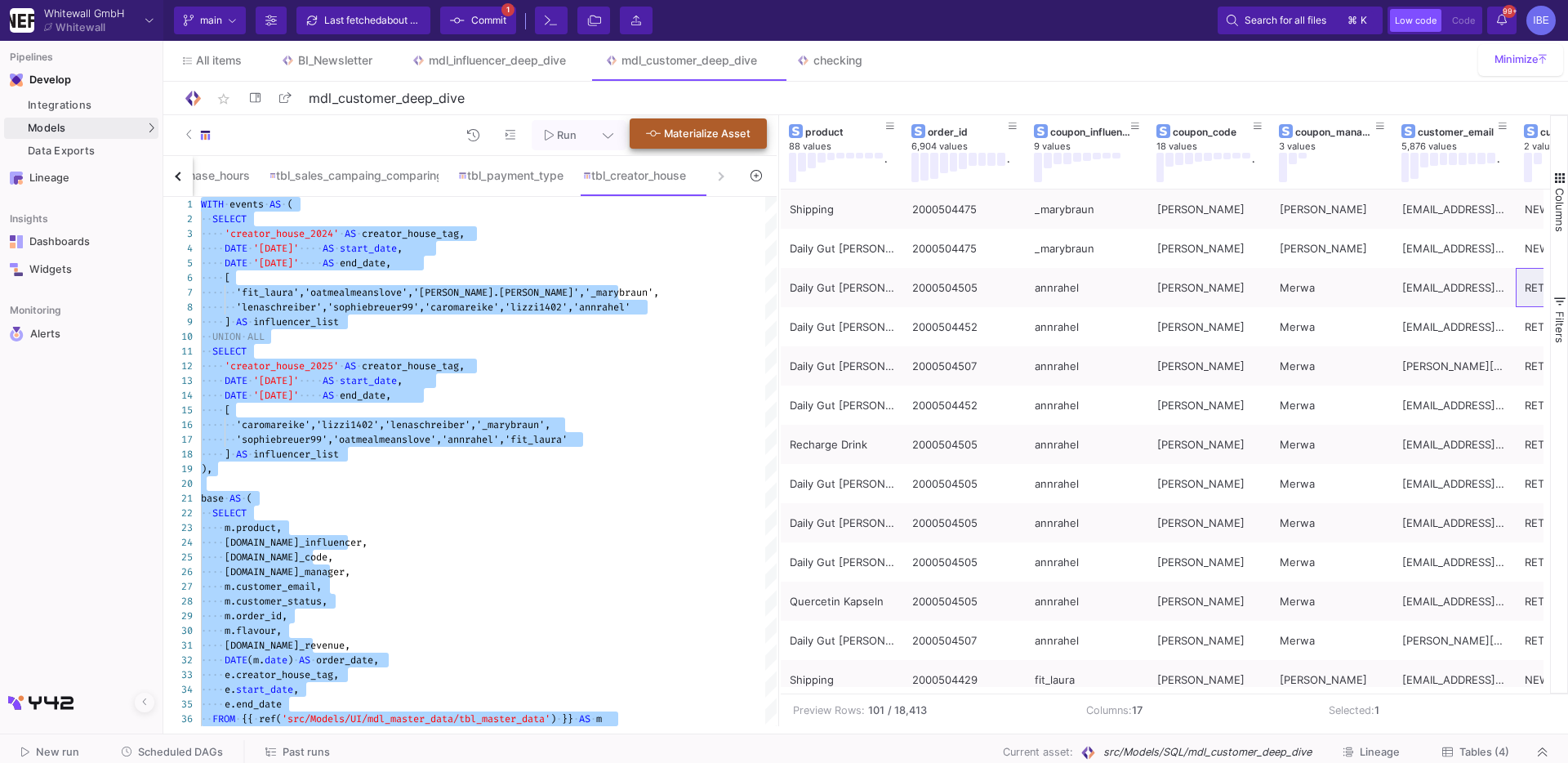
type textarea "WITH events AS ( SELECT 'creator_house_2024' AS creator_house_tag, DATE '2024-0…"
click at [673, 140] on span "Materialize Asset" at bounding box center [707, 133] width 87 height 13
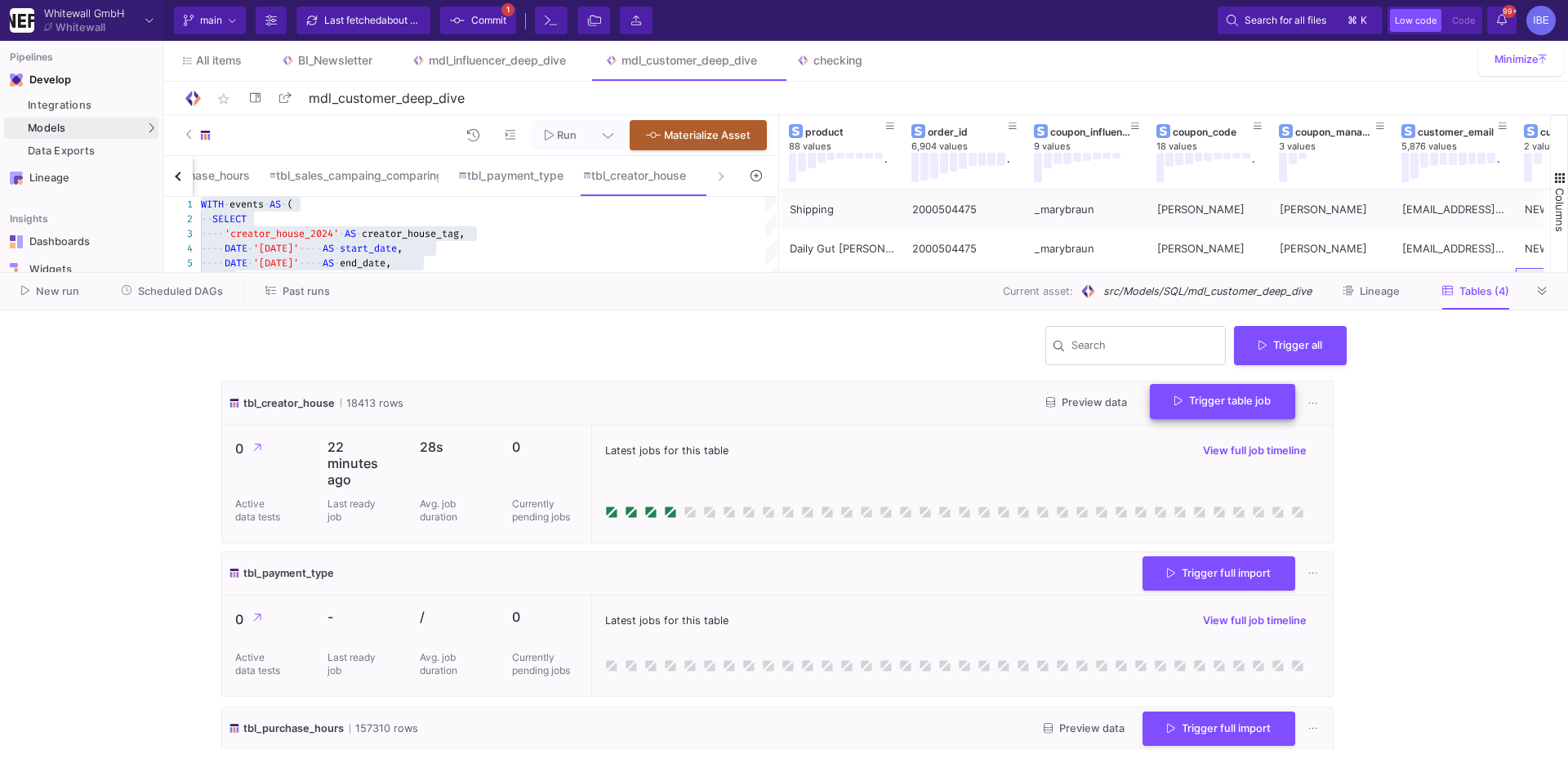
click at [1211, 407] on button "Trigger table job" at bounding box center [1223, 402] width 146 height 35
click at [1206, 434] on button "Full import" at bounding box center [1210, 443] width 136 height 40
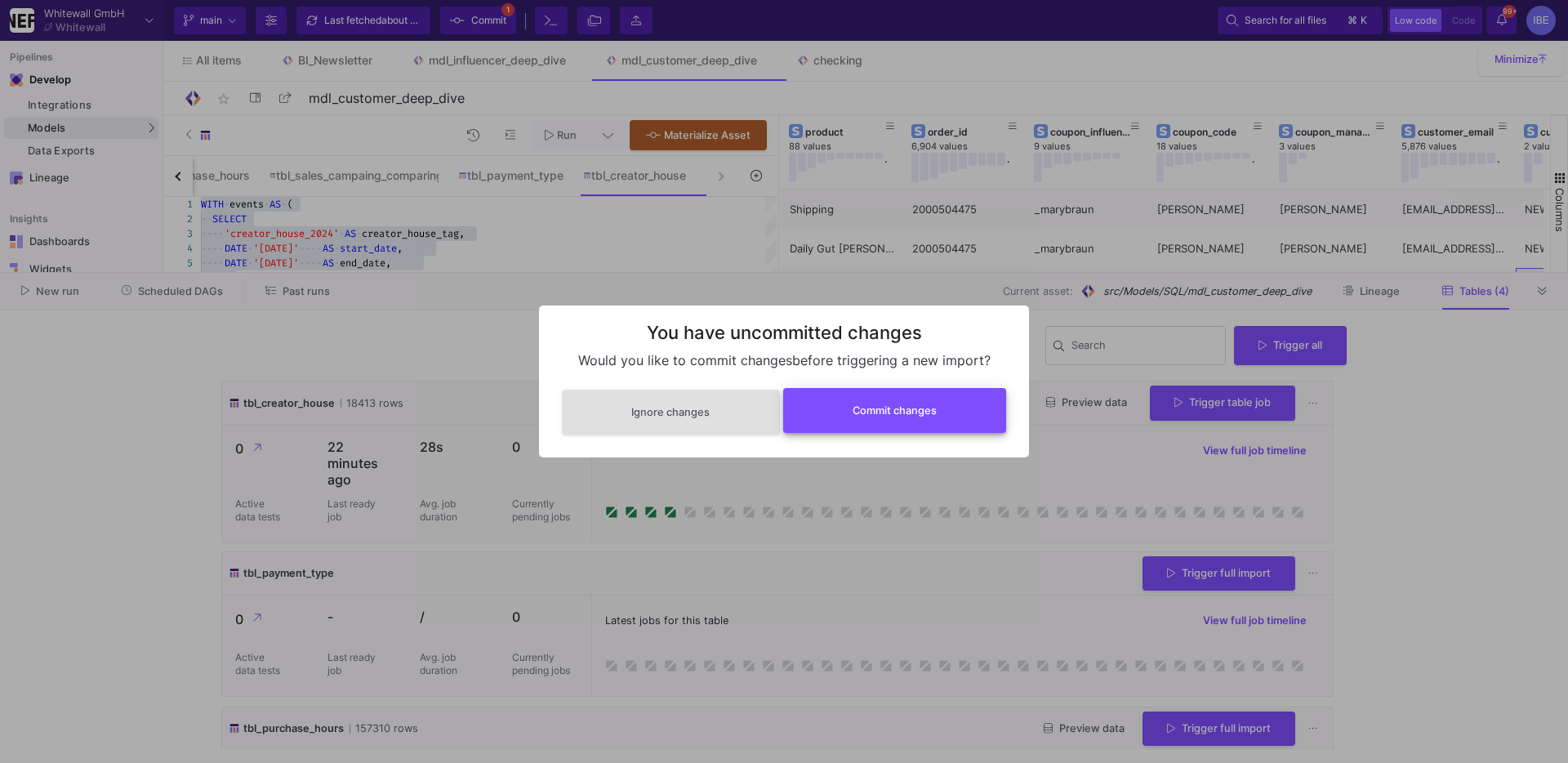
click at [995, 423] on button "Commit changes" at bounding box center [895, 410] width 224 height 45
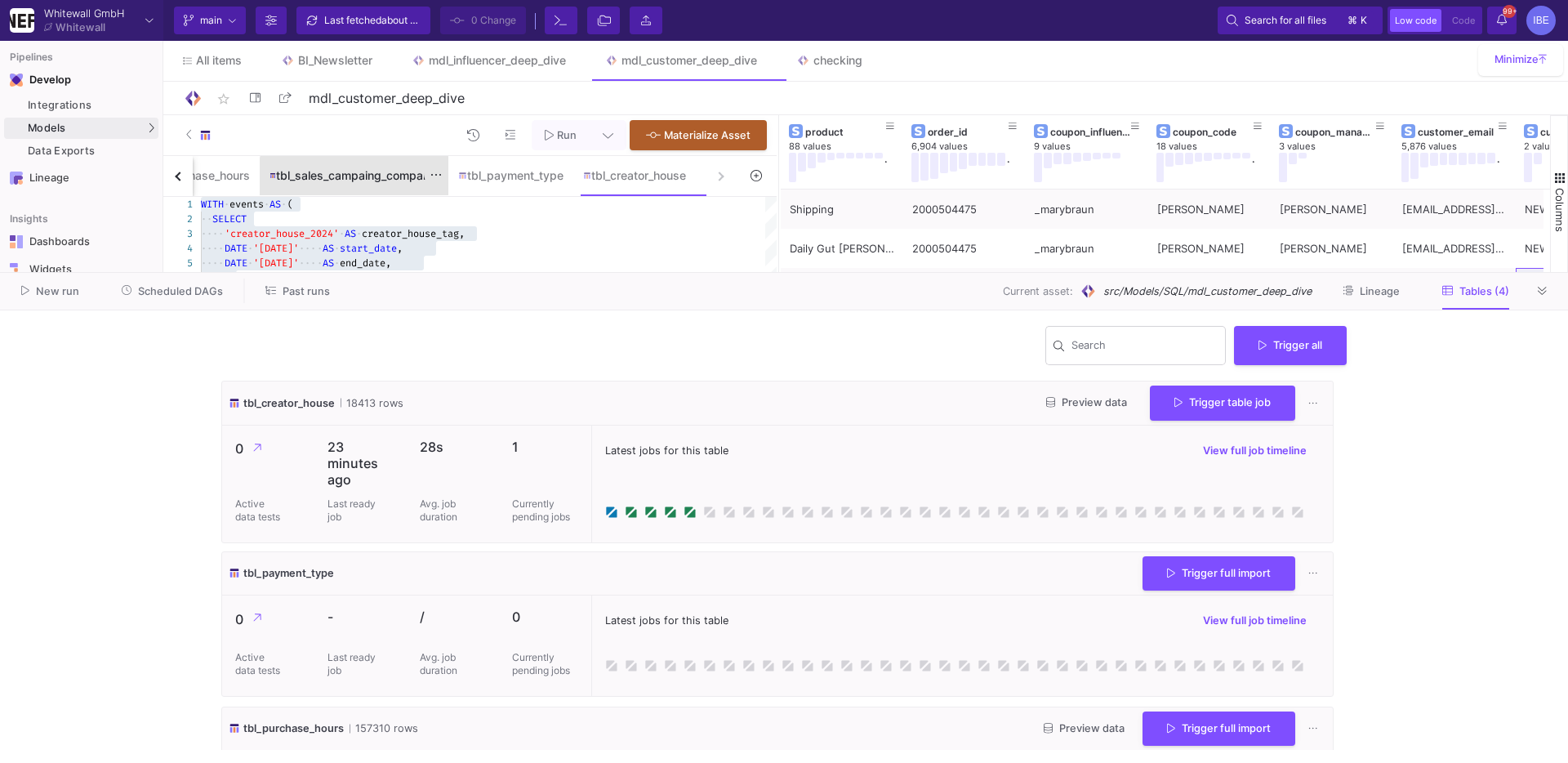
click at [370, 184] on div "tbl_sales_campaing_comparing" at bounding box center [354, 175] width 189 height 40
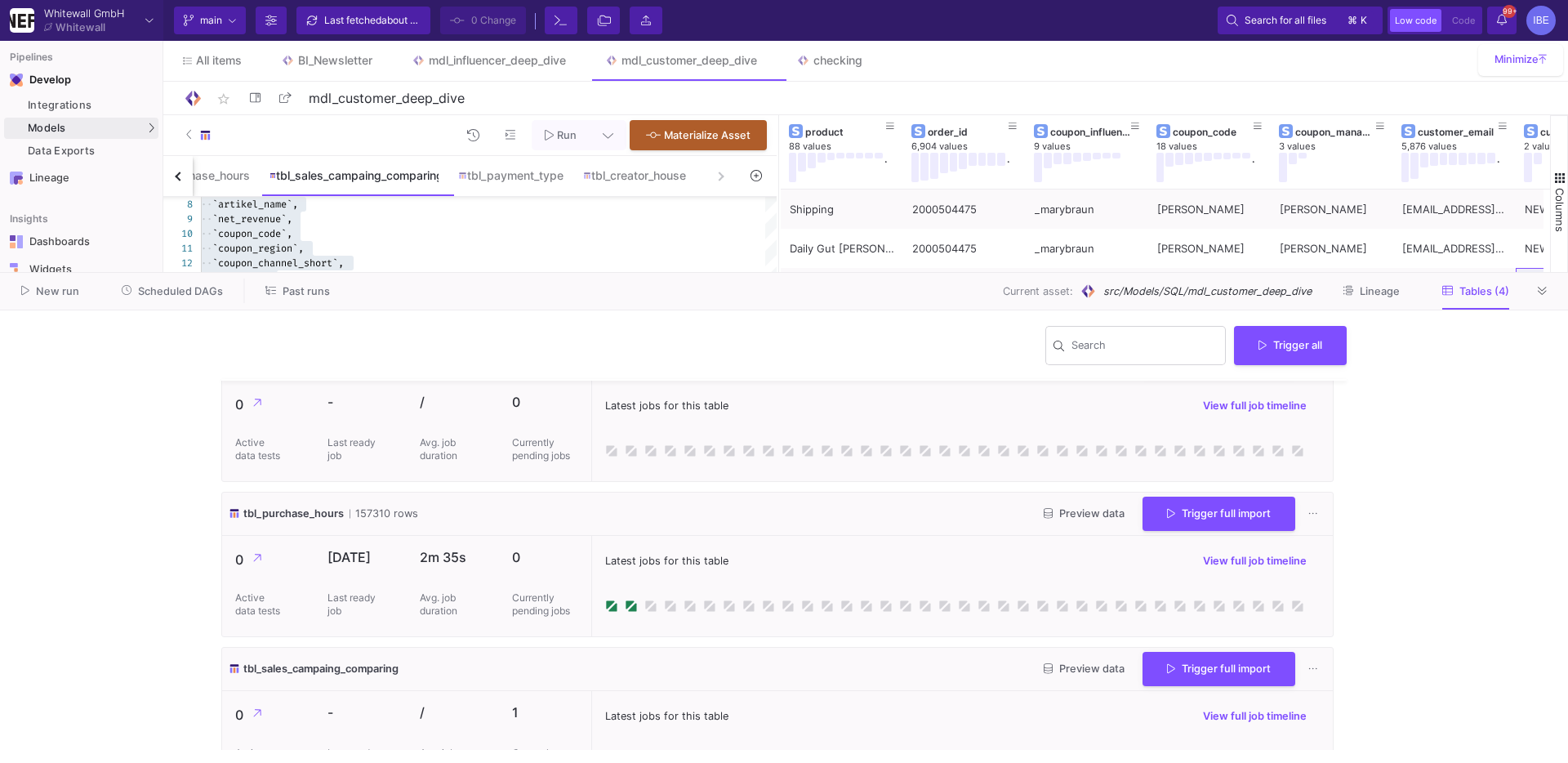
scroll to position [259, 0]
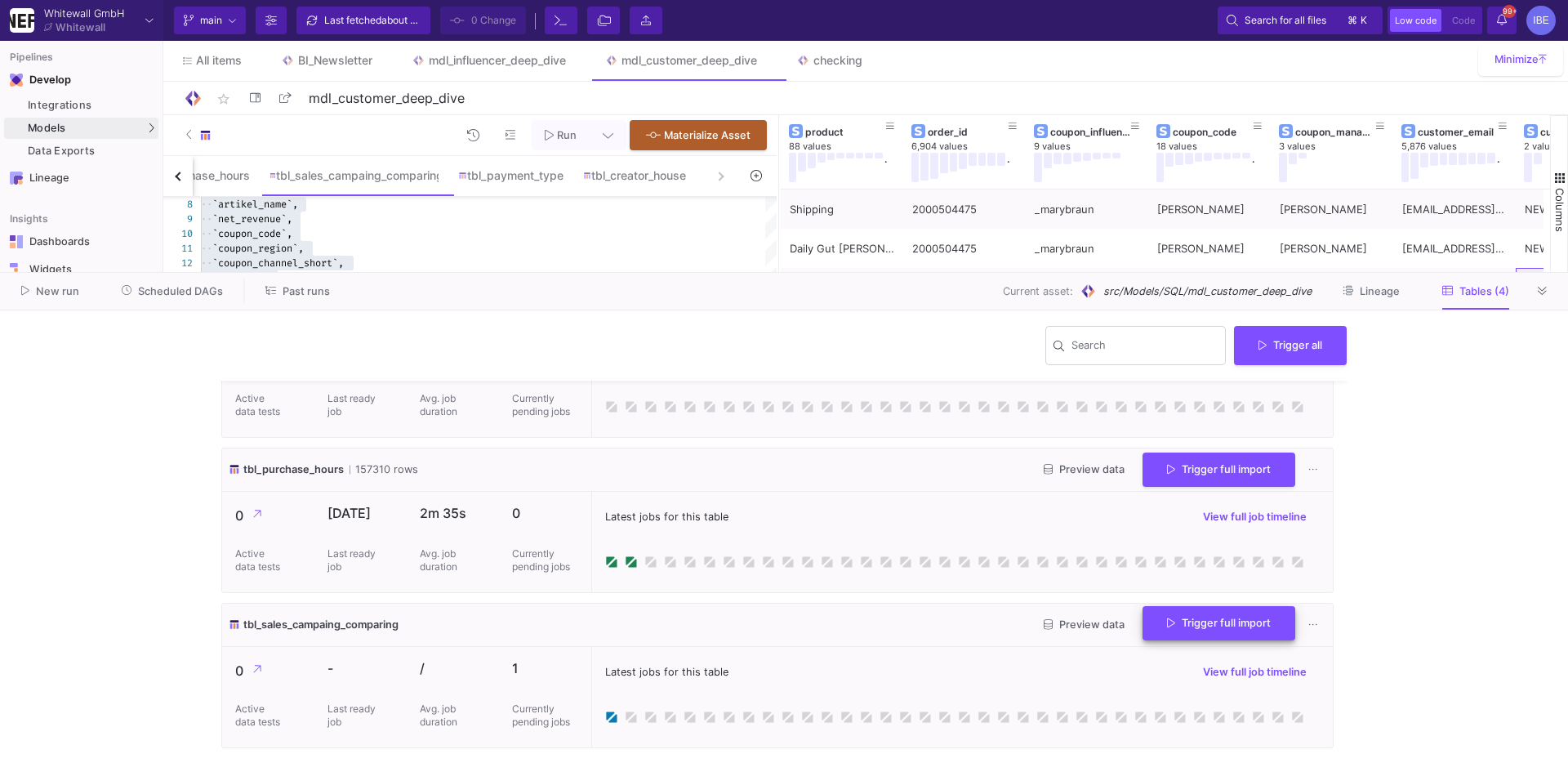
click at [1219, 638] on button "Trigger full import" at bounding box center [1219, 624] width 152 height 35
click at [1541, 283] on button at bounding box center [1543, 291] width 24 height 24
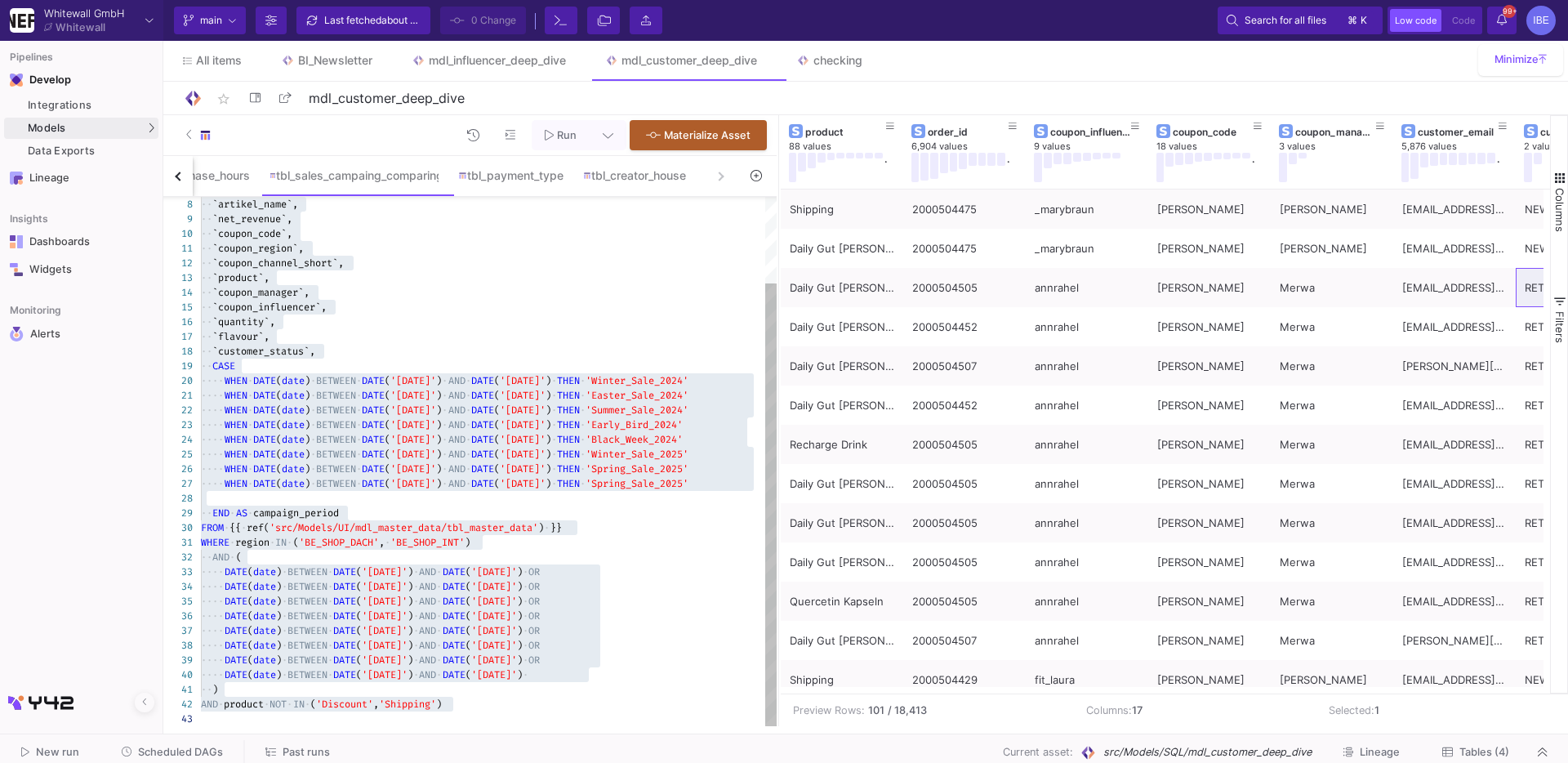
type textarea "WHERE region IN ('BE_SHOP_DACH', 'BE_SHOP_INT') AND ( DATE(date) BETWEEN DATE('…"
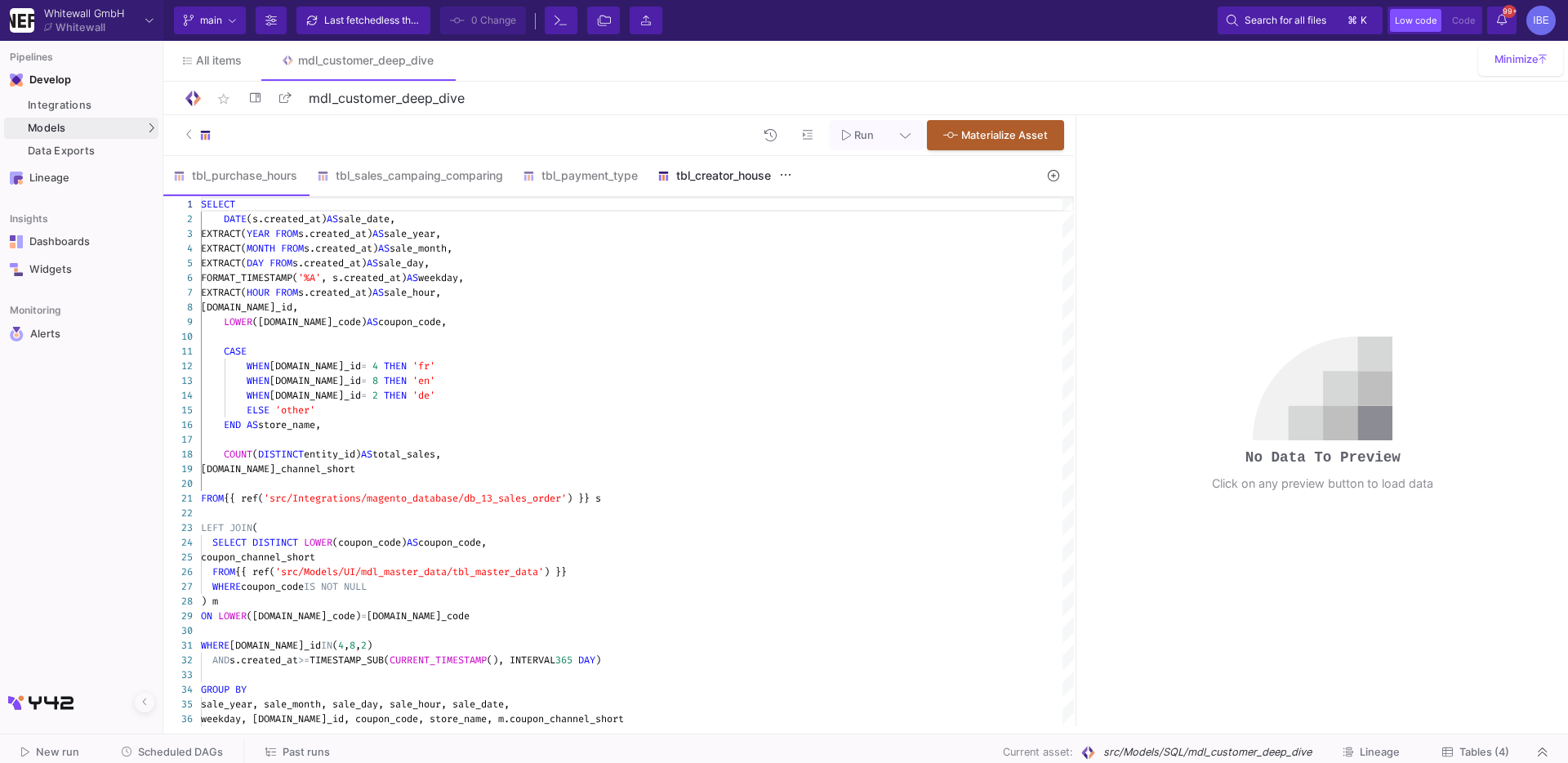
click at [712, 180] on div "tbl_creator_house" at bounding box center [723, 176] width 131 height 13
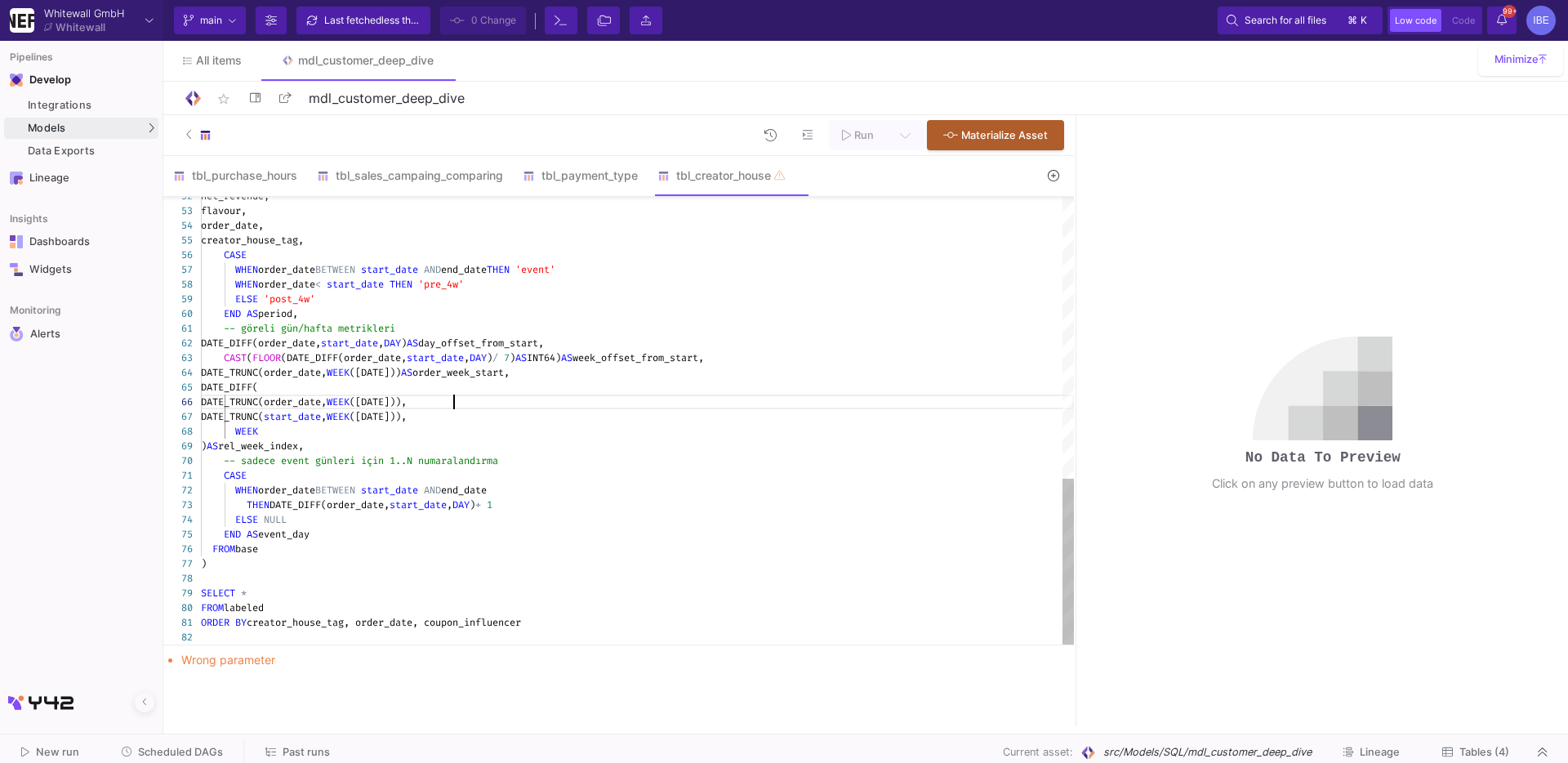
click at [754, 401] on div "DATE_TRUNC(order_date, WEEK (MONDAY))," at bounding box center [637, 402] width 873 height 14
type textarea "WITH events AS ( SELECT 'creator_house_2024' AS creator_house_tag, DATE '2024-0…"
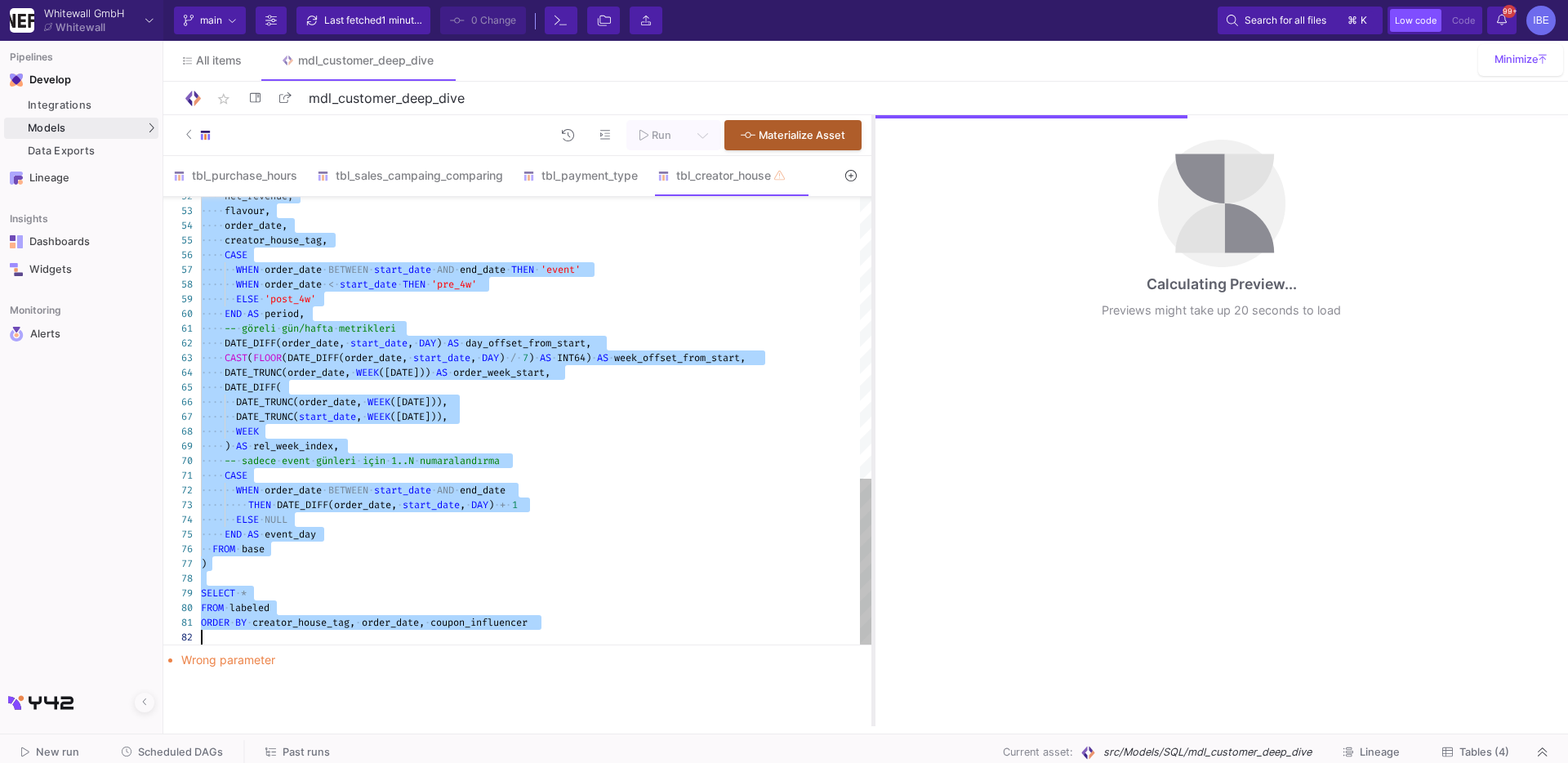
drag, startPoint x: 1077, startPoint y: 316, endPoint x: 870, endPoint y: 296, distance: 208.0
click at [872, 296] on div at bounding box center [873, 421] width 4 height 611
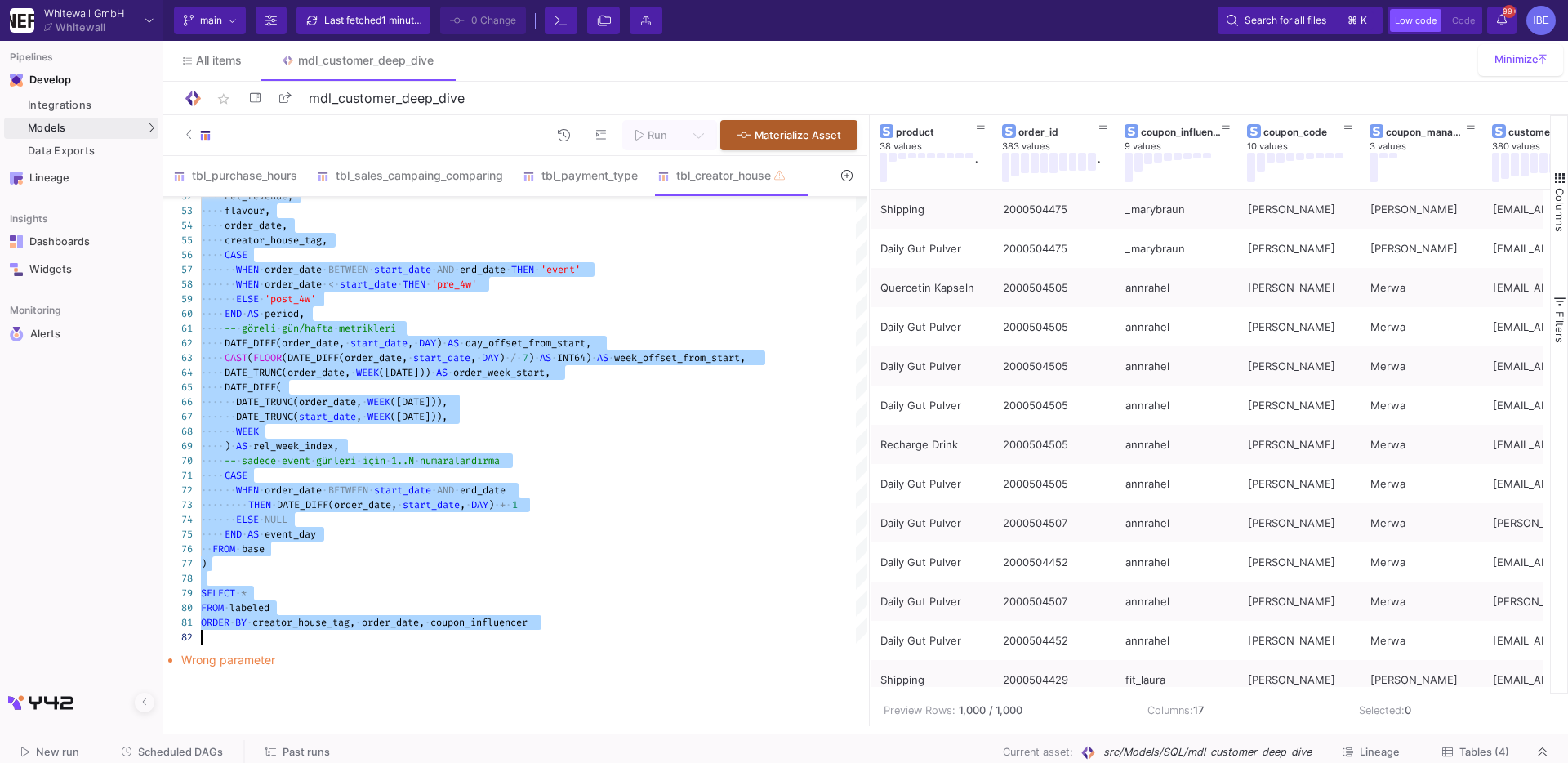
click at [1482, 751] on span "Tables (4)" at bounding box center [1484, 752] width 50 height 13
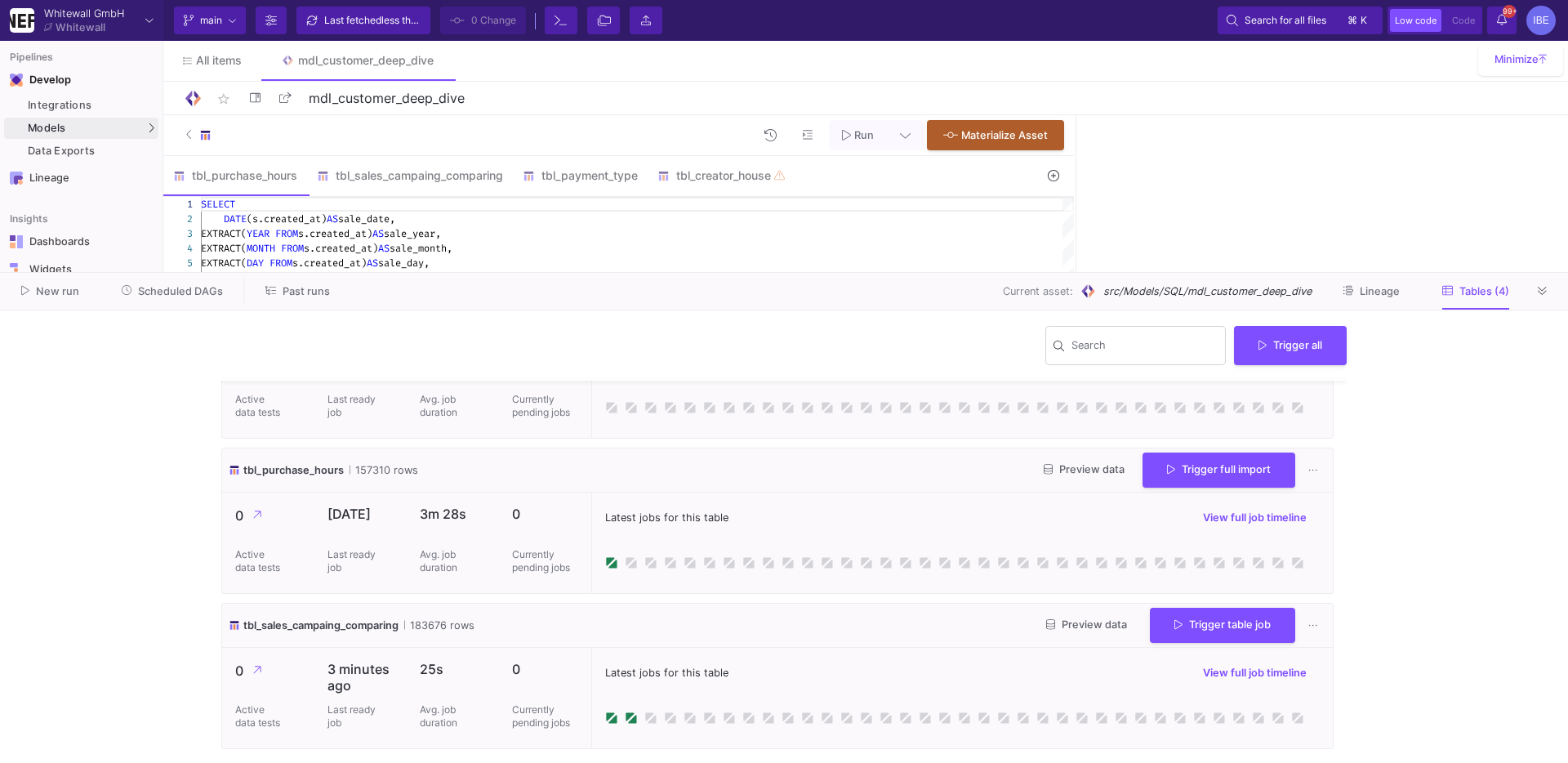
scroll to position [243, 0]
click at [390, 167] on div "tbl_sales_campaing_comparing" at bounding box center [410, 175] width 205 height 40
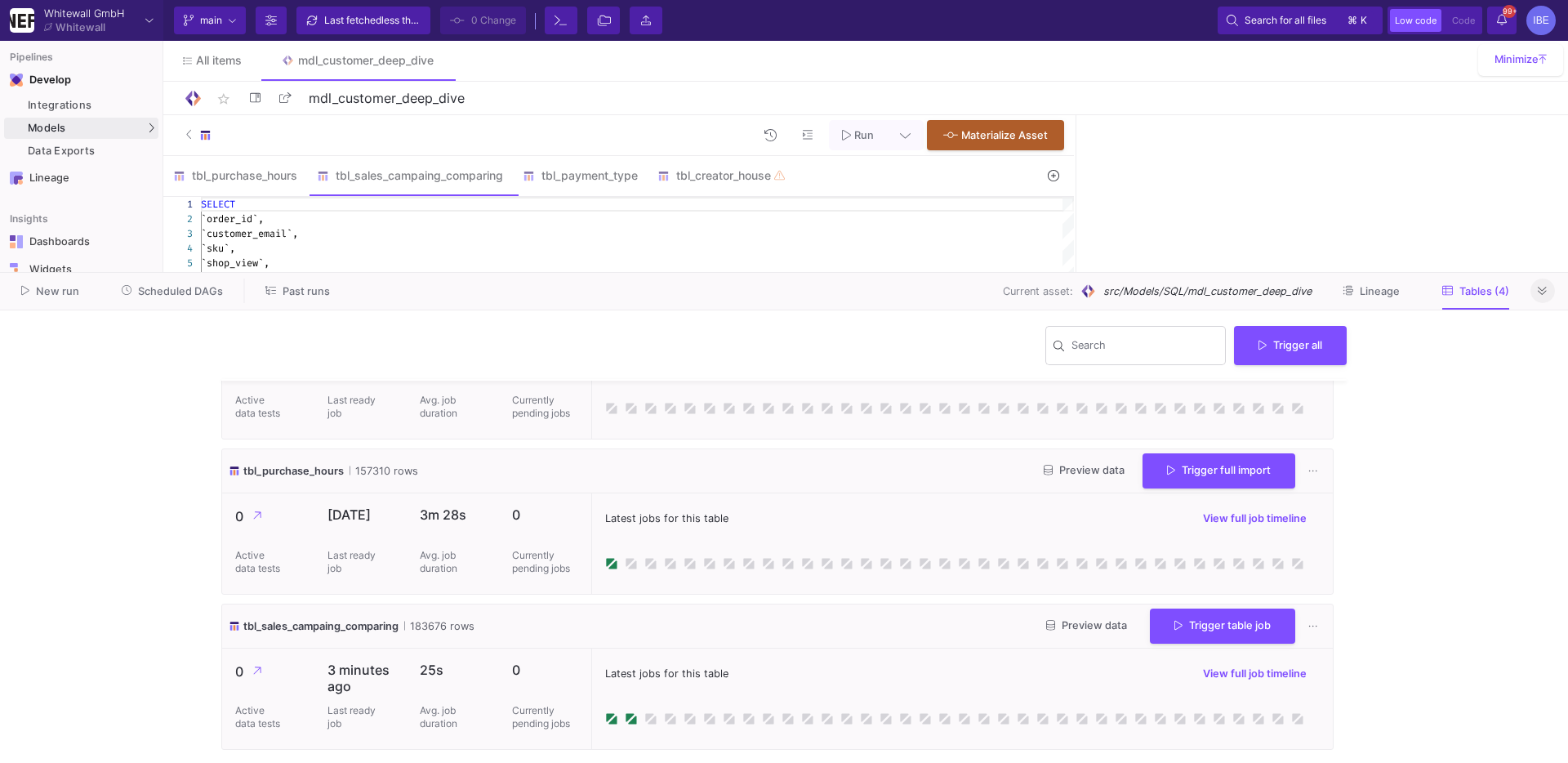
click at [1548, 291] on button at bounding box center [1543, 291] width 24 height 24
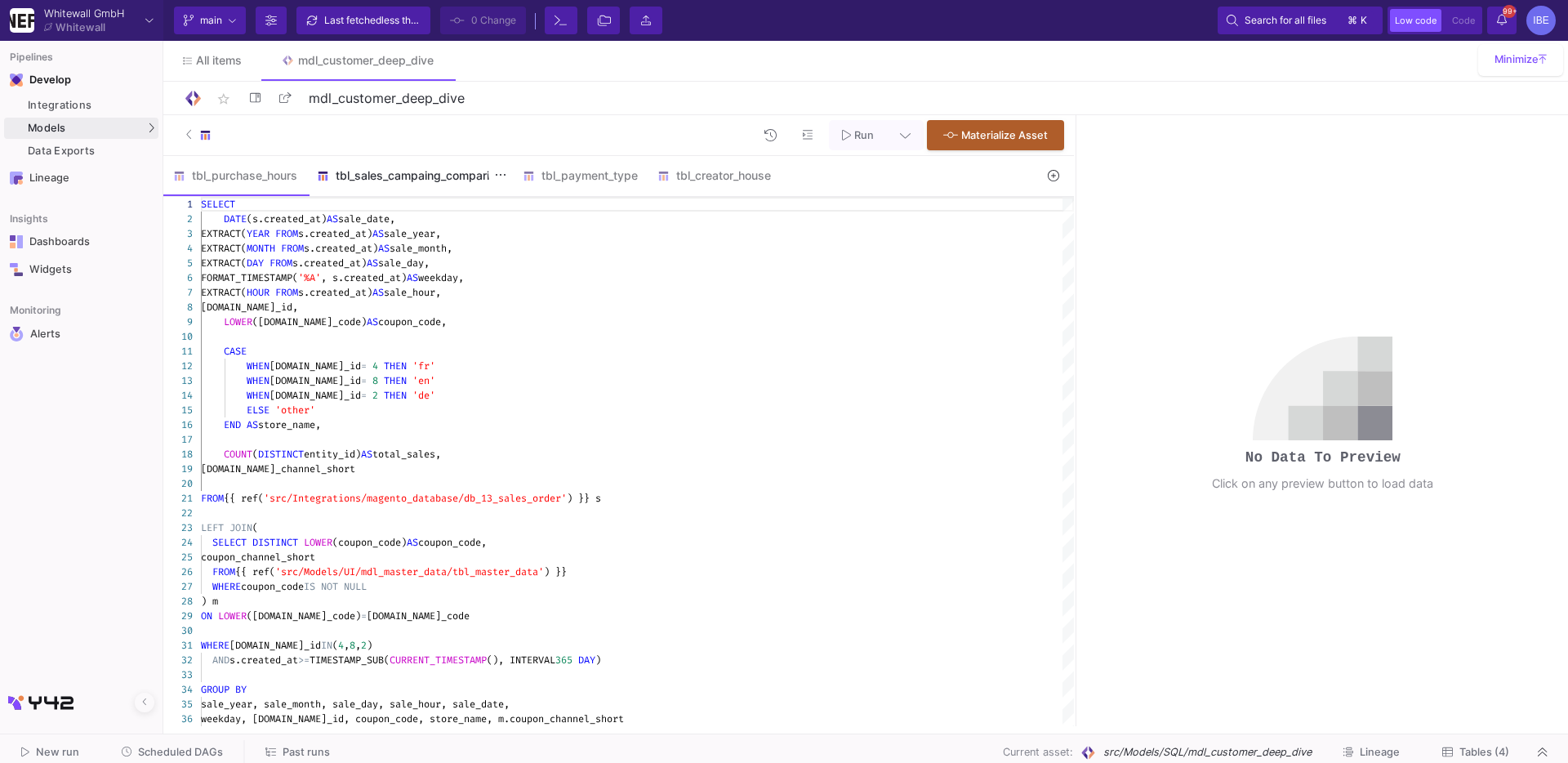
click at [418, 171] on div "tbl_sales_campaing_comparing" at bounding box center [409, 176] width 186 height 13
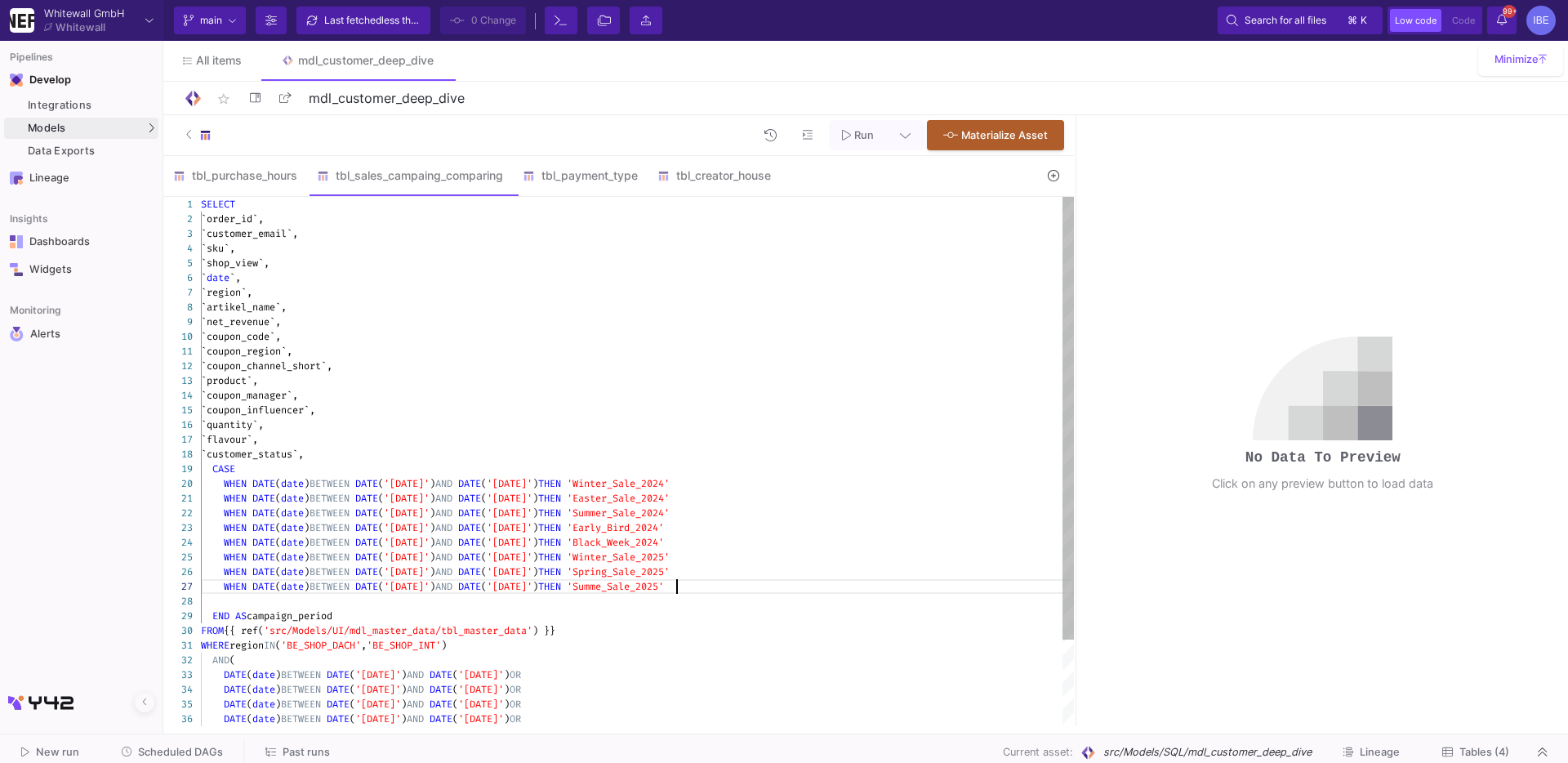
scroll to position [72, 482]
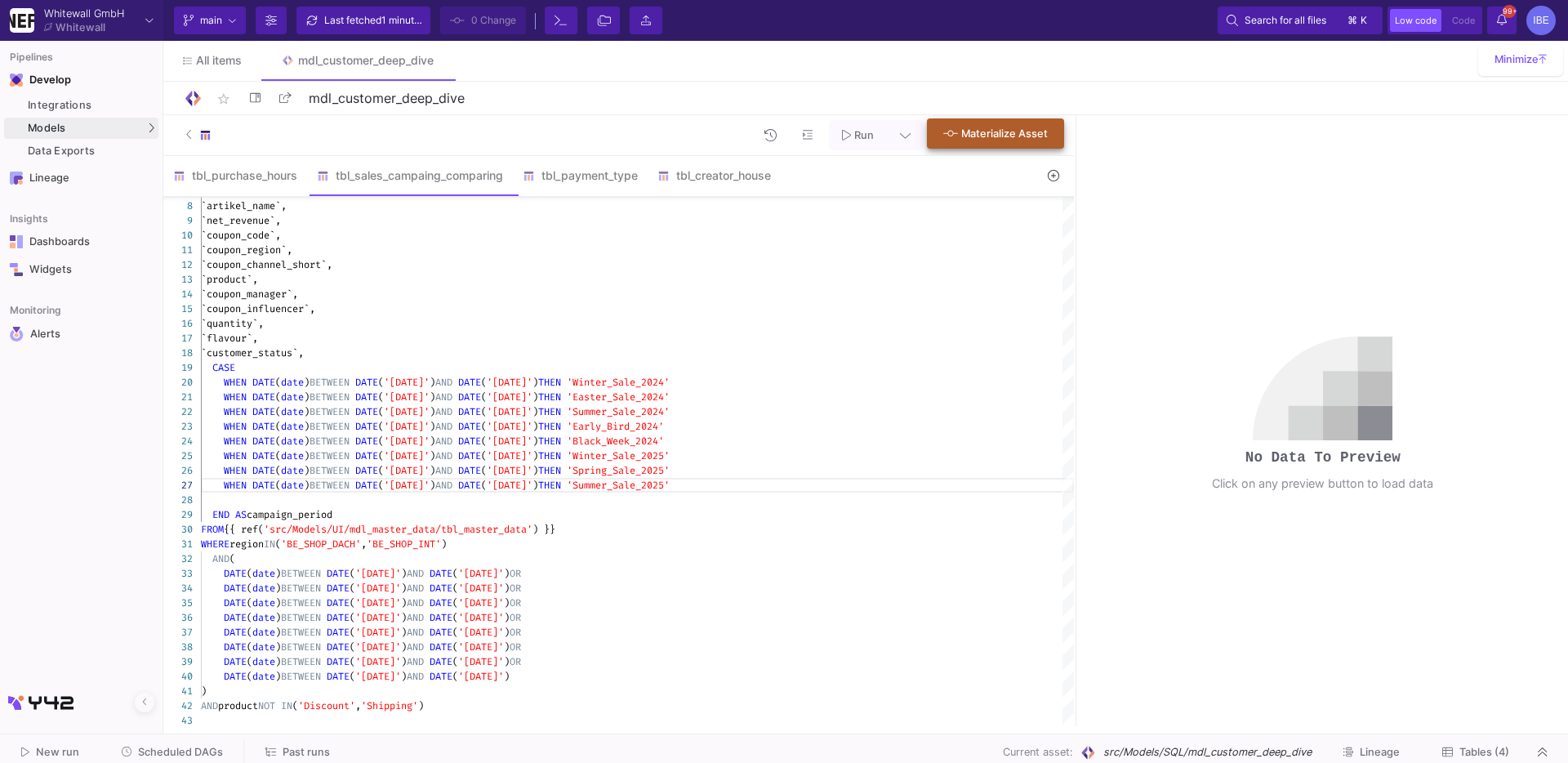
type textarea "DATE('[DATE]') THEN 'Summer_Sale_2024' WHEN DATE(date) BETWEEN DATE('[DATE]') A…"
click at [968, 144] on button "Materialize Asset" at bounding box center [995, 134] width 137 height 30
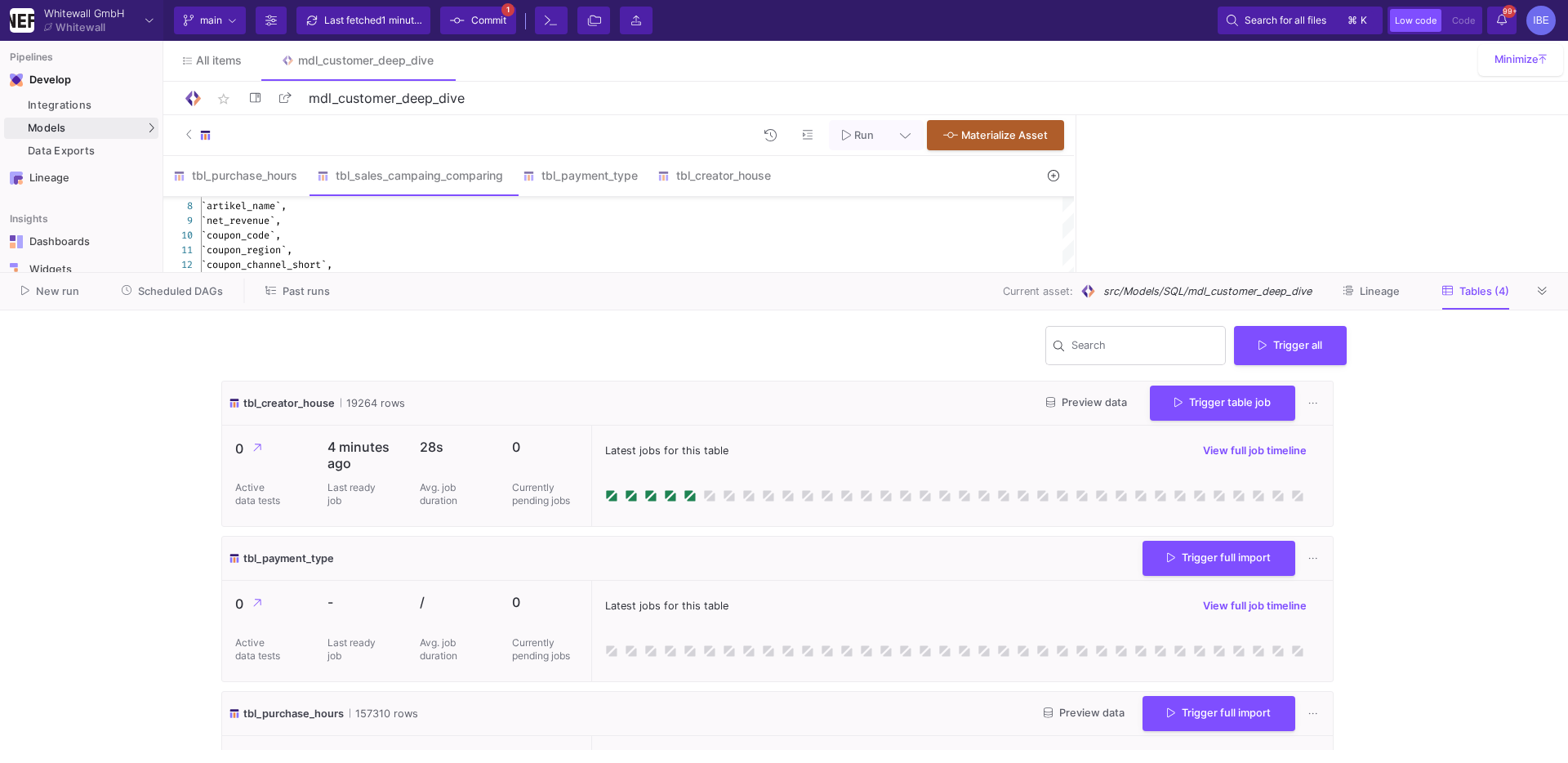
scroll to position [243, 0]
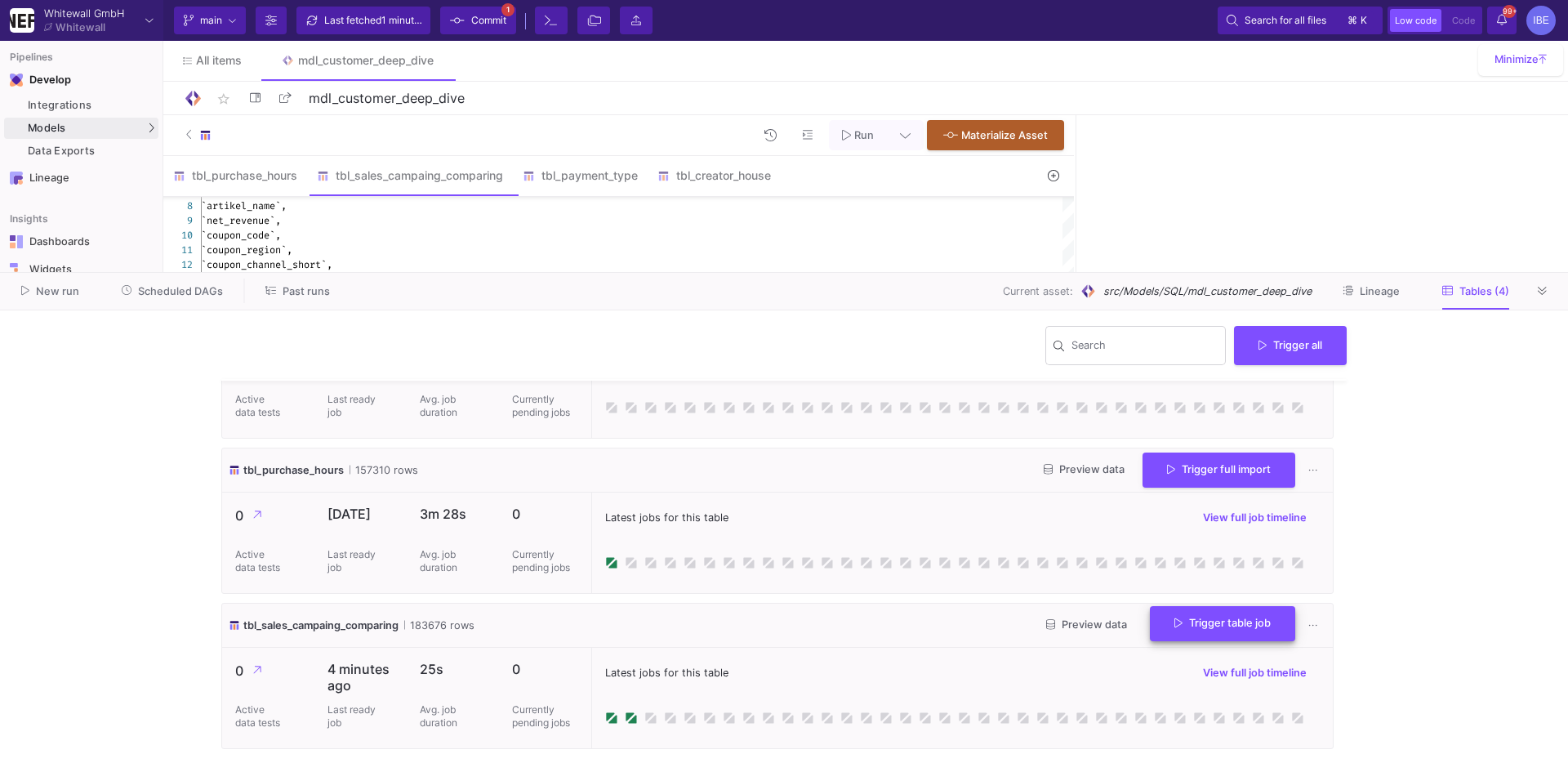
click at [1156, 632] on button "Trigger table job" at bounding box center [1223, 624] width 146 height 35
click at [1165, 660] on icon at bounding box center [1161, 666] width 12 height 12
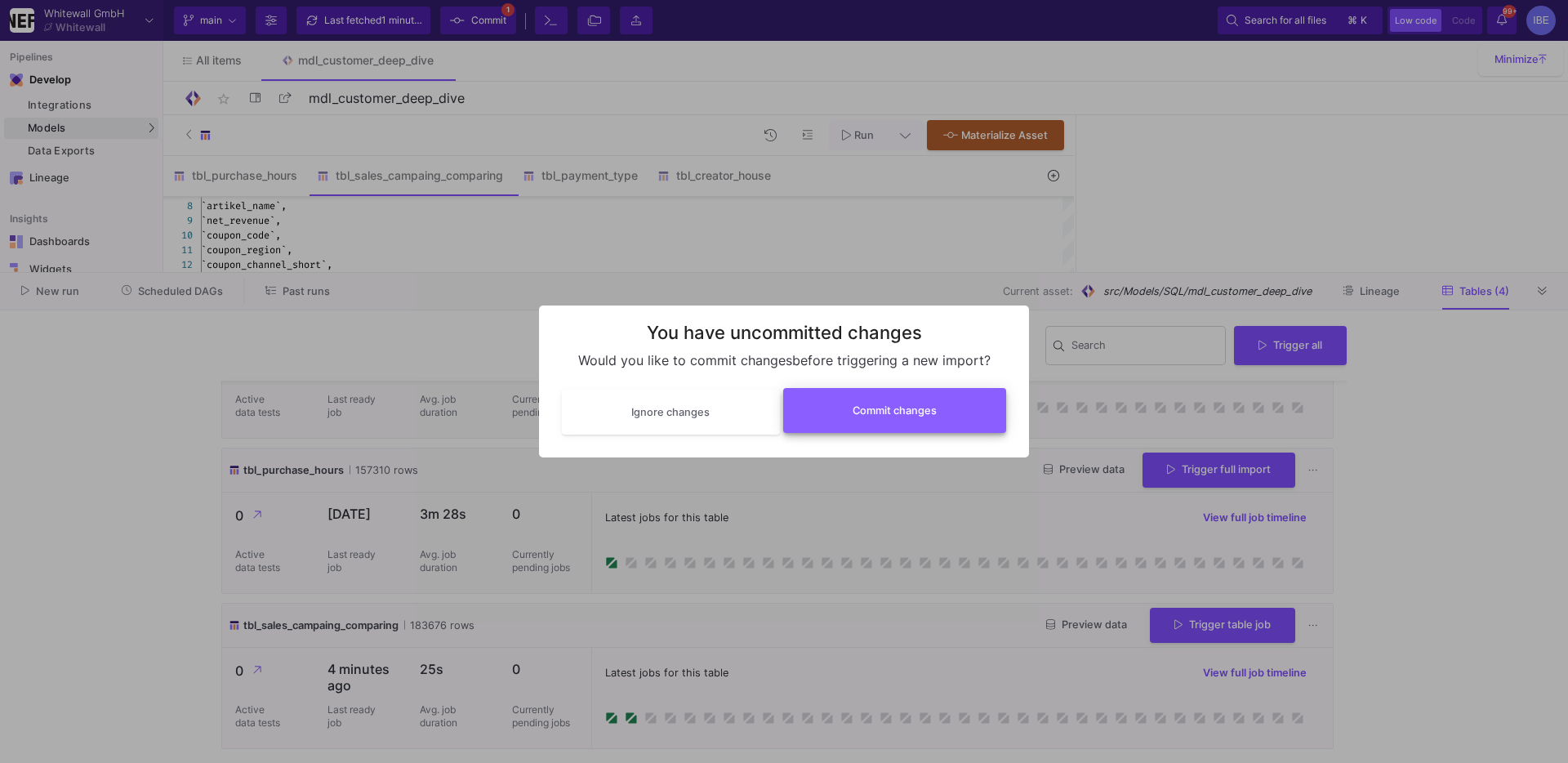
click at [925, 424] on button "Commit changes" at bounding box center [895, 410] width 224 height 45
